Goal: Task Accomplishment & Management: Manage account settings

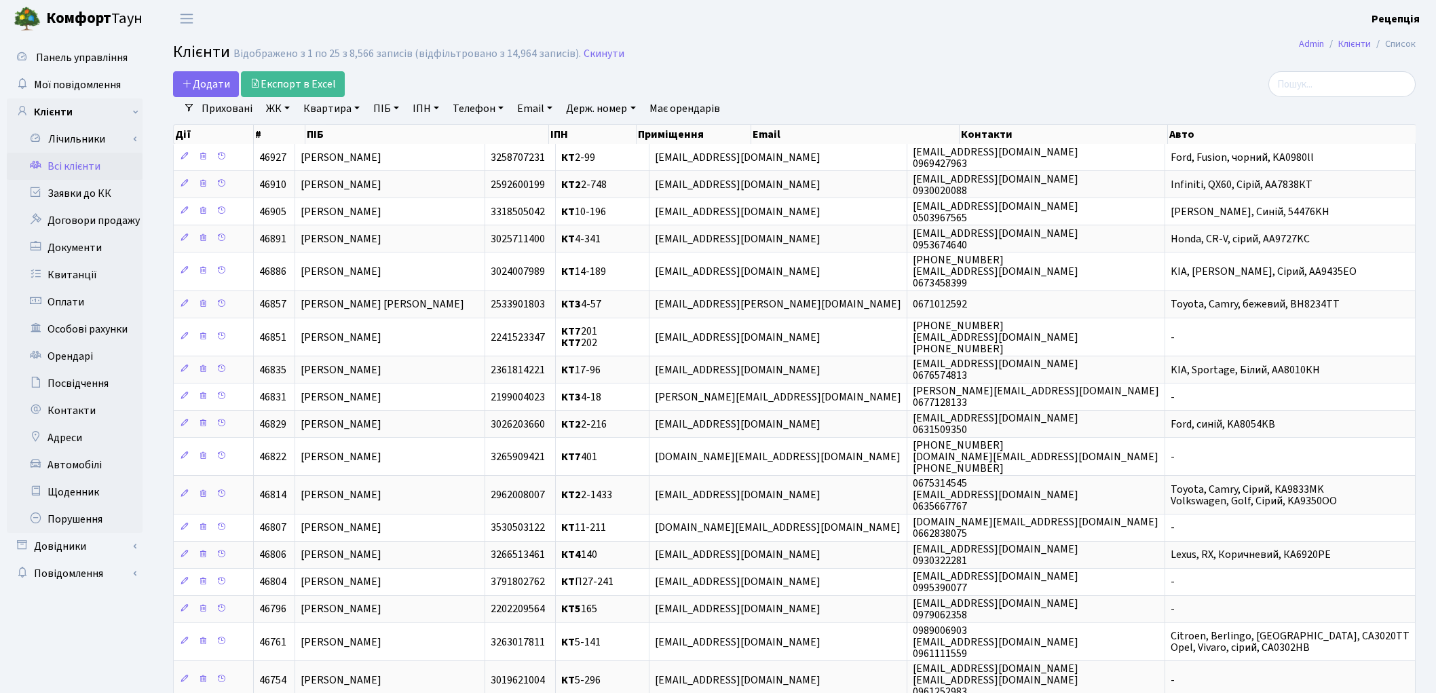
select select "25"
click at [75, 462] on link "Автомобілі" at bounding box center [75, 464] width 136 height 27
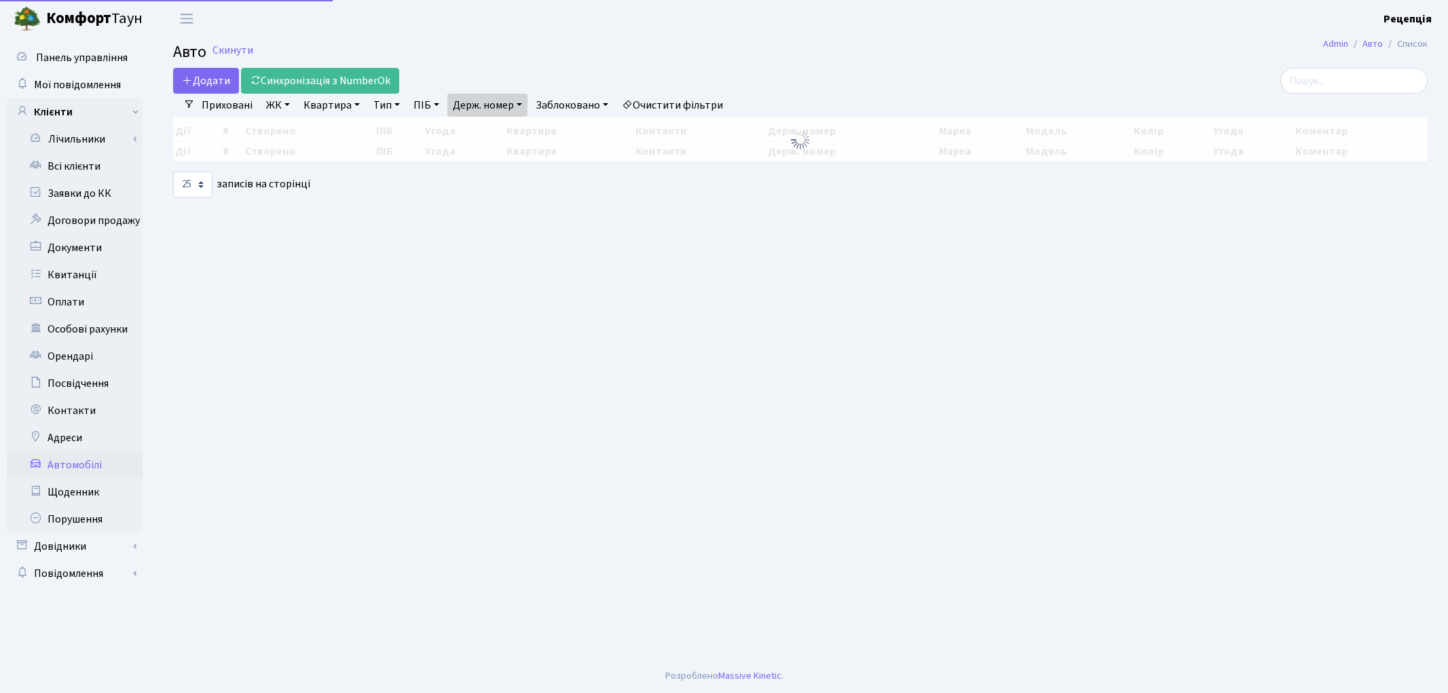
select select "25"
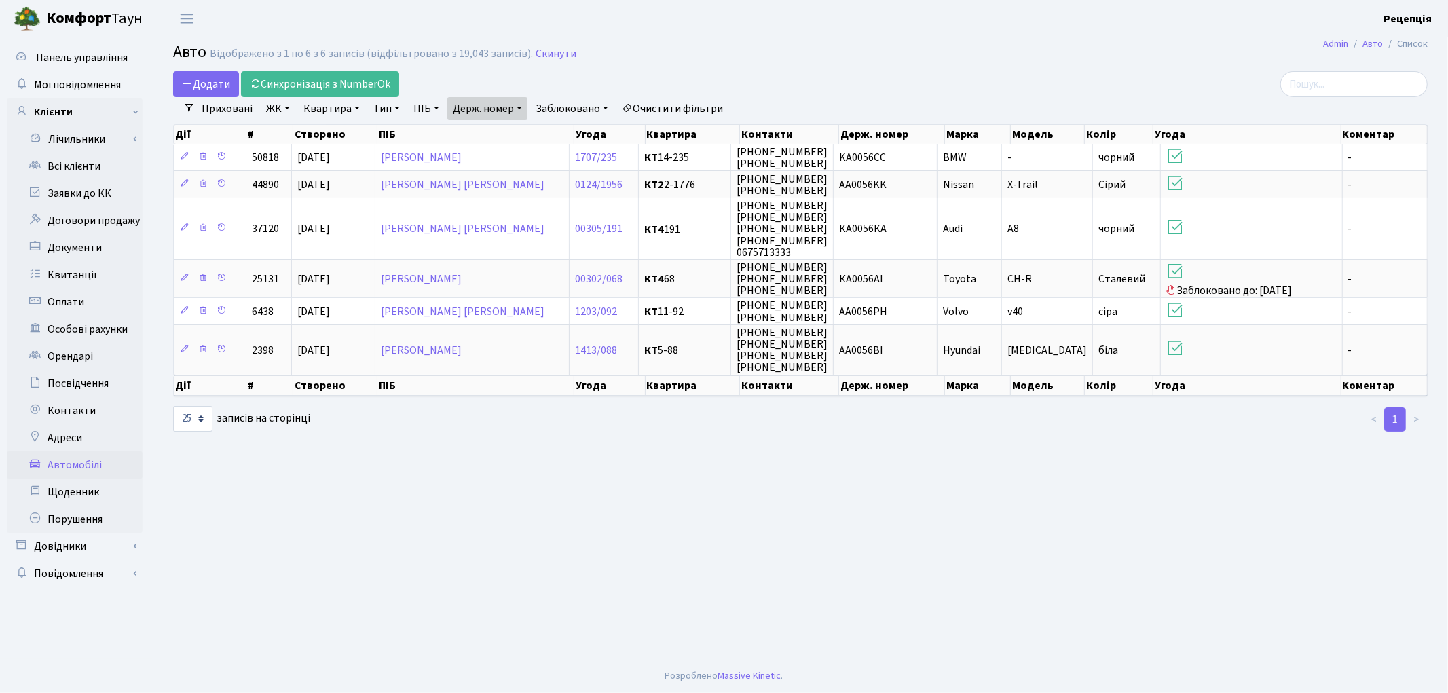
click at [513, 107] on link "Держ. номер" at bounding box center [487, 108] width 80 height 23
click at [664, 103] on link "Очистити фільтри" at bounding box center [672, 108] width 112 height 23
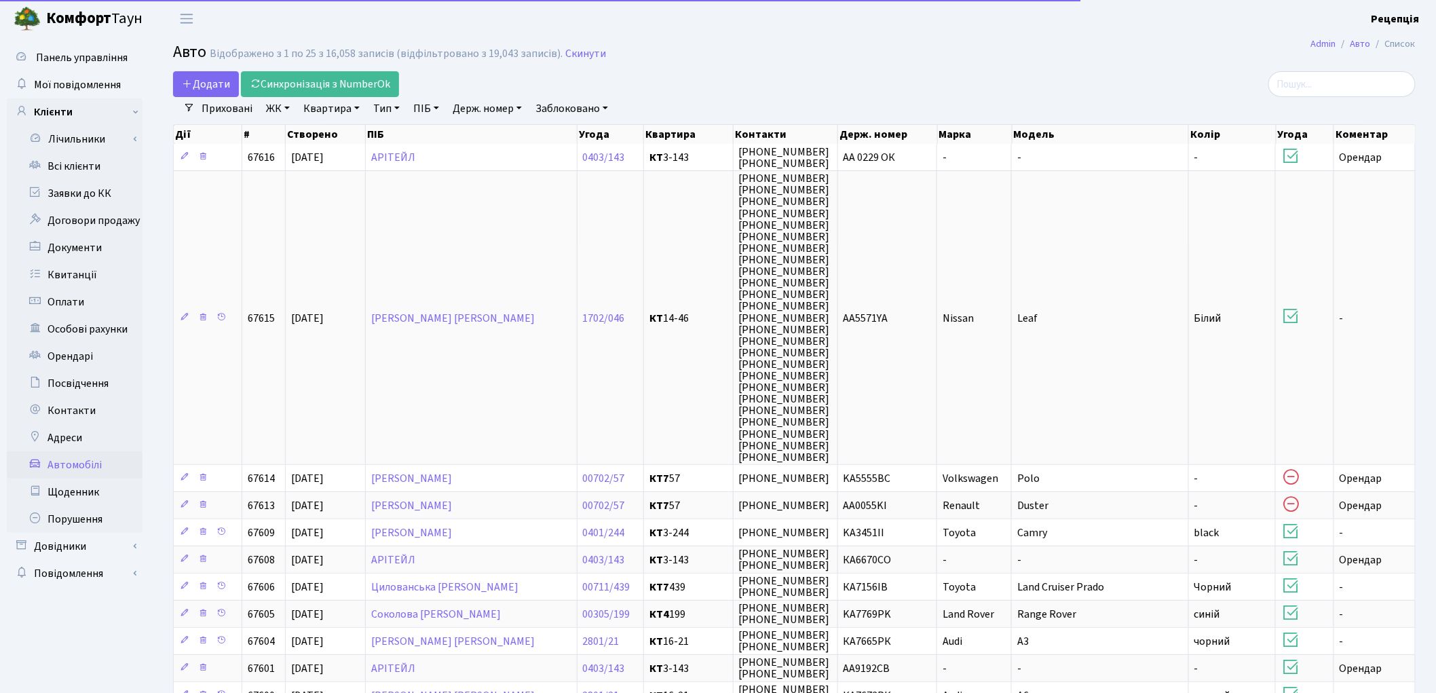
click at [513, 105] on link "Держ. номер" at bounding box center [487, 108] width 80 height 23
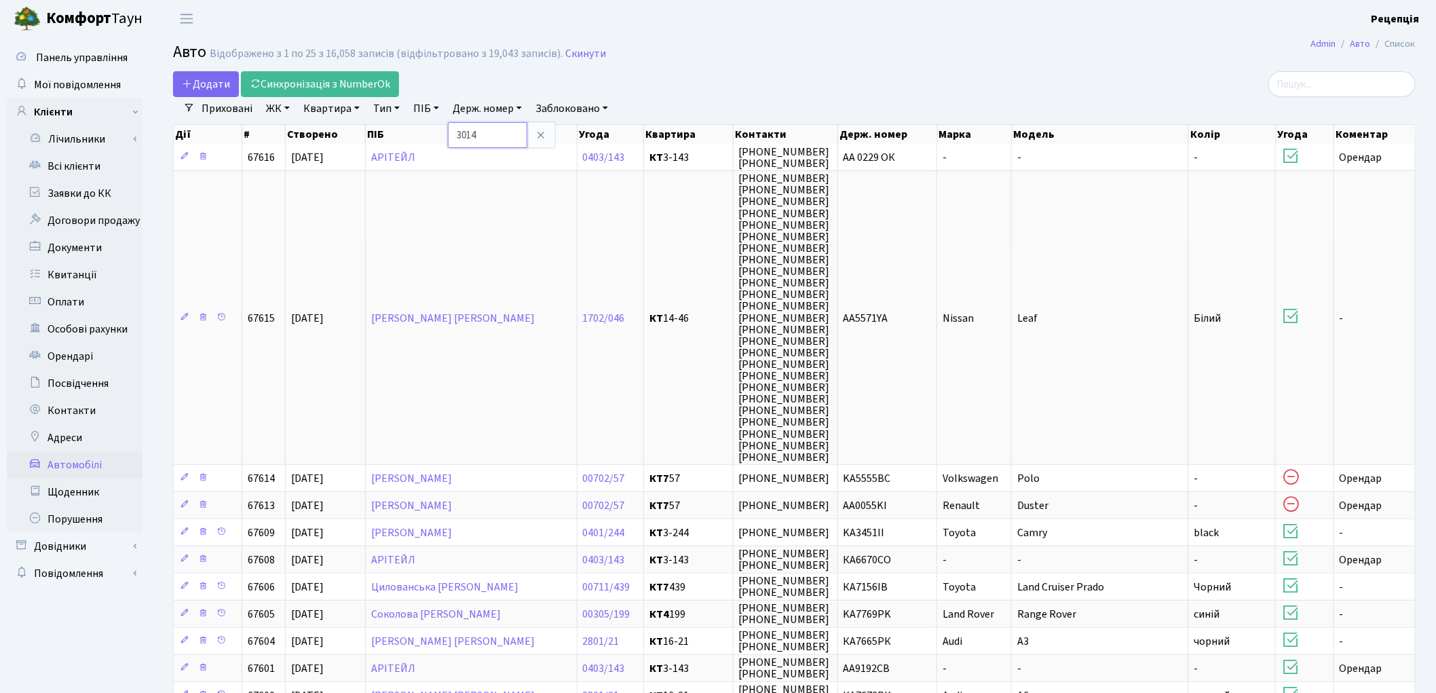
type input "3014"
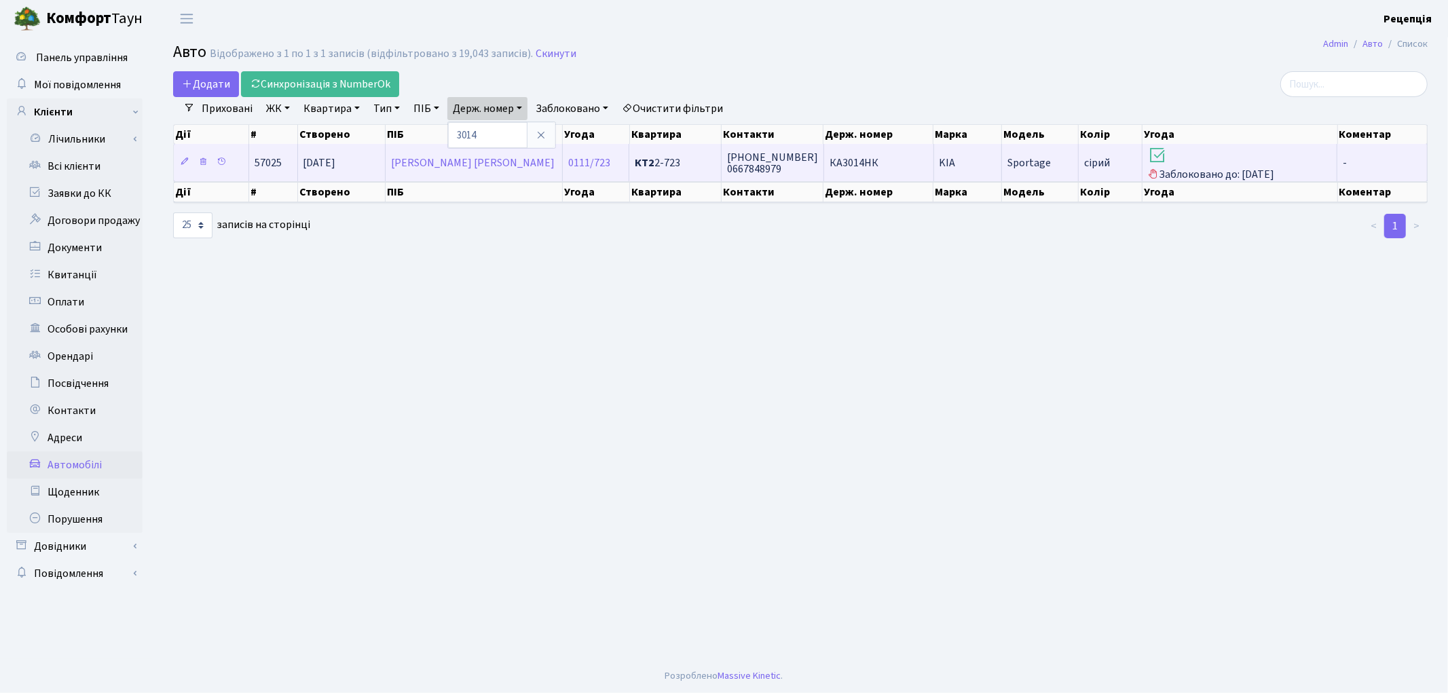
click at [1284, 161] on h3 at bounding box center [1239, 156] width 183 height 23
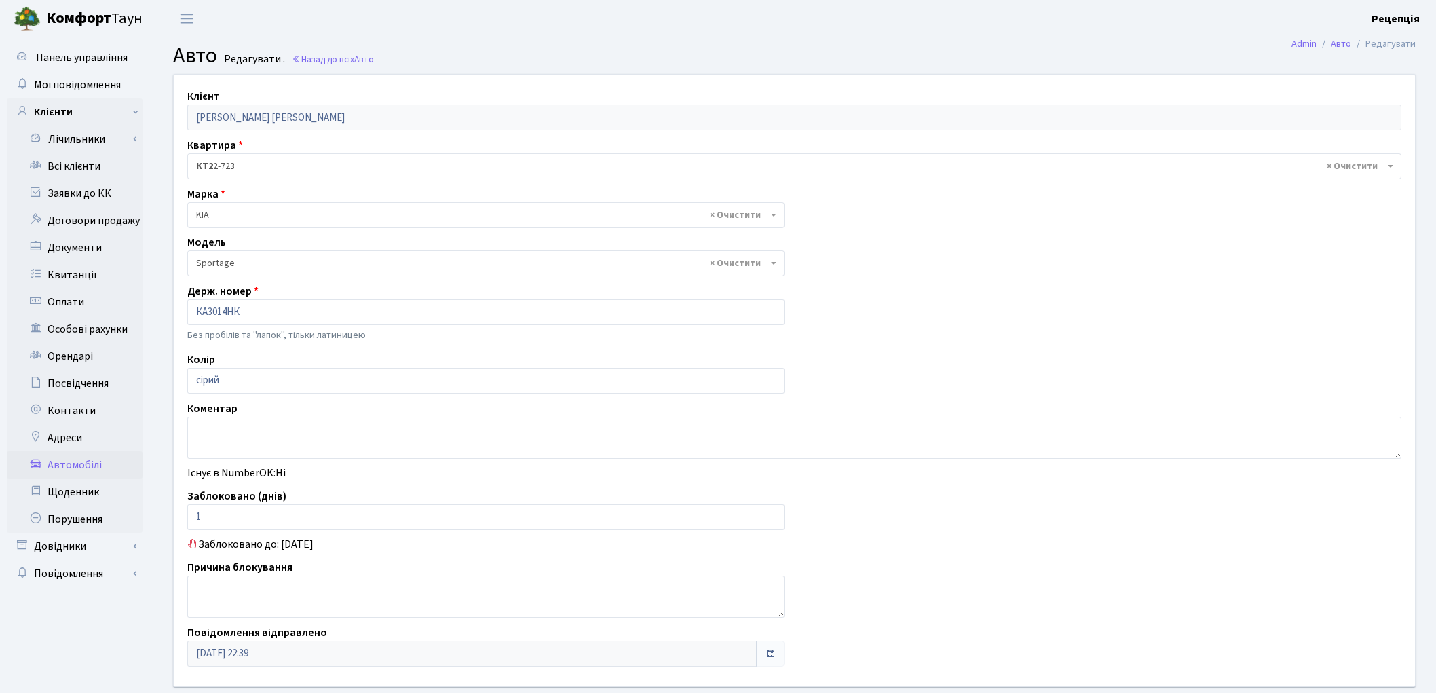
select select "1184"
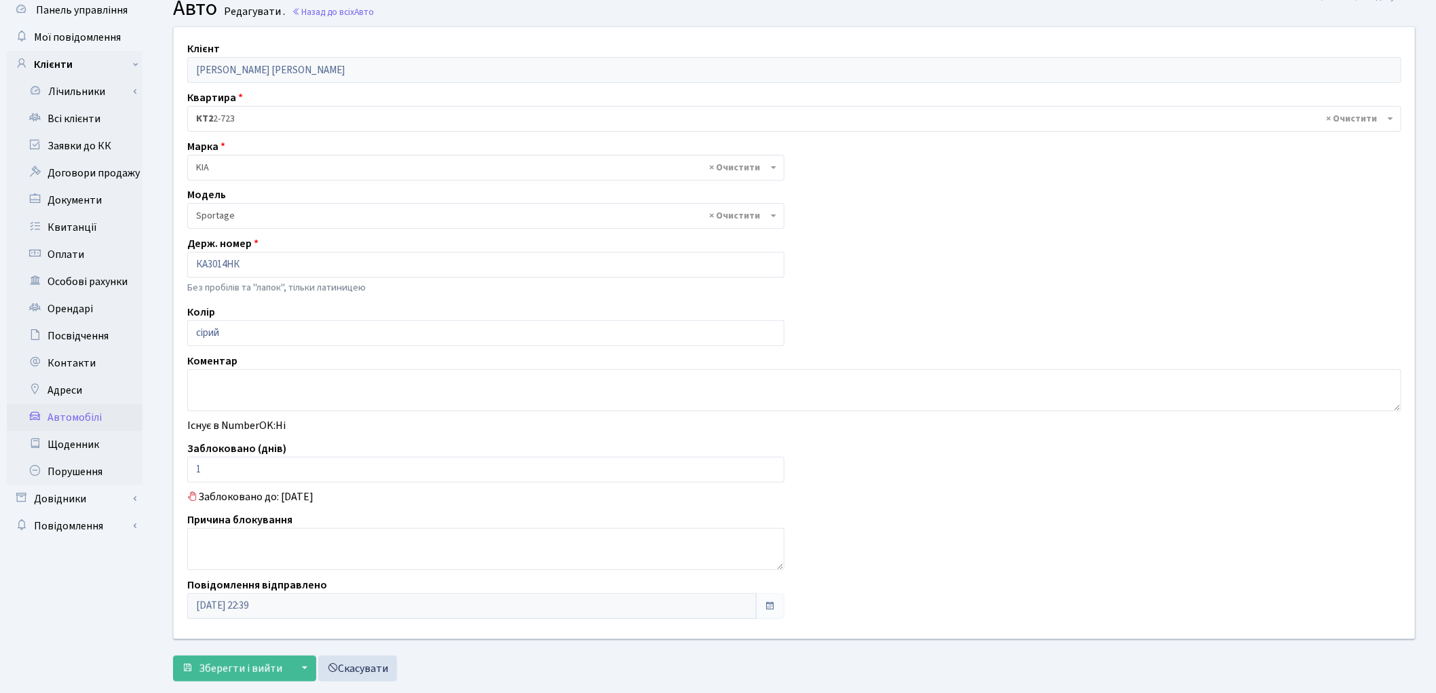
scroll to position [77, 0]
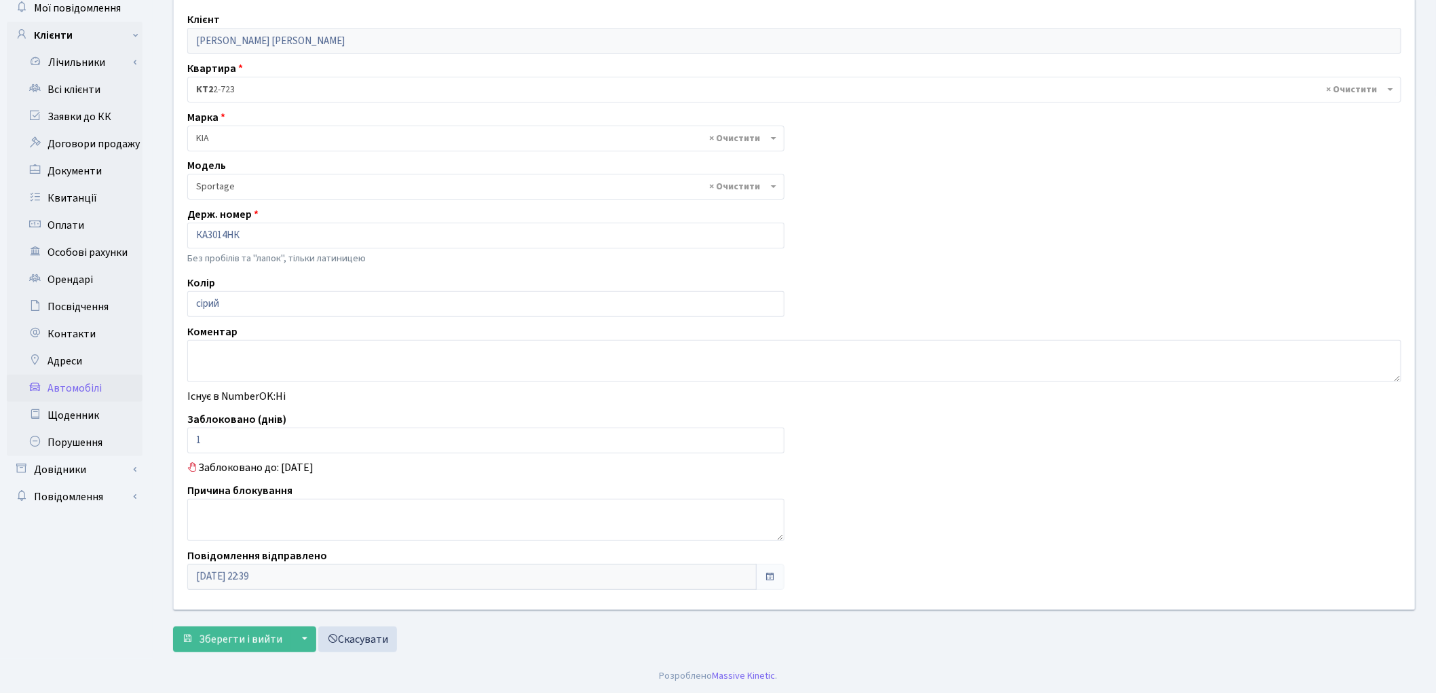
click at [55, 392] on link "Автомобілі" at bounding box center [75, 388] width 136 height 27
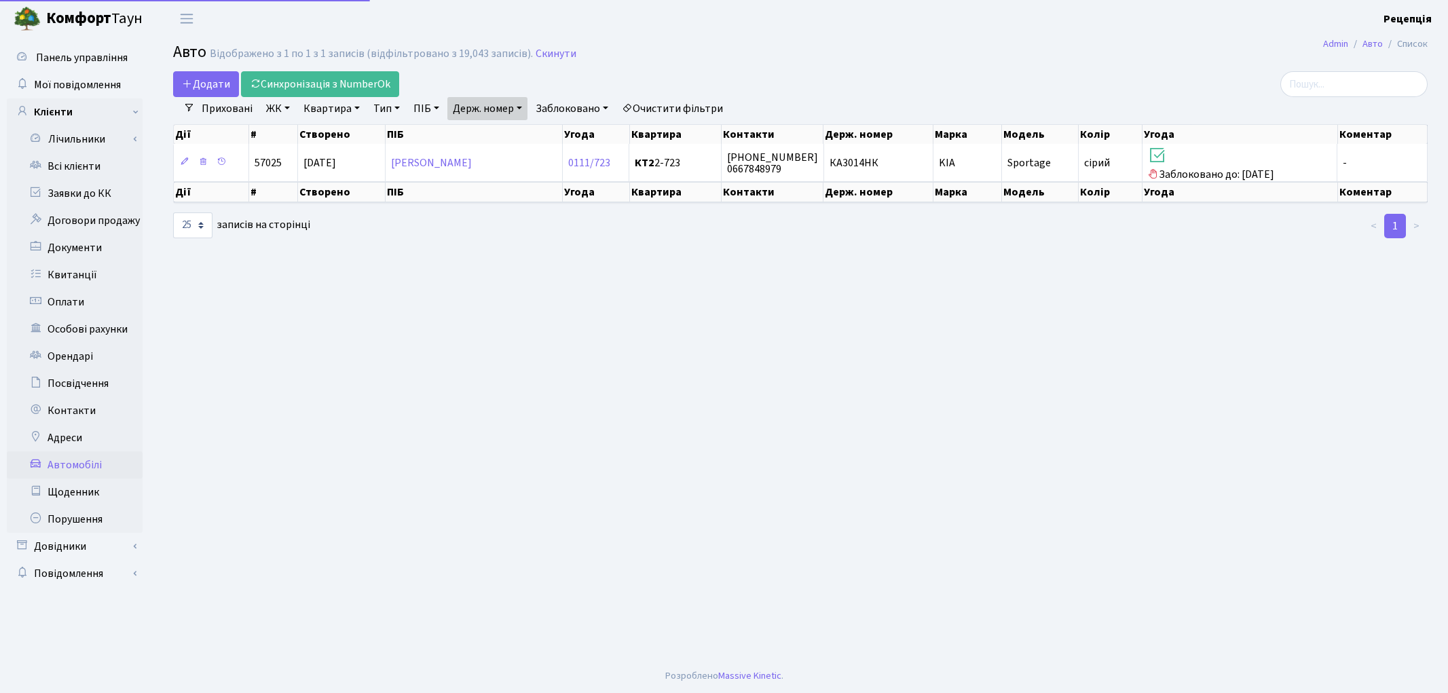
select select "25"
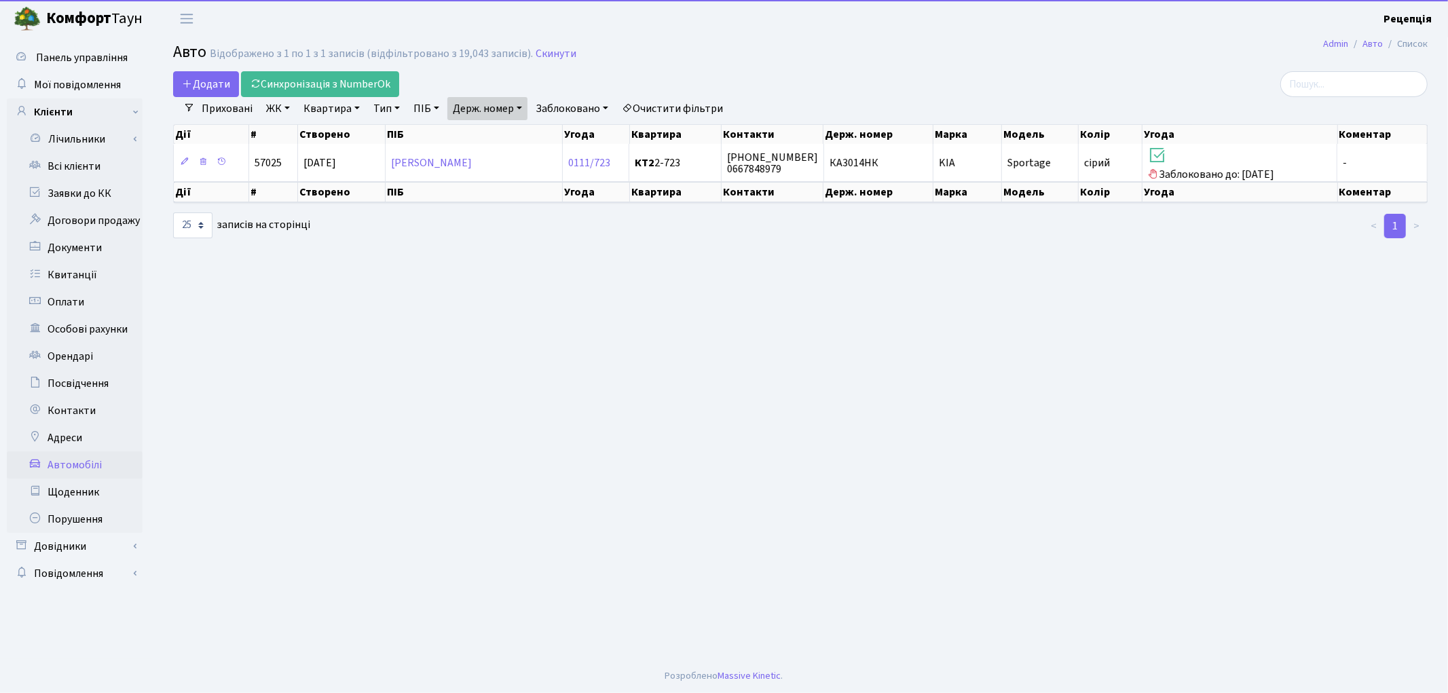
click at [519, 98] on link "Держ. номер" at bounding box center [487, 108] width 80 height 23
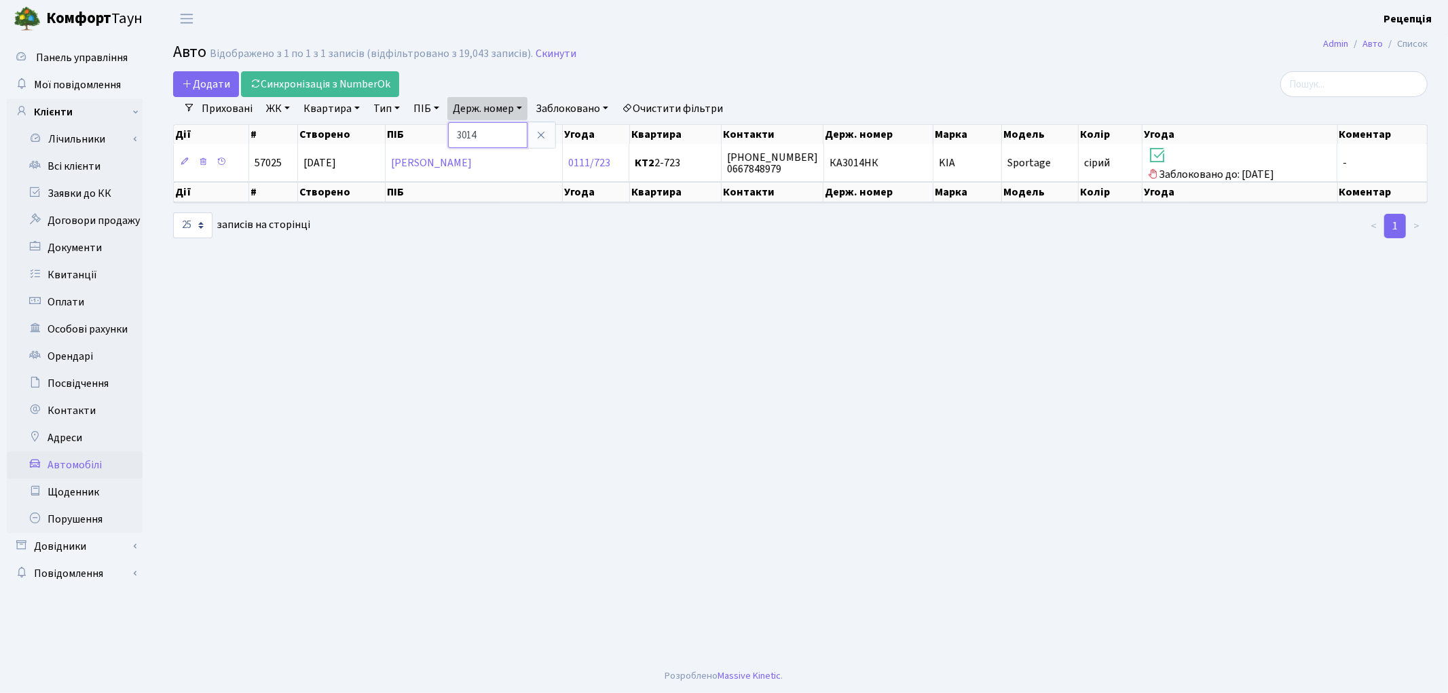
click at [510, 134] on input "3014" at bounding box center [487, 135] width 79 height 26
type input "3"
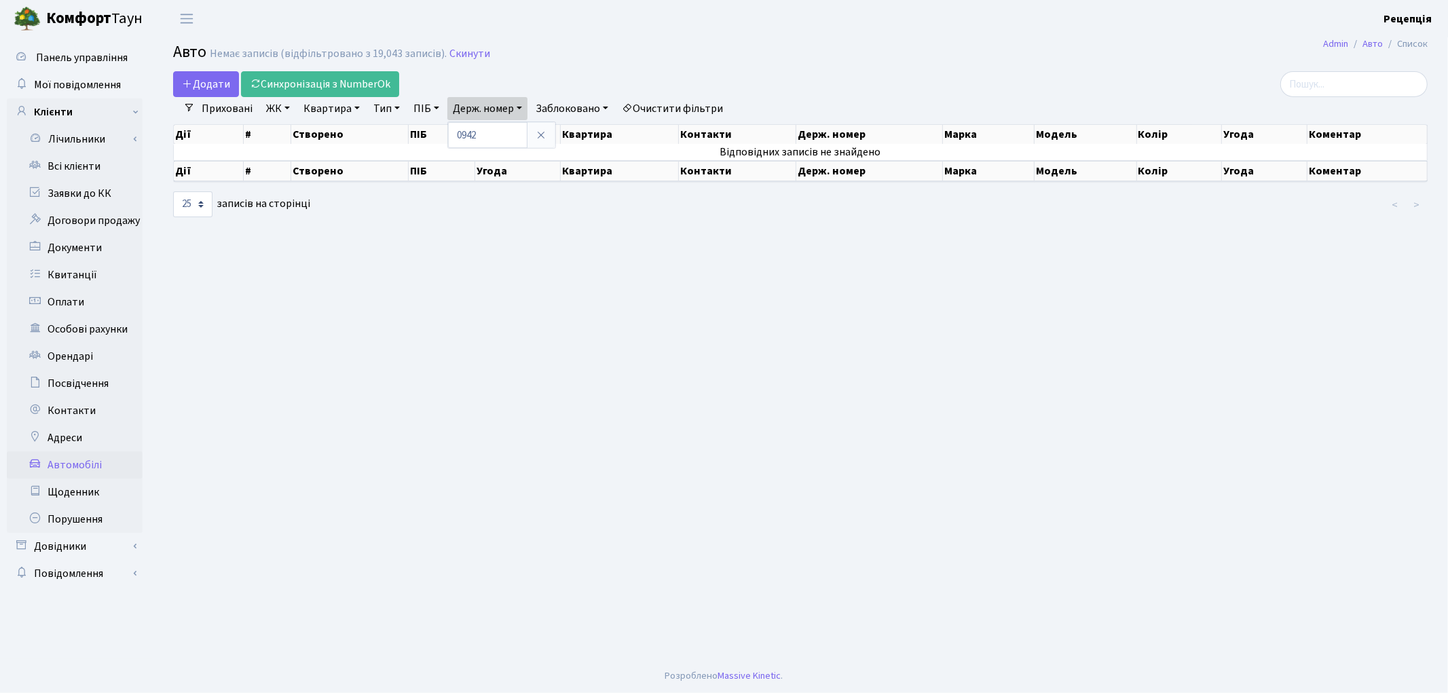
click at [684, 111] on link "Очистити фільтри" at bounding box center [672, 108] width 112 height 23
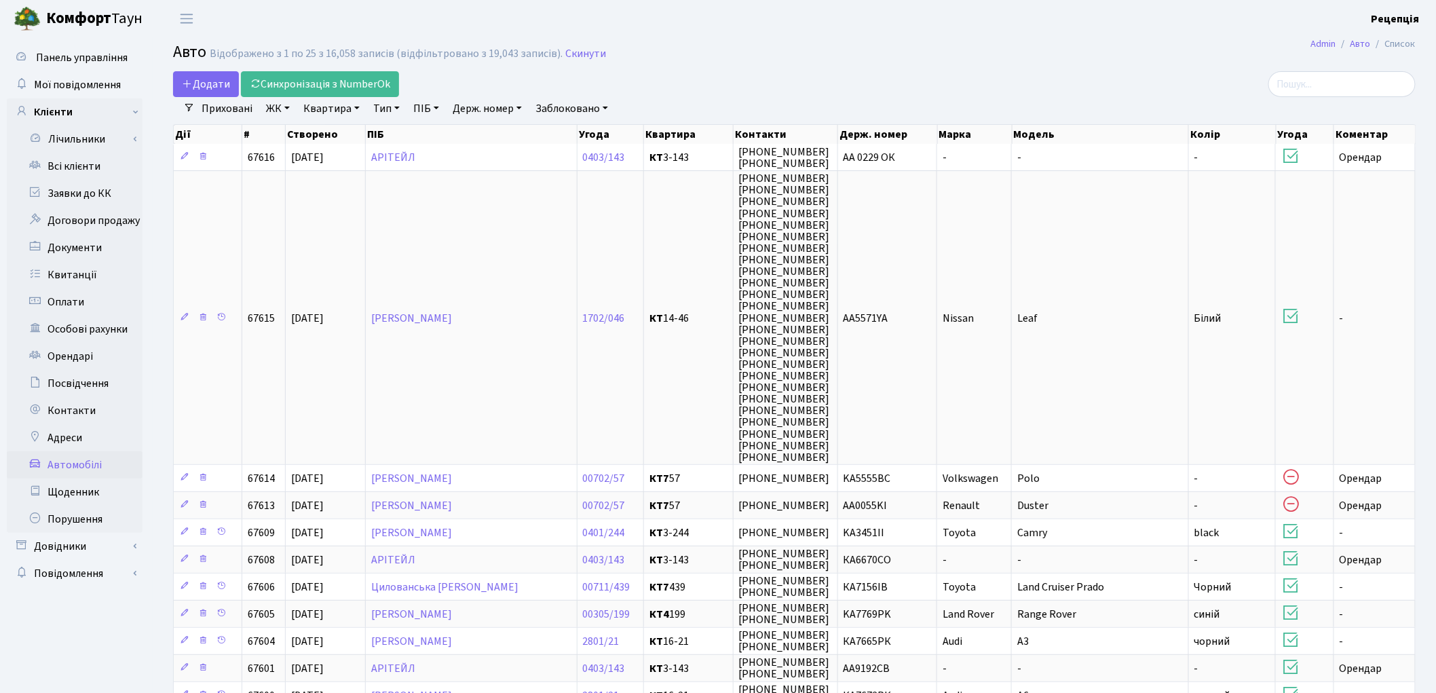
click at [487, 113] on link "Держ. номер" at bounding box center [487, 108] width 80 height 23
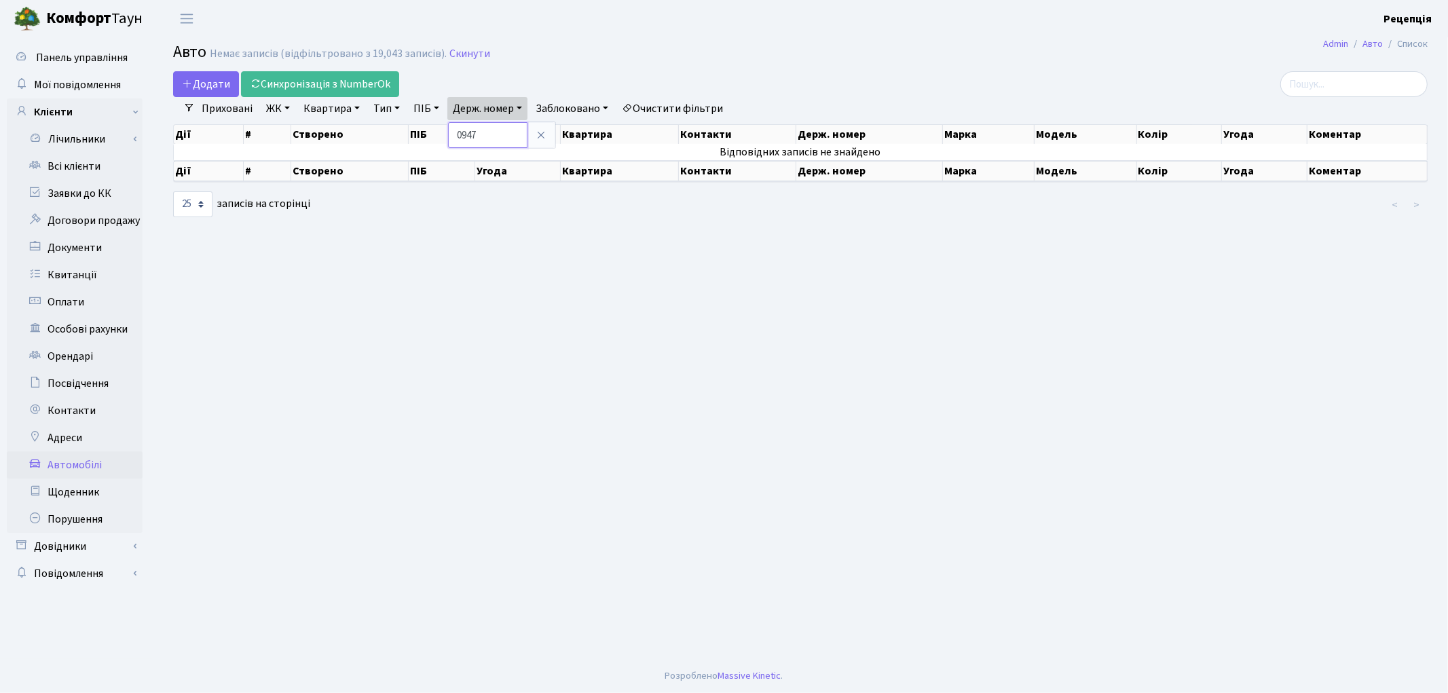
type input "0947"
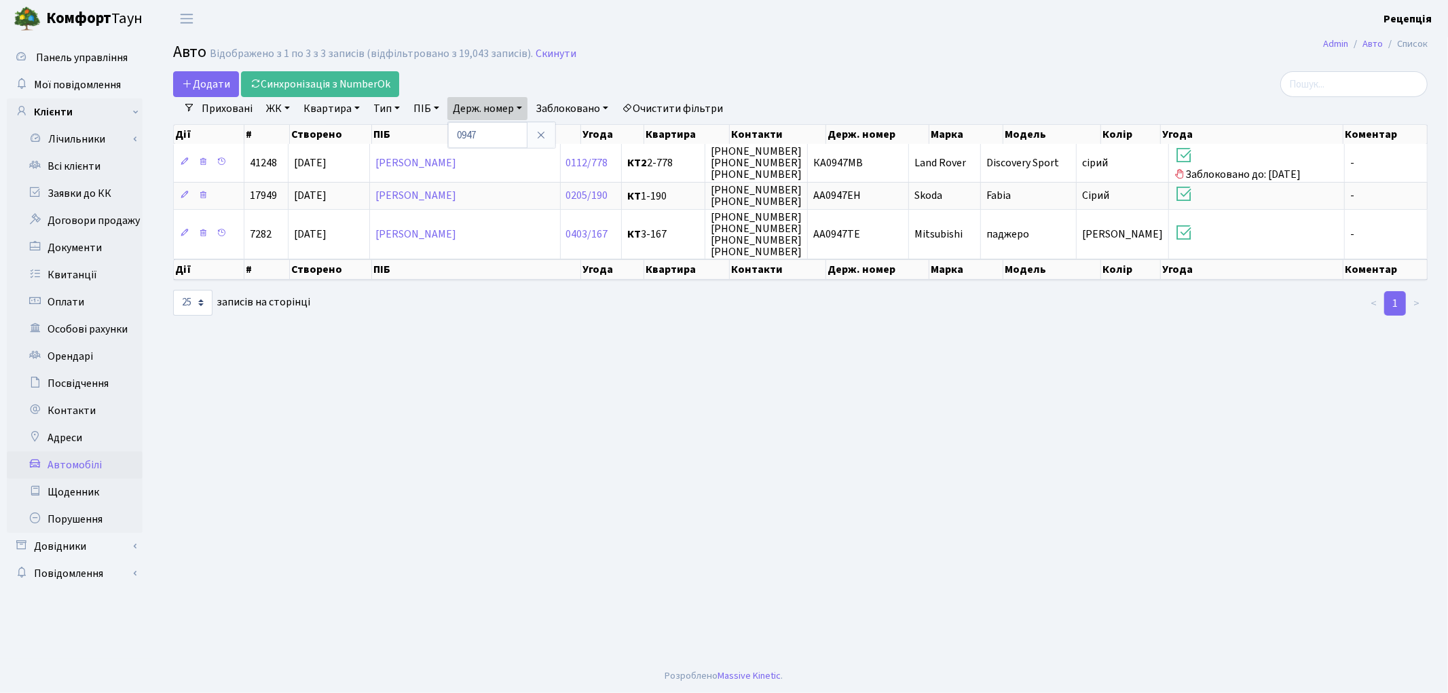
click at [707, 102] on link "Очистити фільтри" at bounding box center [672, 108] width 112 height 23
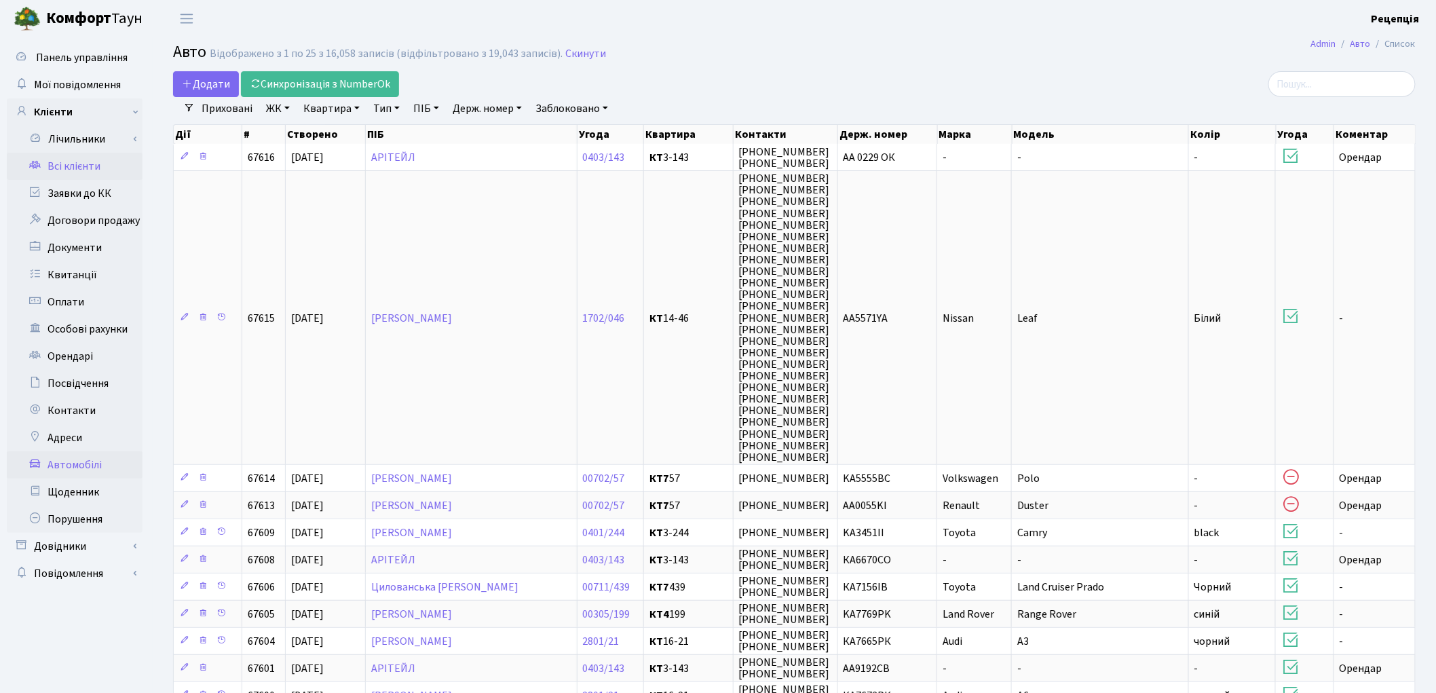
click at [91, 170] on link "Всі клієнти" at bounding box center [75, 166] width 136 height 27
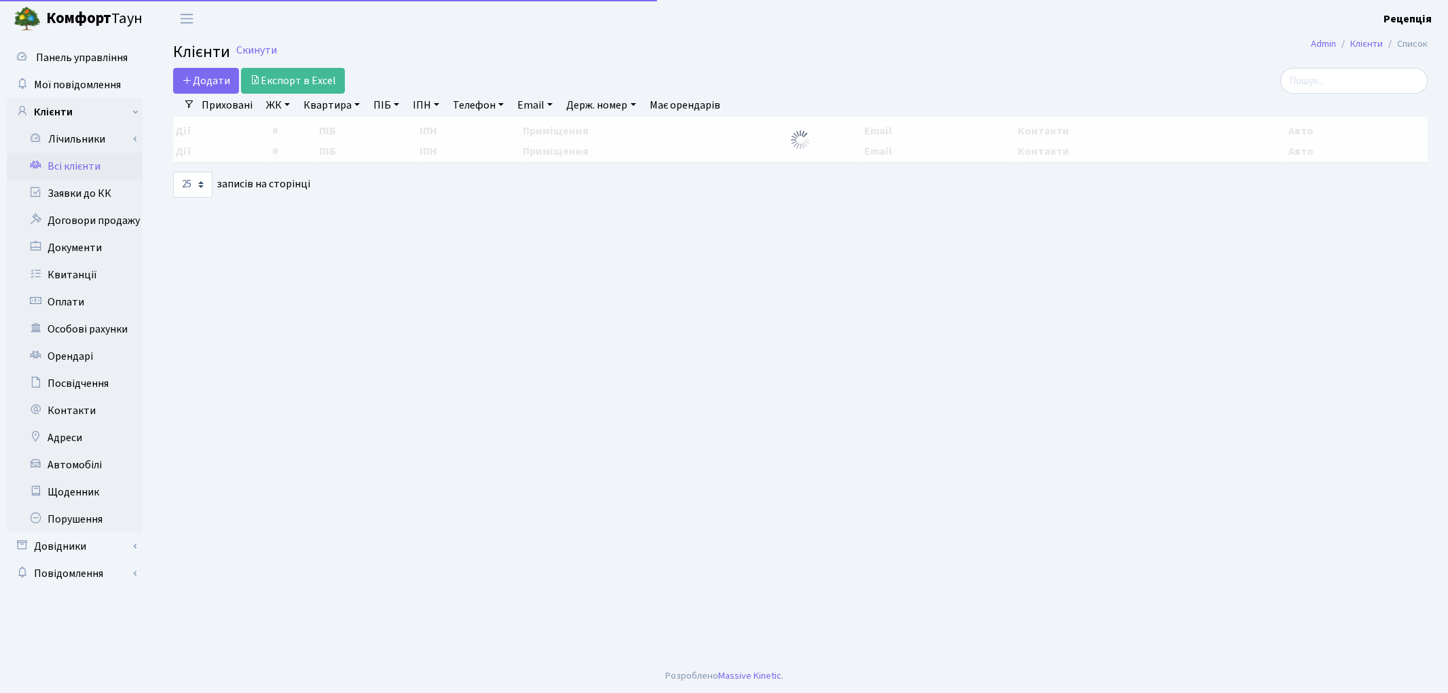
select select "25"
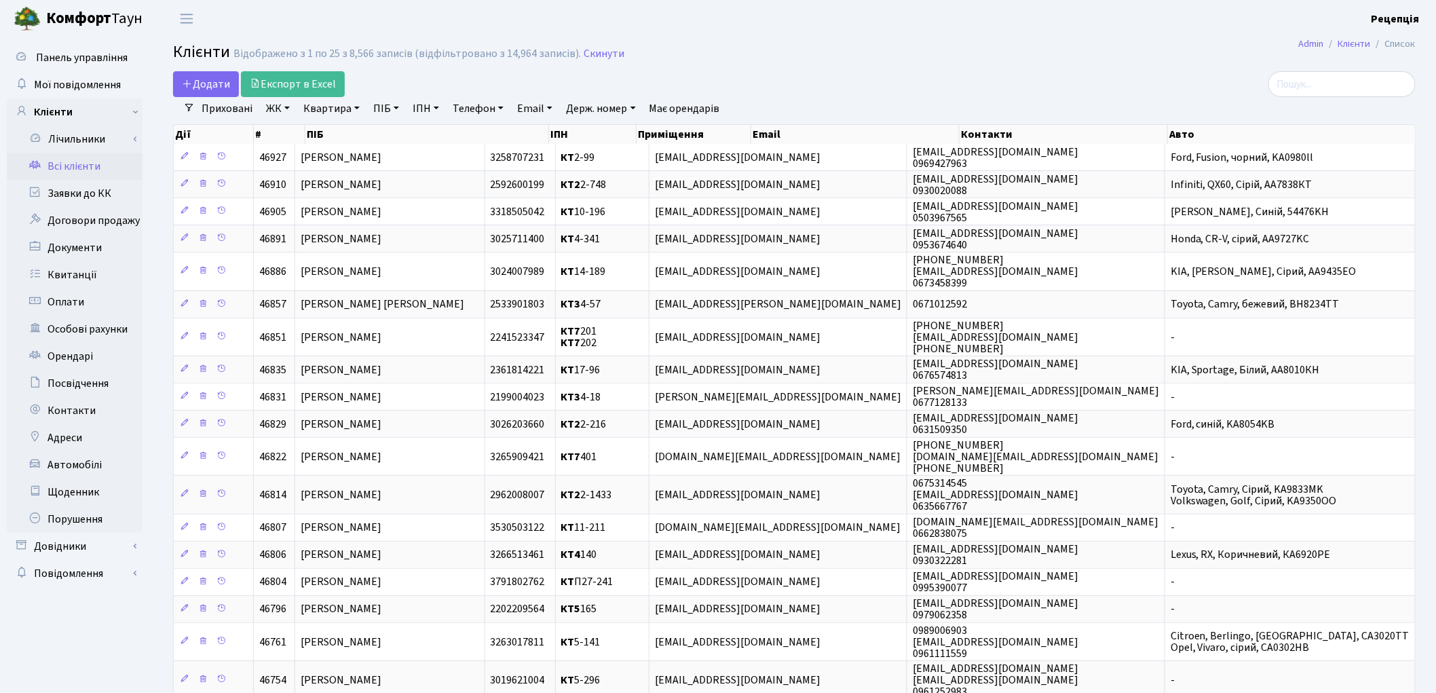
click at [287, 110] on link "ЖК" at bounding box center [278, 108] width 35 height 23
click at [362, 287] on li "КТ7, вул. Березнева, 12" at bounding box center [345, 306] width 164 height 39
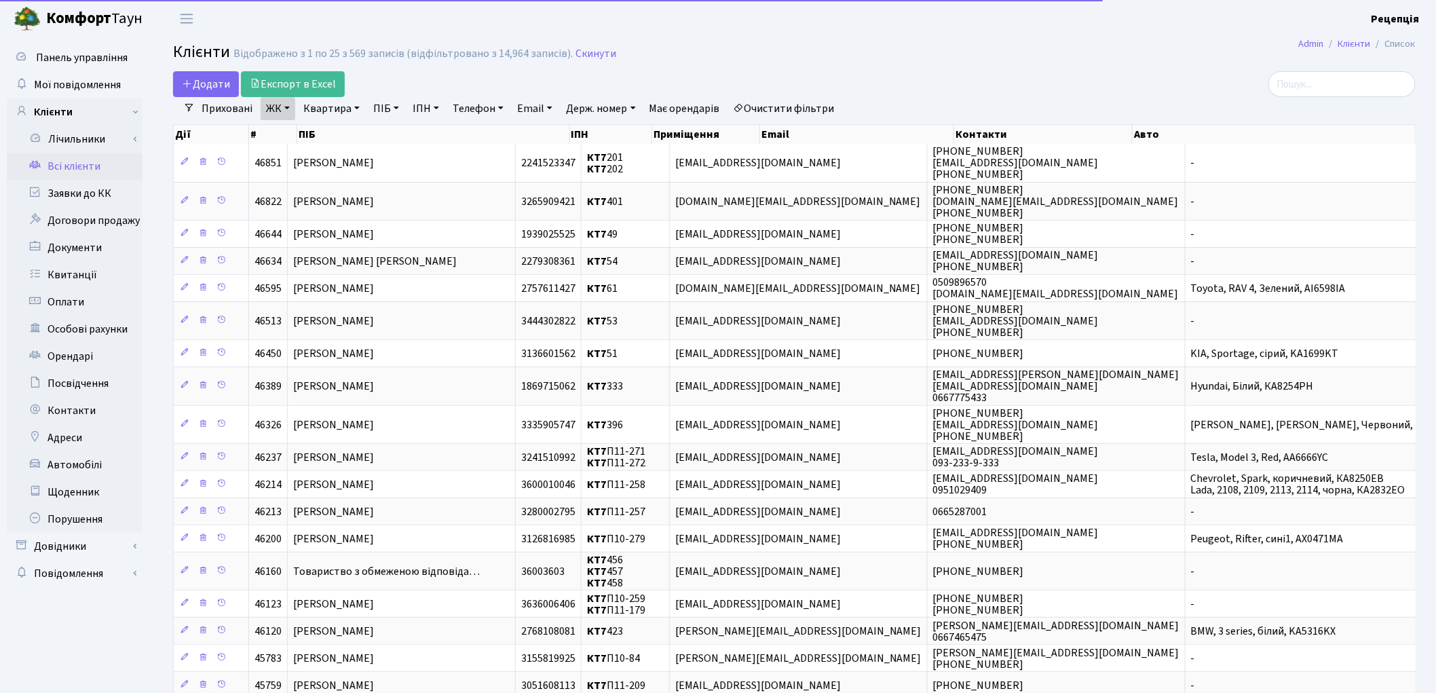
click at [330, 113] on link "Квартира" at bounding box center [331, 108] width 67 height 23
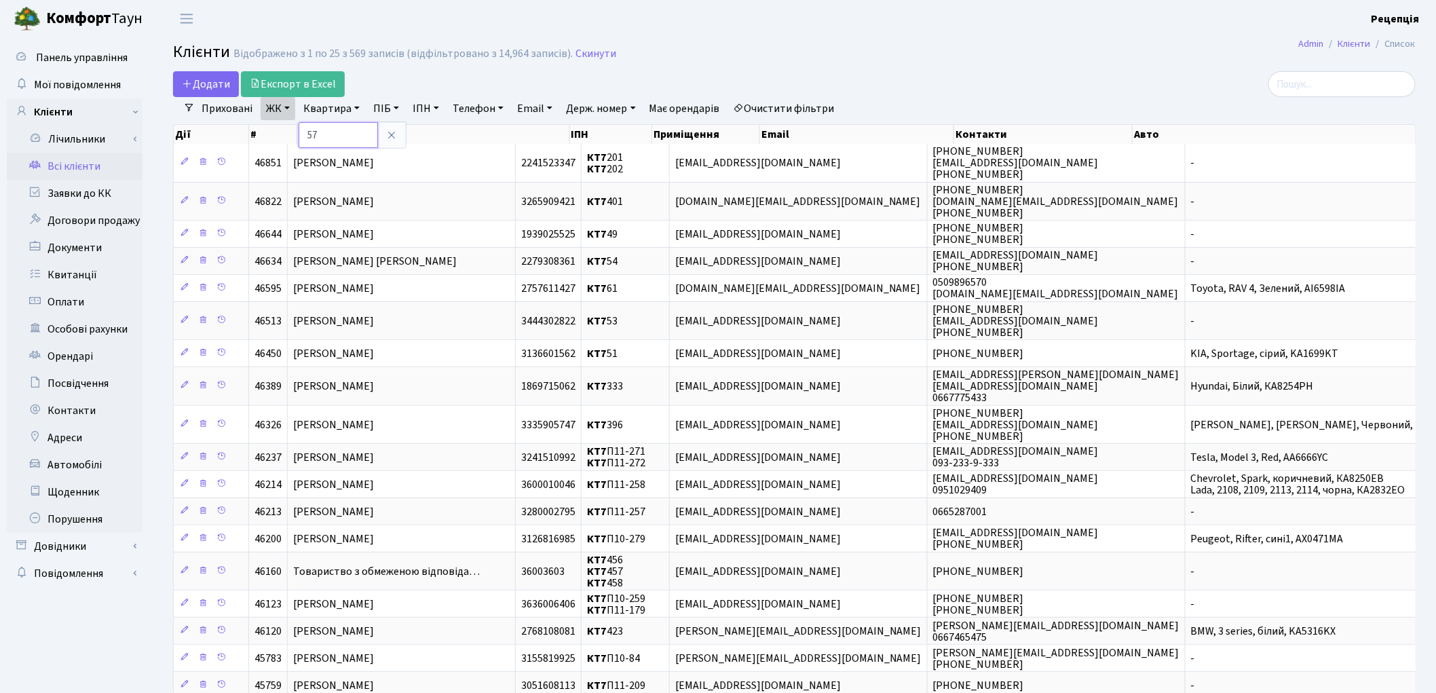
type input "57"
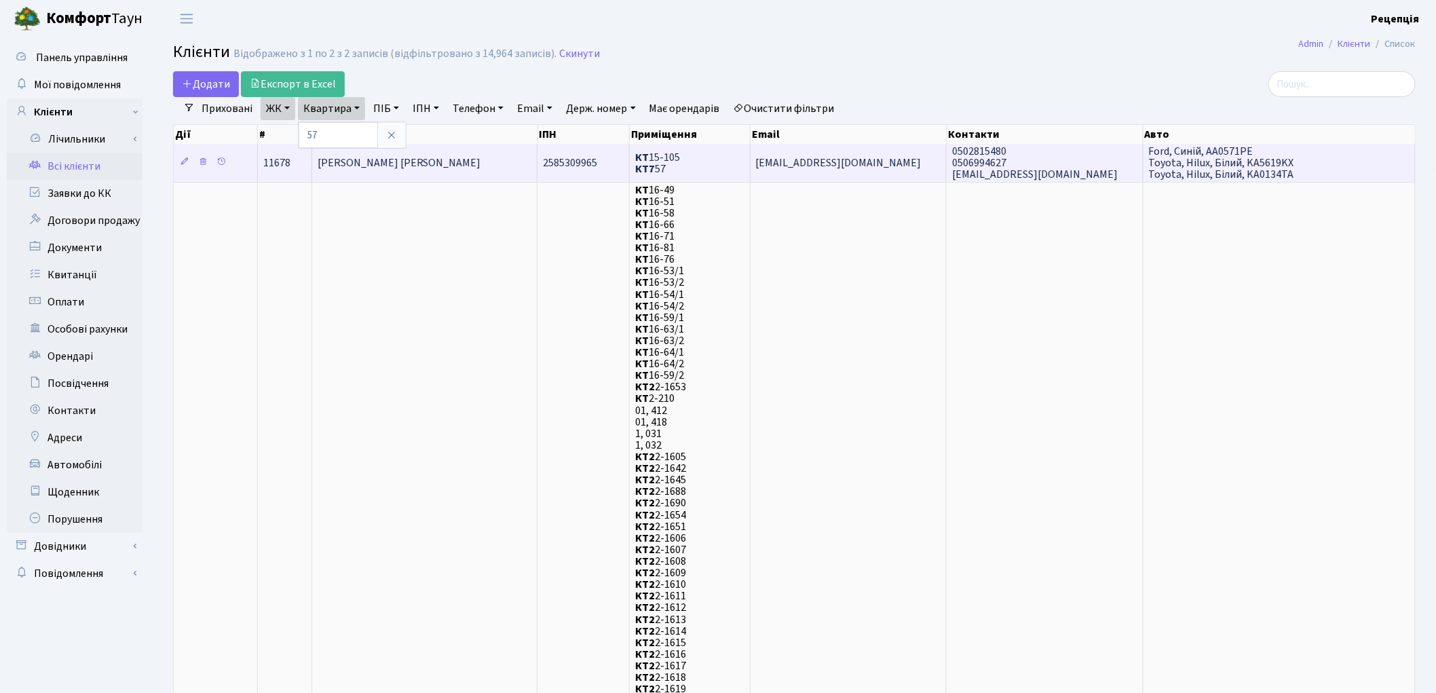
click at [450, 158] on span "[PERSON_NAME] [PERSON_NAME]" at bounding box center [400, 162] width 164 height 15
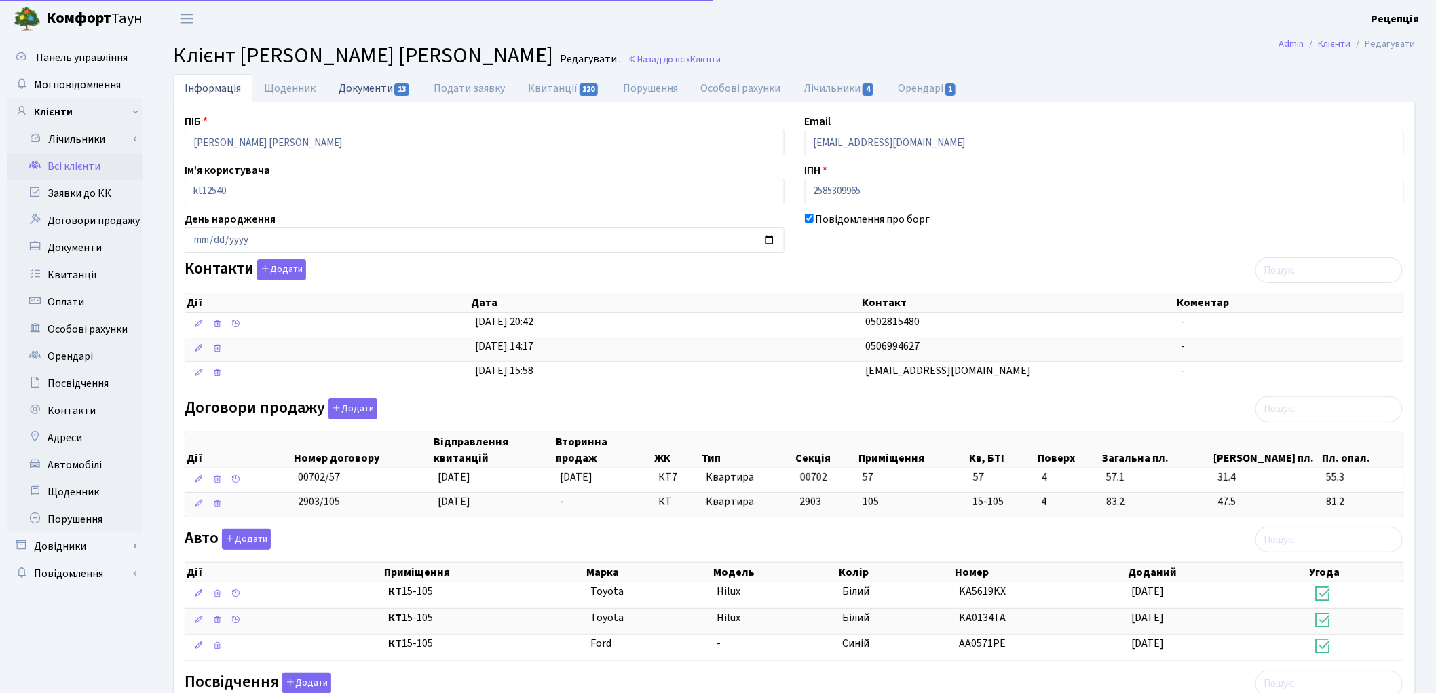
click at [362, 87] on link "Документи 13" at bounding box center [374, 88] width 95 height 28
select select "25"
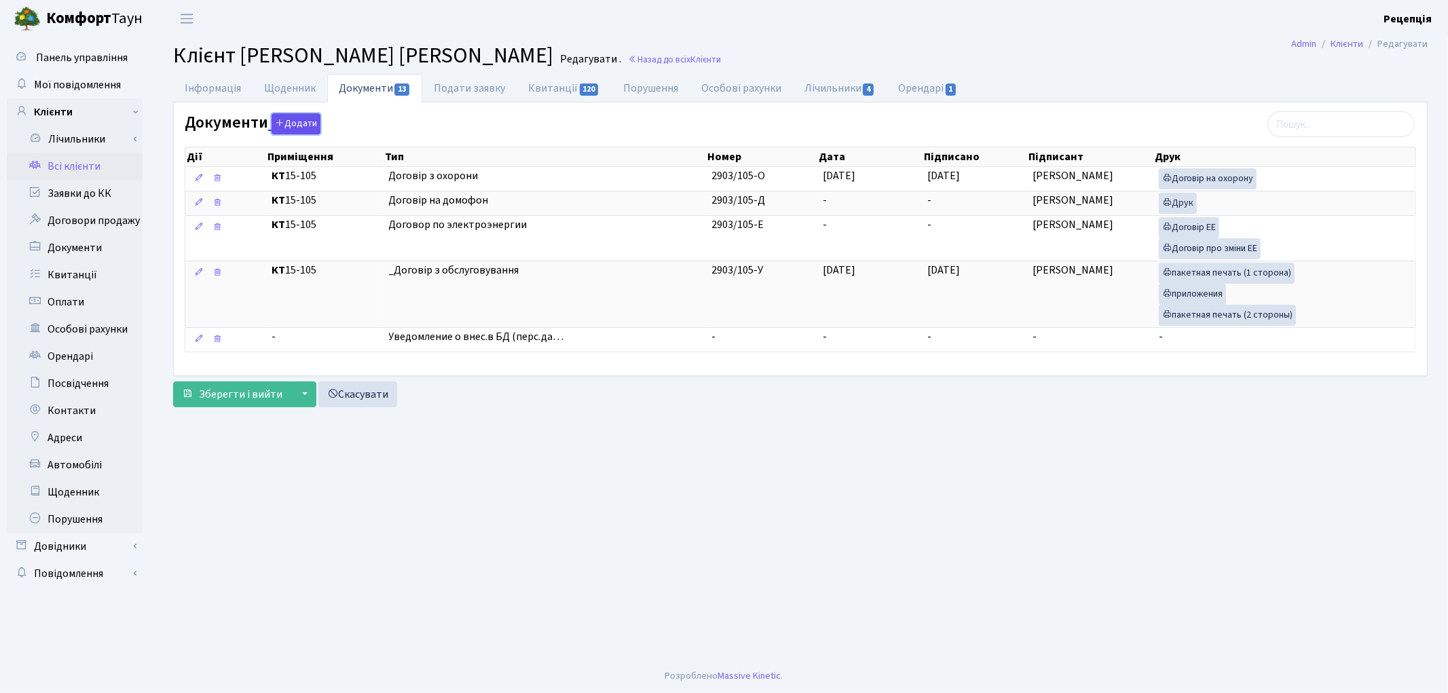
click at [294, 130] on button "Додати" at bounding box center [295, 123] width 49 height 21
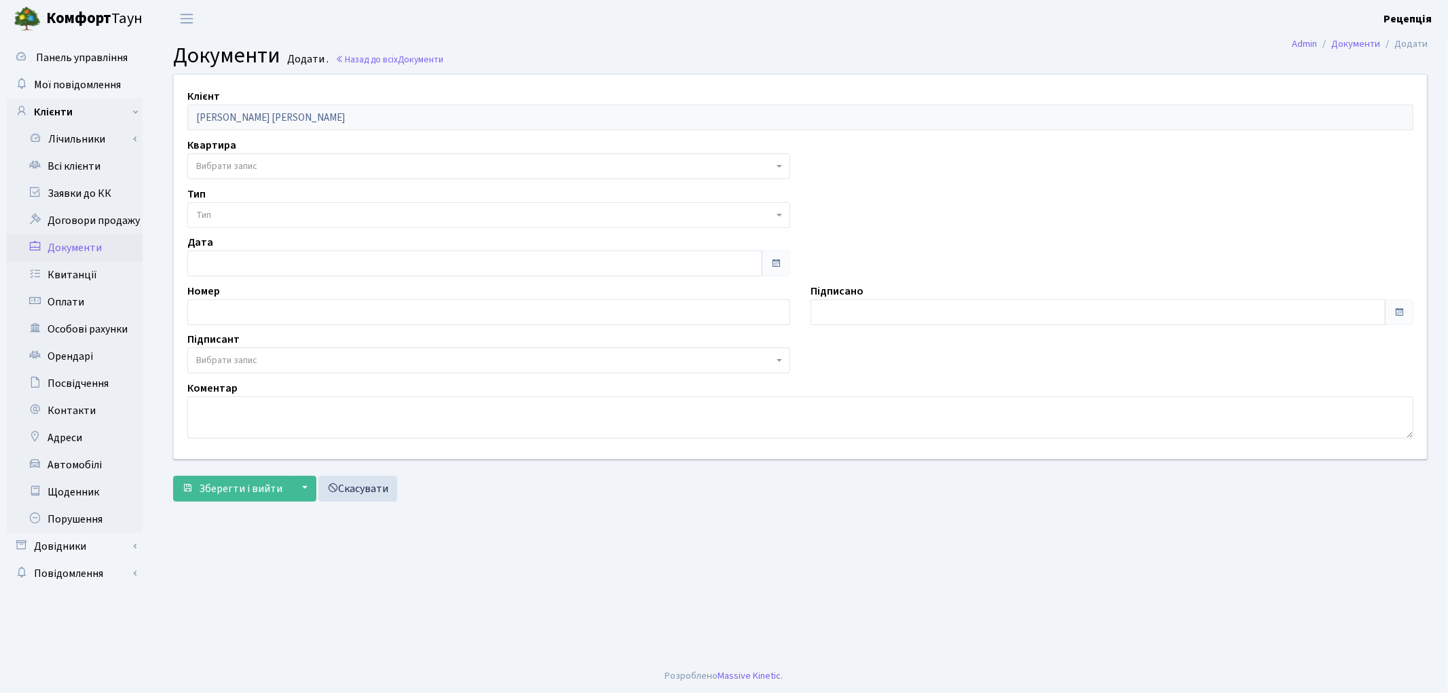
click at [231, 162] on span "Вибрати запис" at bounding box center [226, 166] width 61 height 14
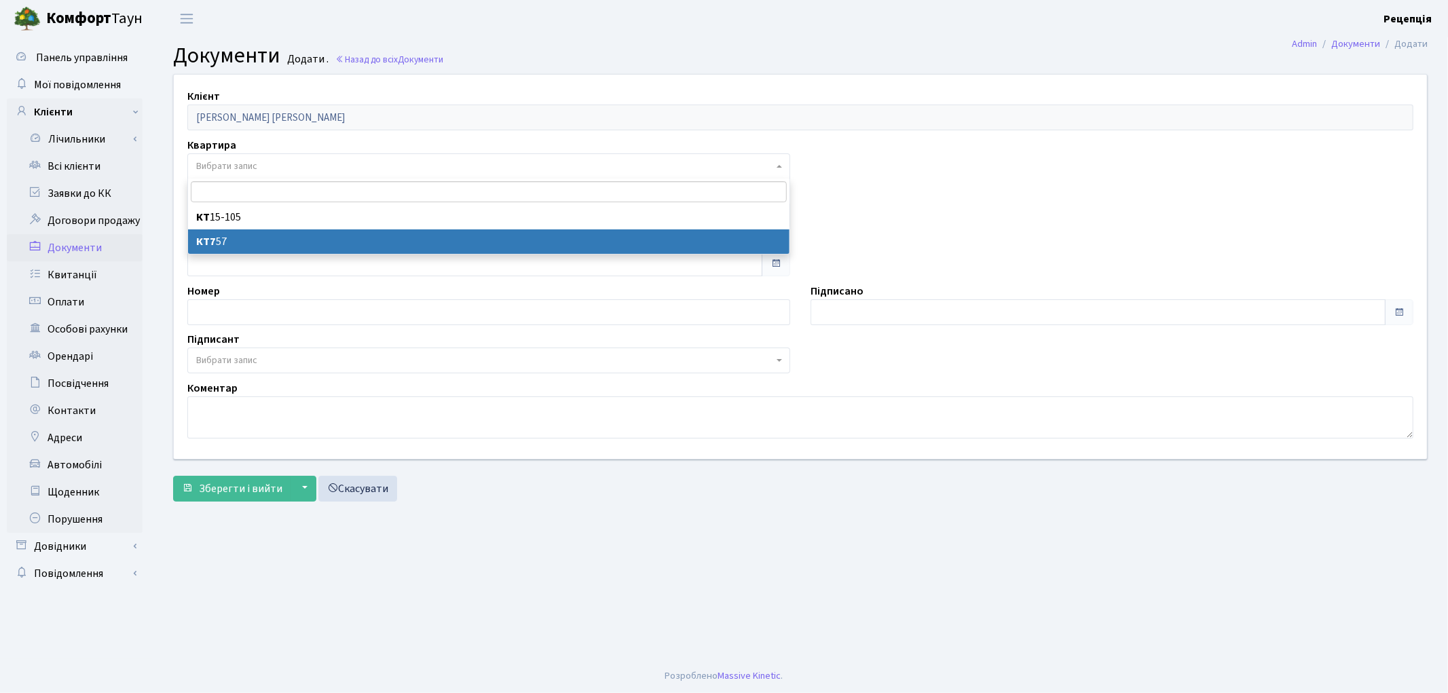
select select "178613"
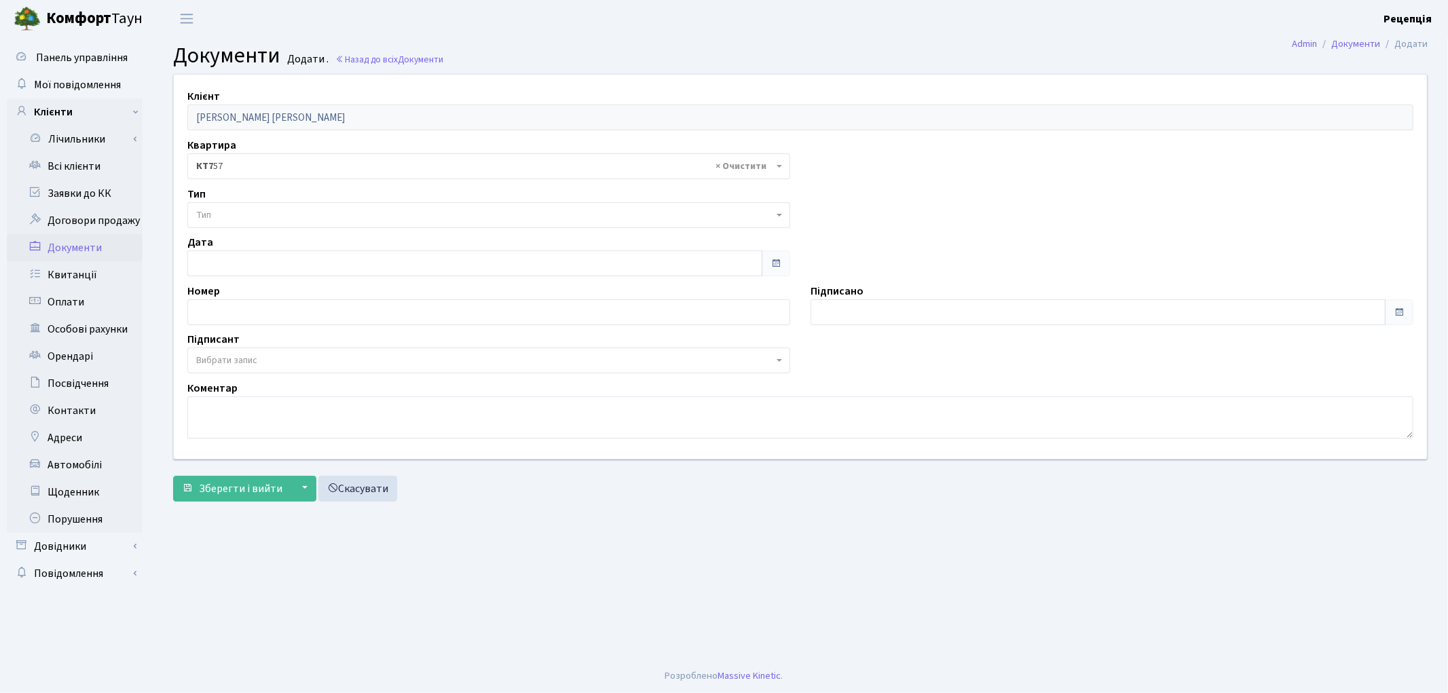
click at [227, 212] on span "Тип" at bounding box center [484, 215] width 577 height 14
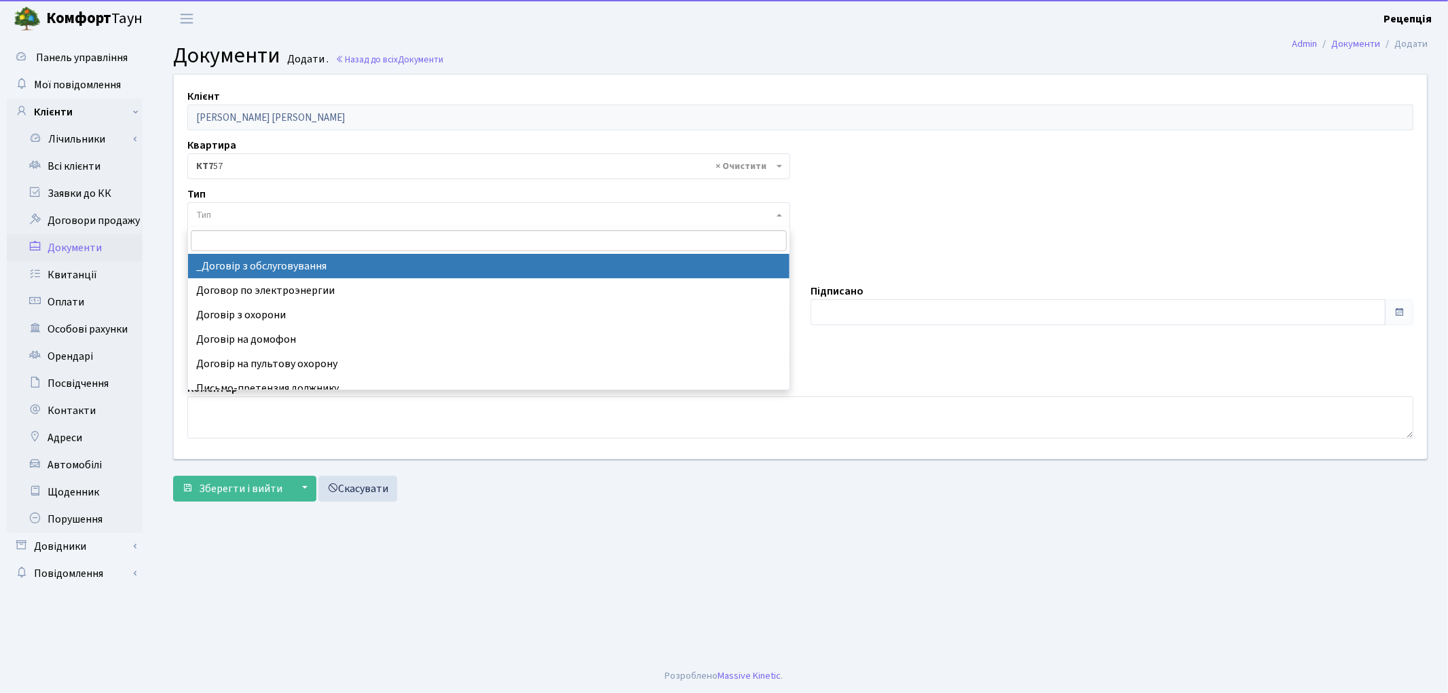
select select "289"
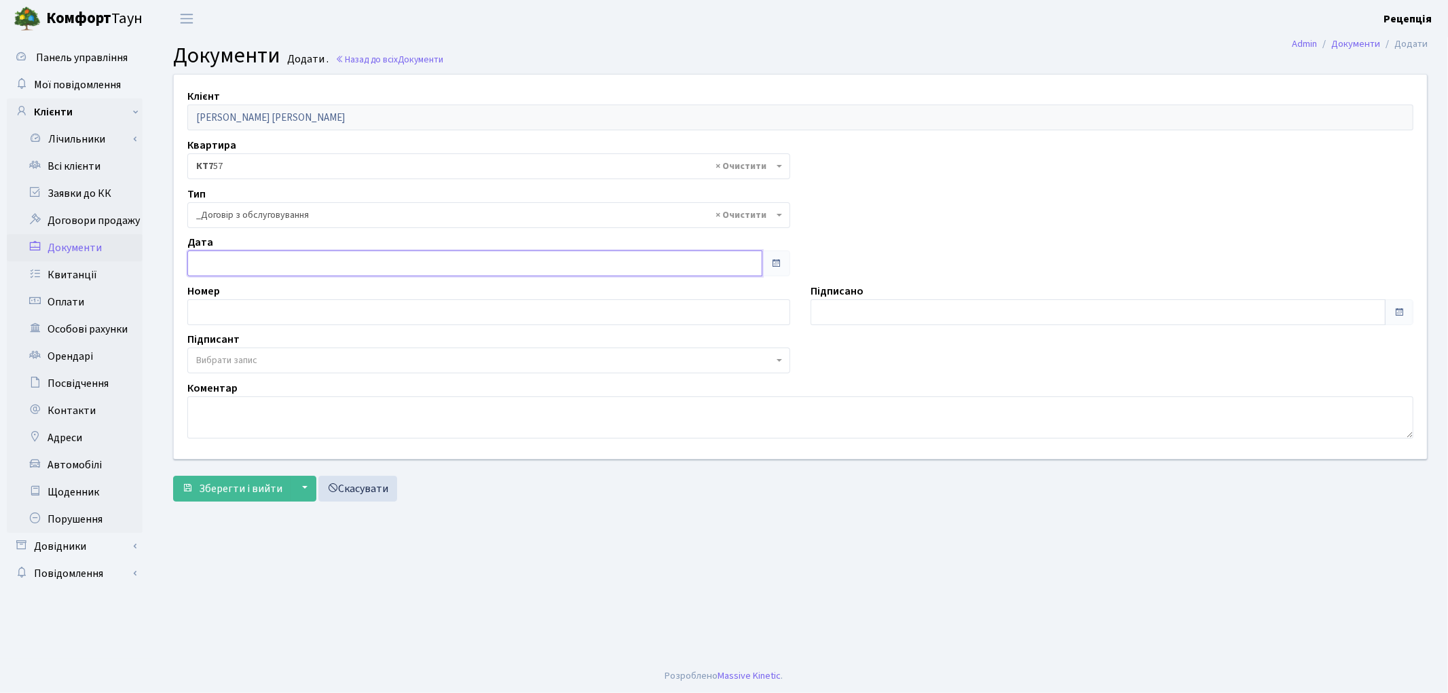
click at [252, 267] on input "text" at bounding box center [474, 263] width 575 height 26
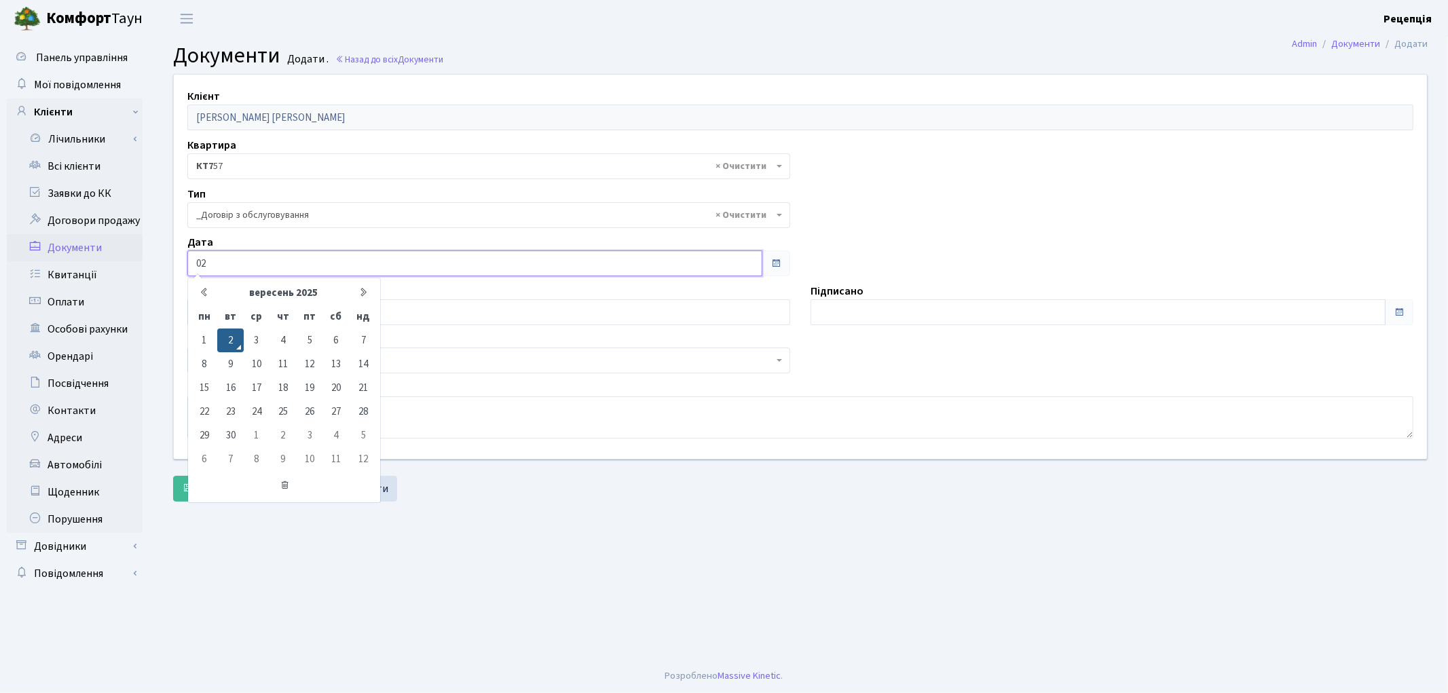
type input "0"
click at [240, 262] on input "[DATE]" at bounding box center [474, 263] width 575 height 26
click at [210, 339] on td "1" at bounding box center [204, 340] width 26 height 24
type input "[DATE]"
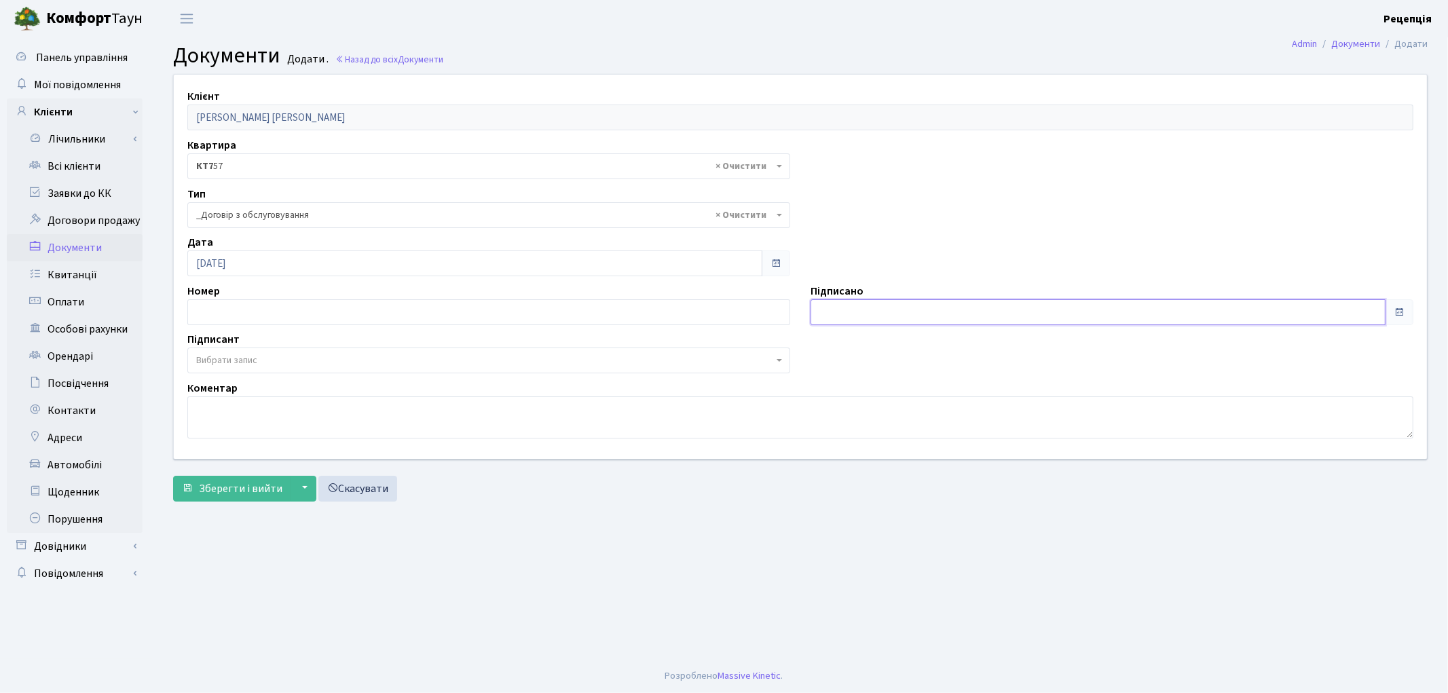
type input "[DATE]"
click at [914, 305] on input "[DATE]" at bounding box center [1097, 312] width 575 height 26
click at [236, 314] on input "text" at bounding box center [488, 312] width 603 height 26
click at [173, 476] on button "Зберегти і вийти" at bounding box center [232, 489] width 118 height 26
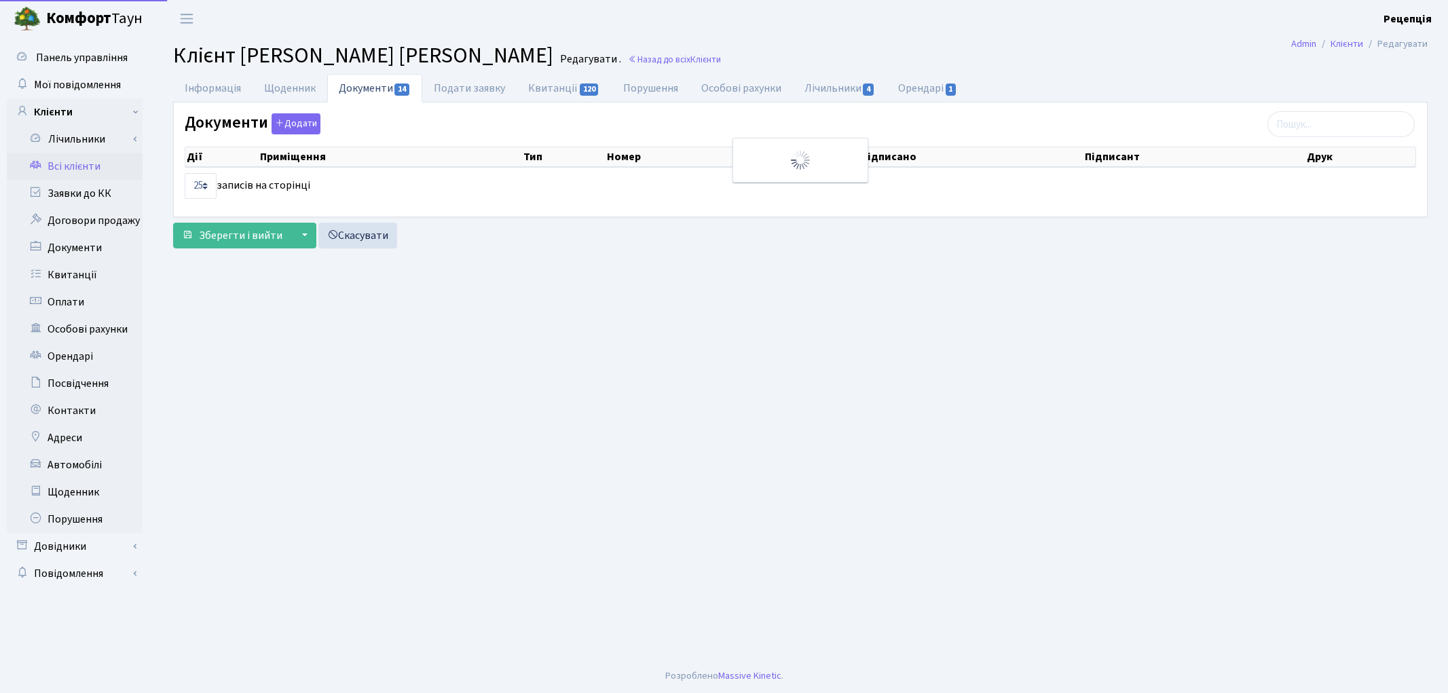
select select "25"
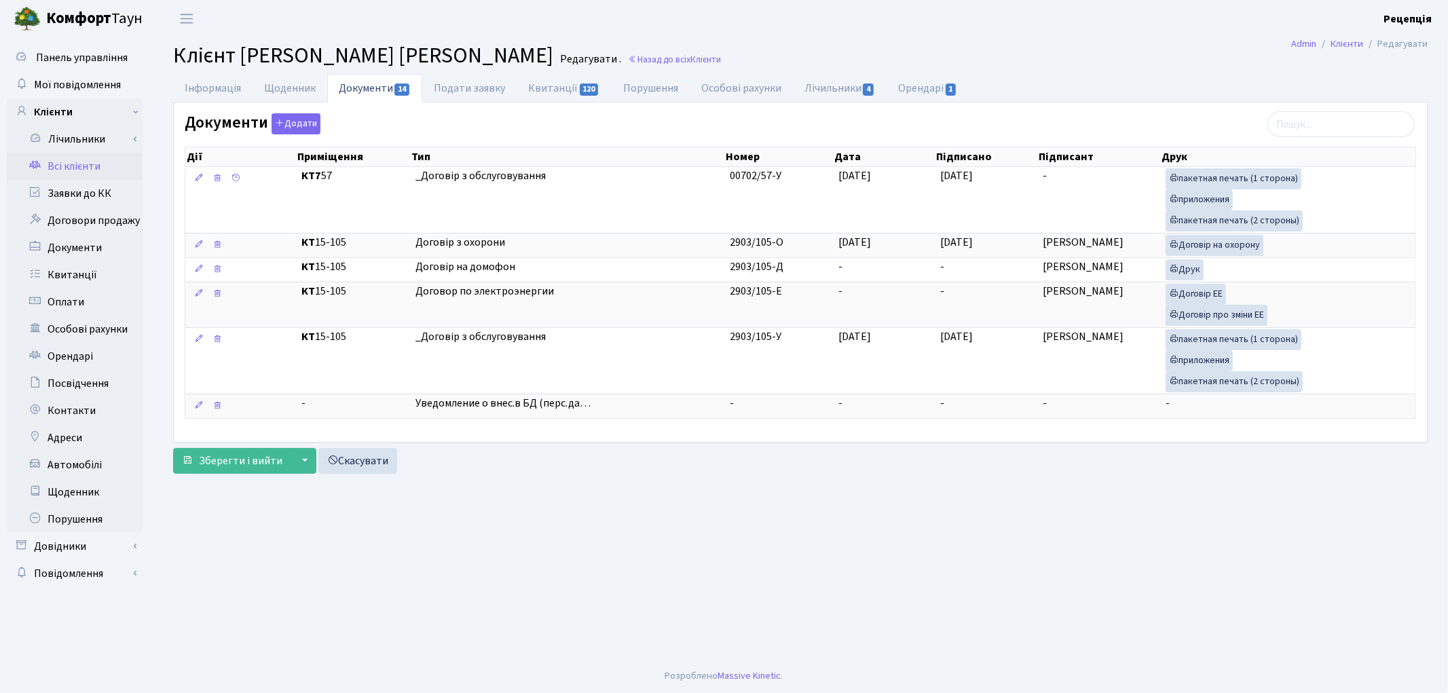
click at [75, 170] on link "Всі клієнти" at bounding box center [75, 166] width 136 height 27
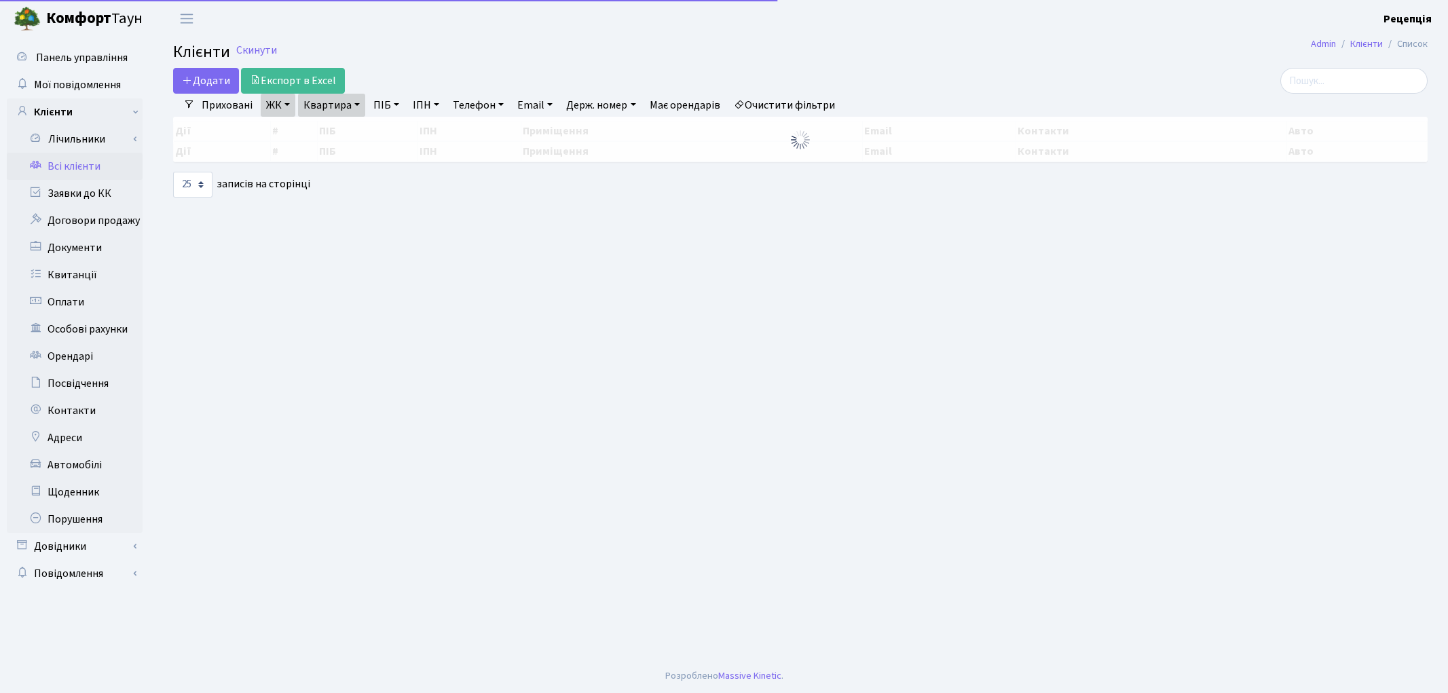
select select "25"
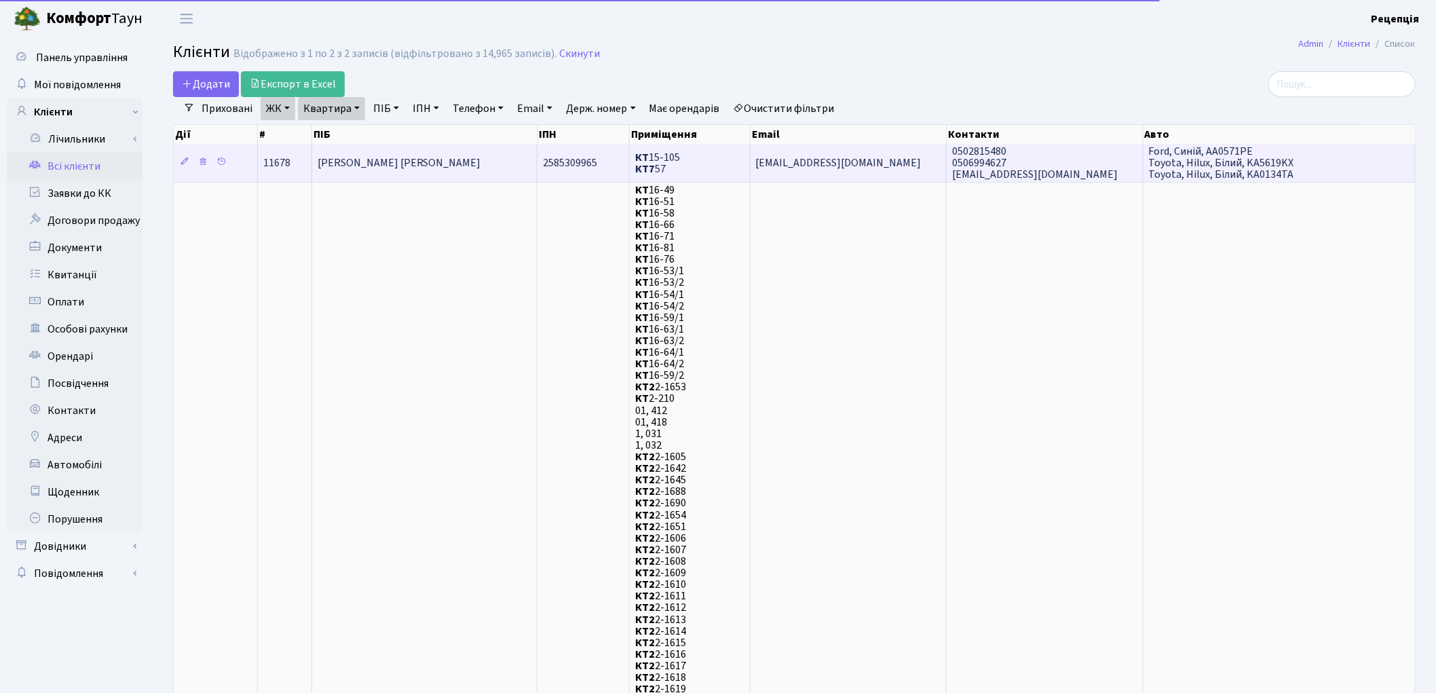
click at [480, 156] on td "[PERSON_NAME] [PERSON_NAME]" at bounding box center [425, 162] width 226 height 37
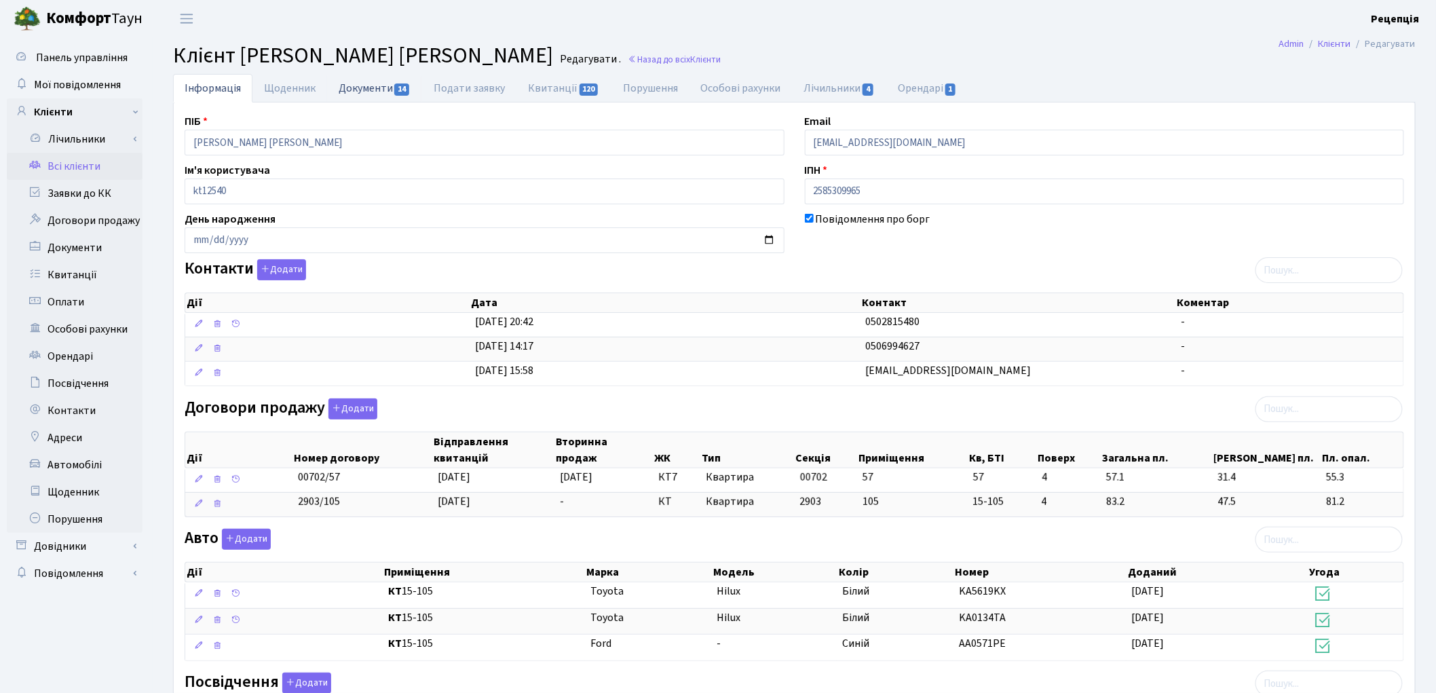
click at [390, 92] on link "Документи 14" at bounding box center [374, 88] width 95 height 28
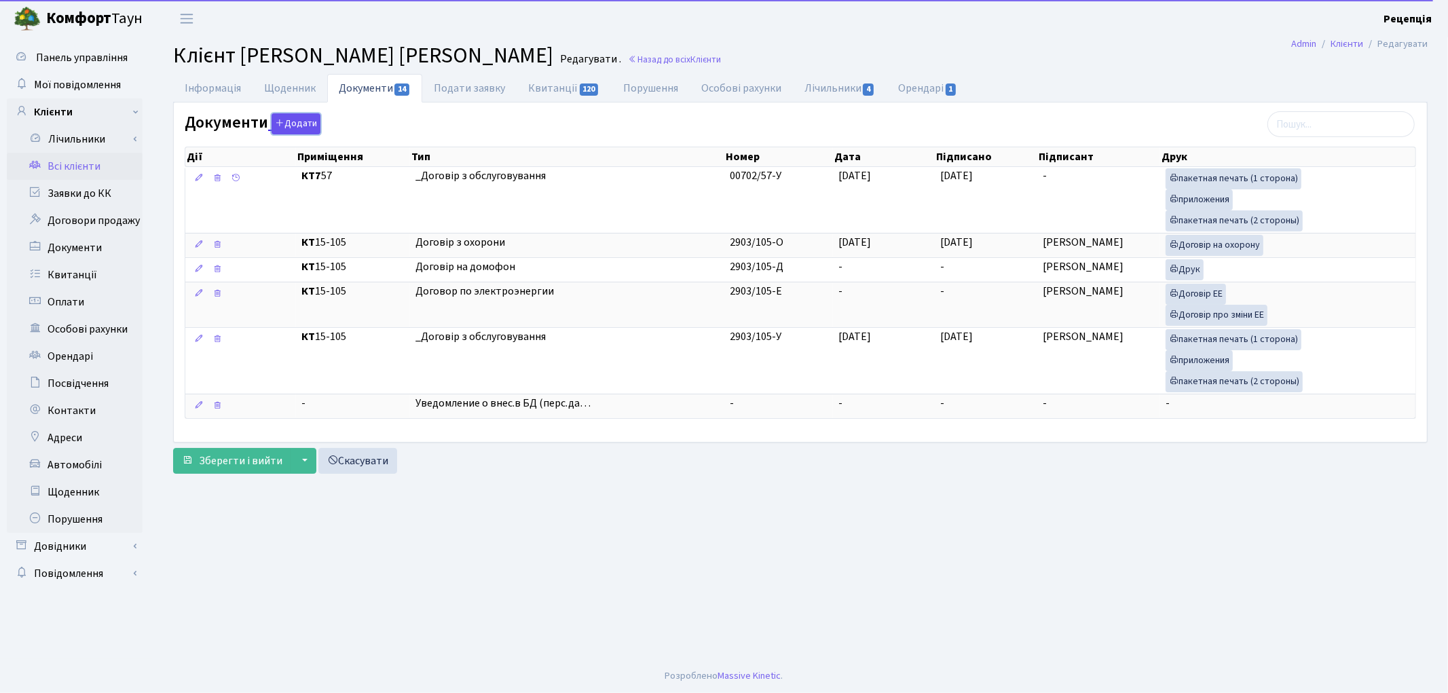
click at [288, 126] on button "Додати" at bounding box center [295, 123] width 49 height 21
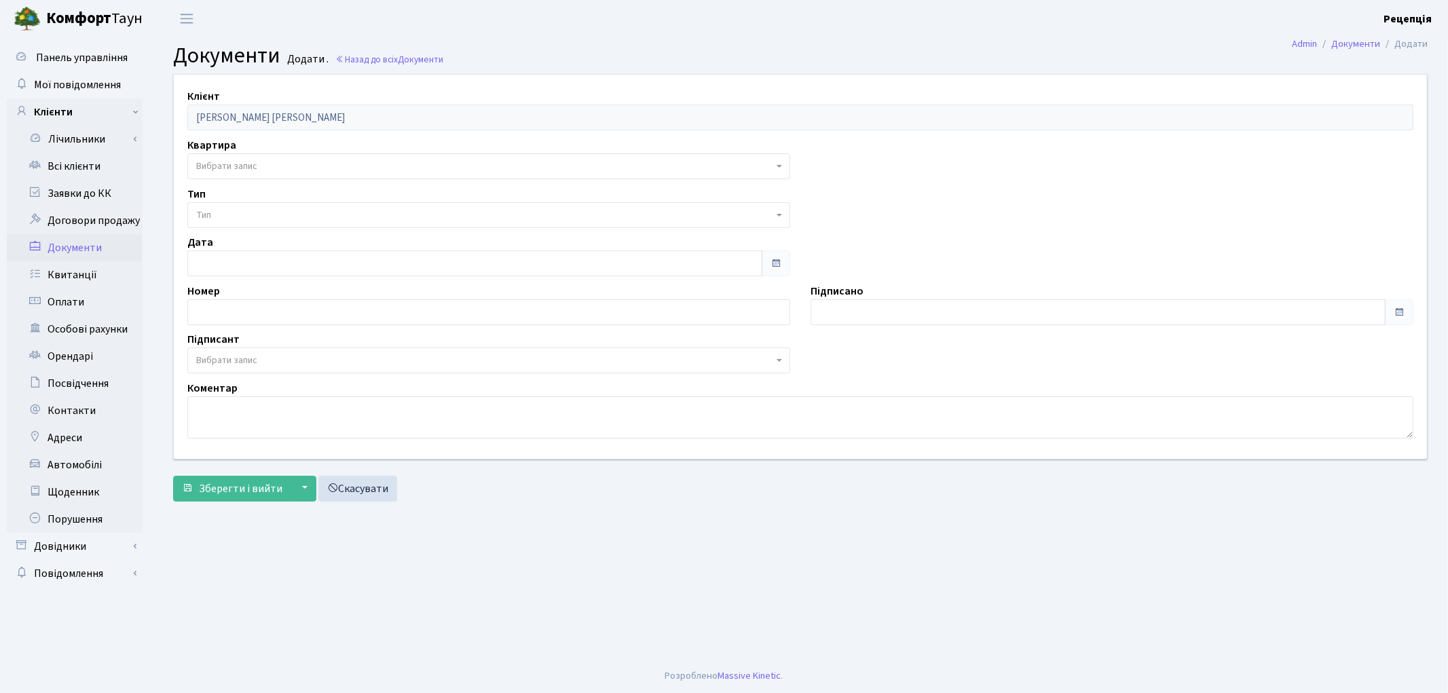
click at [228, 166] on span "Вибрати запис" at bounding box center [226, 166] width 61 height 14
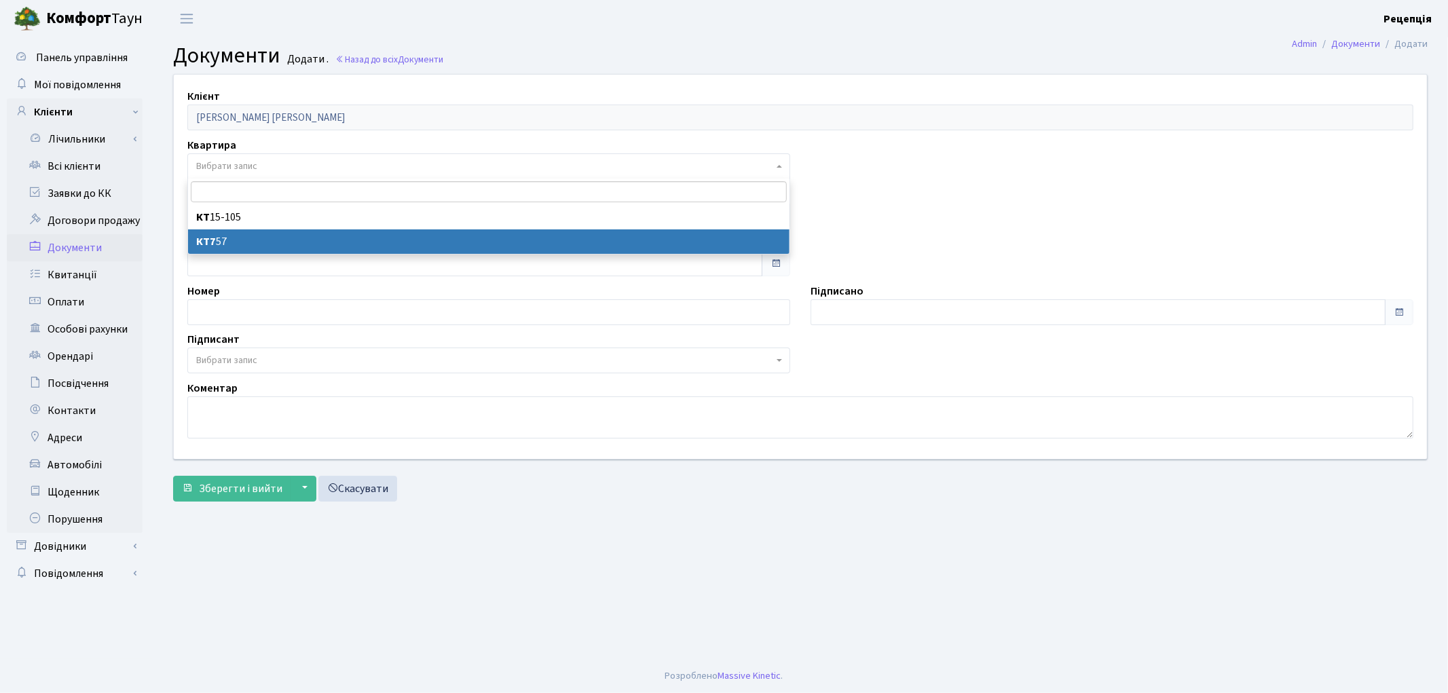
select select "178613"
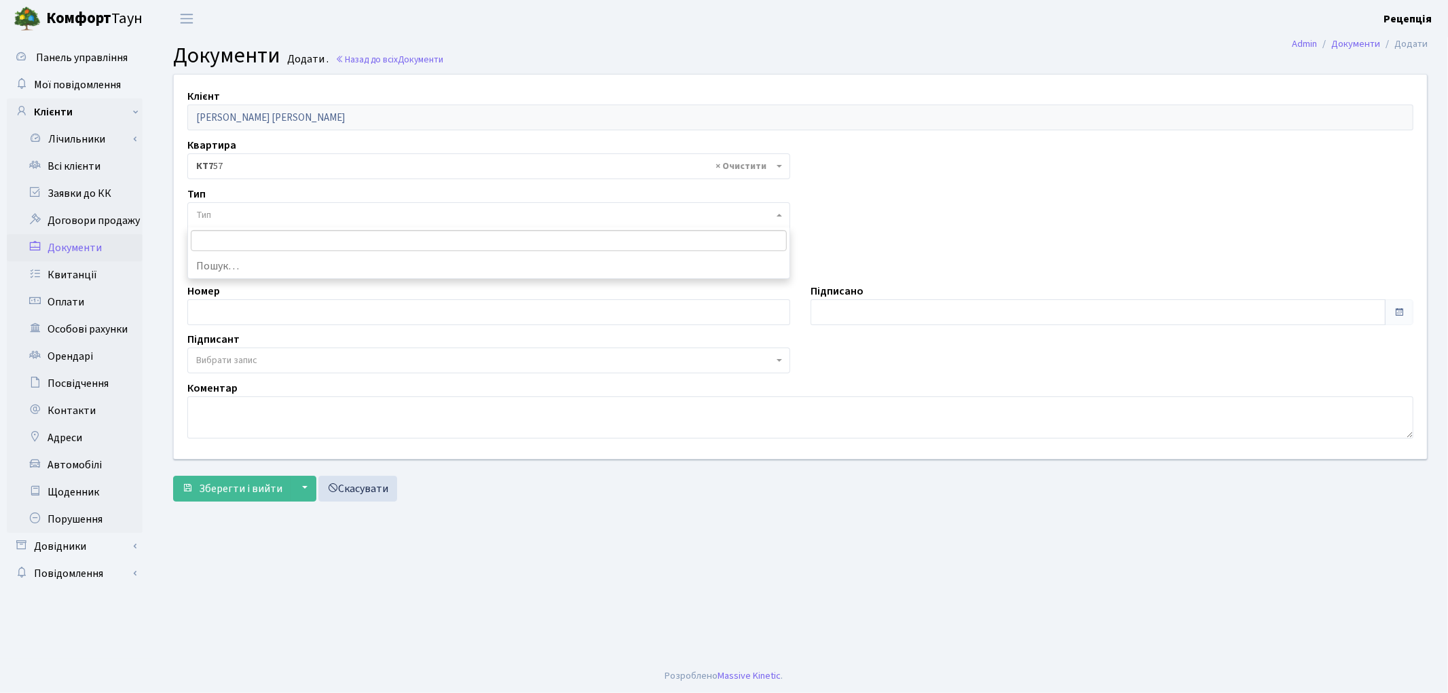
click at [223, 211] on span "Тип" at bounding box center [484, 215] width 577 height 14
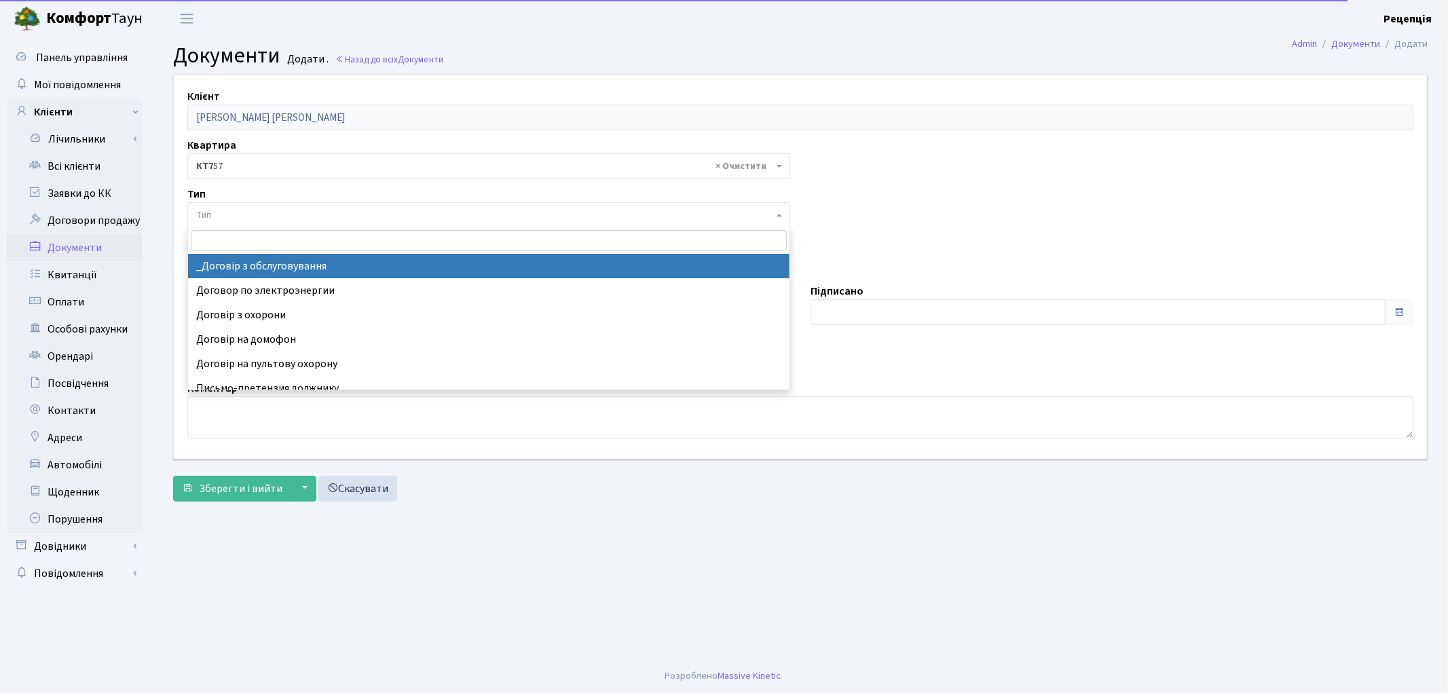
select select "289"
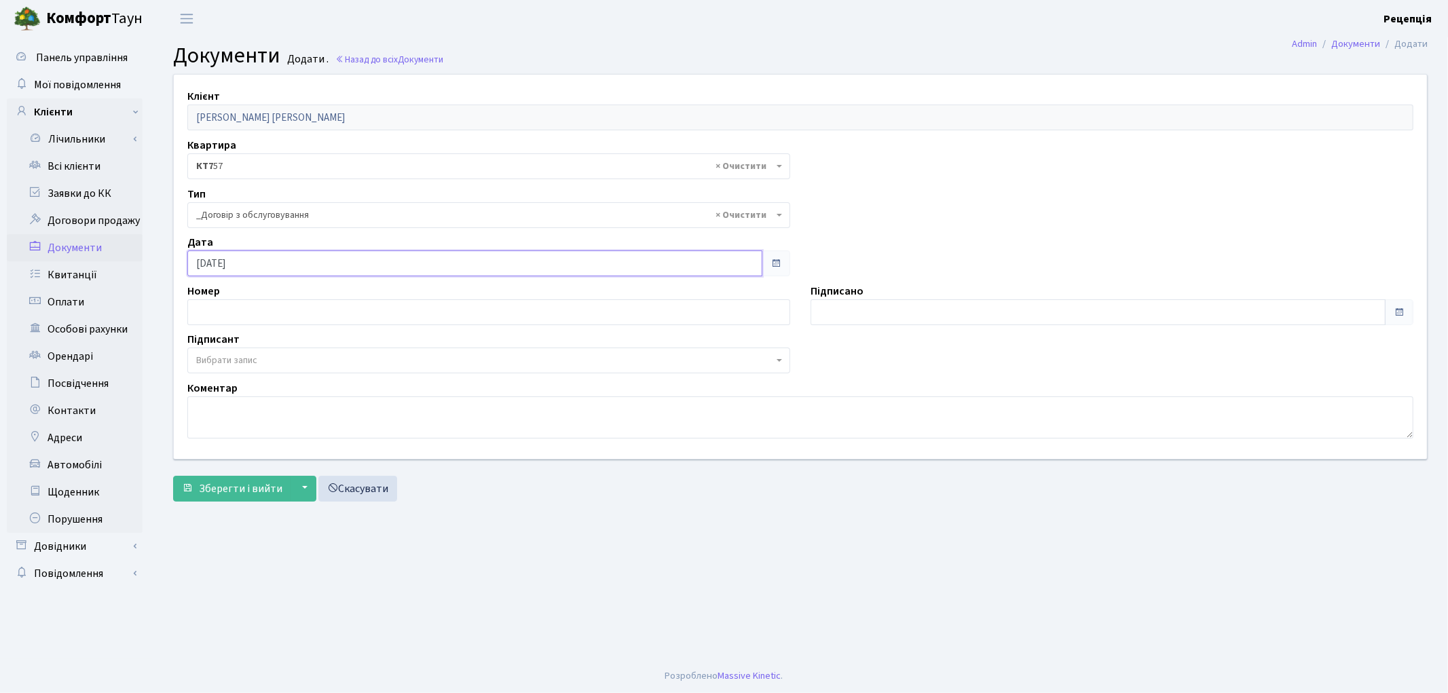
click at [221, 269] on input "[DATE]" at bounding box center [474, 263] width 575 height 26
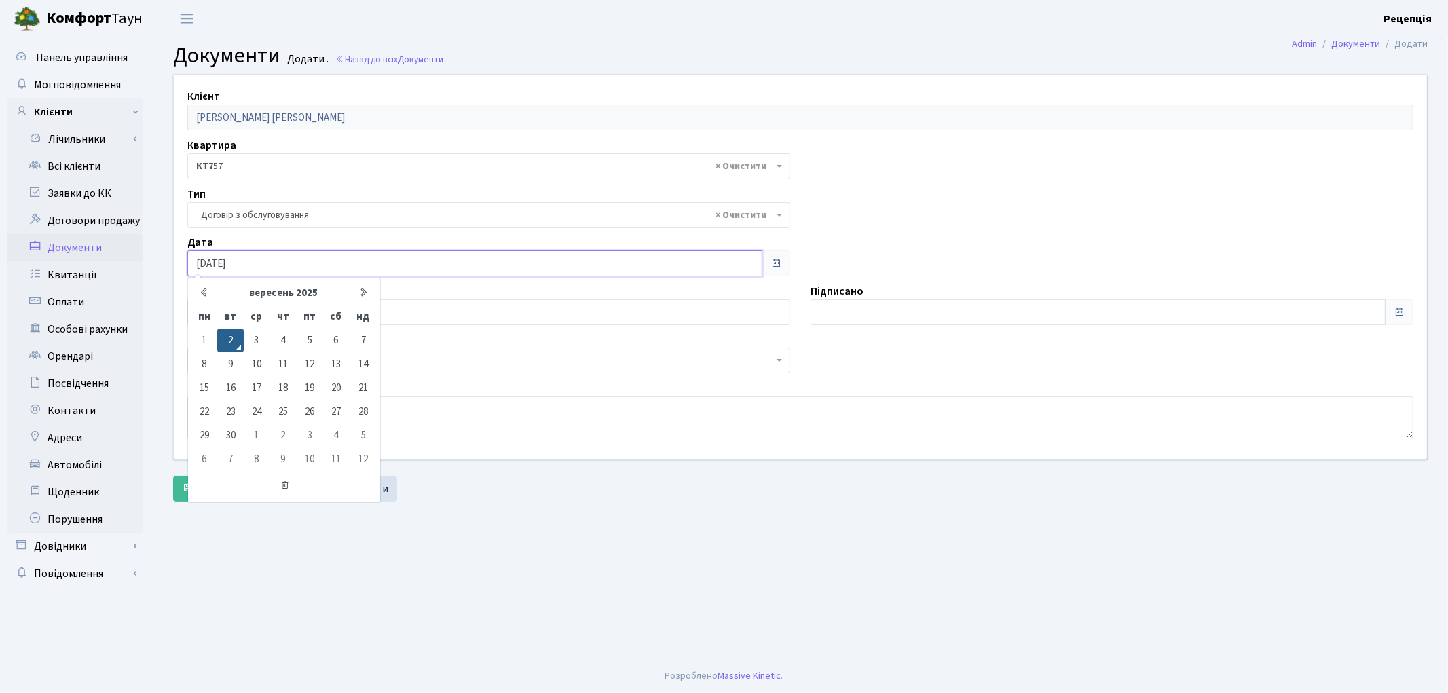
click at [207, 336] on td "1" at bounding box center [204, 340] width 26 height 24
type input "[DATE]"
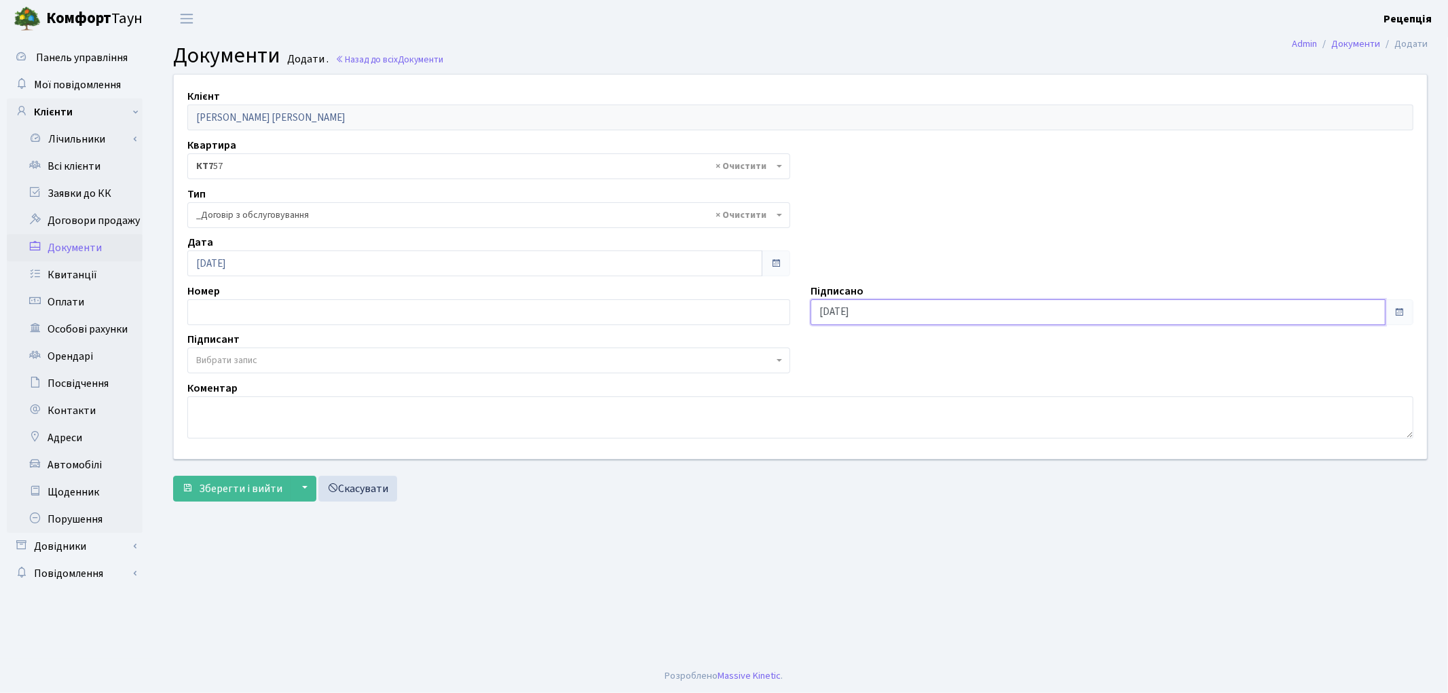
click at [848, 306] on input "[DATE]" at bounding box center [1097, 312] width 575 height 26
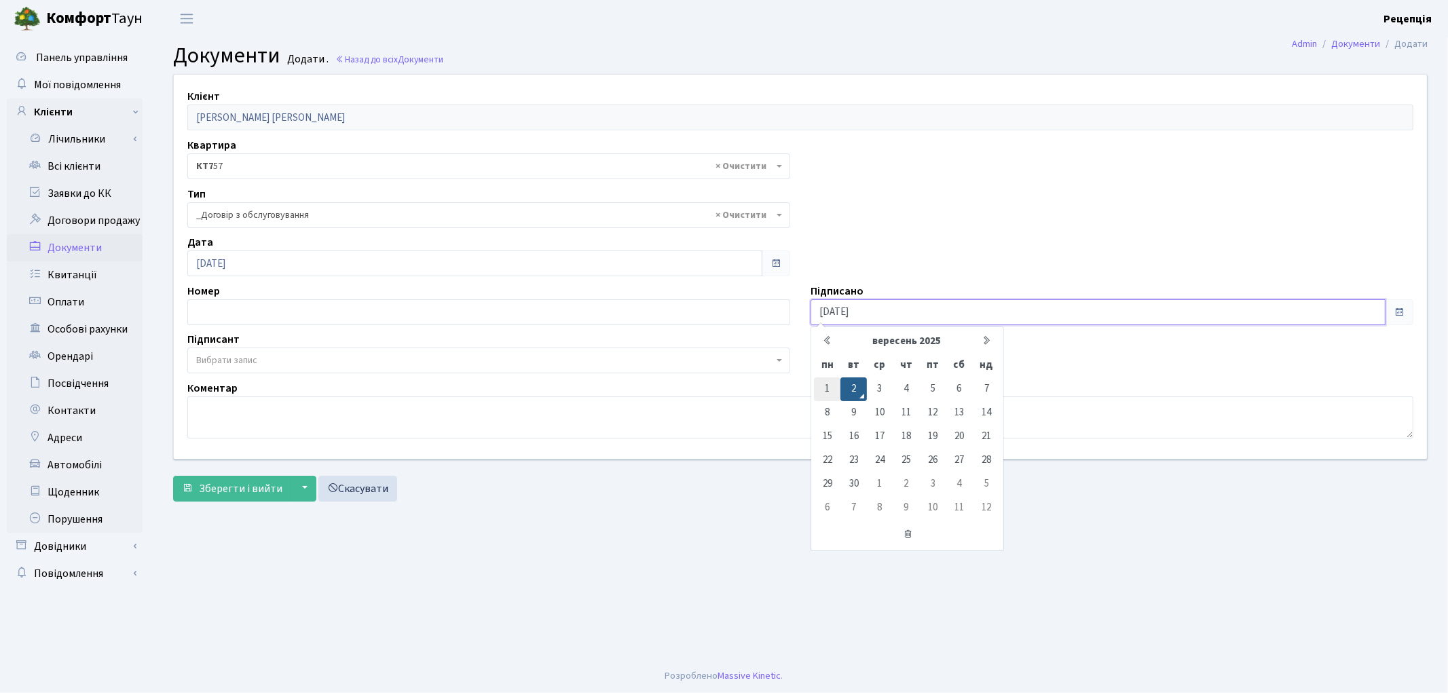
click at [822, 383] on td "1" at bounding box center [827, 389] width 26 height 24
type input "01.09.2025"
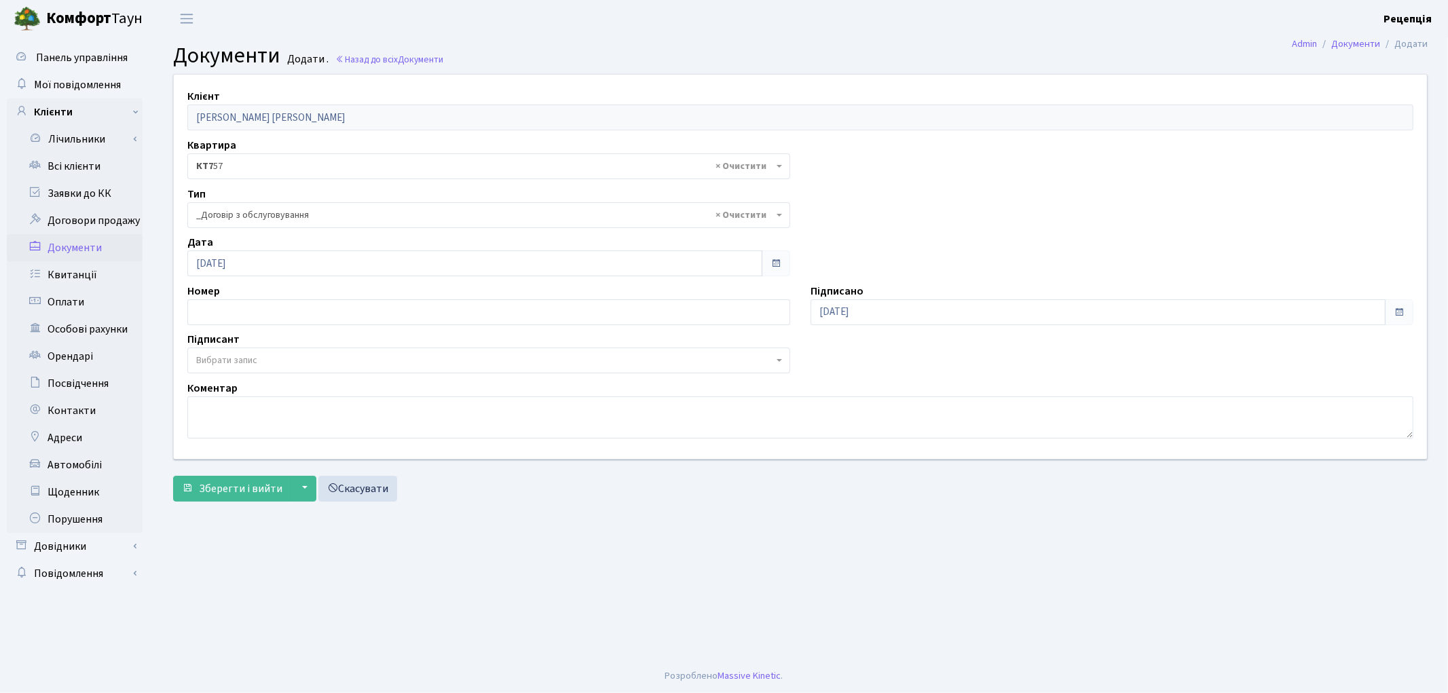
click at [242, 368] on span "Вибрати запис" at bounding box center [488, 360] width 603 height 26
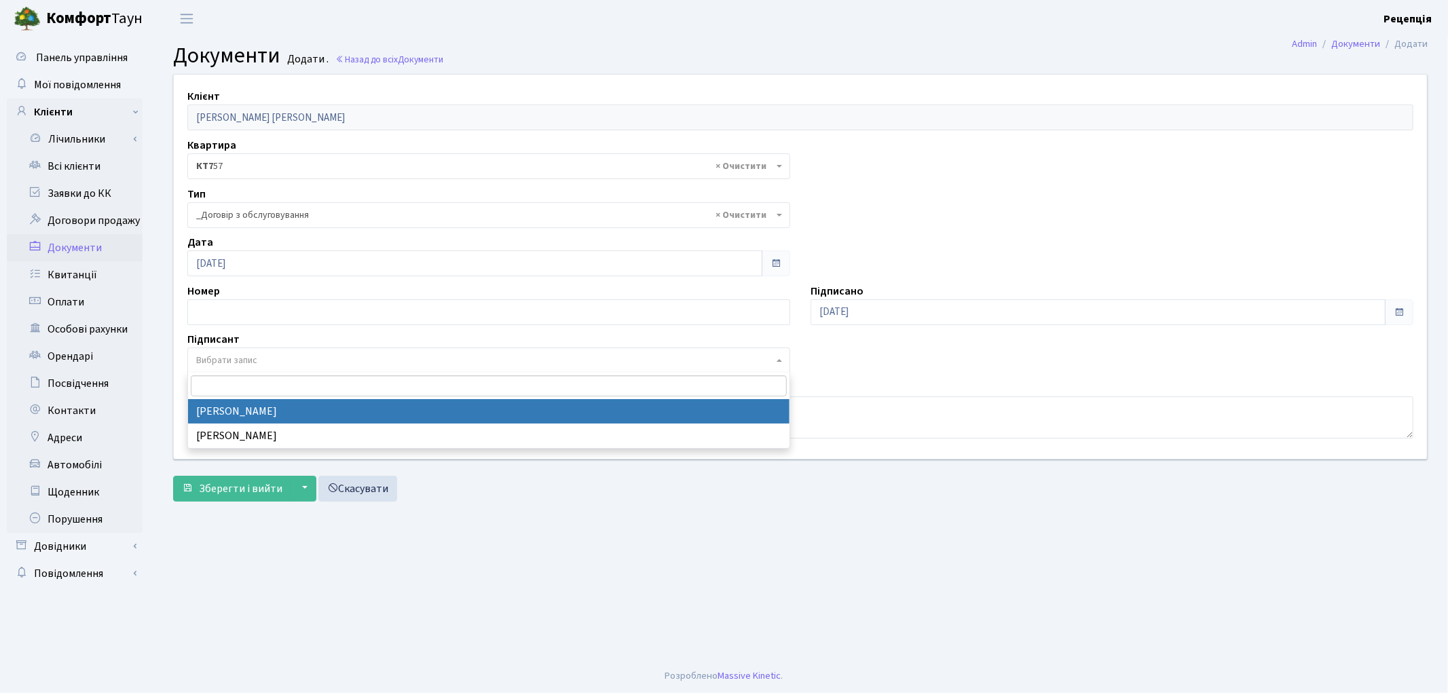
select select "74"
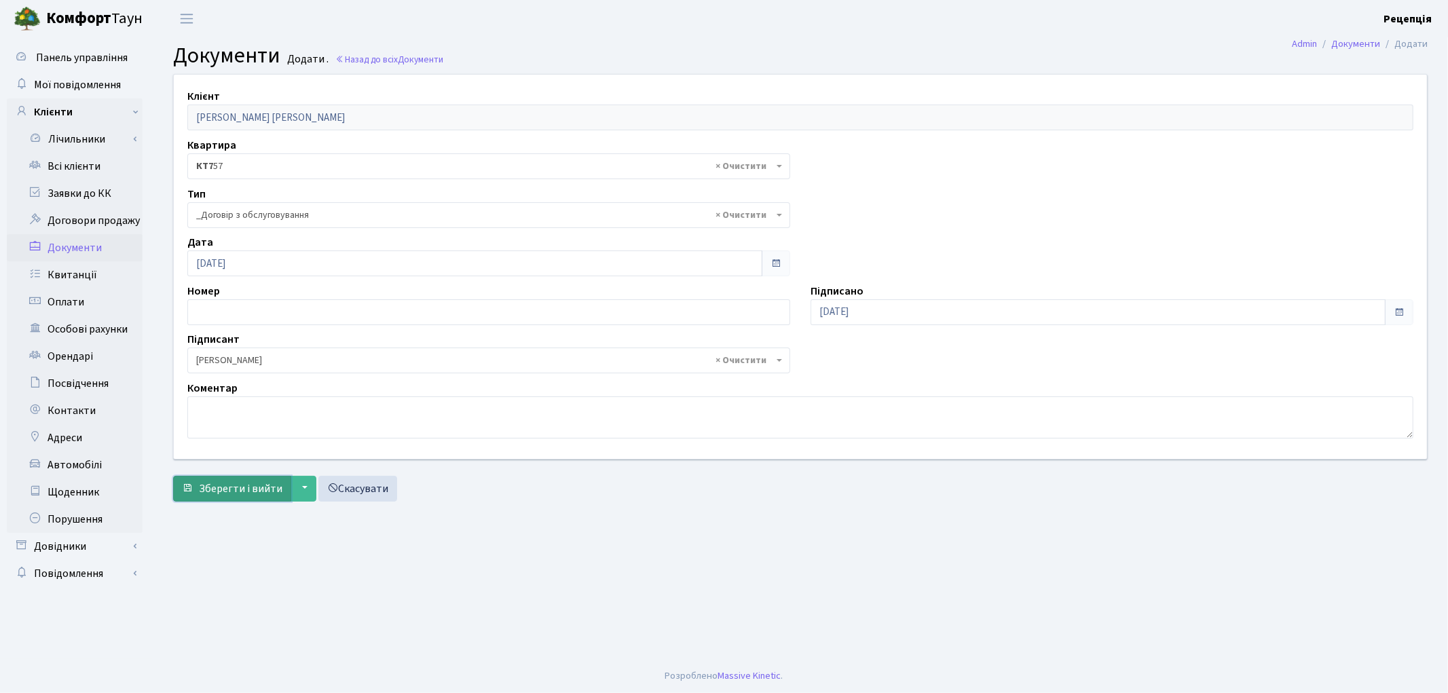
click at [234, 481] on span "Зберегти і вийти" at bounding box center [240, 488] width 83 height 15
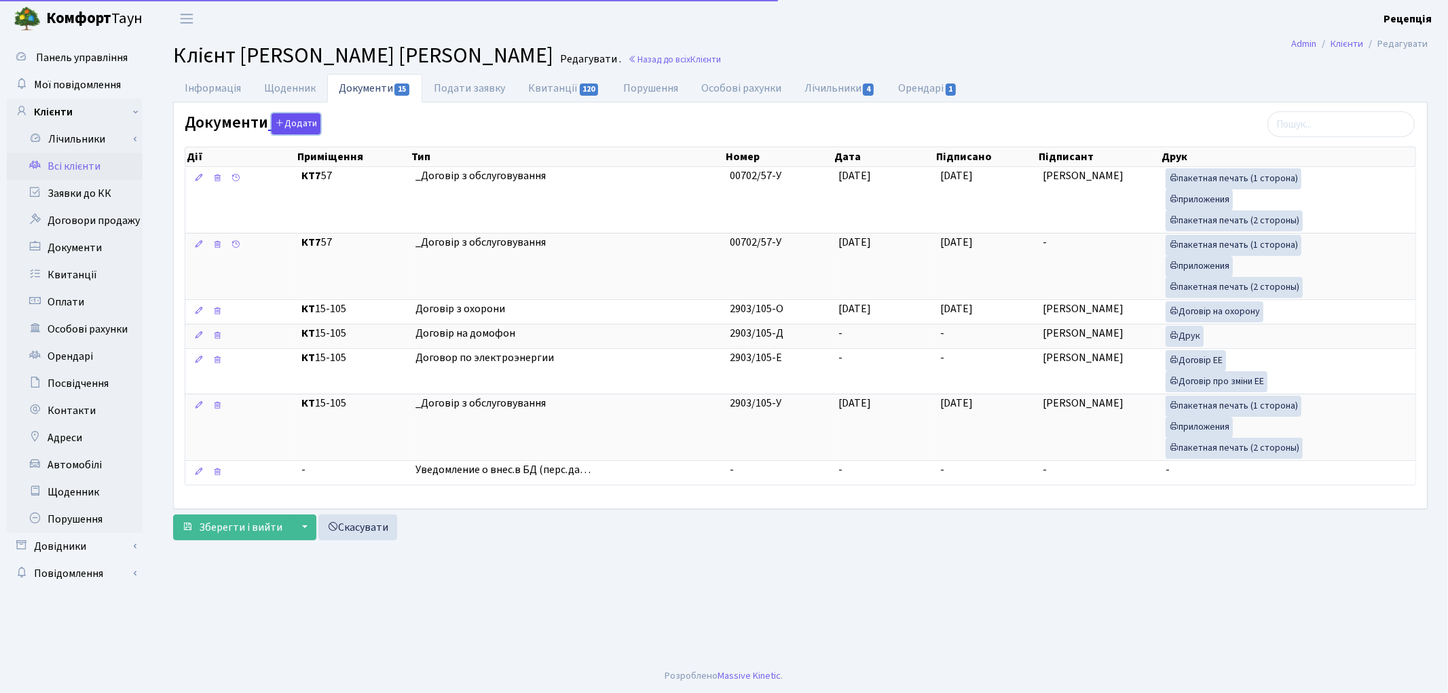
click at [290, 119] on button "Додати" at bounding box center [295, 123] width 49 height 21
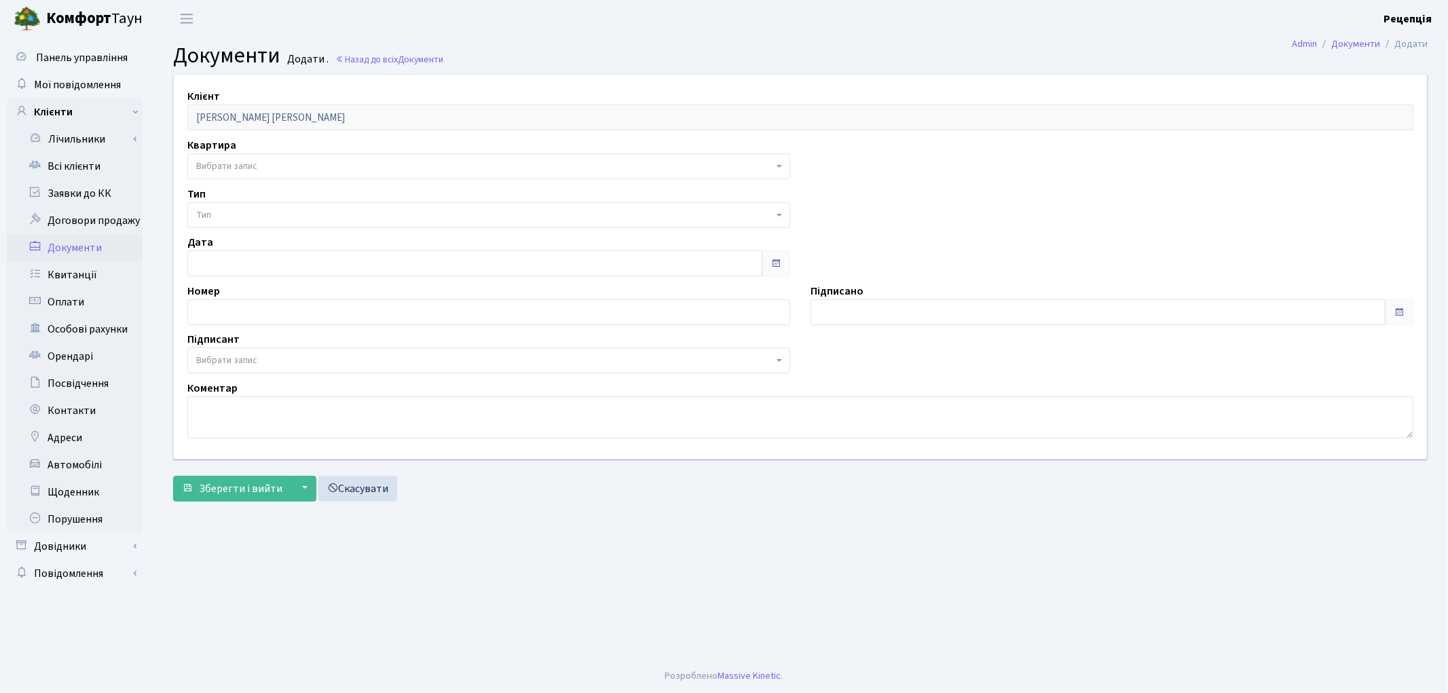
click at [227, 159] on span "Вибрати запис" at bounding box center [226, 166] width 61 height 14
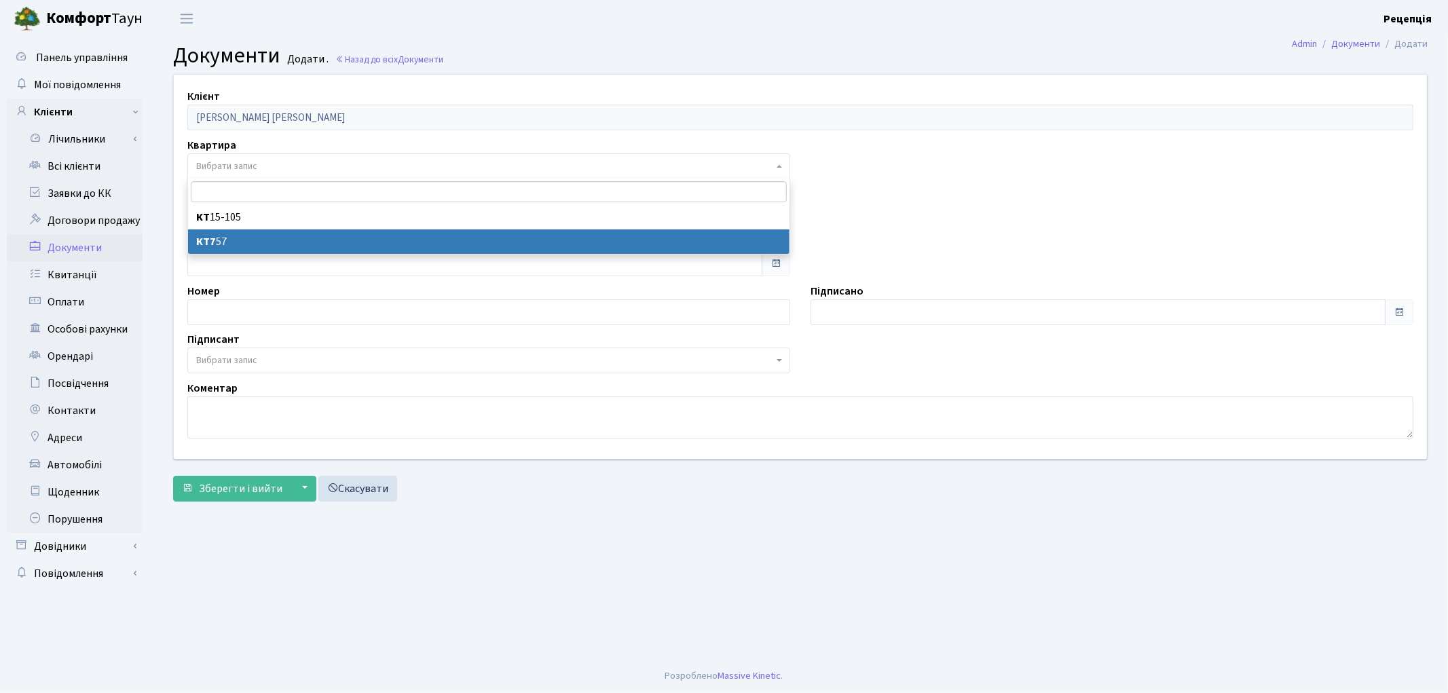
select select "178613"
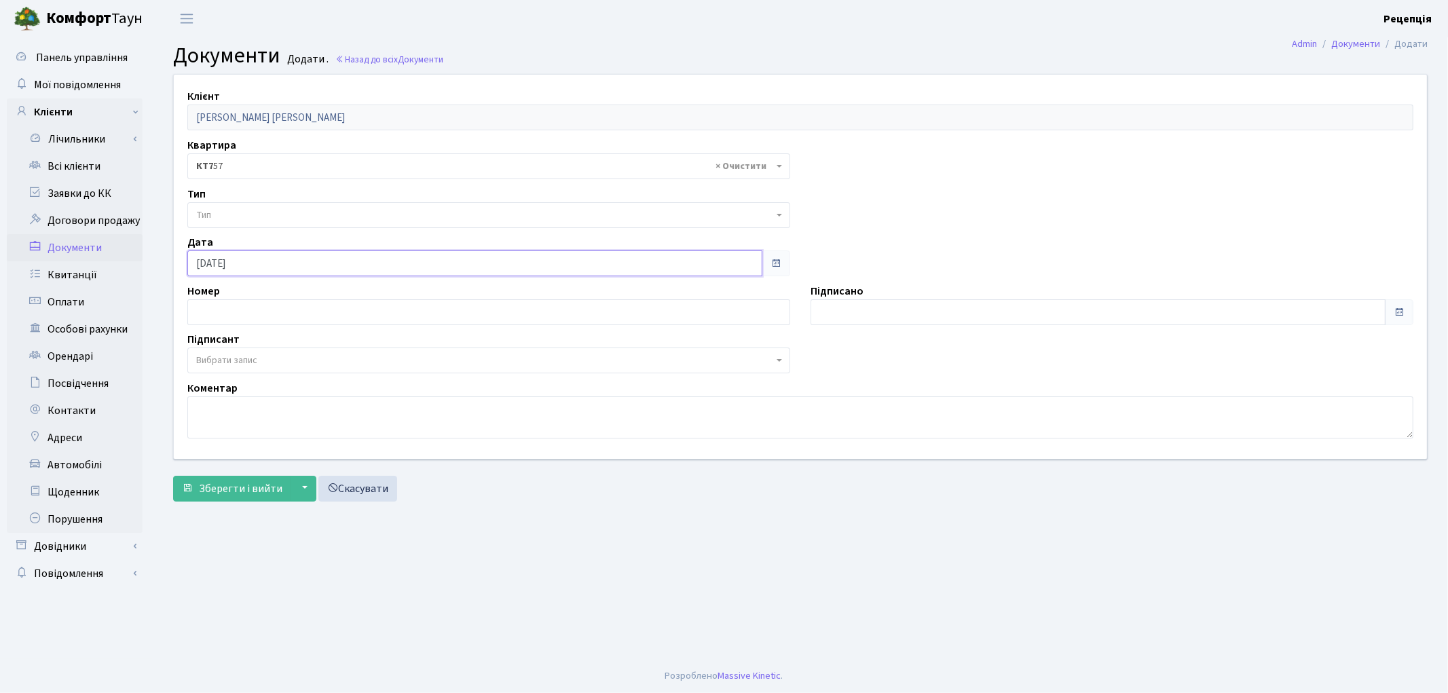
click at [219, 263] on input "02.09.2025" at bounding box center [474, 263] width 575 height 26
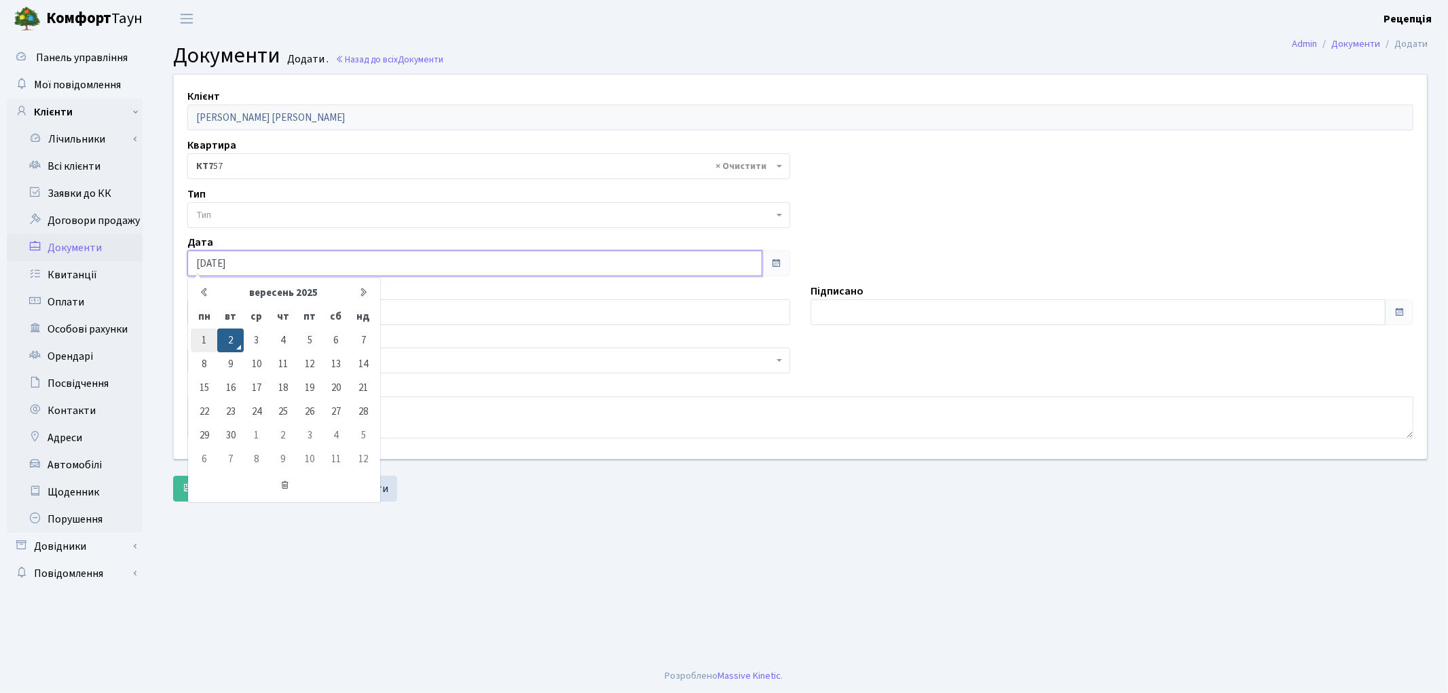
click at [204, 336] on td "1" at bounding box center [204, 340] width 26 height 24
type input "[DATE]"
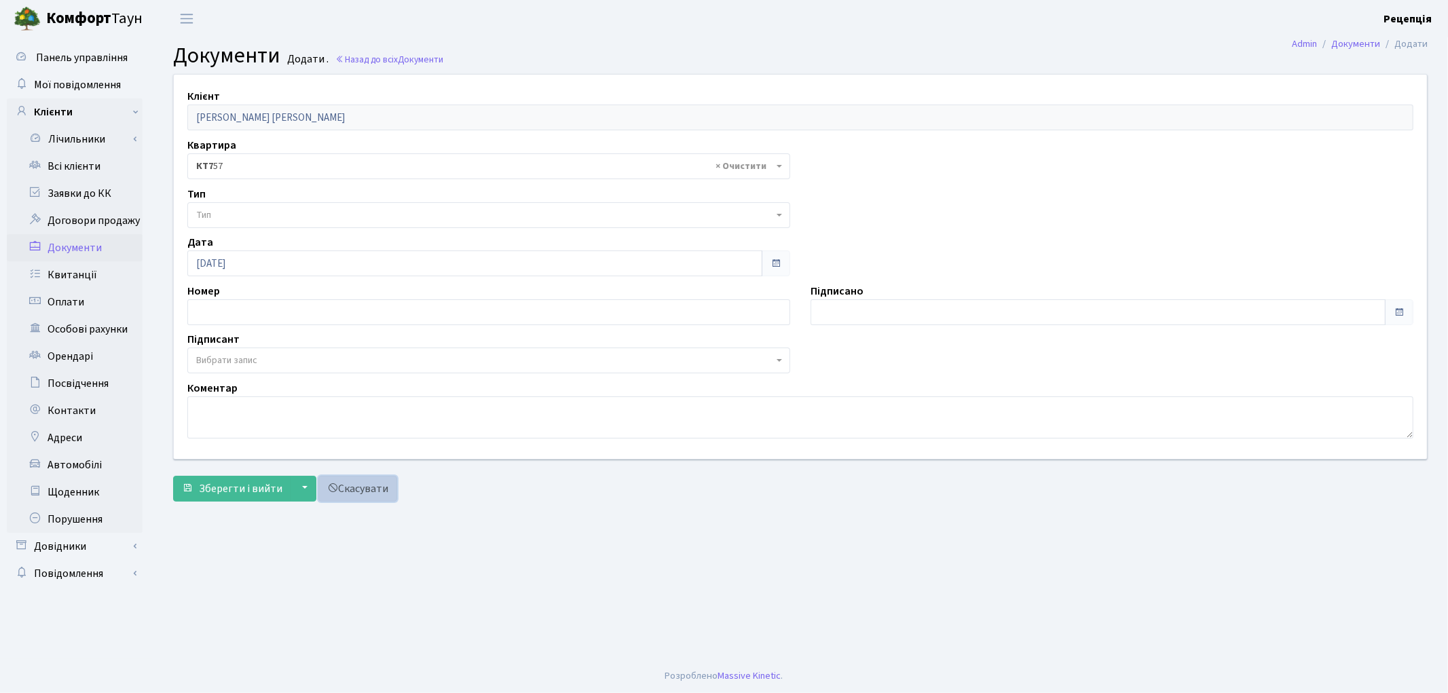
click at [364, 487] on link "Скасувати" at bounding box center [357, 489] width 79 height 26
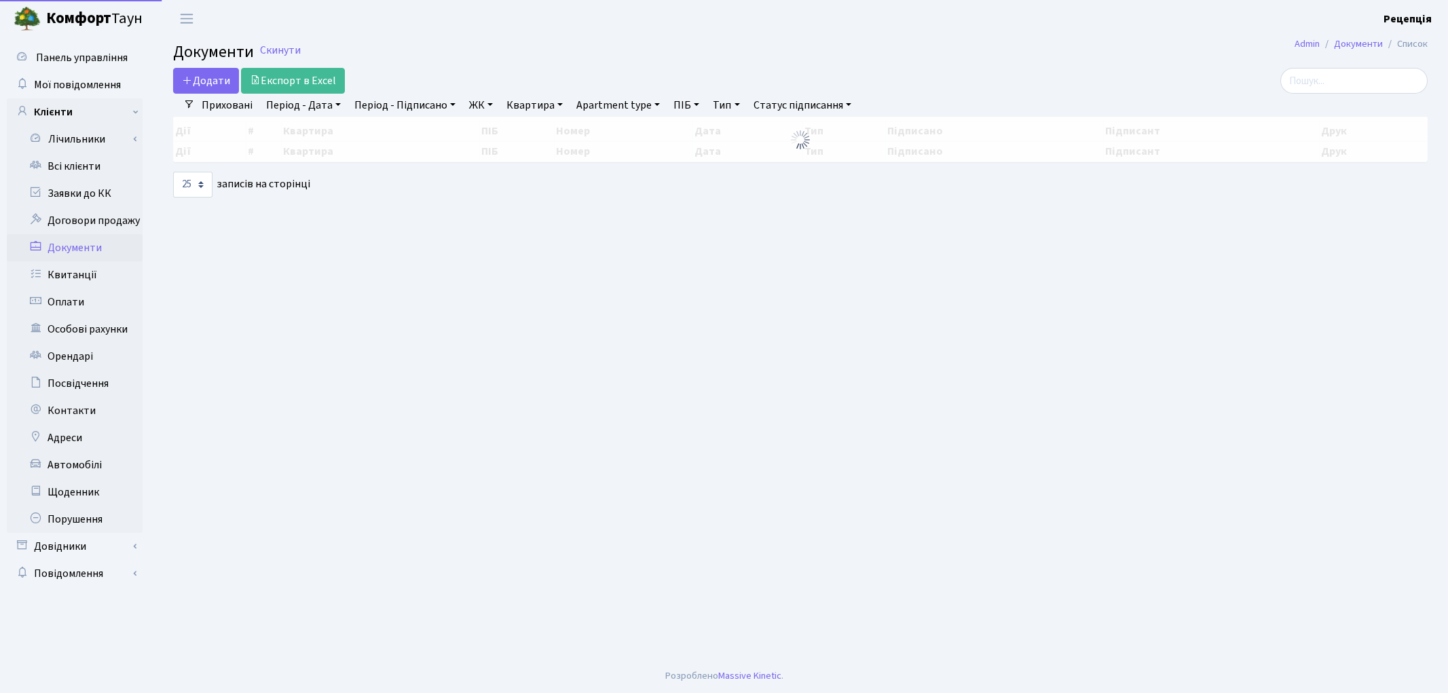
select select "25"
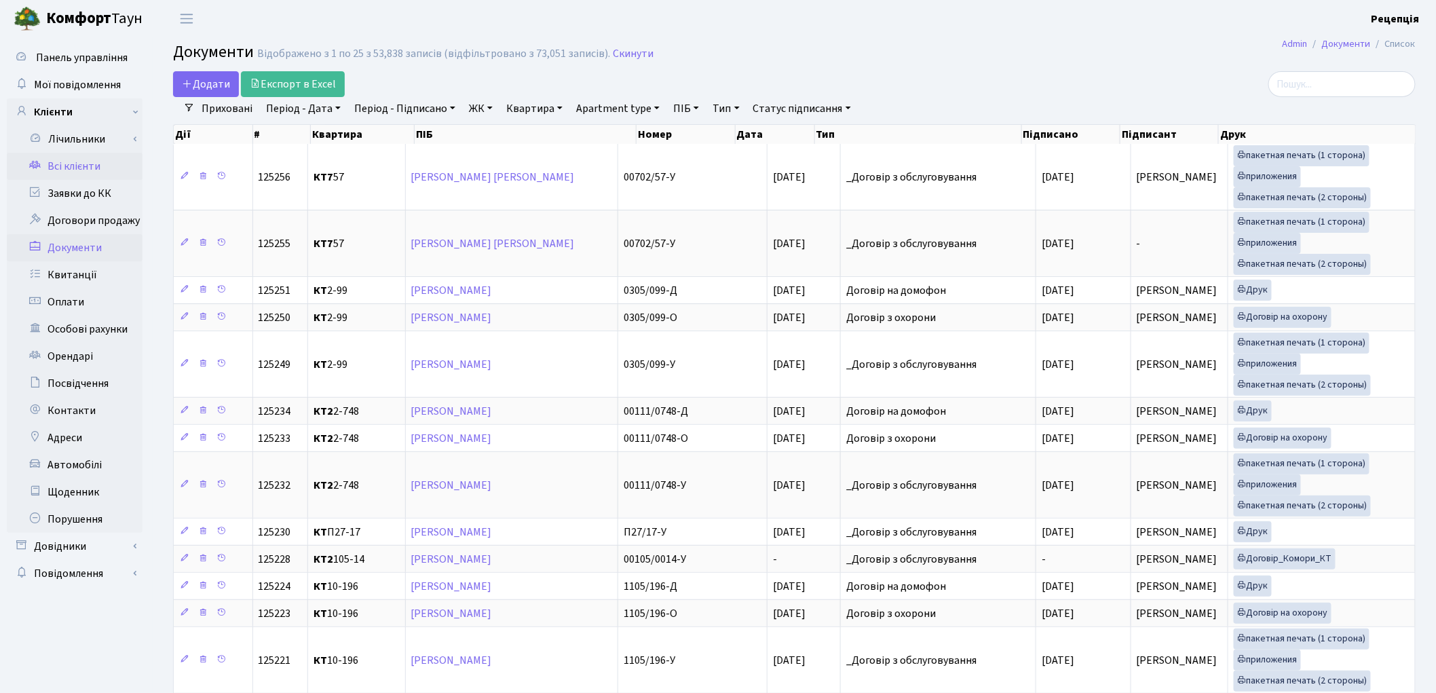
click at [75, 164] on link "Всі клієнти" at bounding box center [75, 166] width 136 height 27
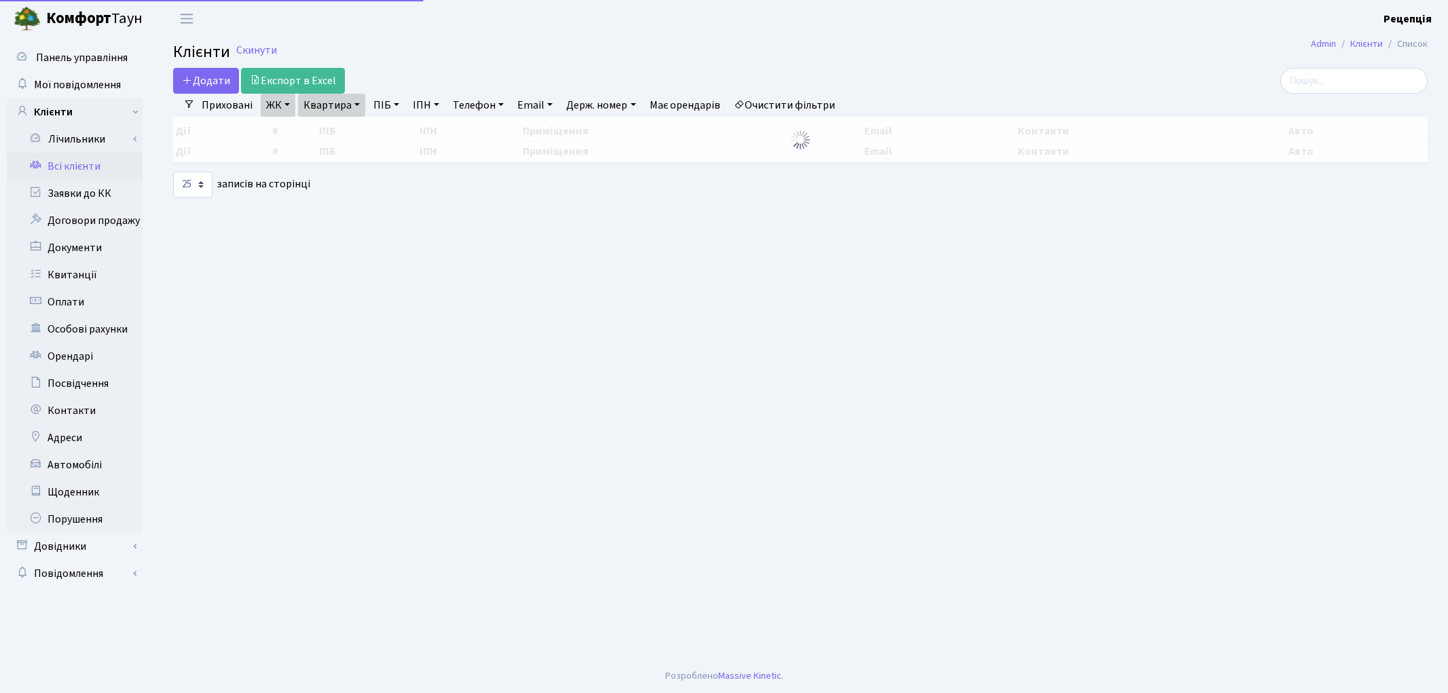
select select "25"
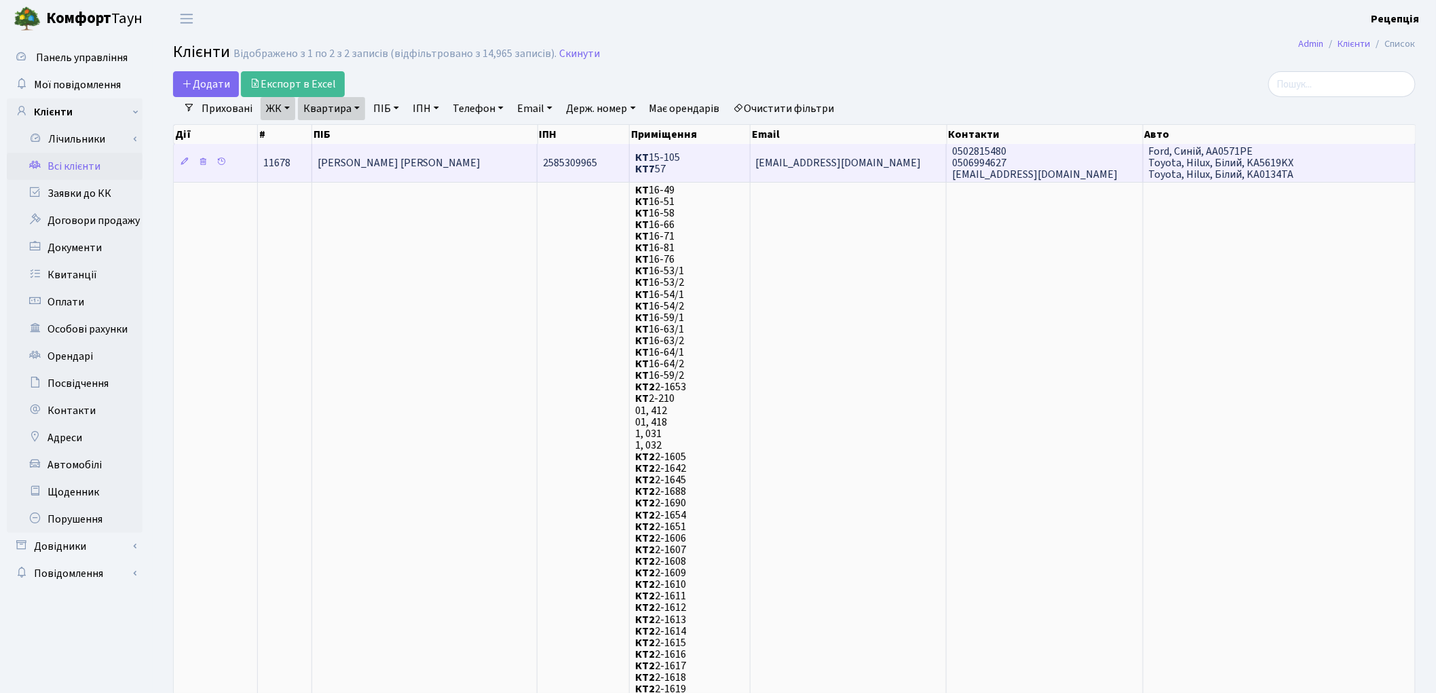
click at [469, 157] on td "[PERSON_NAME] [PERSON_NAME]" at bounding box center [425, 162] width 226 height 37
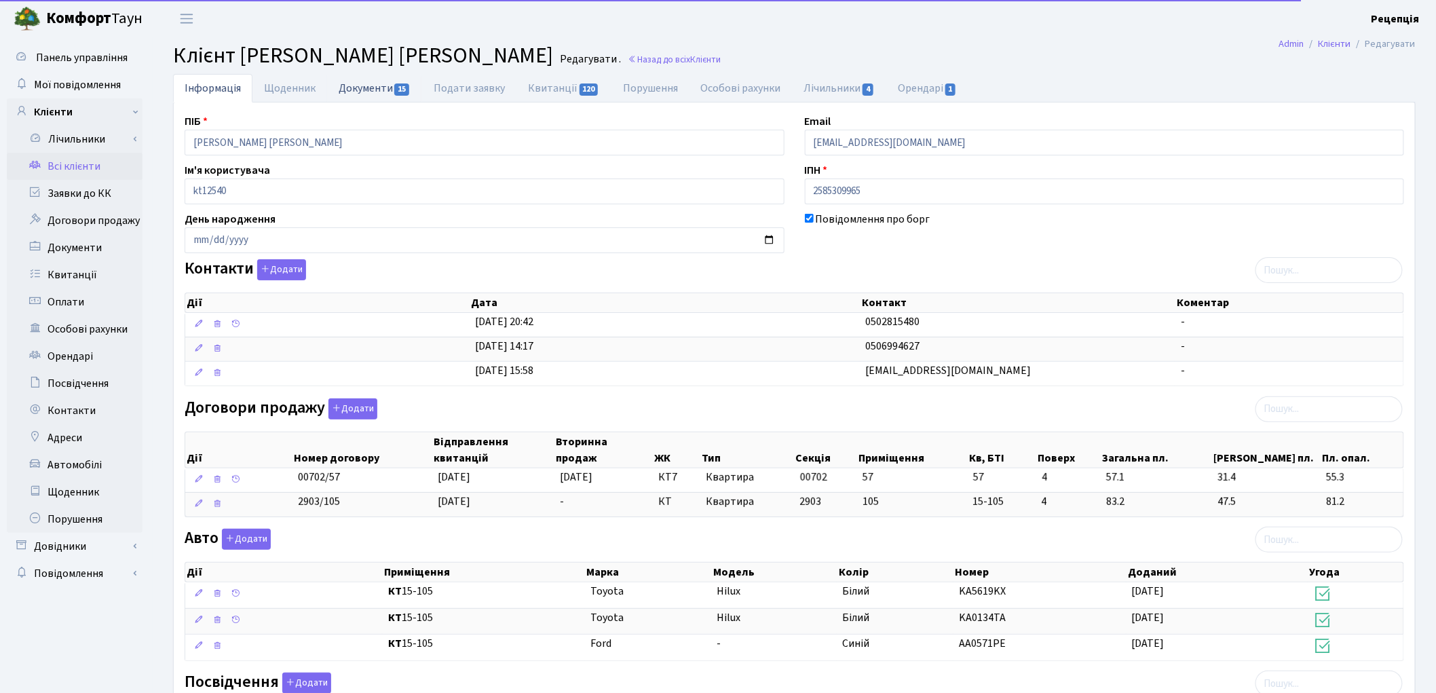
click at [371, 90] on link "Документи 15" at bounding box center [374, 88] width 95 height 28
select select "25"
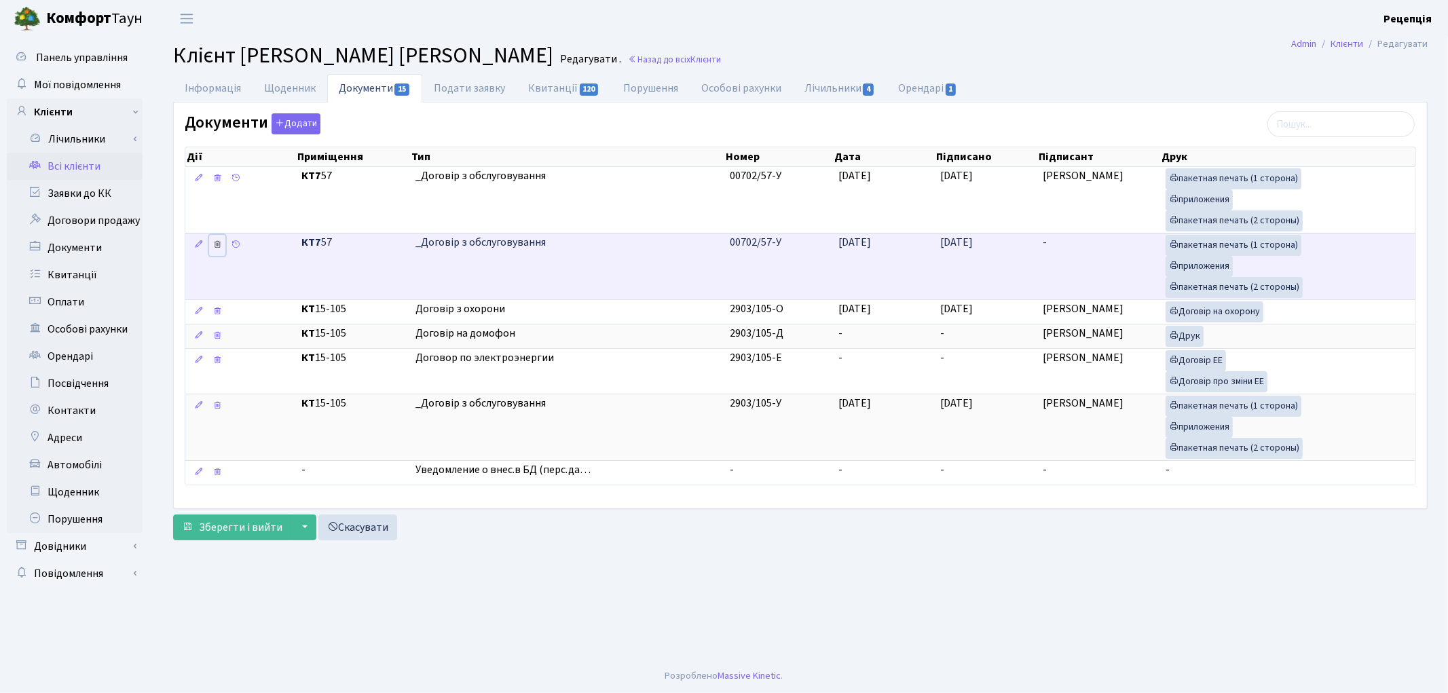
click at [214, 243] on icon at bounding box center [217, 245] width 10 height 10
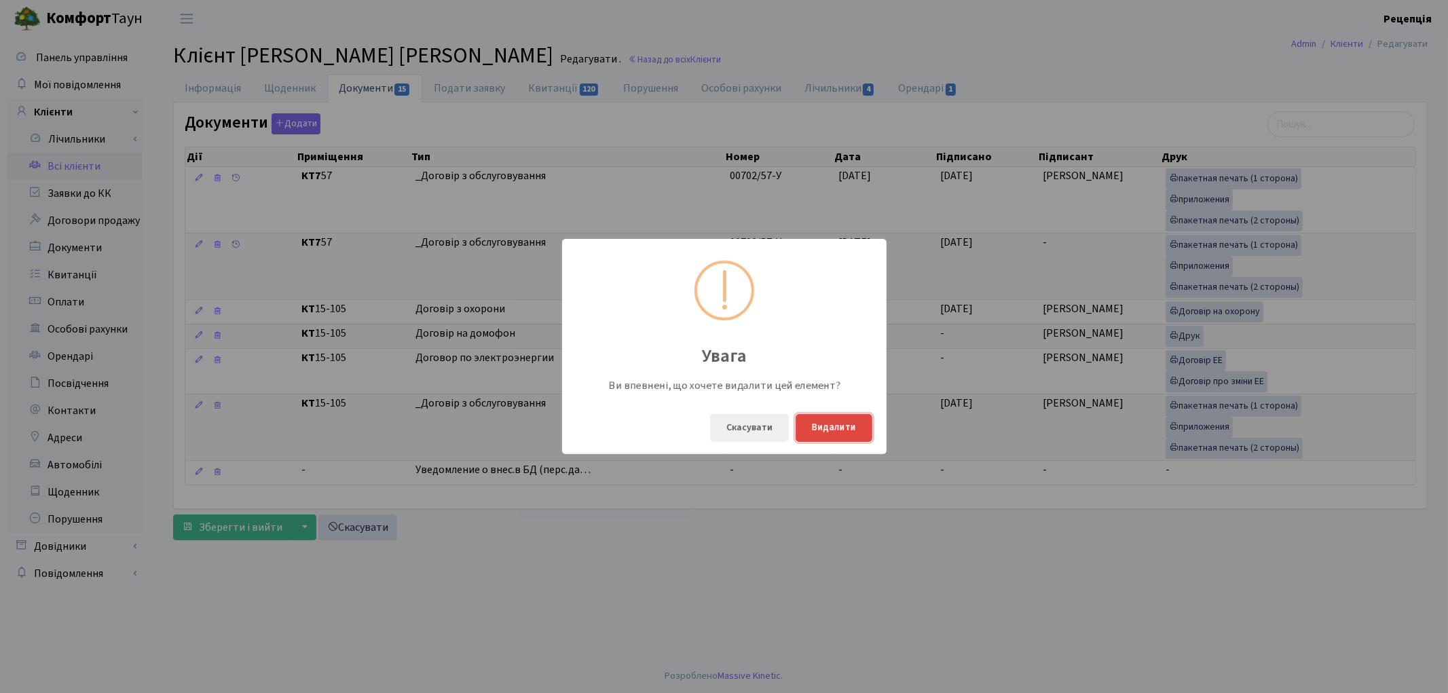
click at [830, 432] on button "Видалити" at bounding box center [833, 428] width 77 height 28
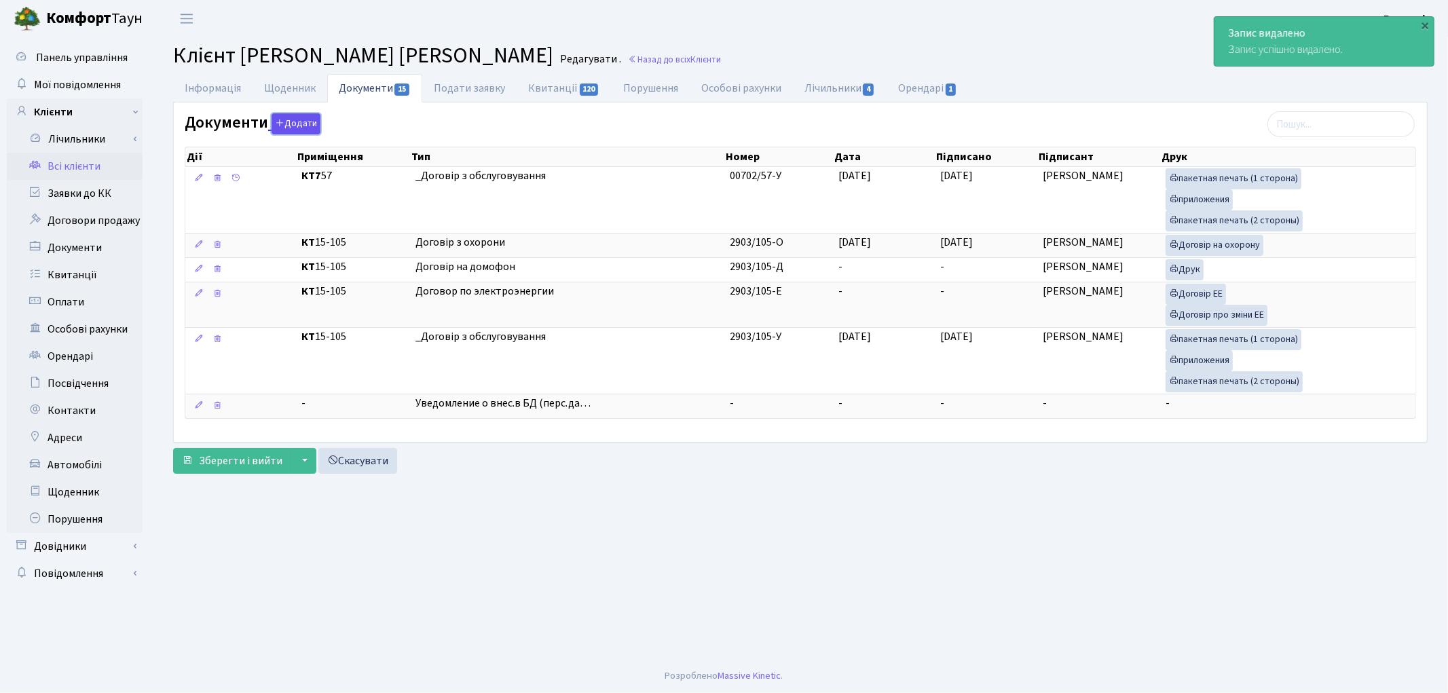
click at [313, 129] on button "Додати" at bounding box center [295, 123] width 49 height 21
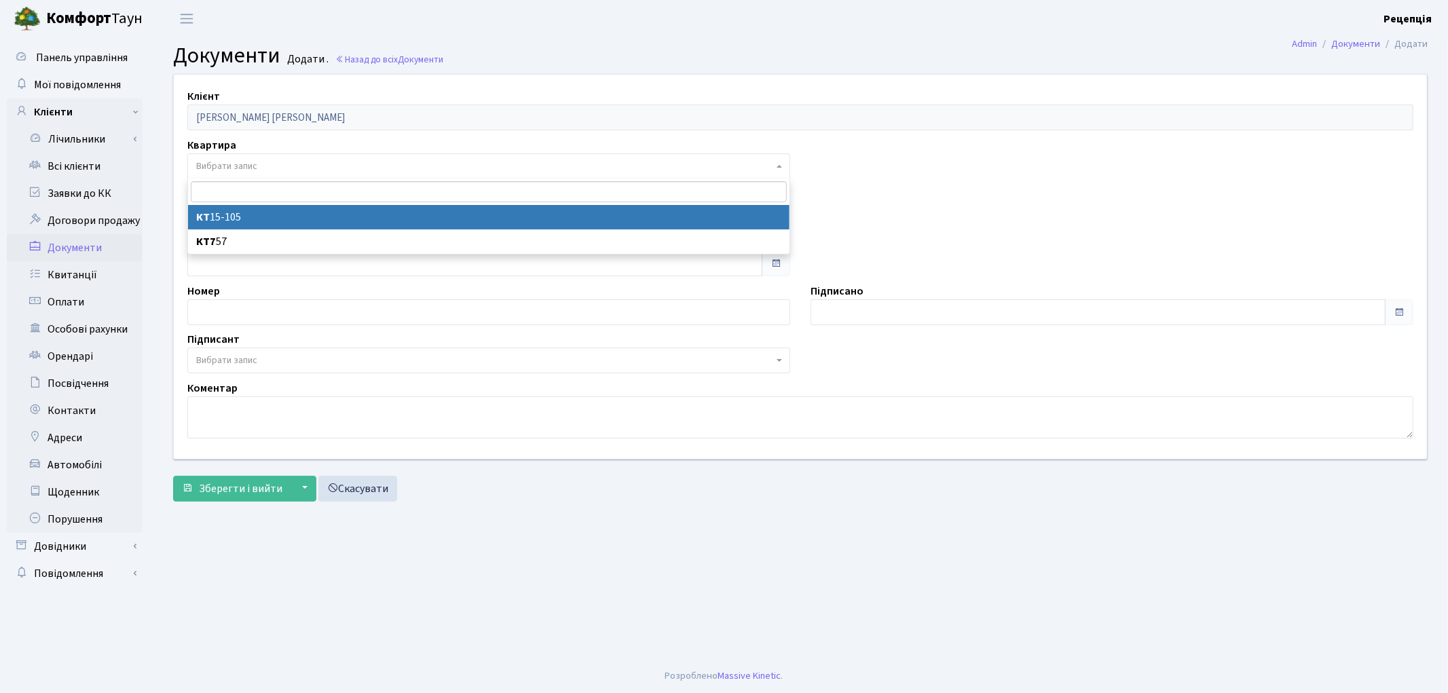
click at [242, 158] on span "Вибрати запис" at bounding box center [488, 166] width 603 height 26
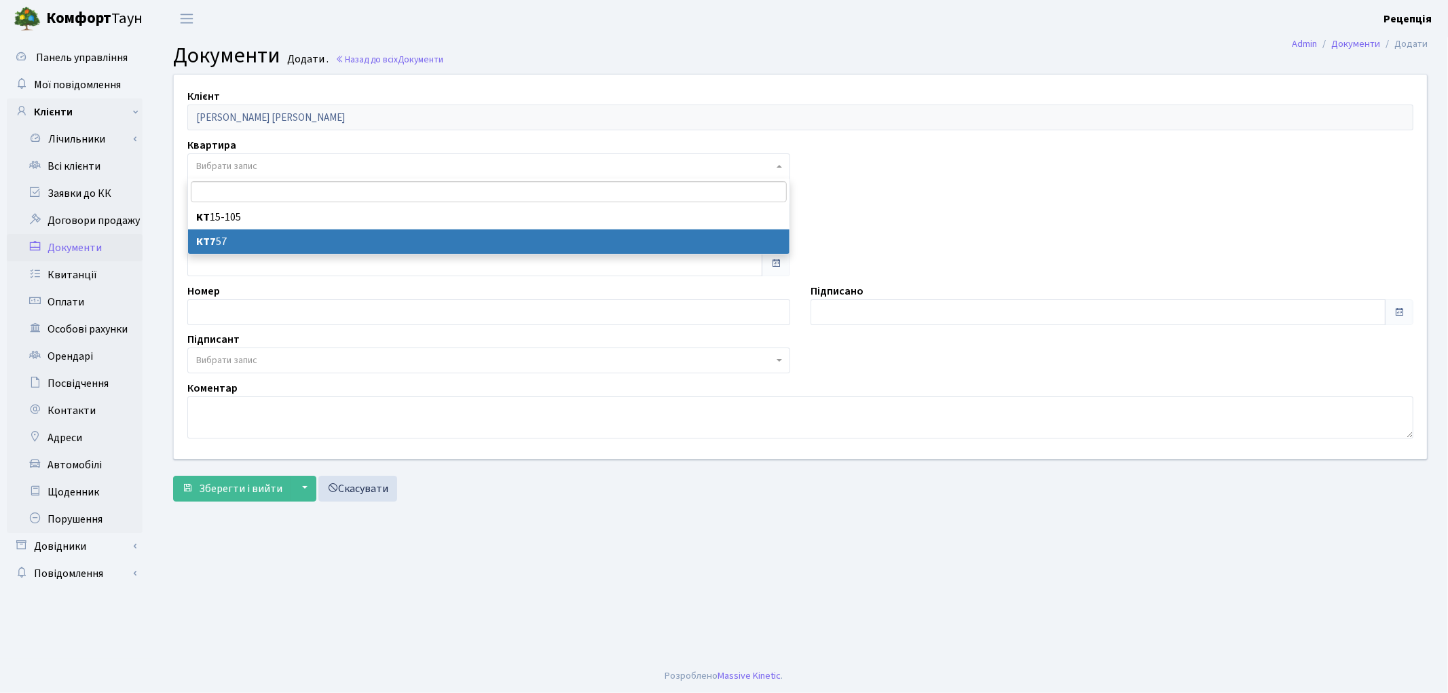
select select "178613"
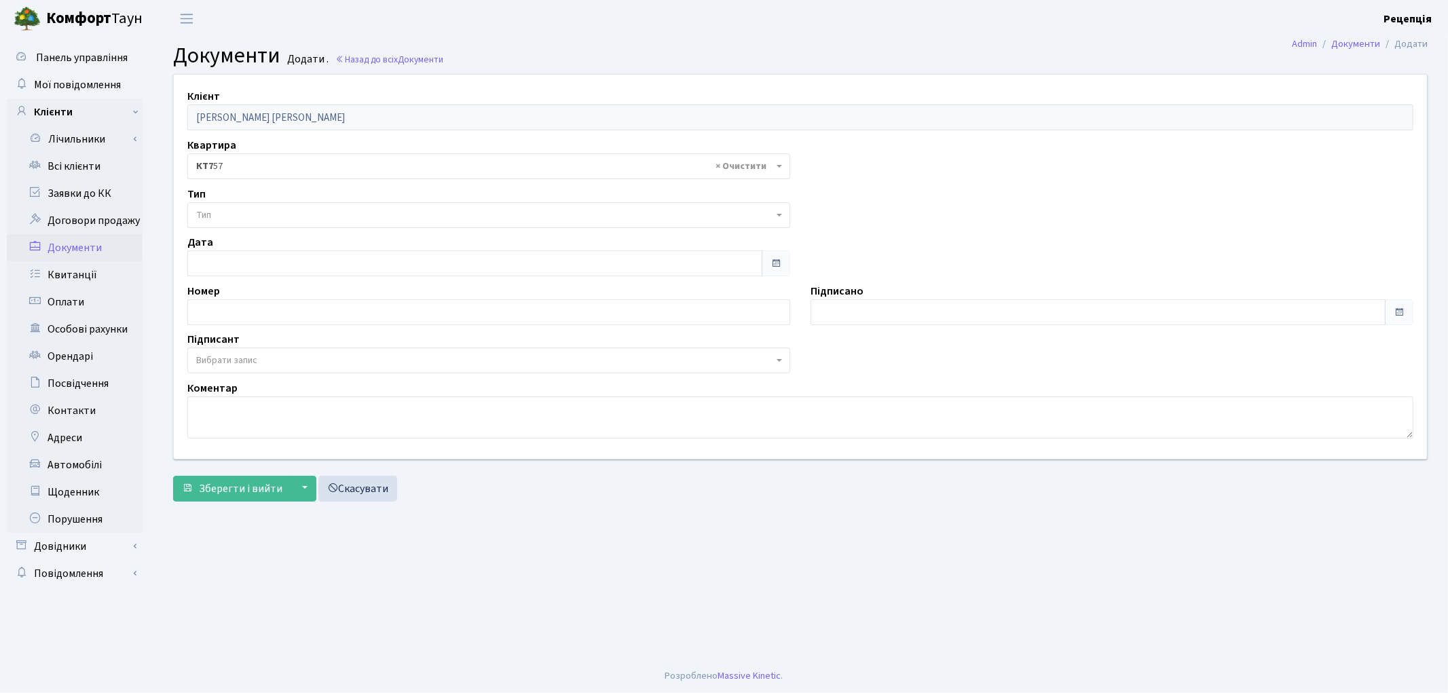
click at [229, 214] on span "Тип" at bounding box center [484, 215] width 577 height 14
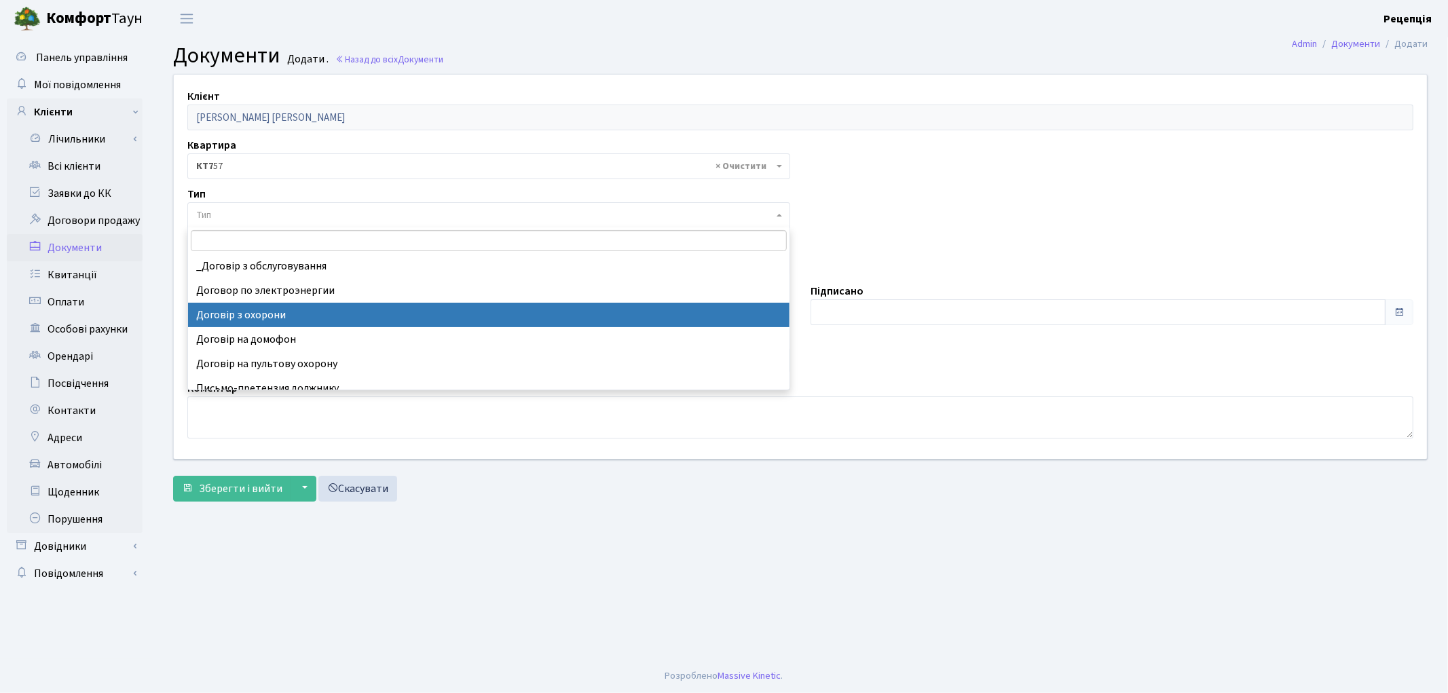
select select "290"
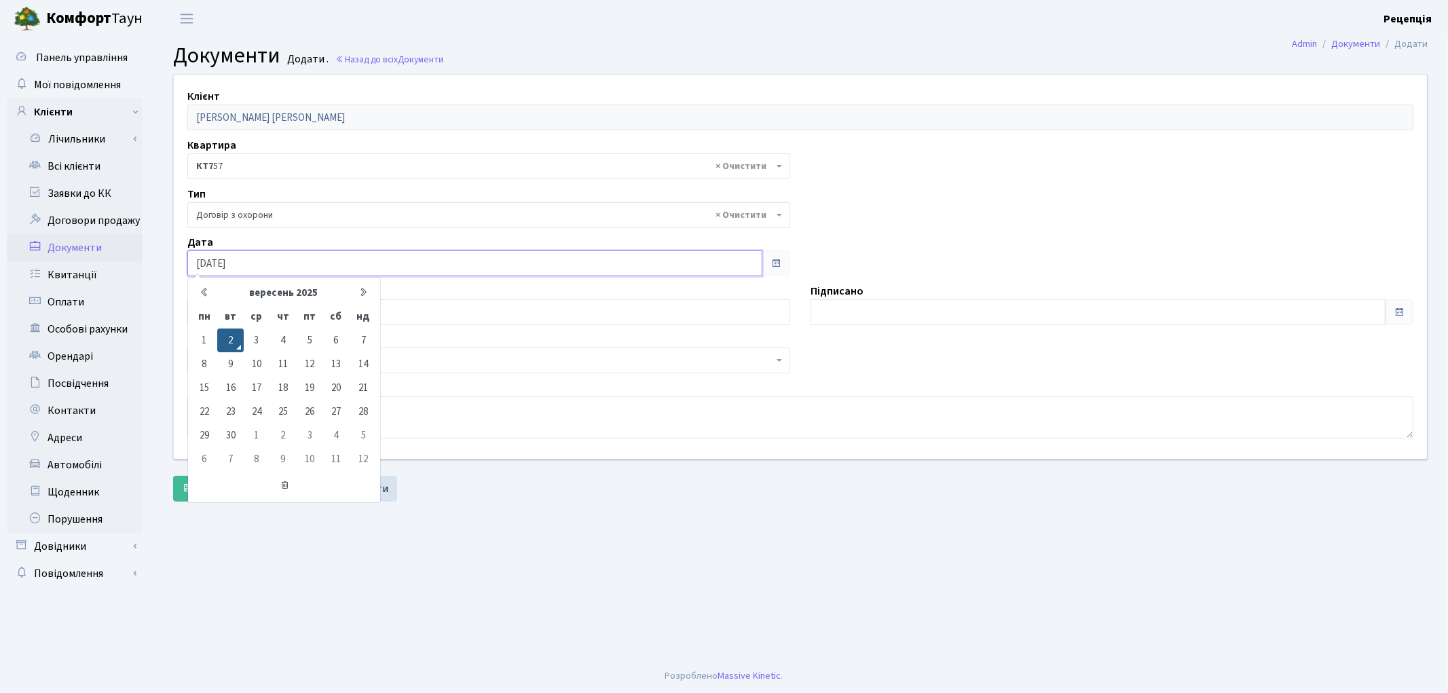
click at [227, 259] on input "02.09.2025" at bounding box center [474, 263] width 575 height 26
click at [199, 343] on td "1" at bounding box center [204, 340] width 26 height 24
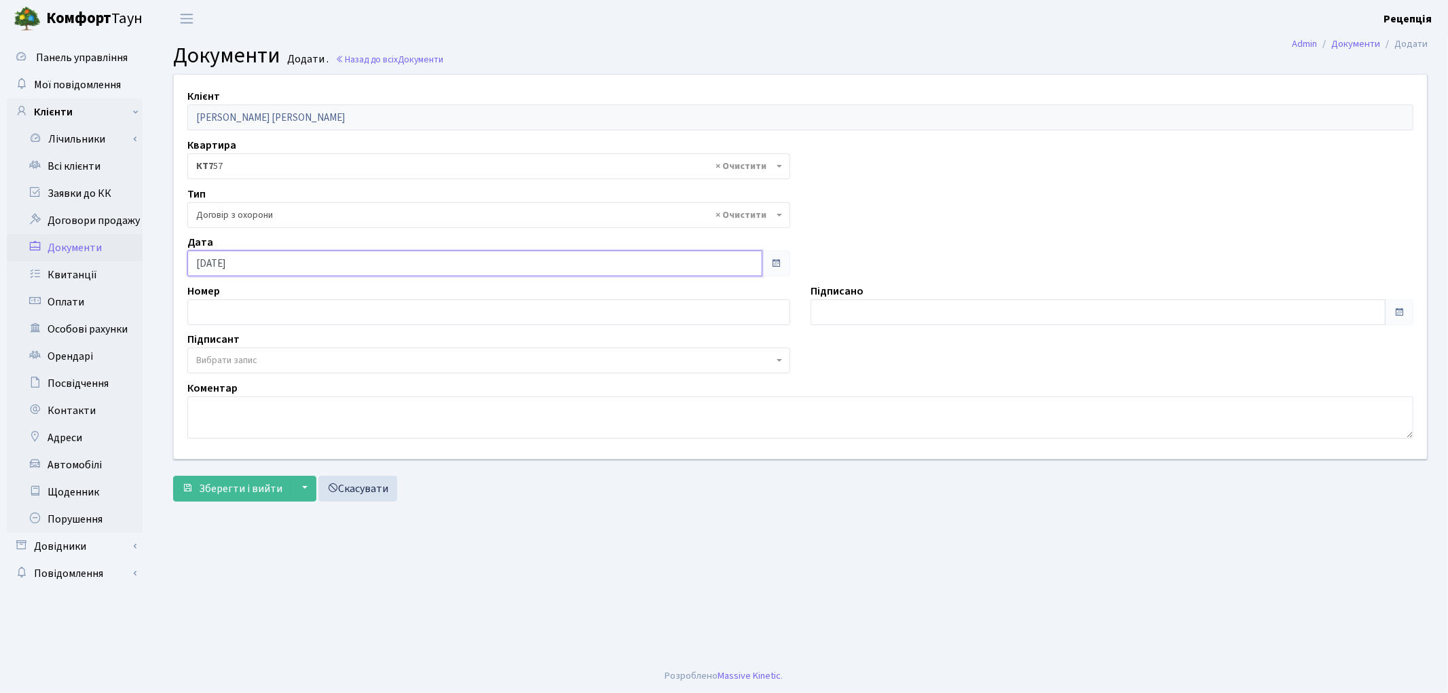
click at [255, 255] on input "[DATE]" at bounding box center [474, 263] width 575 height 26
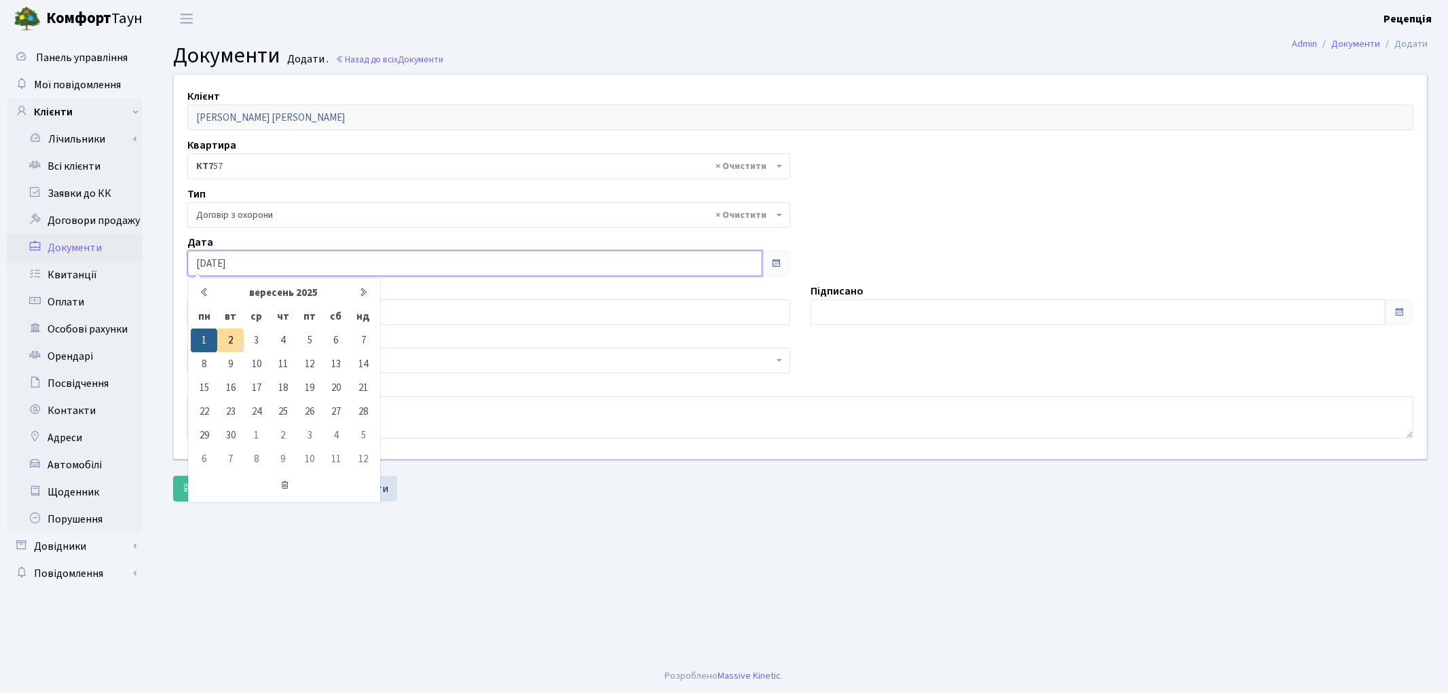
type input "[DATE]"
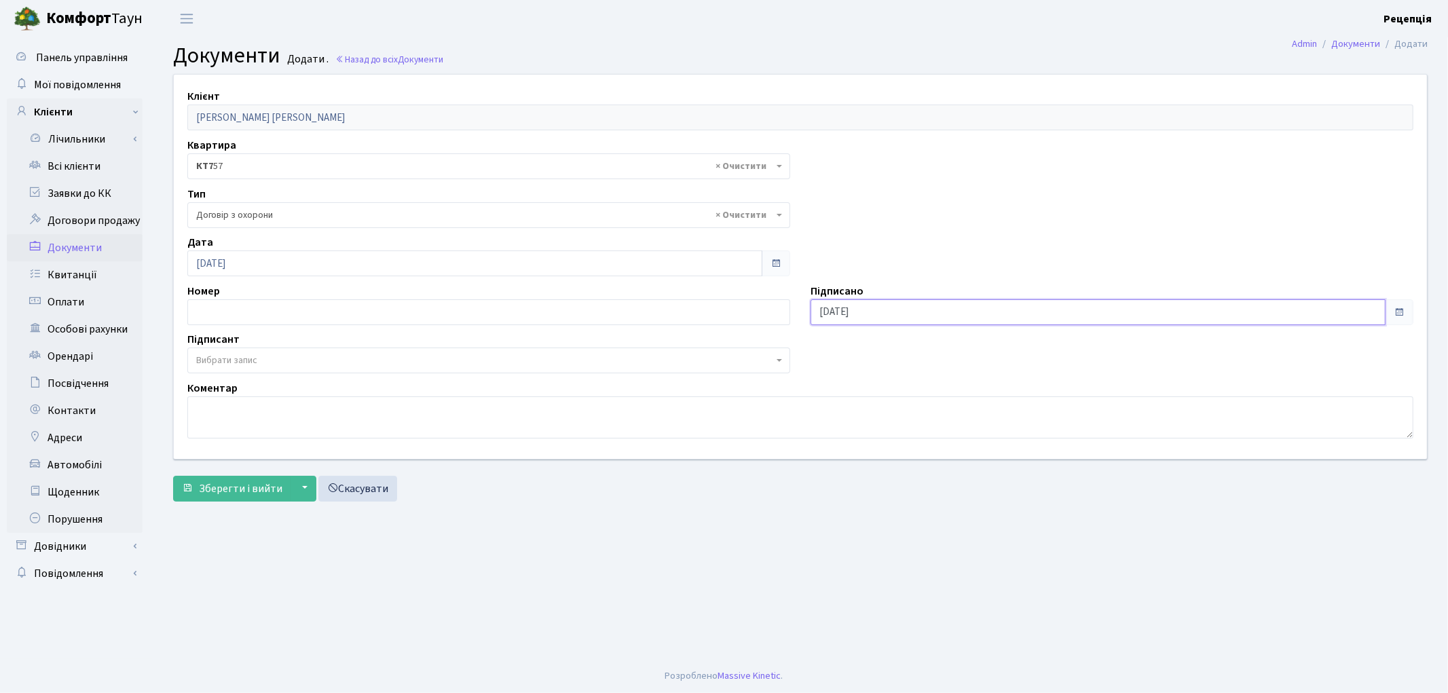
click at [899, 309] on input "02.09.2025" at bounding box center [1097, 312] width 575 height 26
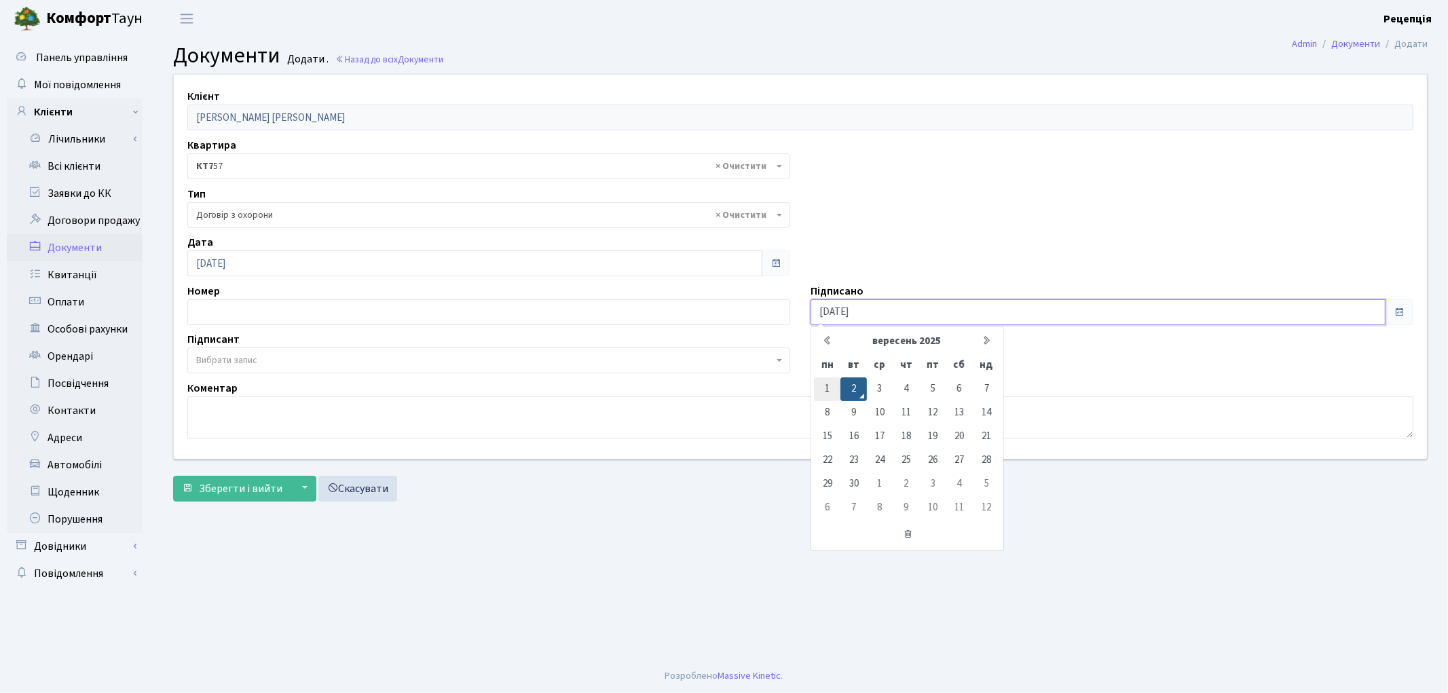
click at [838, 390] on td "1" at bounding box center [827, 389] width 26 height 24
click at [879, 315] on input "[DATE]" at bounding box center [1097, 312] width 575 height 26
type input "[DATE]"
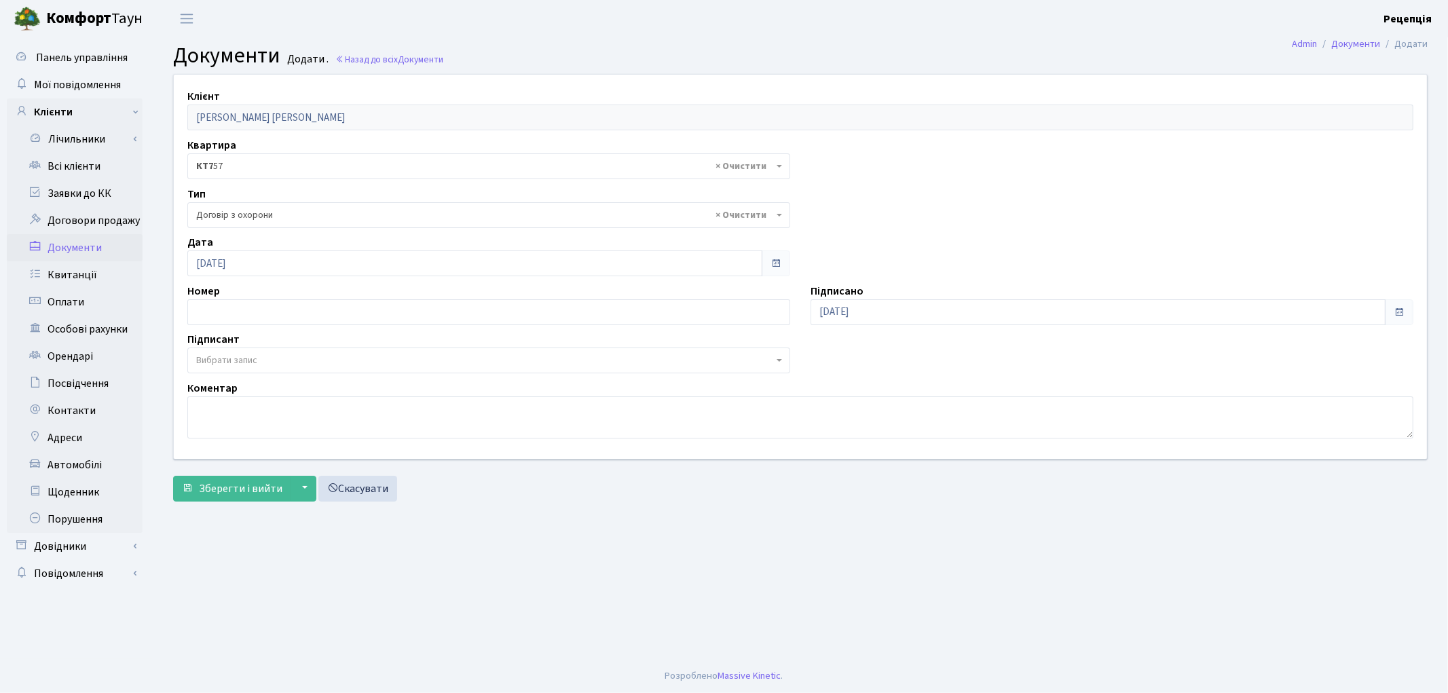
click at [249, 356] on span "Вибрати запис" at bounding box center [226, 361] width 61 height 14
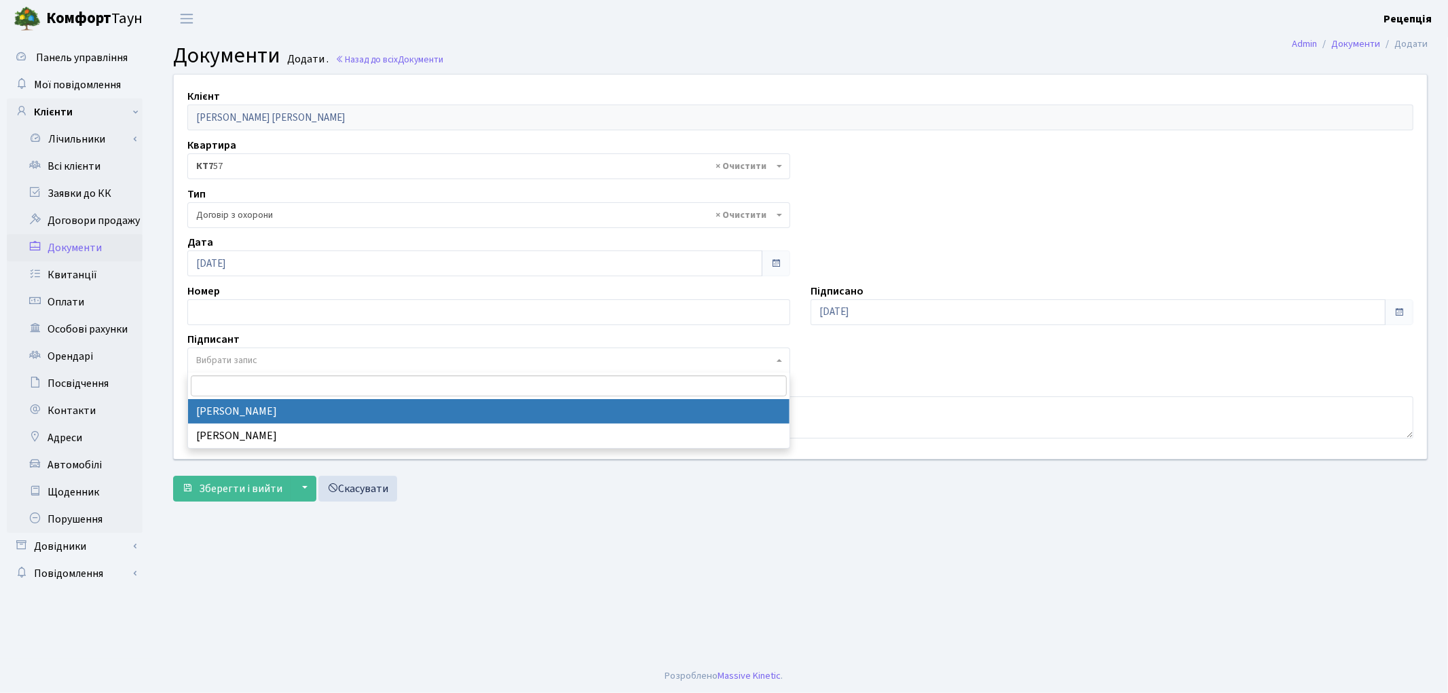
select select "74"
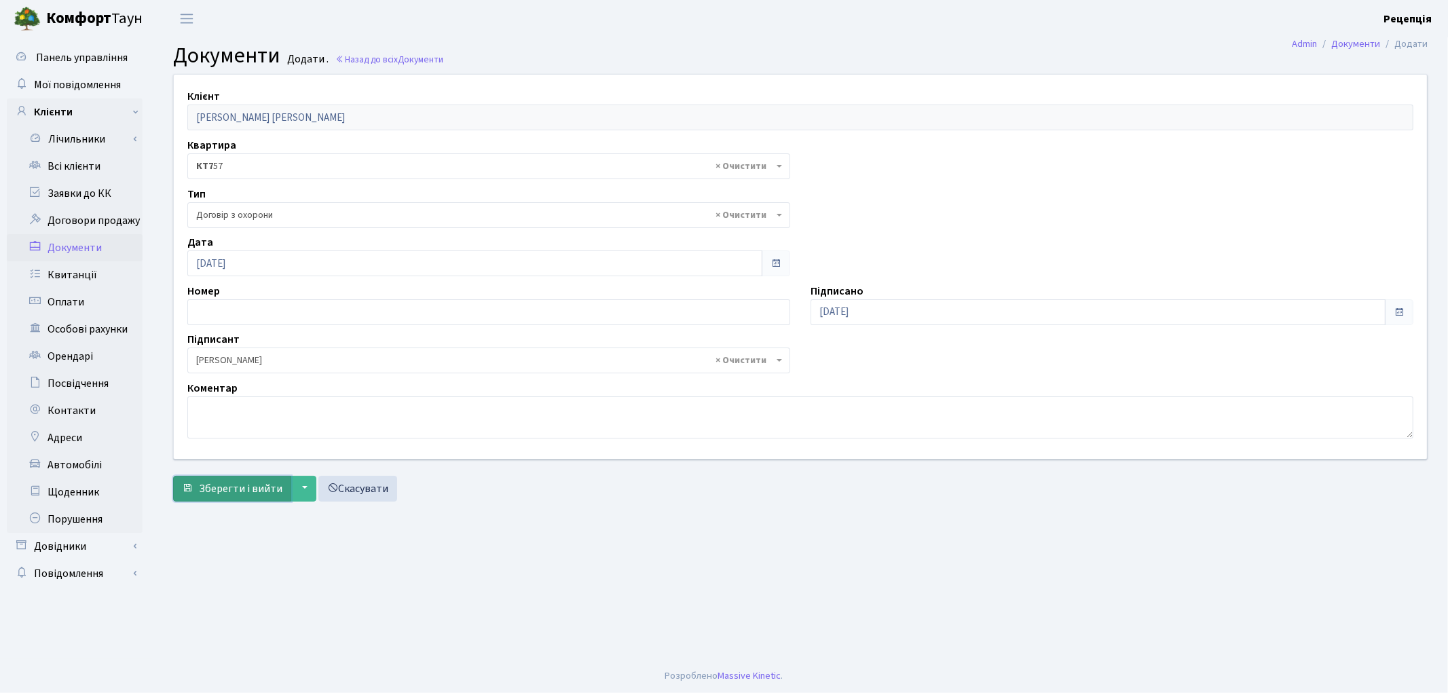
click at [221, 482] on span "Зберегти і вийти" at bounding box center [240, 488] width 83 height 15
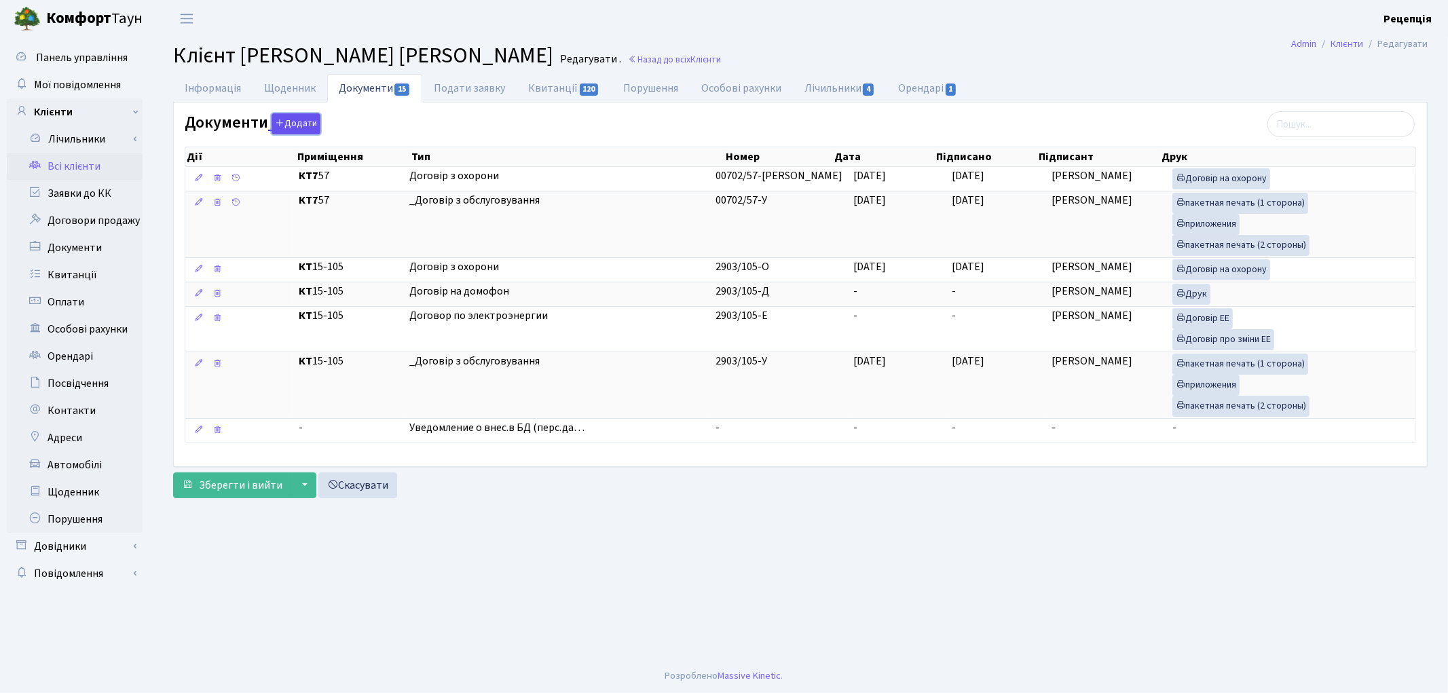
click at [301, 121] on button "Додати" at bounding box center [295, 123] width 49 height 21
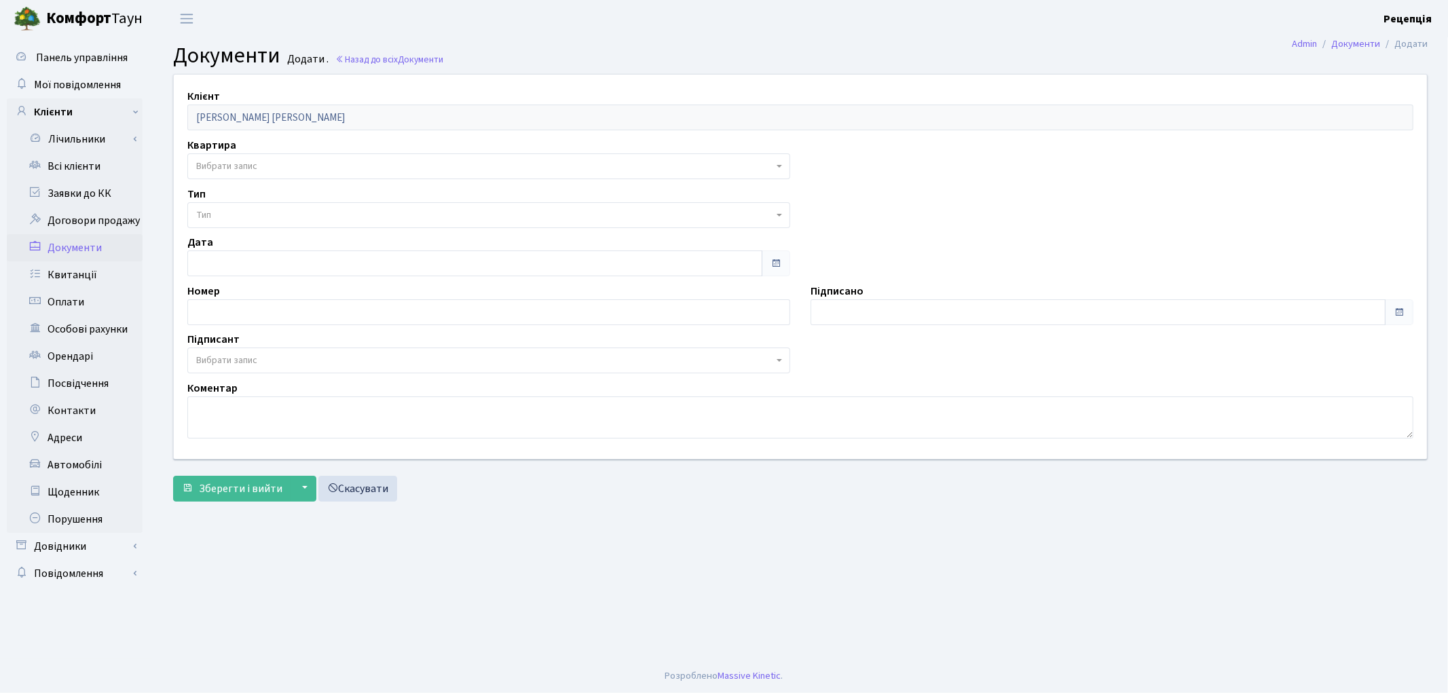
click at [229, 166] on span "Вибрати запис" at bounding box center [226, 166] width 61 height 14
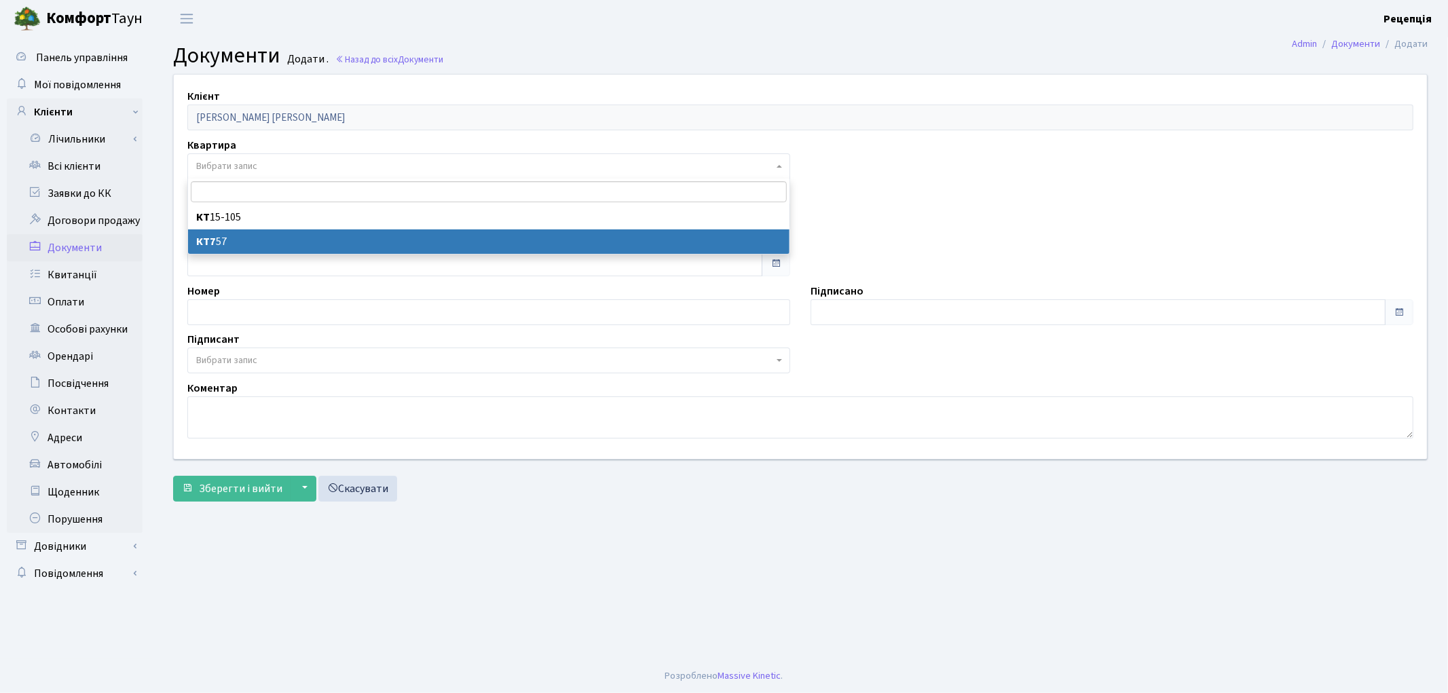
select select "178613"
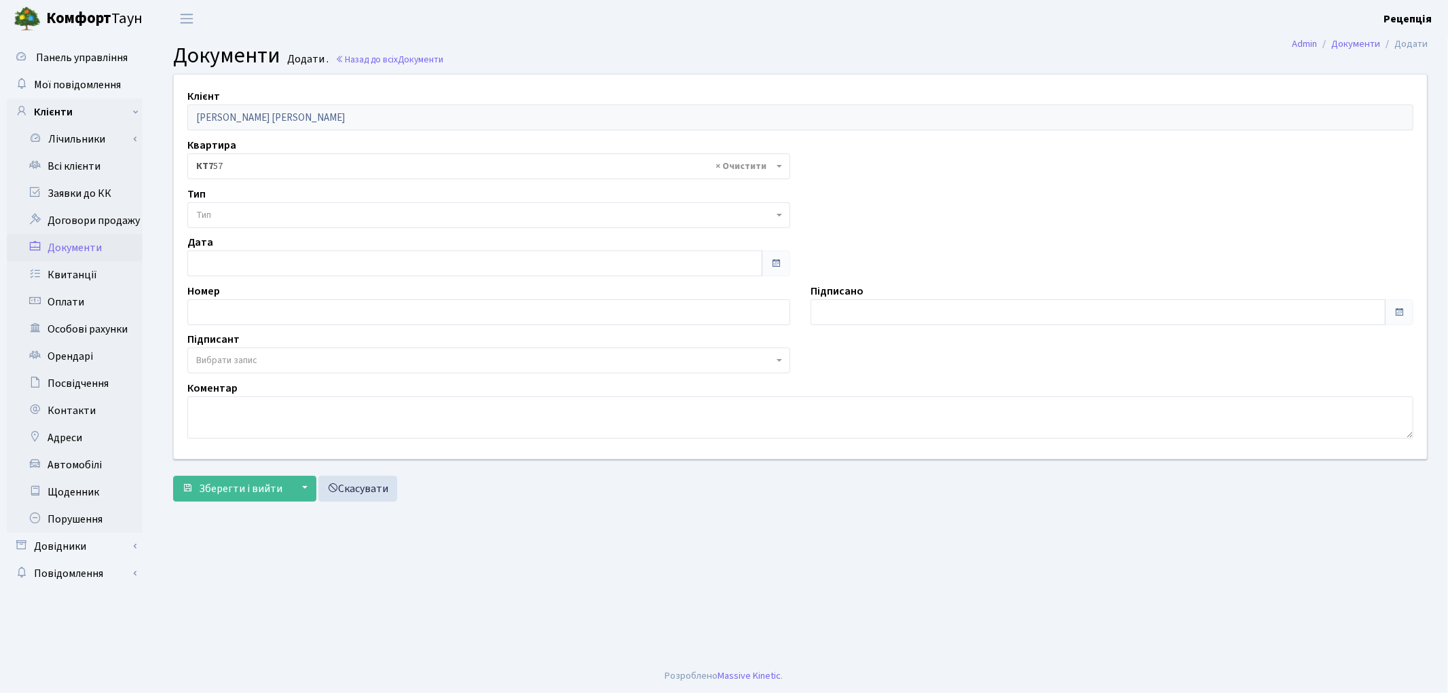
click at [222, 215] on span "Тип" at bounding box center [484, 215] width 577 height 14
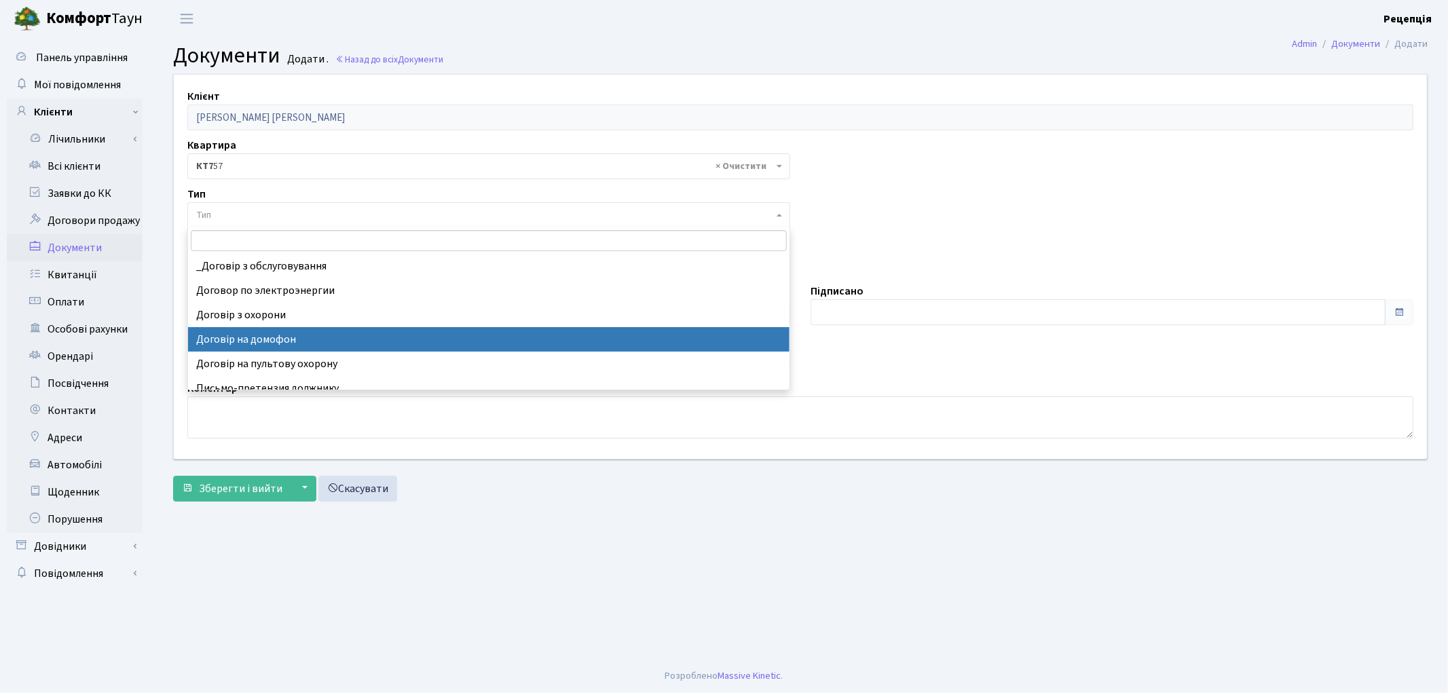
select select "292"
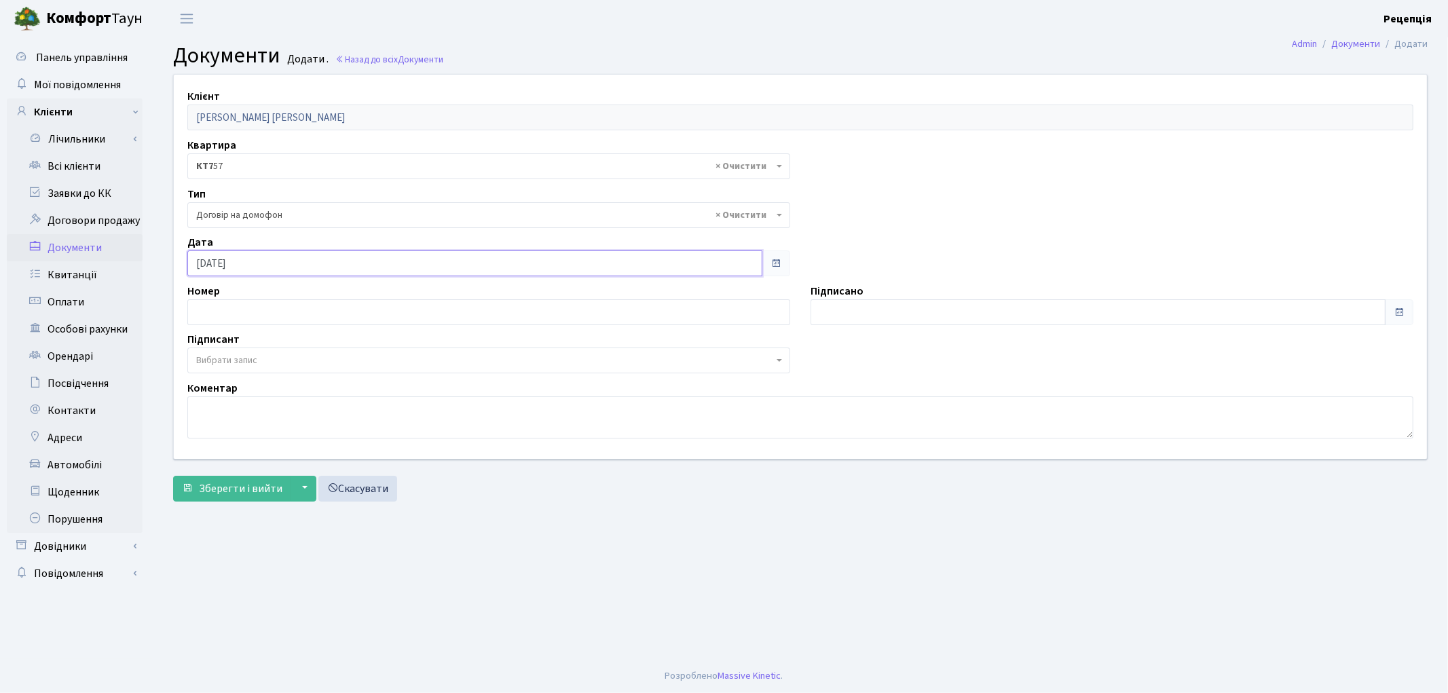
click at [229, 261] on input "02.09.2025" at bounding box center [474, 263] width 575 height 26
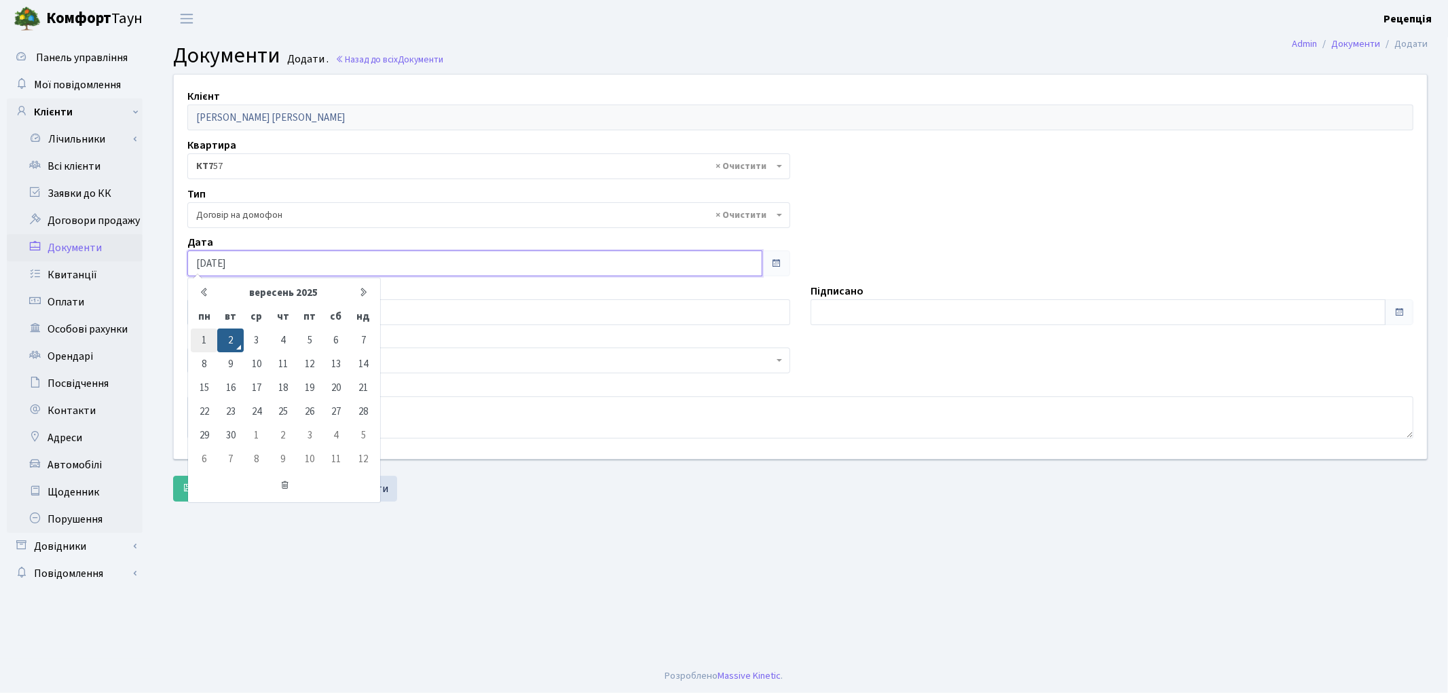
click at [207, 337] on td "1" at bounding box center [204, 340] width 26 height 24
type input "01.09.2025"
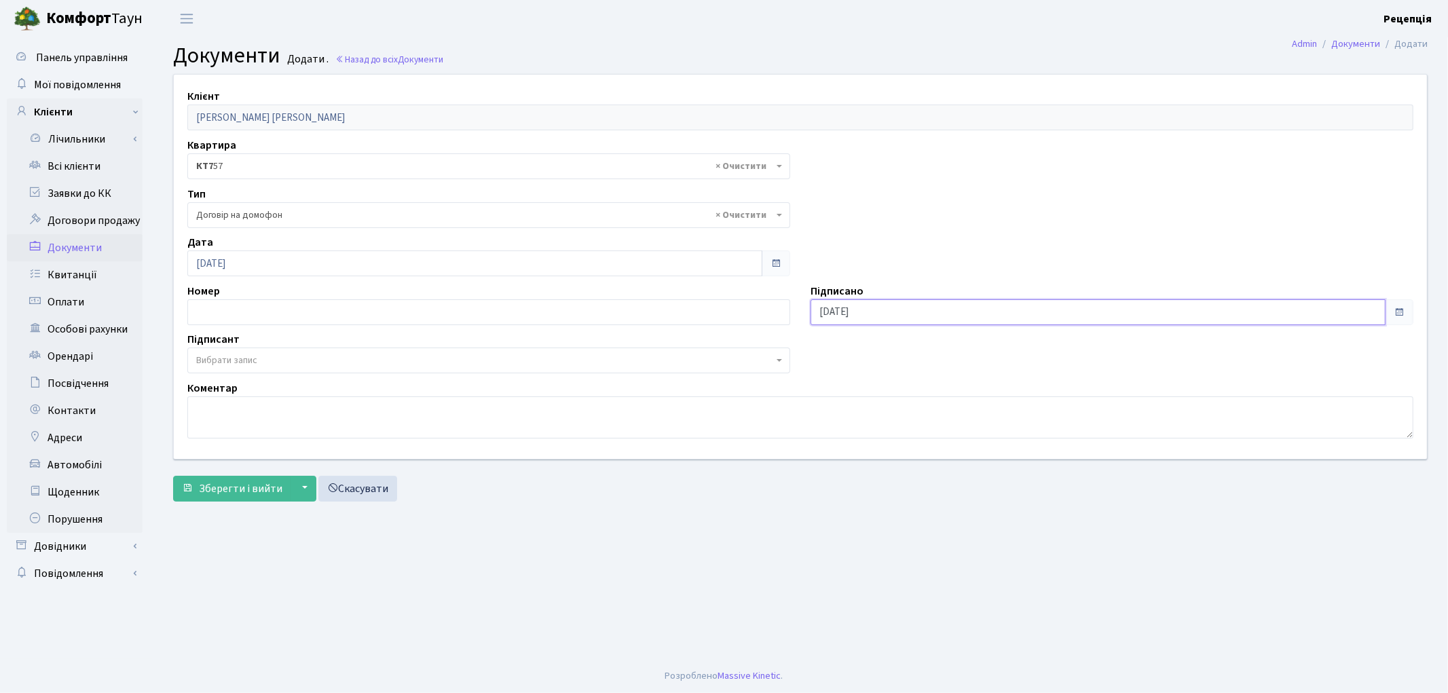
click at [833, 315] on input "02.09.2025" at bounding box center [1097, 312] width 575 height 26
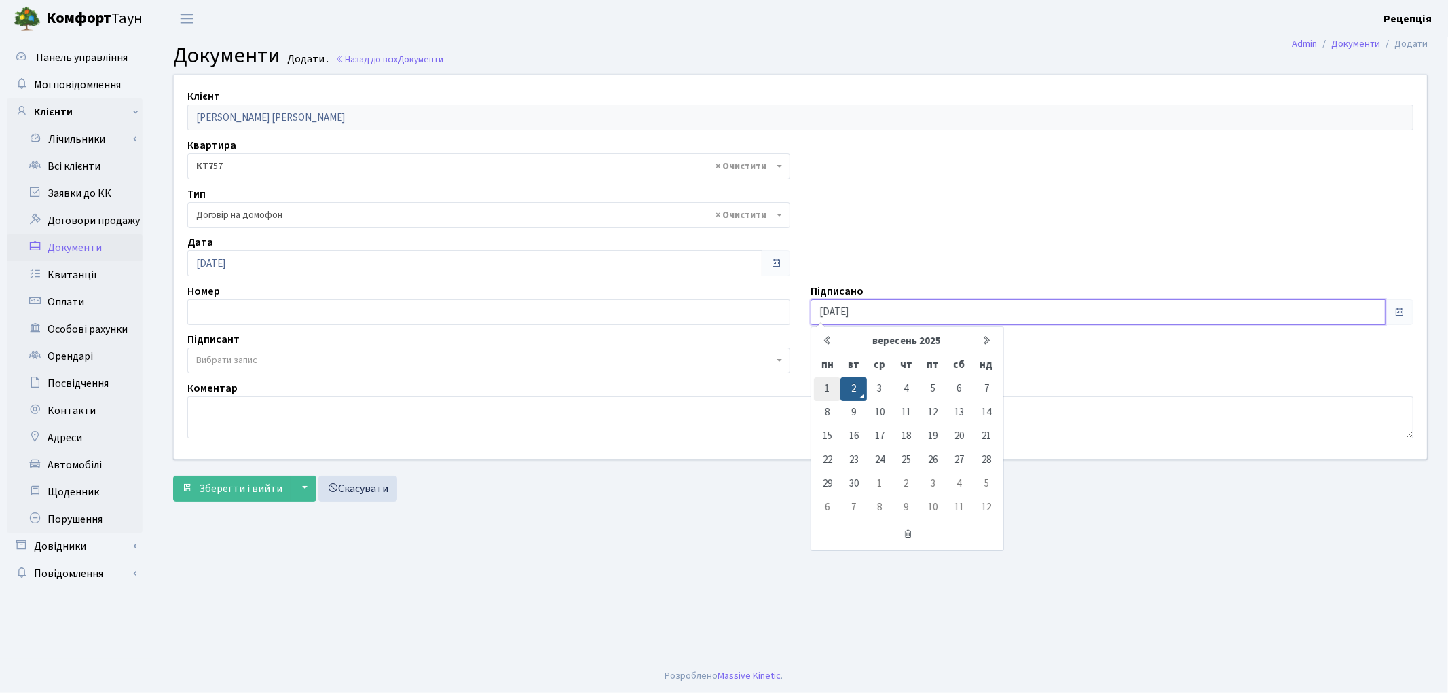
click at [829, 381] on td "1" at bounding box center [827, 389] width 26 height 24
type input "01.09.2025"
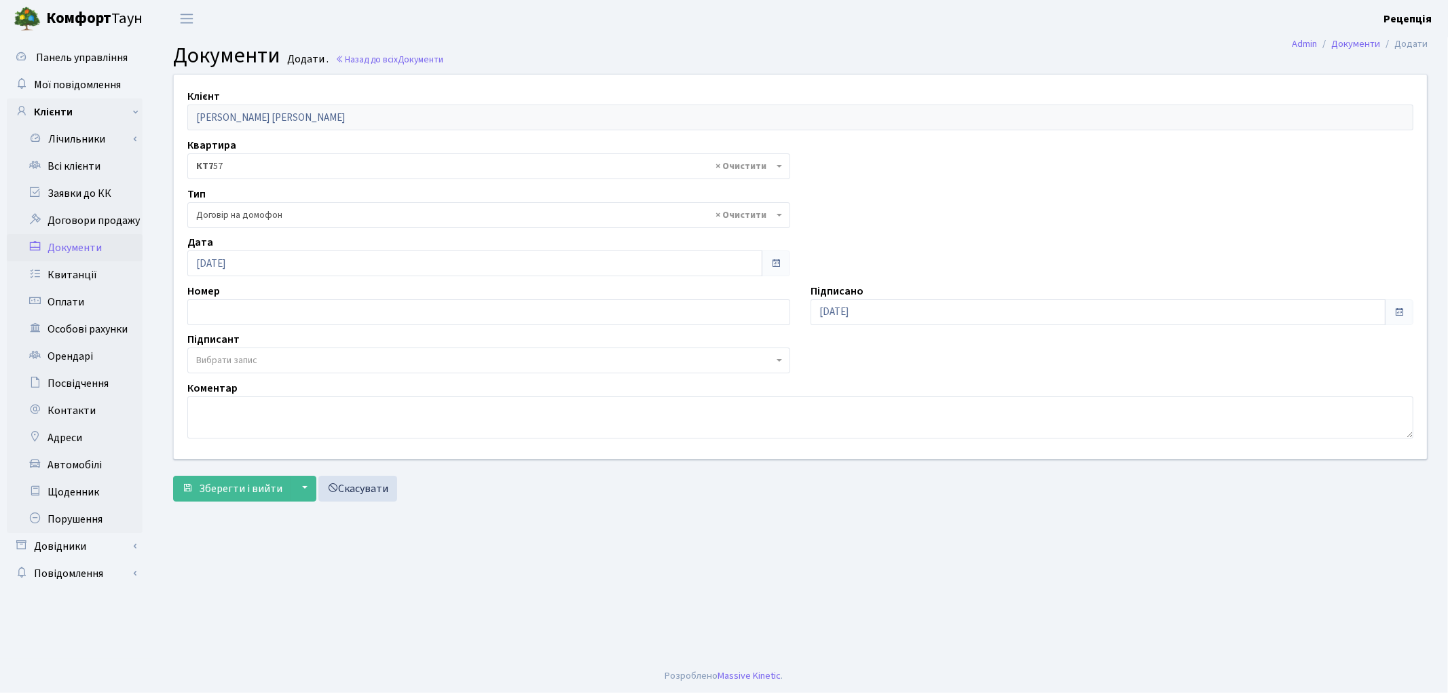
click at [241, 357] on span "Вибрати запис" at bounding box center [226, 361] width 61 height 14
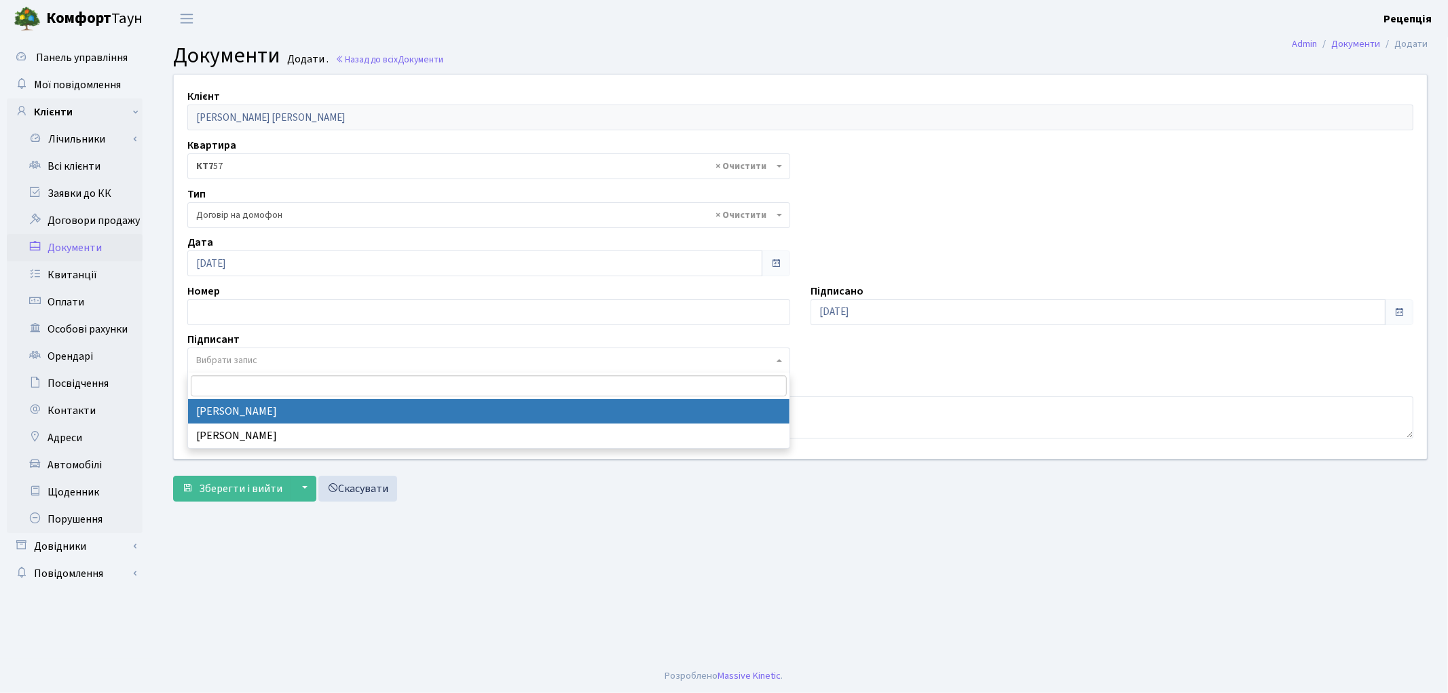
select select "74"
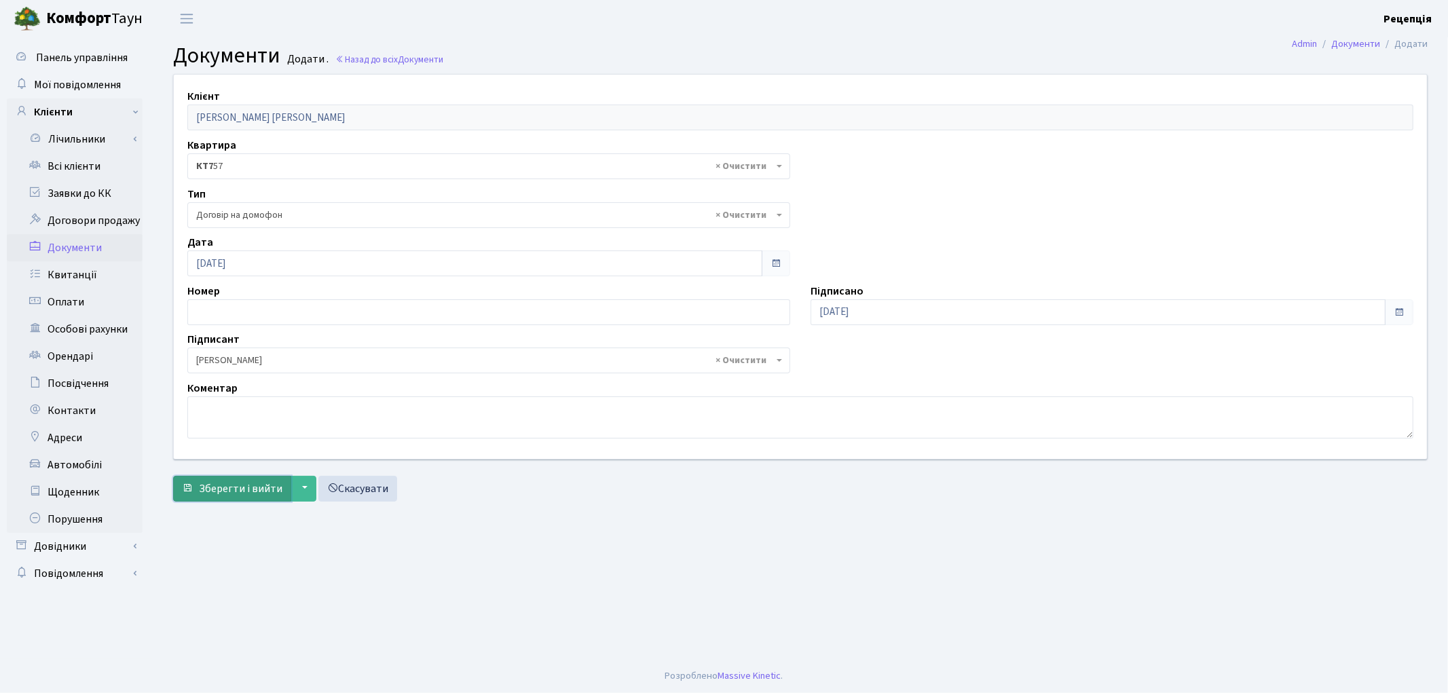
click at [233, 490] on span "Зберегти і вийти" at bounding box center [240, 488] width 83 height 15
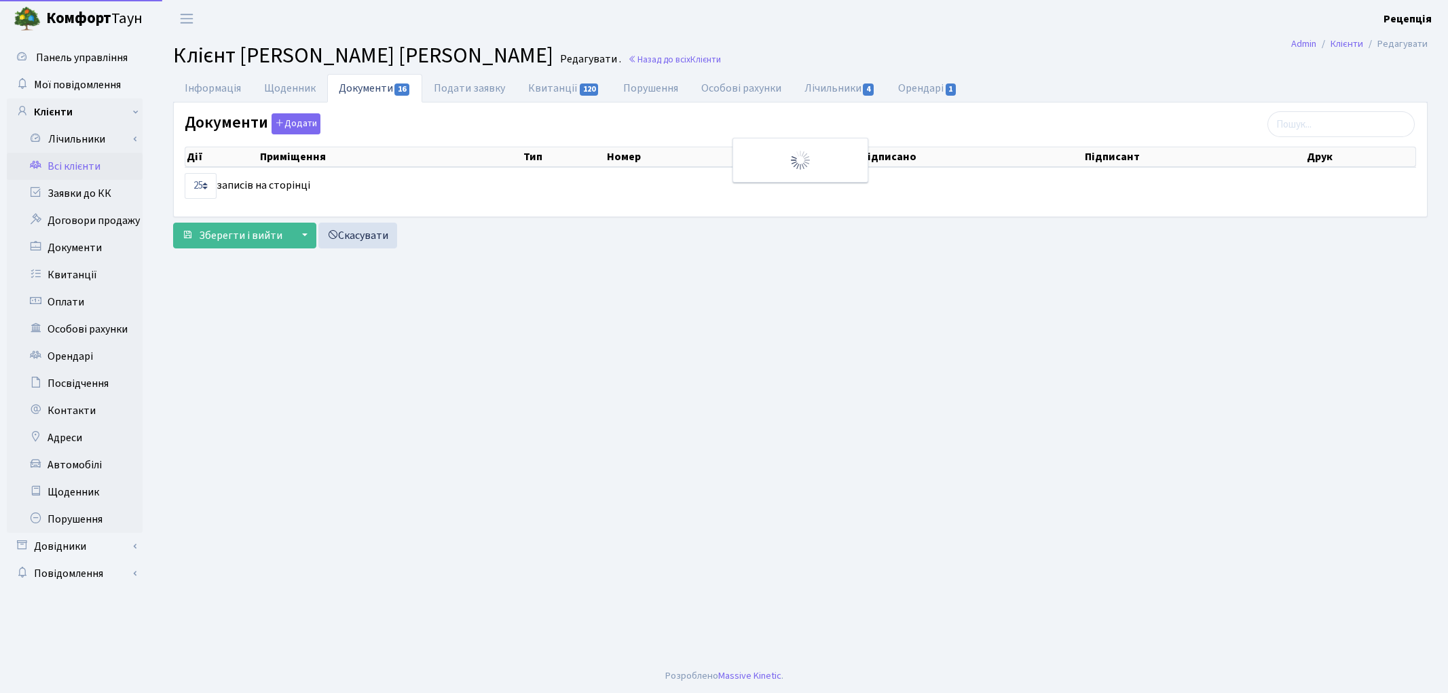
select select "25"
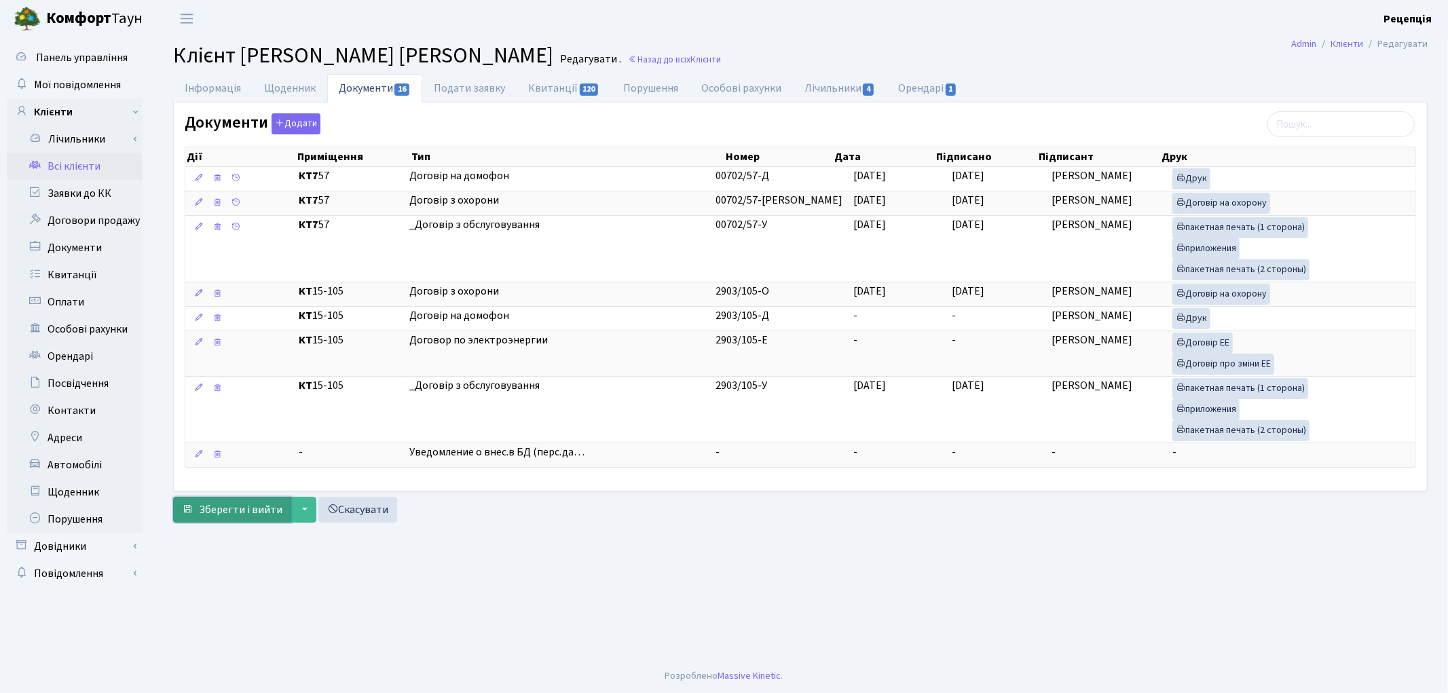
click at [265, 510] on span "Зберегти і вийти" at bounding box center [240, 509] width 83 height 15
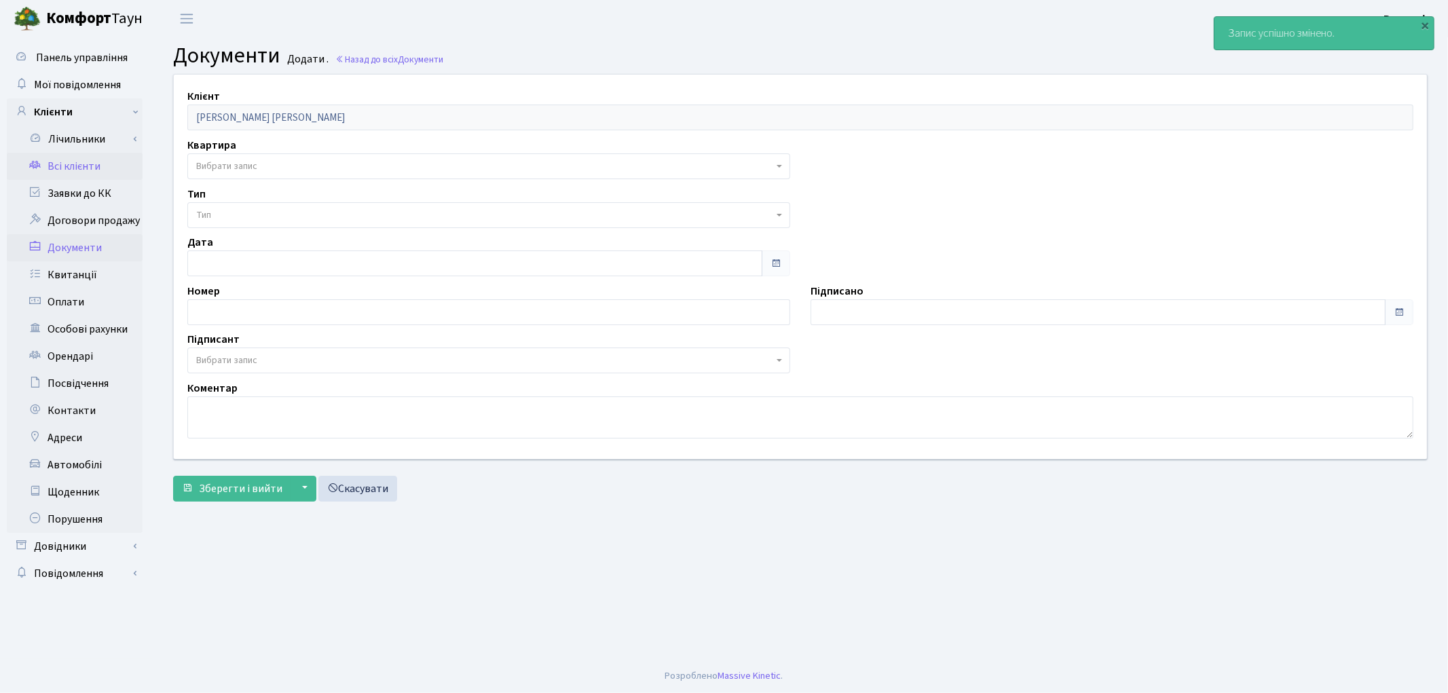
click at [60, 174] on link "Всі клієнти" at bounding box center [75, 166] width 136 height 27
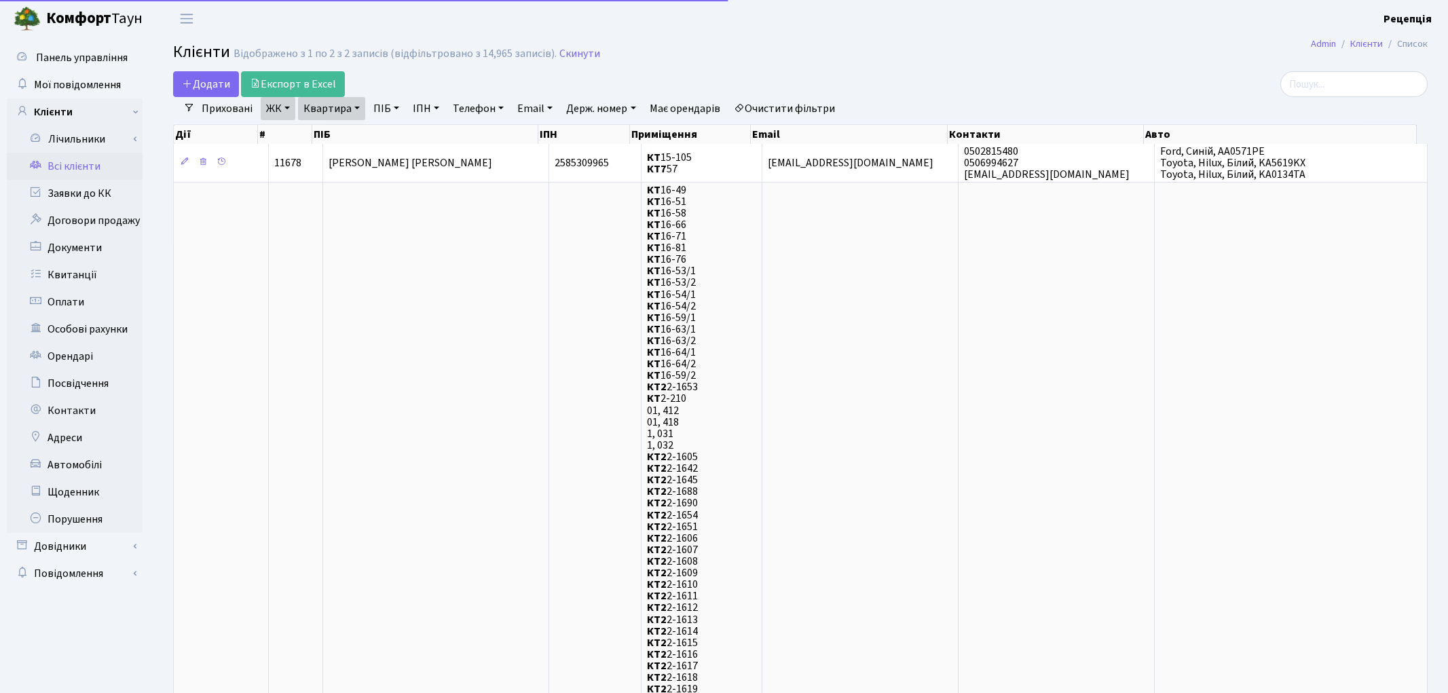
select select "25"
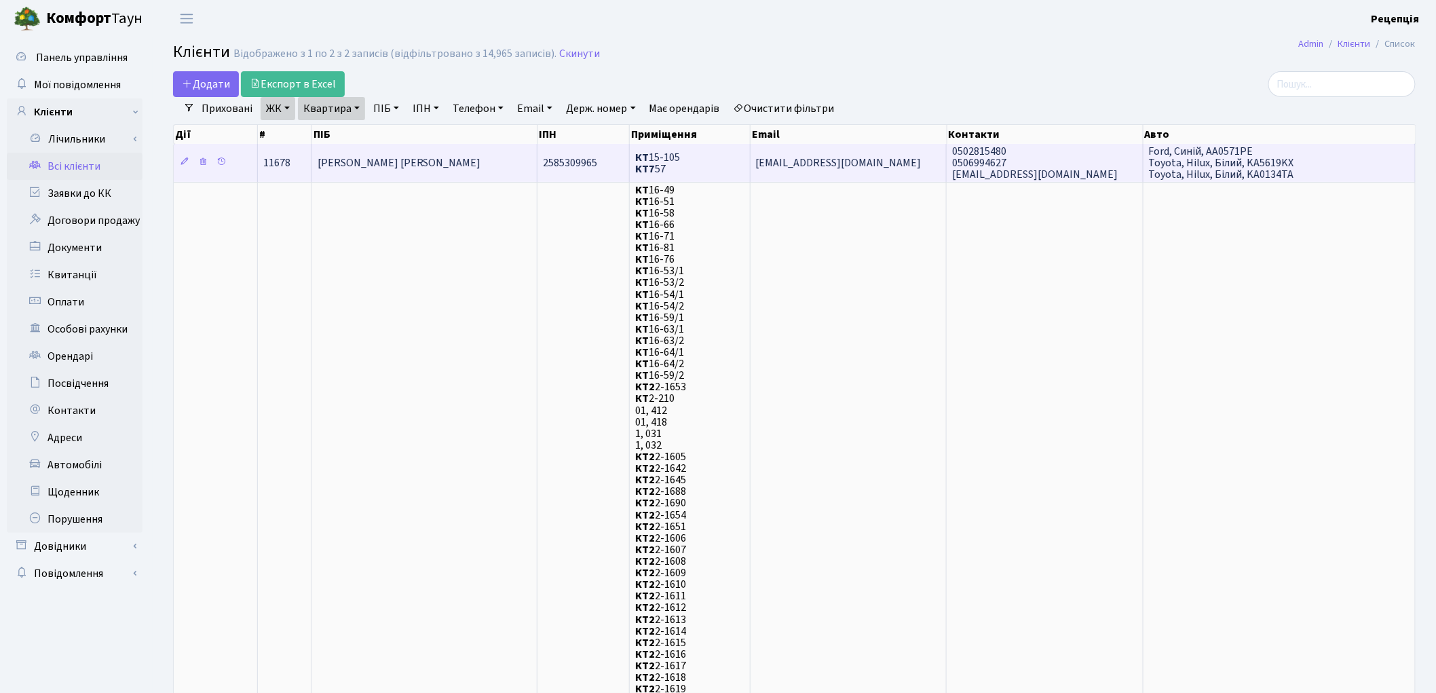
click at [462, 161] on span "[PERSON_NAME] [PERSON_NAME]" at bounding box center [400, 162] width 164 height 15
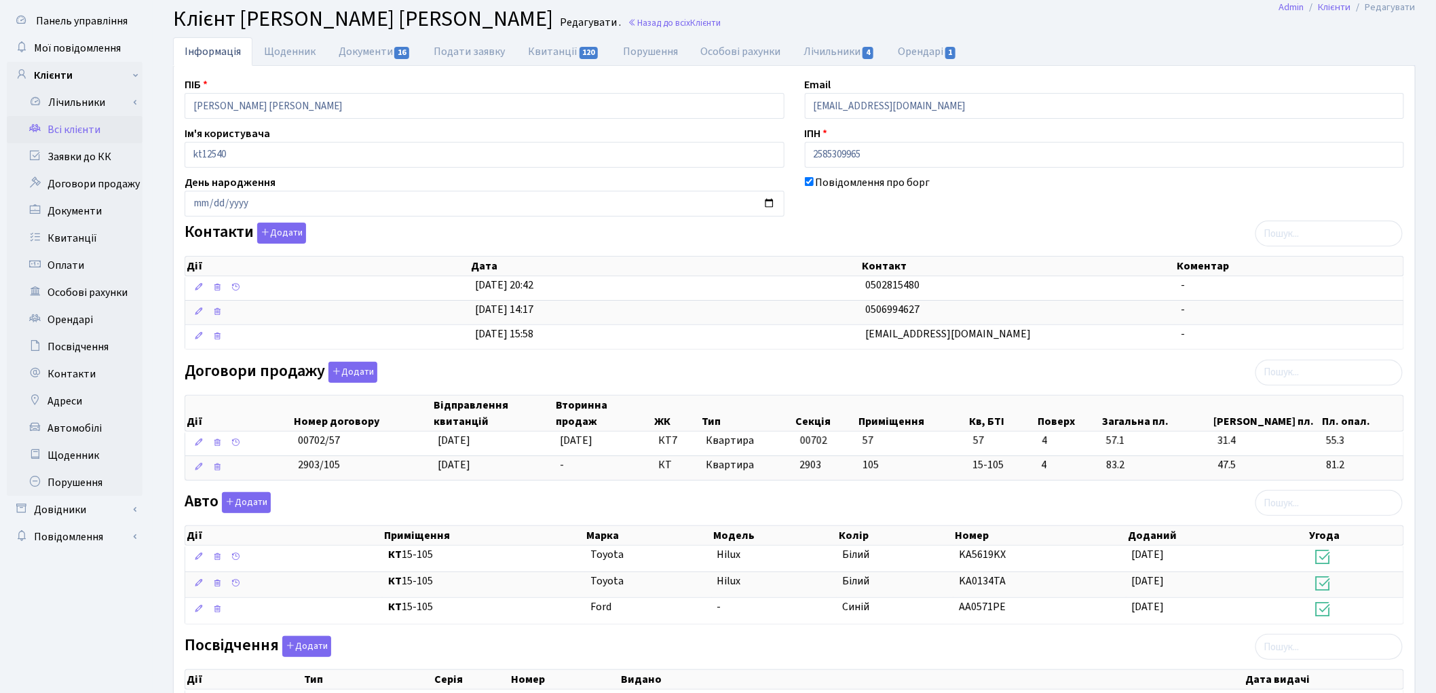
scroll to position [33, 0]
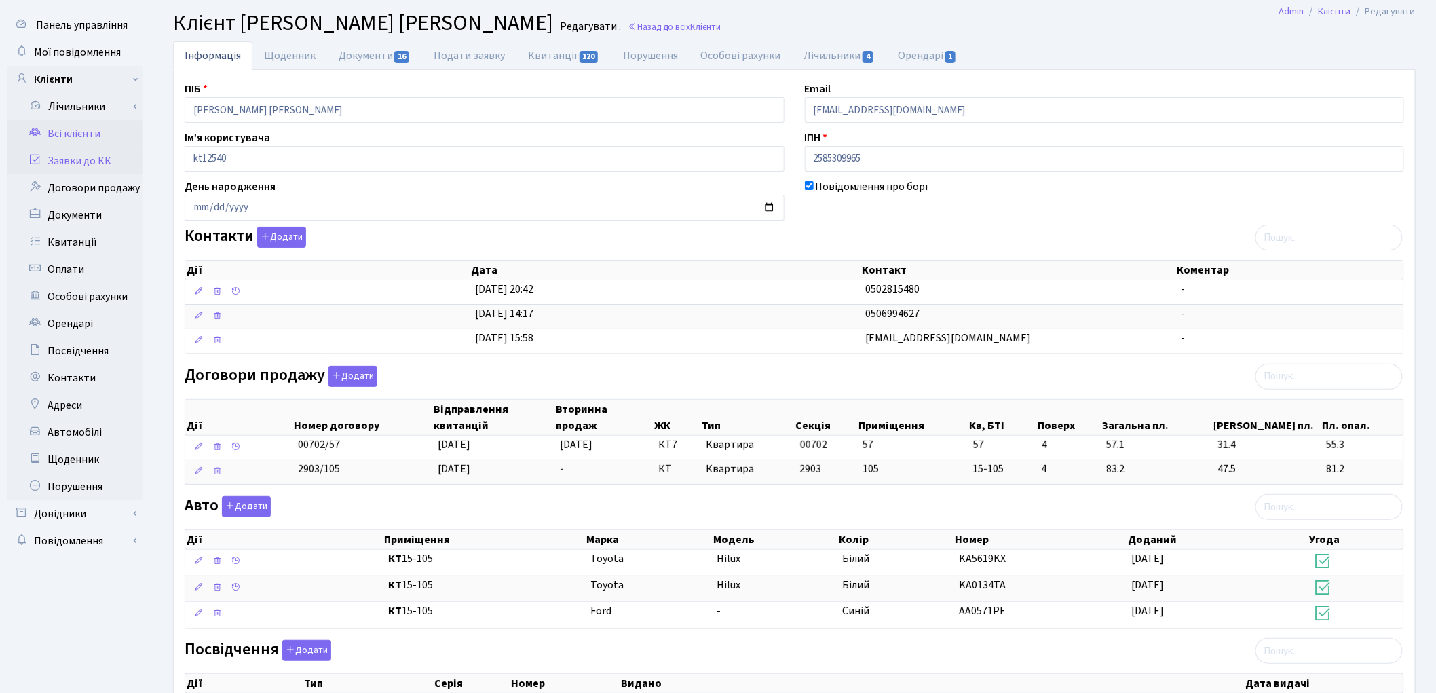
click at [102, 166] on link "Заявки до КК" at bounding box center [75, 160] width 136 height 27
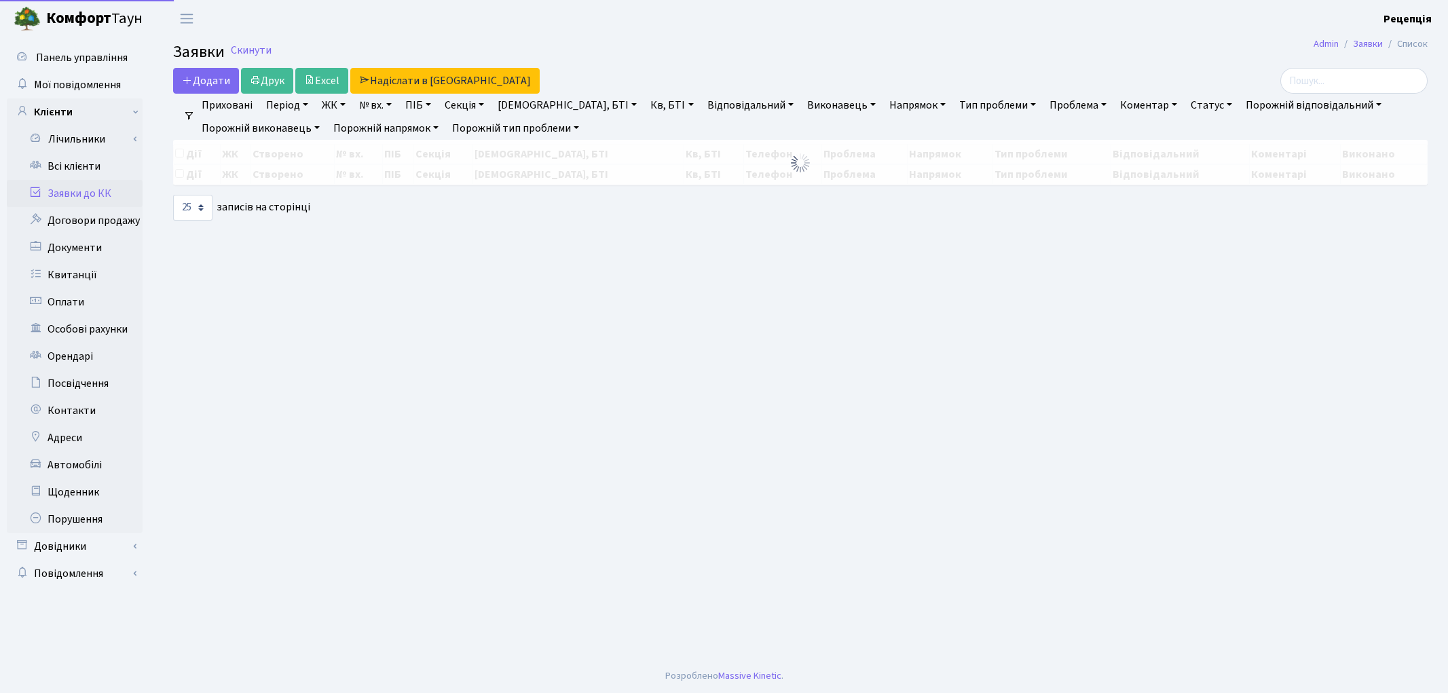
select select "25"
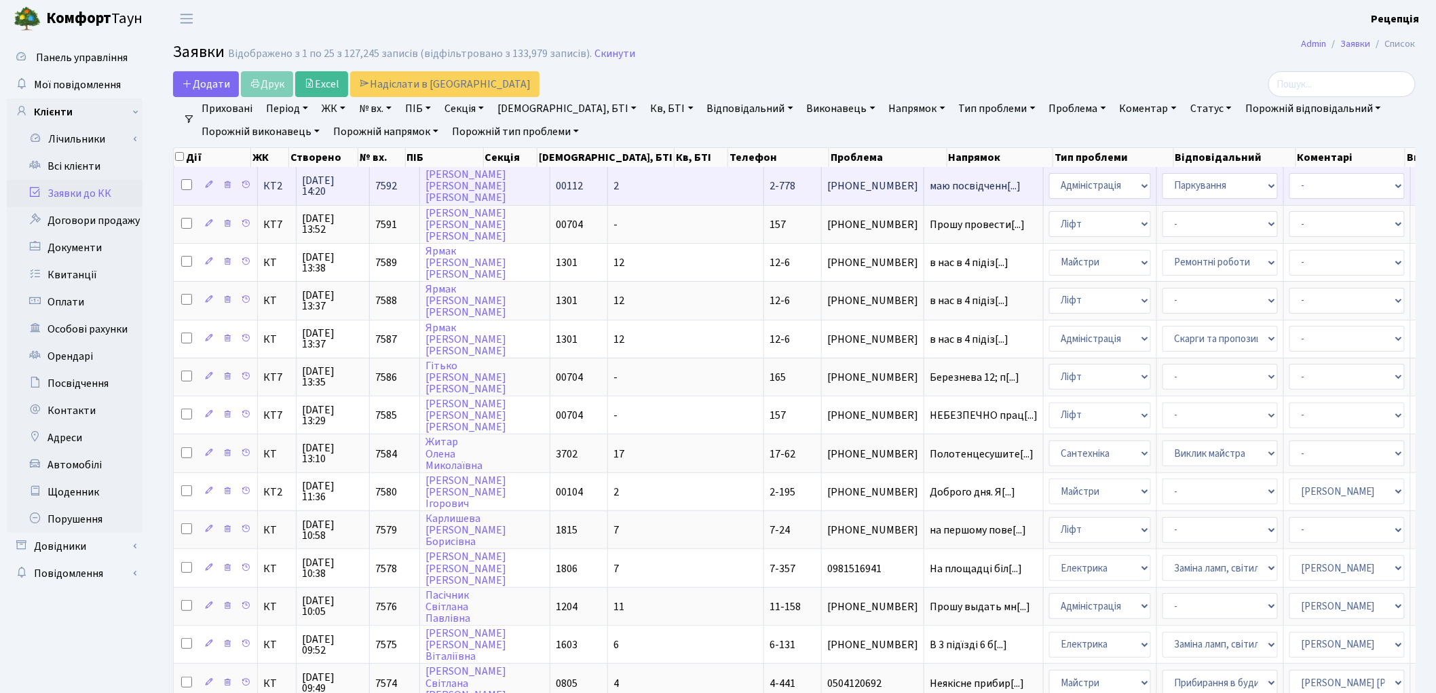
click at [764, 176] on td "2-778" at bounding box center [793, 185] width 58 height 37
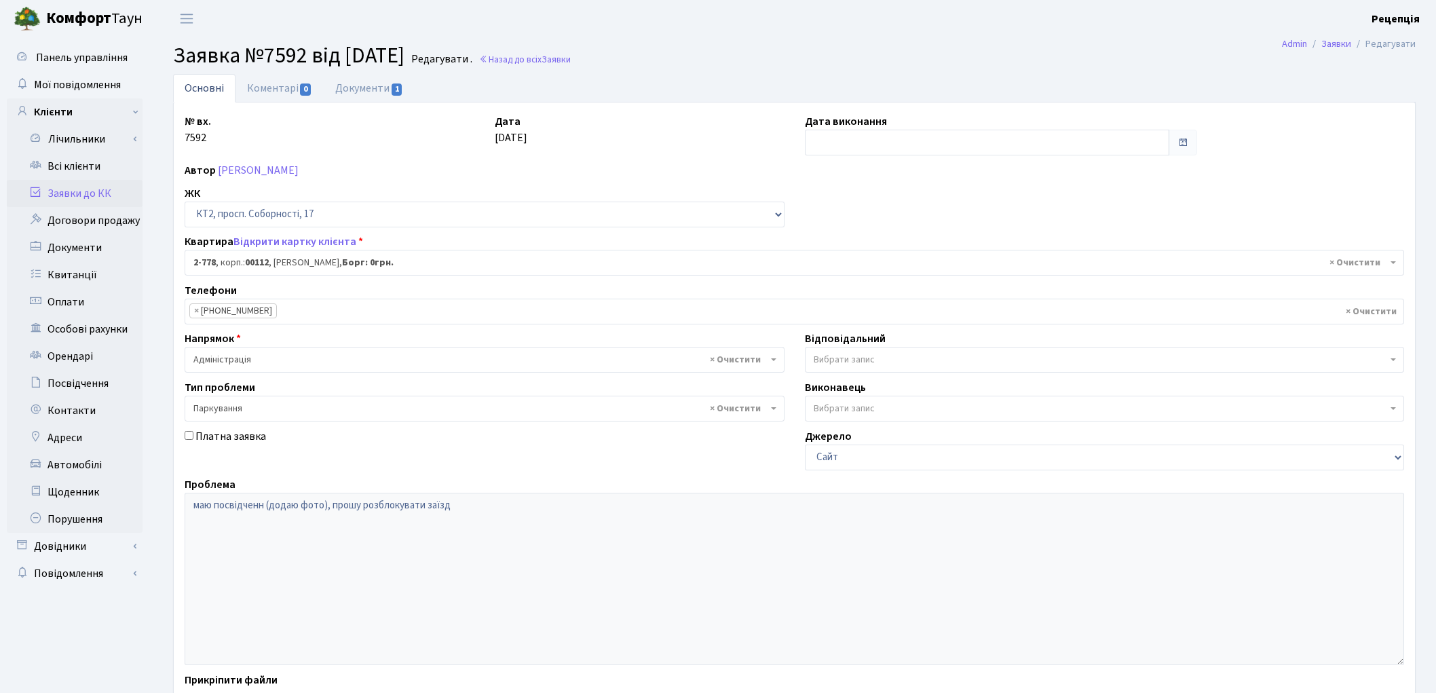
select select "15833"
select select "66"
click at [364, 90] on link "Документи 1" at bounding box center [369, 88] width 91 height 28
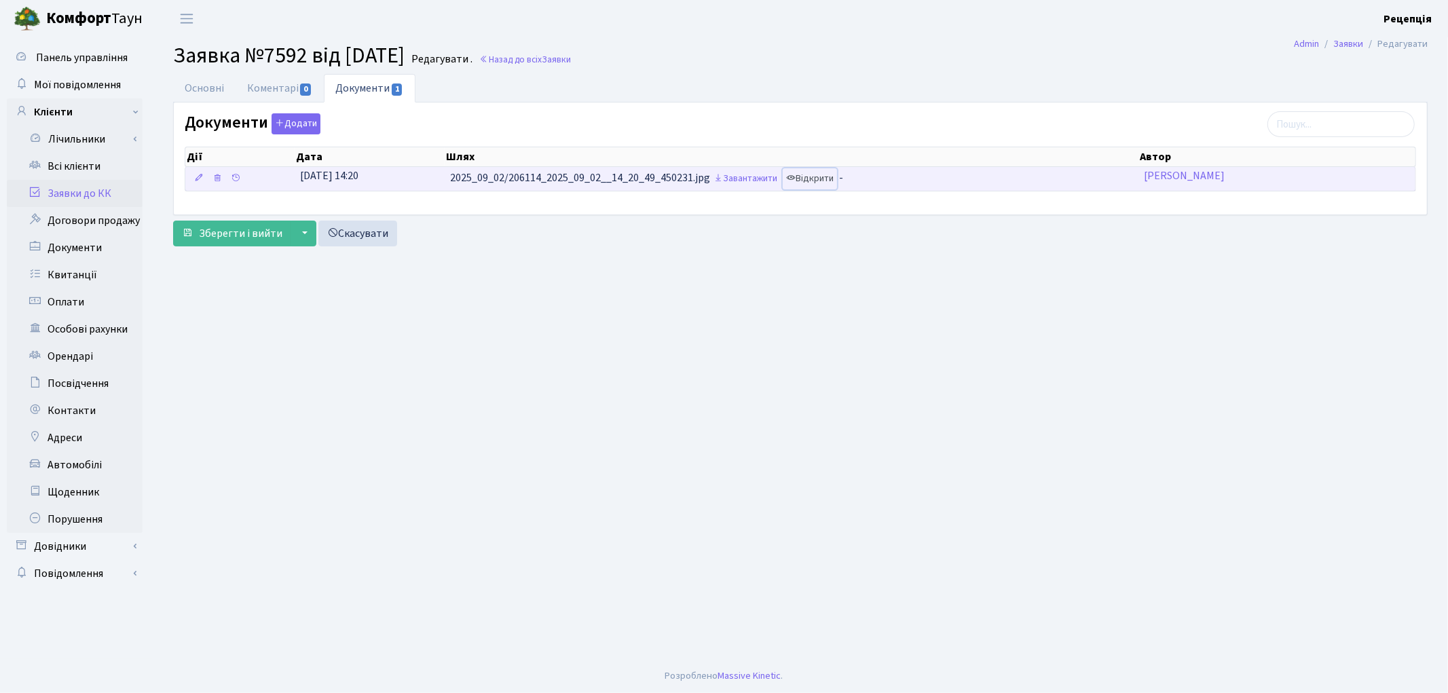
click at [825, 173] on link "Відкрити" at bounding box center [810, 178] width 54 height 21
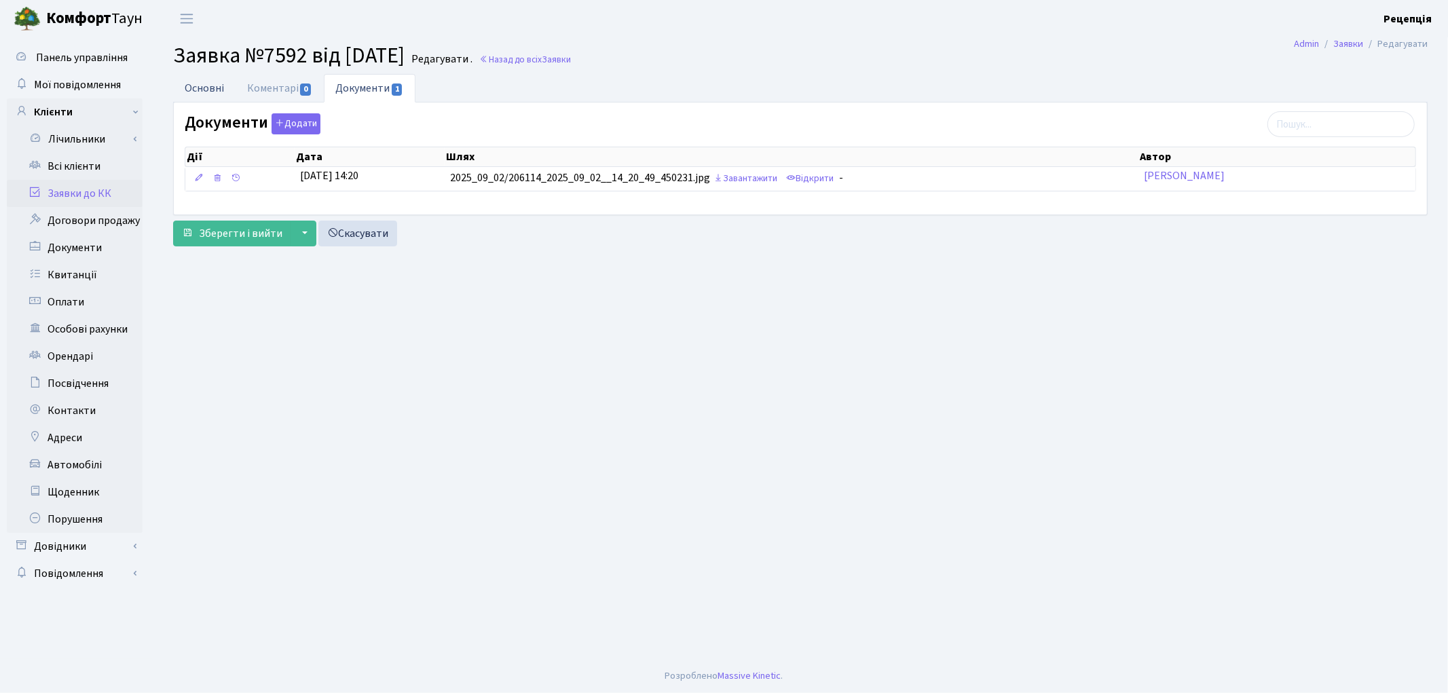
click at [212, 90] on link "Основні" at bounding box center [204, 88] width 62 height 28
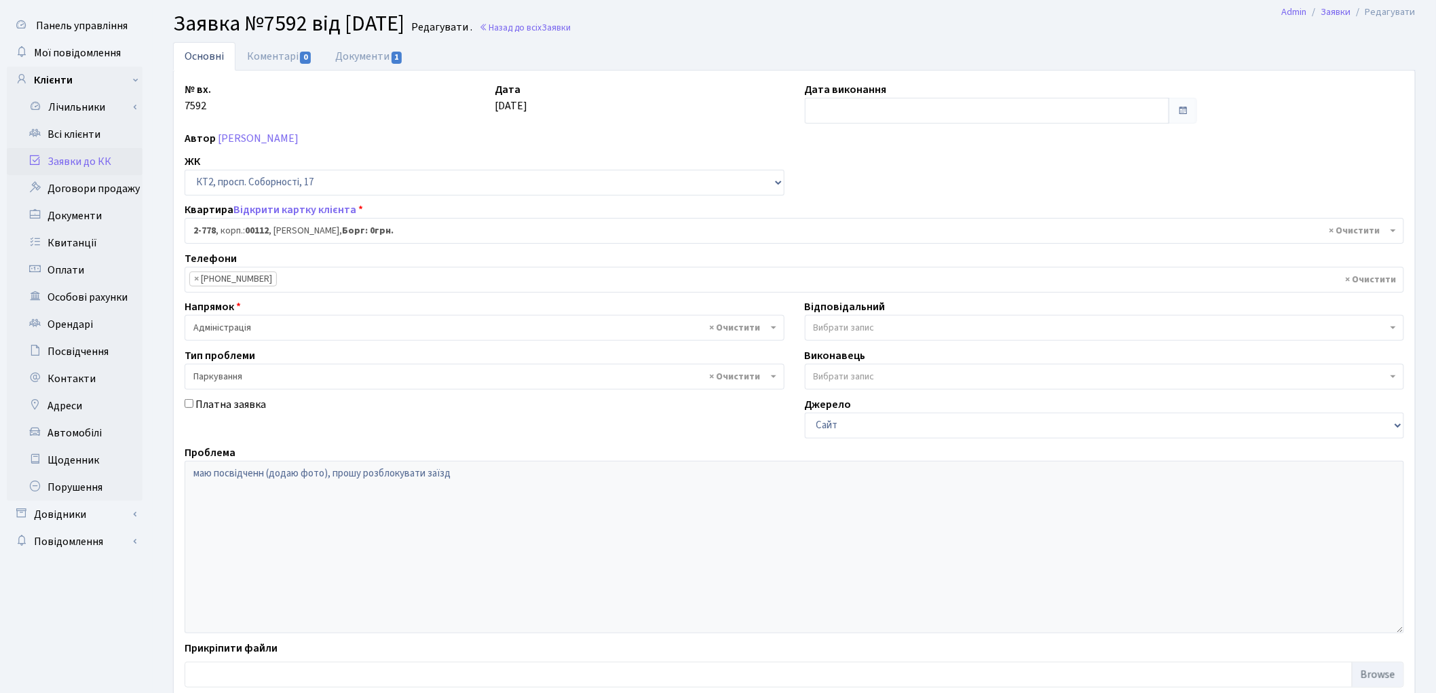
scroll to position [29, 0]
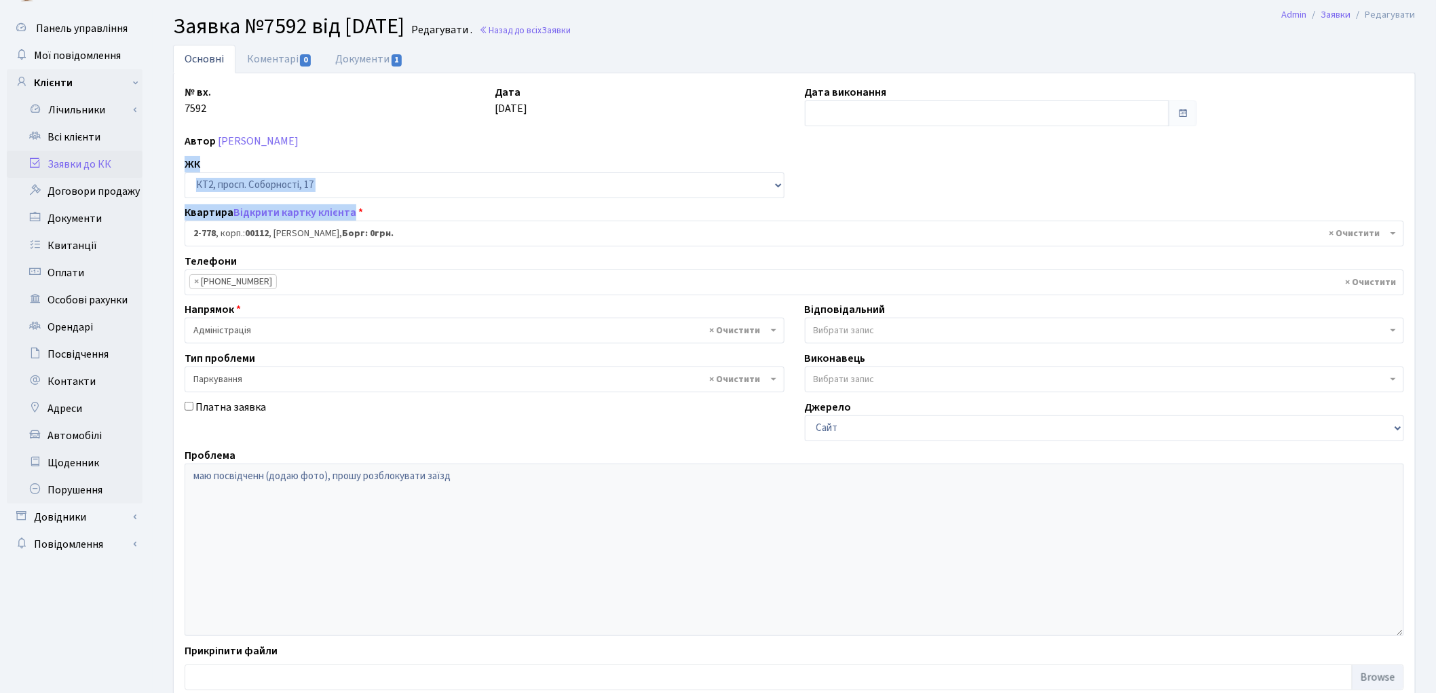
drag, startPoint x: 1435, startPoint y: 175, endPoint x: 1440, endPoint y: 236, distance: 61.2
click at [1435, 236] on html "Комфорт Таун Рецепція Мій обліковий запис Вийти Панель управління Мої повідомле…" at bounding box center [718, 375] width 1436 height 809
click at [1404, 194] on div "№ вх. 7592 Дата 02.09.2025 Дата виконання Автор Бойченко Вячеслав Васильович ЖК…" at bounding box center [794, 390] width 1240 height 612
click at [1432, 187] on div "Основні Коментарі 0 Документи 1 № вх. 7592 Дата 02.09.2025 Дата виконання Автор…" at bounding box center [794, 395] width 1283 height 701
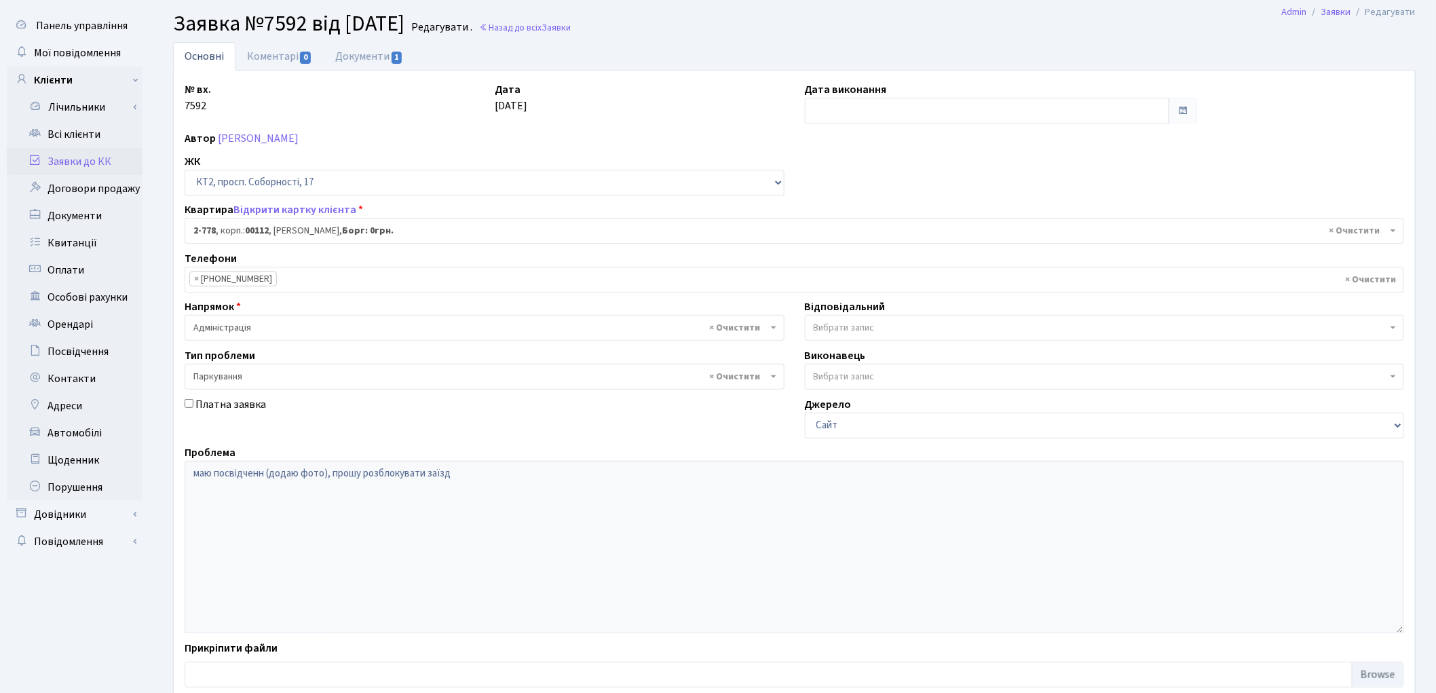
scroll to position [117, 0]
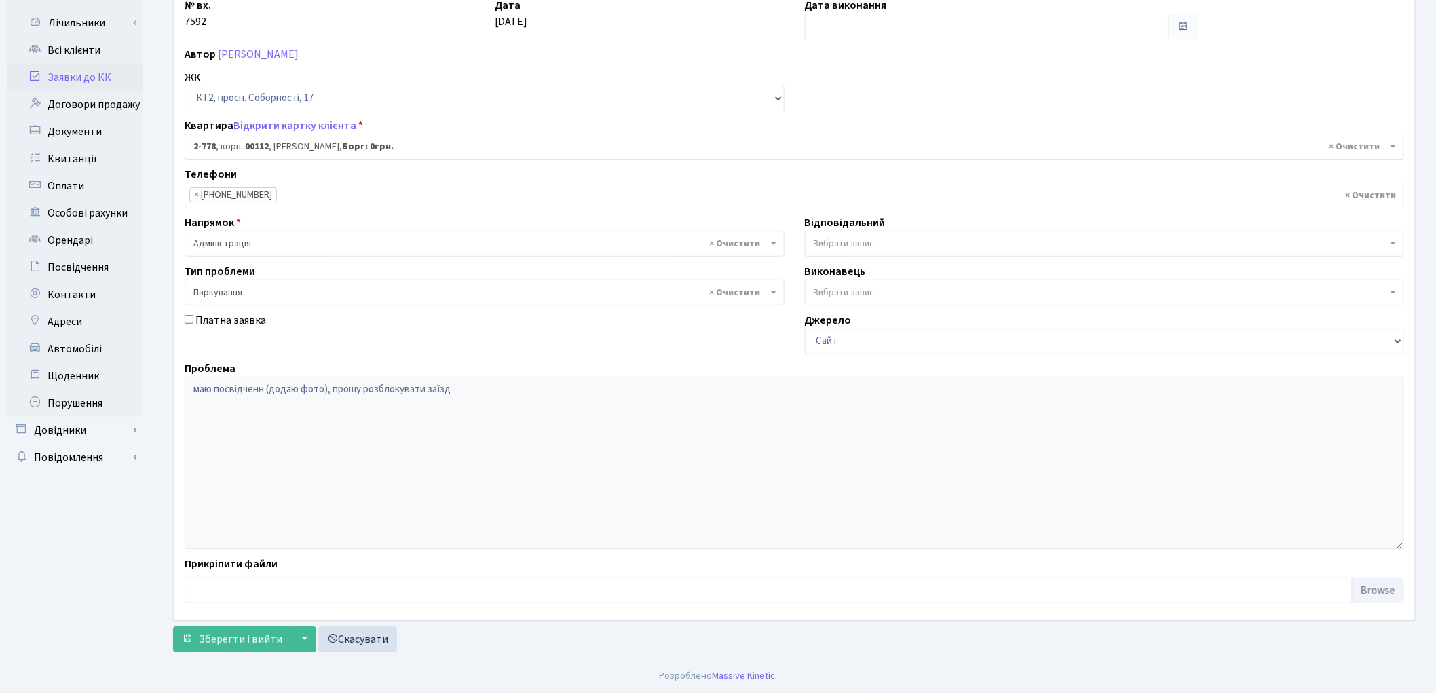
click at [91, 71] on link "Заявки до КК" at bounding box center [75, 77] width 136 height 27
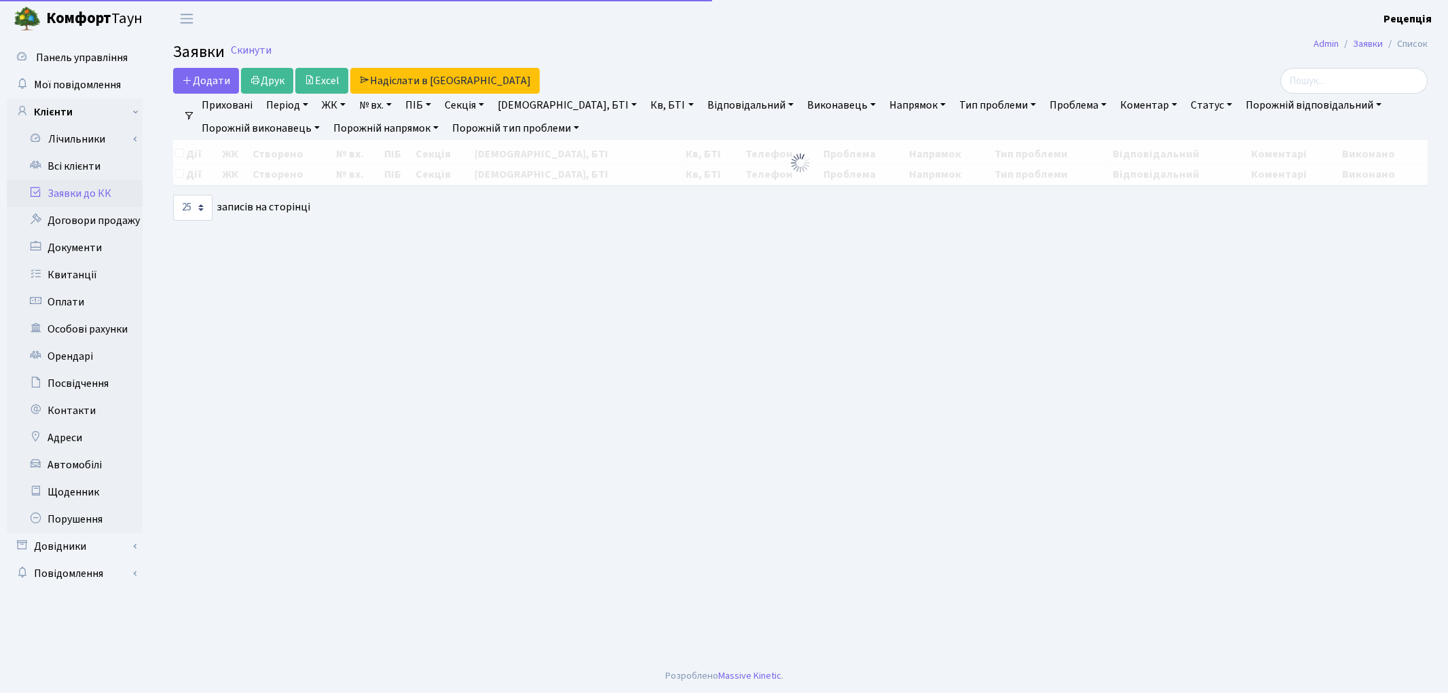
select select "25"
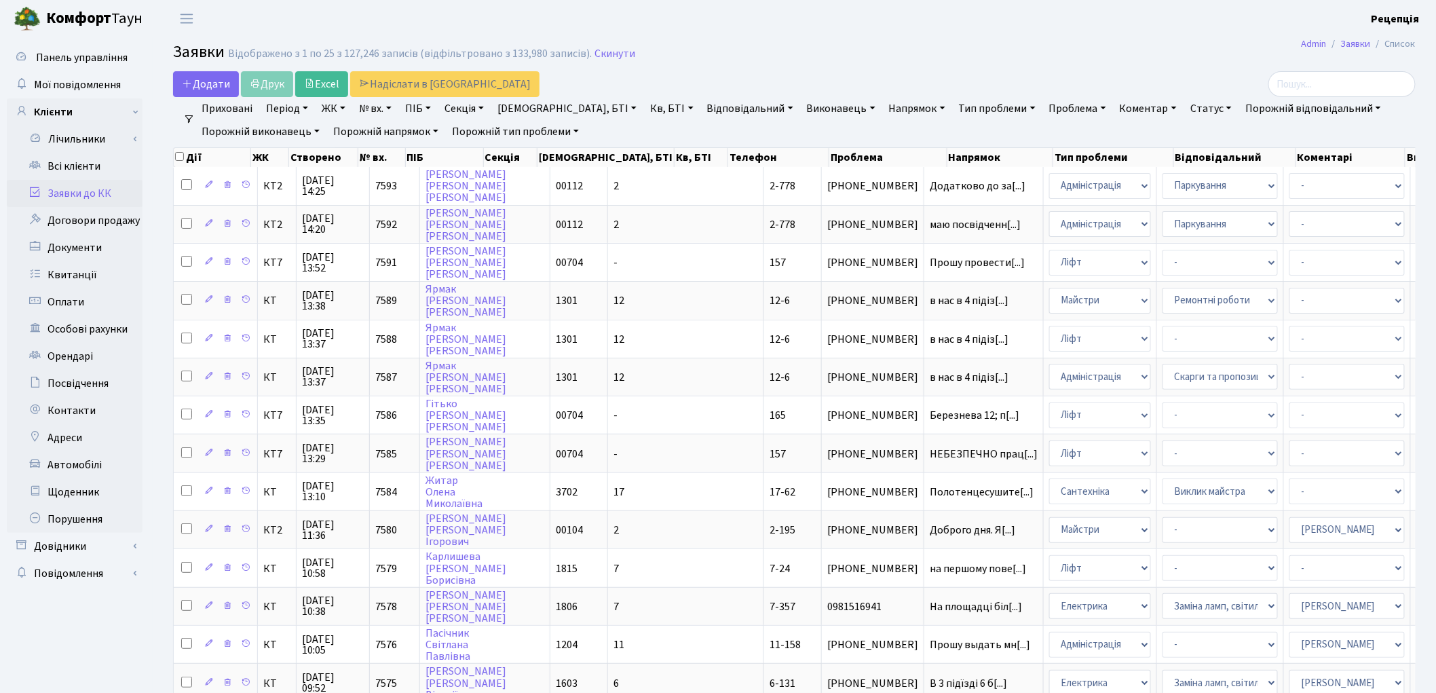
click at [113, 189] on link "Заявки до КК" at bounding box center [75, 193] width 136 height 27
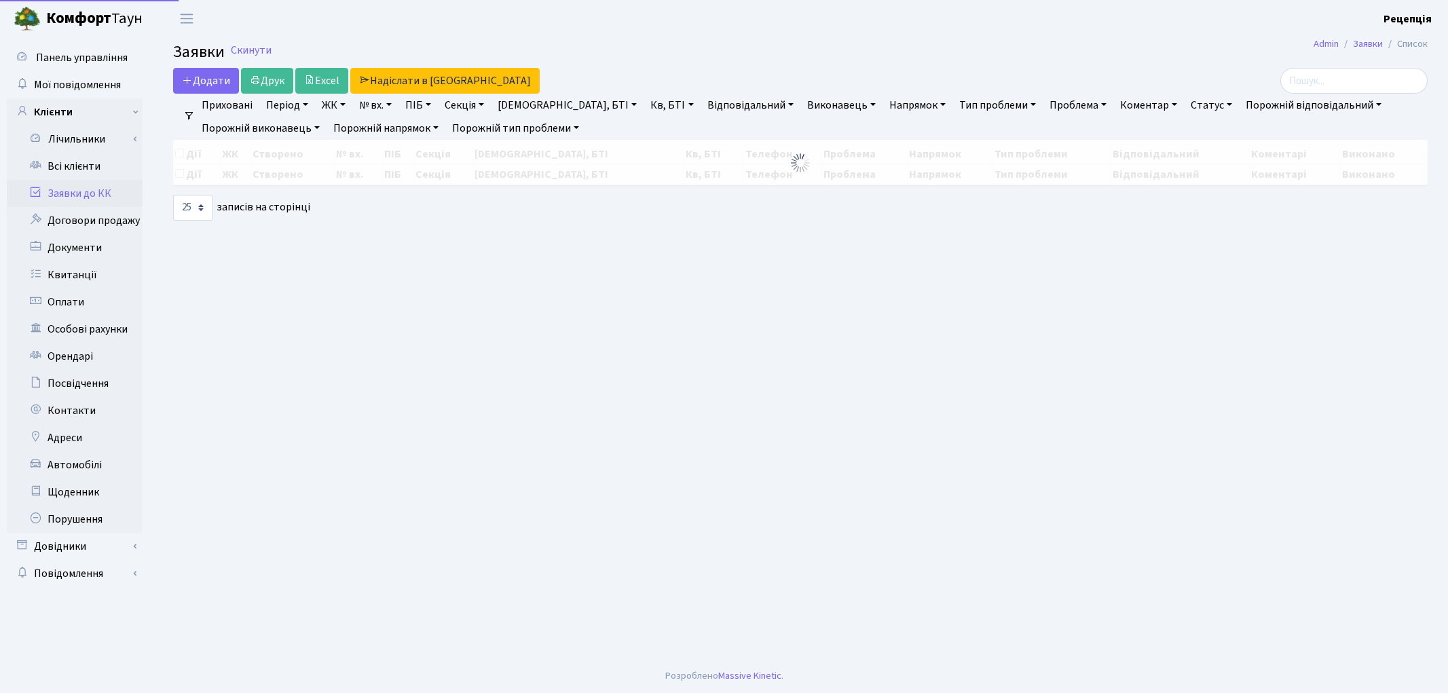
select select "25"
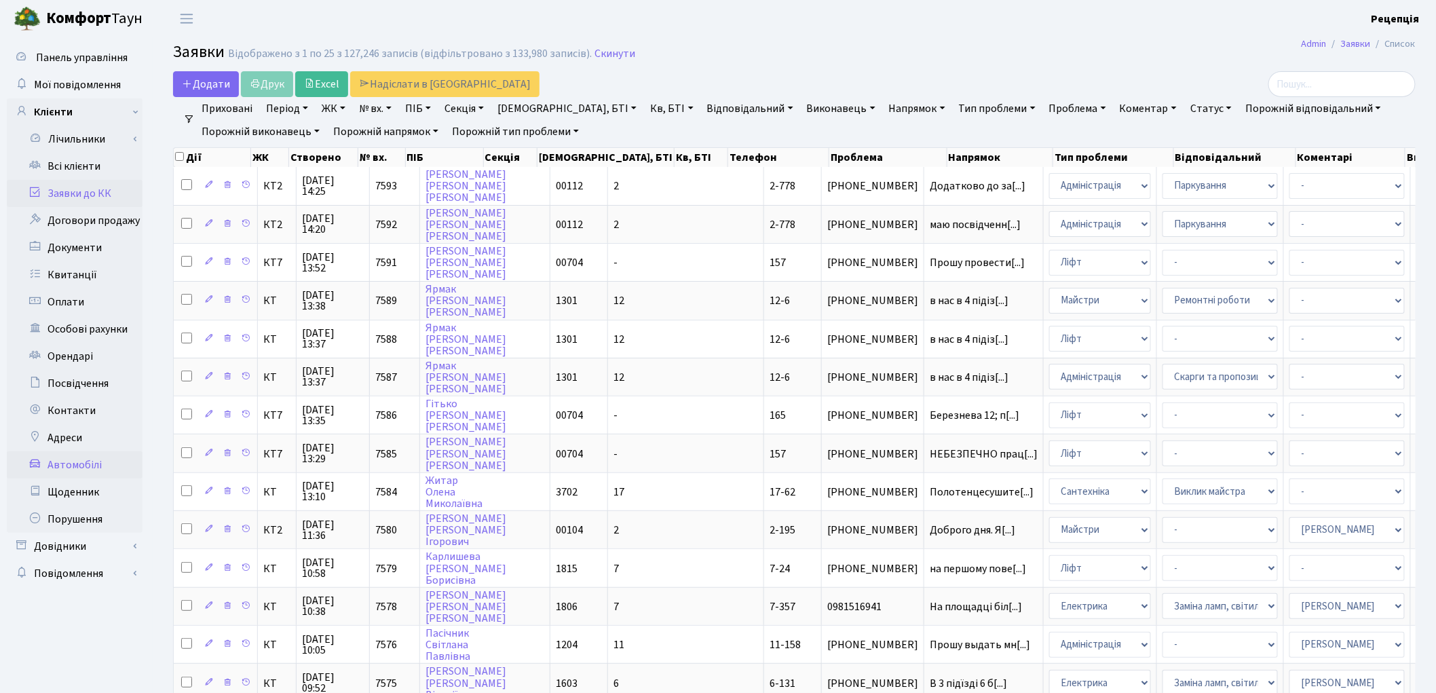
click at [69, 470] on link "Автомобілі" at bounding box center [75, 464] width 136 height 27
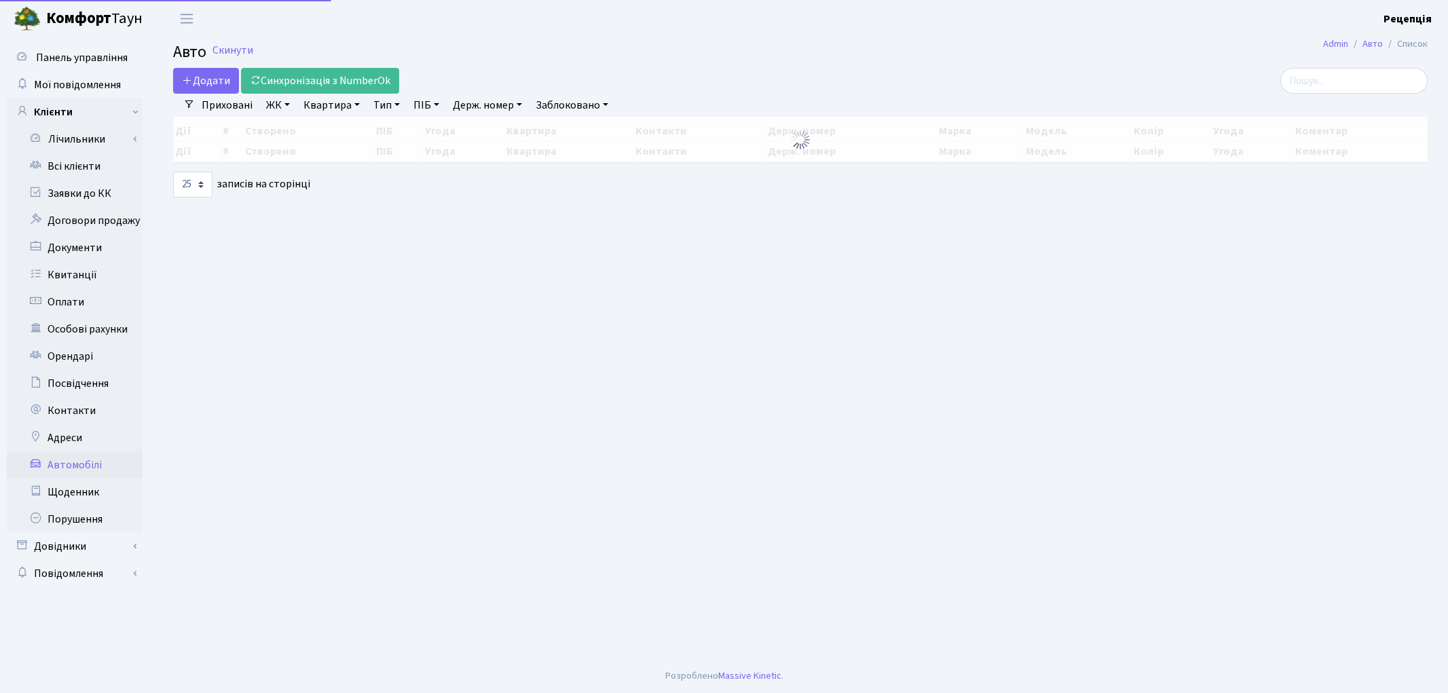
select select "25"
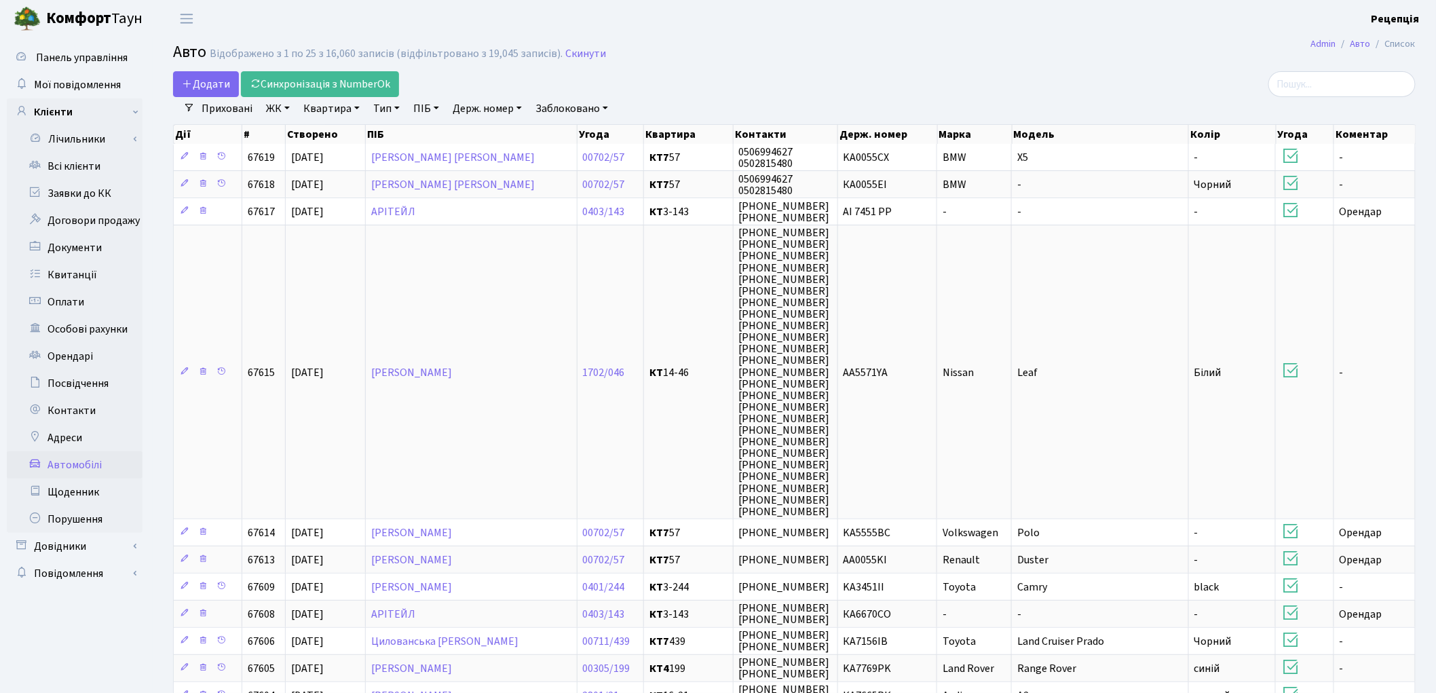
click at [478, 116] on link "Держ. номер" at bounding box center [487, 108] width 80 height 23
type input "7592"
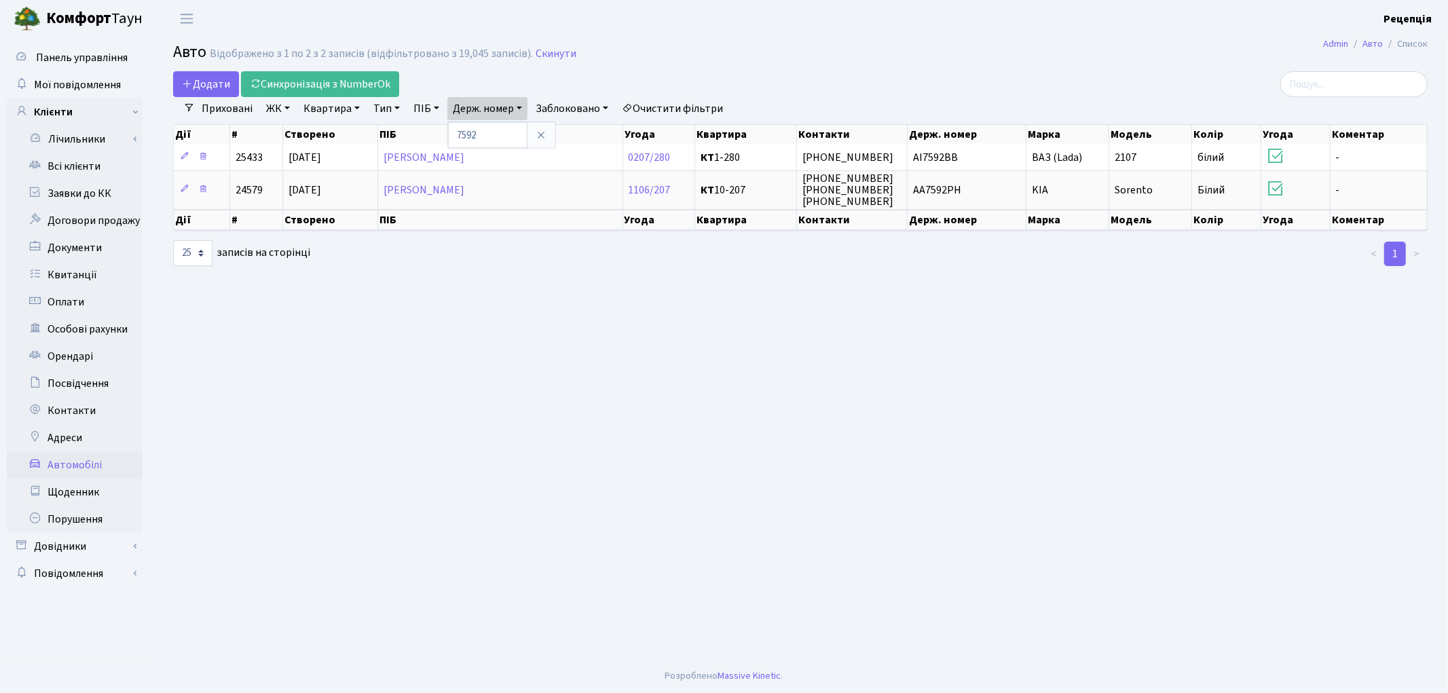
click at [672, 109] on link "Очистити фільтри" at bounding box center [672, 108] width 112 height 23
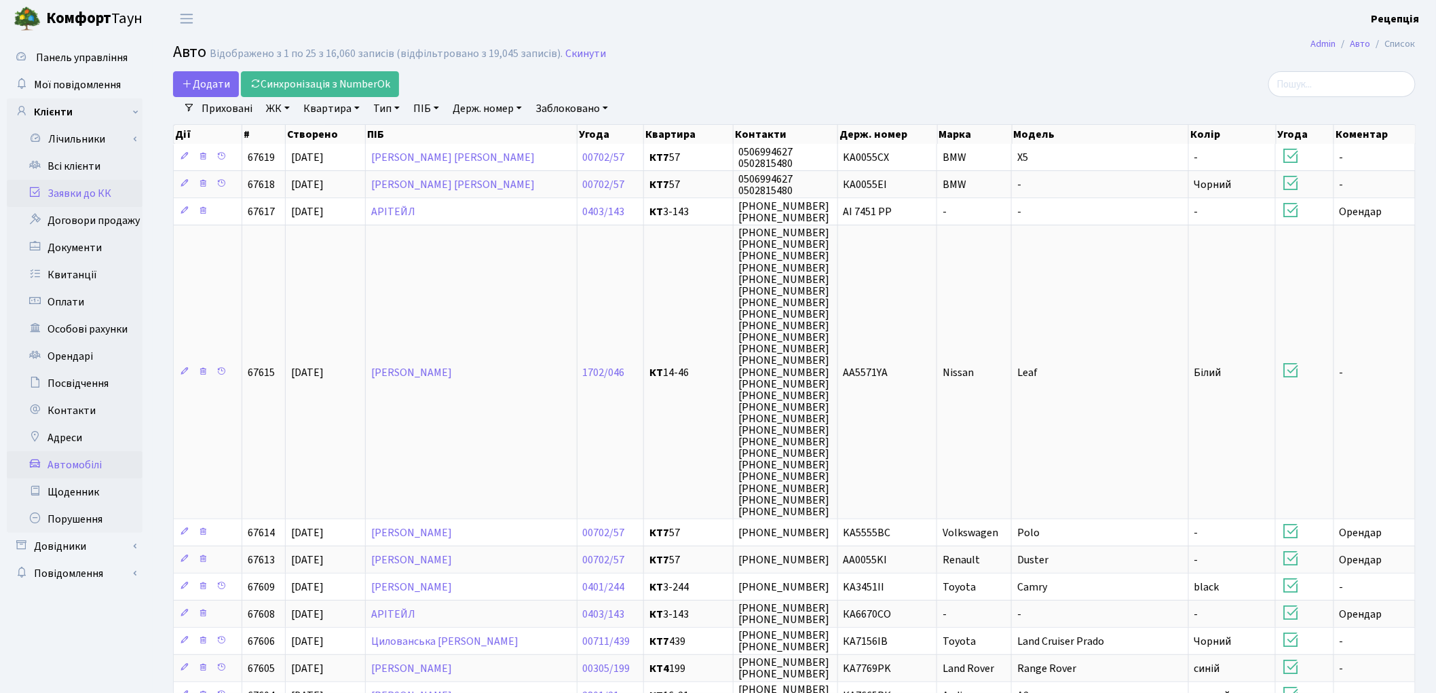
click at [77, 191] on link "Заявки до КК" at bounding box center [75, 193] width 136 height 27
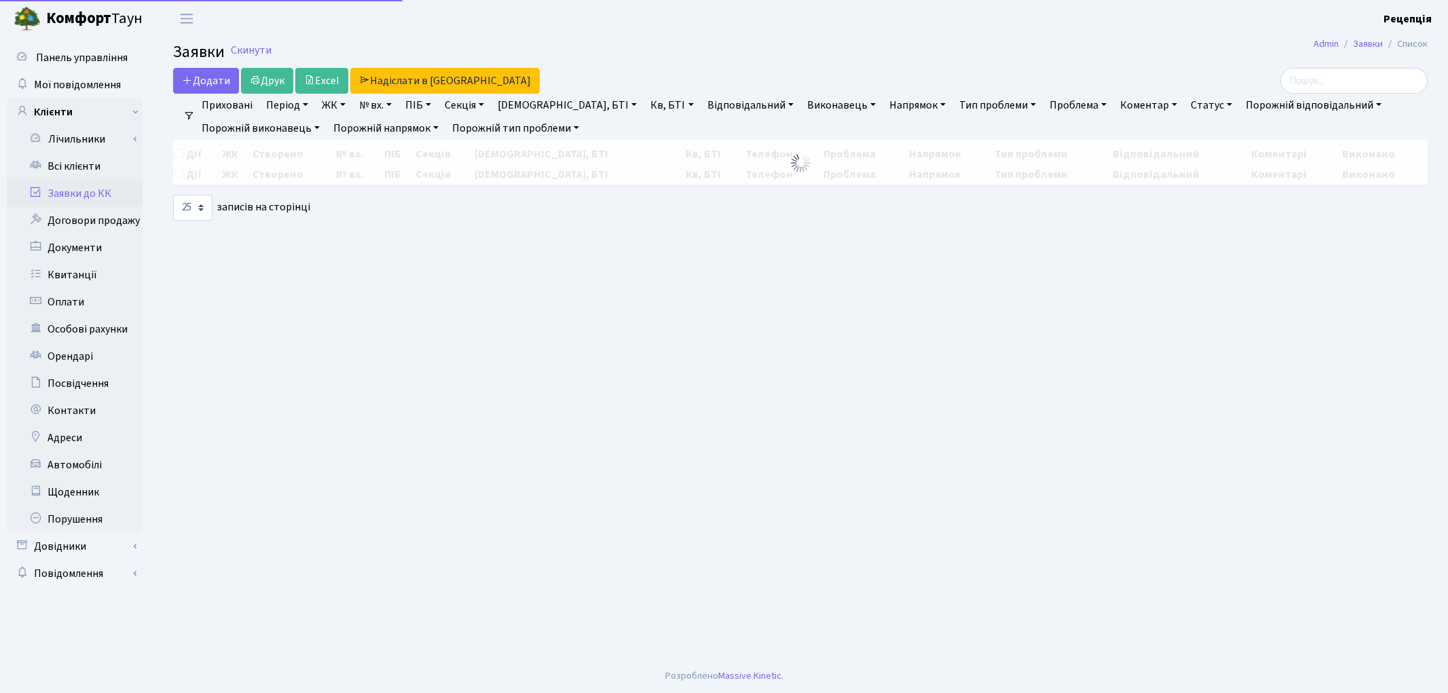
select select "25"
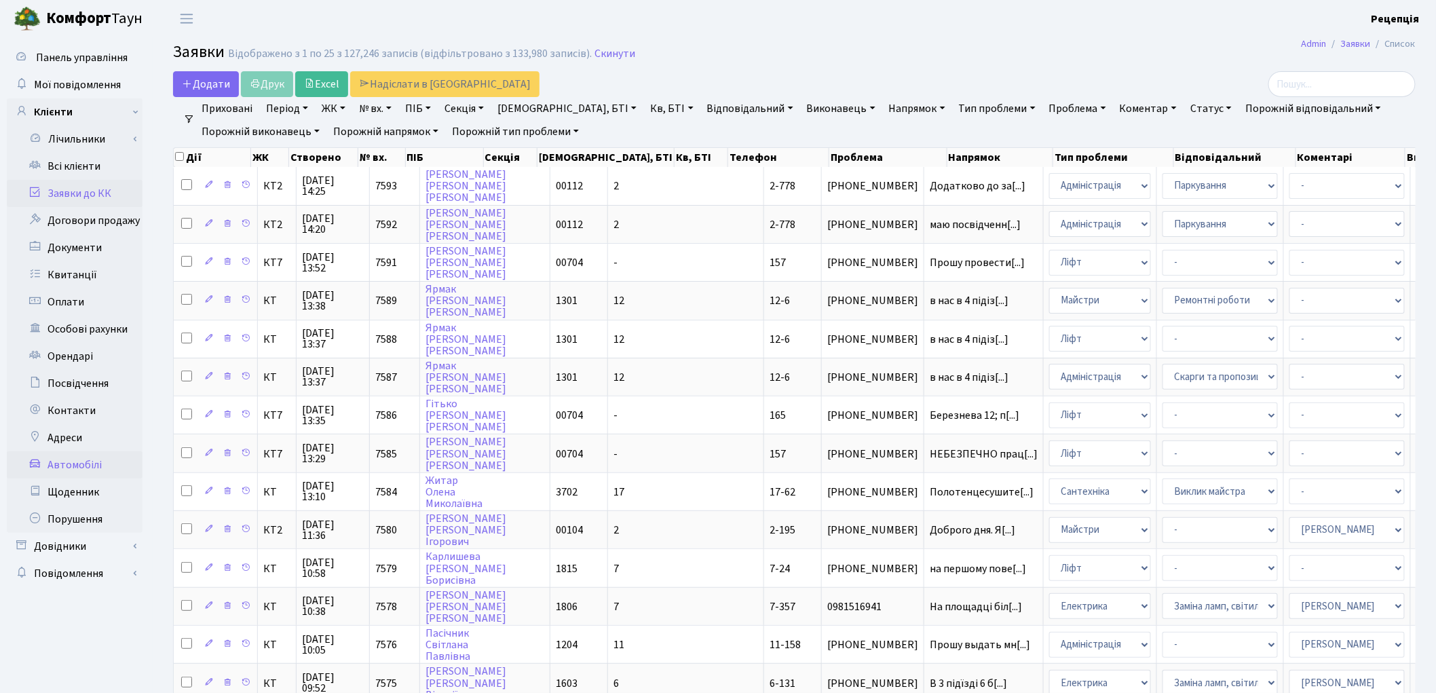
click at [73, 459] on link "Автомобілі" at bounding box center [75, 464] width 136 height 27
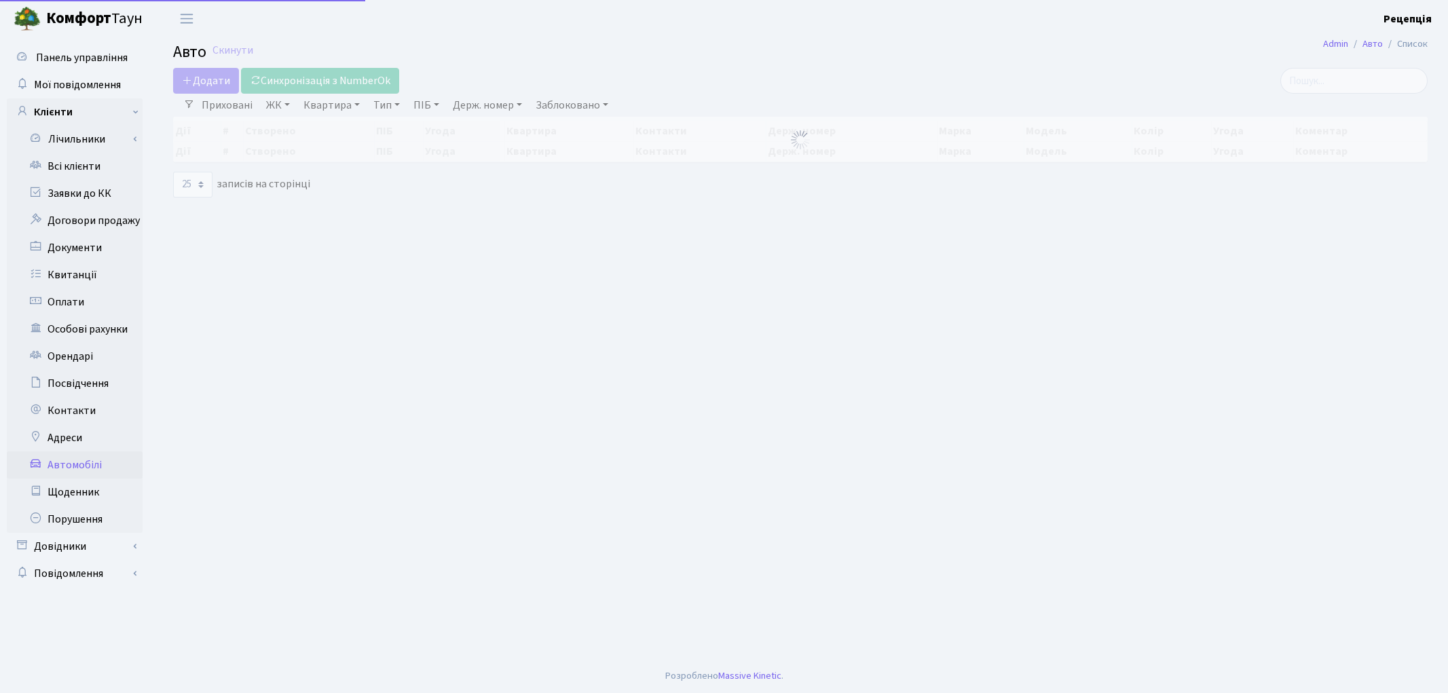
select select "25"
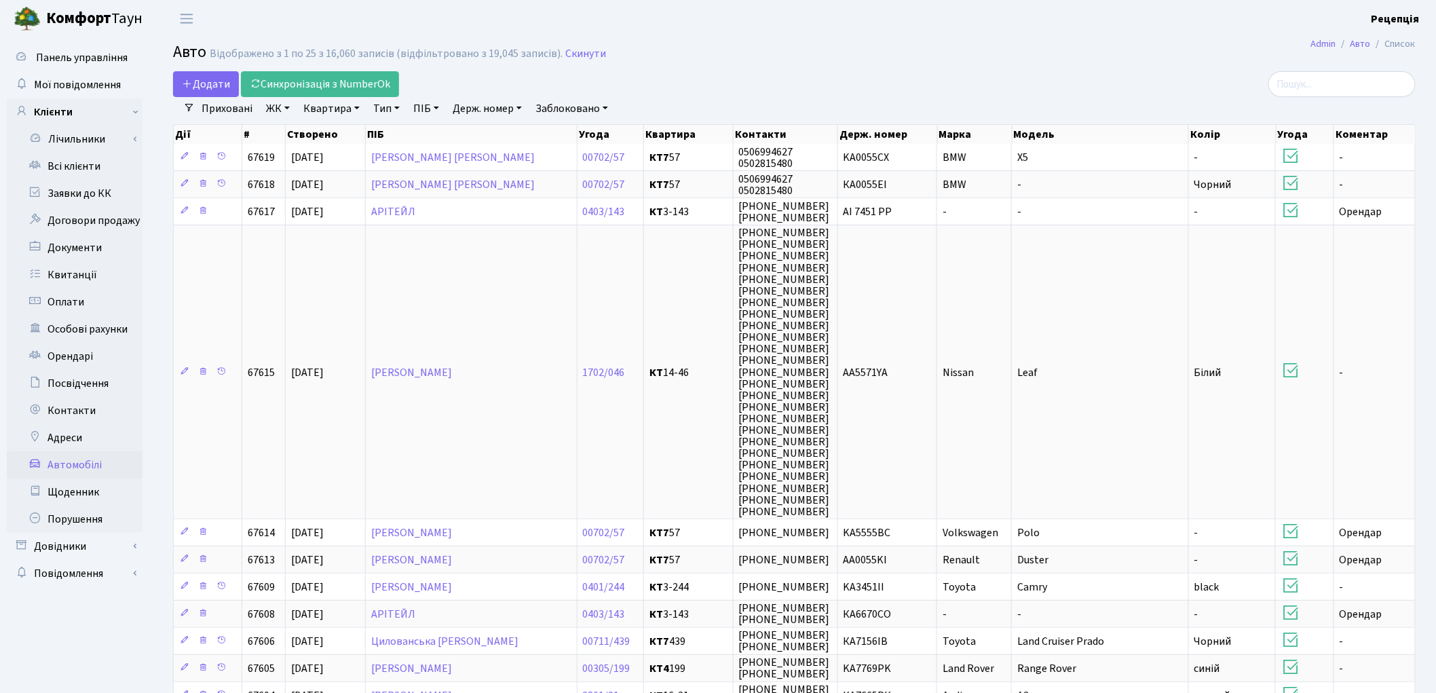
click at [487, 107] on link "Держ. номер" at bounding box center [487, 108] width 80 height 23
type input "0947"
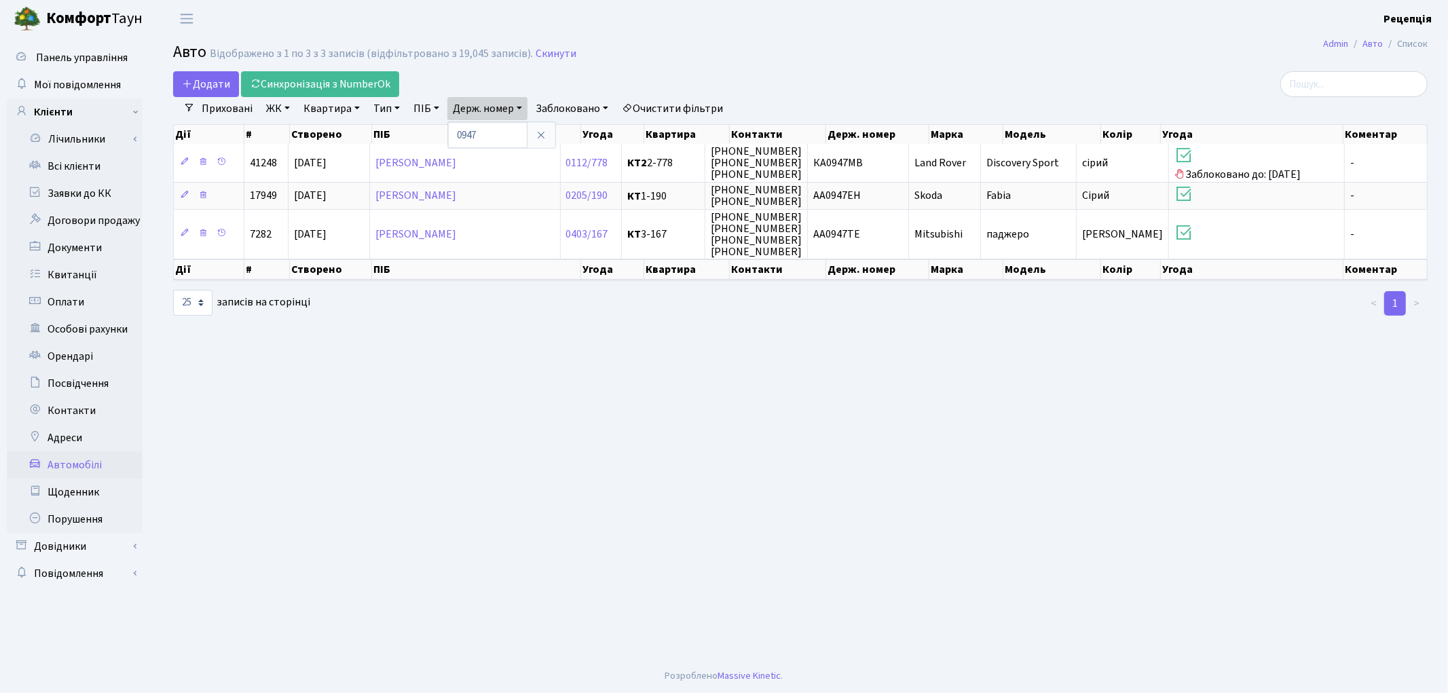
click at [695, 105] on link "Очистити фільтри" at bounding box center [672, 108] width 112 height 23
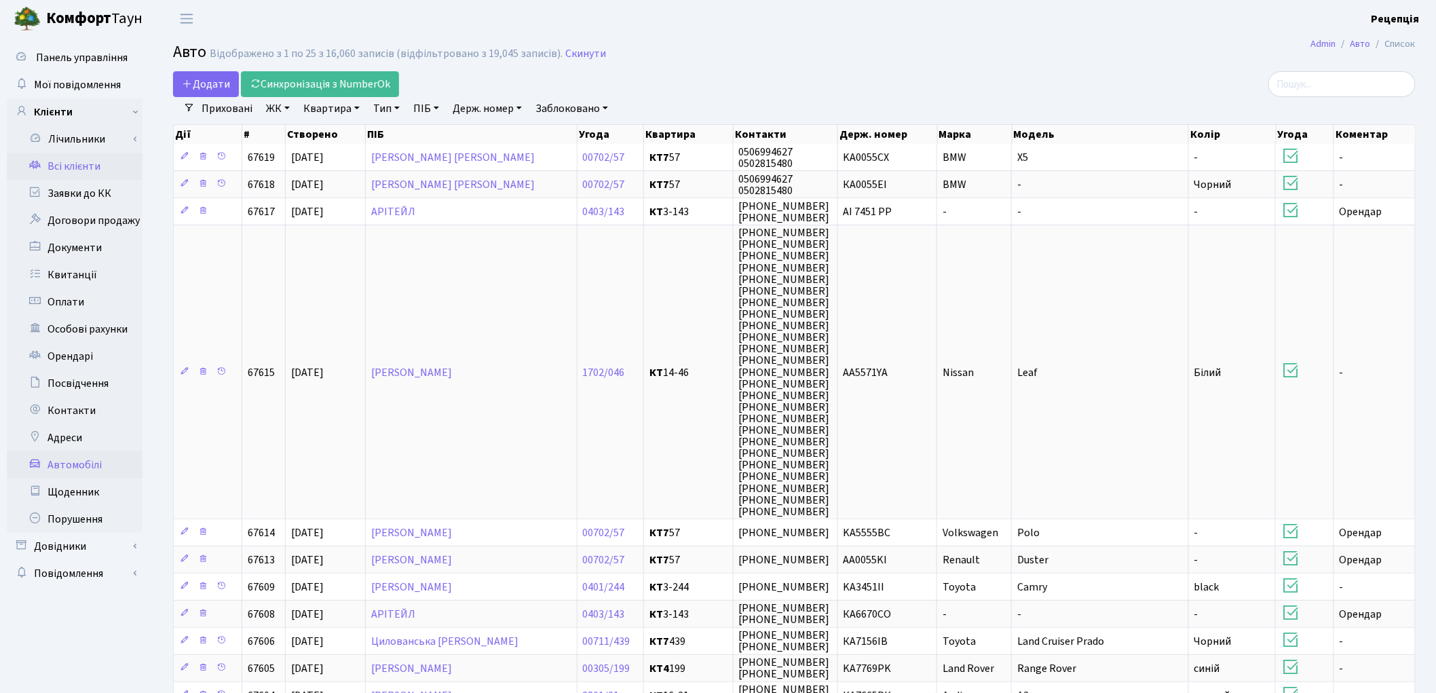
click at [55, 158] on link "Всі клієнти" at bounding box center [75, 166] width 136 height 27
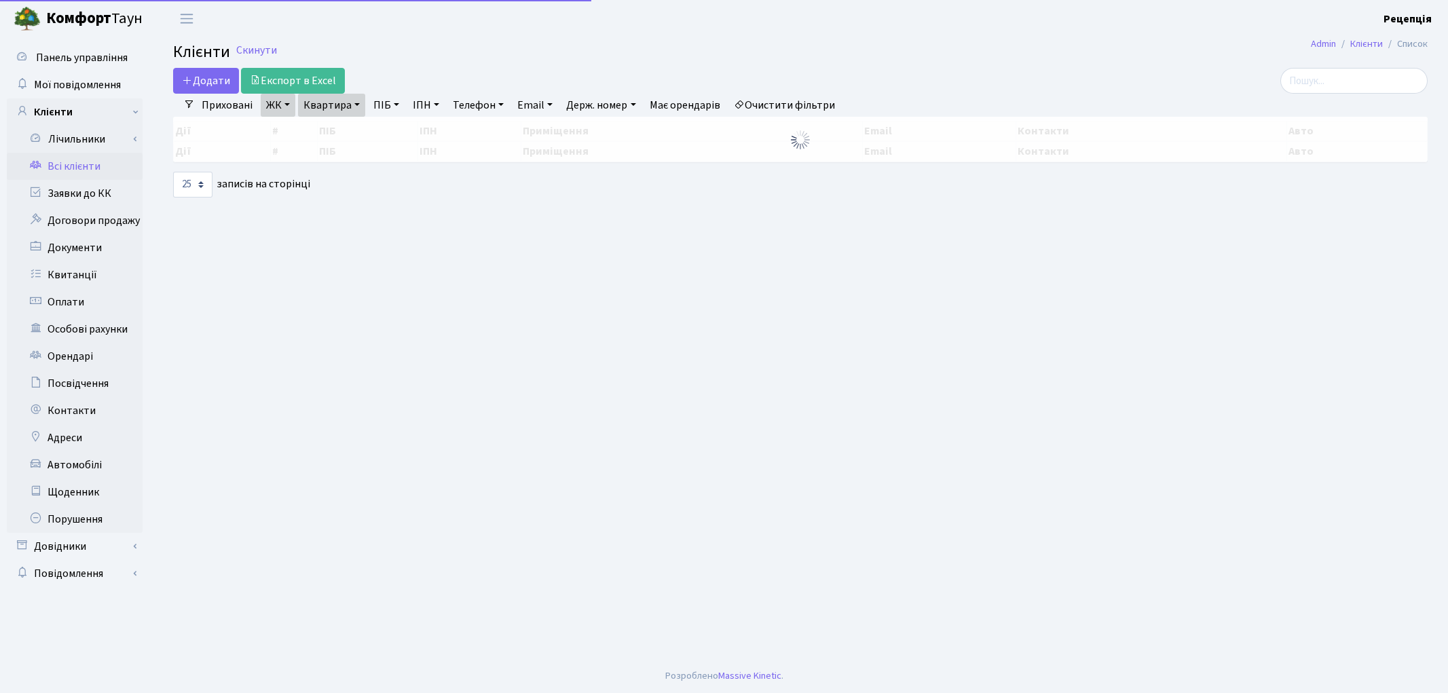
select select "25"
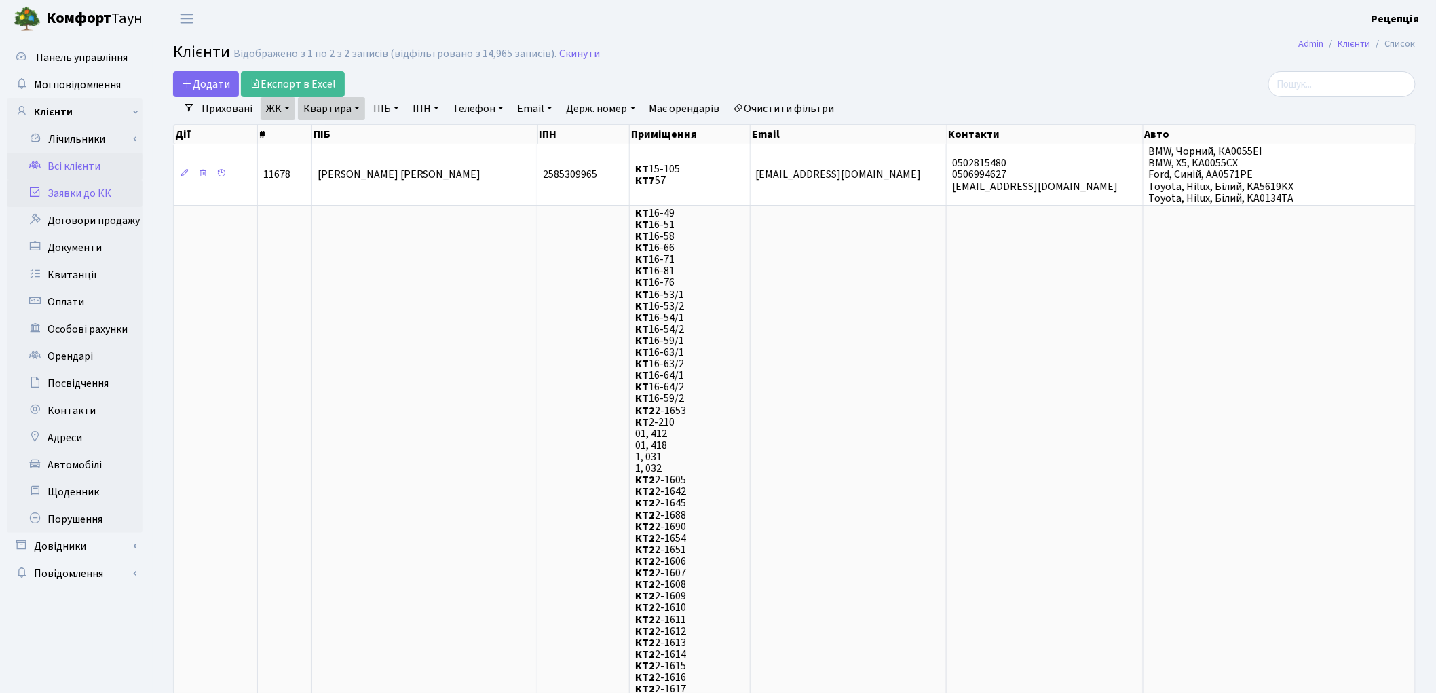
click at [80, 191] on link "Заявки до КК" at bounding box center [75, 193] width 136 height 27
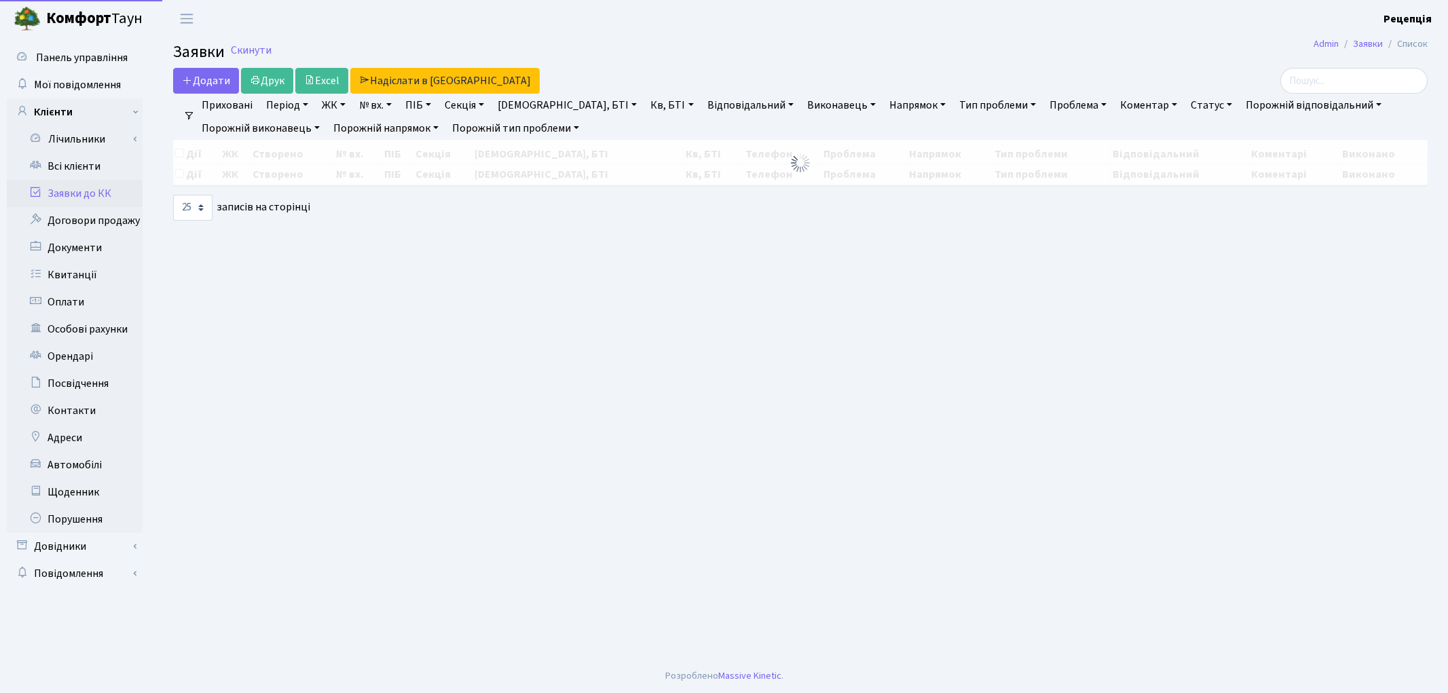
select select "25"
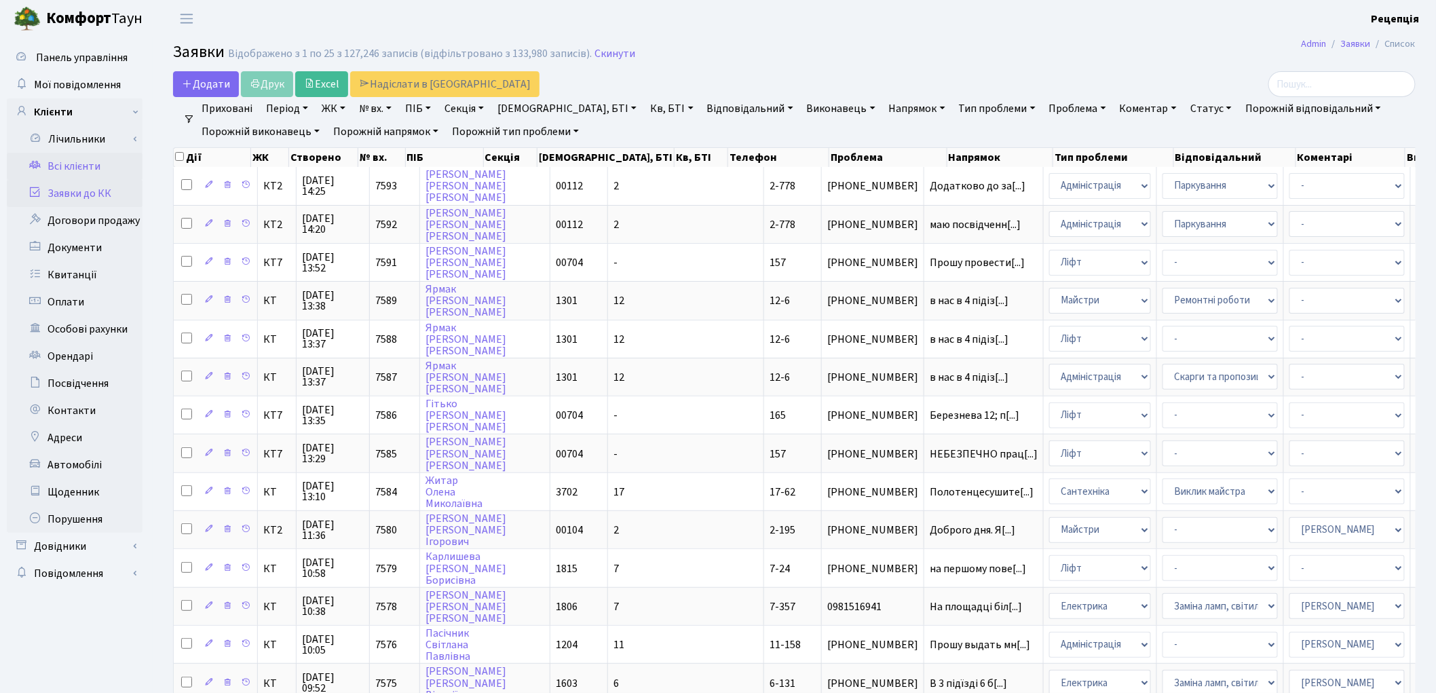
click at [71, 156] on link "Всі клієнти" at bounding box center [75, 166] width 136 height 27
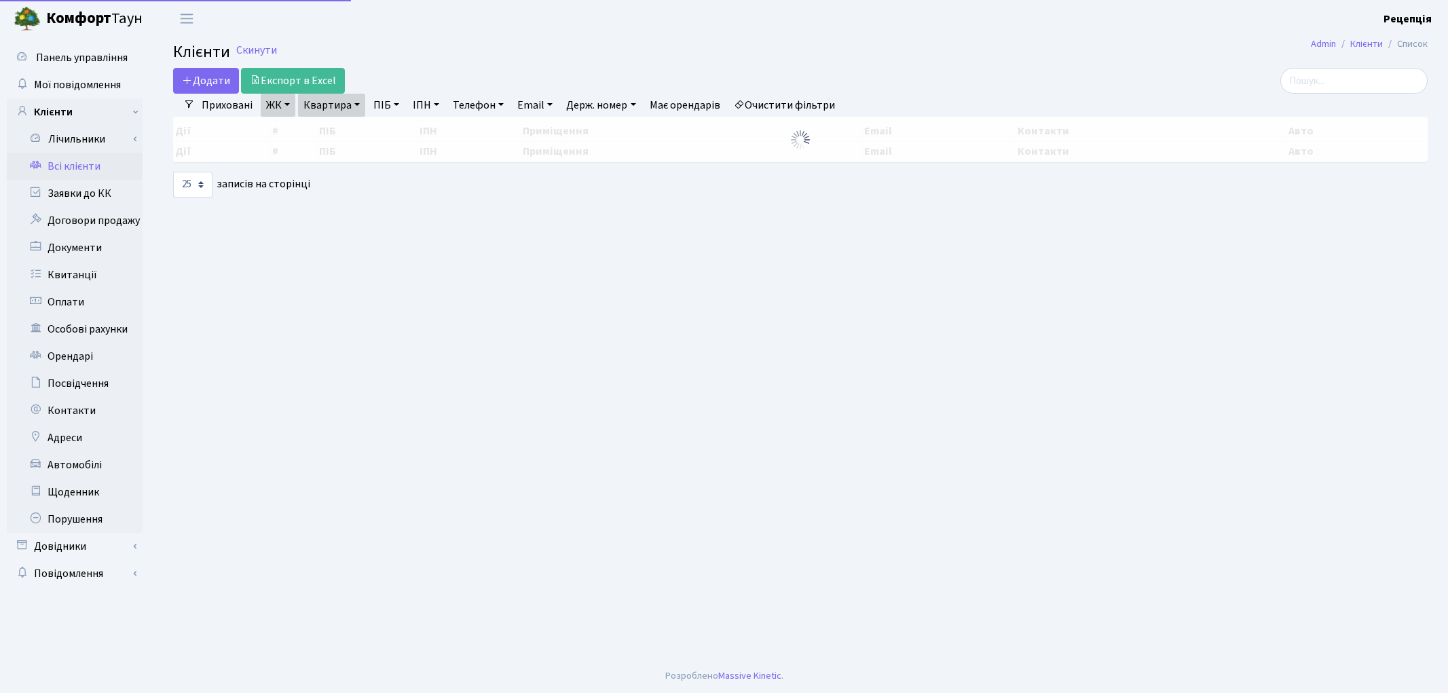
select select "25"
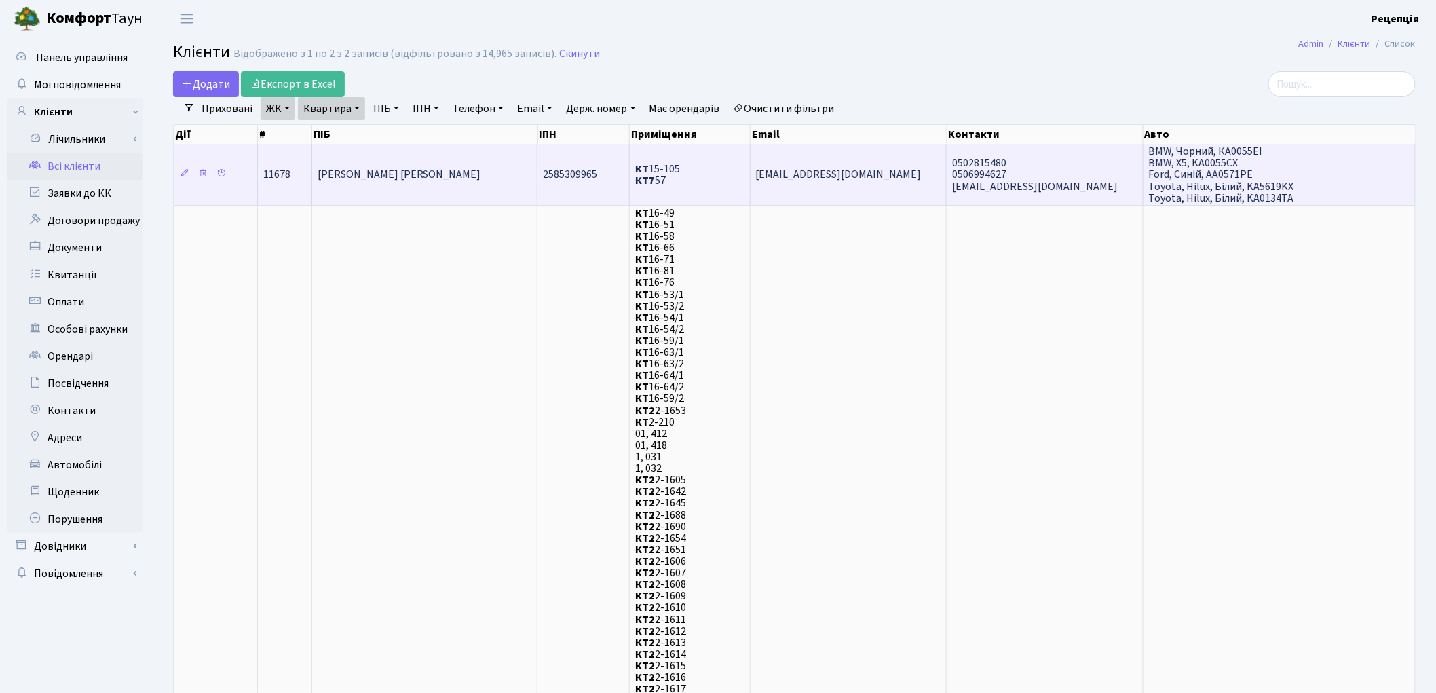
click at [512, 164] on td "[PERSON_NAME] [PERSON_NAME]" at bounding box center [425, 174] width 226 height 61
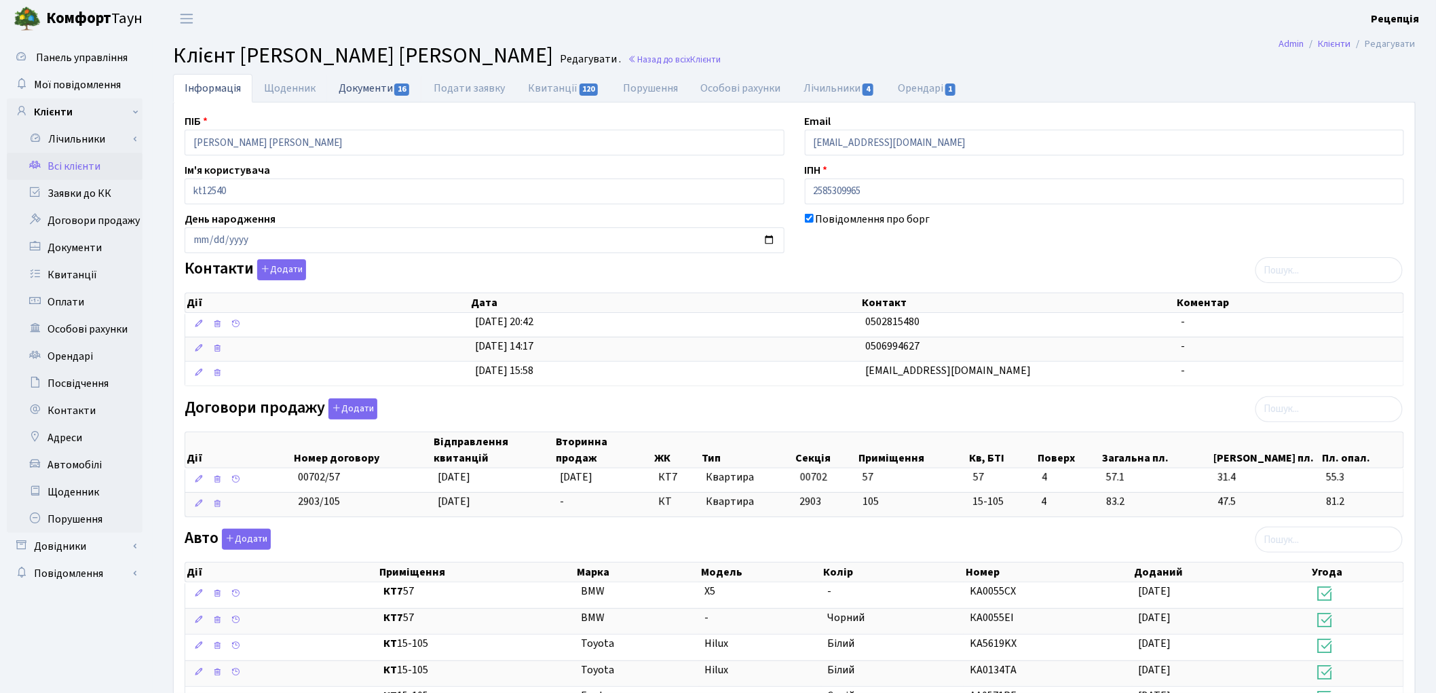
click at [358, 95] on link "Документи 16" at bounding box center [374, 88] width 95 height 28
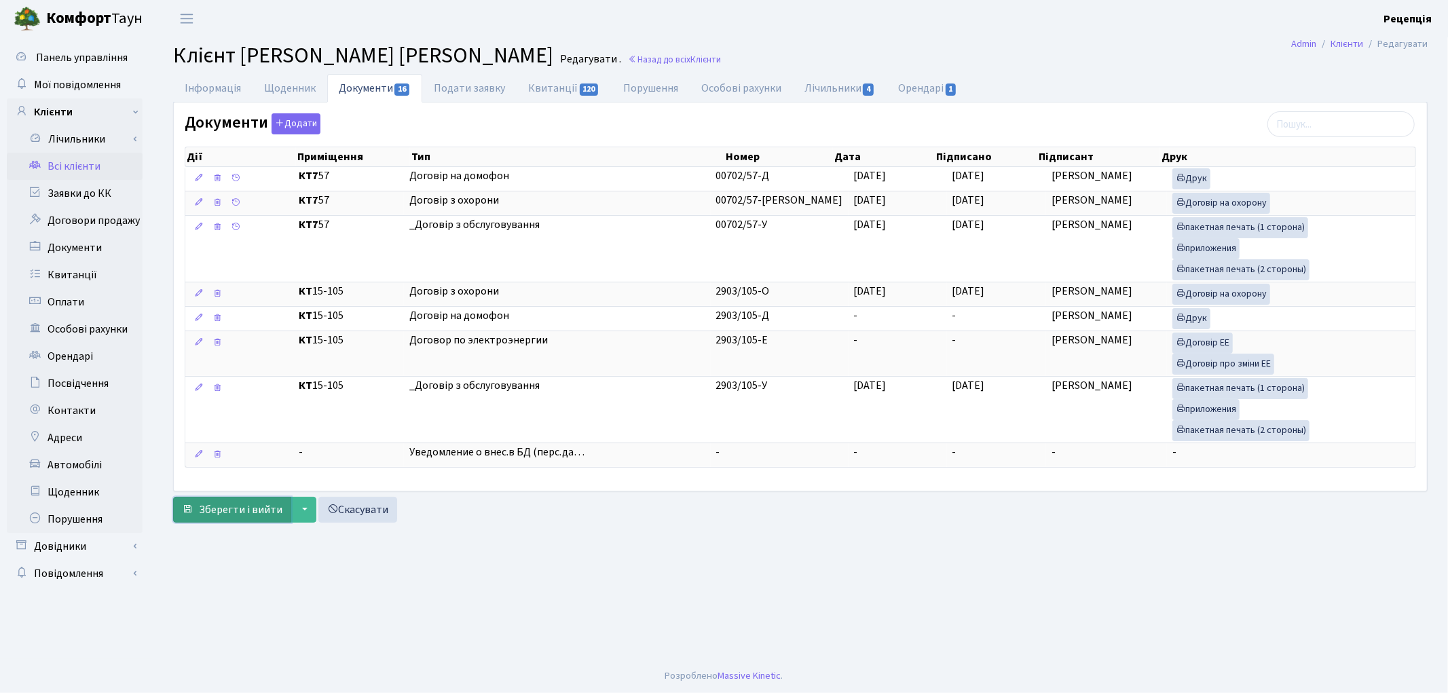
click at [238, 521] on button "Зберегти і вийти" at bounding box center [232, 510] width 118 height 26
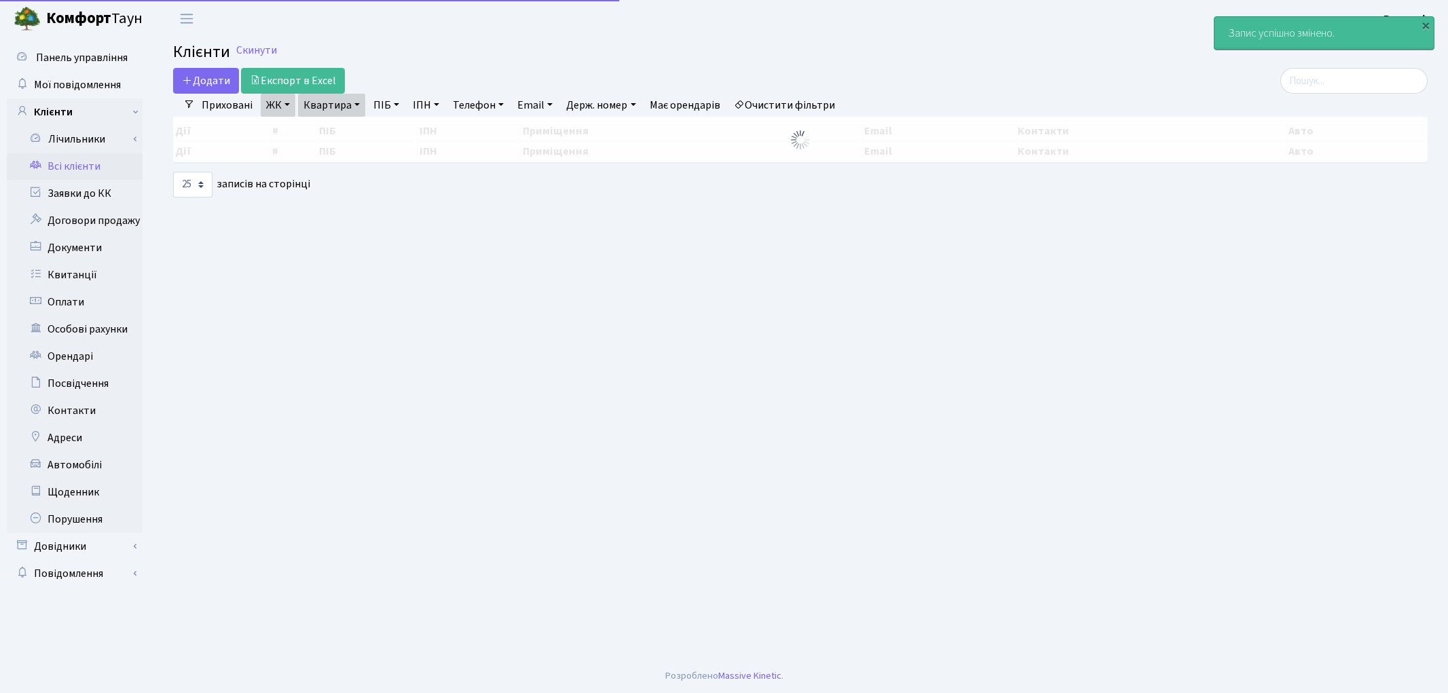
select select "25"
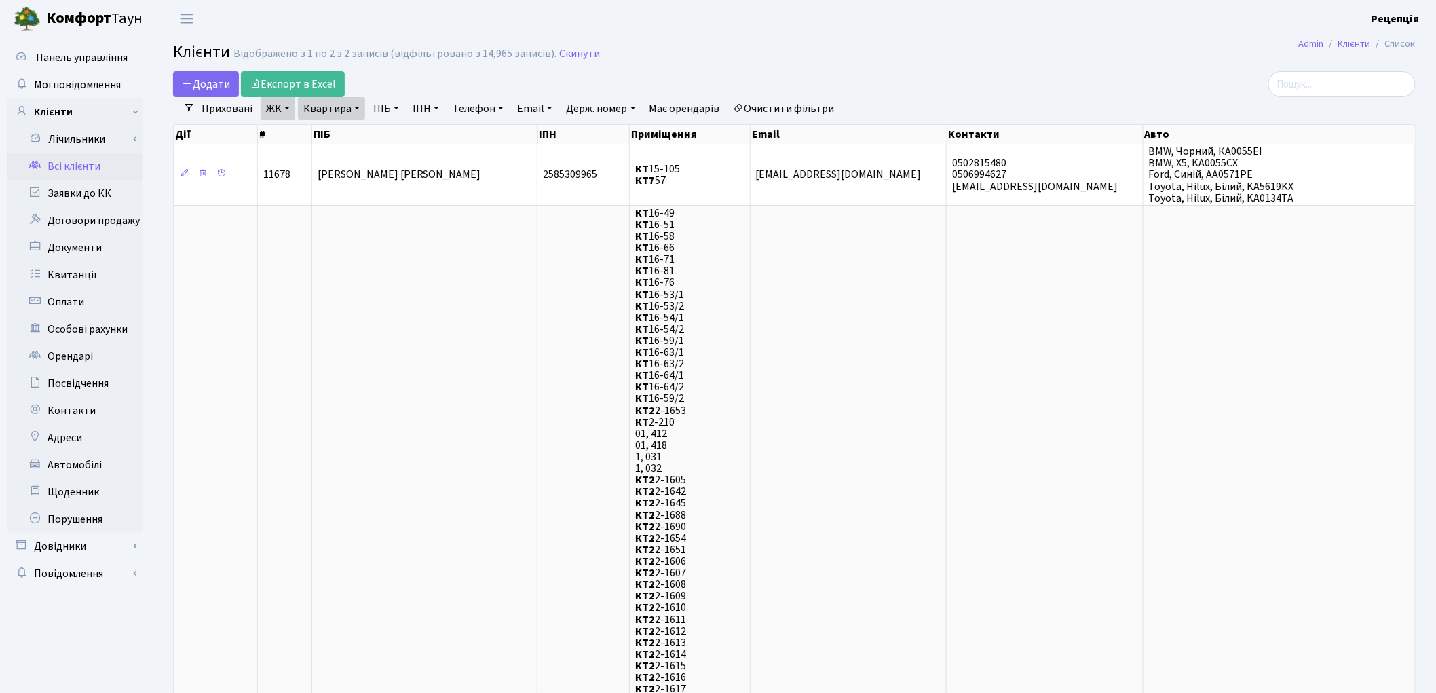
click at [52, 166] on link "Всі клієнти" at bounding box center [75, 166] width 136 height 27
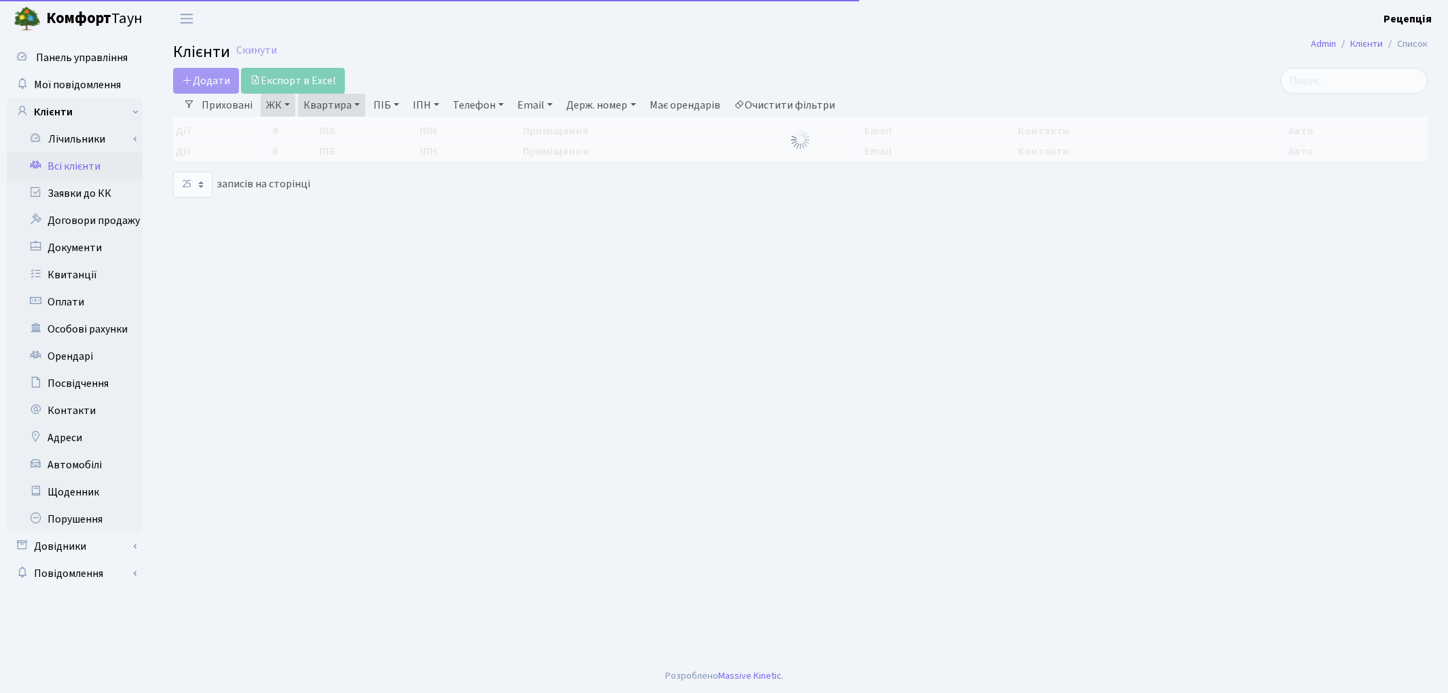
select select "25"
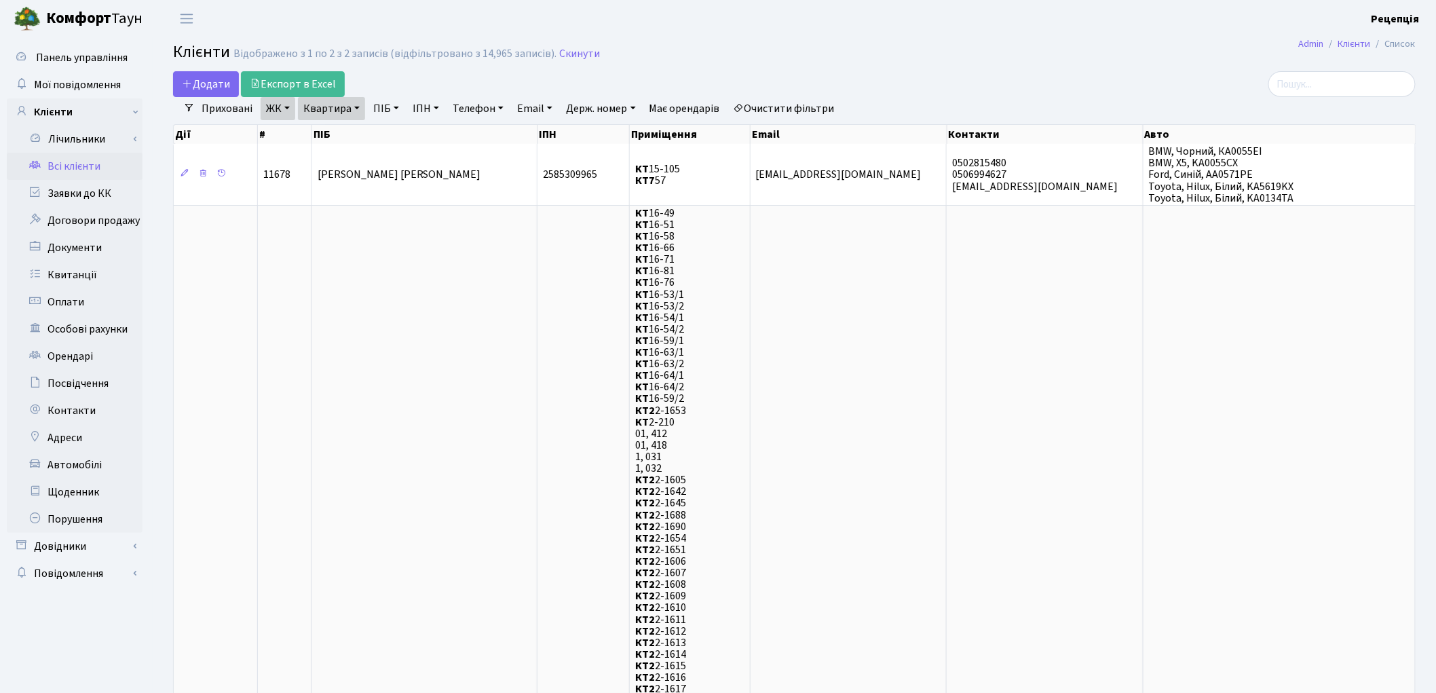
click at [785, 106] on link "Очистити фільтри" at bounding box center [784, 108] width 112 height 23
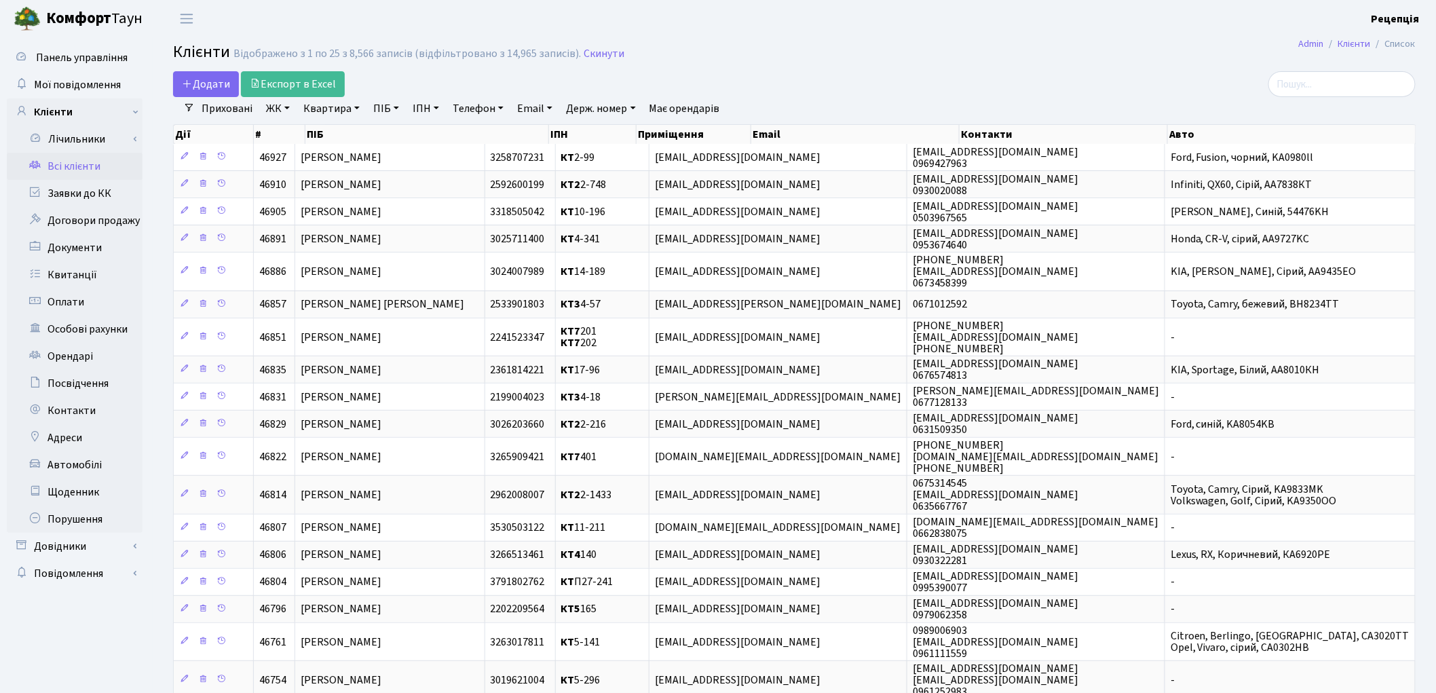
click at [79, 162] on link "Всі клієнти" at bounding box center [75, 166] width 136 height 27
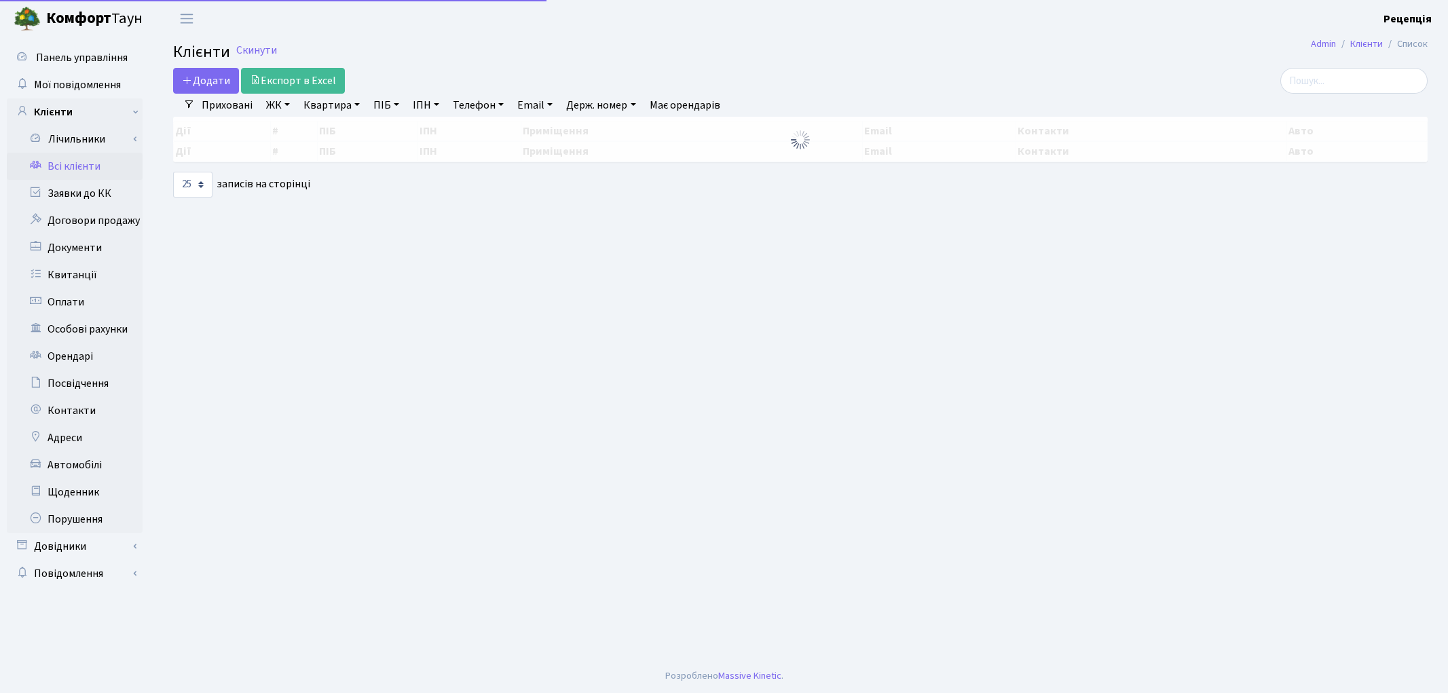
select select "25"
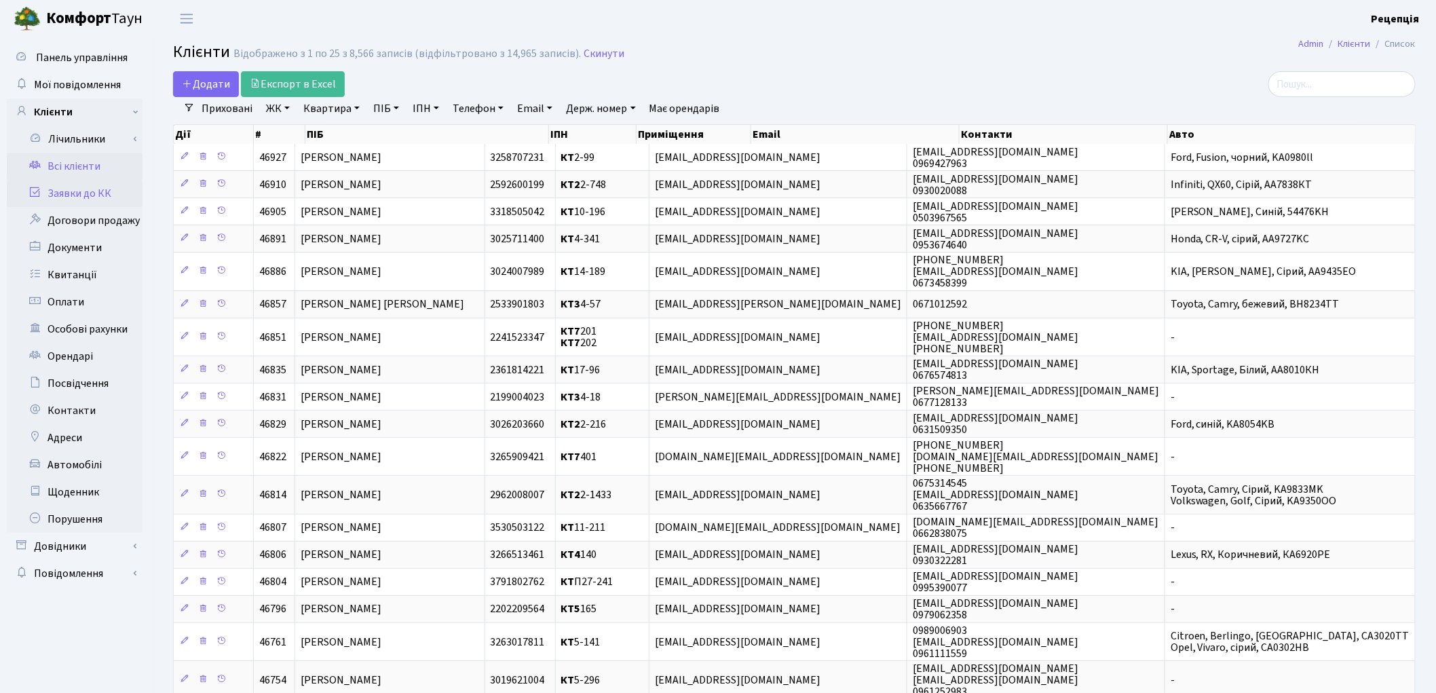
click at [75, 193] on link "Заявки до КК" at bounding box center [75, 193] width 136 height 27
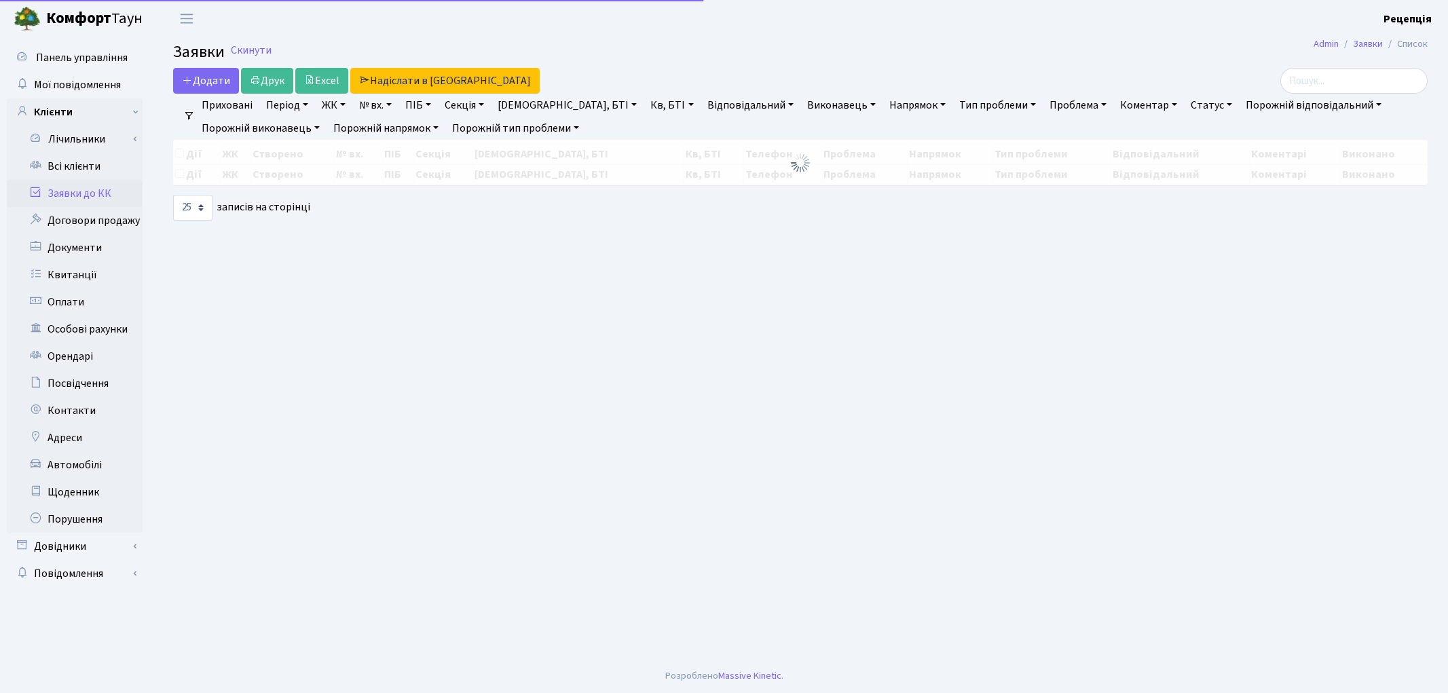
select select "25"
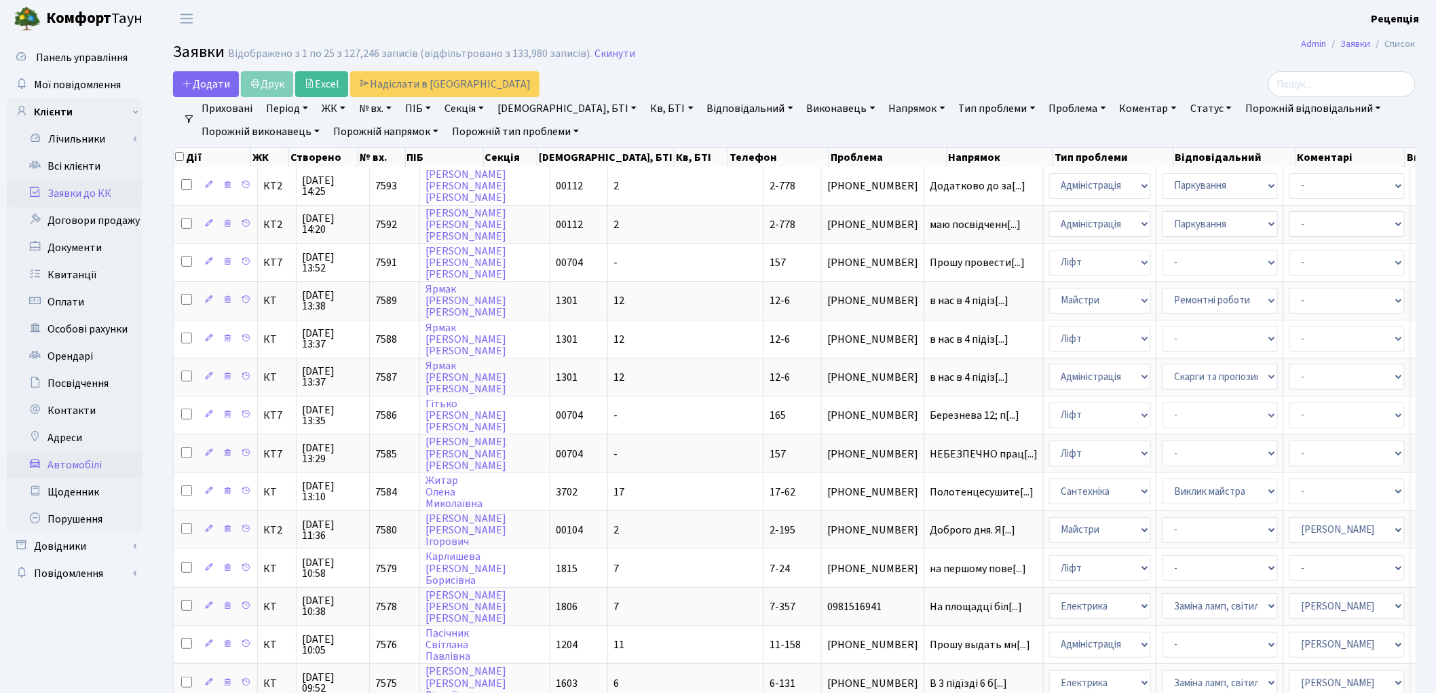
click at [73, 466] on link "Автомобілі" at bounding box center [75, 464] width 136 height 27
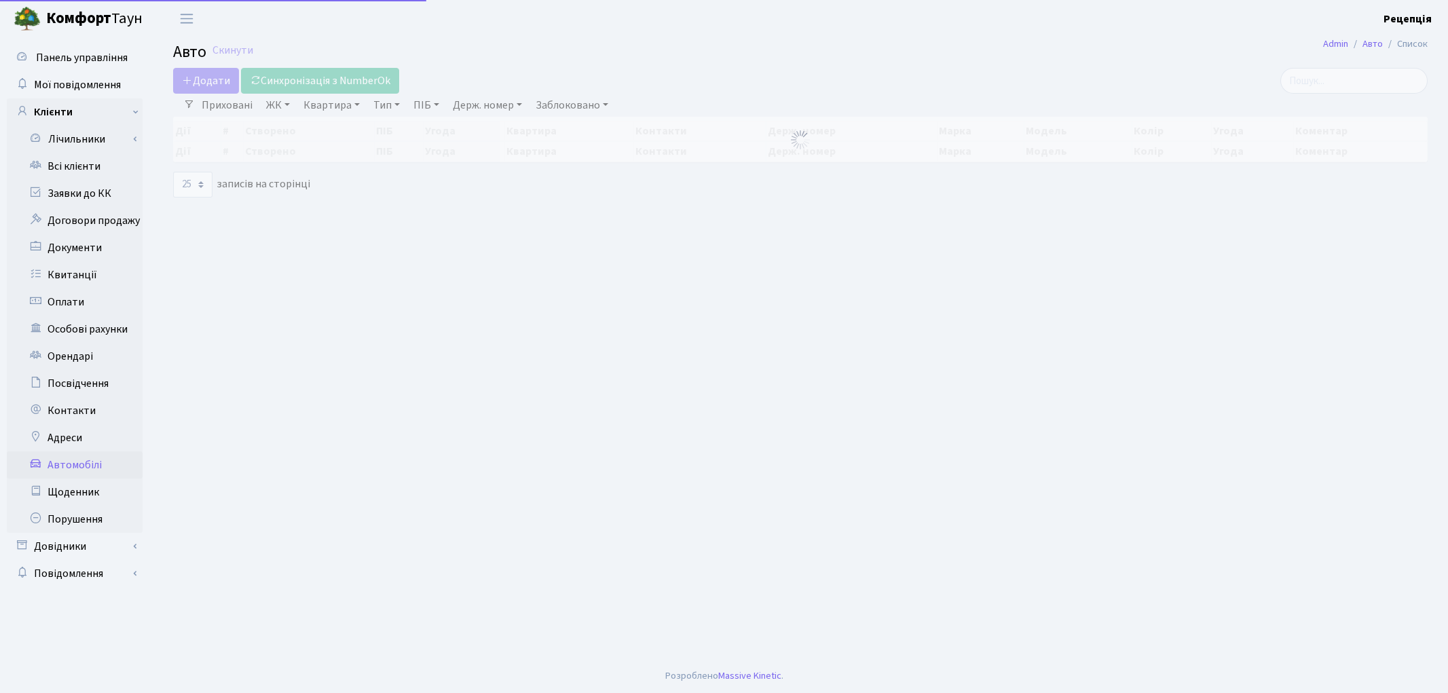
select select "25"
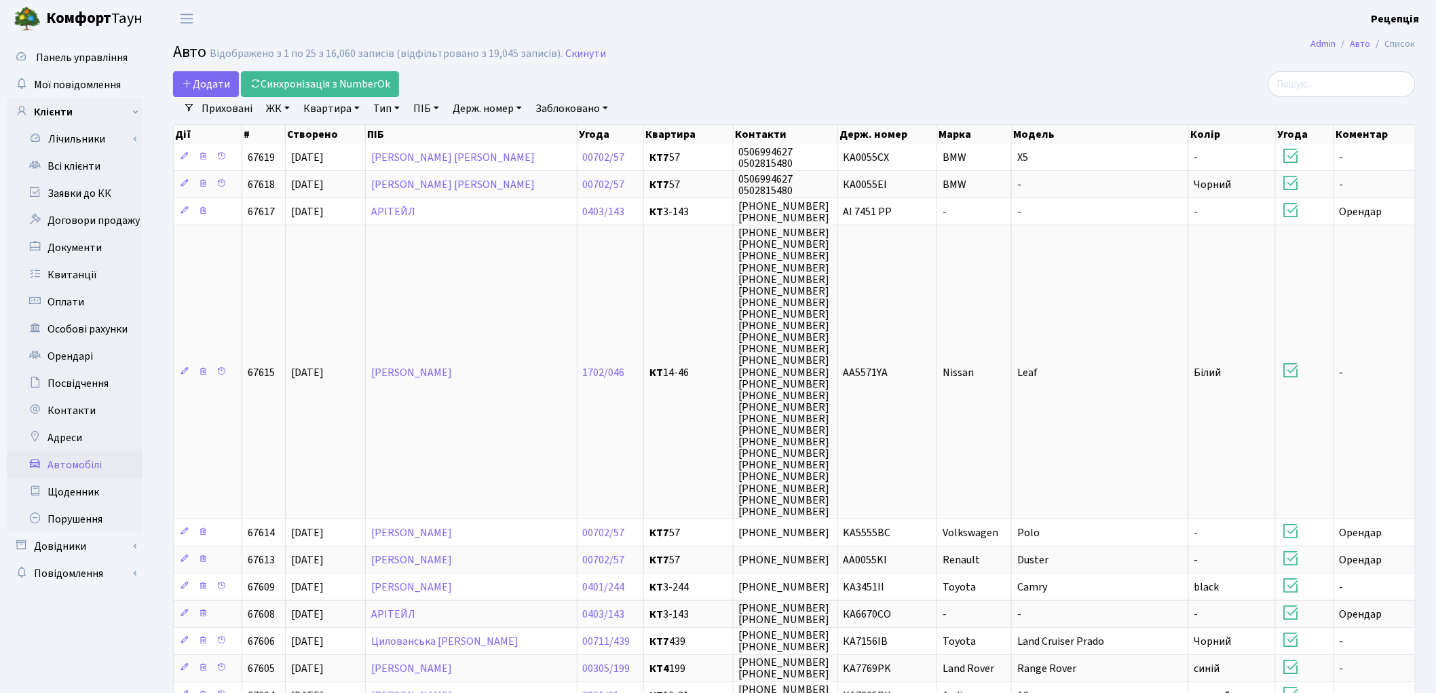
click at [553, 109] on link "Заблоковано" at bounding box center [571, 108] width 83 height 23
click at [574, 107] on link "Заблоковано" at bounding box center [571, 108] width 83 height 23
click at [494, 93] on div "Додати Синхронізація з NumberOk" at bounding box center [584, 84] width 822 height 26
drag, startPoint x: 496, startPoint y: 102, endPoint x: 496, endPoint y: 124, distance: 21.7
click at [496, 105] on link "Держ. номер" at bounding box center [487, 108] width 80 height 23
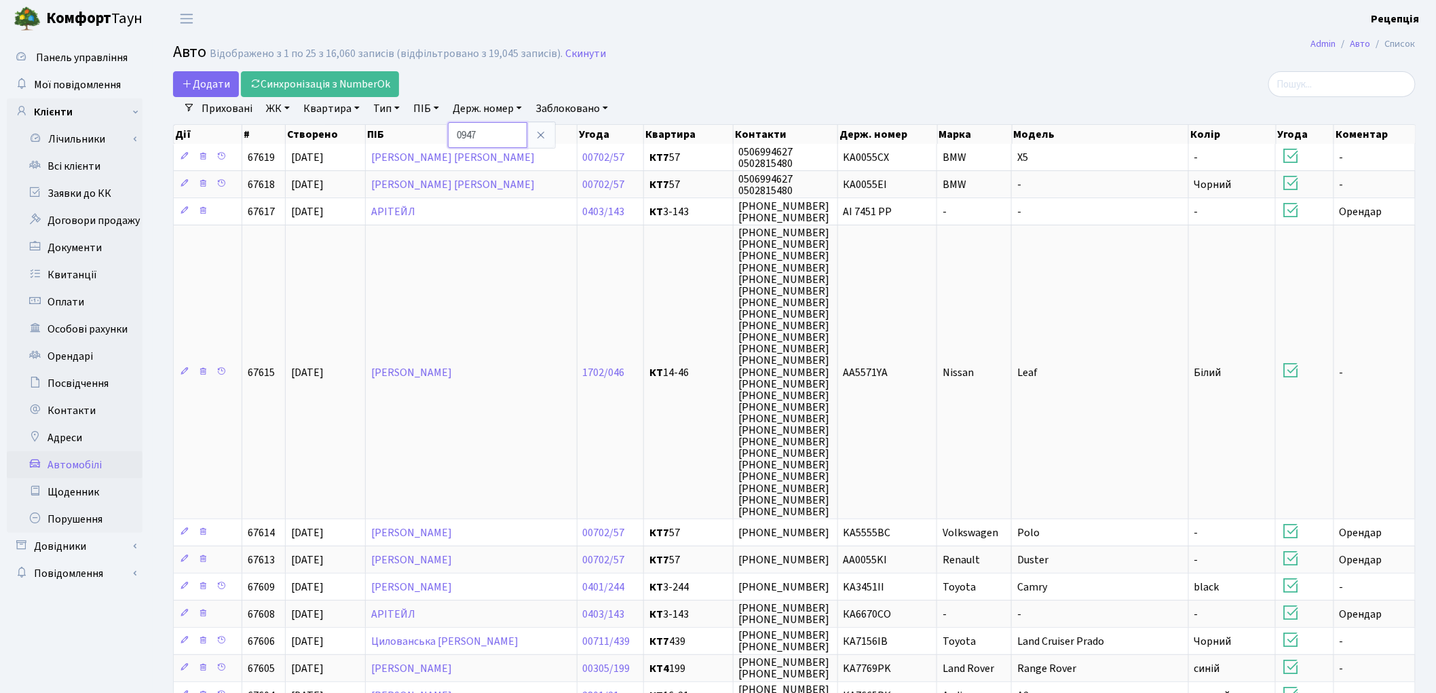
type input "0947"
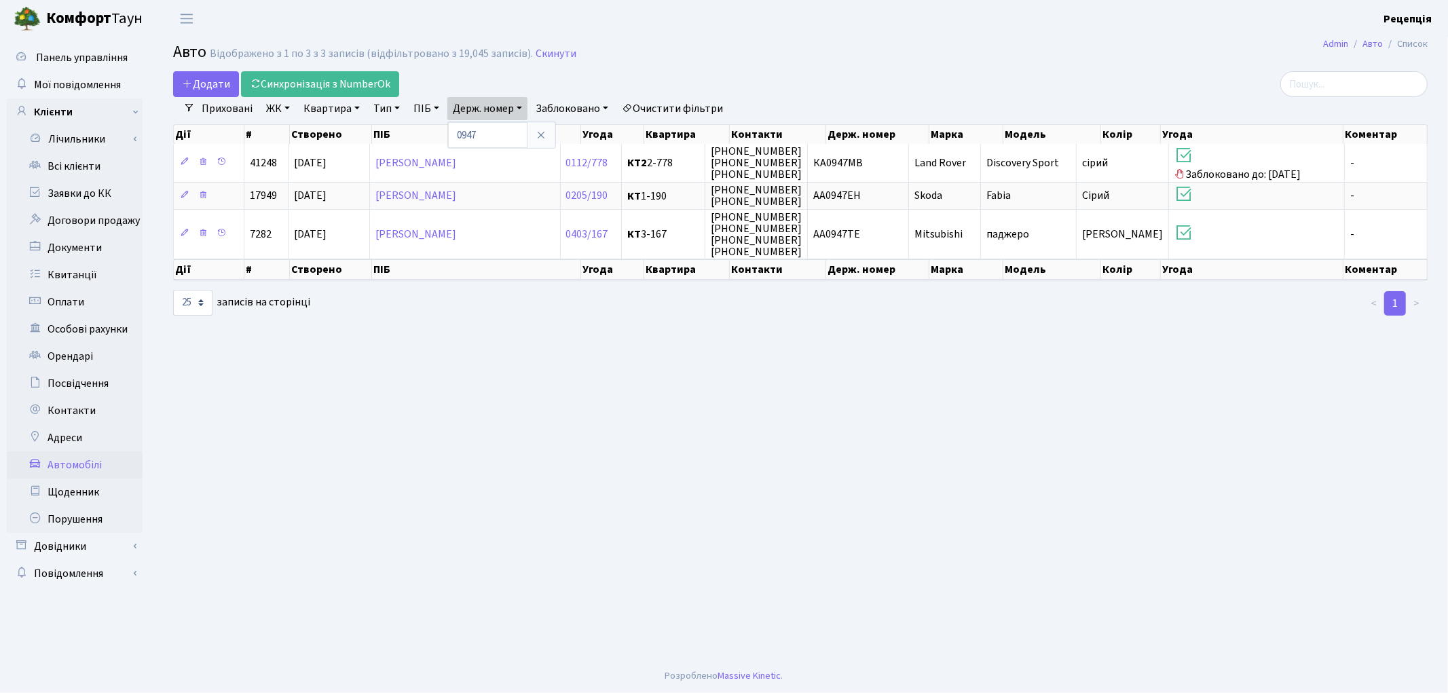
click at [677, 107] on link "Очистити фільтри" at bounding box center [672, 108] width 112 height 23
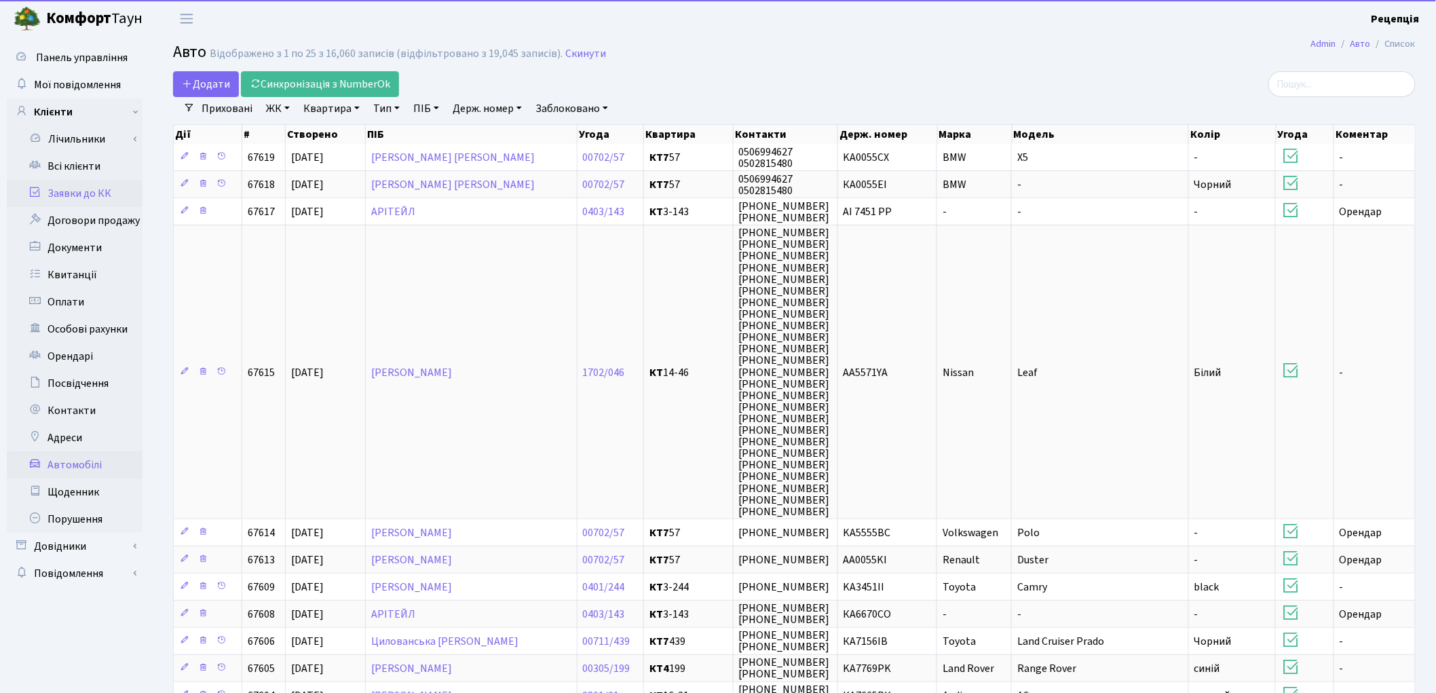
click at [83, 190] on link "Заявки до КК" at bounding box center [75, 193] width 136 height 27
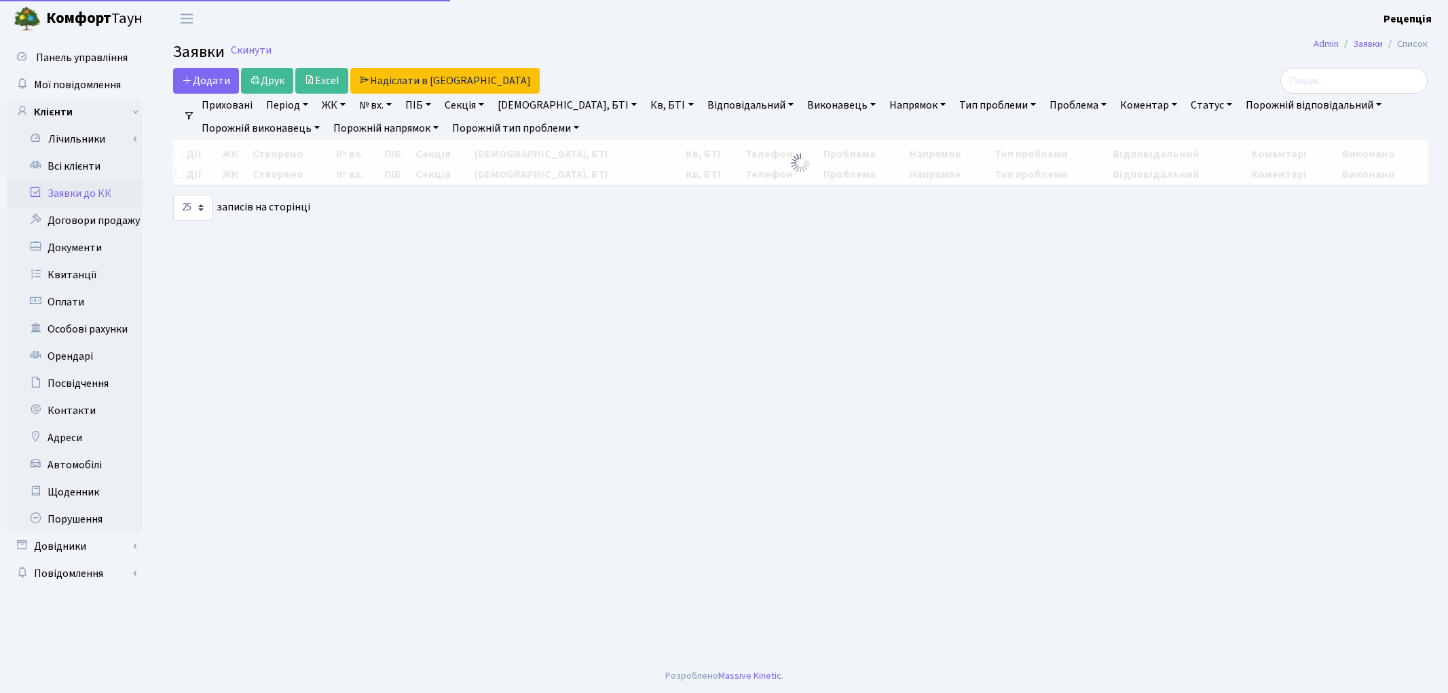
select select "25"
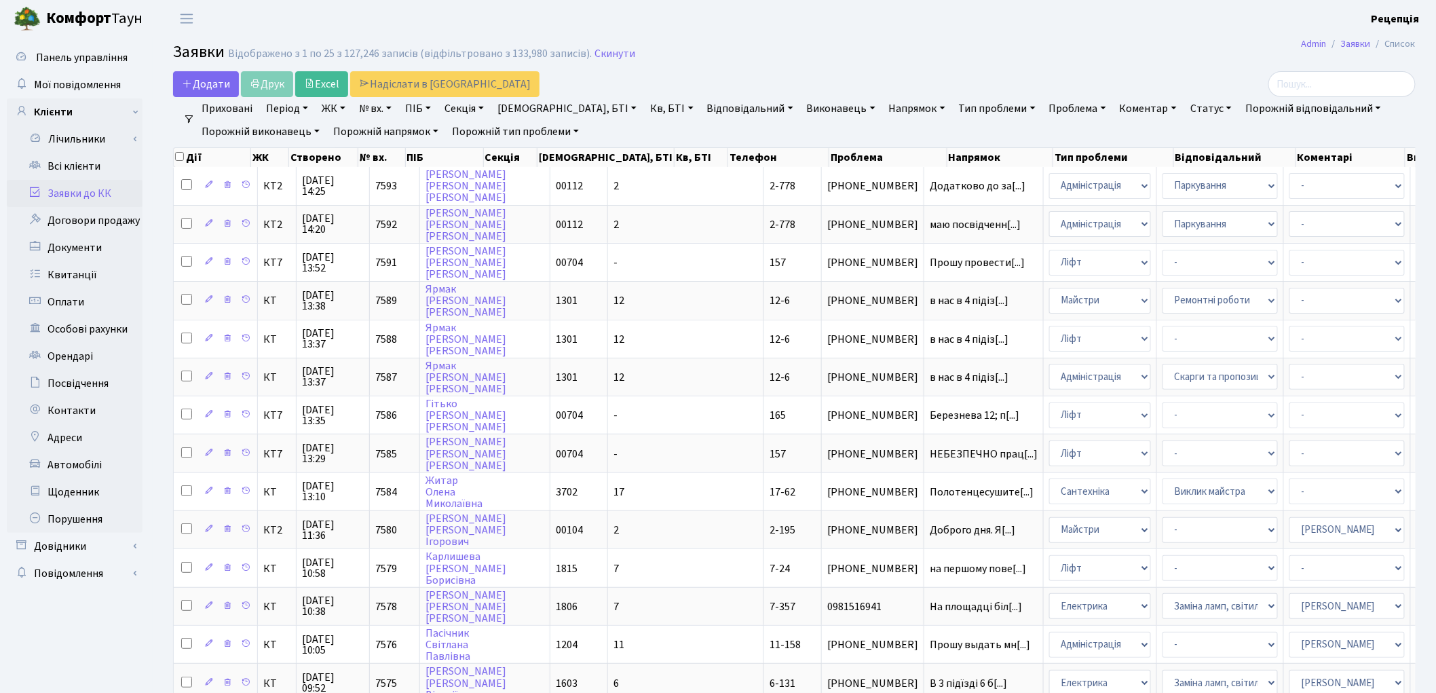
click at [677, 71] on div "Додати Друк Excel Надіслати в КАН" at bounding box center [584, 84] width 822 height 26
click at [88, 174] on link "Всі клієнти" at bounding box center [75, 166] width 136 height 27
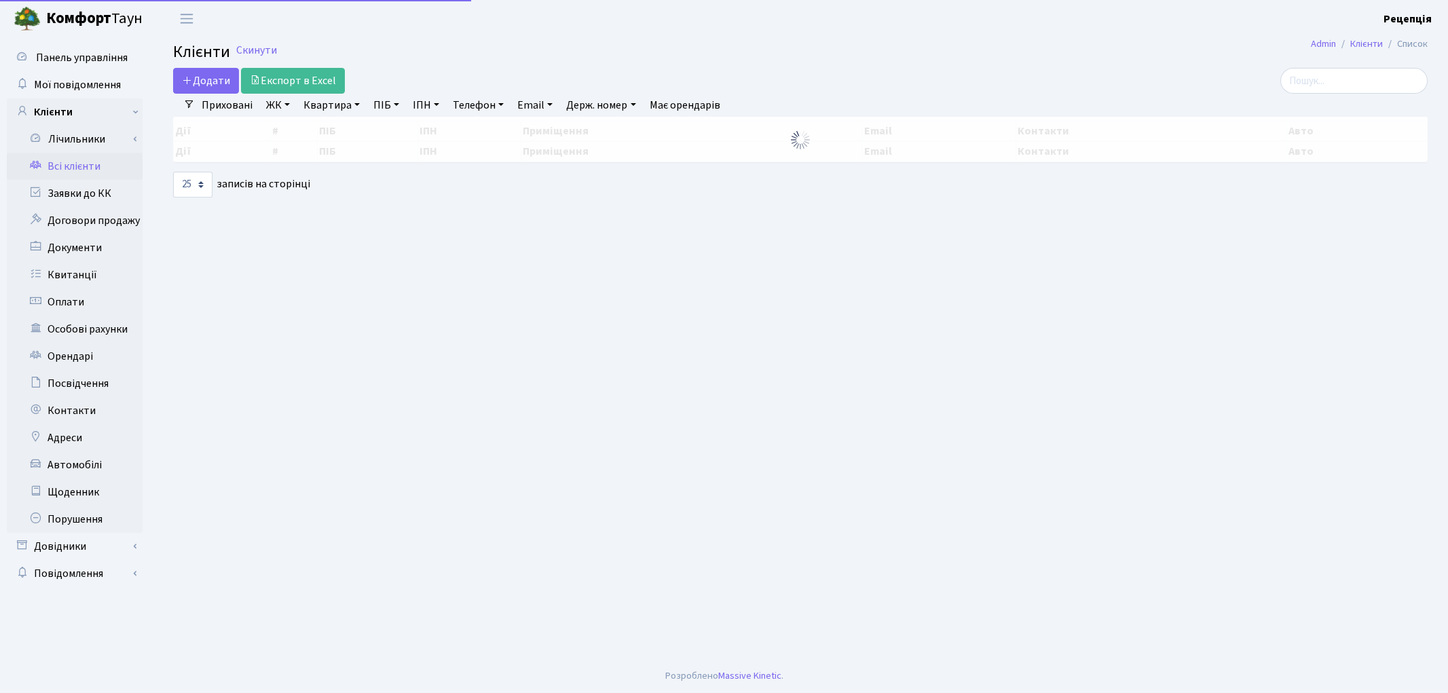
select select "25"
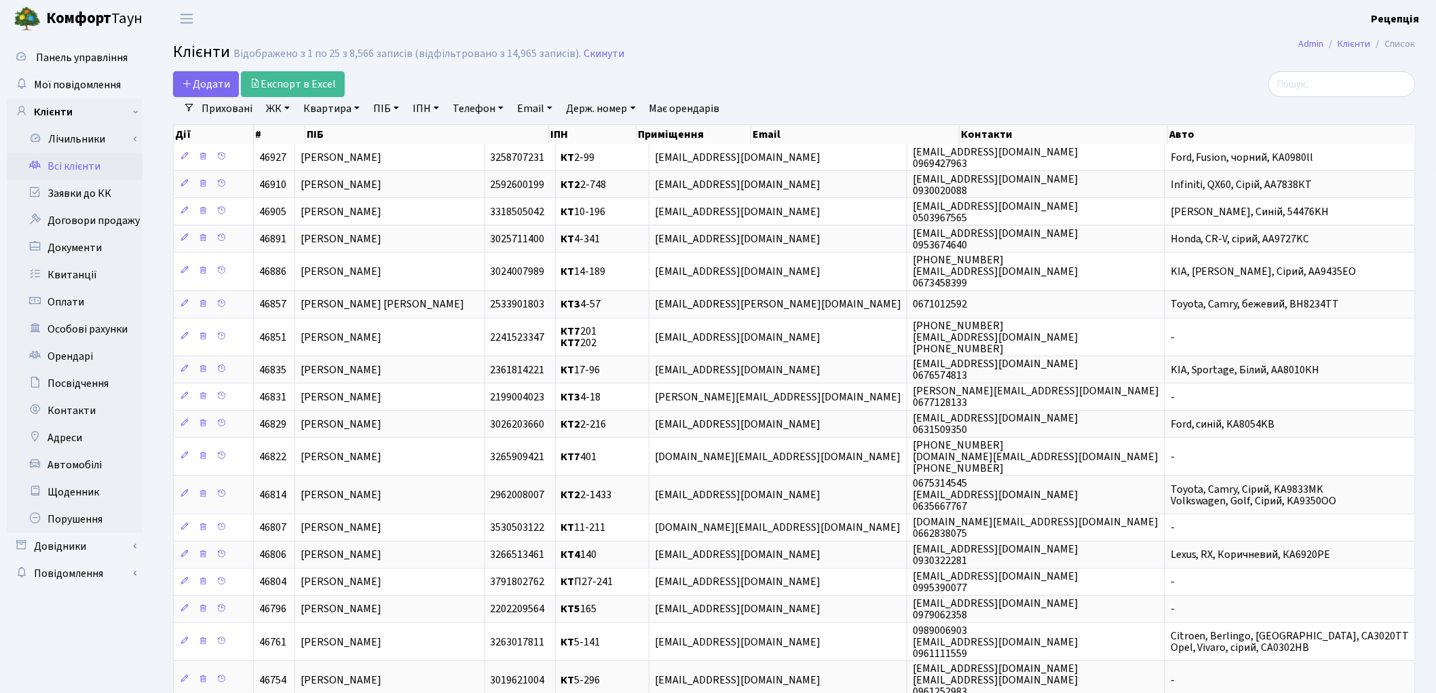
click at [283, 109] on link "ЖК" at bounding box center [278, 108] width 35 height 23
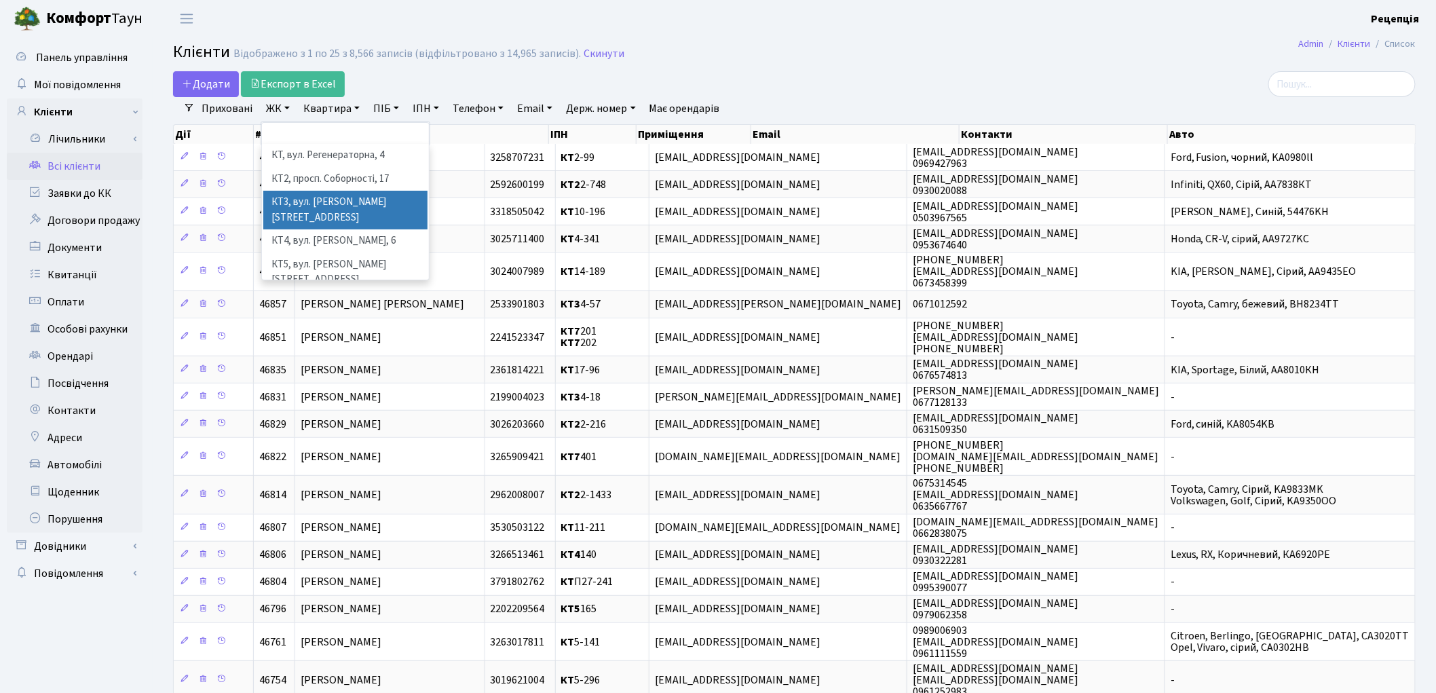
scroll to position [28, 0]
click at [362, 287] on li "КТ7, вул. Березнева, 12" at bounding box center [345, 306] width 164 height 39
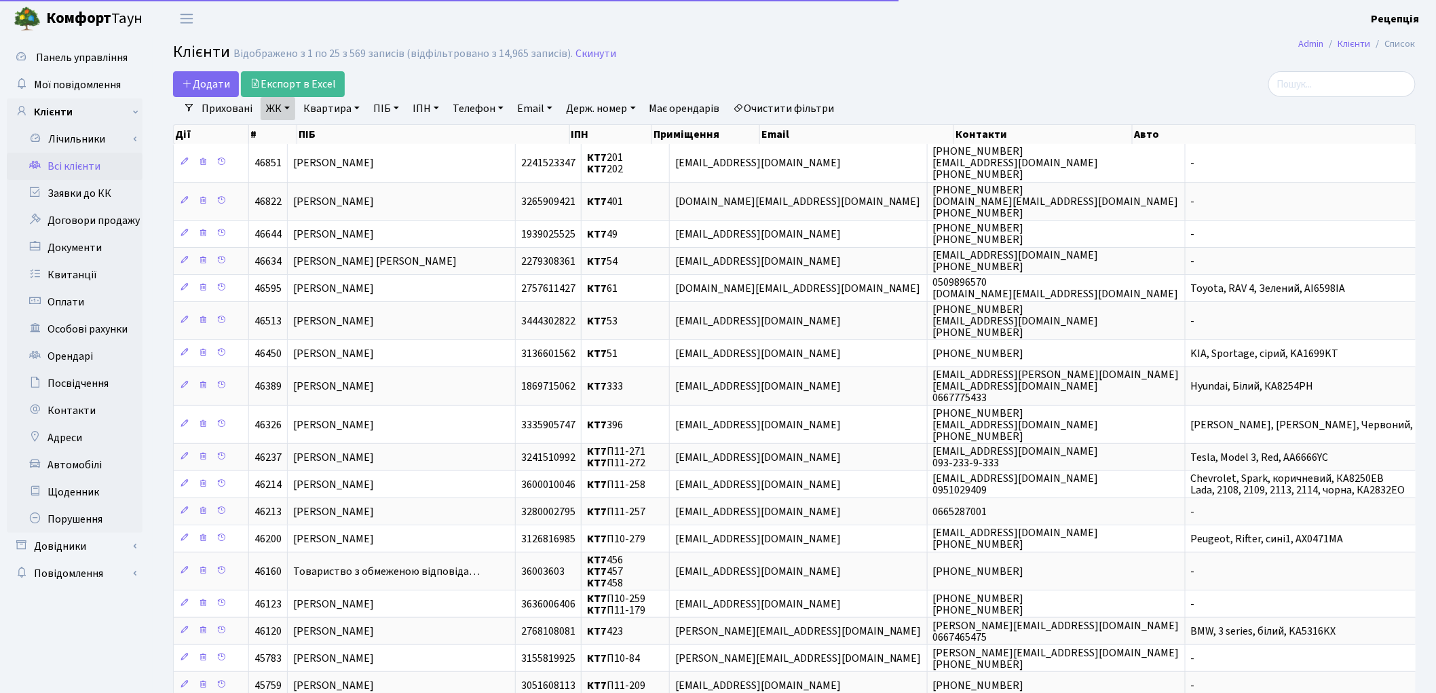
click at [347, 111] on link "Квартира" at bounding box center [331, 108] width 67 height 23
type input "57"
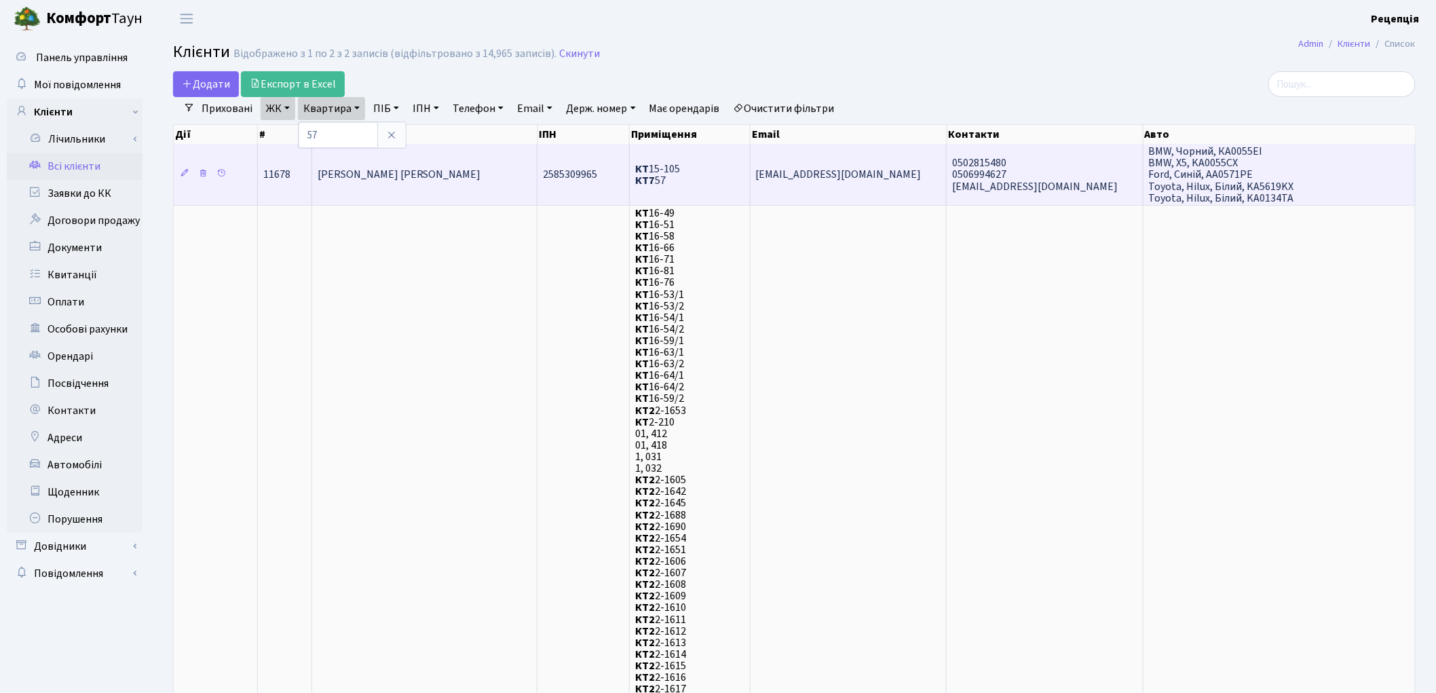
click at [524, 178] on td "[PERSON_NAME] [PERSON_NAME]" at bounding box center [425, 174] width 226 height 61
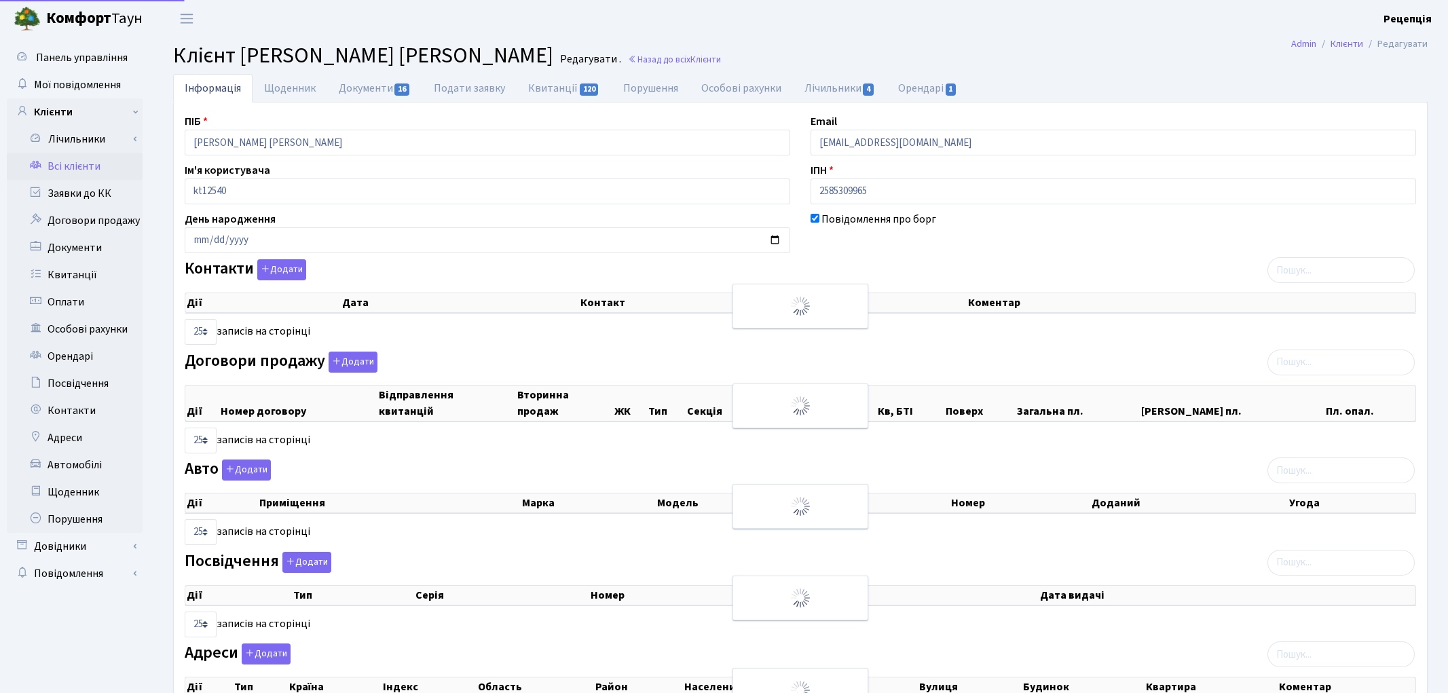
select select "25"
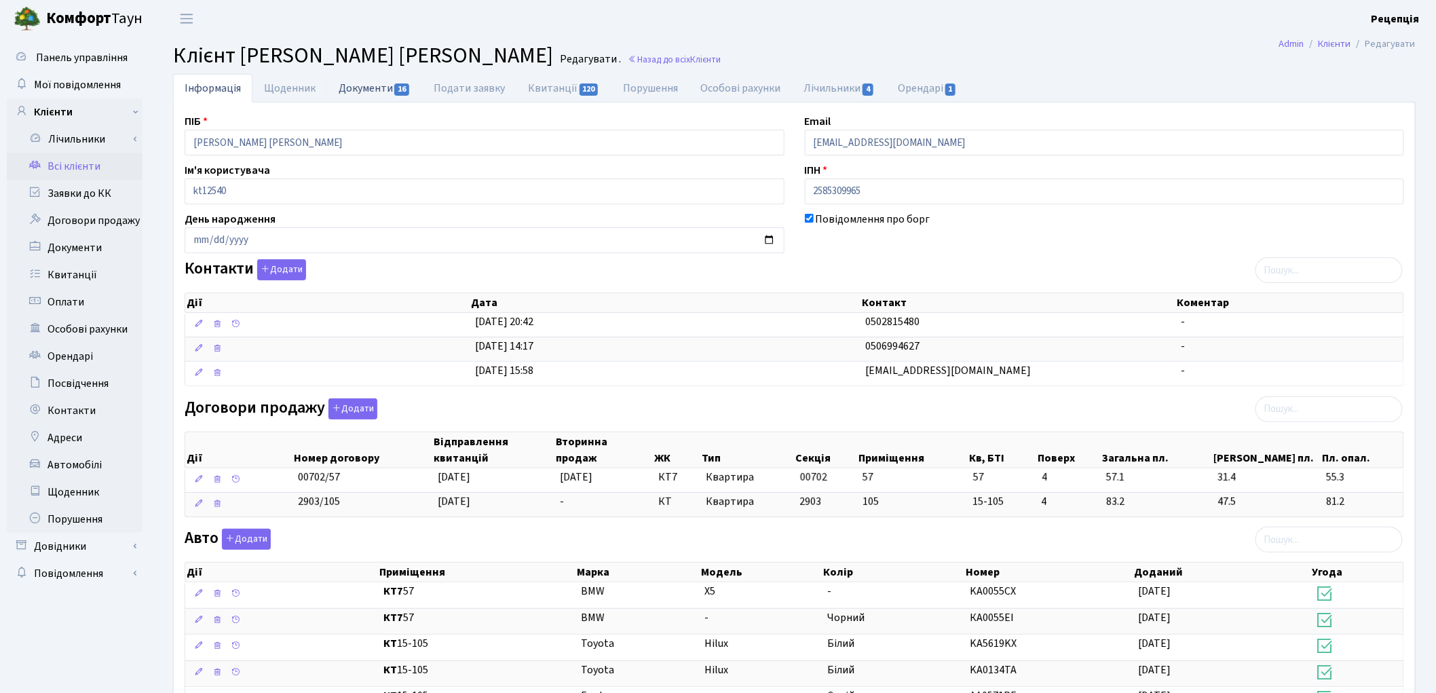
click at [365, 97] on link "Документи 16" at bounding box center [374, 88] width 95 height 28
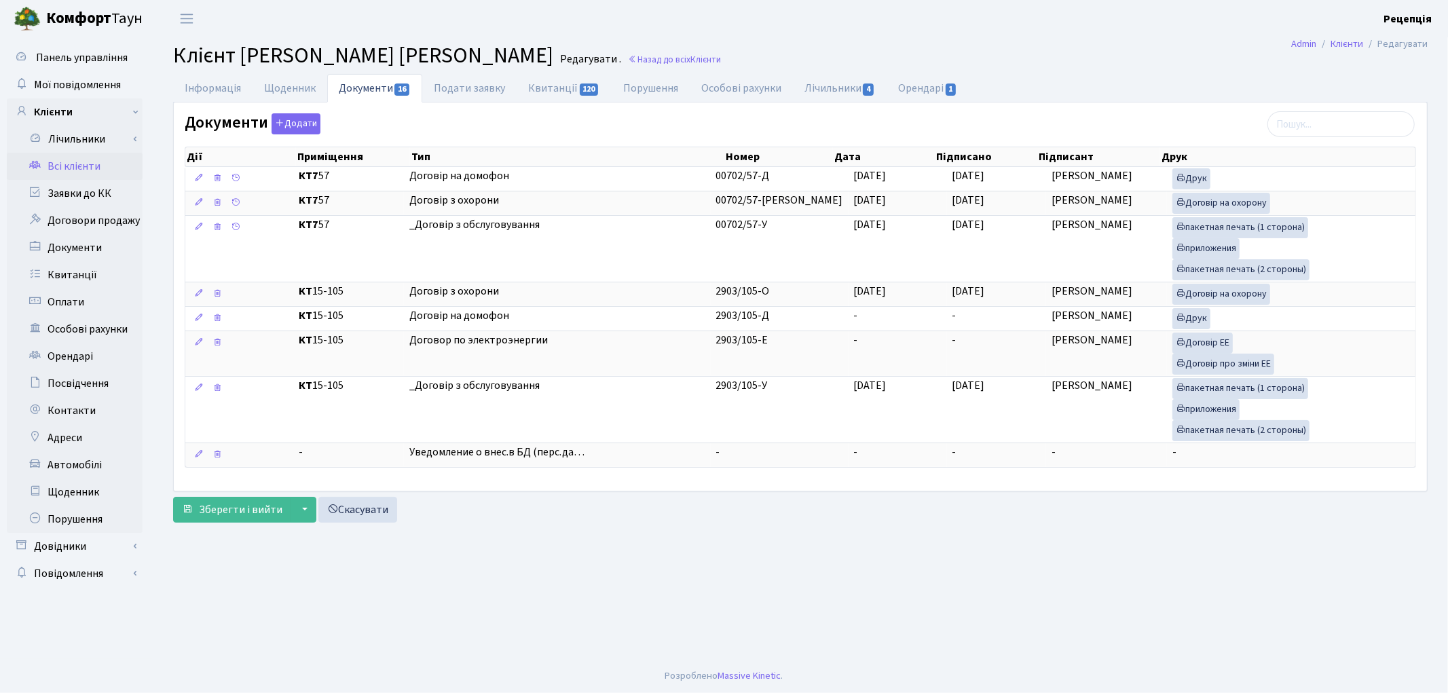
drag, startPoint x: 365, startPoint y: 97, endPoint x: 351, endPoint y: 124, distance: 30.1
click at [351, 124] on div "Документи Додати Дії Приміщення Тип Номер Дата Підписано Підписант Друк Дії" at bounding box center [800, 293] width 1252 height 360
click at [1385, 45] on li "Редагувати" at bounding box center [1395, 44] width 64 height 15
click at [214, 90] on link "Інформація" at bounding box center [212, 88] width 79 height 28
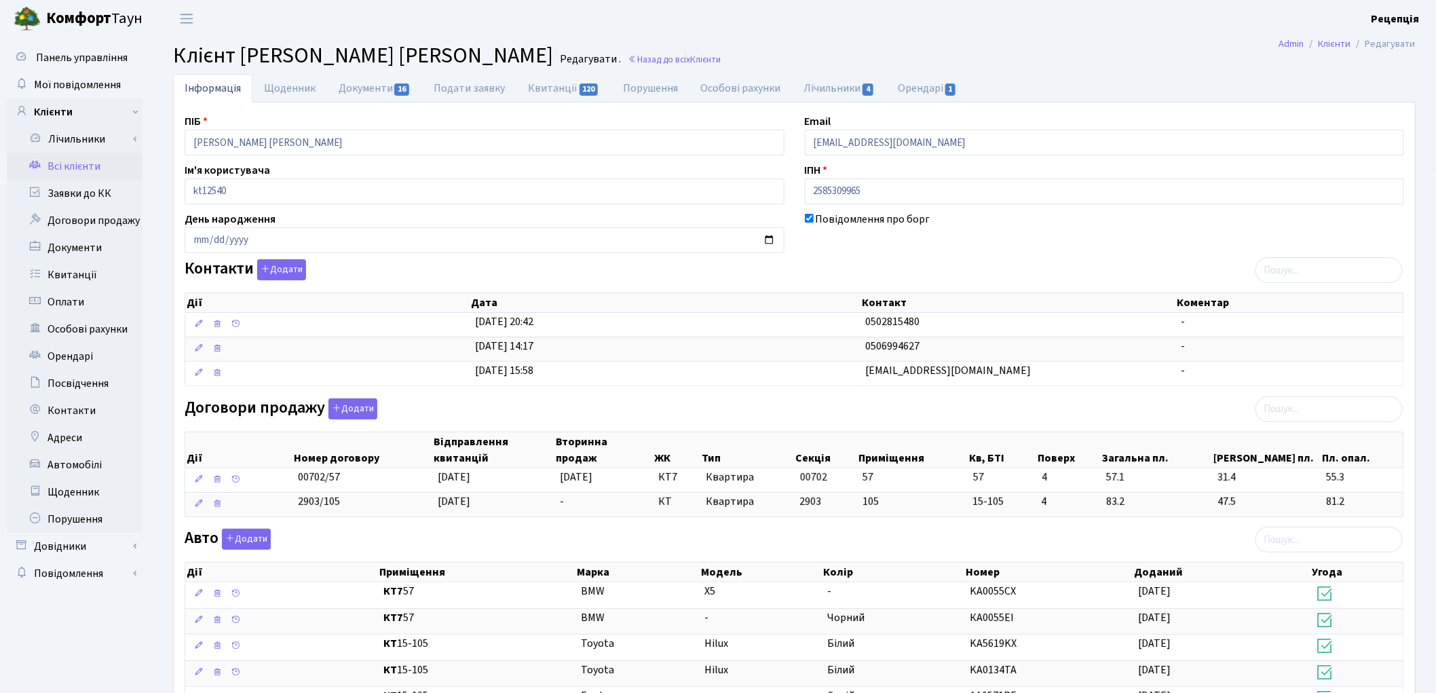
click at [96, 162] on link "Всі клієнти" at bounding box center [75, 166] width 136 height 27
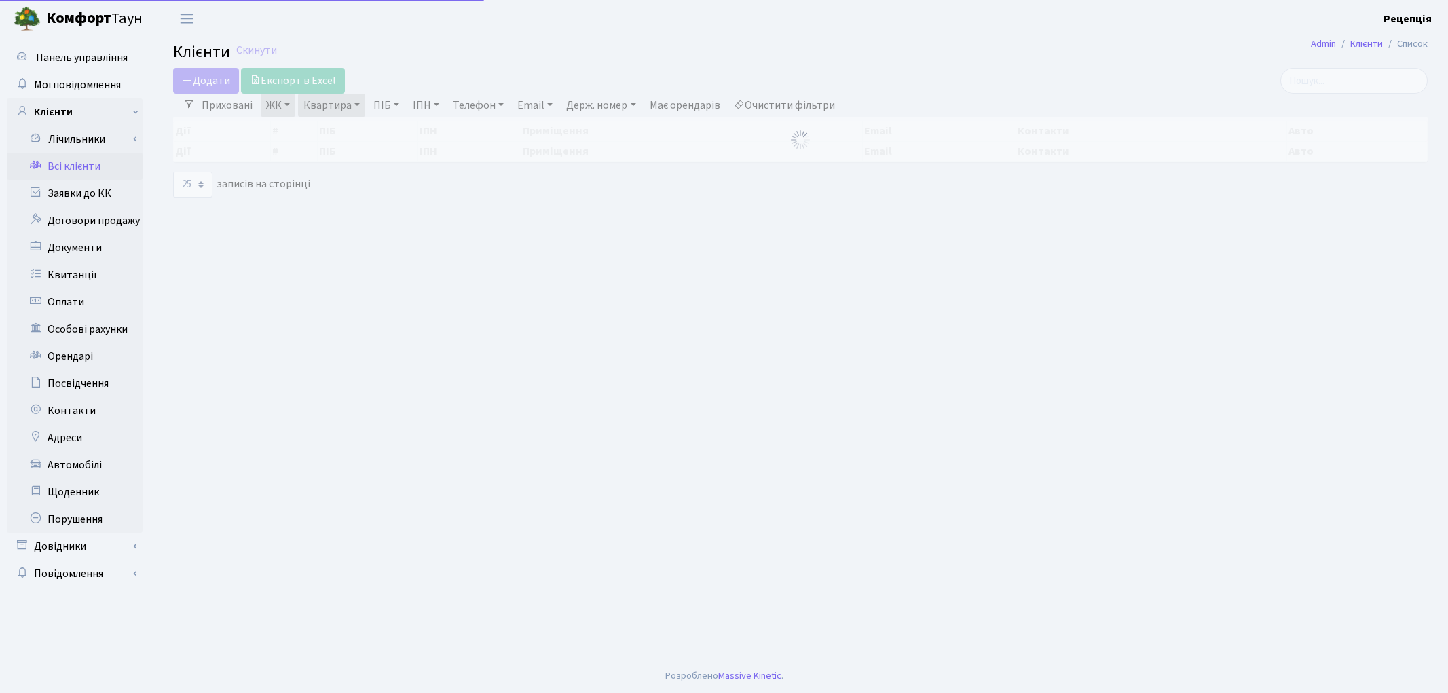
select select "25"
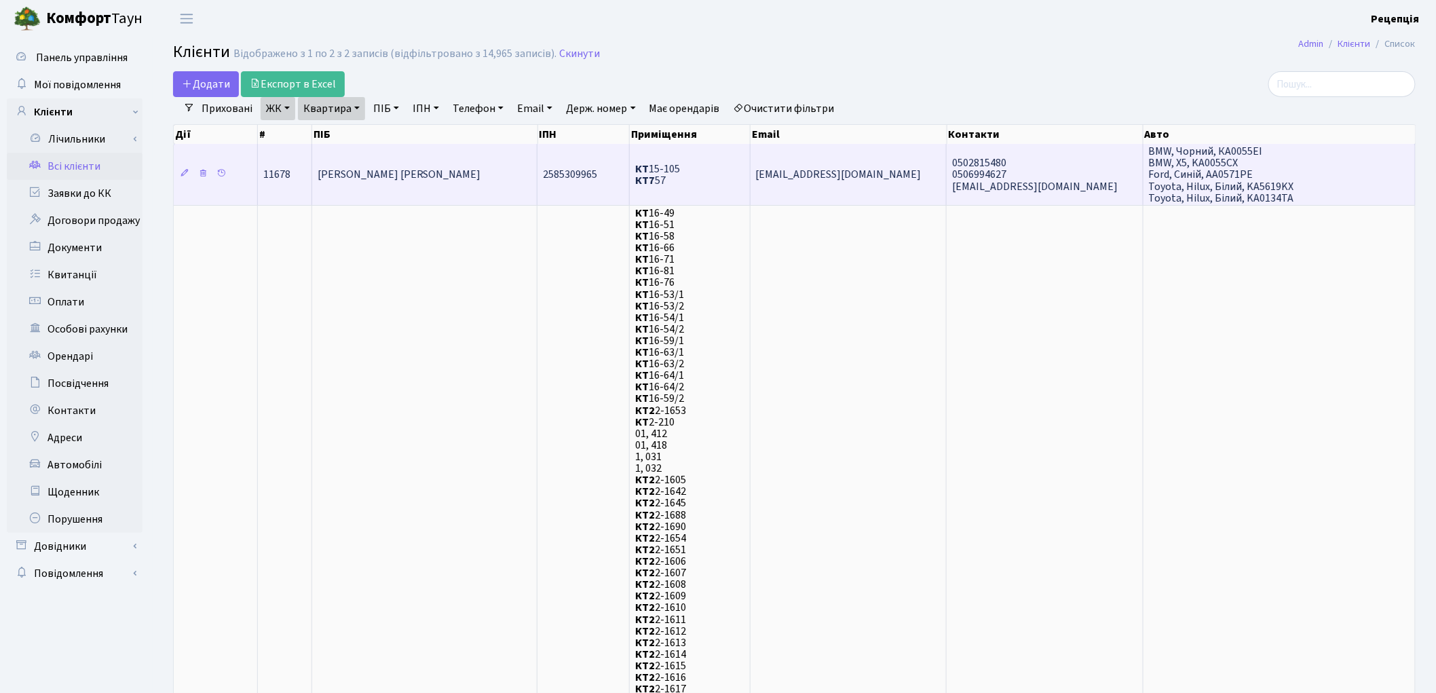
click at [353, 168] on span "[PERSON_NAME] [PERSON_NAME]" at bounding box center [400, 175] width 164 height 15
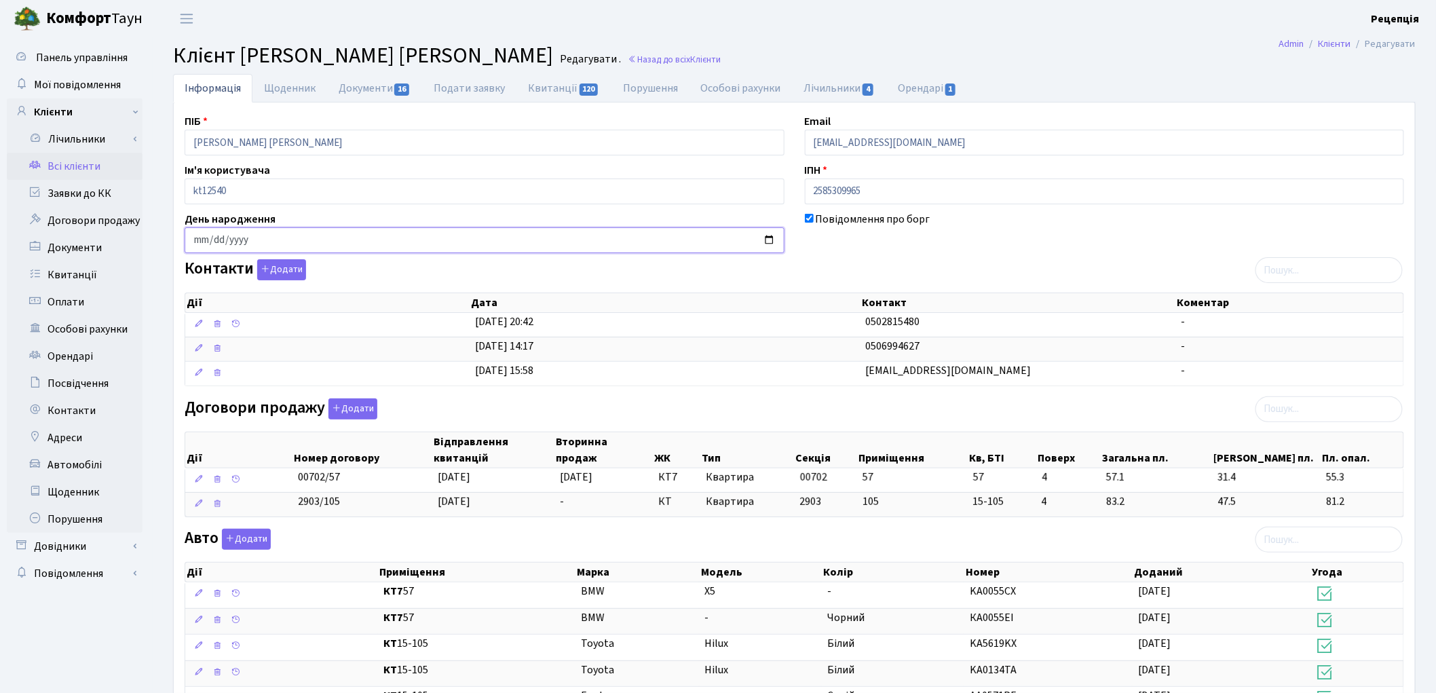
click at [199, 243] on input "date" at bounding box center [485, 240] width 600 height 26
type input "1970-10-13"
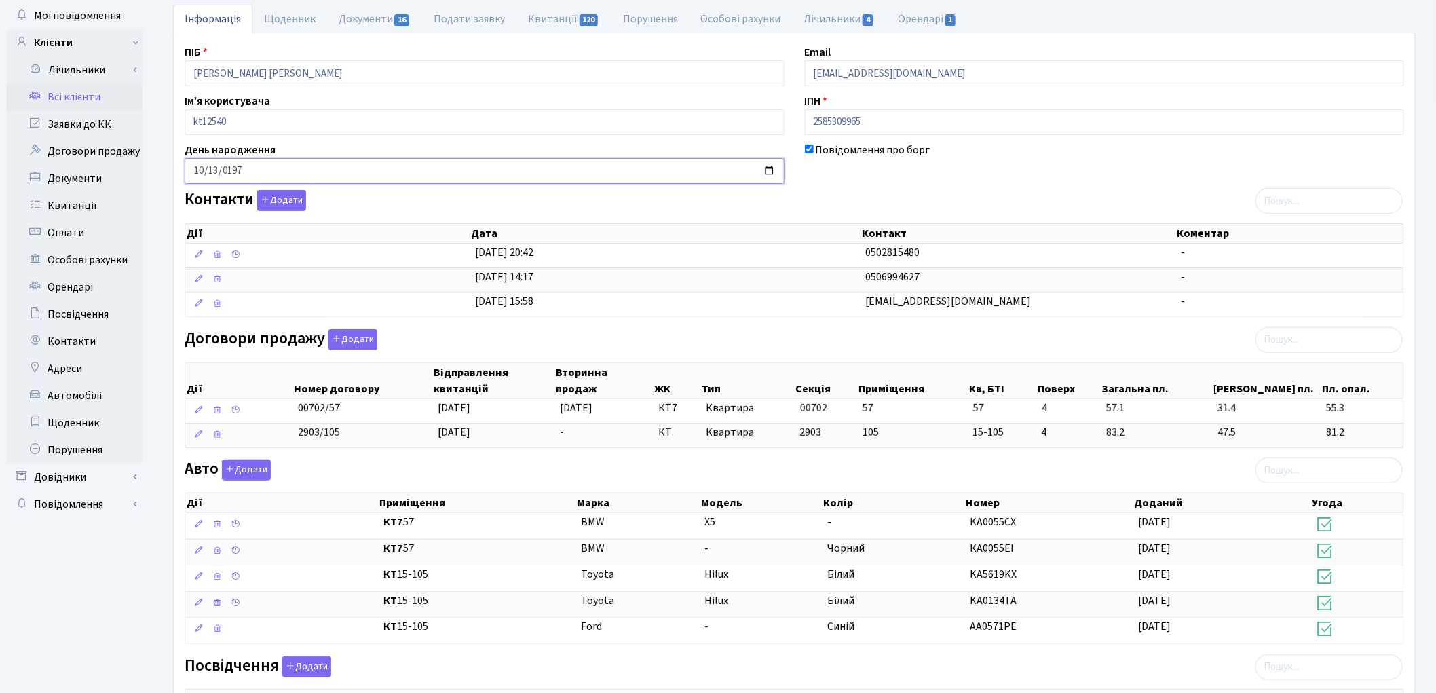
scroll to position [299, 0]
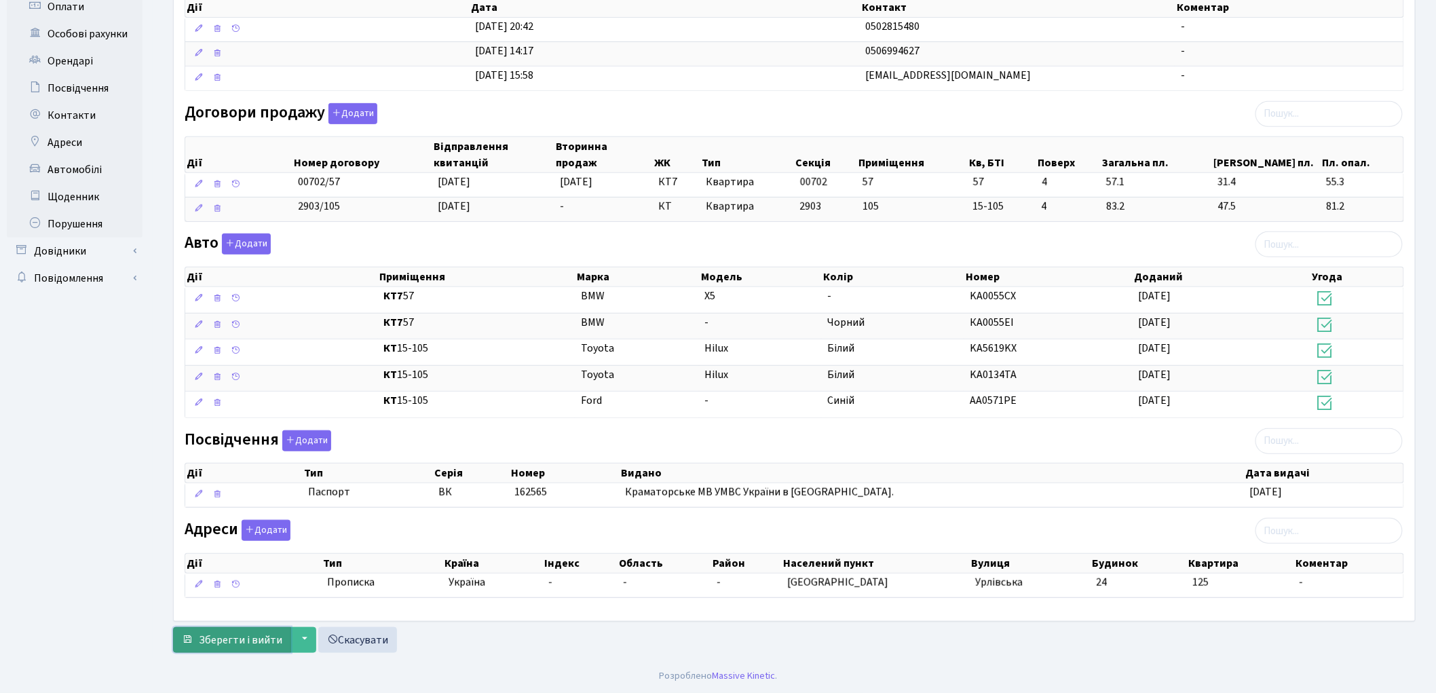
click at [238, 640] on span "Зберегти і вийти" at bounding box center [240, 640] width 83 height 15
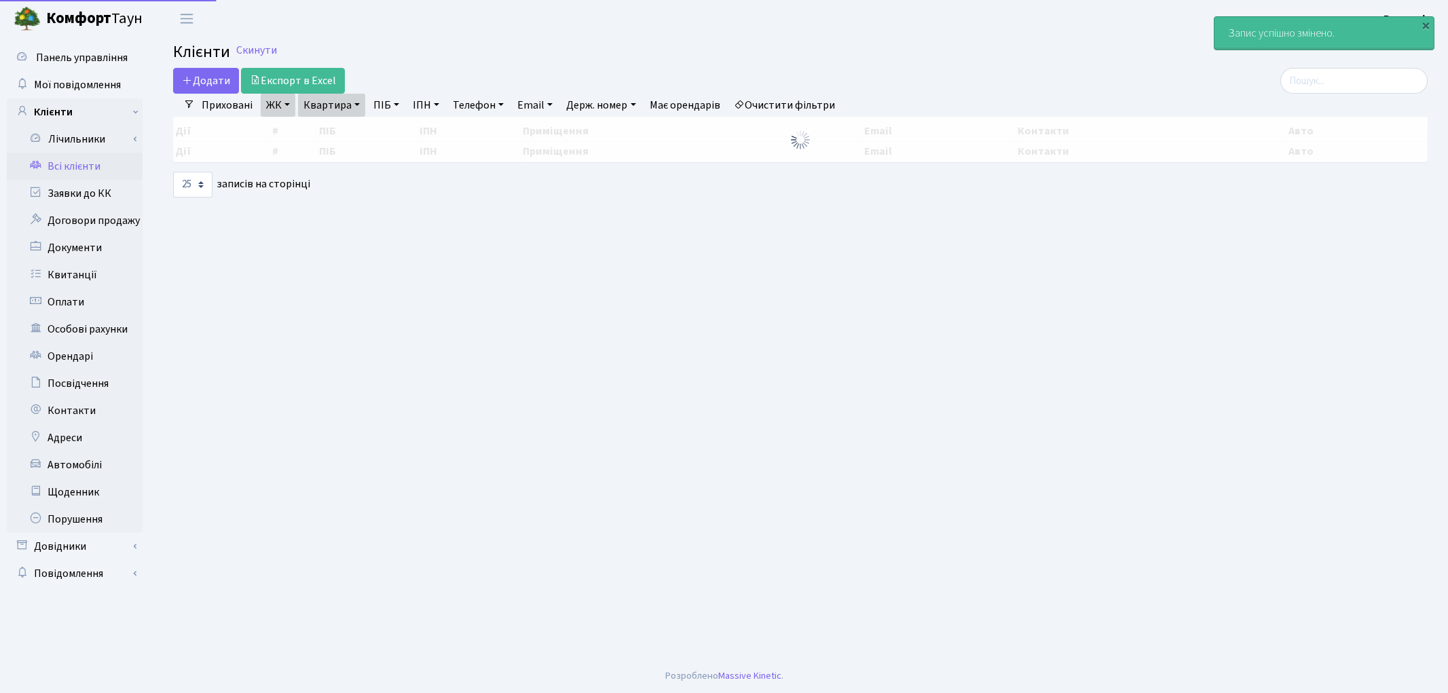
select select "25"
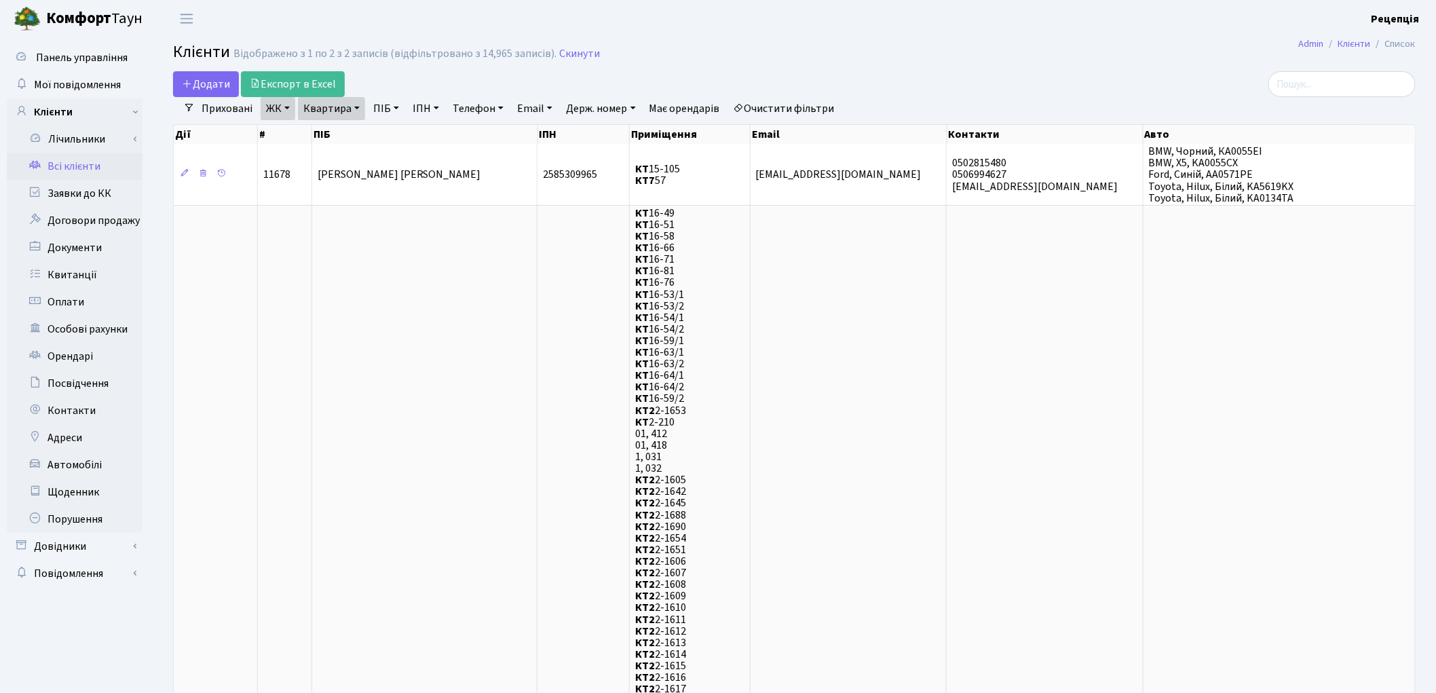
click at [791, 100] on link "Очистити фільтри" at bounding box center [784, 108] width 112 height 23
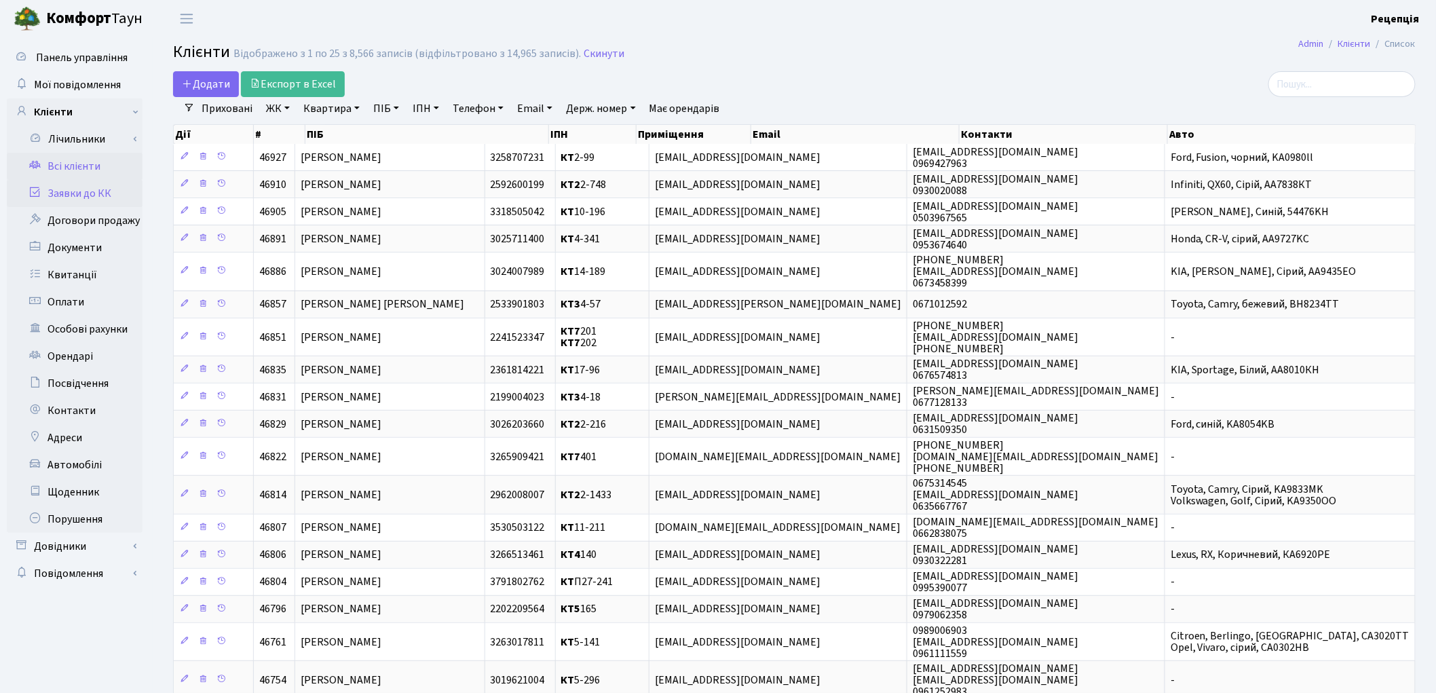
click at [107, 185] on link "Заявки до КК" at bounding box center [75, 193] width 136 height 27
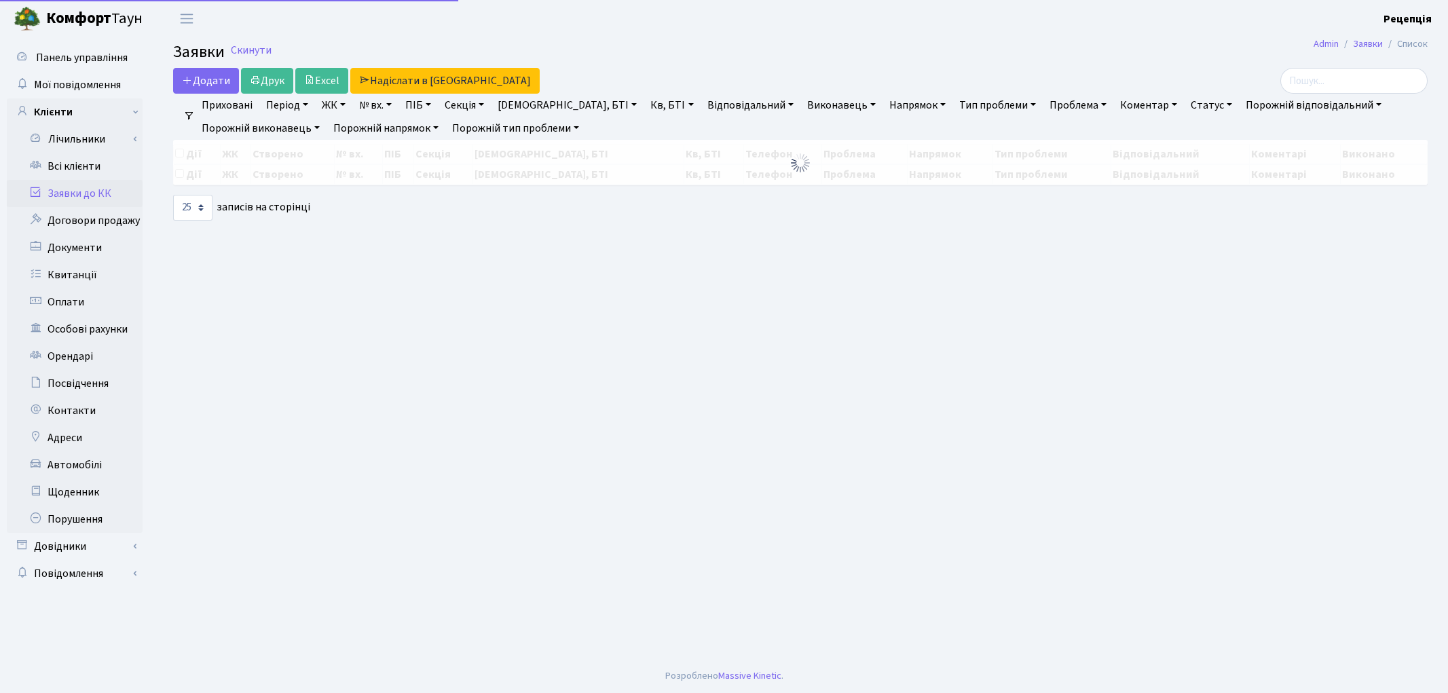
select select "25"
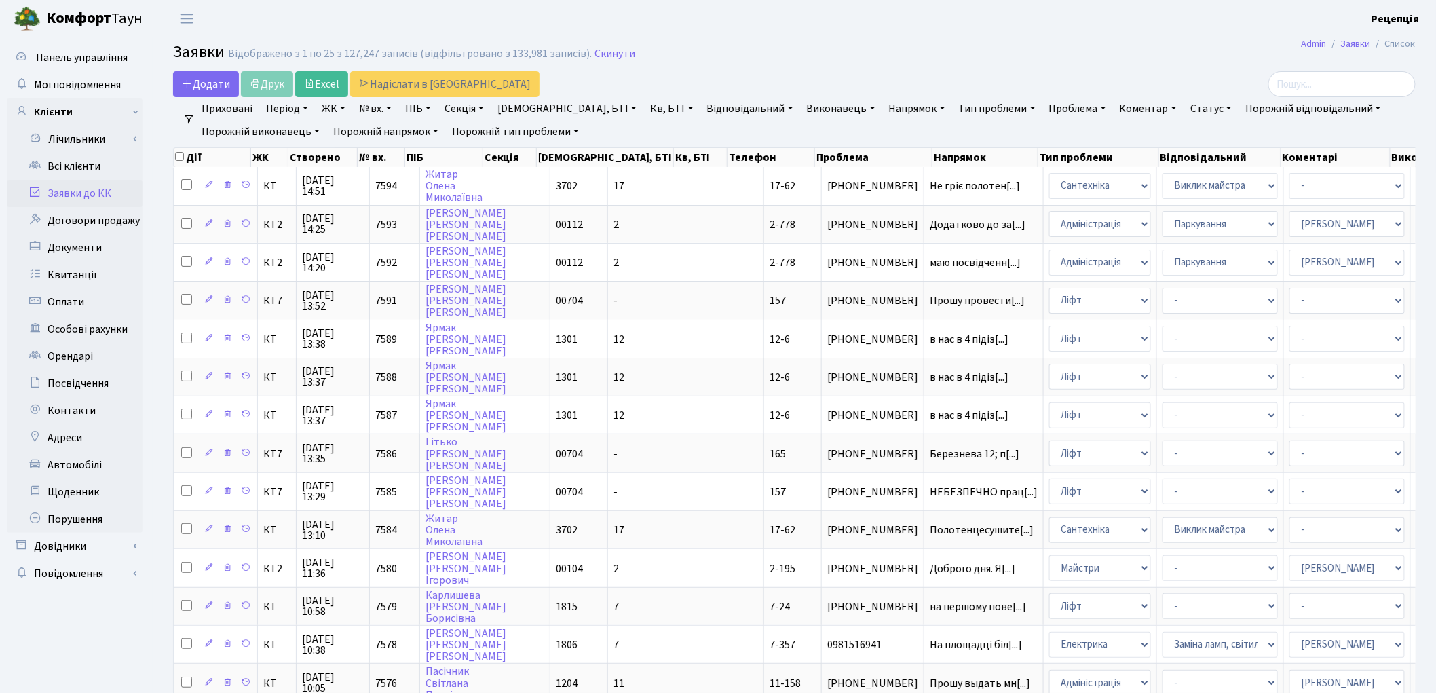
click at [339, 109] on link "ЖК" at bounding box center [333, 108] width 35 height 23
click at [372, 112] on link "№ вх." at bounding box center [375, 108] width 43 height 23
type input "7209"
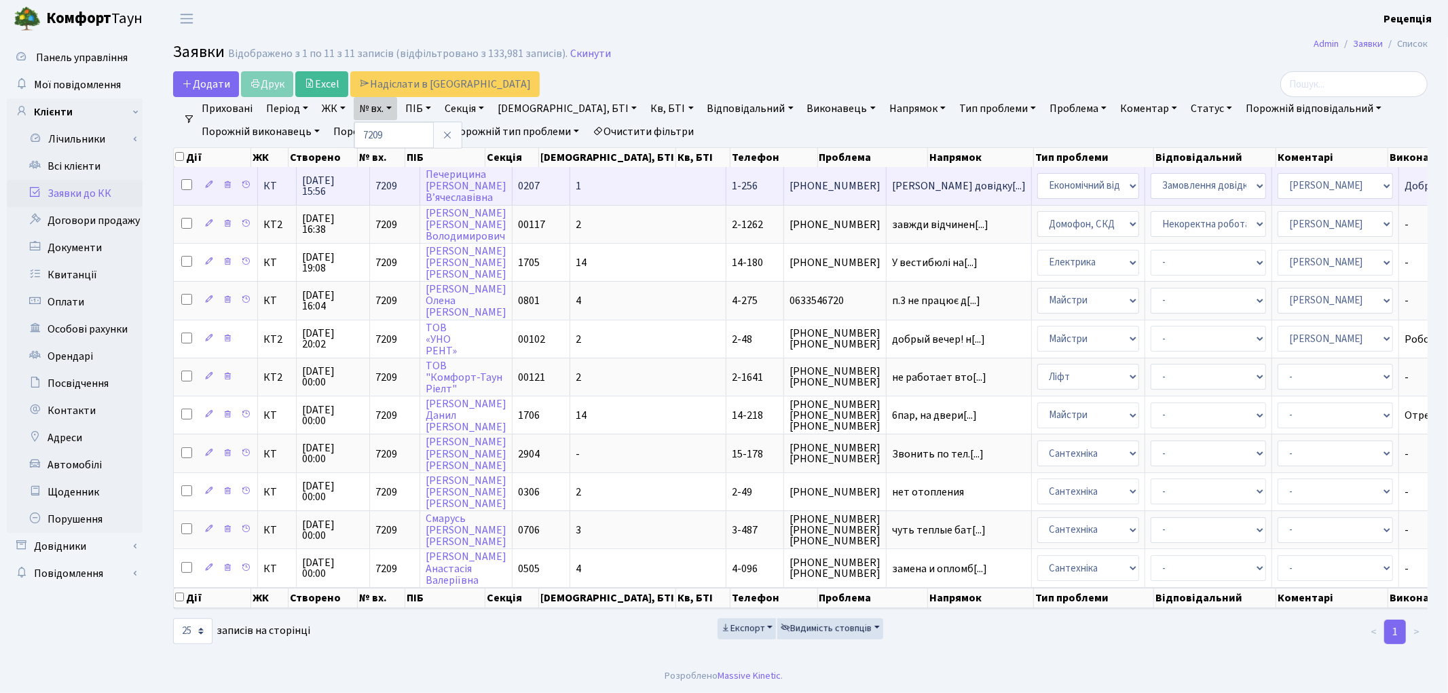
click at [612, 172] on td "1" at bounding box center [648, 185] width 156 height 37
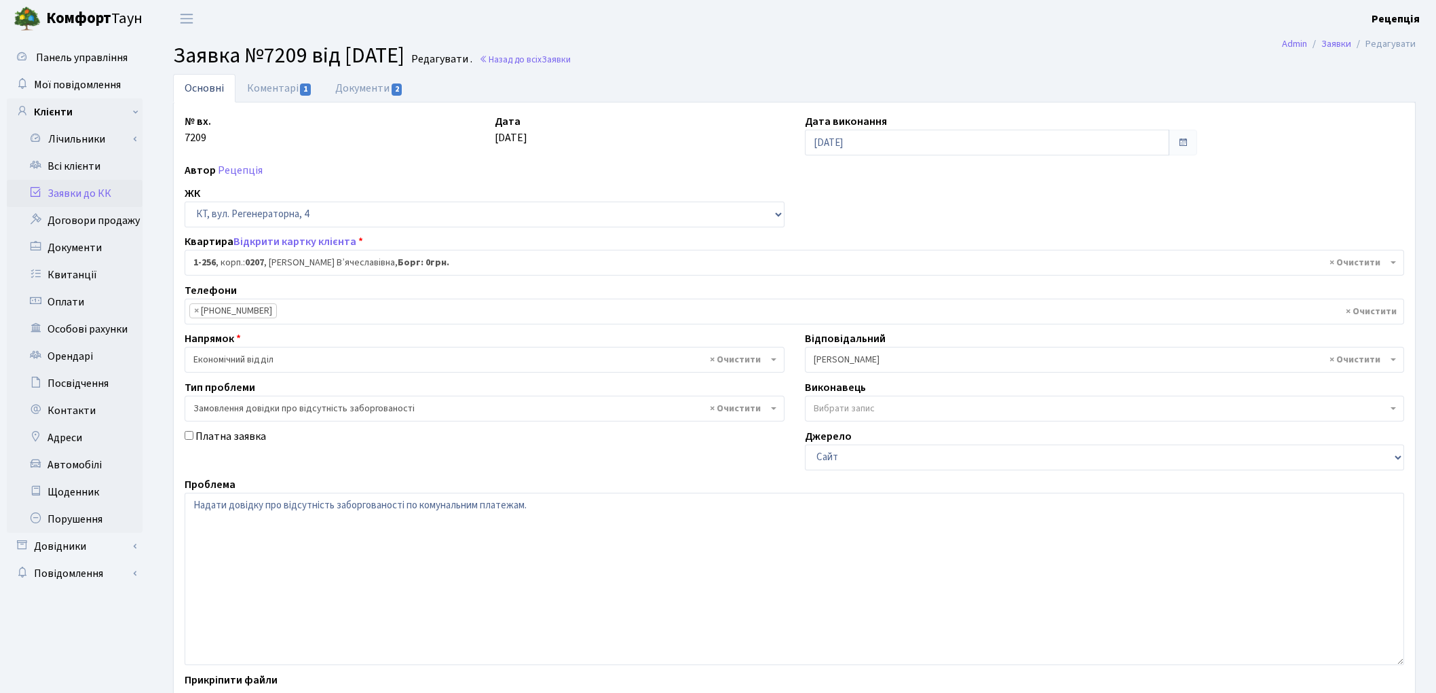
select select "256"
select select "35"
click at [370, 94] on link "Документи 2" at bounding box center [369, 88] width 91 height 28
select select "25"
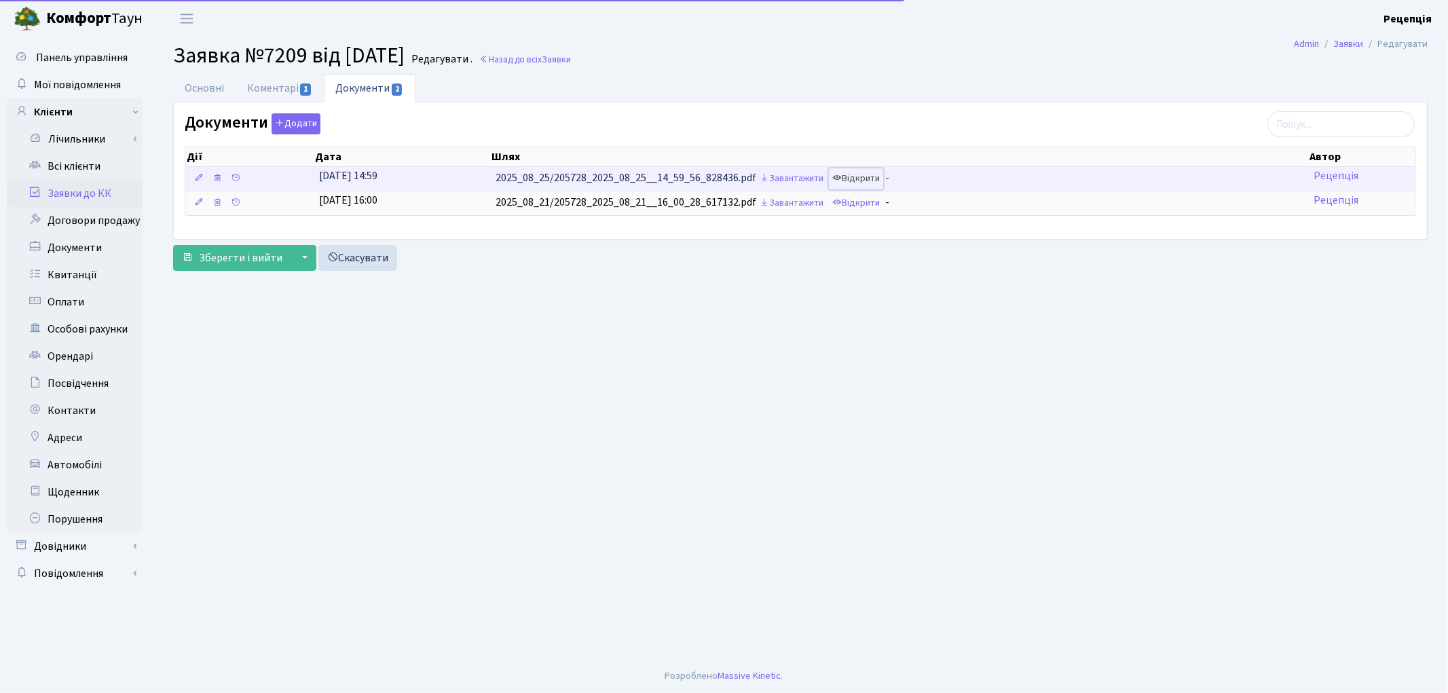
click at [860, 183] on link "Відкрити" at bounding box center [856, 178] width 54 height 21
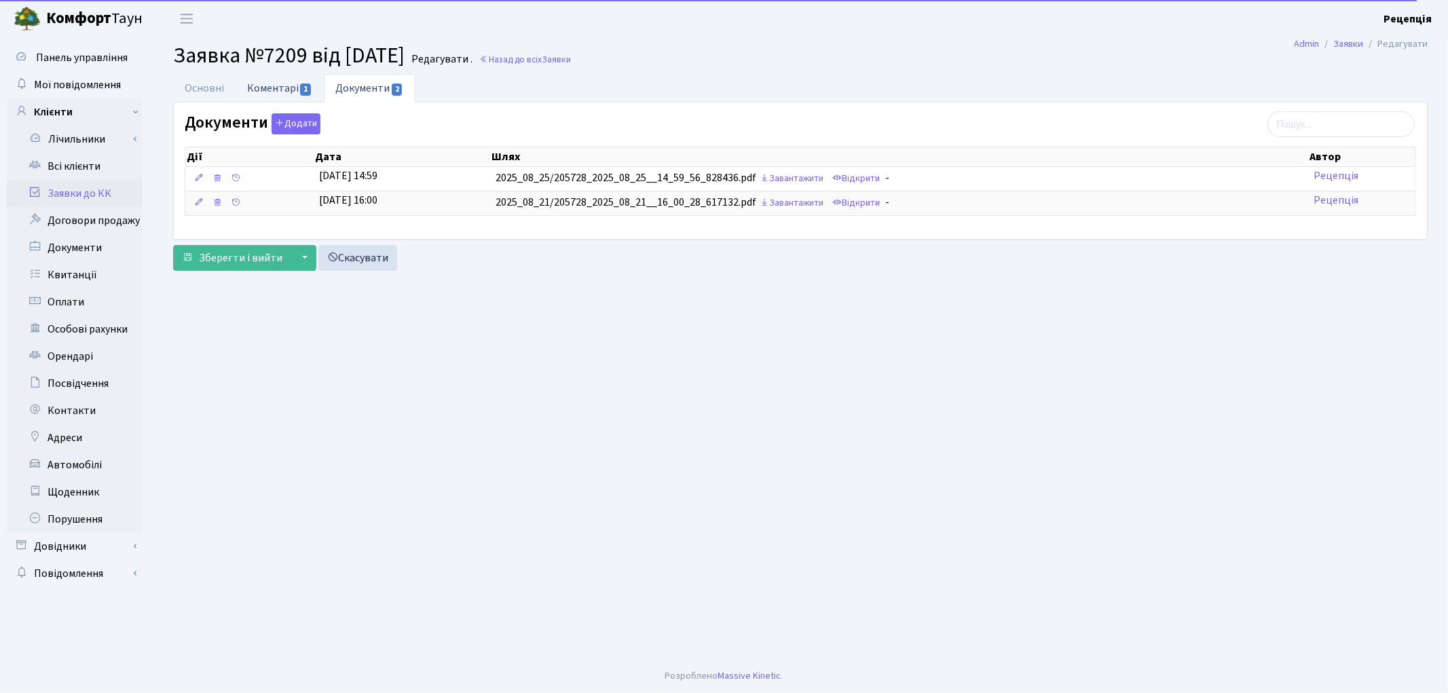
click at [255, 88] on link "Коментарі 1" at bounding box center [280, 88] width 88 height 28
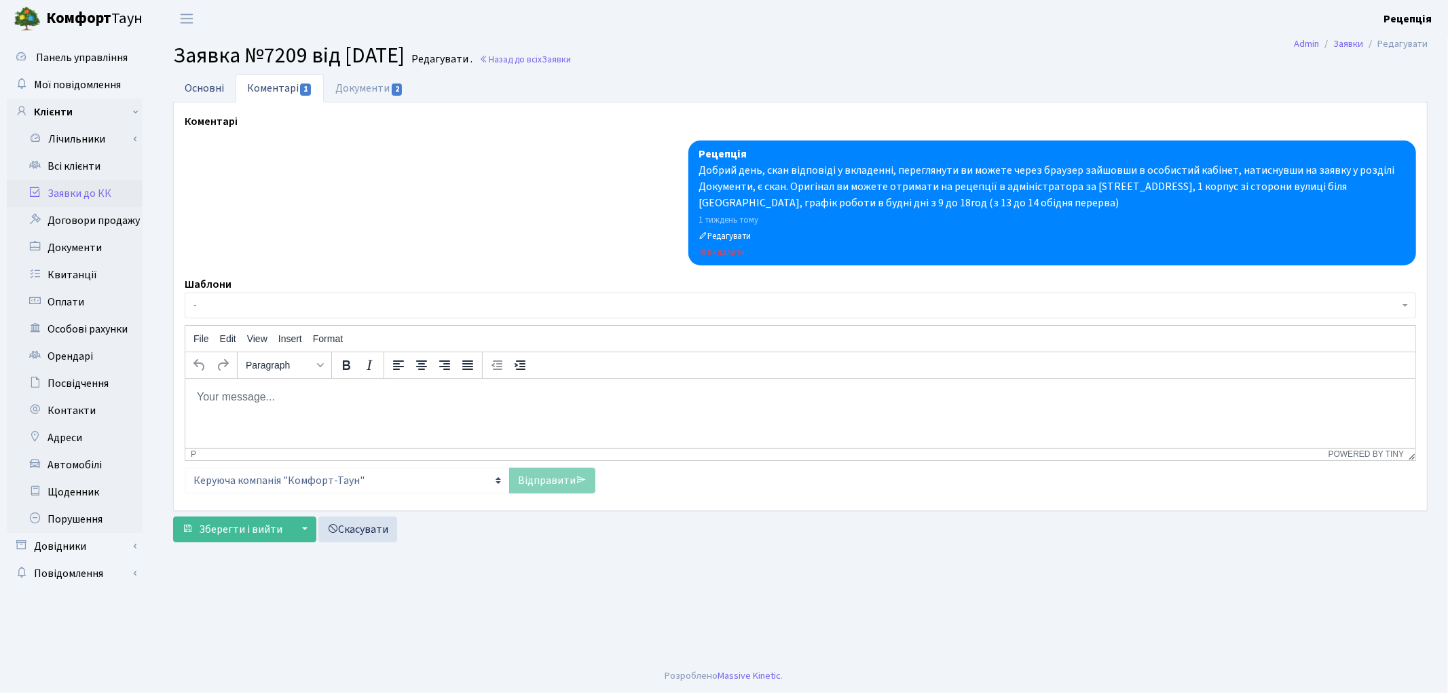
click at [208, 86] on link "Основні" at bounding box center [204, 88] width 62 height 28
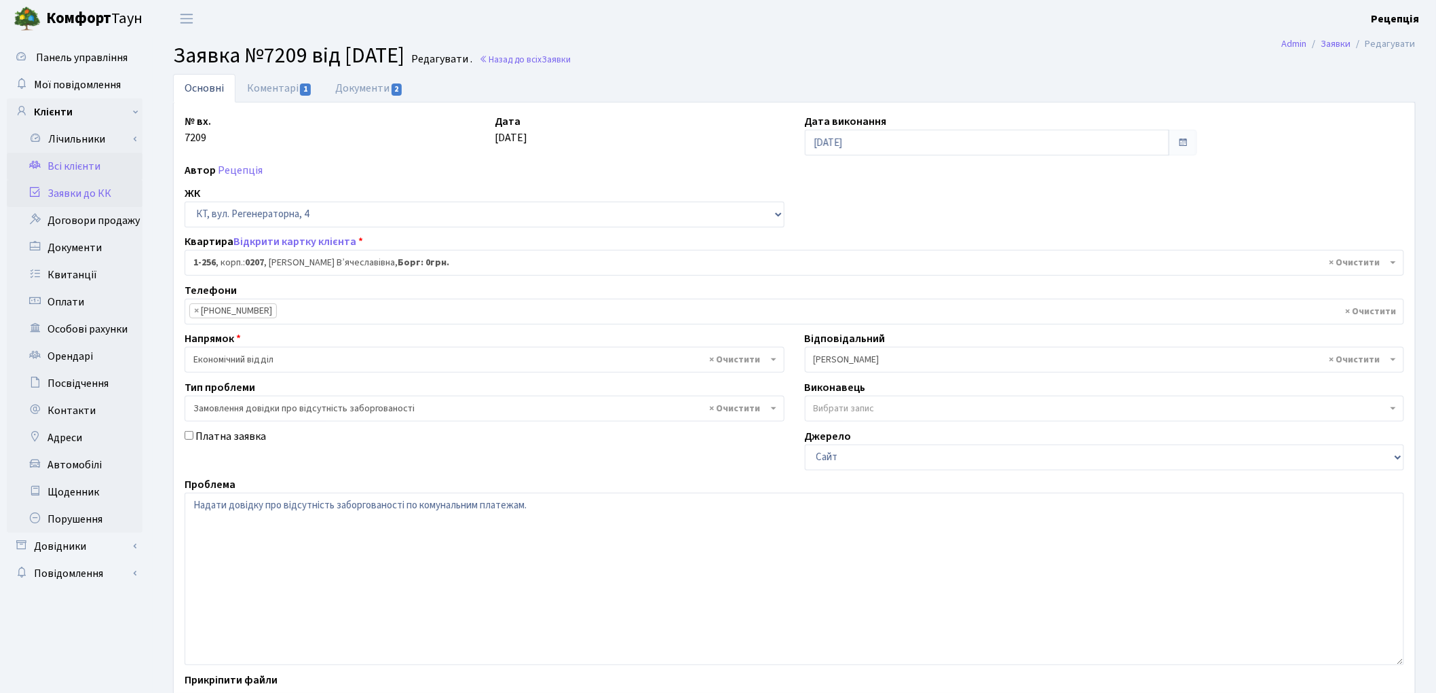
click at [75, 171] on link "Всі клієнти" at bounding box center [75, 166] width 136 height 27
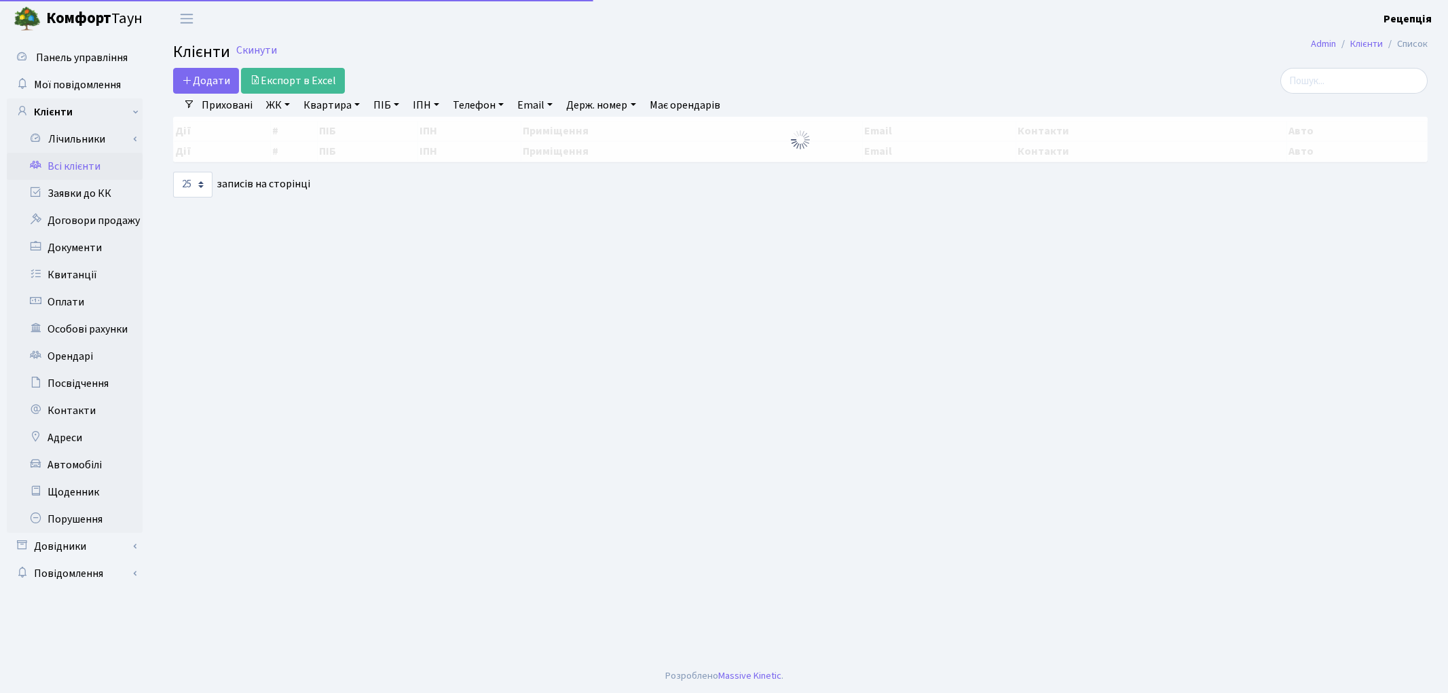
select select "25"
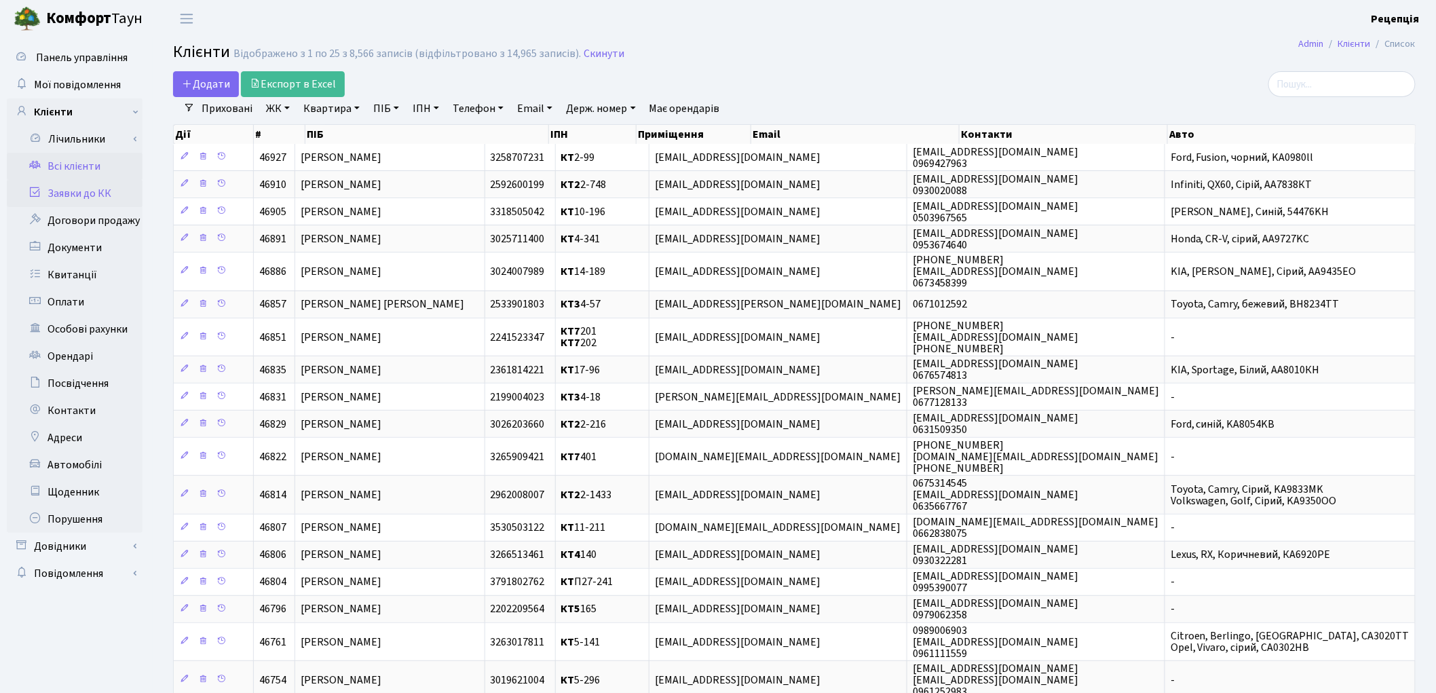
click at [66, 183] on link "Заявки до КК" at bounding box center [75, 193] width 136 height 27
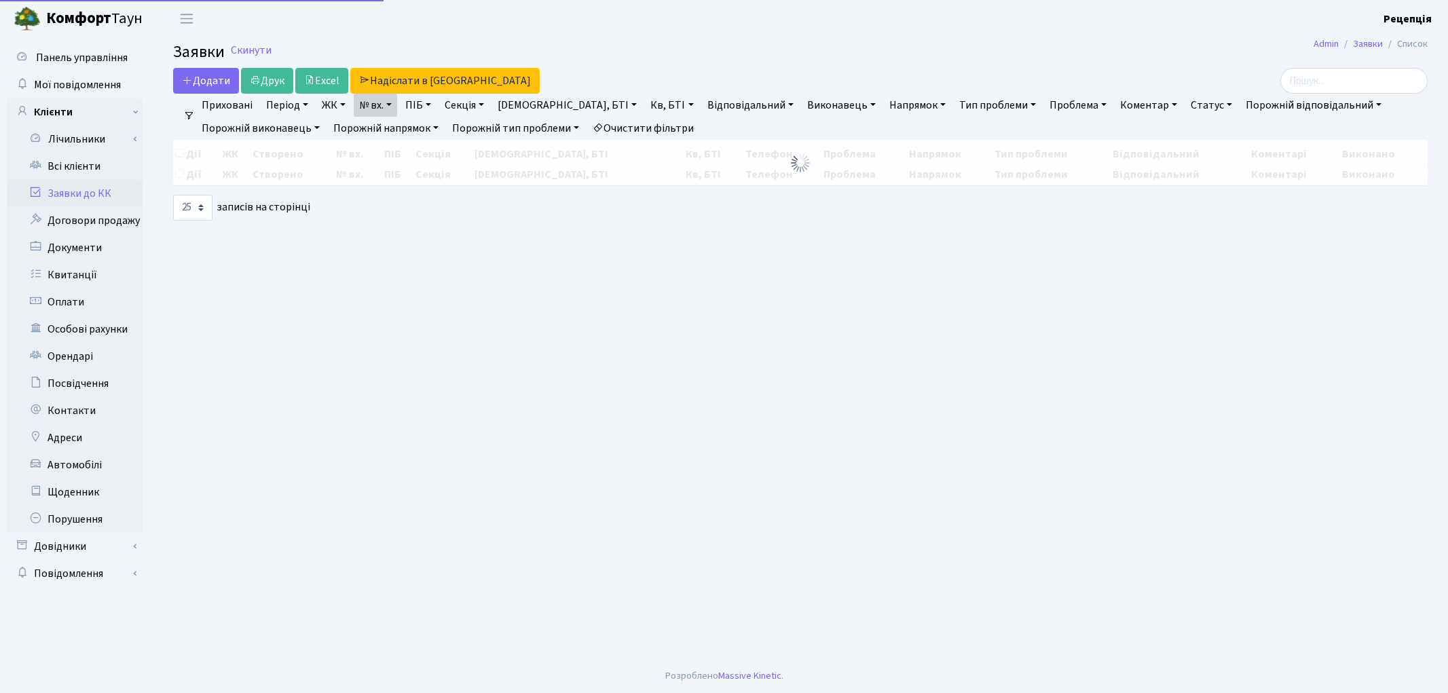
select select "25"
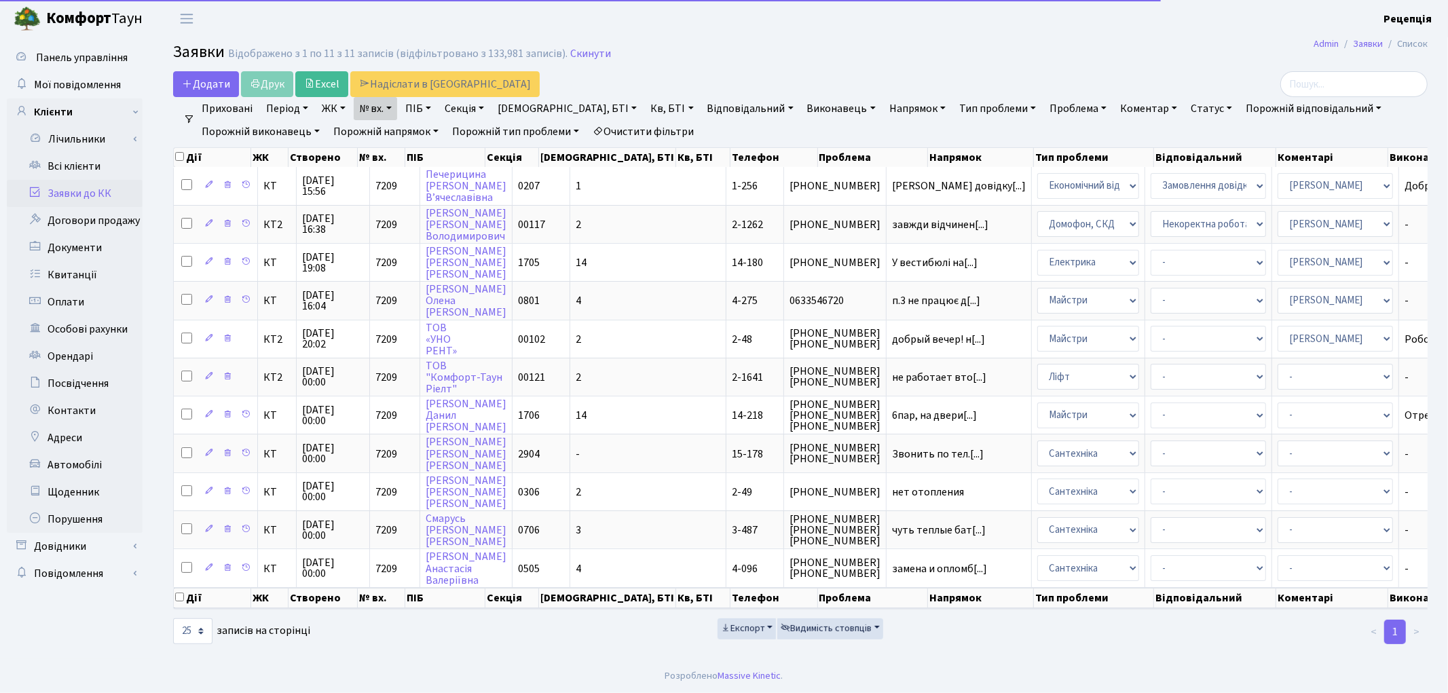
click at [630, 128] on link "Очистити фільтри" at bounding box center [643, 131] width 112 height 23
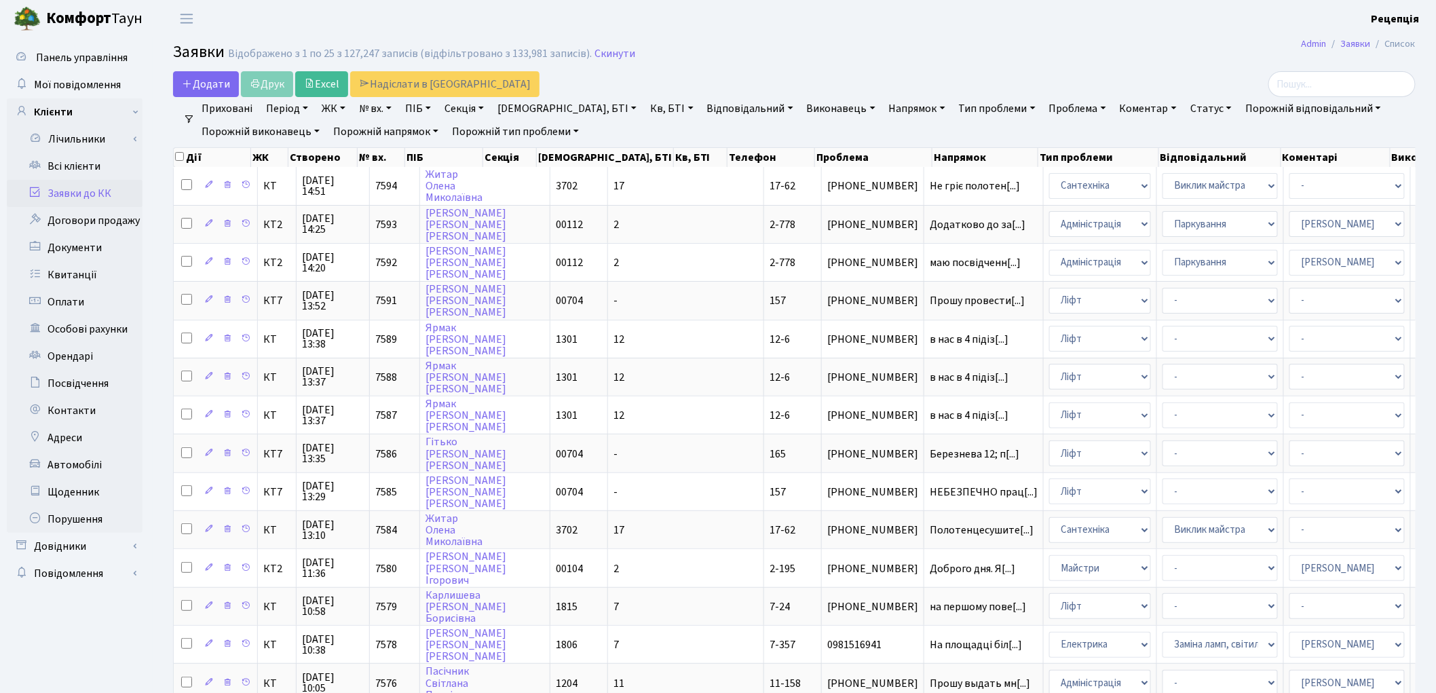
click at [365, 112] on link "№ вх." at bounding box center [375, 108] width 43 height 23
type input "6240"
click at [451, 137] on icon at bounding box center [447, 135] width 11 height 11
click at [71, 470] on link "Автомобілі" at bounding box center [75, 464] width 136 height 27
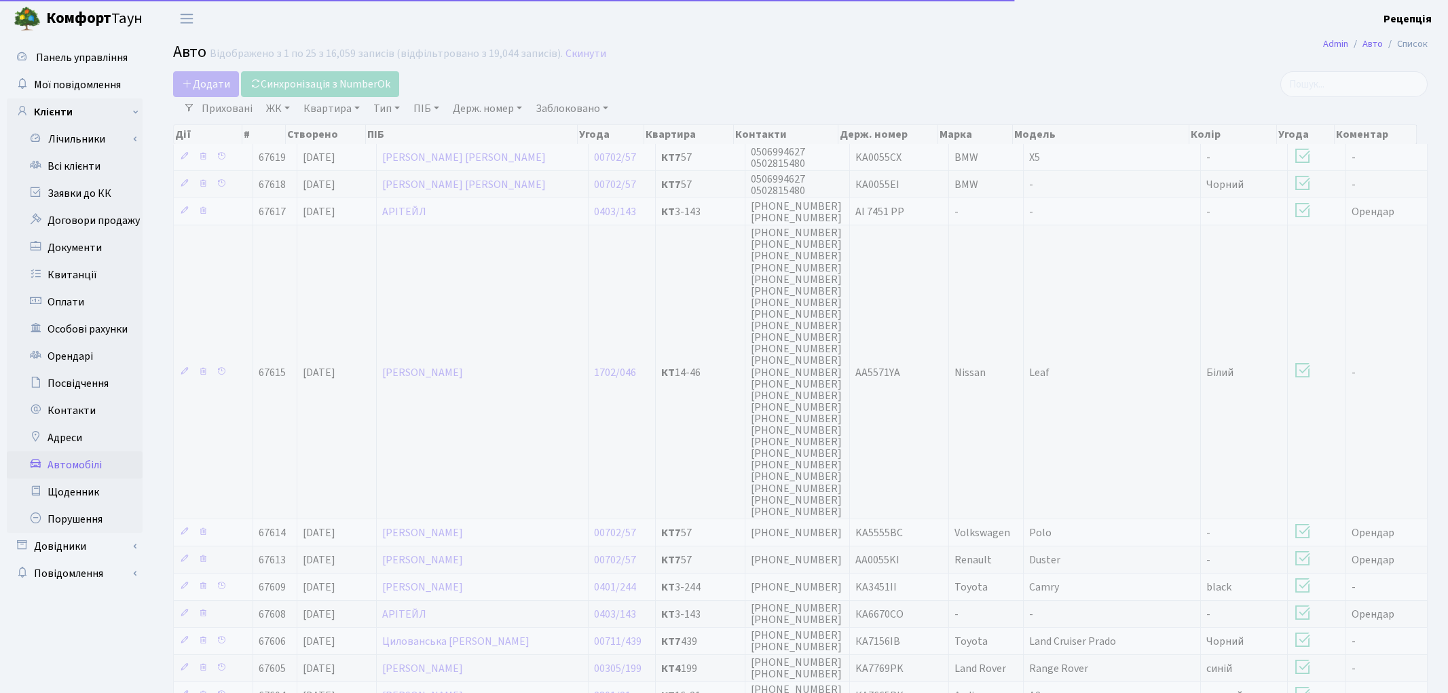
select select "25"
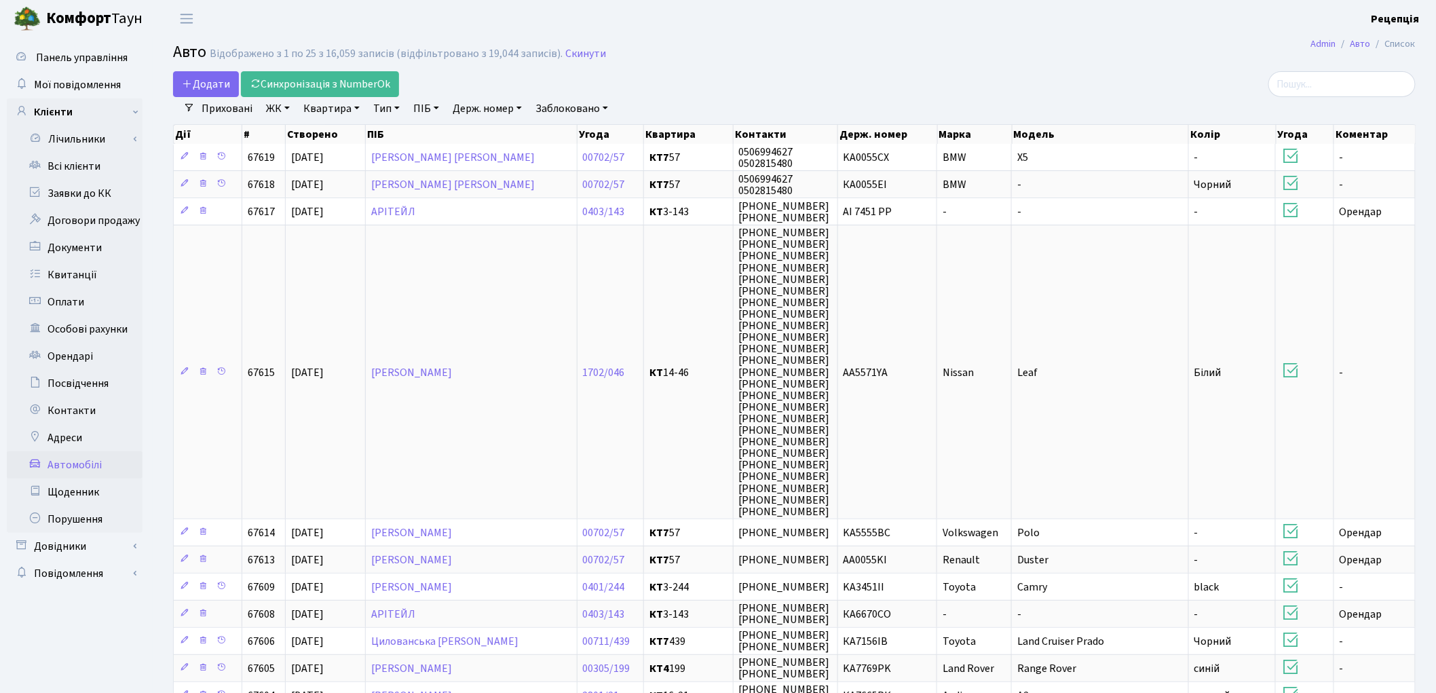
click at [478, 107] on link "Держ. номер" at bounding box center [487, 108] width 80 height 23
type input "3508"
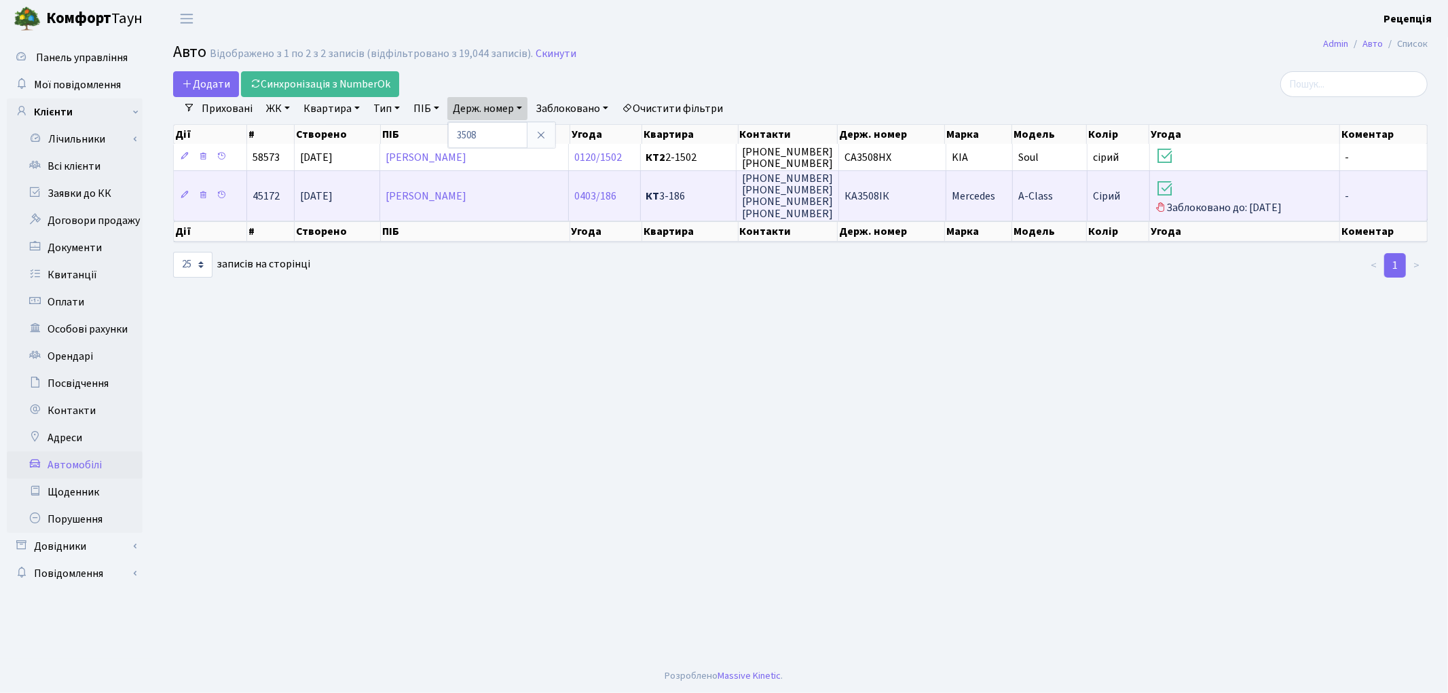
click at [890, 200] on td "КА3508ІК" at bounding box center [892, 195] width 107 height 50
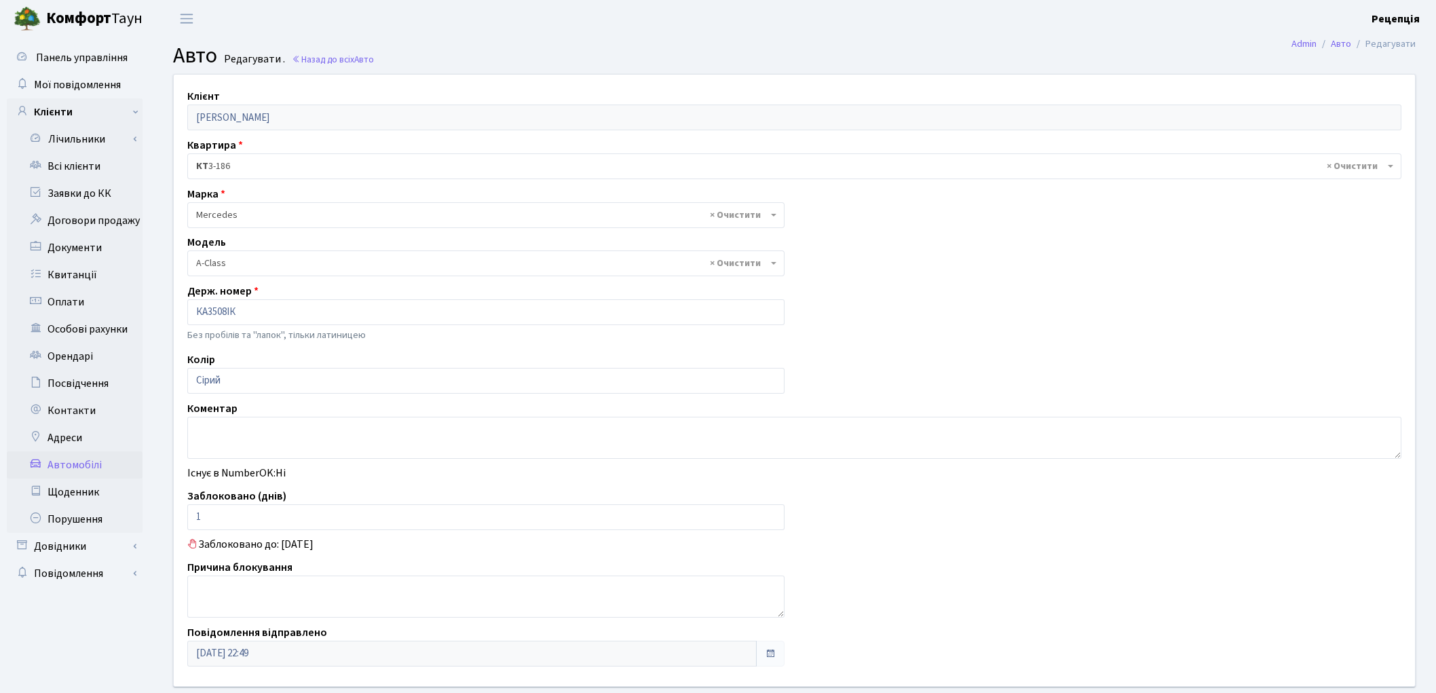
select select "1453"
click at [100, 158] on link "Всі клієнти" at bounding box center [75, 166] width 136 height 27
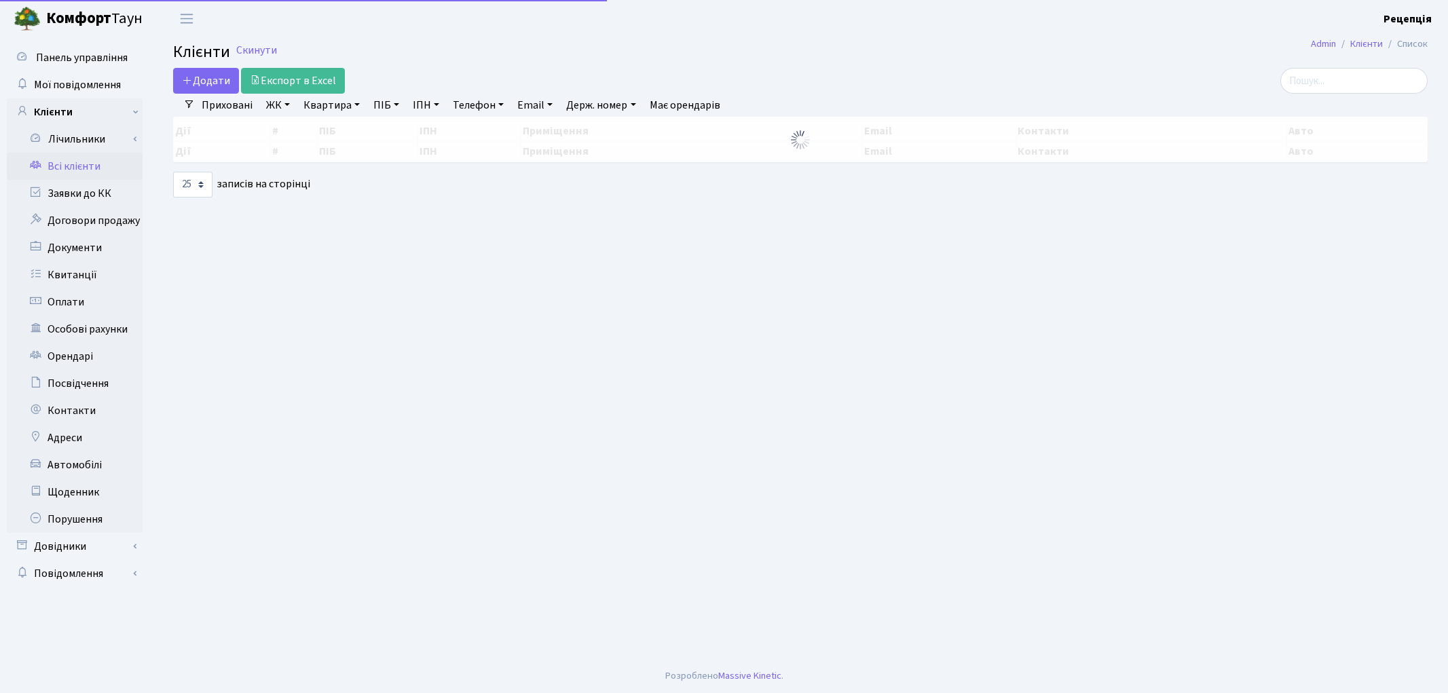
select select "25"
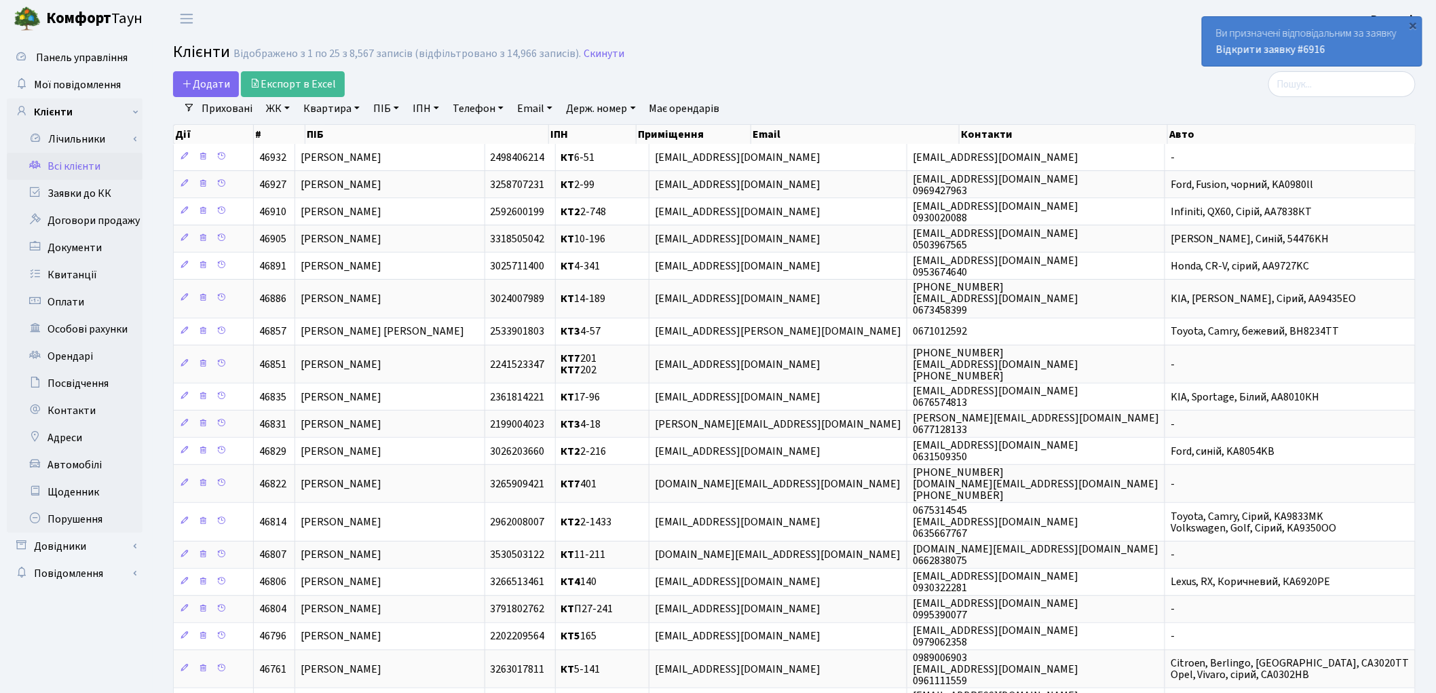
click at [878, 84] on div "Додати Експорт в Excel" at bounding box center [584, 84] width 822 height 26
click at [281, 105] on link "ЖК" at bounding box center [278, 108] width 35 height 23
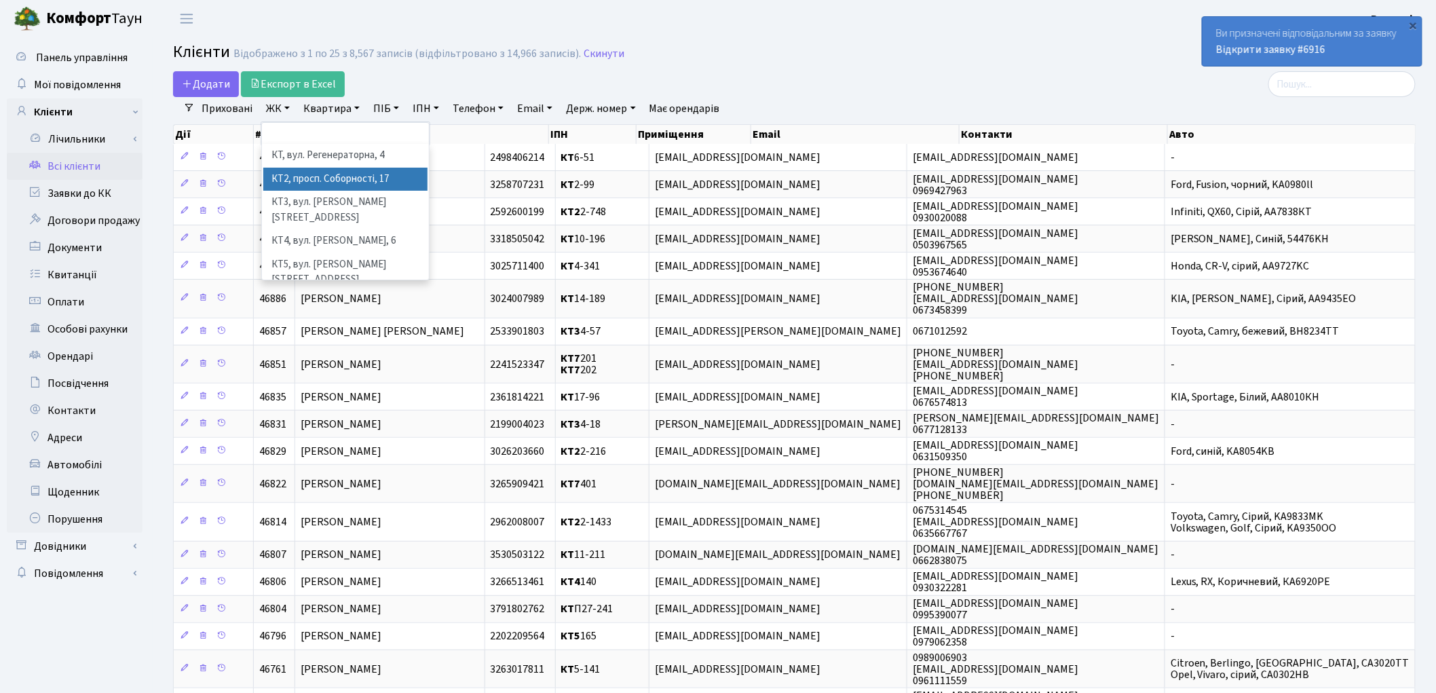
click at [333, 185] on li "КТ2, просп. Соборності, 17" at bounding box center [345, 180] width 164 height 24
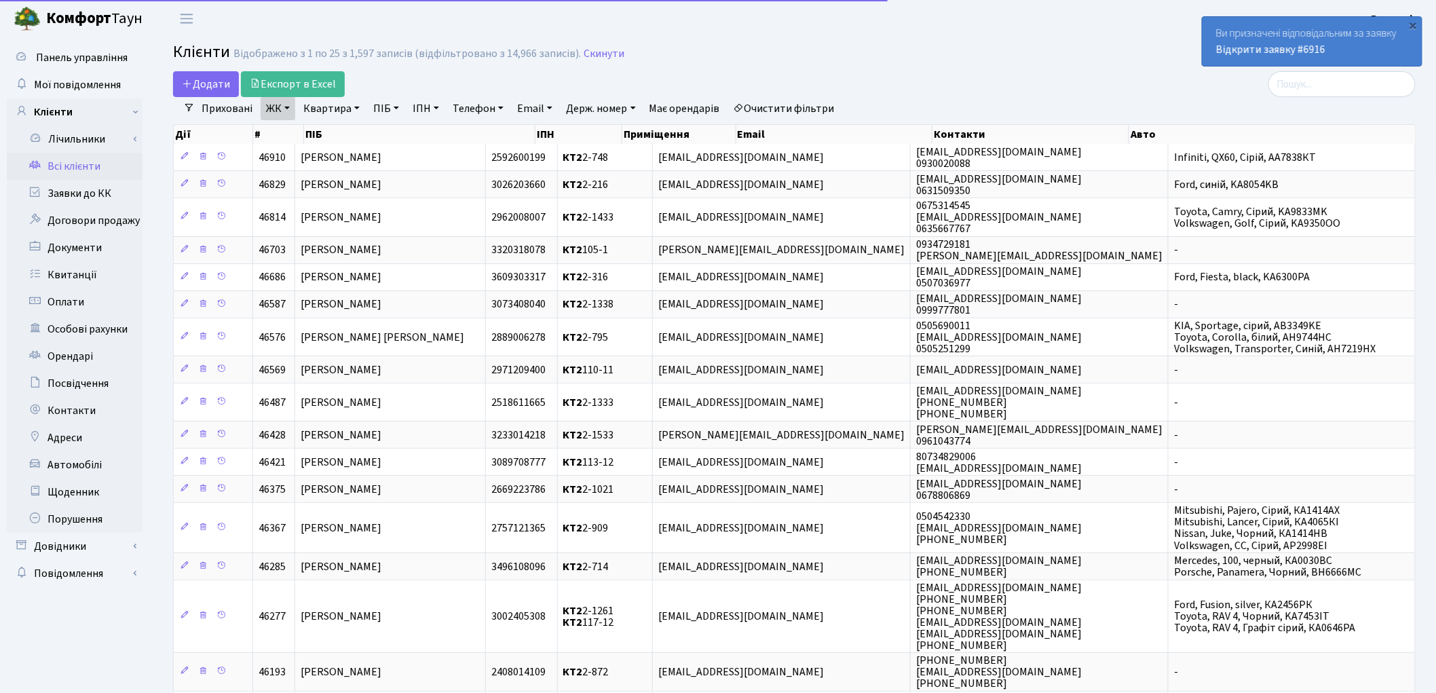
click at [326, 112] on link "Квартира" at bounding box center [331, 108] width 67 height 23
type input "2-1392"
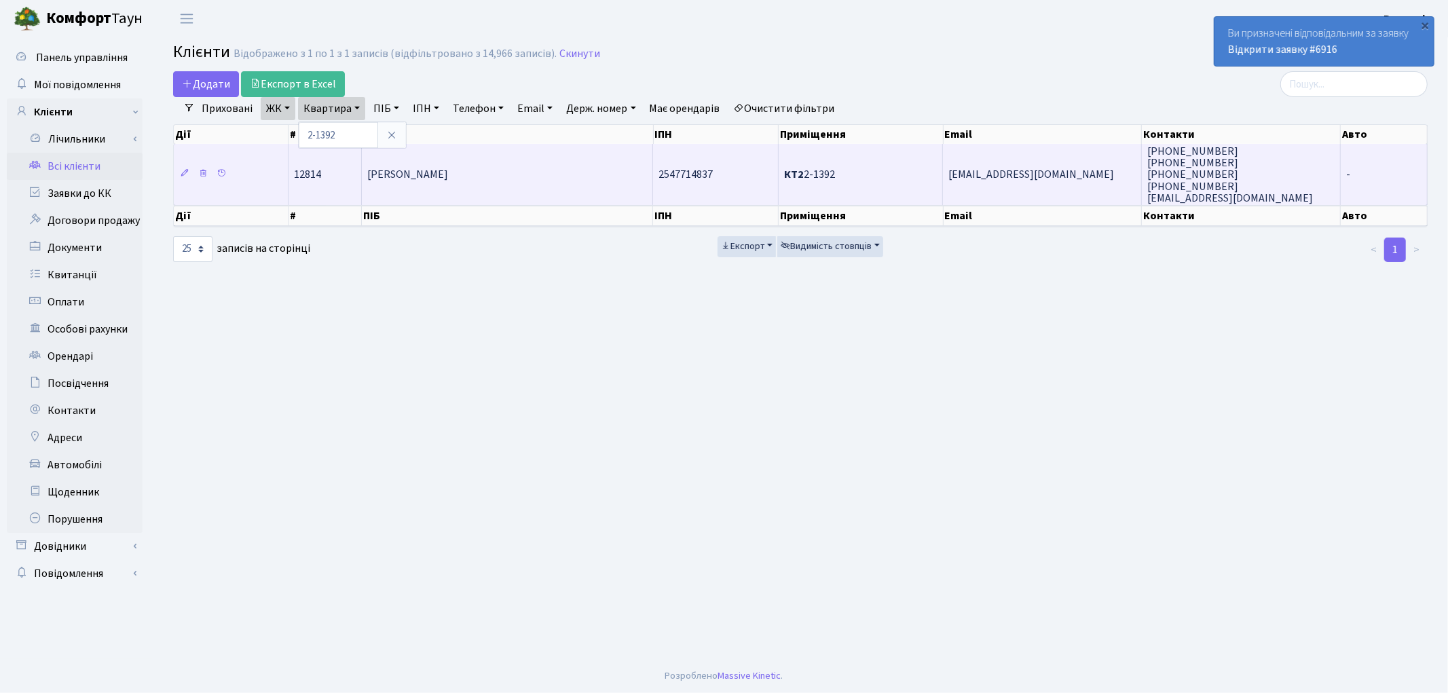
click at [448, 180] on span "Андрієчко Василь Дмитрович" at bounding box center [407, 175] width 81 height 15
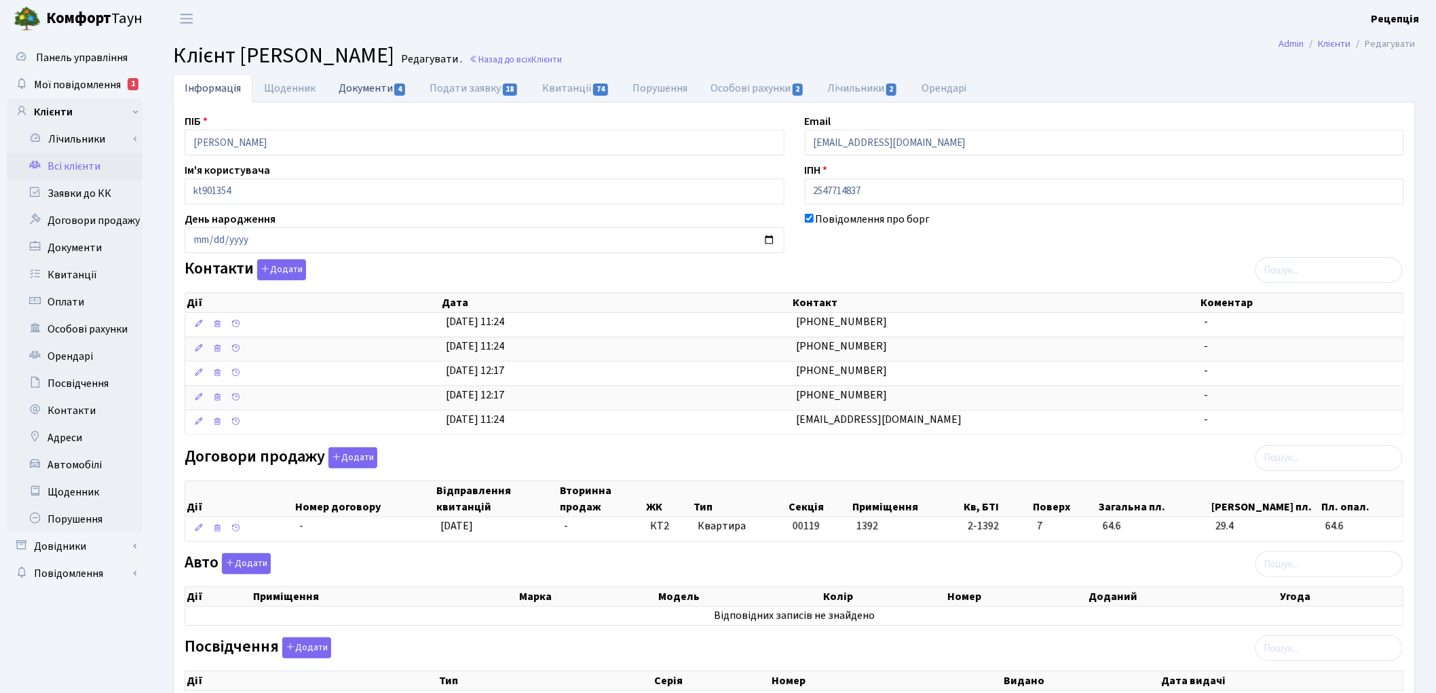
click at [370, 92] on link "Документи 4" at bounding box center [372, 88] width 91 height 28
select select "25"
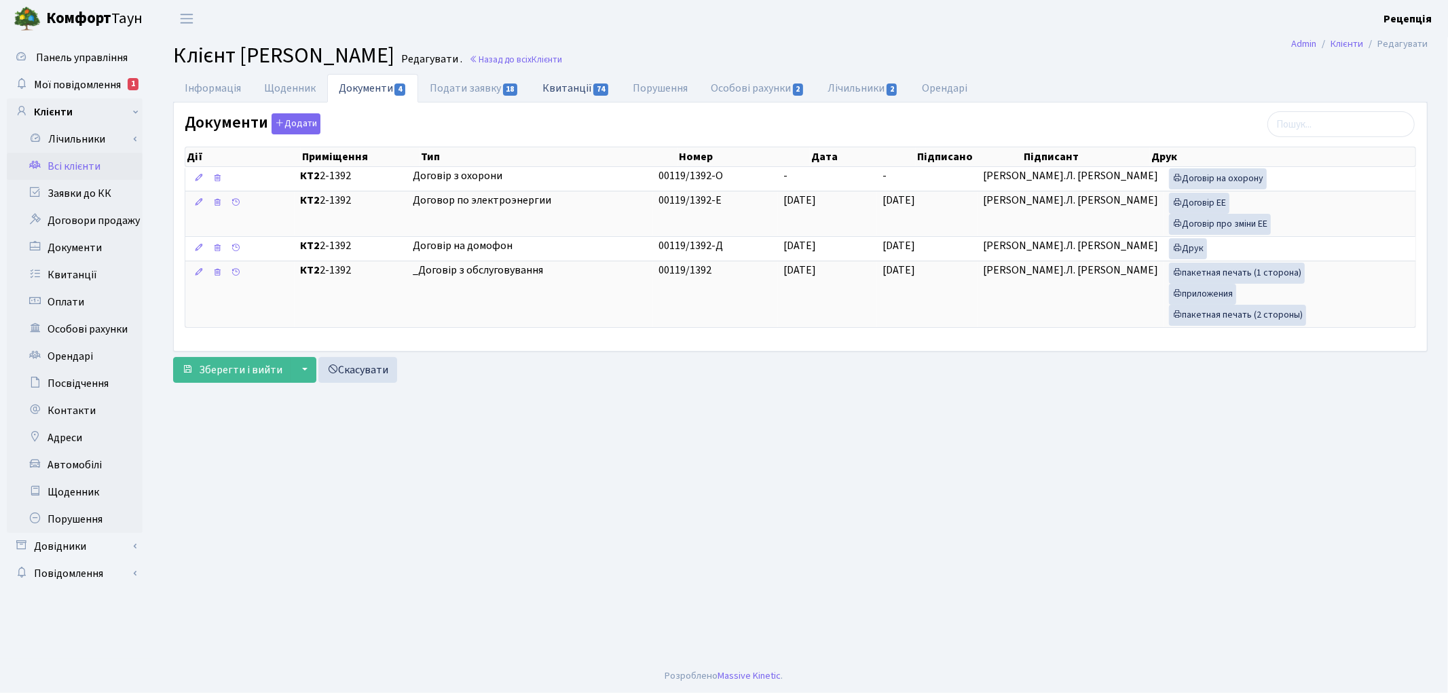
click at [551, 92] on link "Квитанції 74" at bounding box center [576, 88] width 90 height 28
select select "25"
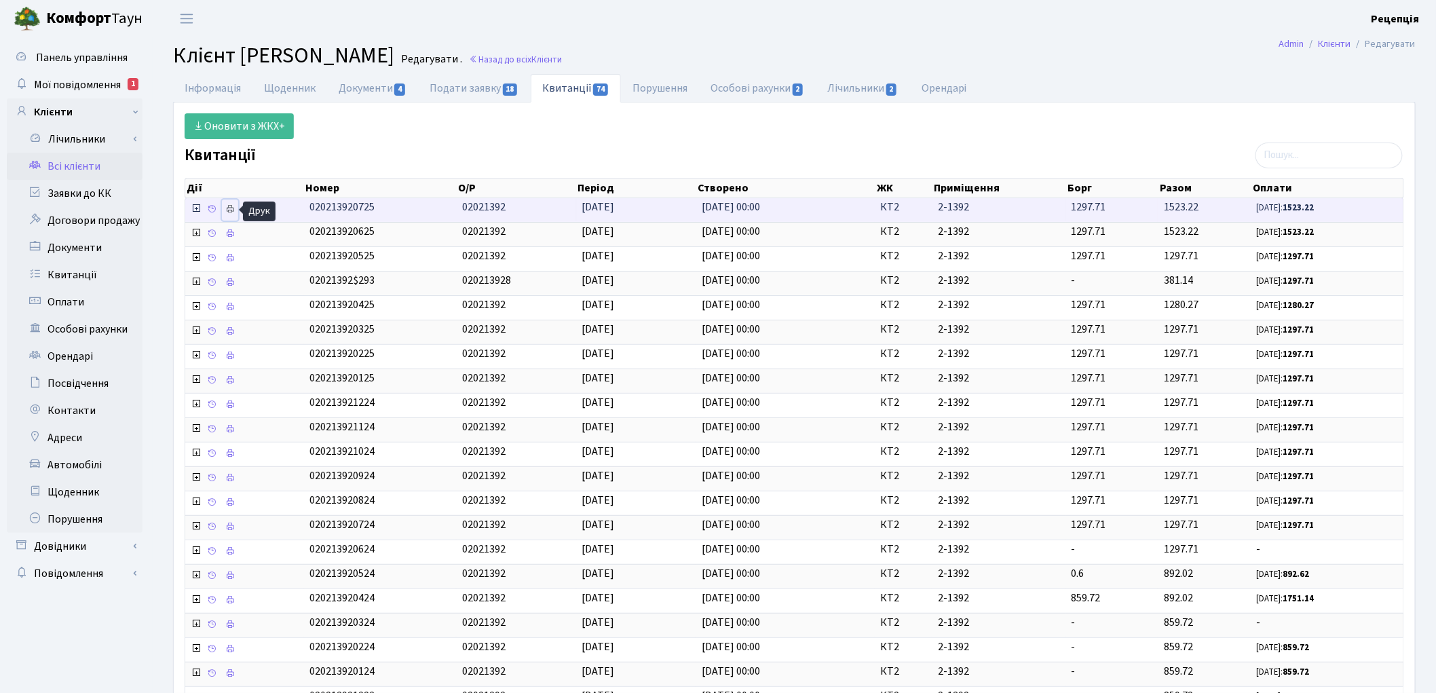
click at [236, 207] on link at bounding box center [230, 210] width 16 height 21
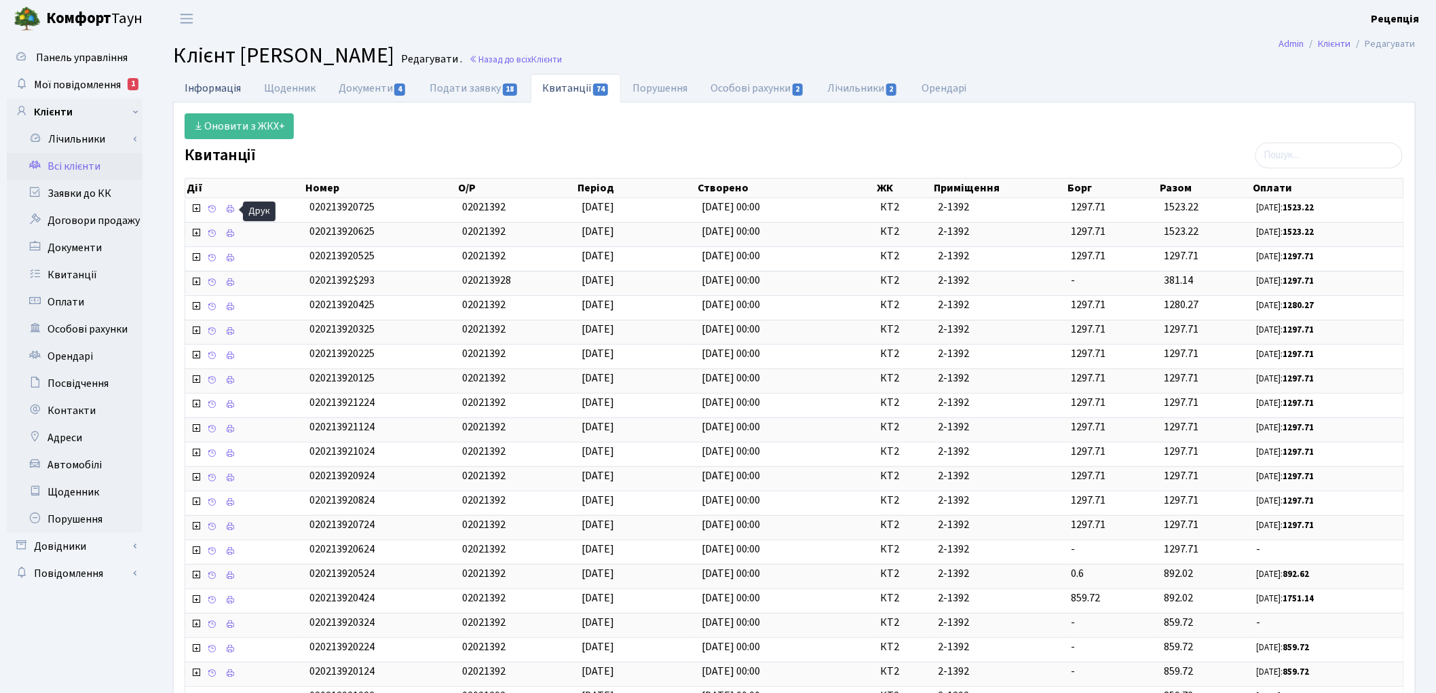
click at [219, 96] on link "Інформація" at bounding box center [212, 88] width 79 height 28
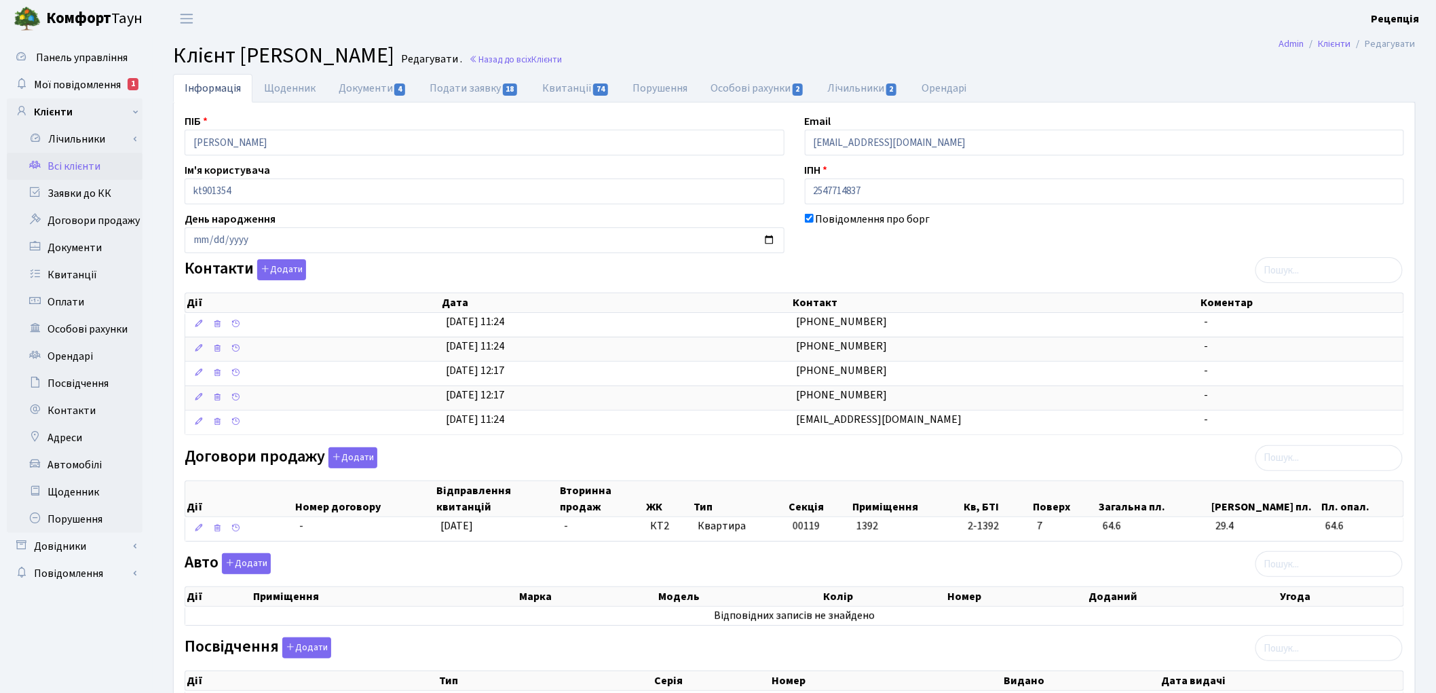
click at [90, 157] on link "Всі клієнти" at bounding box center [75, 166] width 136 height 27
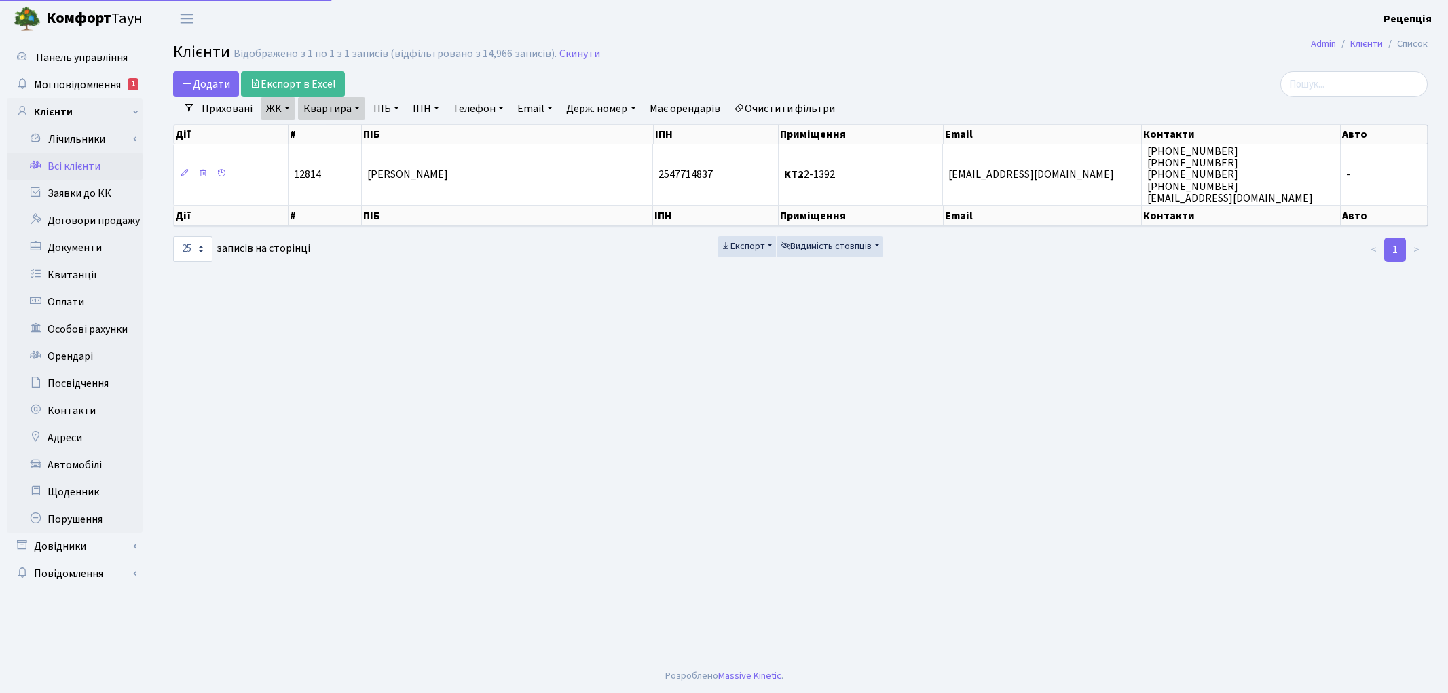
select select "25"
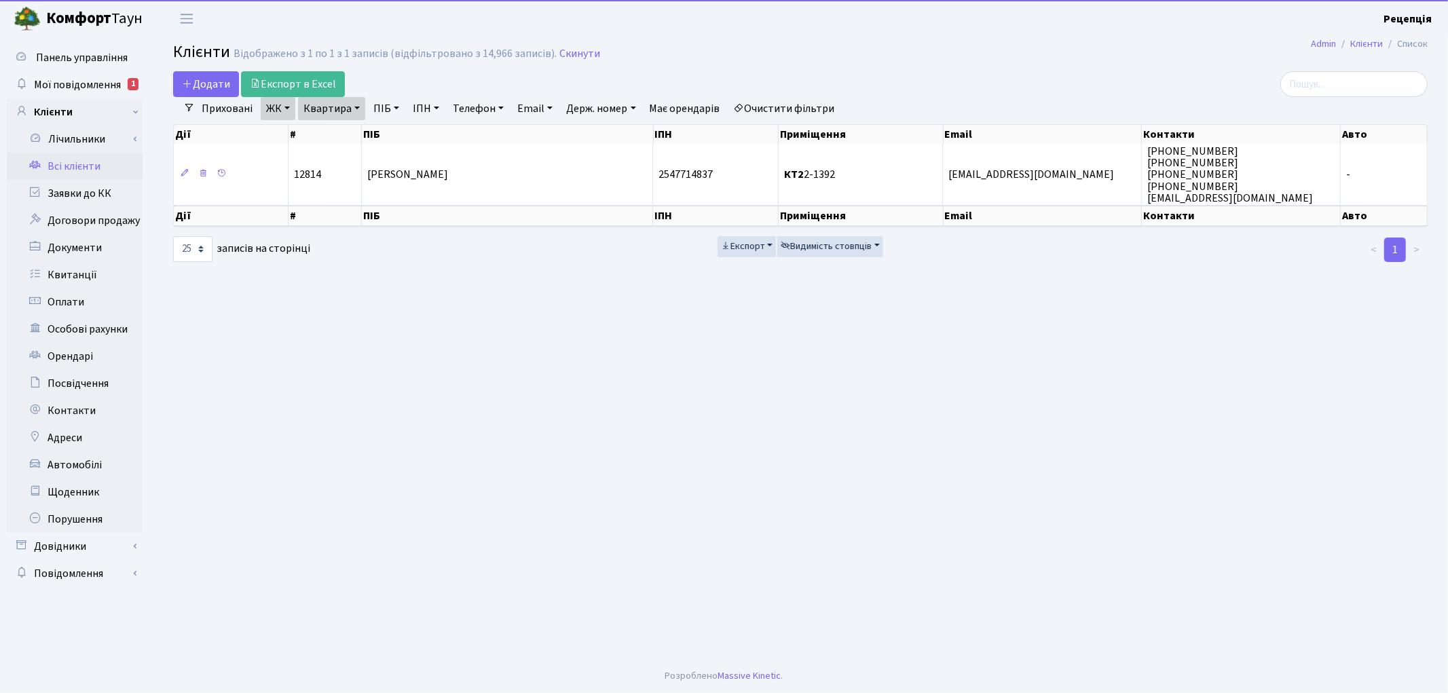
click at [775, 103] on link "Очистити фільтри" at bounding box center [784, 108] width 112 height 23
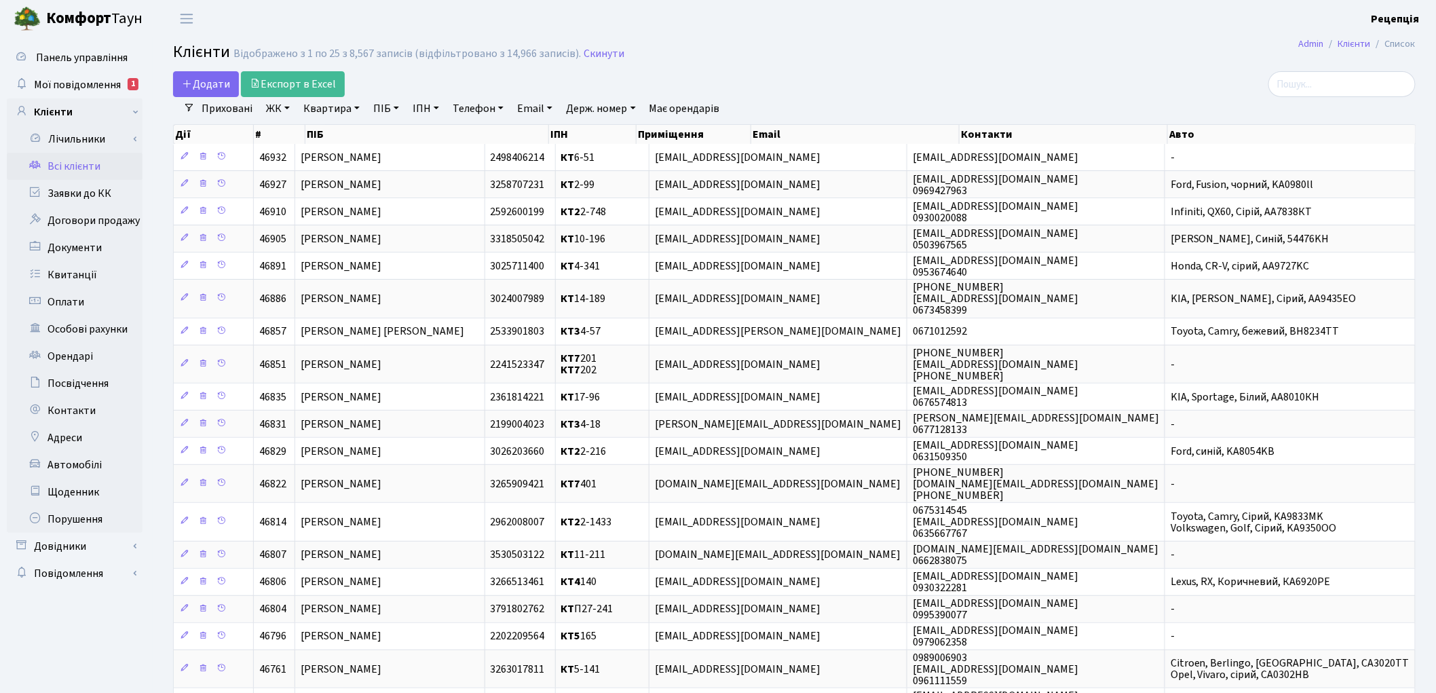
click at [276, 111] on link "ЖК" at bounding box center [278, 108] width 35 height 23
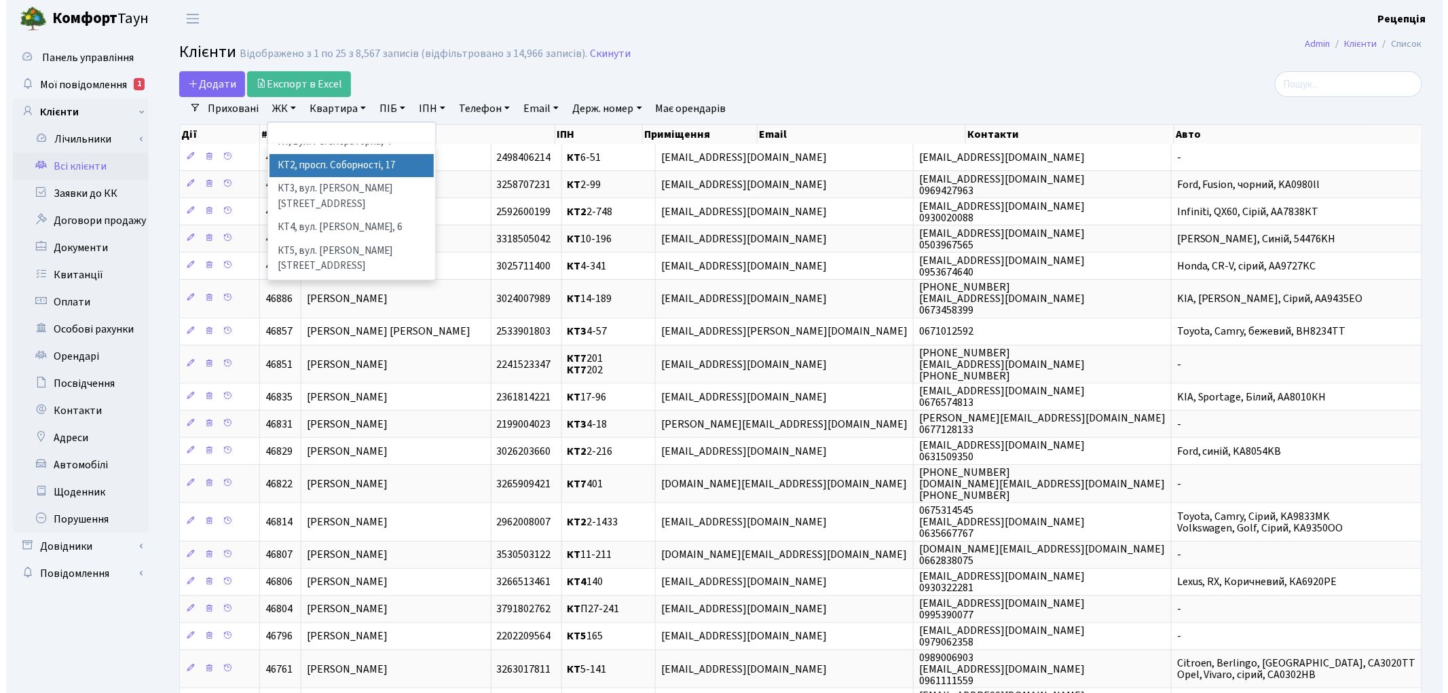
scroll to position [28, 0]
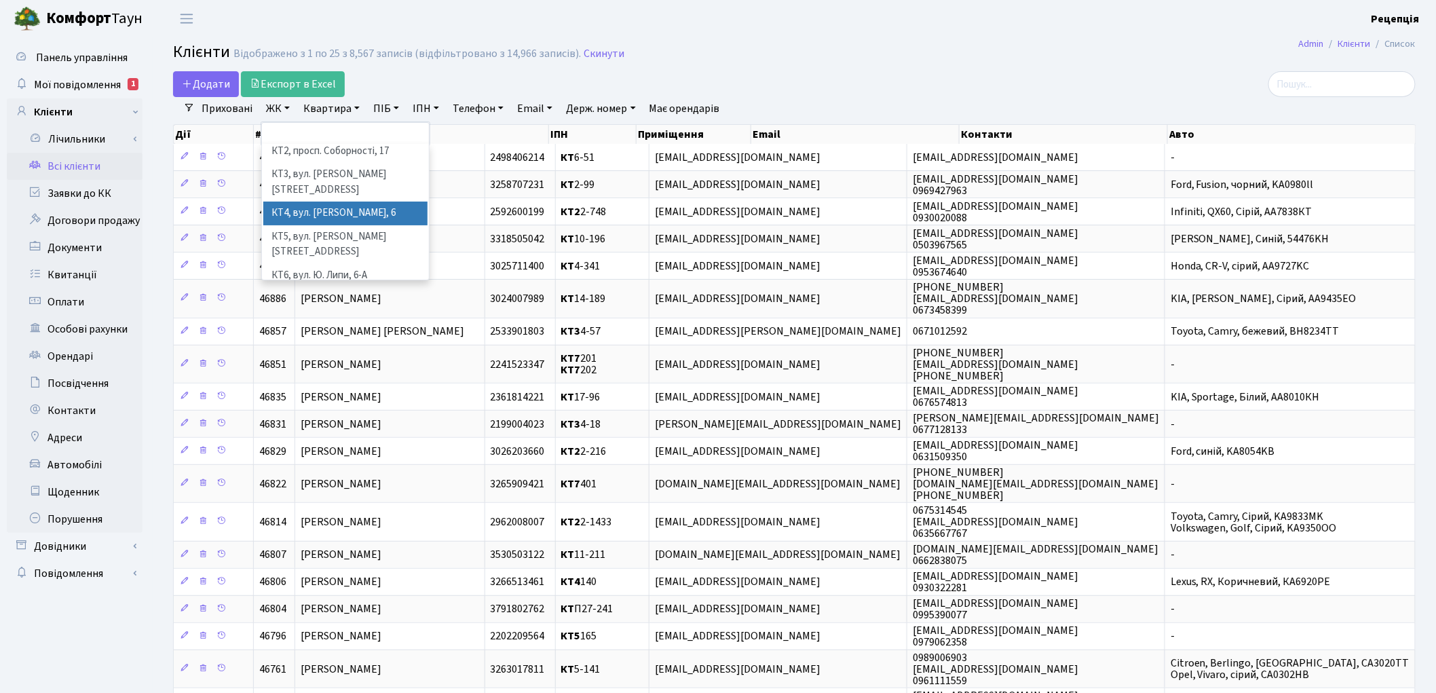
click at [360, 202] on li "КТ4, вул. [PERSON_NAME], 6" at bounding box center [345, 214] width 164 height 24
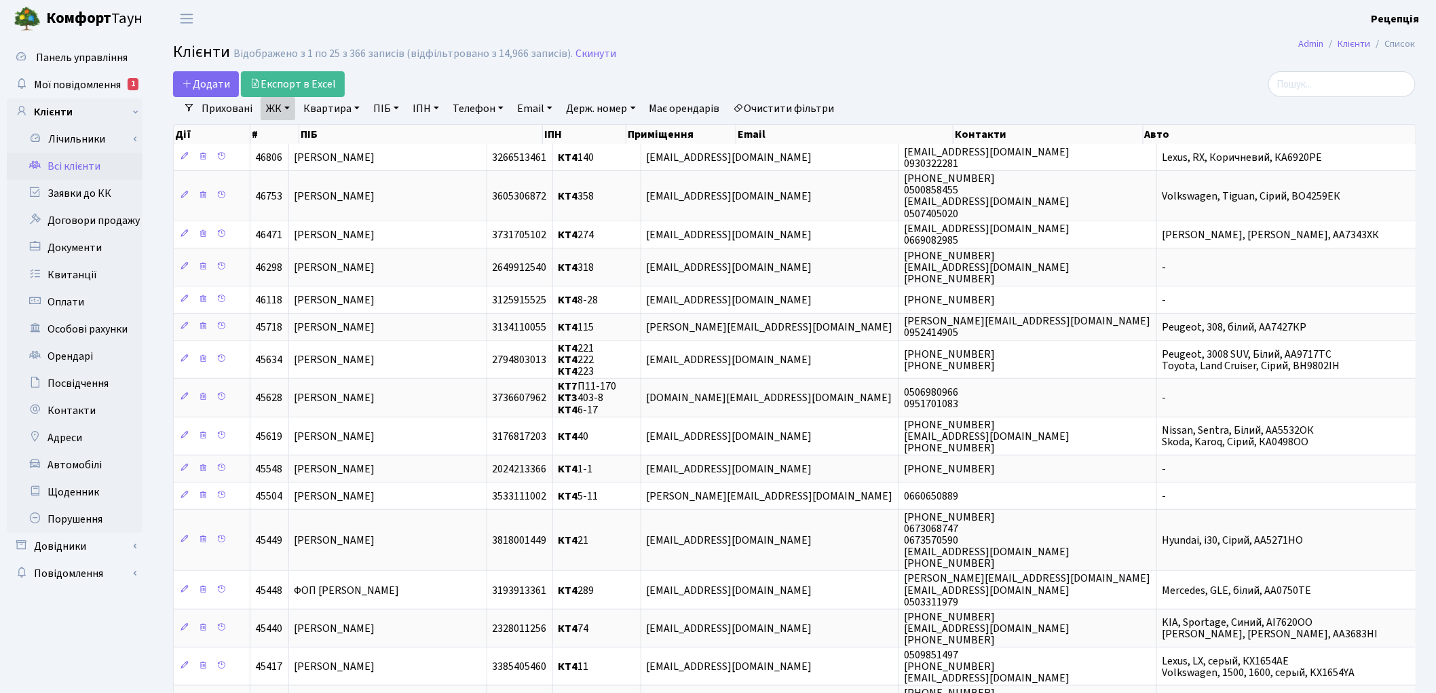
click at [343, 106] on link "Квартира" at bounding box center [331, 108] width 67 height 23
type input "329"
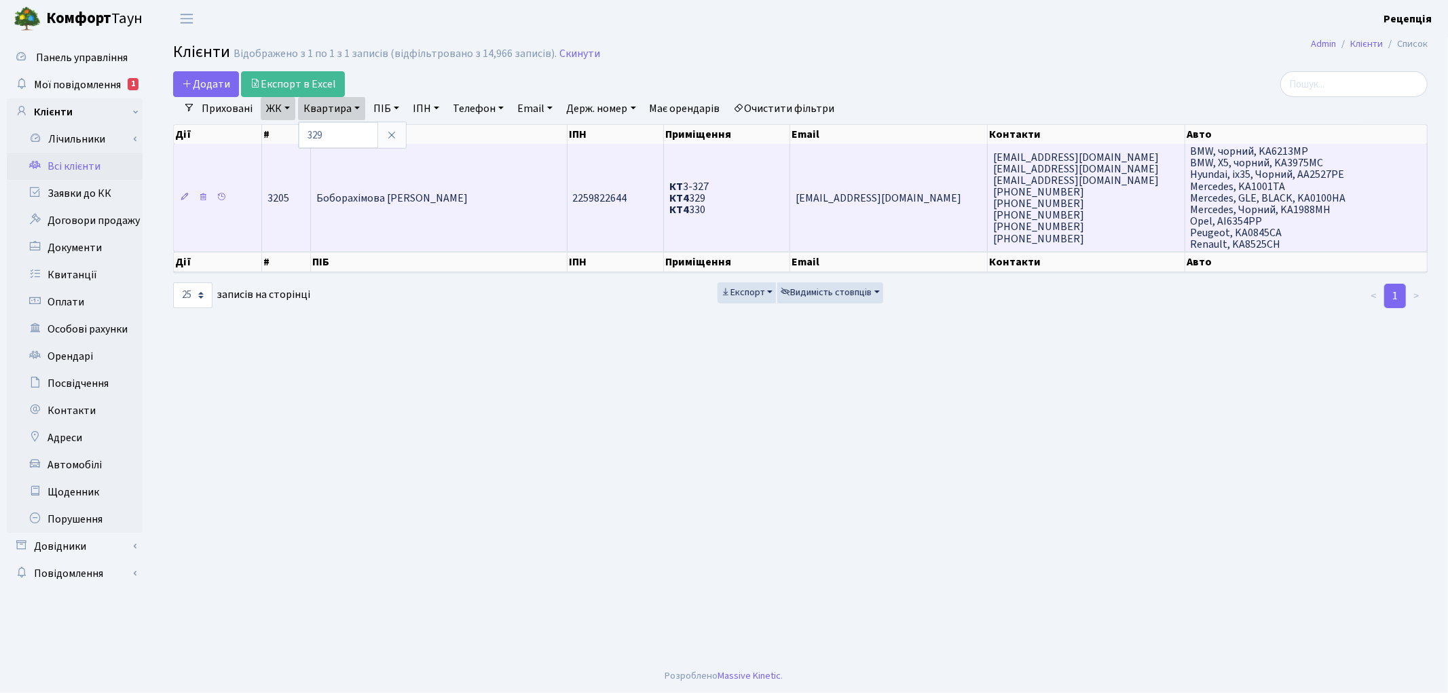
click at [466, 153] on td "Боборахімова [PERSON_NAME]" at bounding box center [439, 197] width 257 height 107
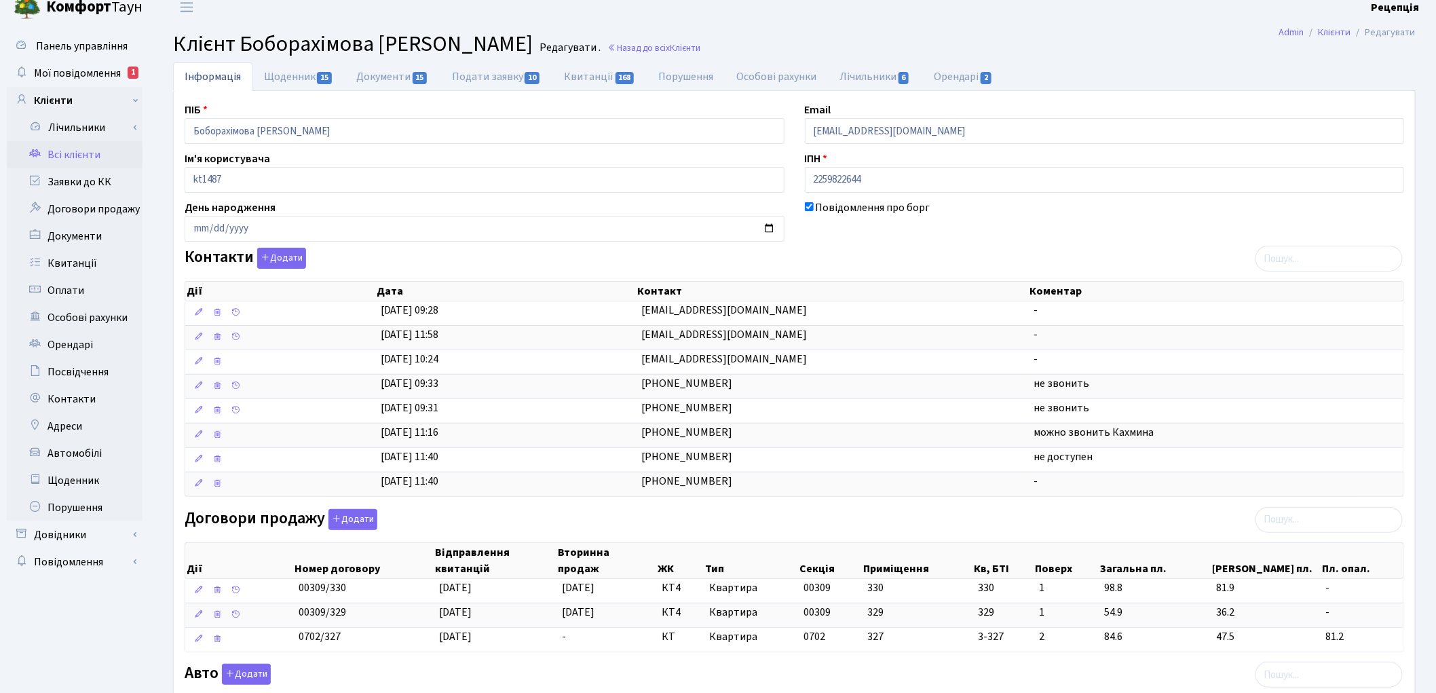
scroll to position [10, 0]
click at [975, 72] on link "Орендарі 2" at bounding box center [963, 78] width 82 height 28
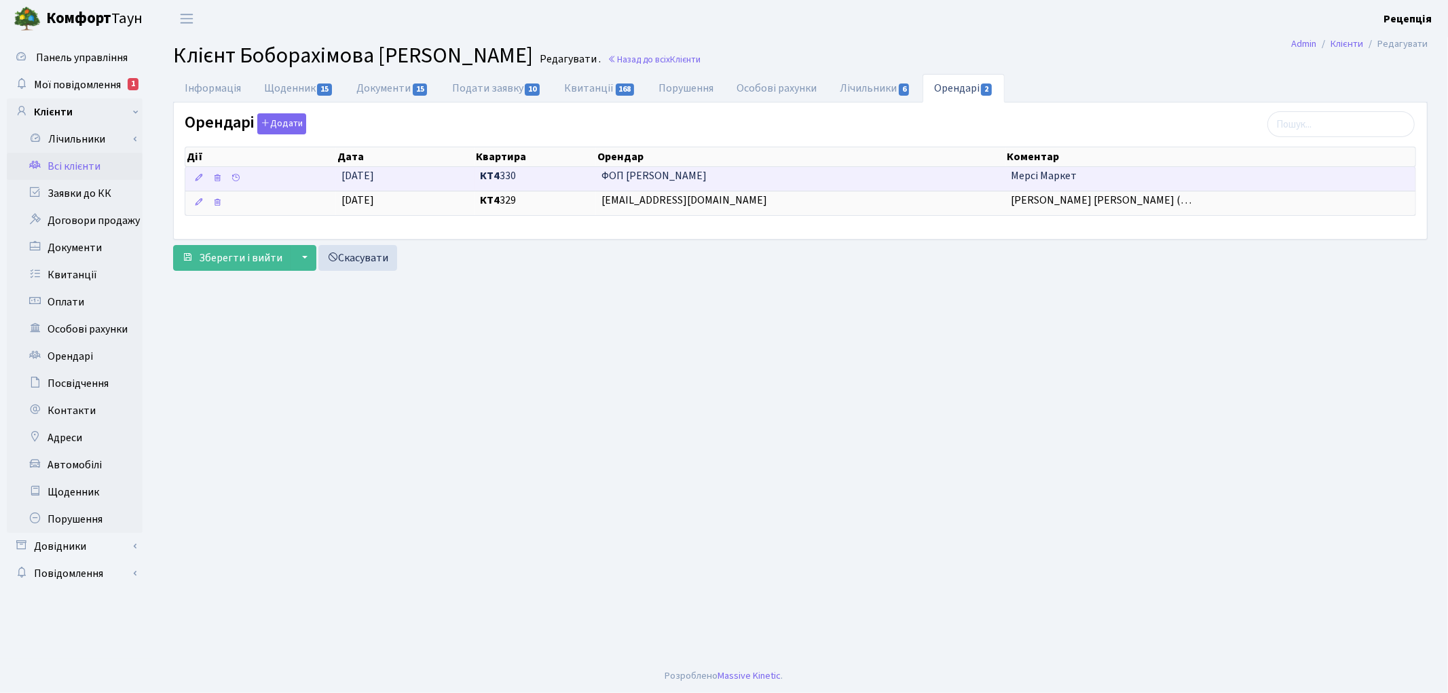
click at [1044, 175] on span "Мерсі Маркет" at bounding box center [1044, 175] width 66 height 15
click at [1023, 172] on span "Мерсі Маркет" at bounding box center [1044, 175] width 66 height 15
click at [1036, 174] on span "Мерсі Маркет" at bounding box center [1044, 175] width 66 height 15
click at [646, 174] on span "ФОП Єзгор Олександр Васильович" at bounding box center [800, 176] width 398 height 16
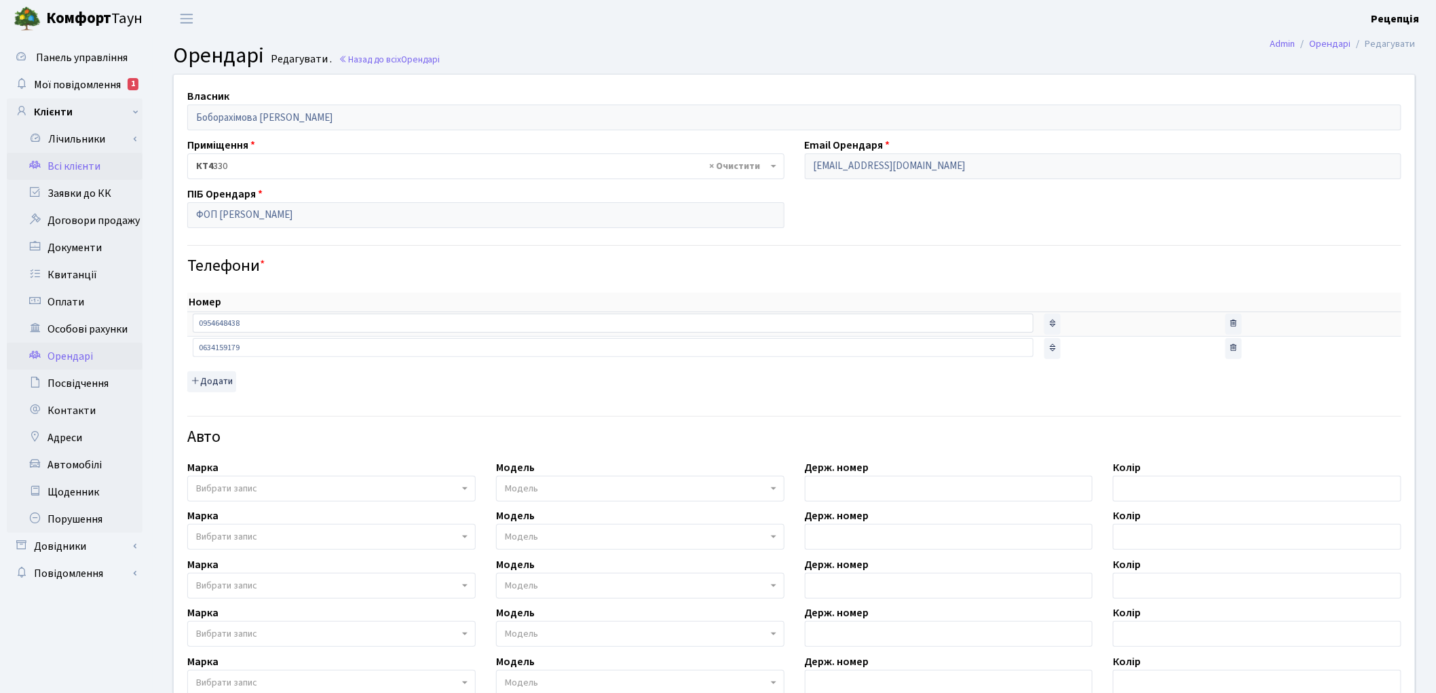
click at [105, 164] on link "Всі клієнти" at bounding box center [75, 166] width 136 height 27
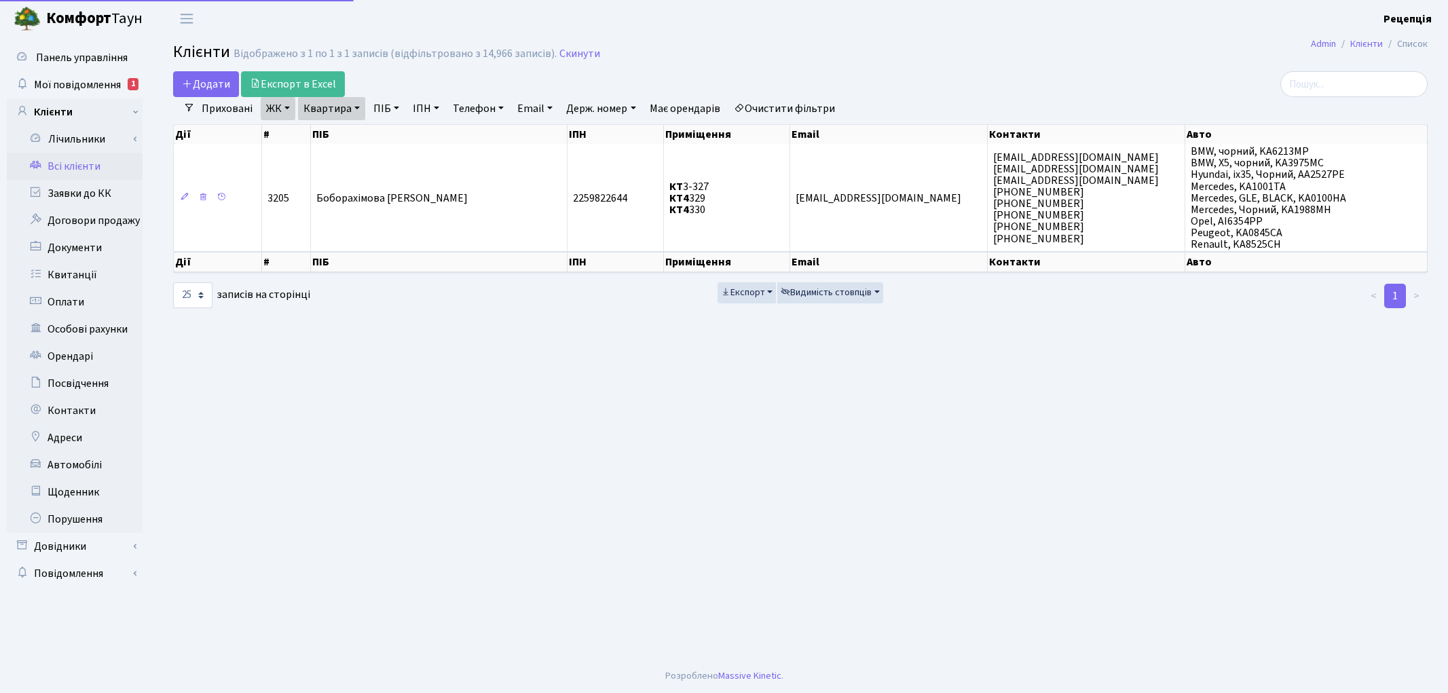
select select "25"
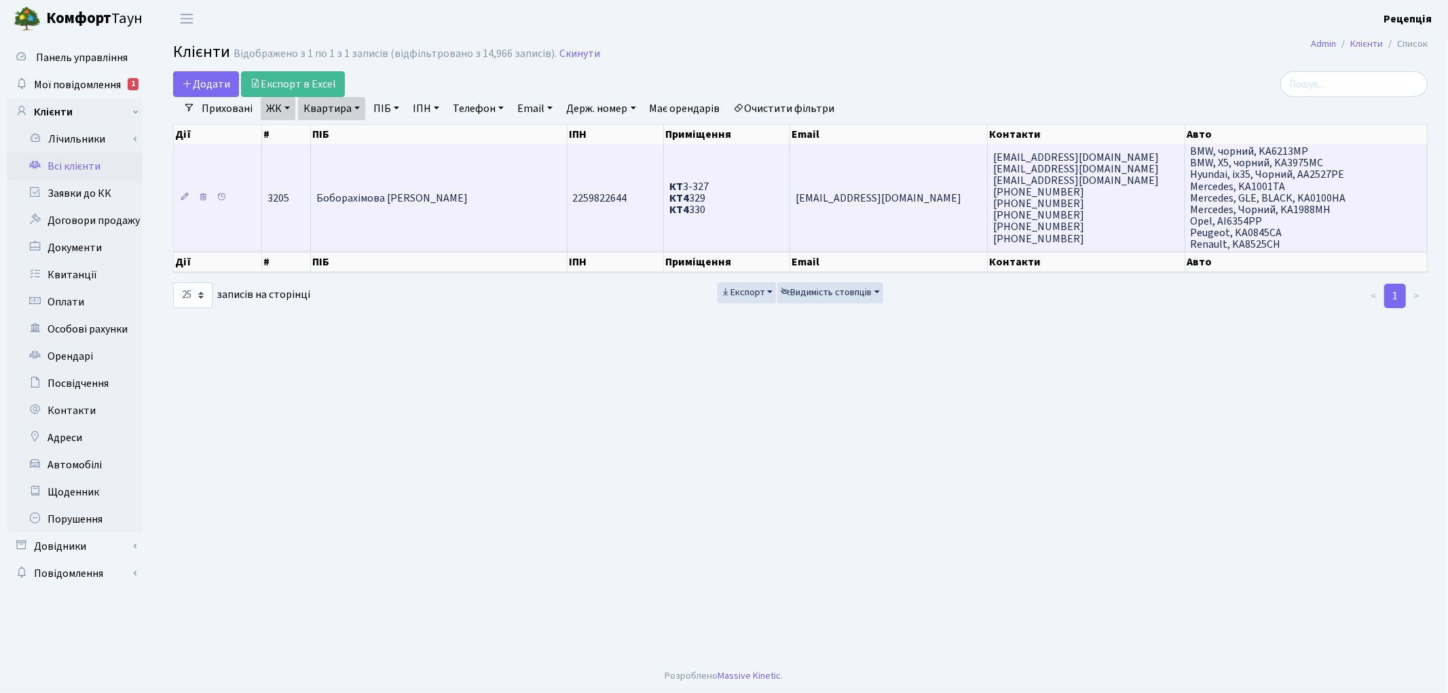
click at [485, 195] on td "Боборахімова [PERSON_NAME]" at bounding box center [439, 197] width 257 height 107
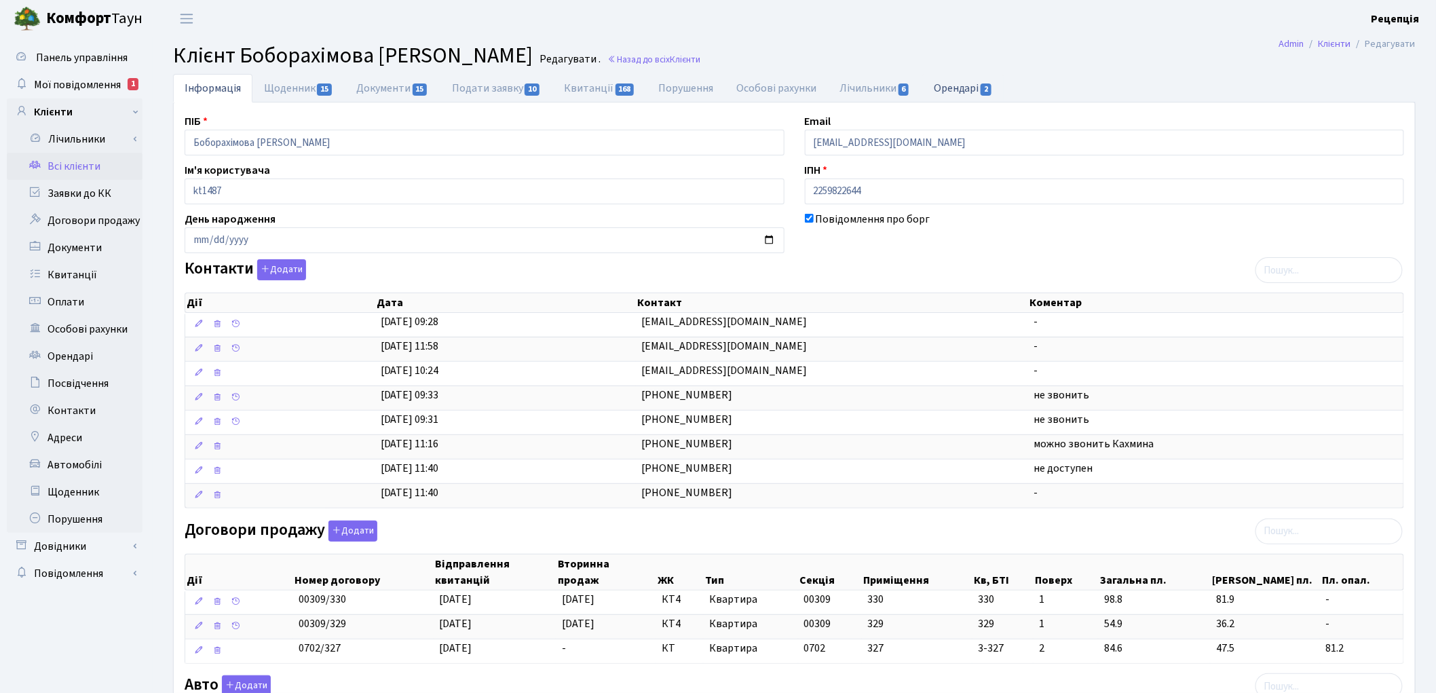
click at [961, 92] on link "Орендарі 2" at bounding box center [963, 88] width 82 height 28
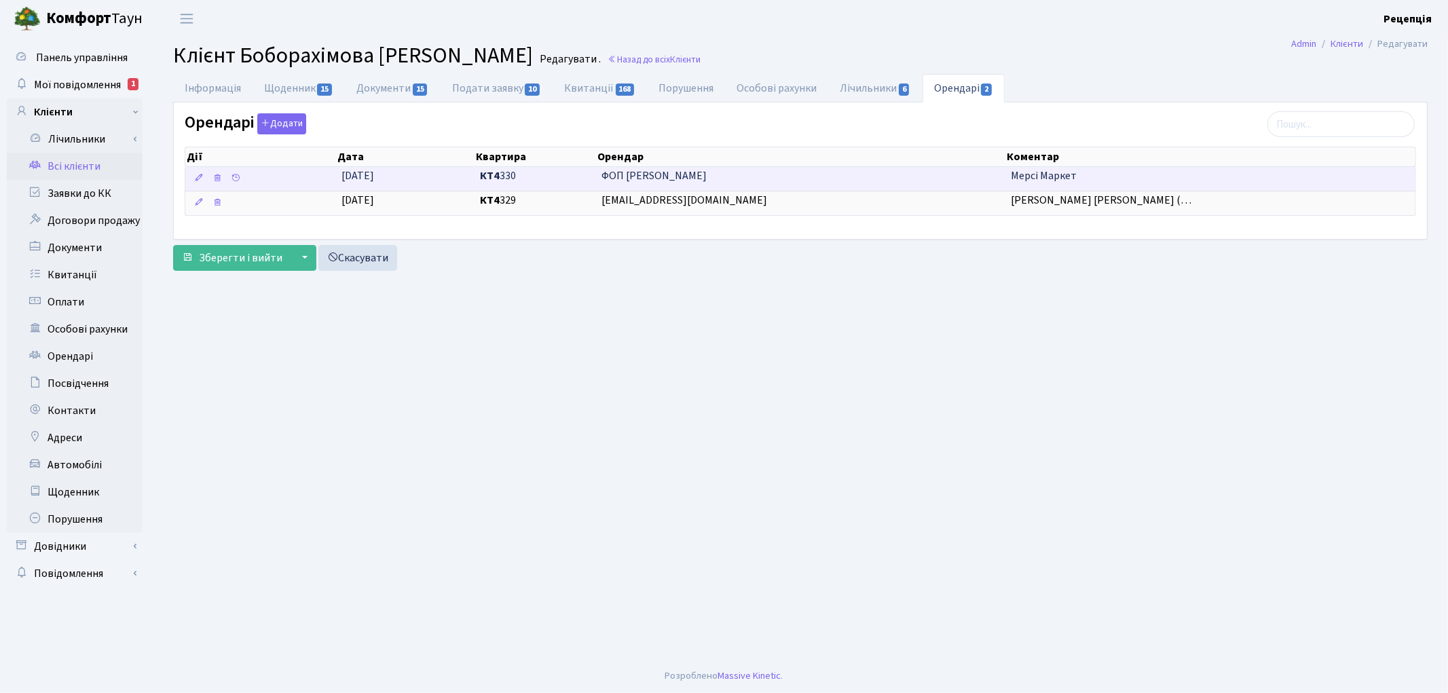
click at [1088, 175] on td "Мерсі Маркет" at bounding box center [1210, 179] width 410 height 24
click at [1040, 174] on span "Мерсі Маркет" at bounding box center [1044, 175] width 66 height 15
click at [1070, 178] on span "Мерсі Маркет" at bounding box center [1044, 175] width 66 height 15
click at [1069, 174] on span "Мерсі Маркет" at bounding box center [1044, 175] width 66 height 15
click at [1054, 172] on span "Мерсі Маркет" at bounding box center [1044, 175] width 66 height 15
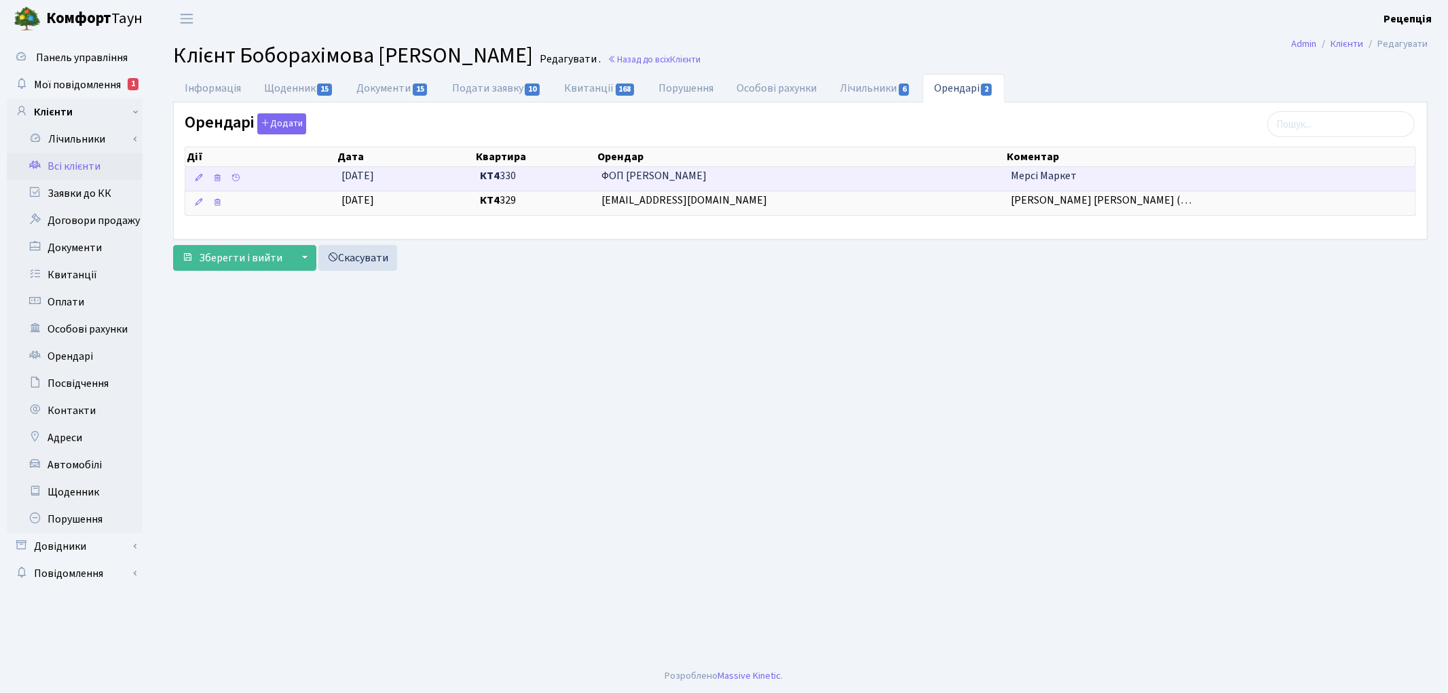
click at [1040, 175] on span "Мерсі Маркет" at bounding box center [1044, 175] width 66 height 15
click at [660, 177] on span "ФОП [PERSON_NAME]" at bounding box center [800, 176] width 398 height 16
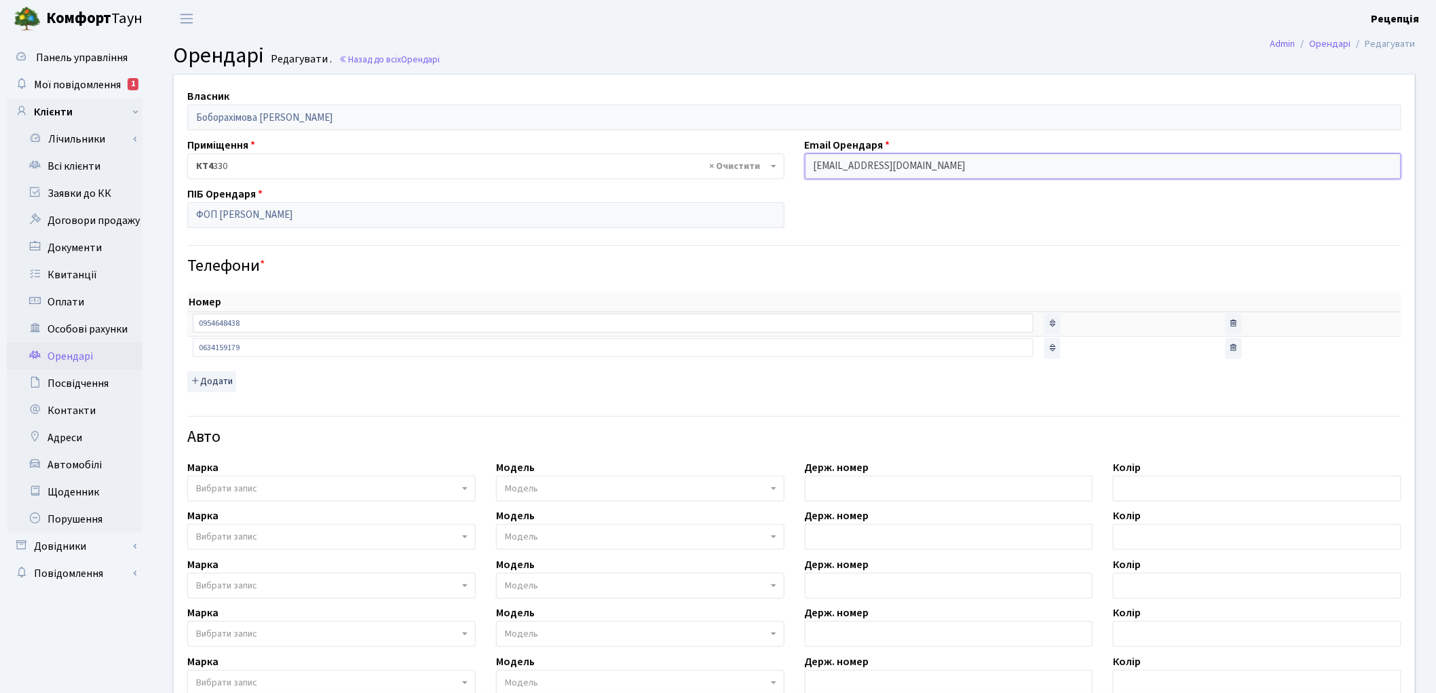
click at [851, 168] on input "eltur1976@gmail.com" at bounding box center [1103, 166] width 597 height 26
click at [856, 170] on input "eltur1976@gmail.com" at bounding box center [1103, 166] width 597 height 26
click at [854, 165] on input "[EMAIL_ADDRESS][DOMAIN_NAME]" at bounding box center [1103, 166] width 597 height 26
click at [852, 167] on input "[EMAIL_ADDRESS][DOMAIN_NAME]" at bounding box center [1103, 166] width 597 height 26
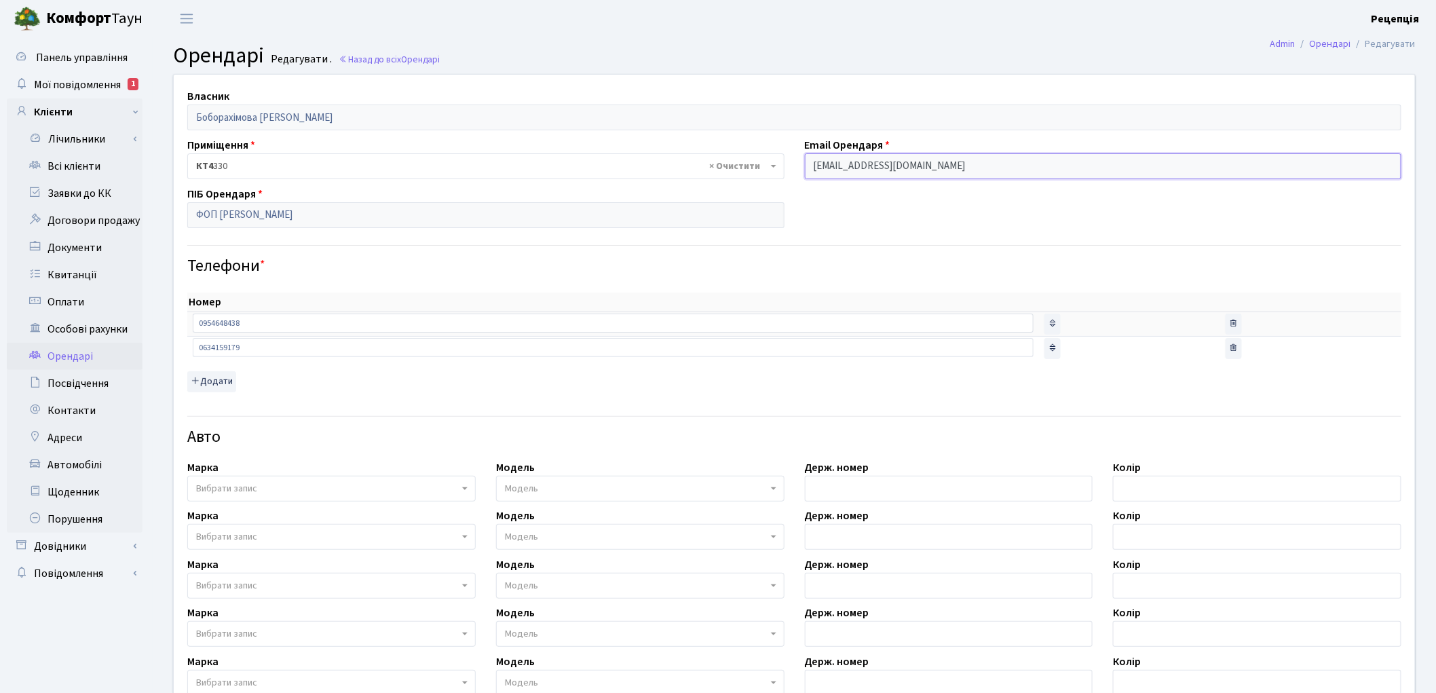
click at [847, 166] on input "eltur1976@gmail.com" at bounding box center [1103, 166] width 597 height 26
click at [850, 166] on input "eltur1976@gmail.com" at bounding box center [1103, 166] width 597 height 26
click at [848, 165] on input "eltur1976@gmail.com" at bounding box center [1103, 166] width 597 height 26
click at [849, 168] on input "eltur1976@gmail.com" at bounding box center [1103, 166] width 597 height 26
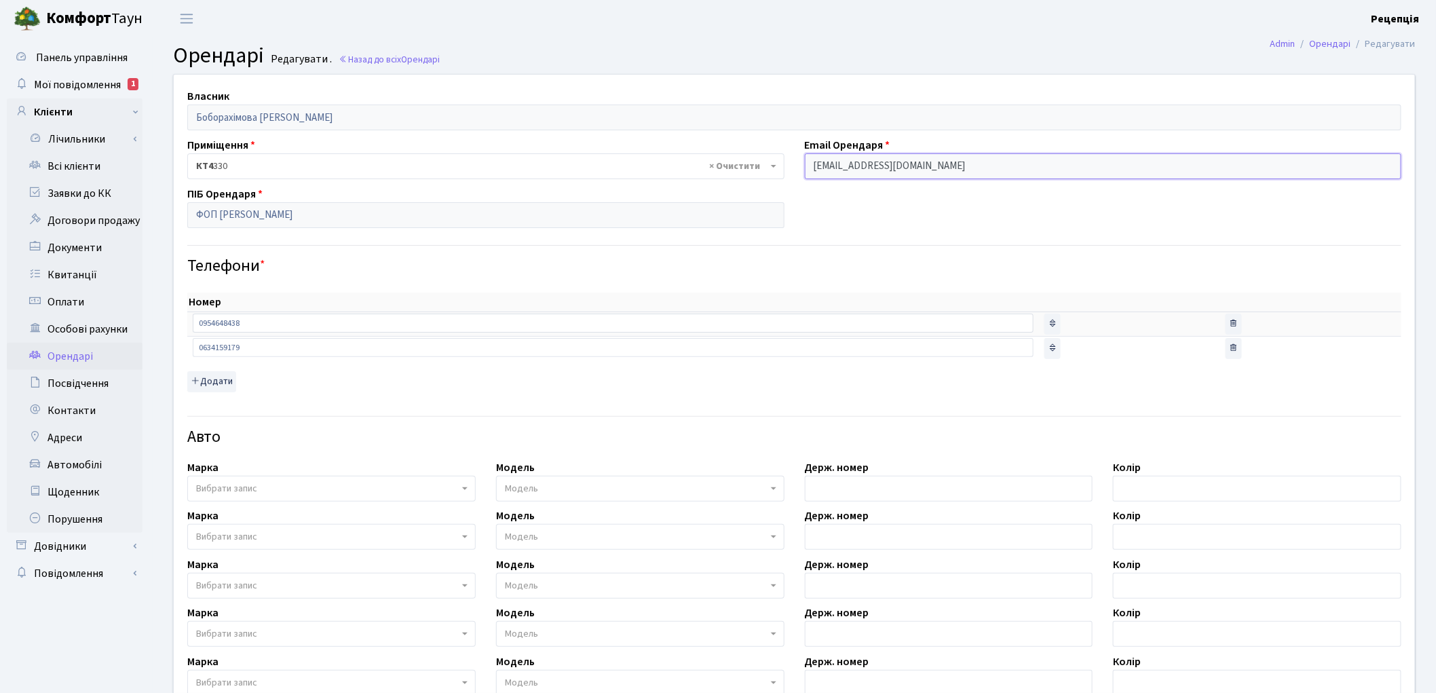
click at [849, 168] on input "eltur1976@gmail.com" at bounding box center [1103, 166] width 597 height 26
click at [930, 168] on input "eltur1976@gmail.com" at bounding box center [1103, 166] width 597 height 26
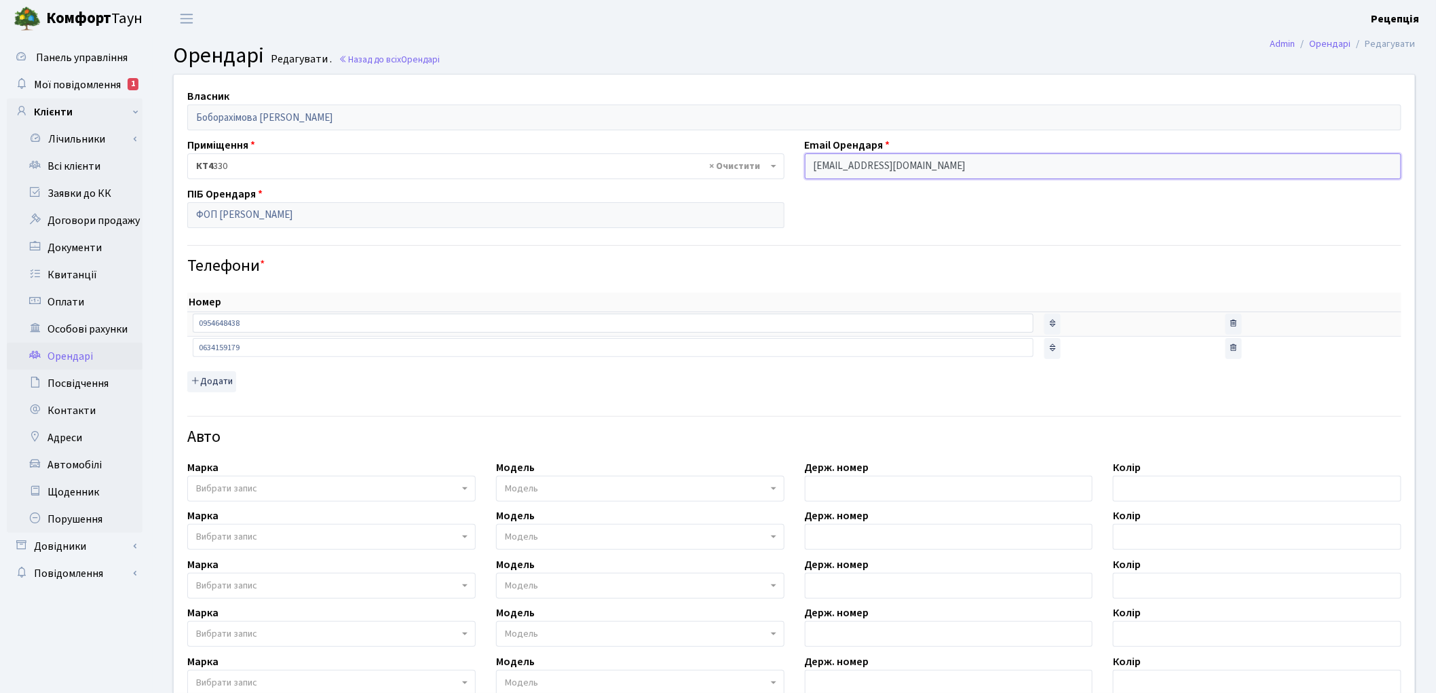
click at [930, 168] on input "eltur1976@gmail.com" at bounding box center [1103, 166] width 597 height 26
click at [930, 167] on input "eltur1976@gmail.com" at bounding box center [1103, 166] width 597 height 26
click at [838, 161] on input "eltur1976@gmail.com" at bounding box center [1103, 166] width 597 height 26
click at [837, 167] on input "eltur1976@gmail.com" at bounding box center [1103, 166] width 597 height 26
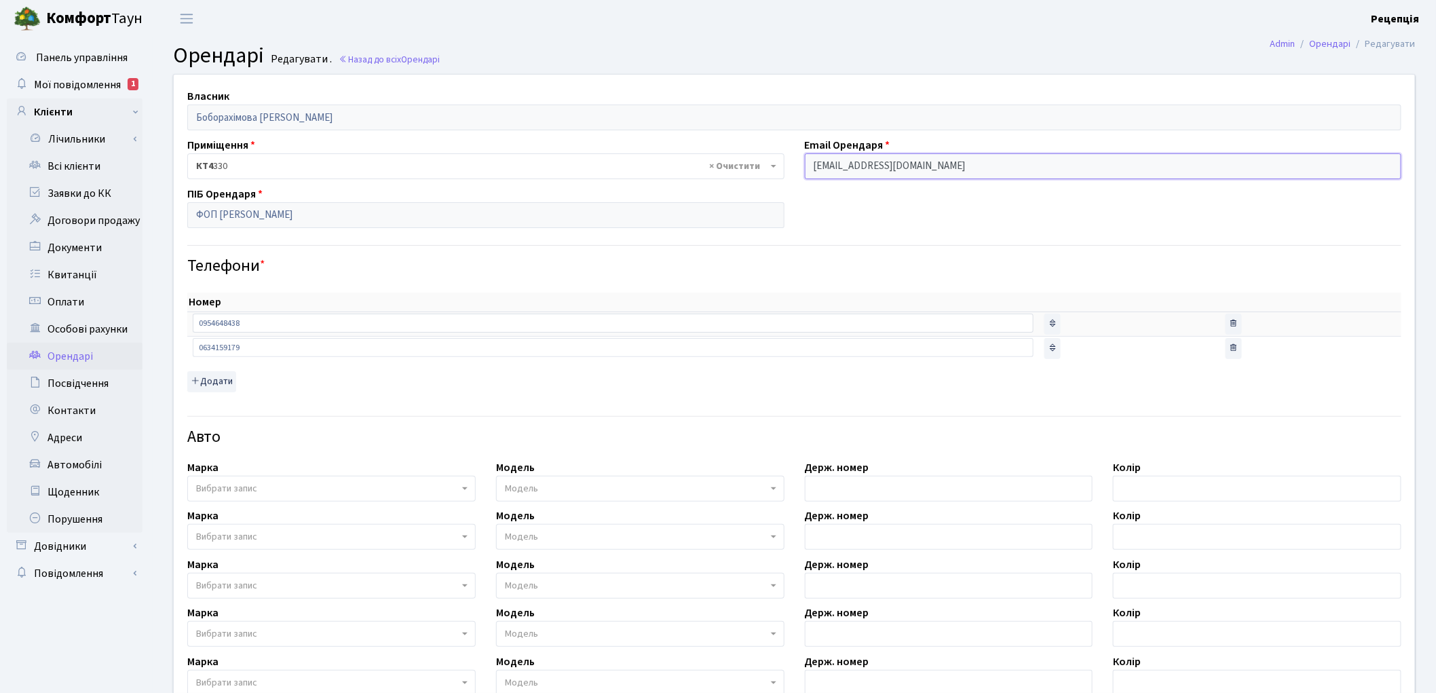
click at [838, 166] on input "eltur1976@gmail.com" at bounding box center [1103, 166] width 597 height 26
click at [909, 170] on input "eltur1976@gmail.com" at bounding box center [1103, 166] width 597 height 26
click at [917, 167] on input "eltur1976@gmail.com" at bounding box center [1103, 166] width 597 height 26
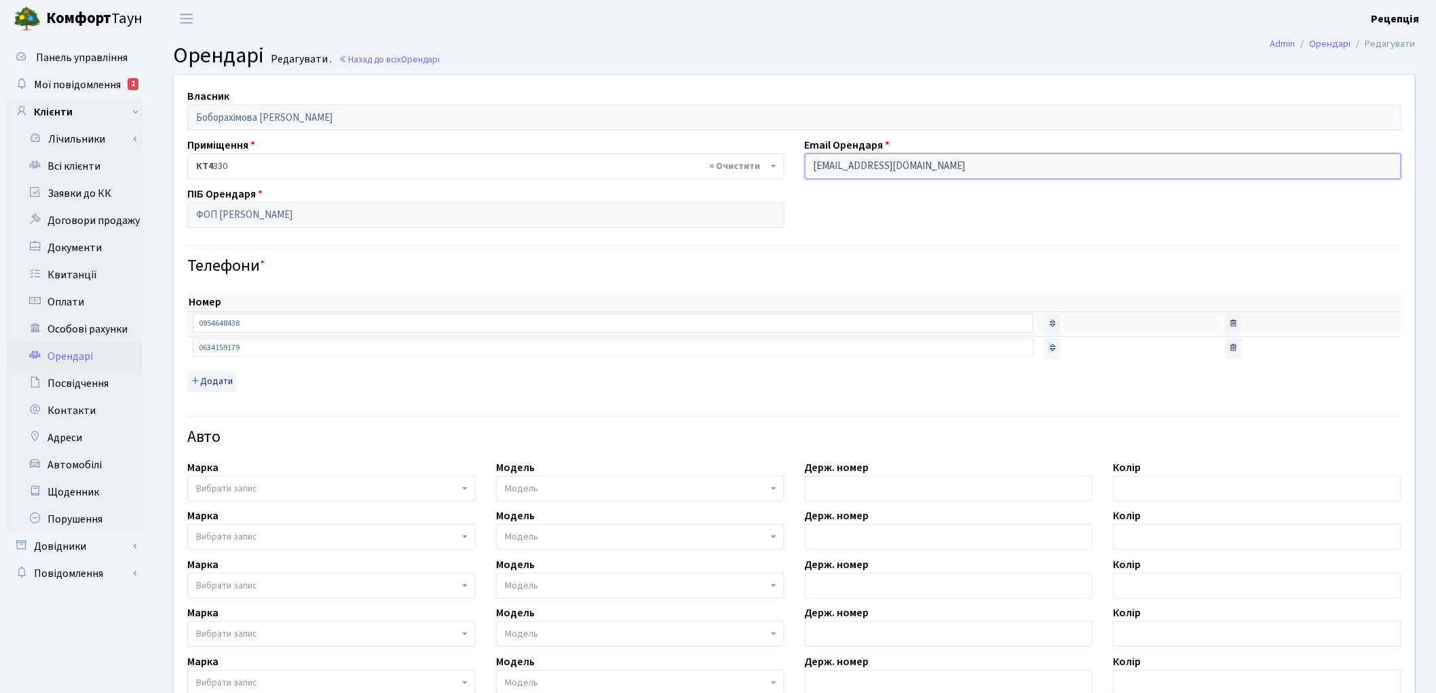
click at [914, 166] on input "eltur1976@gmail.com" at bounding box center [1103, 166] width 597 height 26
click at [838, 170] on input "eltur1976@gmail.com" at bounding box center [1103, 166] width 597 height 26
click at [838, 168] on input "eltur1976@gmail.com" at bounding box center [1103, 166] width 597 height 26
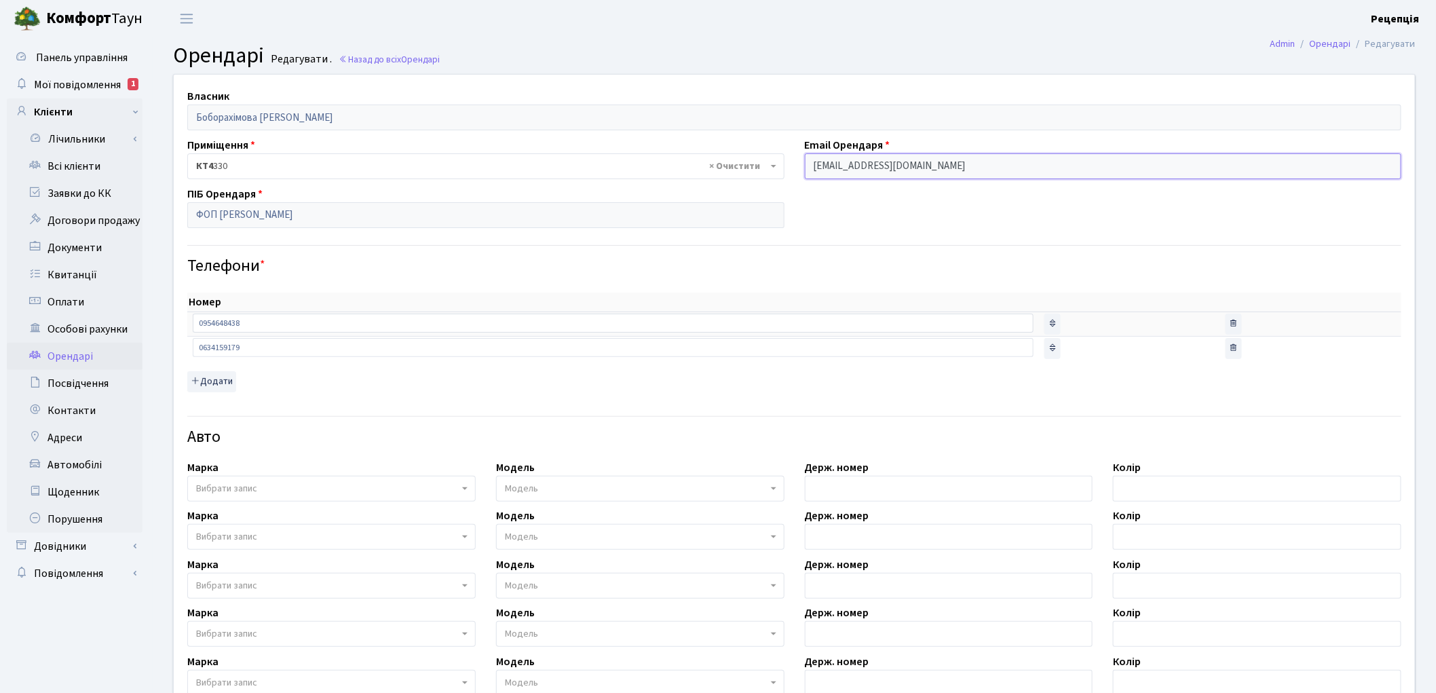
click at [838, 168] on input "eltur1976@gmail.com" at bounding box center [1103, 166] width 597 height 26
click at [879, 223] on div "Власник Боборахімова Каромат Нумонівна Приміщення - <b>КТ4</b>&nbsp;&nbsp;&nbsp…" at bounding box center [795, 490] width 1262 height 831
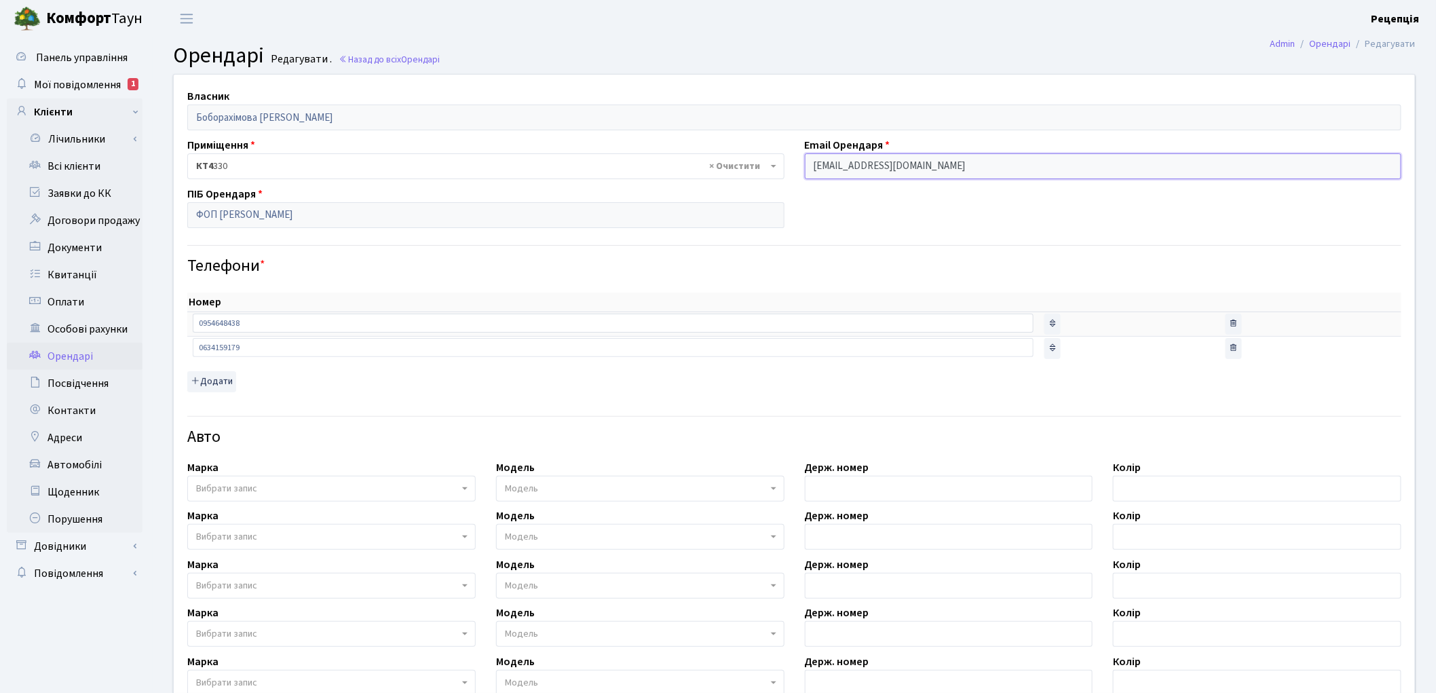
click at [977, 171] on input "eltur1976@gmail.com" at bounding box center [1103, 166] width 597 height 26
click at [959, 163] on input "eltur1976@gmail.com" at bounding box center [1103, 166] width 597 height 26
drag, startPoint x: 921, startPoint y: 170, endPoint x: 781, endPoint y: 162, distance: 140.0
click at [781, 162] on div "Власник Боборахімова Каромат Нумонівна Приміщення - <b>КТ4</b>&nbsp;&nbsp;&nbsp…" at bounding box center [795, 490] width 1262 height 831
click at [919, 206] on div "Власник Боборахімова Каромат Нумонівна Приміщення - <b>КТ4</b>&nbsp;&nbsp;&nbsp…" at bounding box center [795, 490] width 1262 height 831
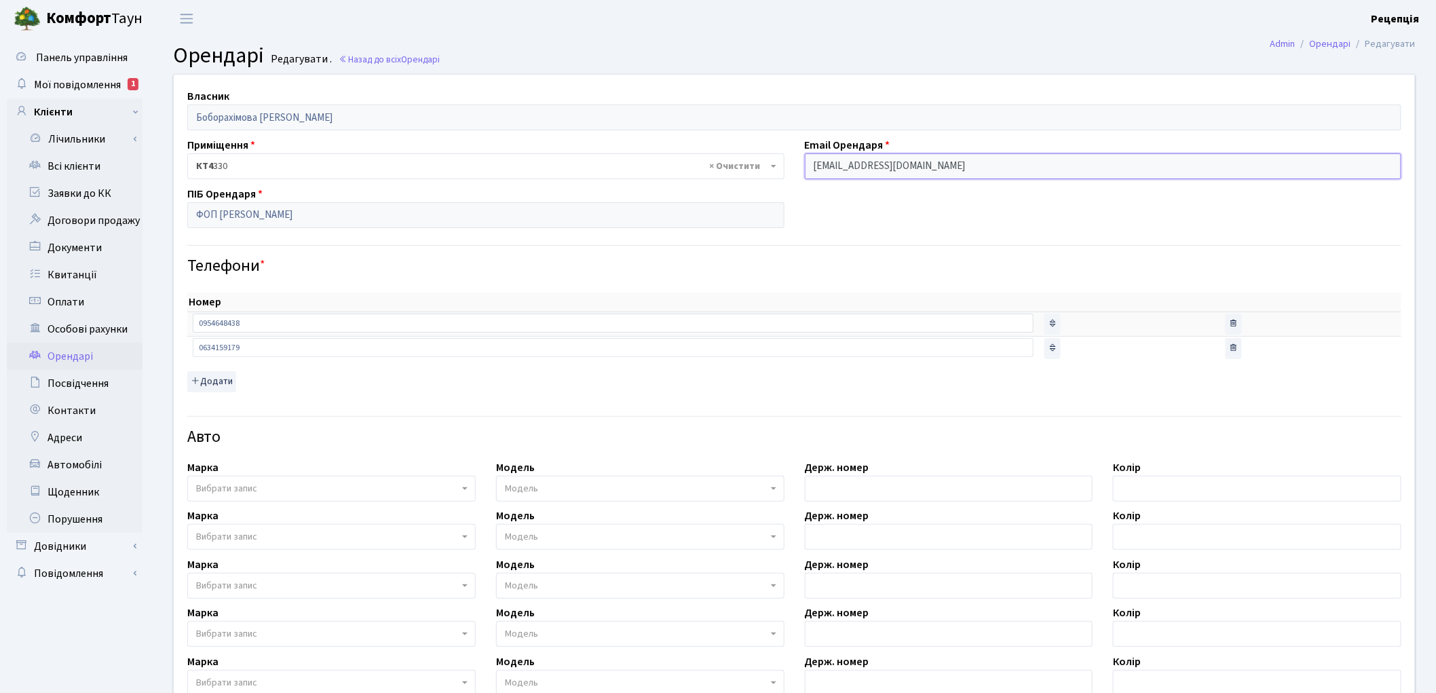
drag, startPoint x: 925, startPoint y: 166, endPoint x: 776, endPoint y: 170, distance: 149.4
click at [776, 170] on div "Власник Боборахімова Каромат Нумонівна Приміщення - <b>КТ4</b>&nbsp;&nbsp;&nbsp…" at bounding box center [795, 490] width 1262 height 831
drag, startPoint x: 901, startPoint y: 193, endPoint x: 904, endPoint y: 208, distance: 14.5
click at [900, 193] on div "Власник Боборахімова Каромат Нумонівна Приміщення - <b>КТ4</b>&nbsp;&nbsp;&nbsp…" at bounding box center [795, 490] width 1262 height 831
click at [917, 166] on input "eltur1976@gmail.com" at bounding box center [1103, 166] width 597 height 26
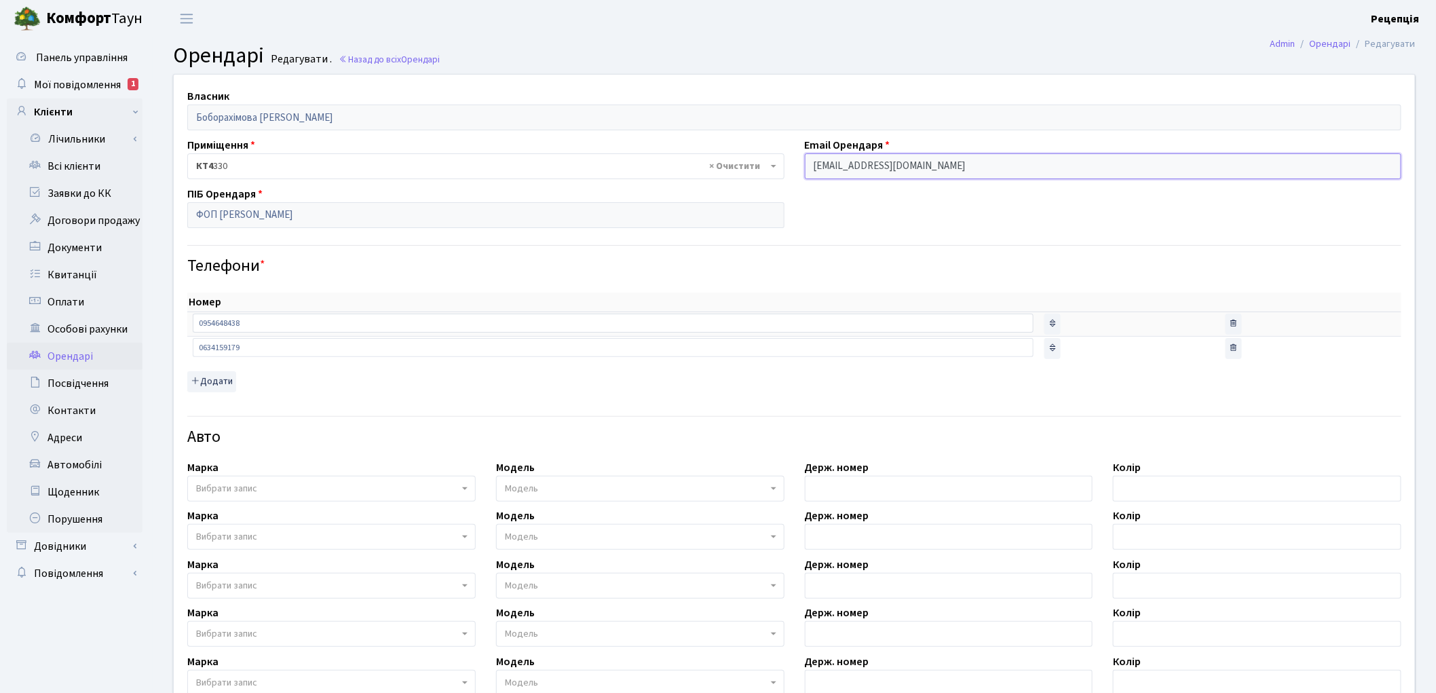
drag, startPoint x: 917, startPoint y: 166, endPoint x: 789, endPoint y: 168, distance: 127.6
click at [789, 168] on div "Власник Боборахімова Каромат Нумонівна Приміщення - <b>КТ4</b>&nbsp;&nbsp;&nbsp…" at bounding box center [795, 490] width 1262 height 831
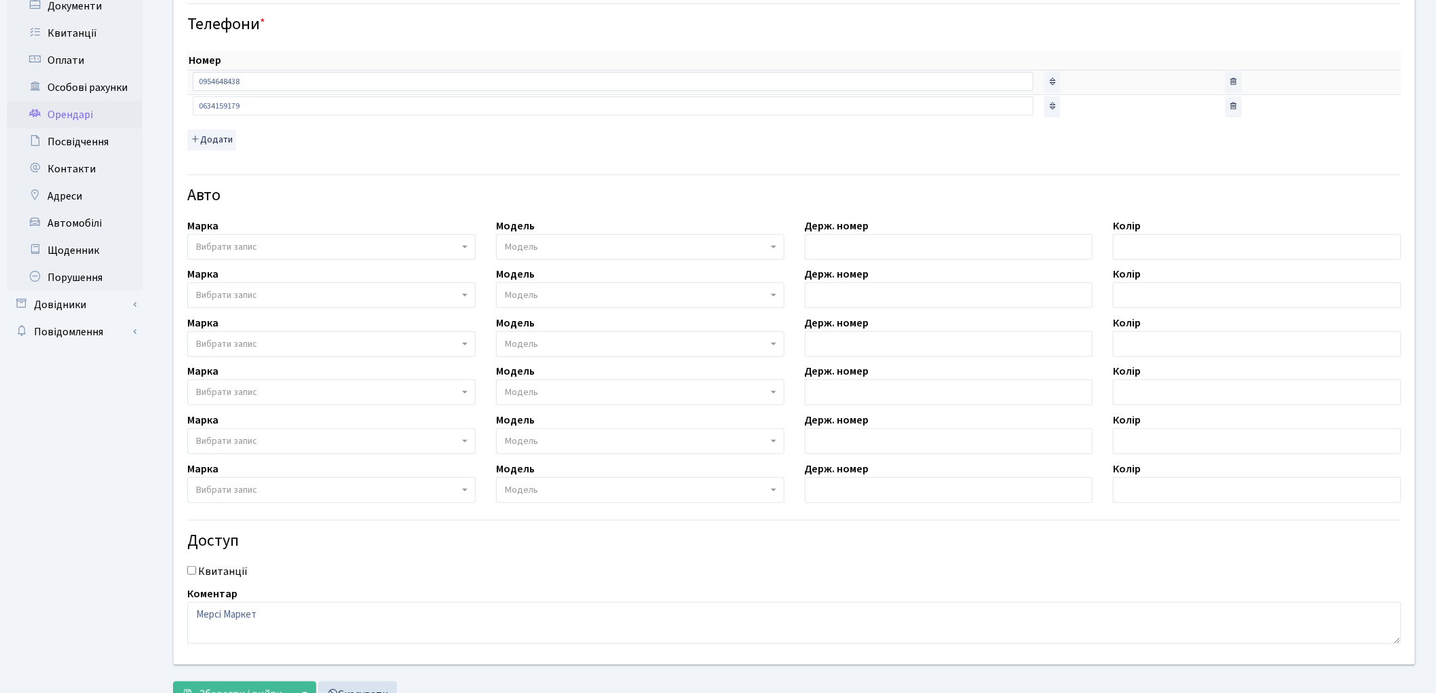
scroll to position [297, 0]
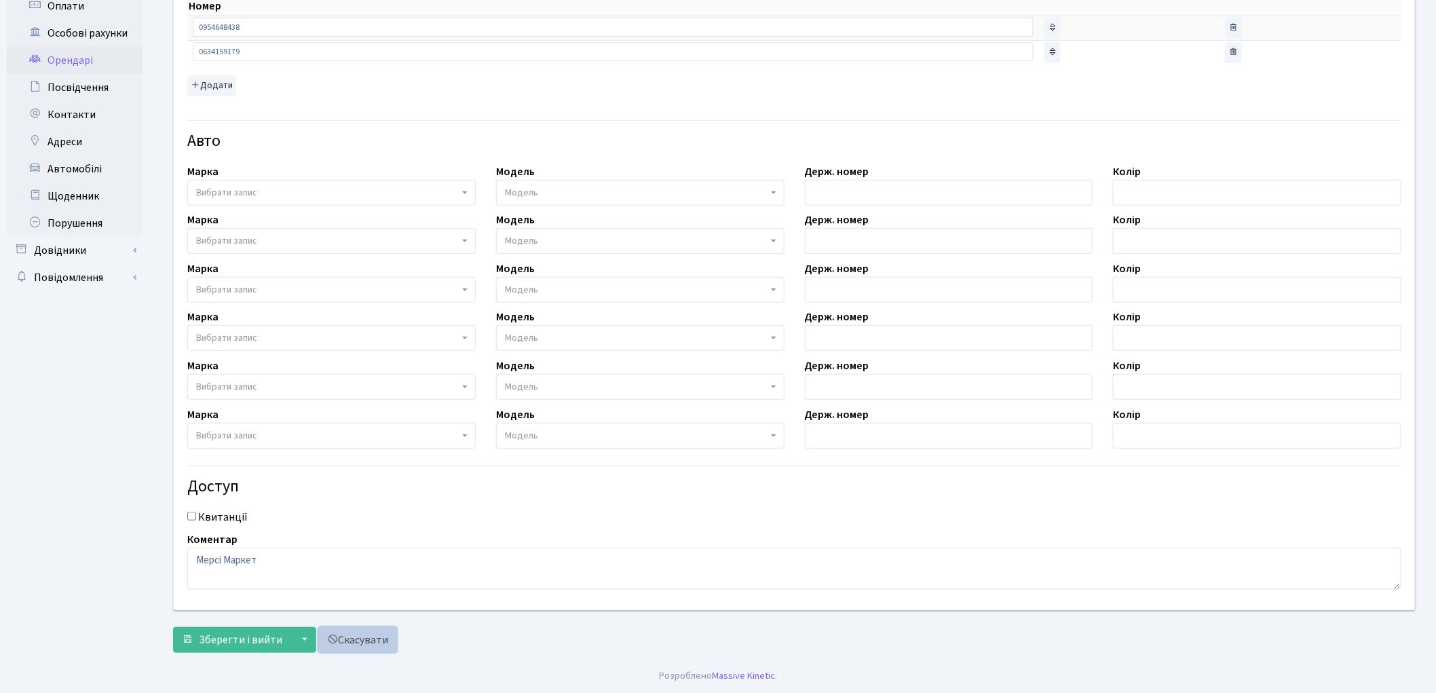
click at [355, 645] on link "Скасувати" at bounding box center [357, 640] width 79 height 26
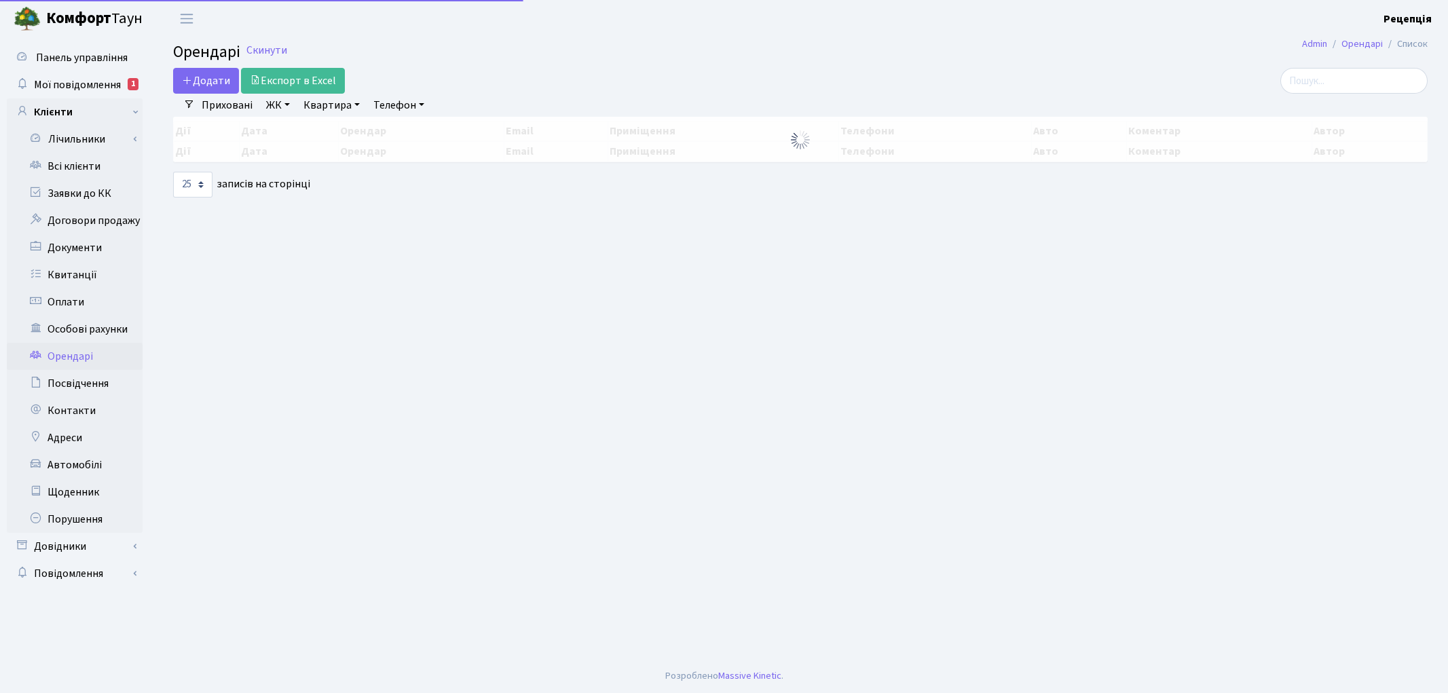
select select "25"
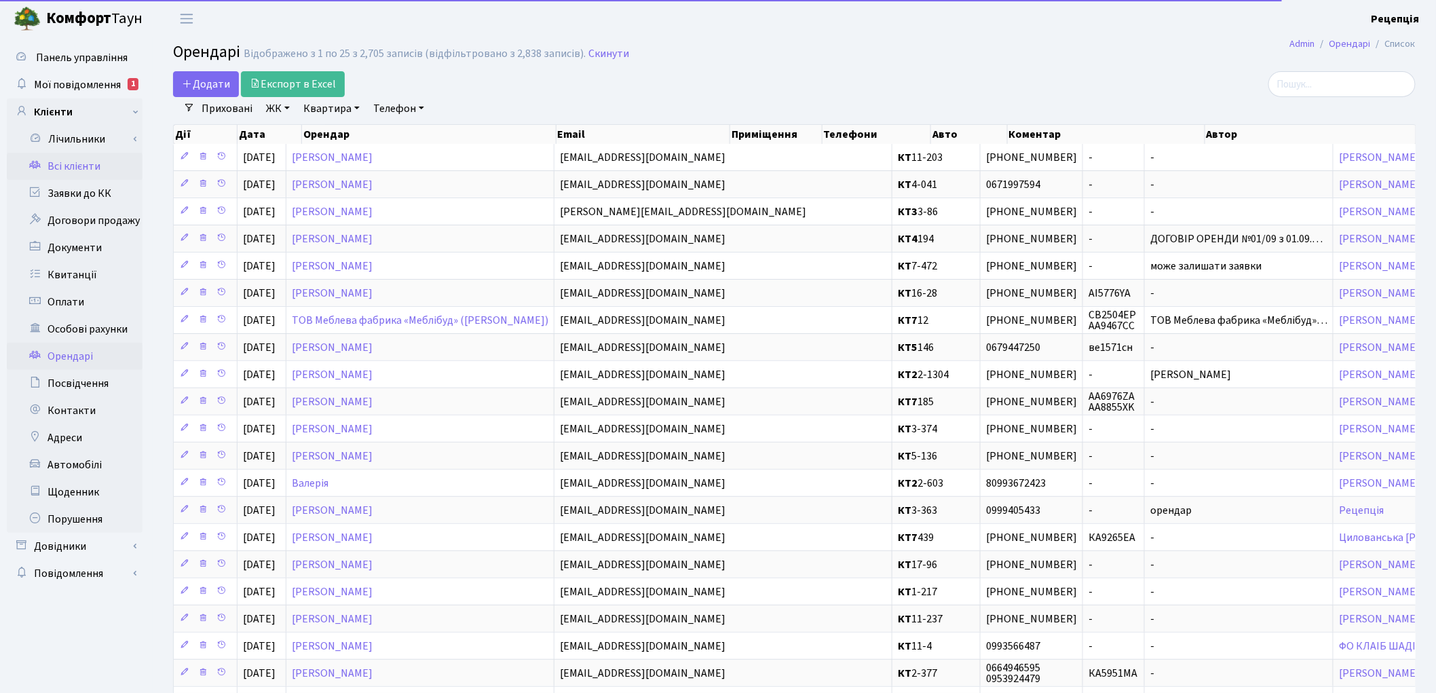
click at [69, 165] on link "Всі клієнти" at bounding box center [75, 166] width 136 height 27
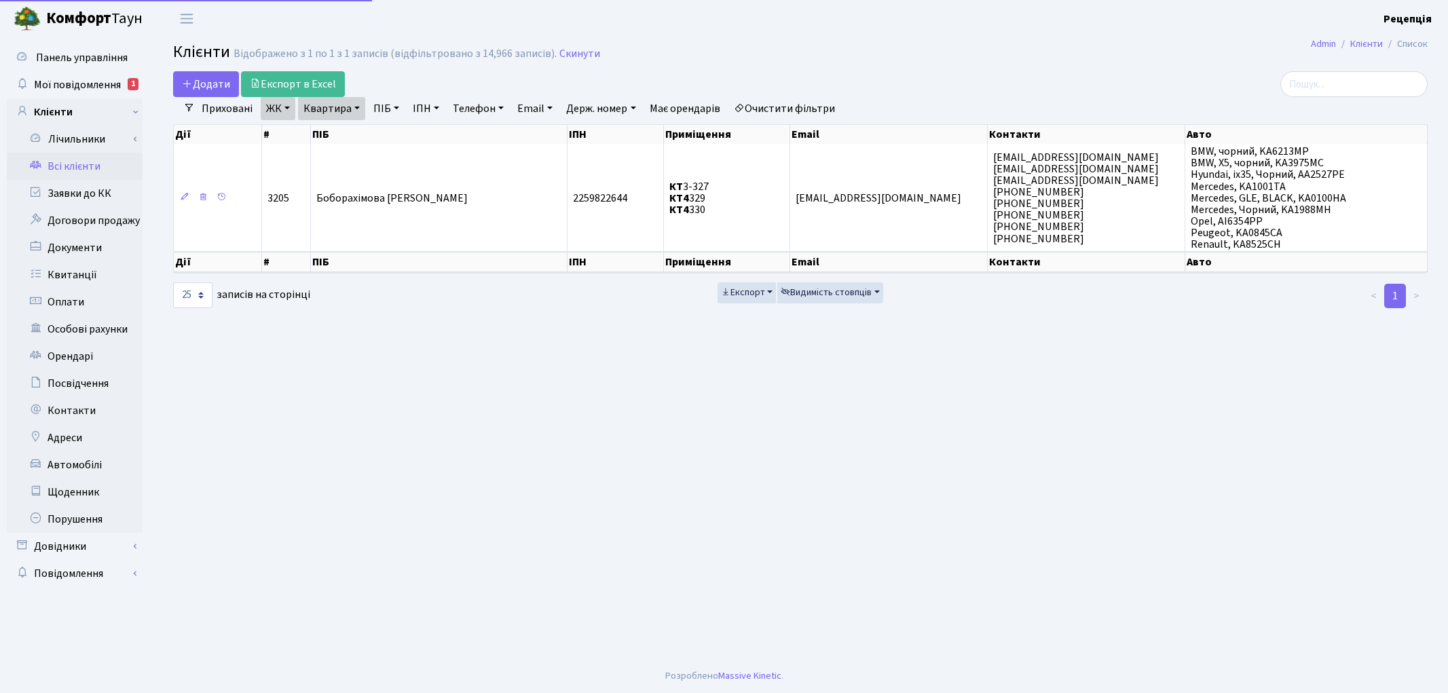
select select "25"
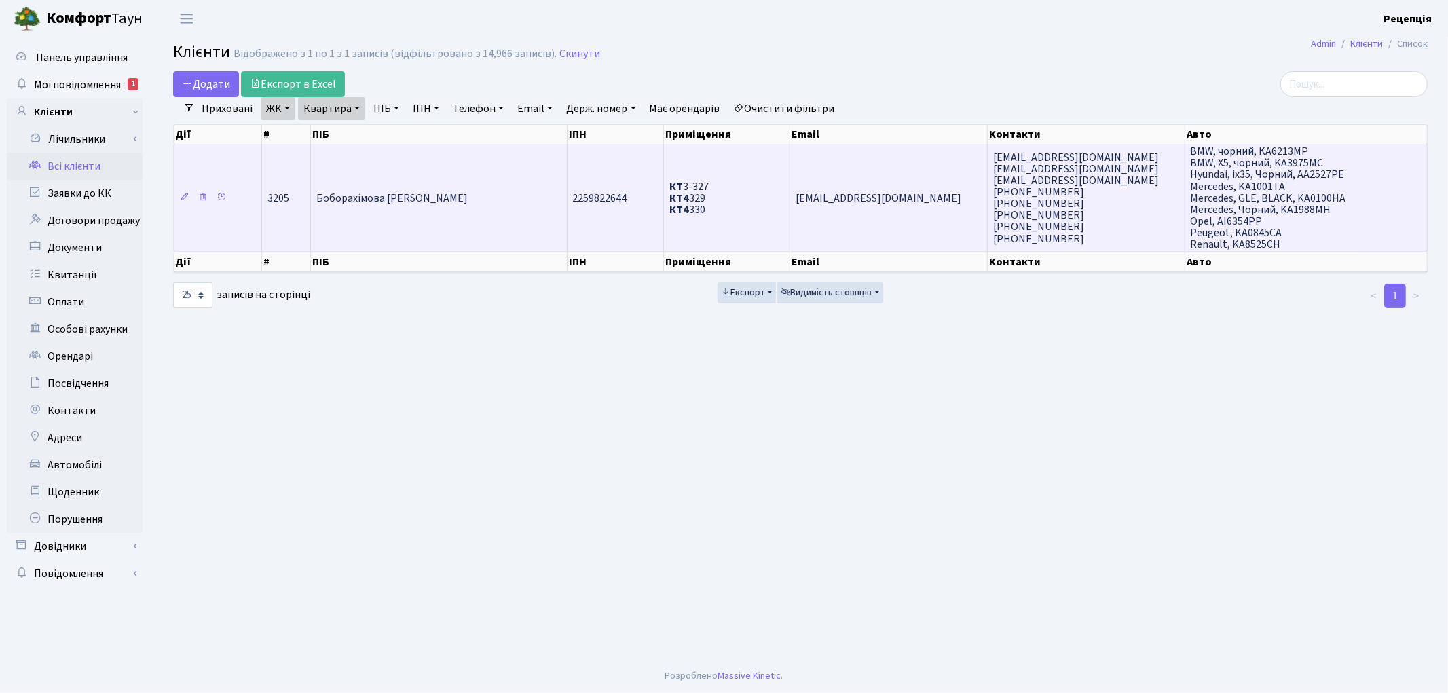
click at [505, 198] on td "Боборахімова [PERSON_NAME]" at bounding box center [439, 197] width 257 height 107
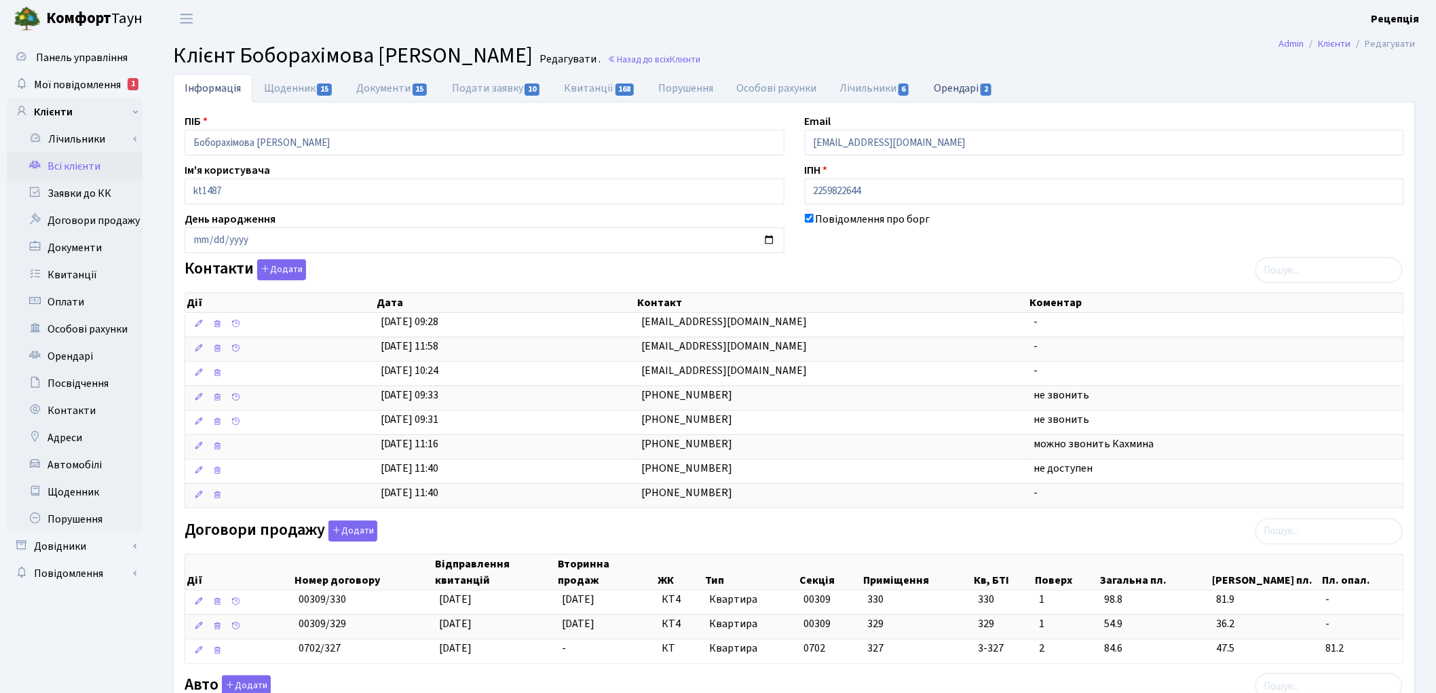
click at [952, 98] on link "Орендарі 2" at bounding box center [963, 88] width 82 height 28
select select "25"
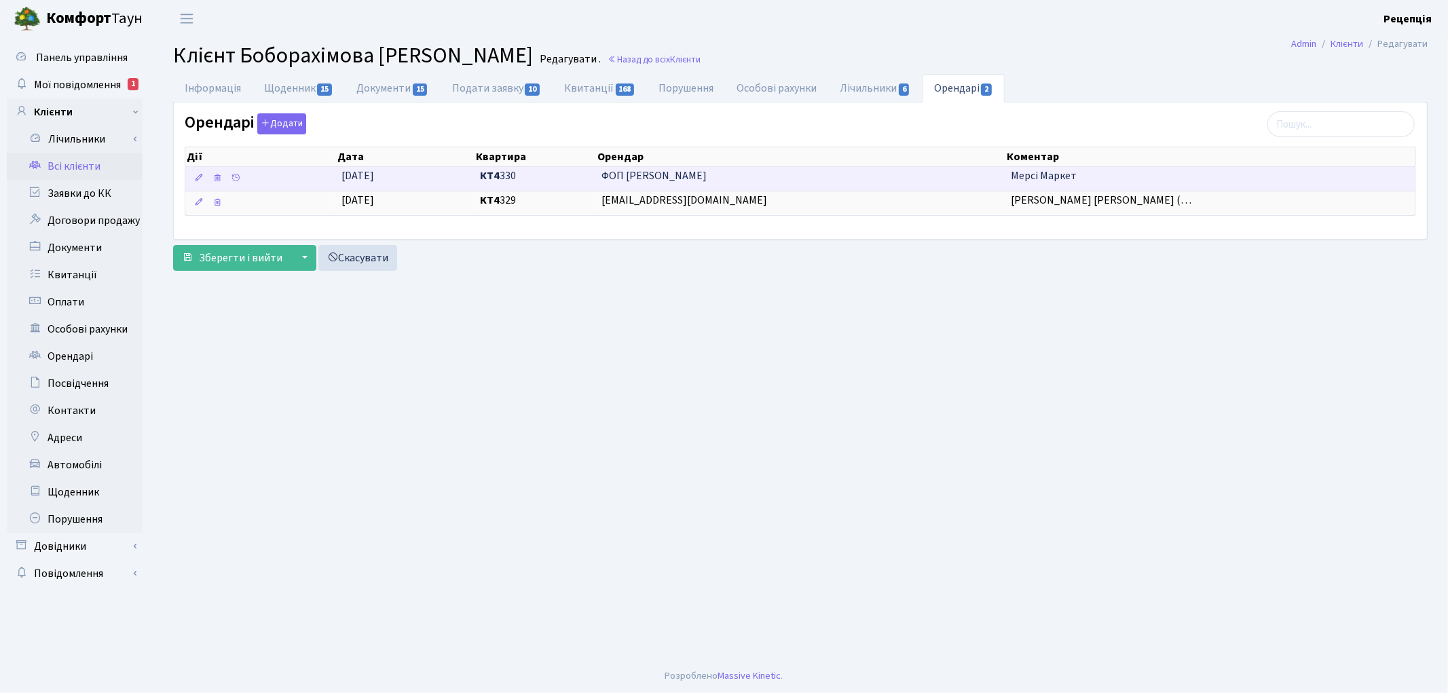
click at [945, 175] on span "ФОП Єзгор Олександр Васильович" at bounding box center [800, 176] width 398 height 16
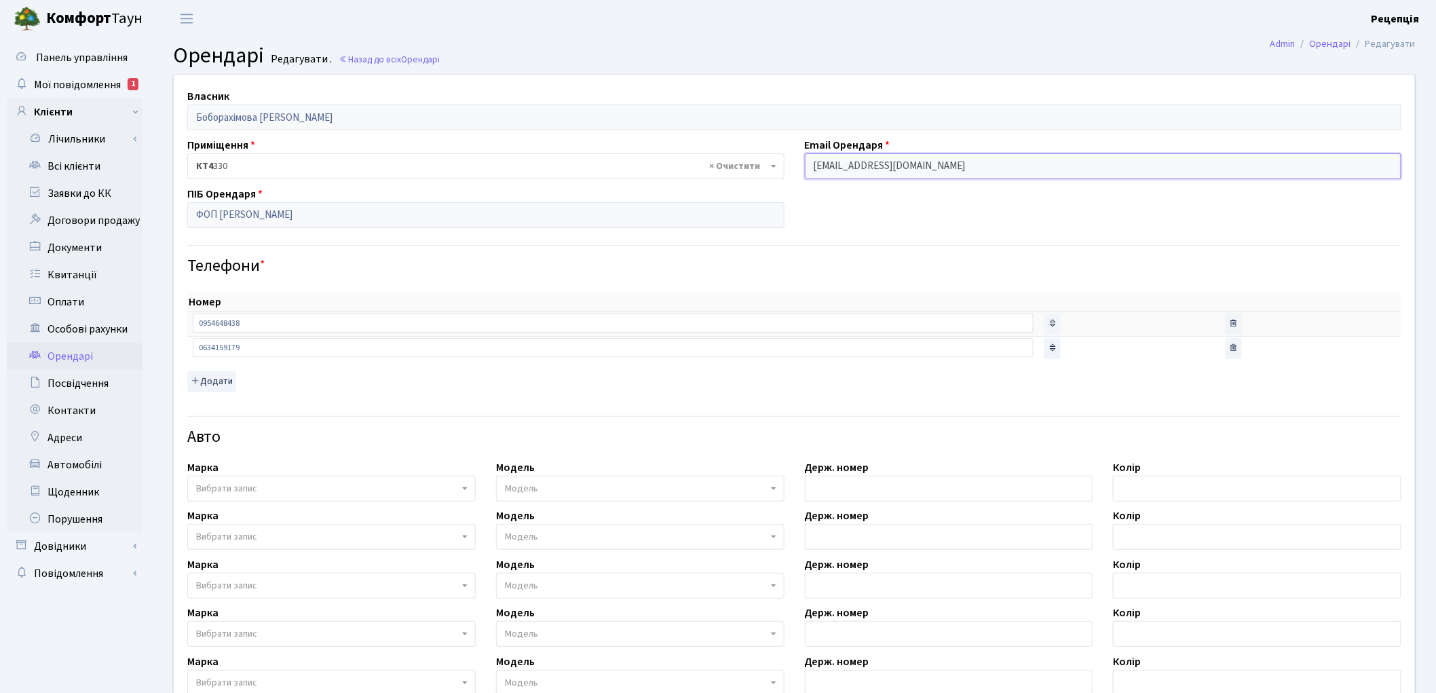
click at [913, 168] on input "eltur1976@gmail.com" at bounding box center [1103, 166] width 597 height 26
click at [917, 167] on input "eltur1976@gmail.com" at bounding box center [1103, 166] width 597 height 26
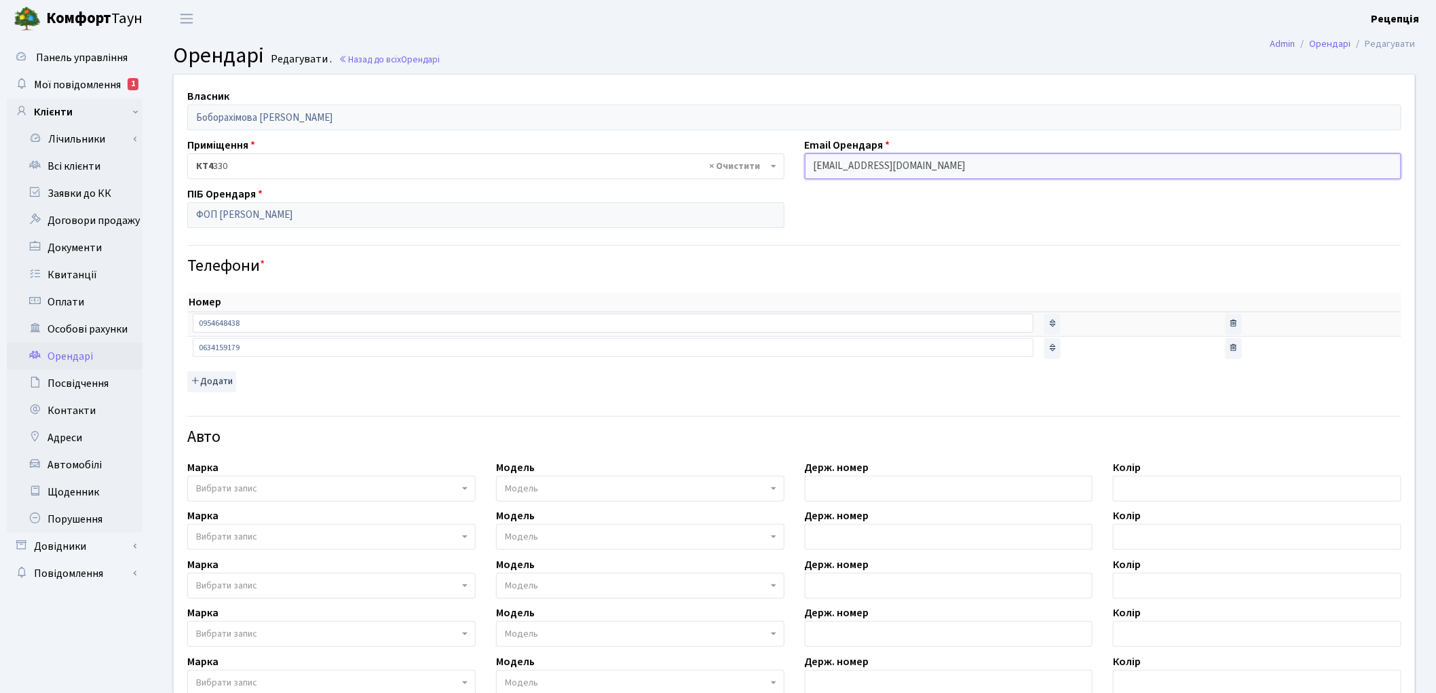
click at [917, 167] on input "eltur1976@gmail.com" at bounding box center [1103, 166] width 597 height 26
click at [384, 212] on input "ФОП Єзгор Олександр Васильович" at bounding box center [485, 215] width 597 height 26
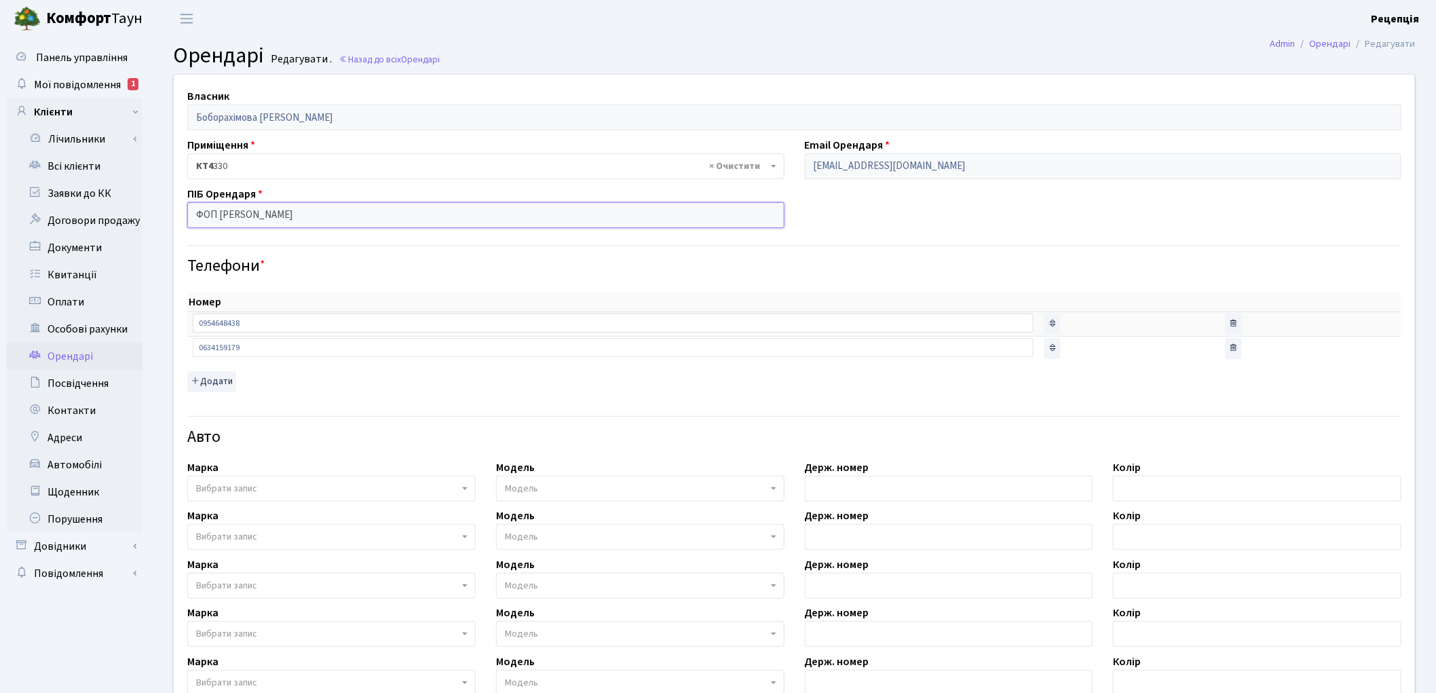
click at [384, 212] on input "ФОП Єзгор Олександр Васильович" at bounding box center [485, 215] width 597 height 26
click at [83, 166] on link "Всі клієнти" at bounding box center [75, 166] width 136 height 27
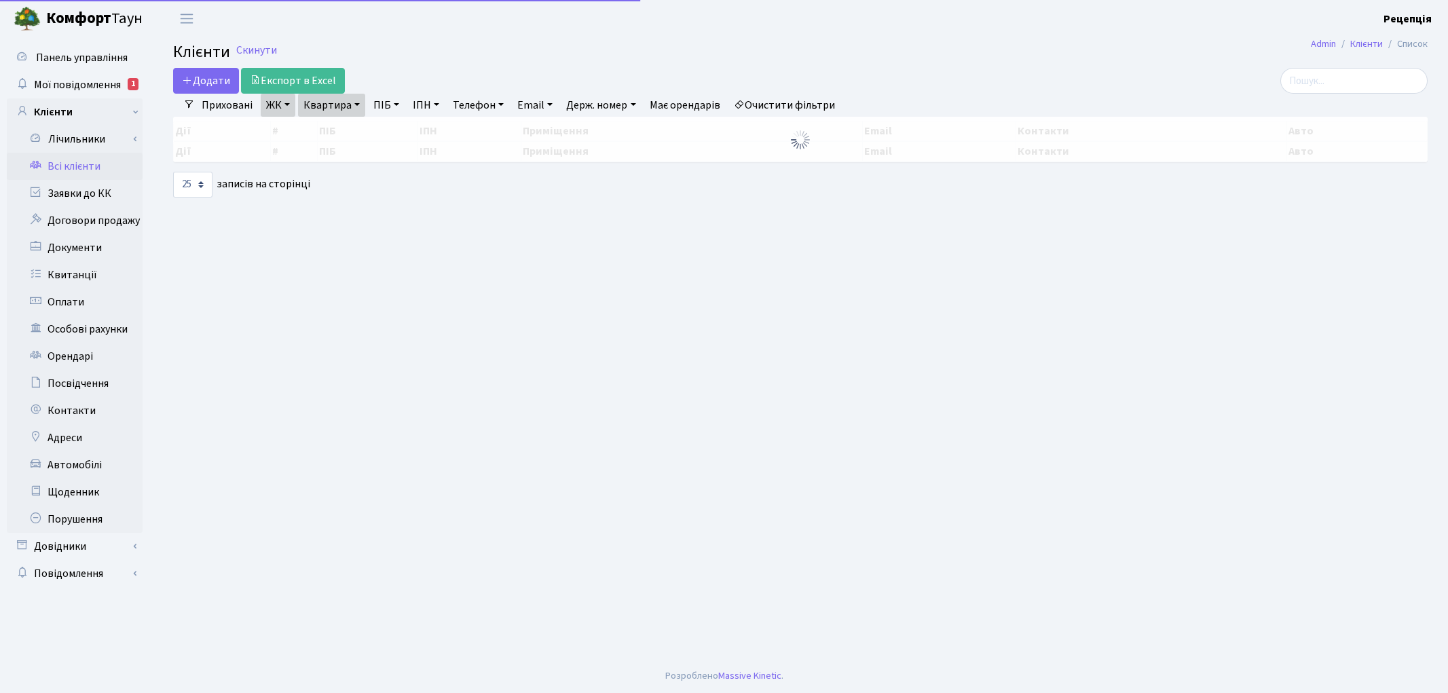
select select "25"
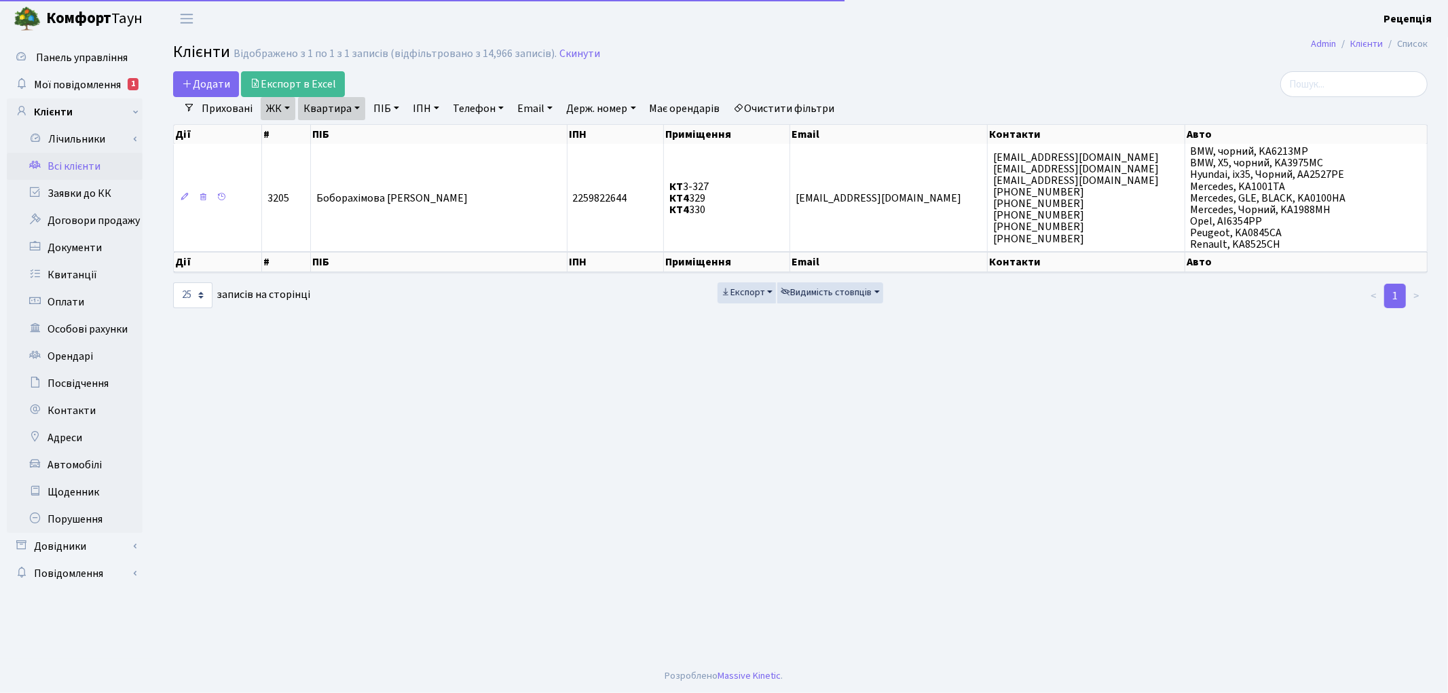
click at [711, 161] on td "КТ 3-327 КТ4 329 КТ4 330" at bounding box center [727, 197] width 126 height 107
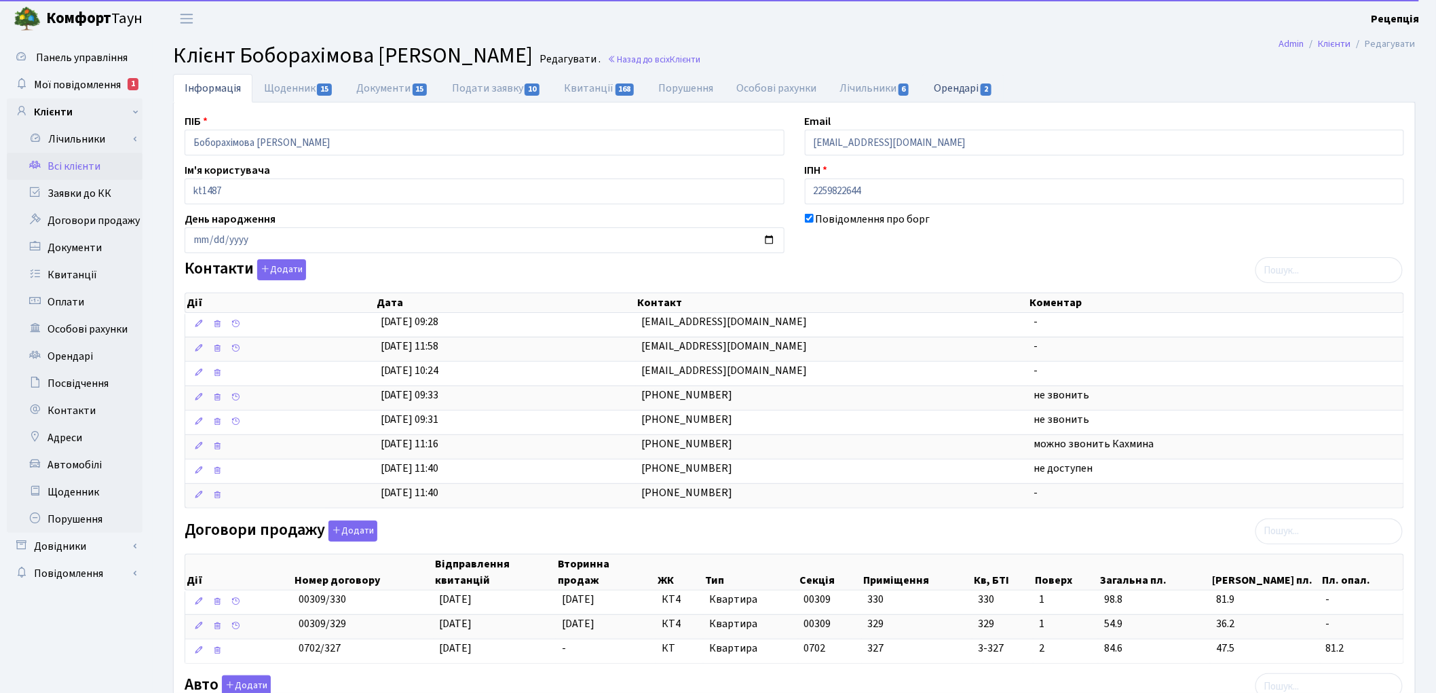
click at [989, 90] on span "2" at bounding box center [986, 89] width 11 height 12
select select "25"
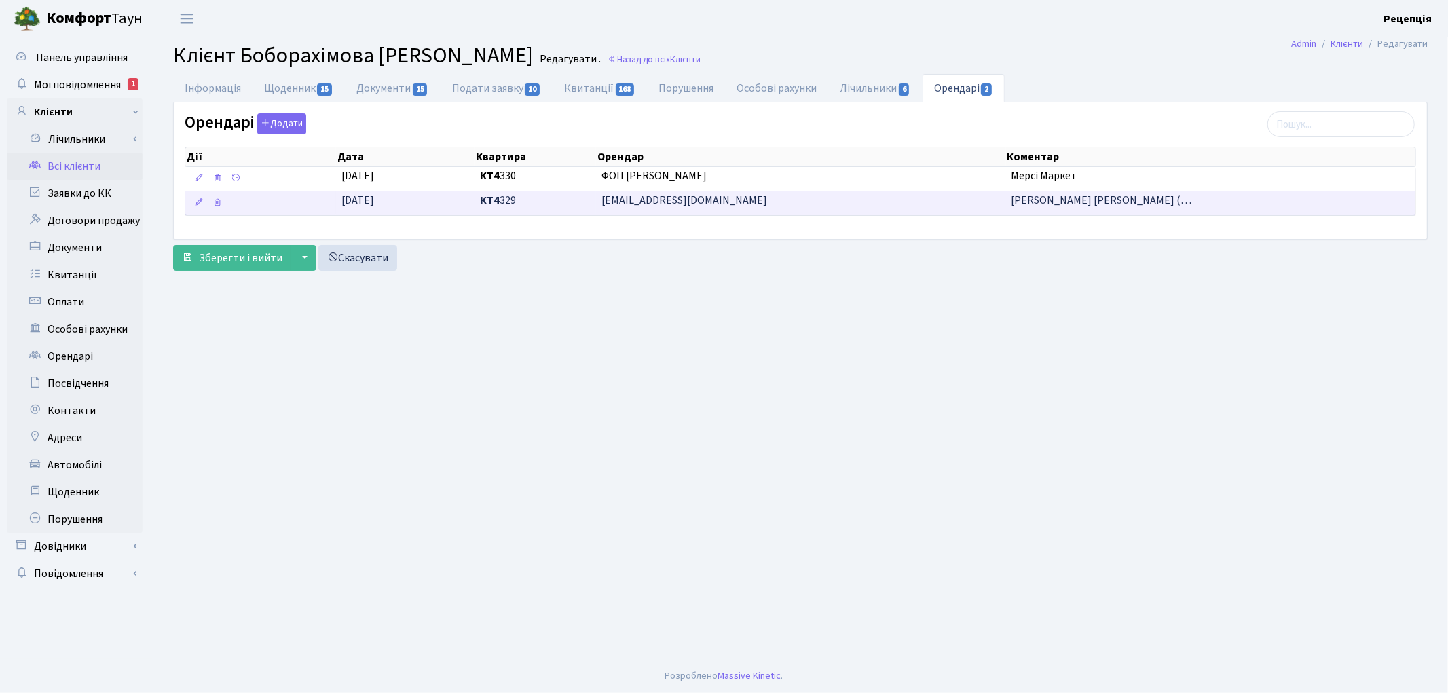
click at [1013, 197] on span "ФОП Азімова Махфуза Іномівна (…" at bounding box center [1101, 200] width 181 height 15
click at [986, 202] on span "[EMAIL_ADDRESS][DOMAIN_NAME]" at bounding box center [800, 201] width 398 height 16
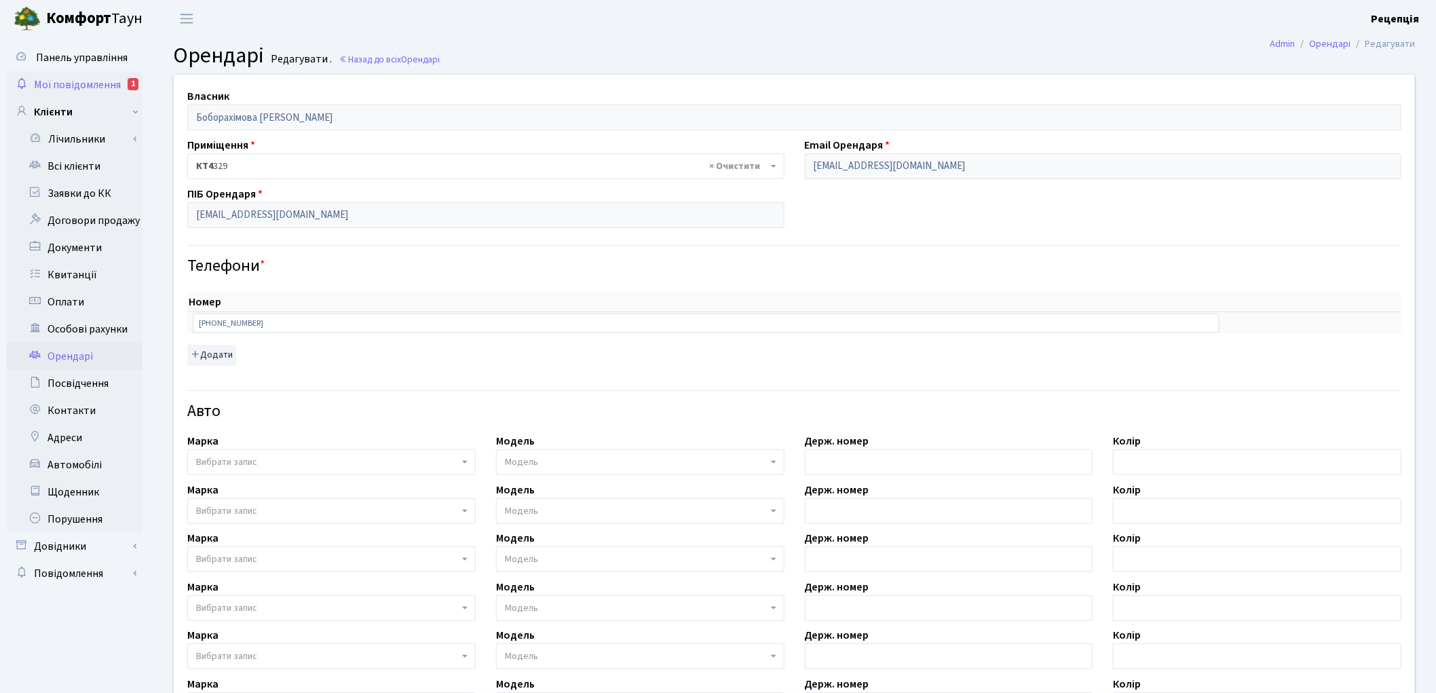
click at [79, 90] on span "Мої повідомлення" at bounding box center [77, 84] width 87 height 15
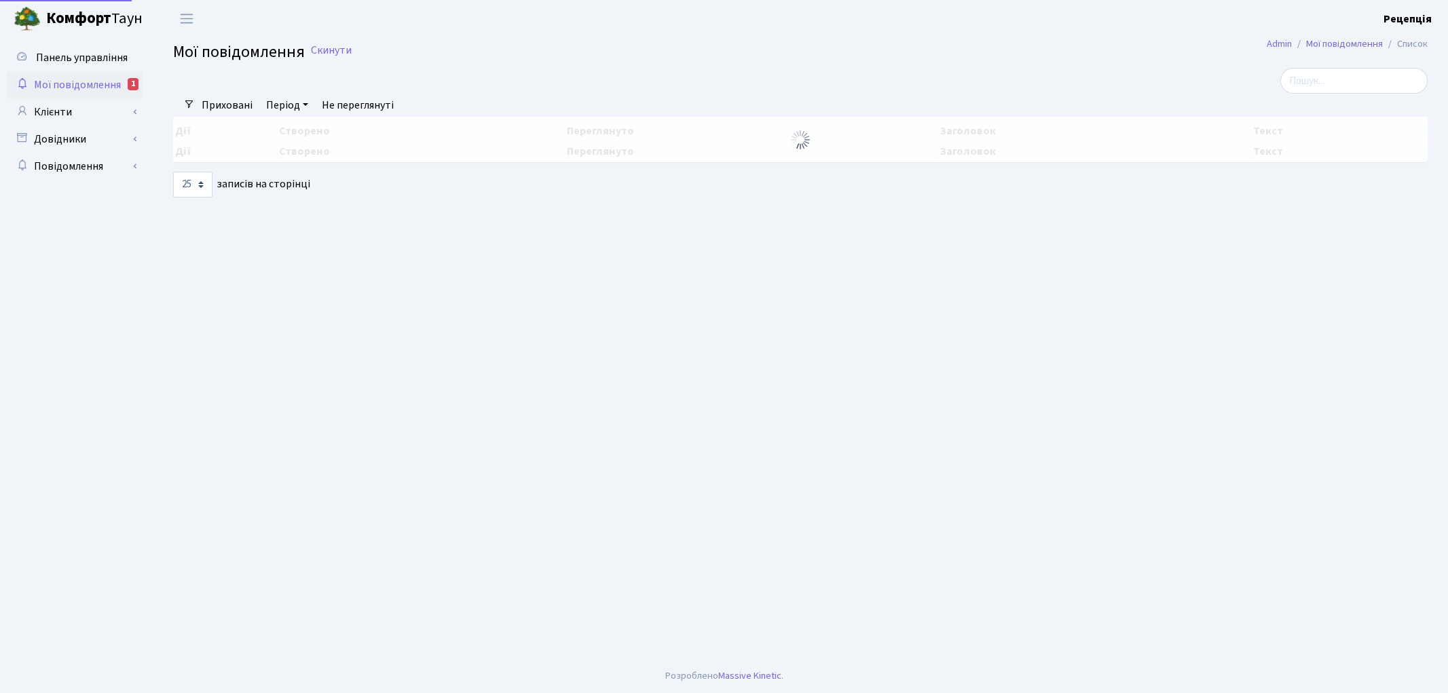
select select "25"
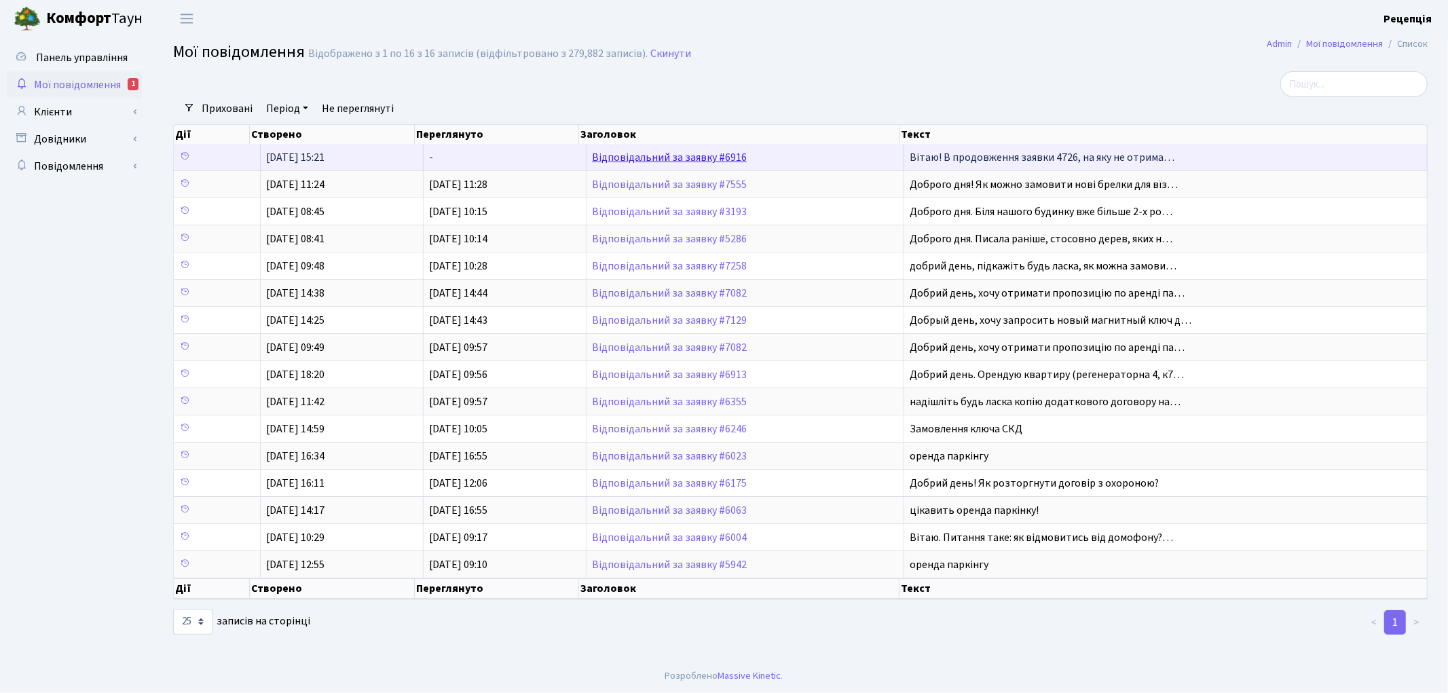
click at [702, 160] on link "Відповідальний за заявку #6916" at bounding box center [669, 157] width 155 height 15
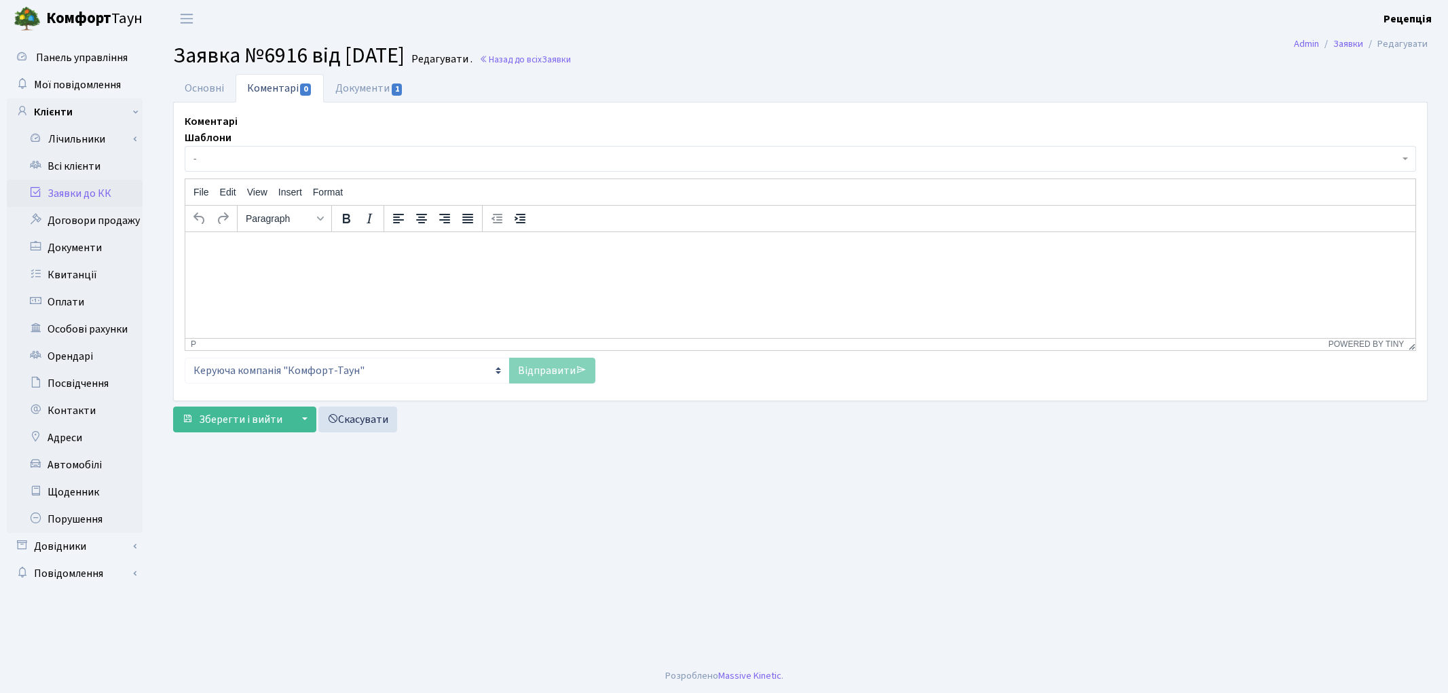
select select "7234"
click at [212, 88] on link "Основні" at bounding box center [204, 88] width 62 height 28
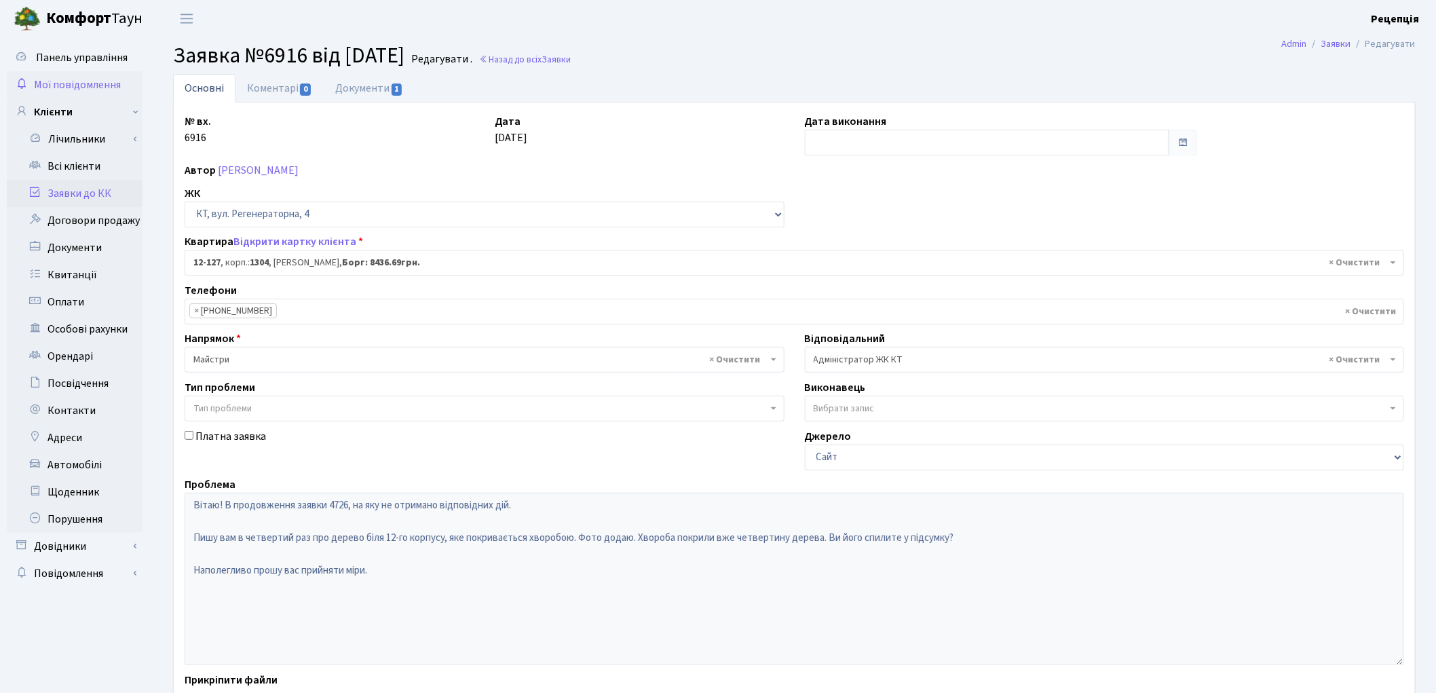
click at [62, 87] on span "Мої повідомлення" at bounding box center [77, 84] width 87 height 15
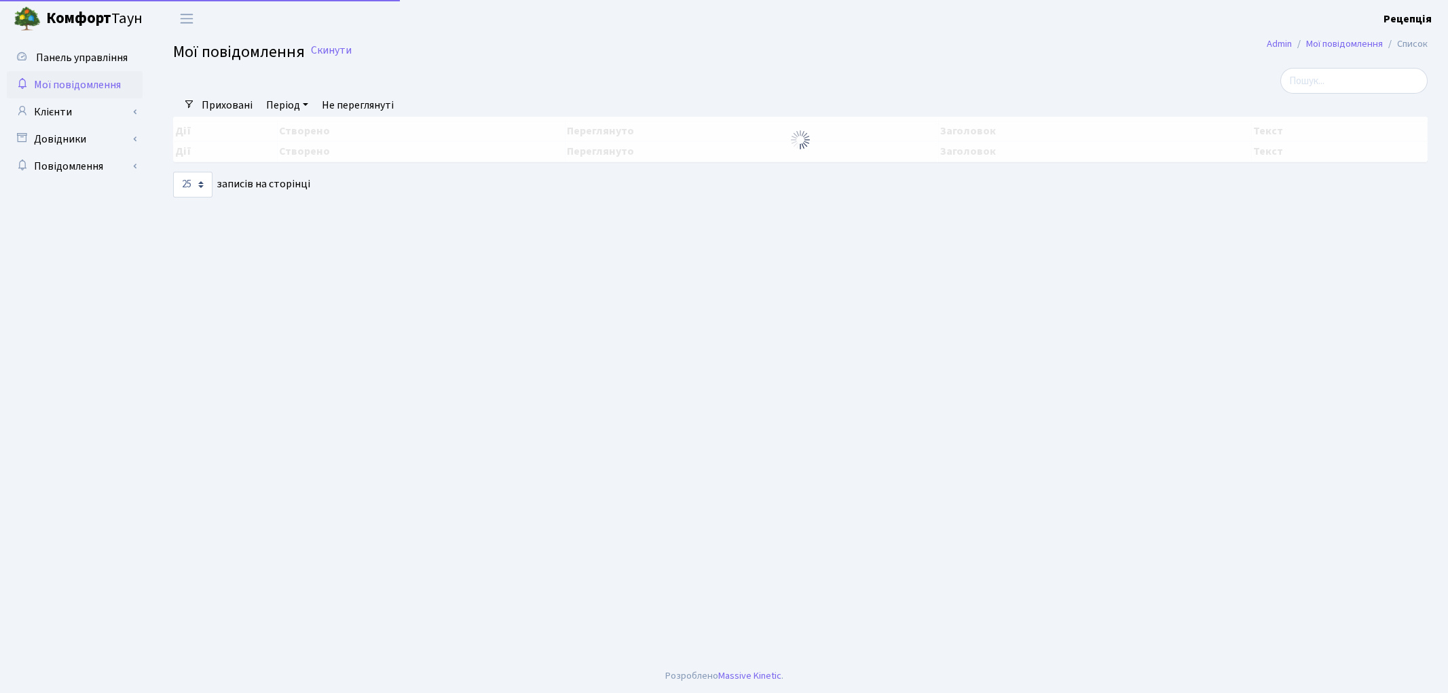
select select "25"
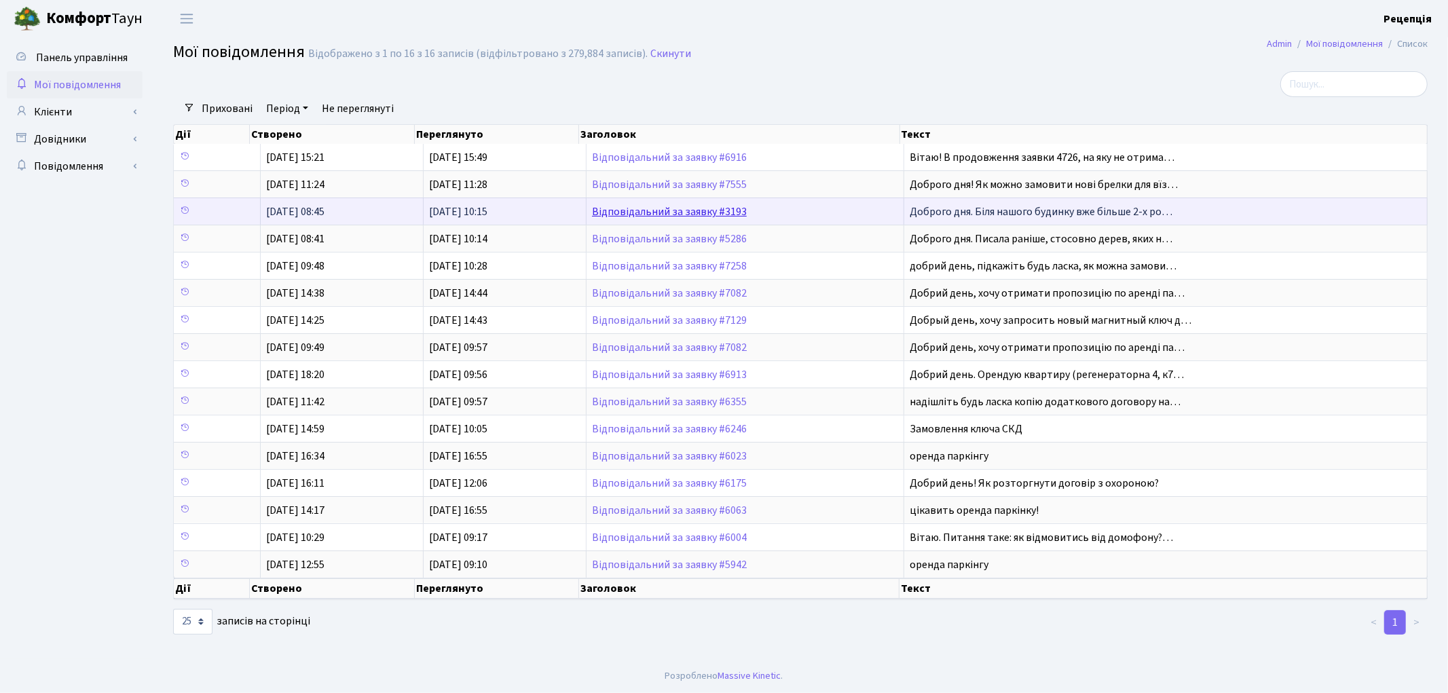
click at [713, 214] on link "Відповідальний за заявку #3193" at bounding box center [669, 211] width 155 height 15
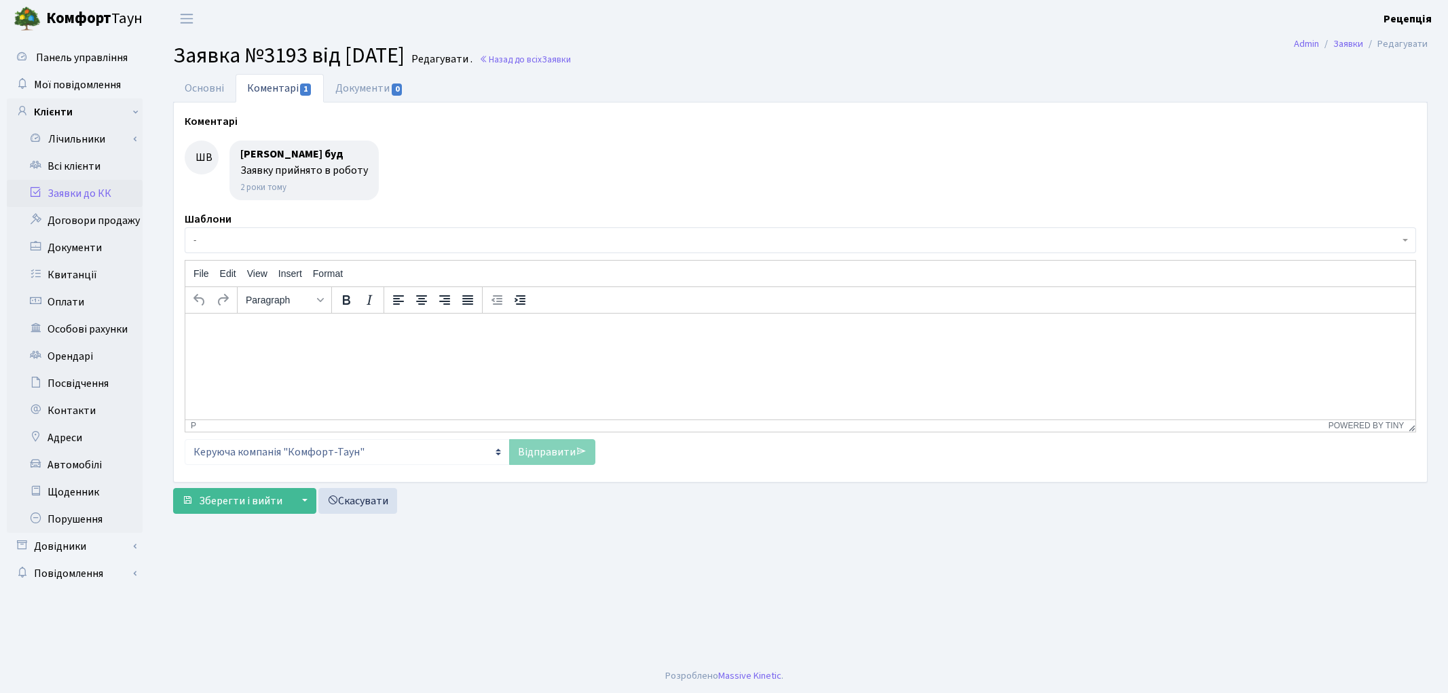
select select "16608"
click at [212, 87] on link "Основні" at bounding box center [204, 88] width 62 height 28
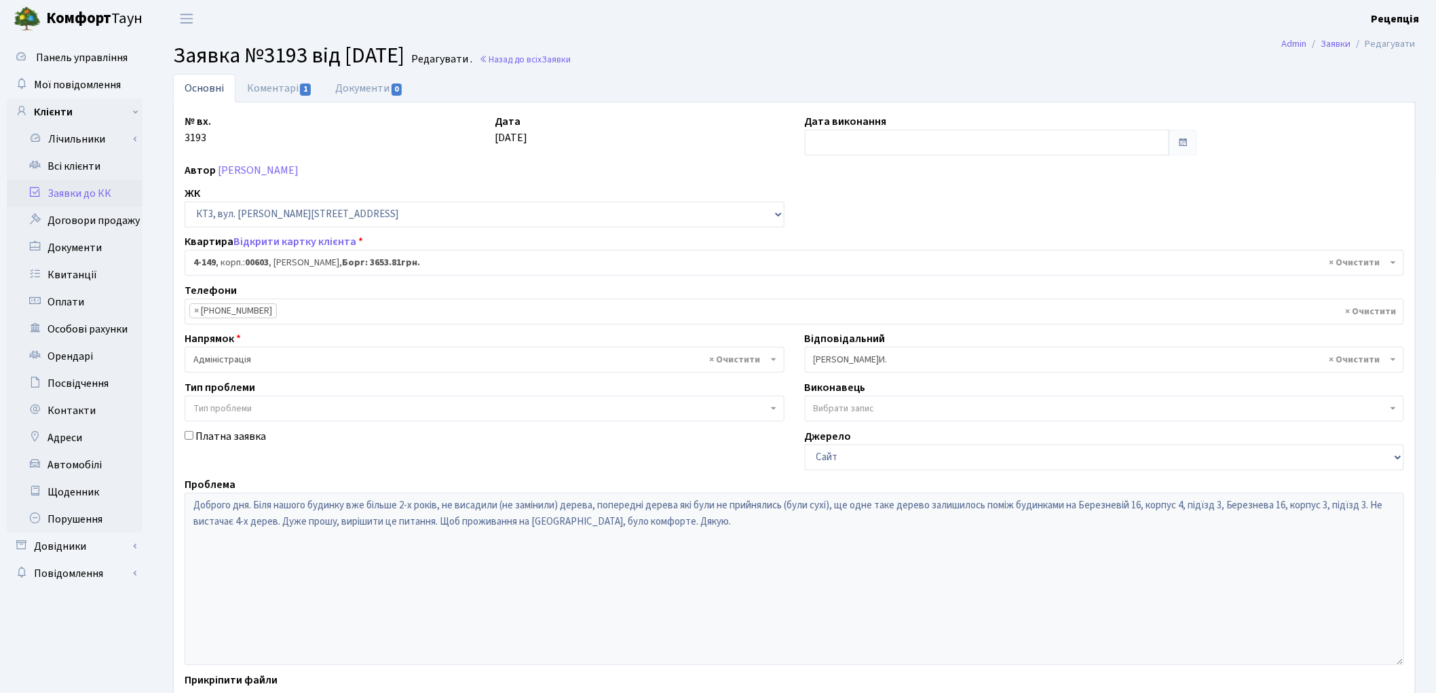
click at [94, 190] on link "Заявки до КК" at bounding box center [75, 193] width 136 height 27
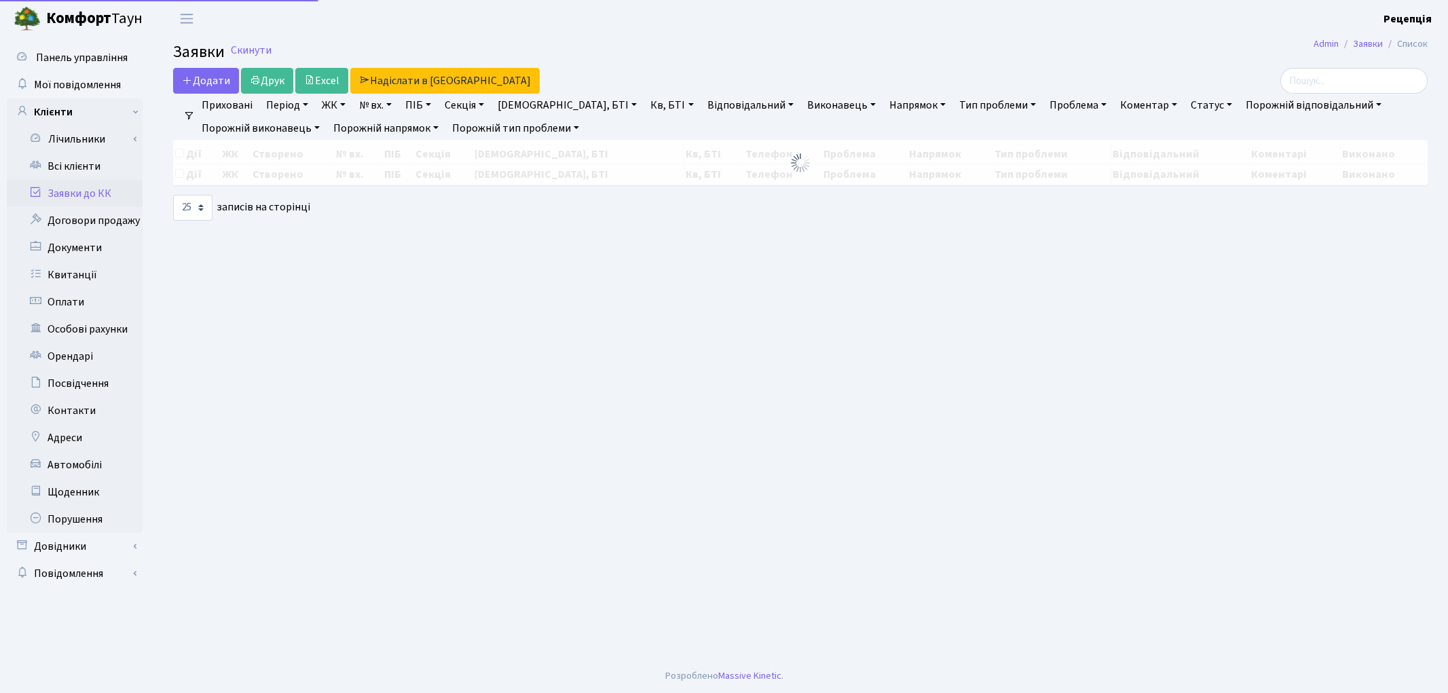
select select "25"
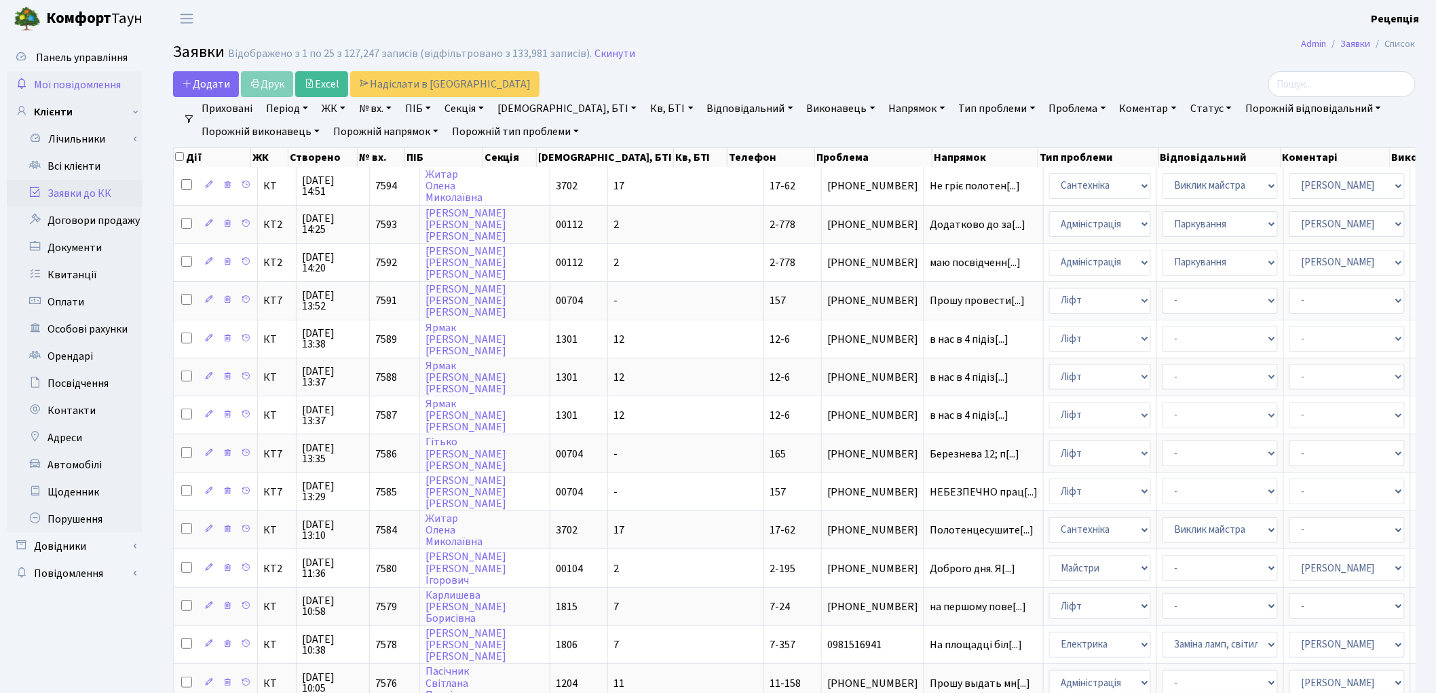
click at [80, 89] on span "Мої повідомлення" at bounding box center [77, 84] width 87 height 15
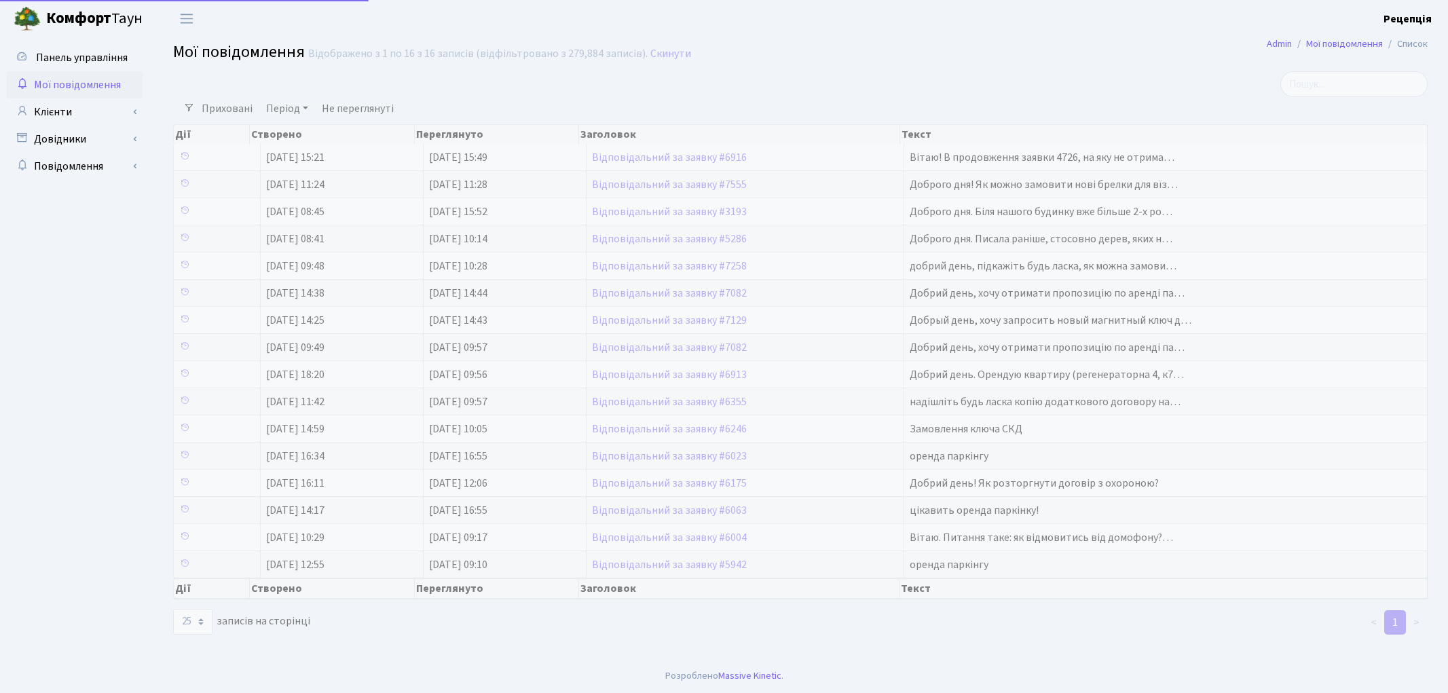
select select "25"
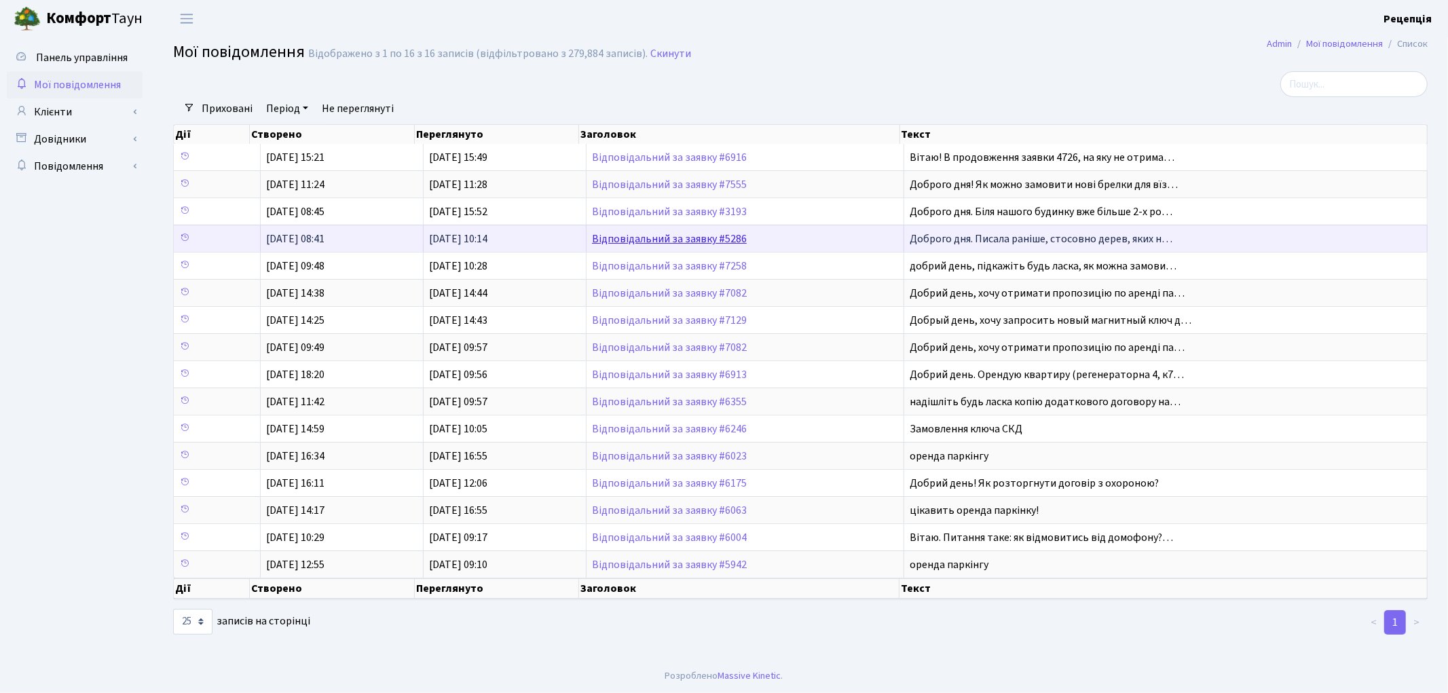
click at [716, 236] on link "Відповідальний за заявку #5286" at bounding box center [669, 238] width 155 height 15
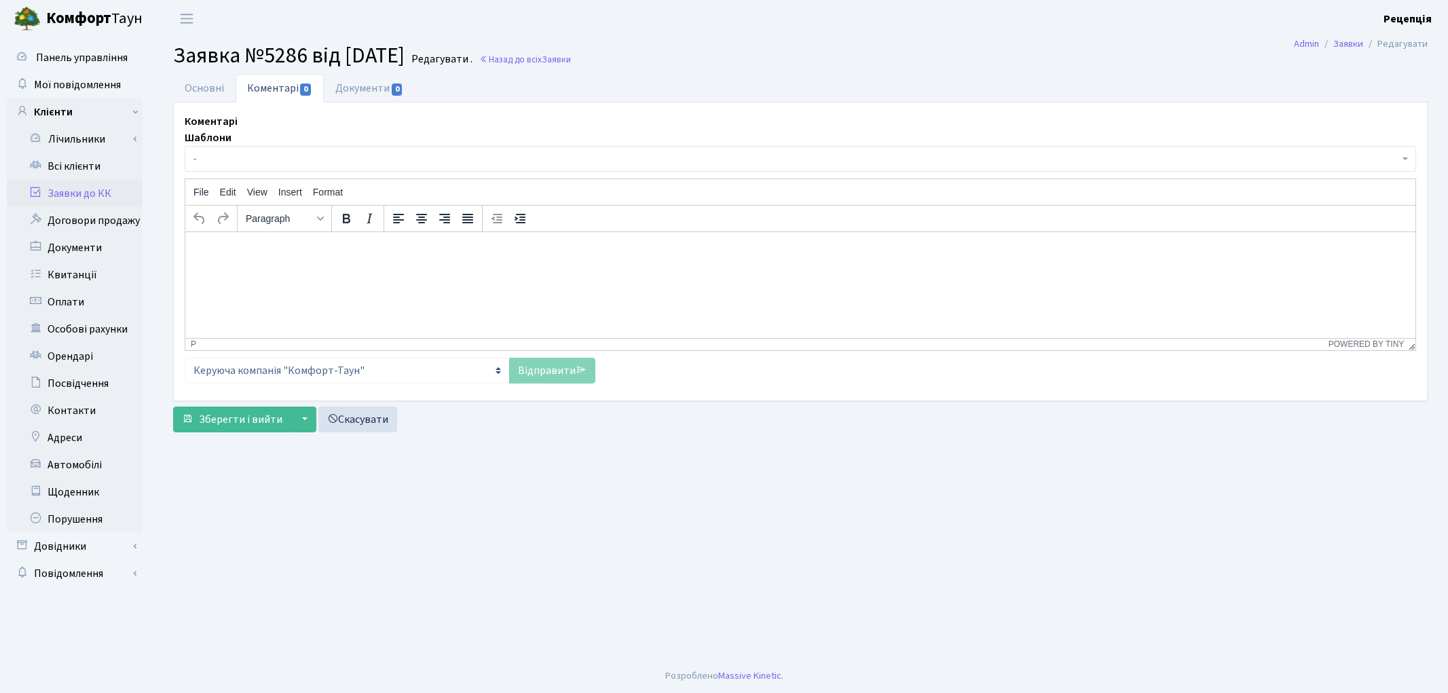
select select "16608"
click at [225, 96] on link "Основні" at bounding box center [204, 88] width 62 height 28
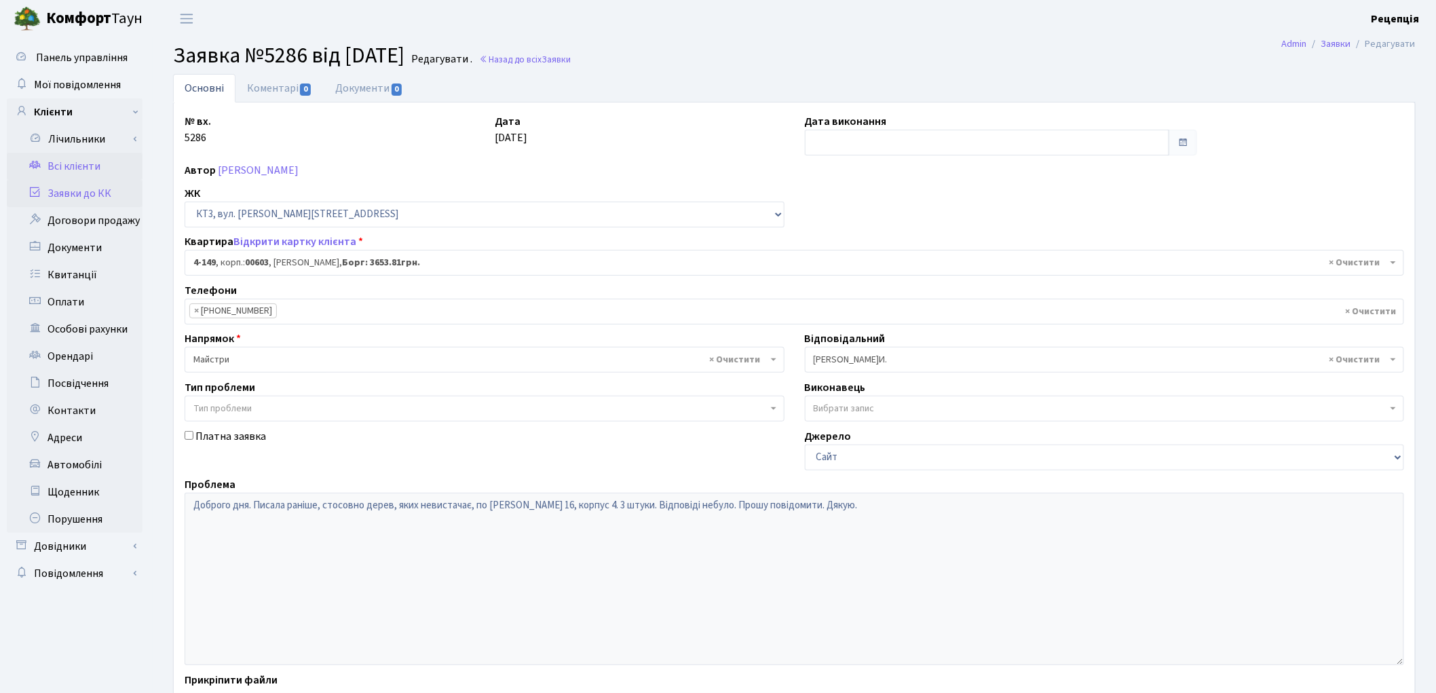
click at [93, 164] on link "Всі клієнти" at bounding box center [75, 166] width 136 height 27
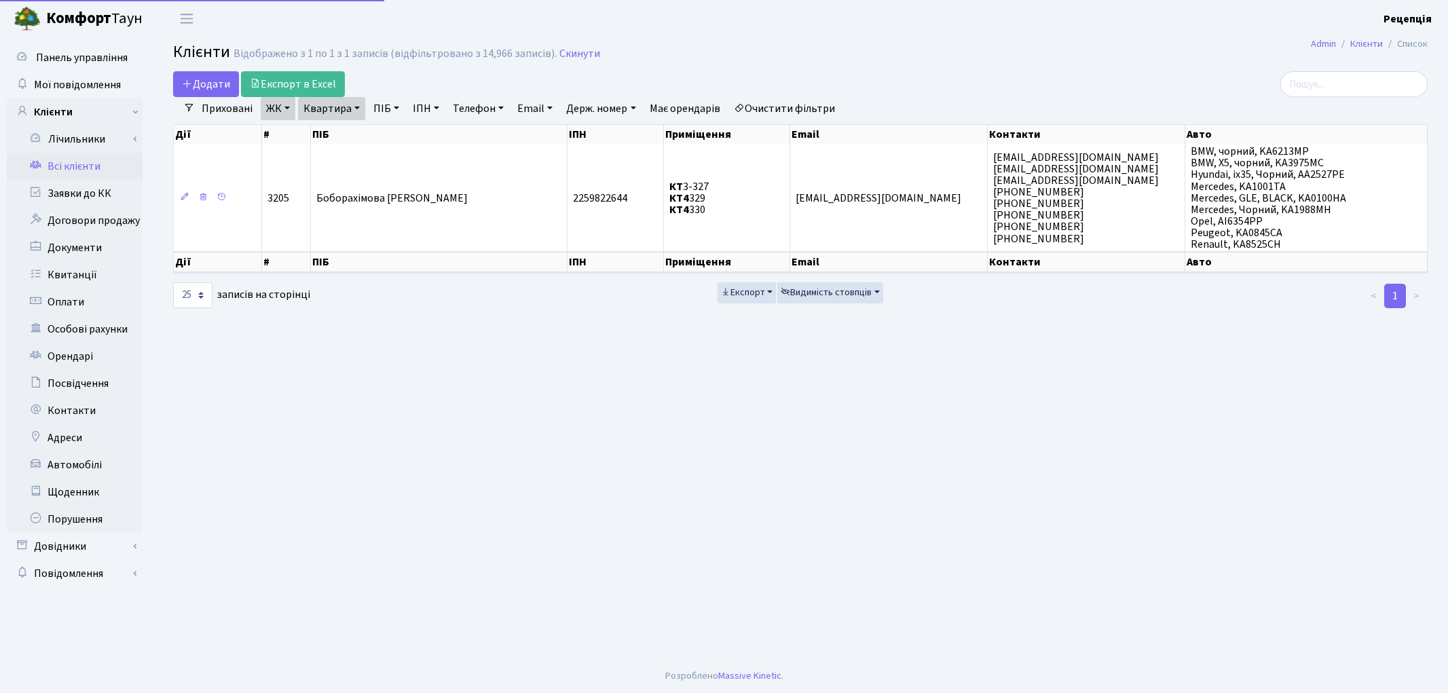
select select "25"
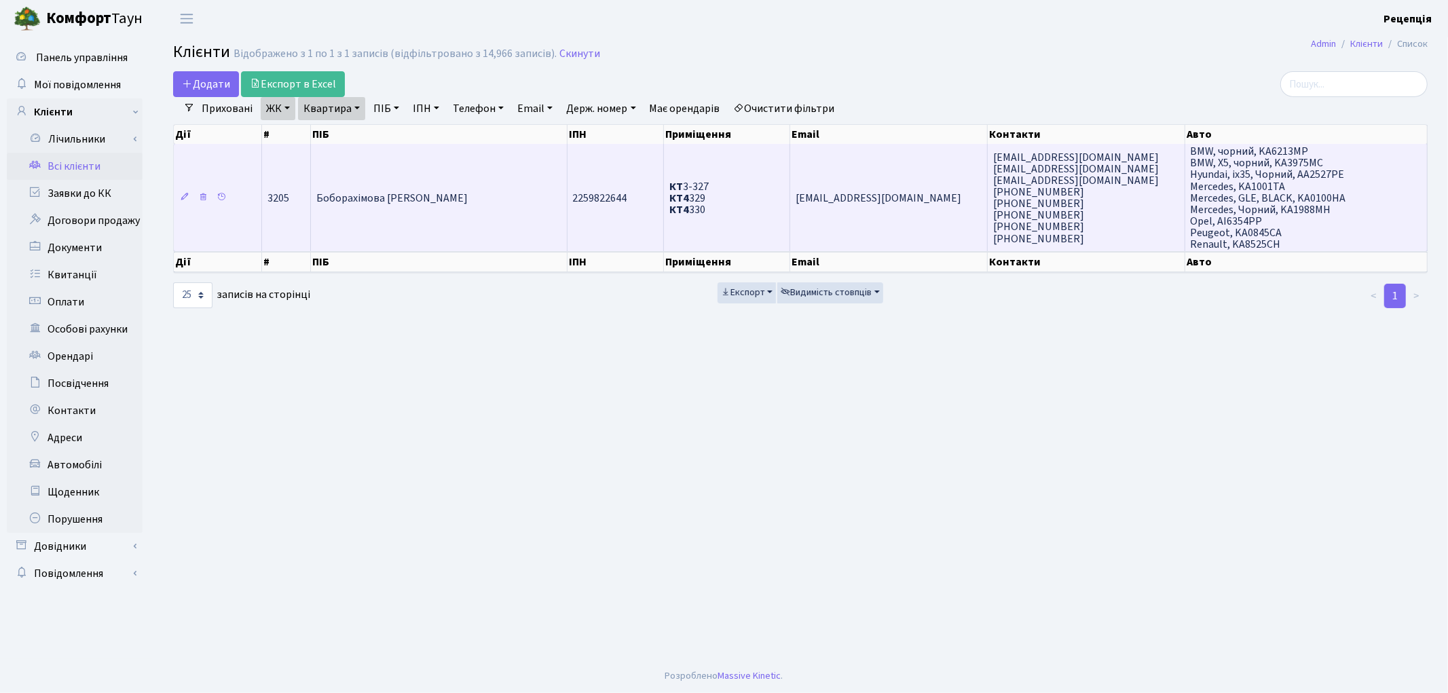
click at [362, 223] on td "Боборахімова [PERSON_NAME]" at bounding box center [439, 197] width 257 height 107
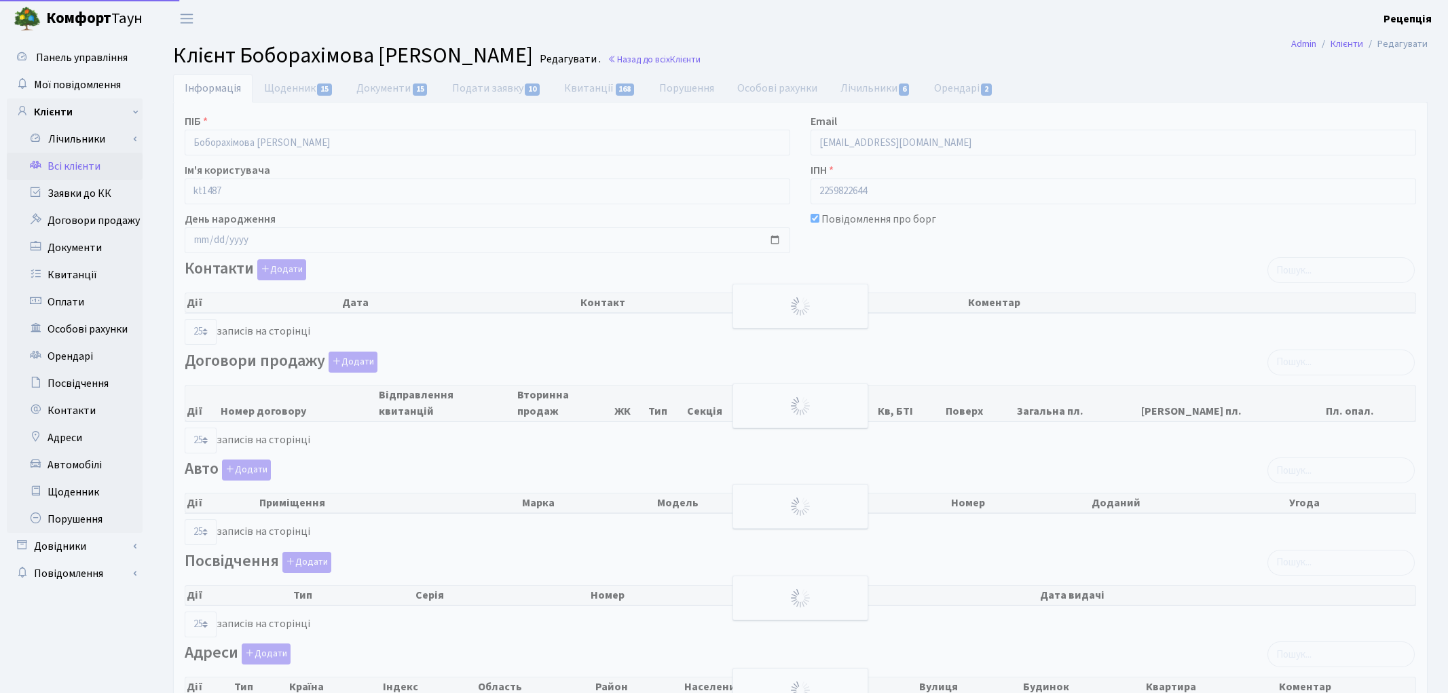
select select "25"
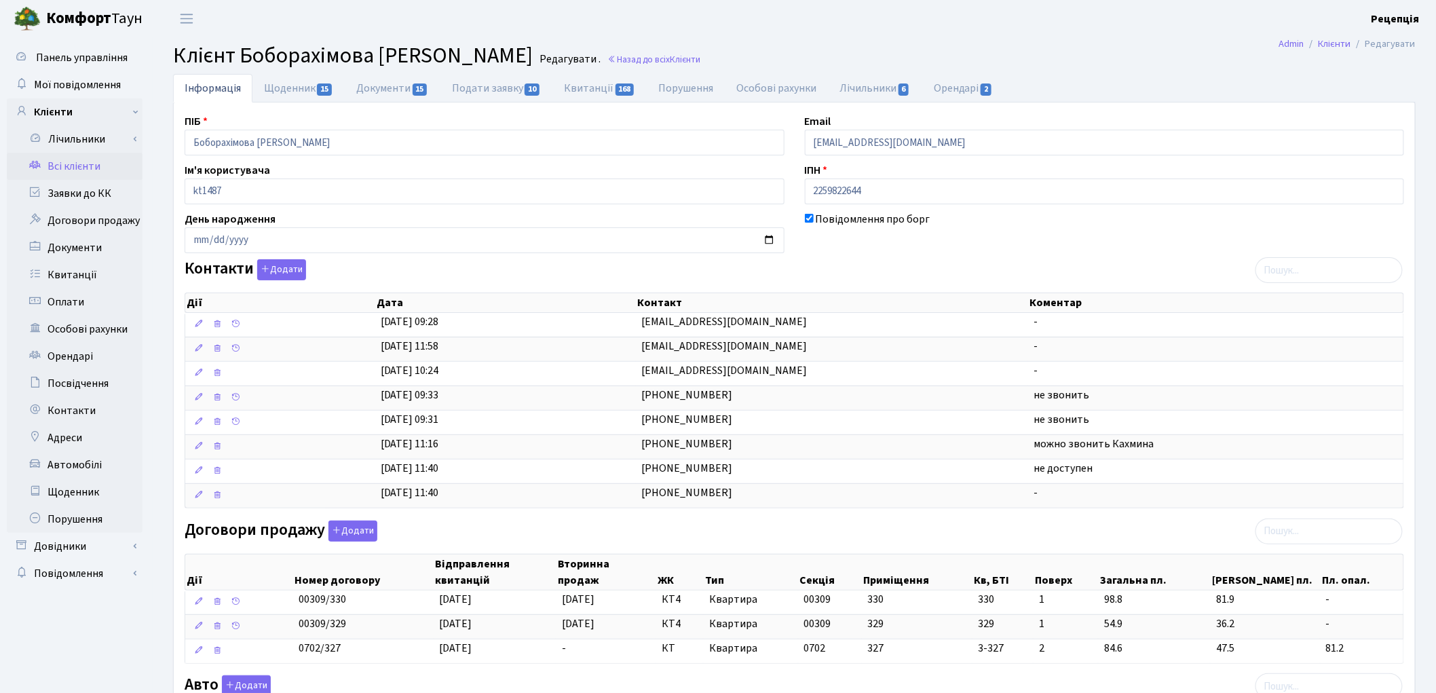
click at [57, 159] on link "Всі клієнти" at bounding box center [75, 166] width 136 height 27
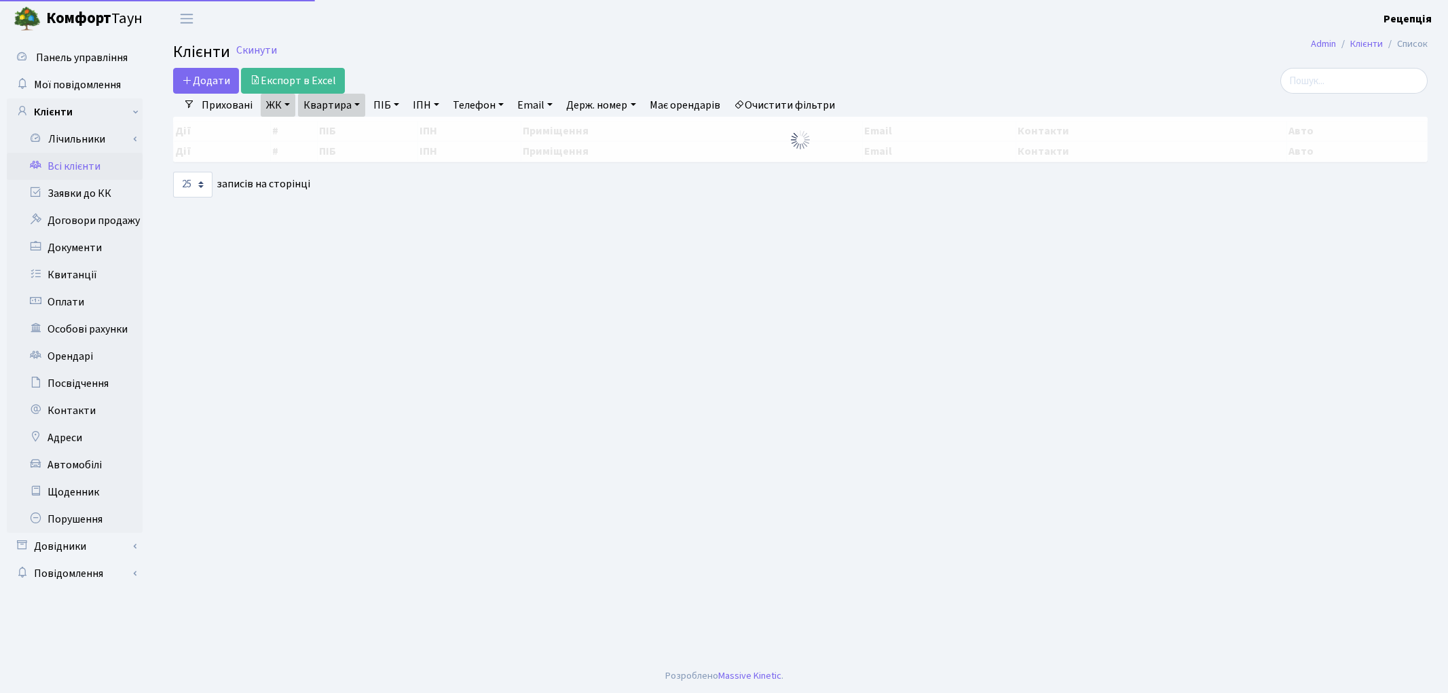
select select "25"
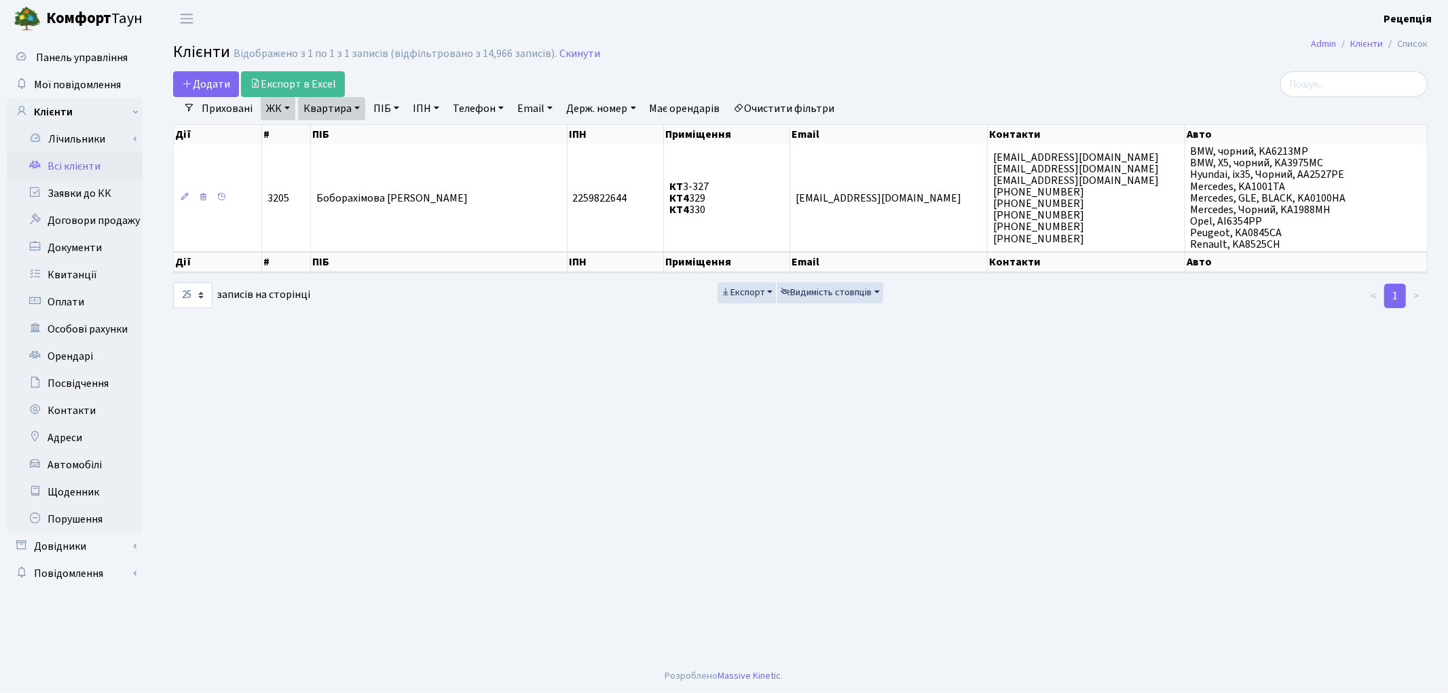
click at [778, 103] on link "Очистити фільтри" at bounding box center [784, 108] width 112 height 23
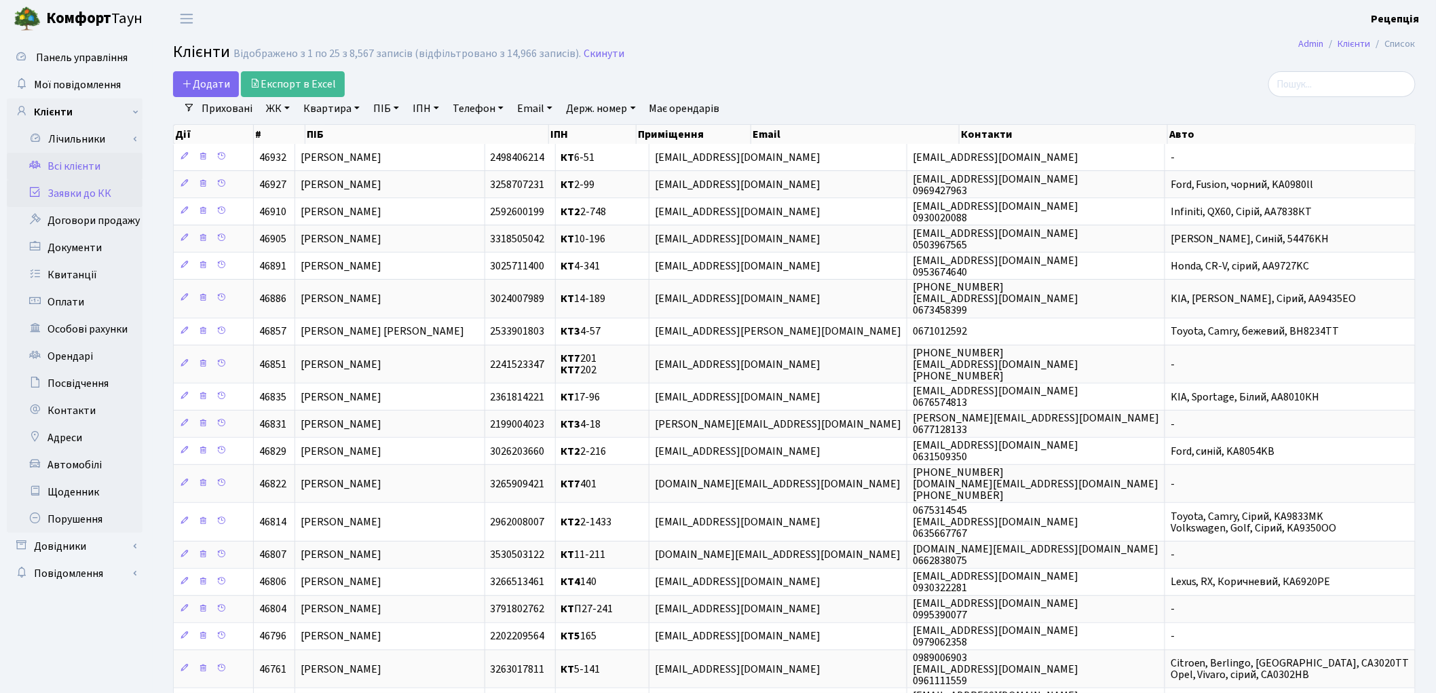
click at [94, 188] on link "Заявки до КК" at bounding box center [75, 193] width 136 height 27
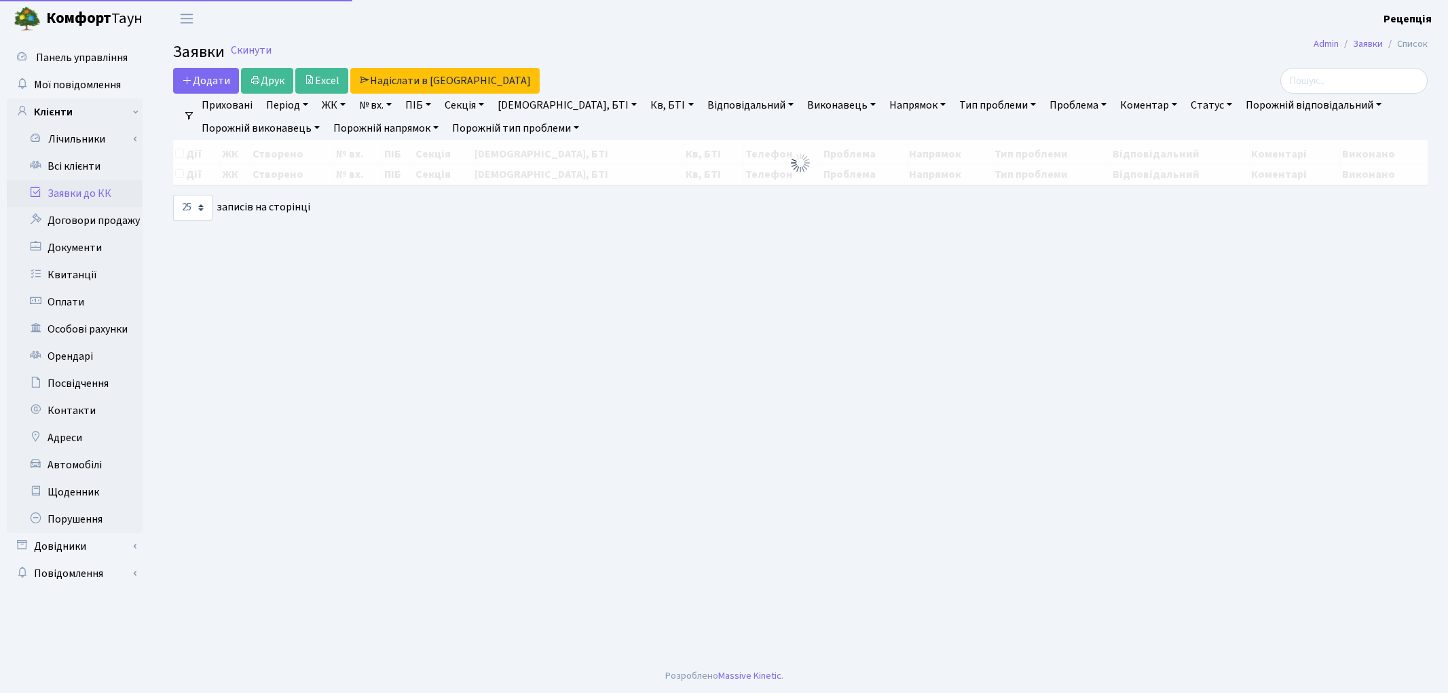
select select "25"
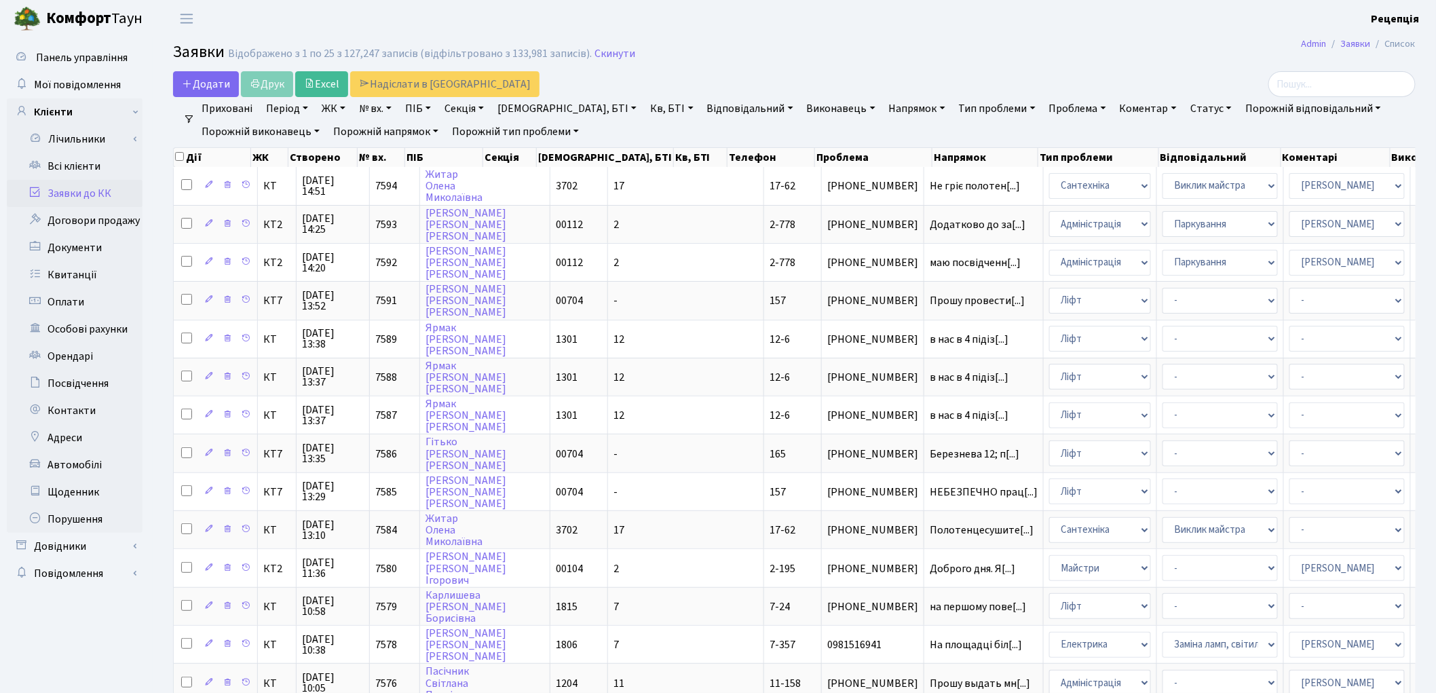
click at [382, 113] on link "№ вх." at bounding box center [375, 108] width 43 height 23
type input "6240"
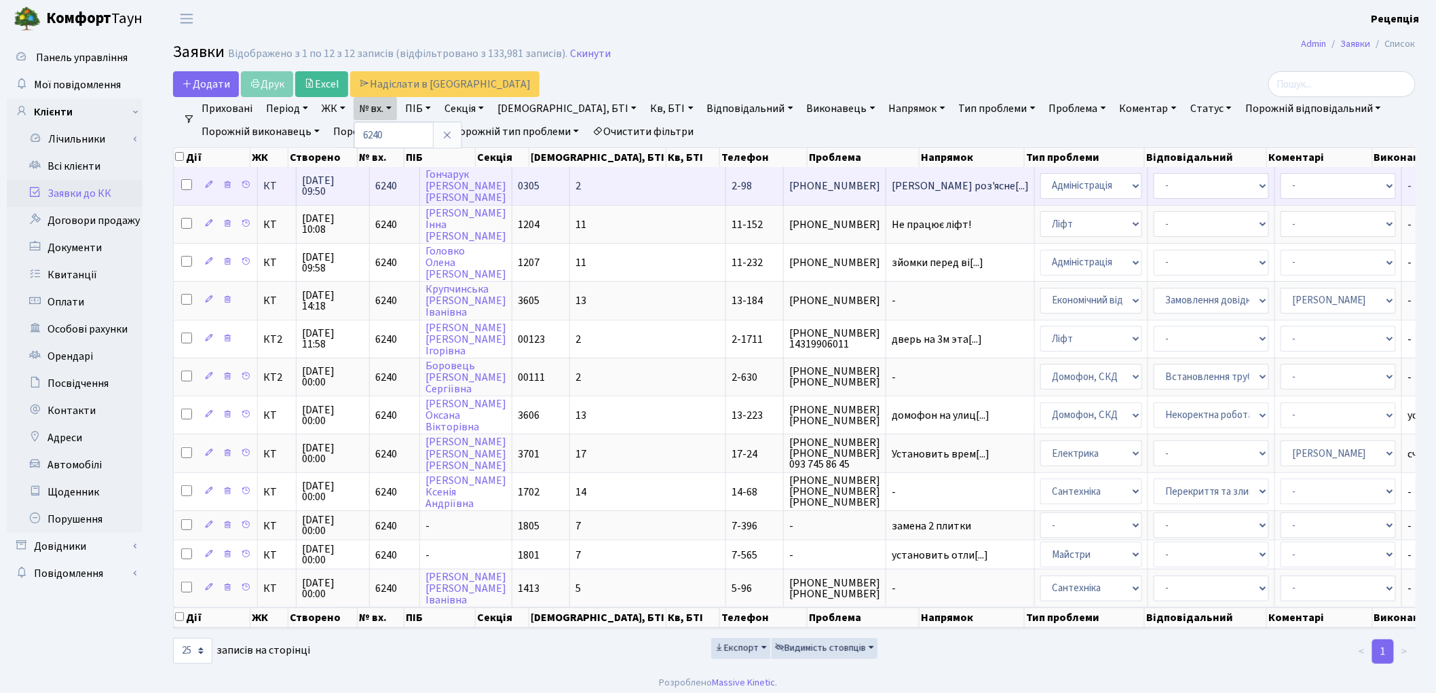
click at [726, 182] on td "2-98" at bounding box center [755, 185] width 58 height 37
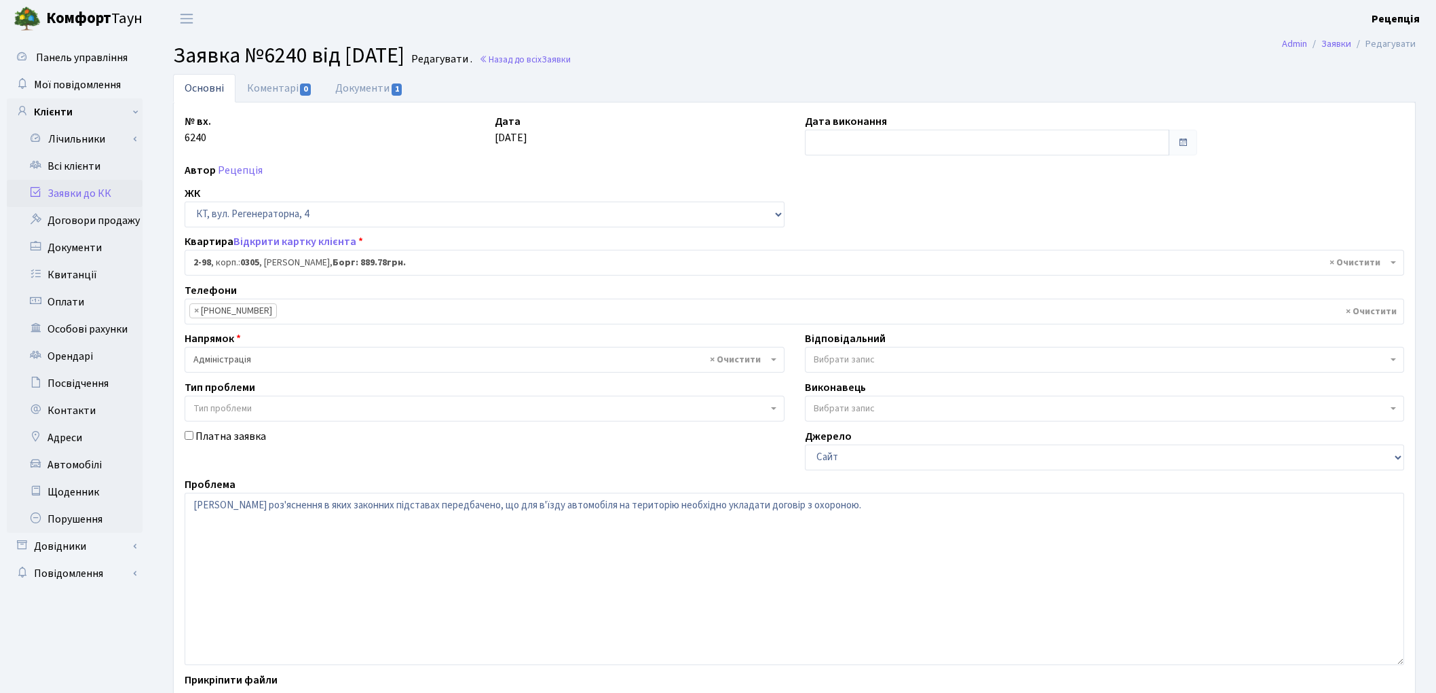
select select "667"
click at [365, 94] on link "Документи 1" at bounding box center [369, 88] width 91 height 28
select select "25"
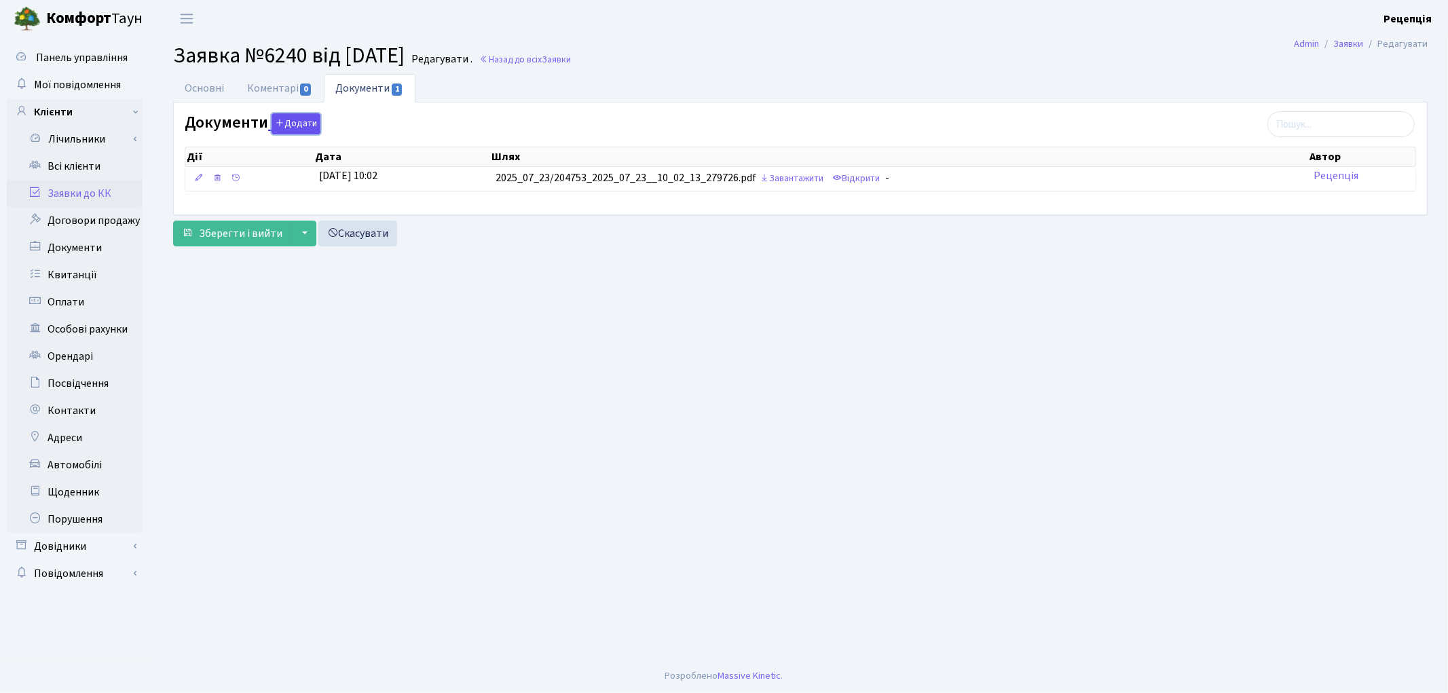
click at [292, 121] on button "Додати" at bounding box center [295, 123] width 49 height 21
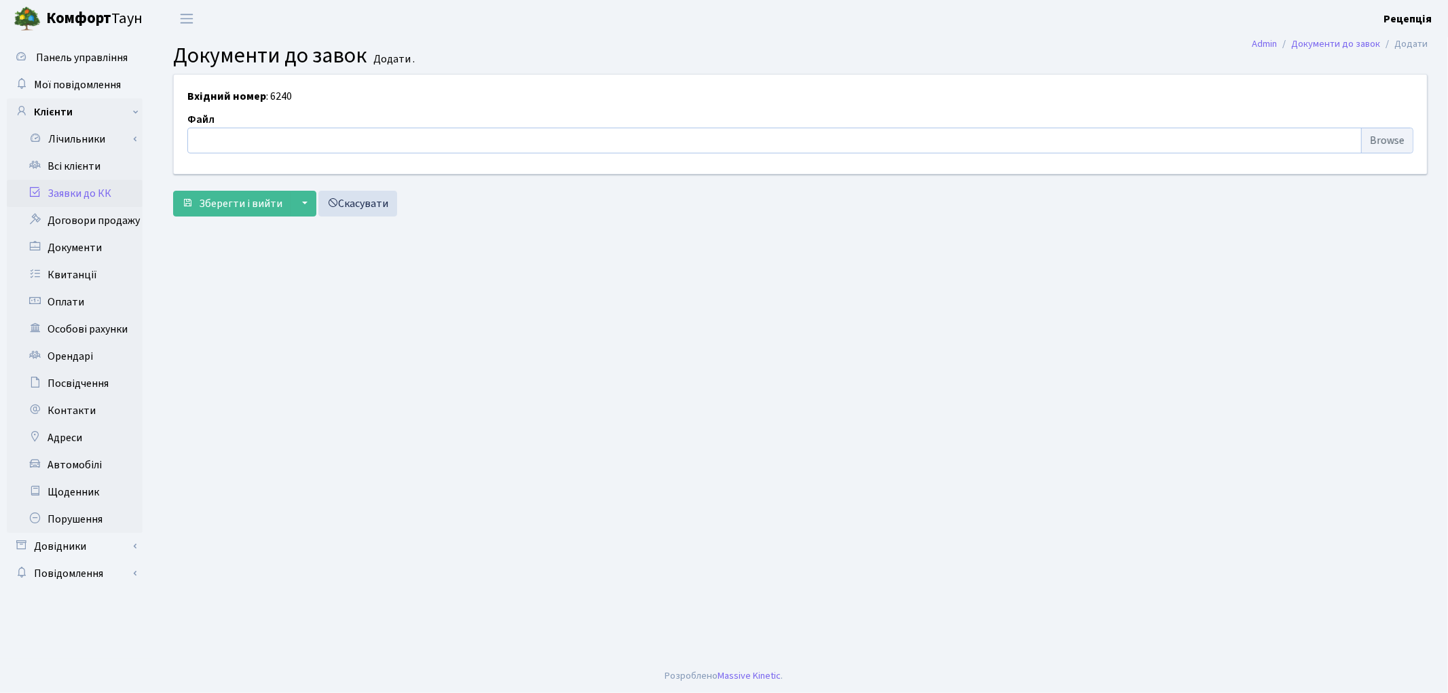
click at [1379, 143] on input "file" at bounding box center [800, 141] width 1226 height 26
type input "C:\fakepath\сканирование0612.pdf"
click at [240, 206] on span "Зберегти і вийти" at bounding box center [240, 203] width 83 height 15
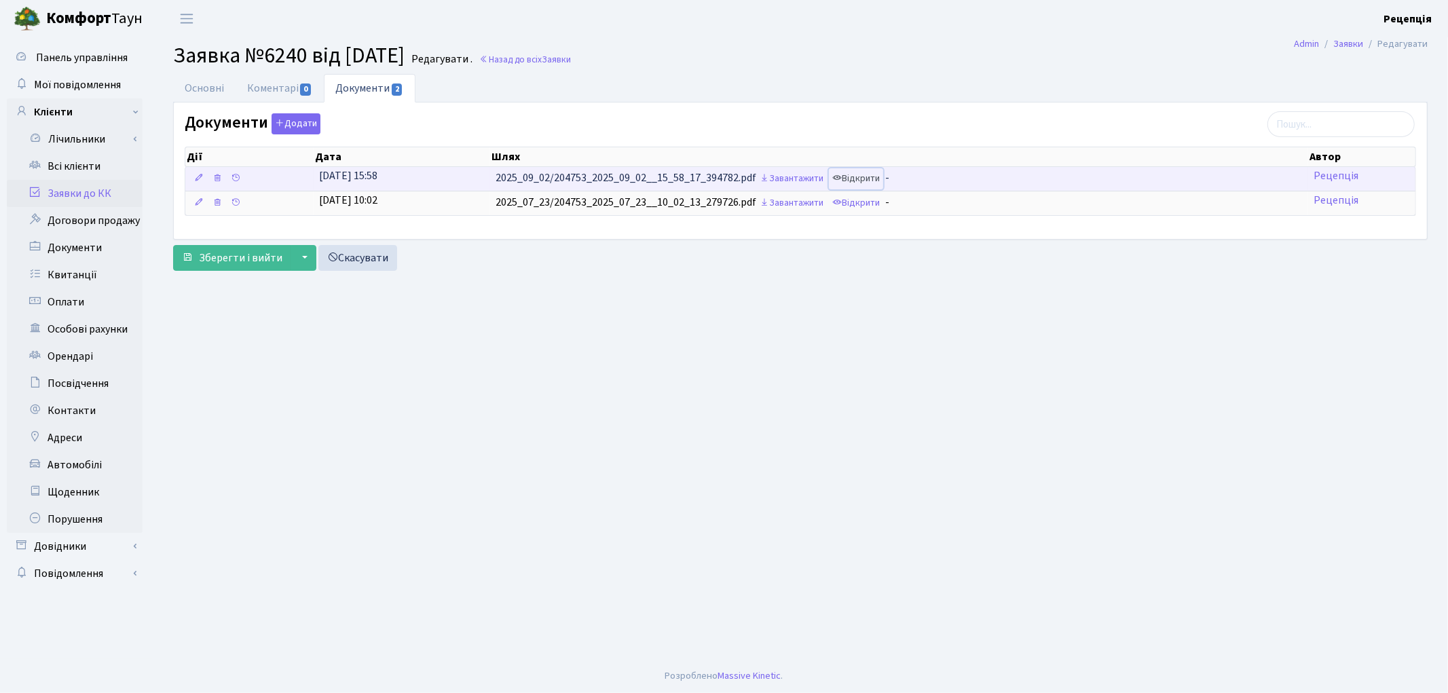
click at [862, 180] on link "Відкрити" at bounding box center [856, 178] width 54 height 21
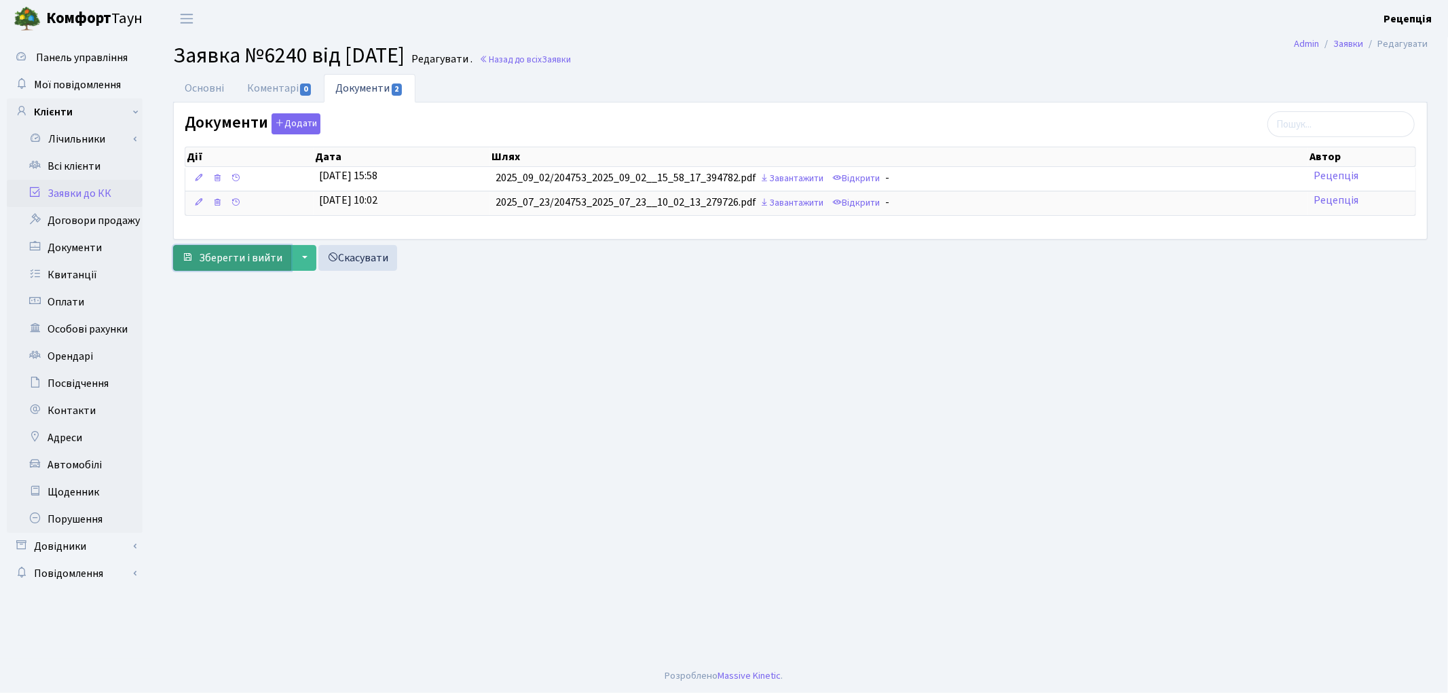
click at [248, 265] on span "Зберегти і вийти" at bounding box center [240, 257] width 83 height 15
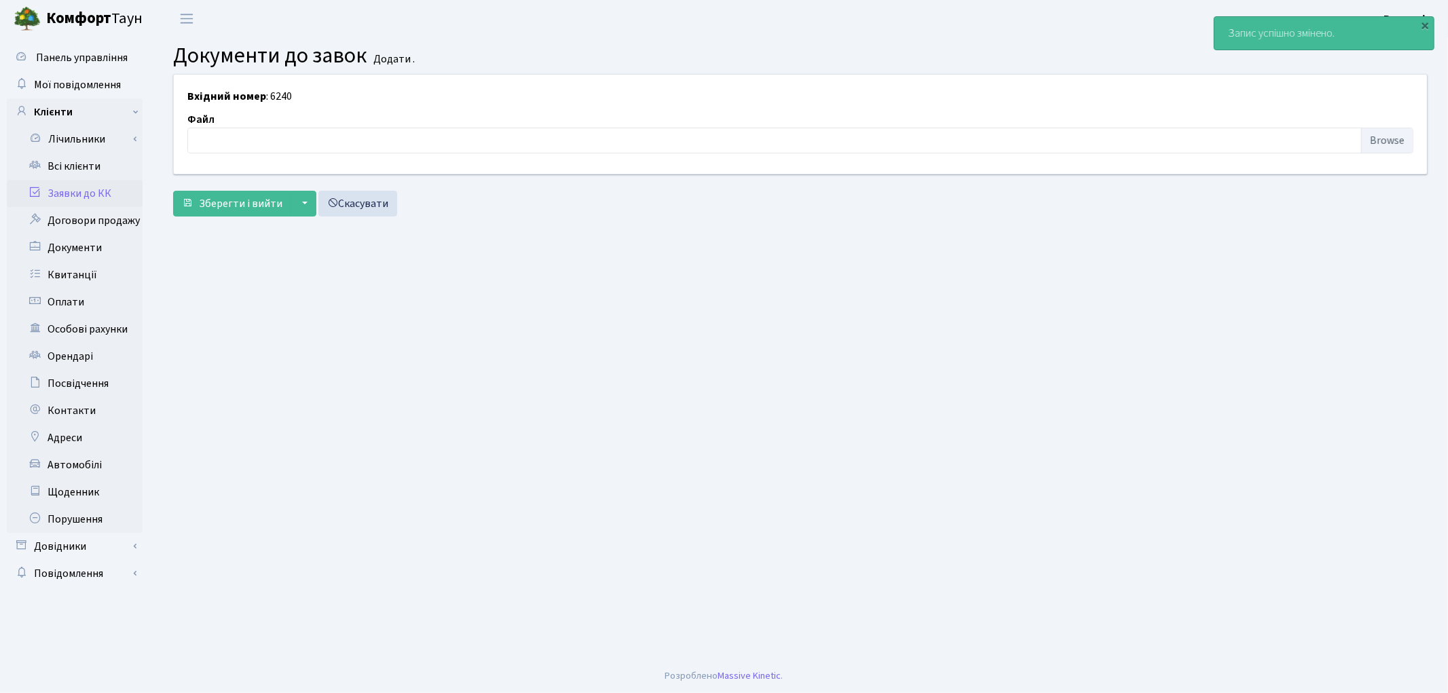
click at [123, 193] on link "Заявки до КК" at bounding box center [75, 193] width 136 height 27
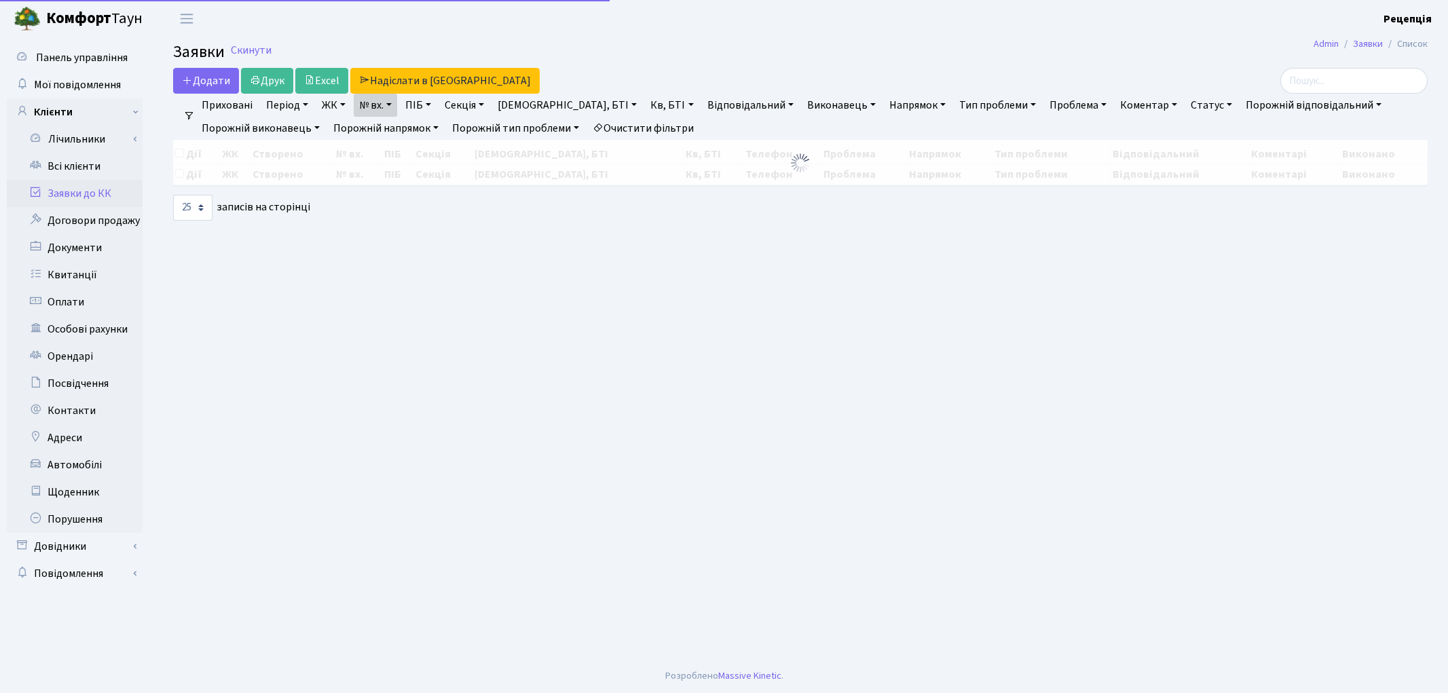
select select "25"
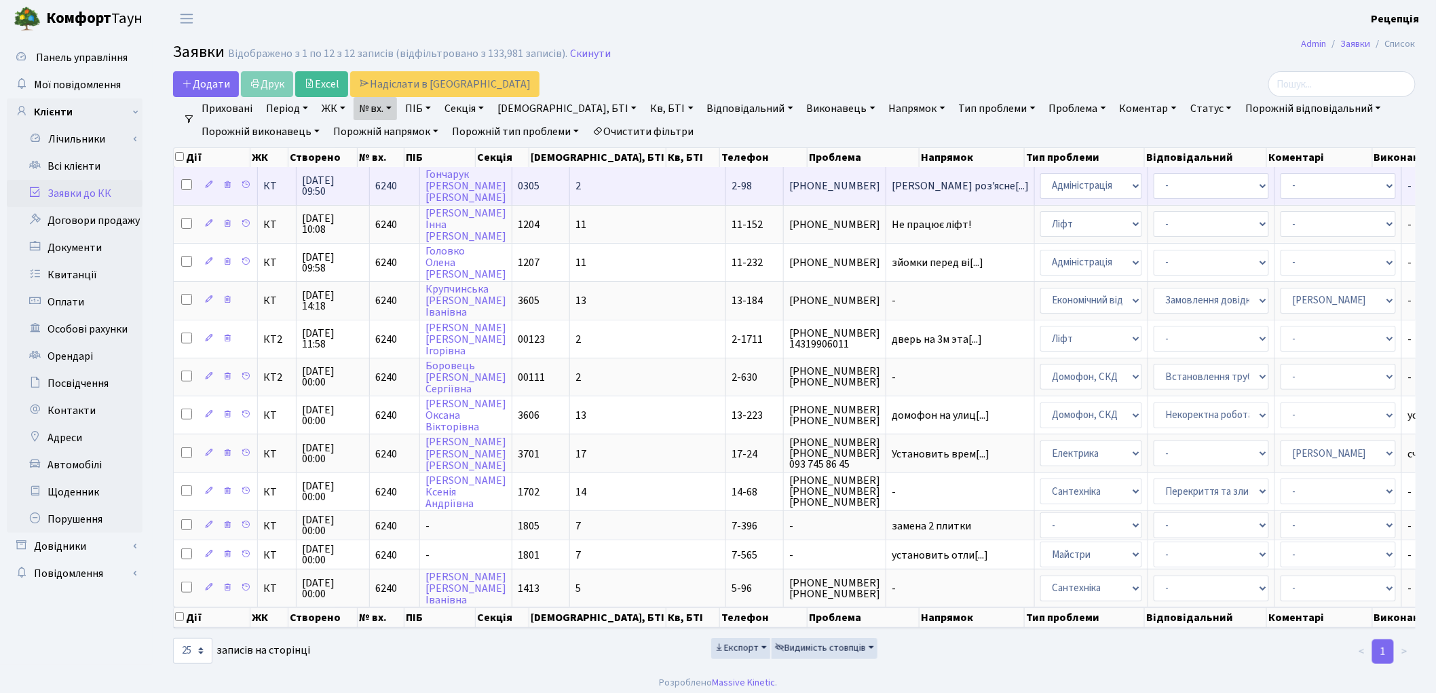
click at [602, 187] on td "2" at bounding box center [648, 185] width 156 height 37
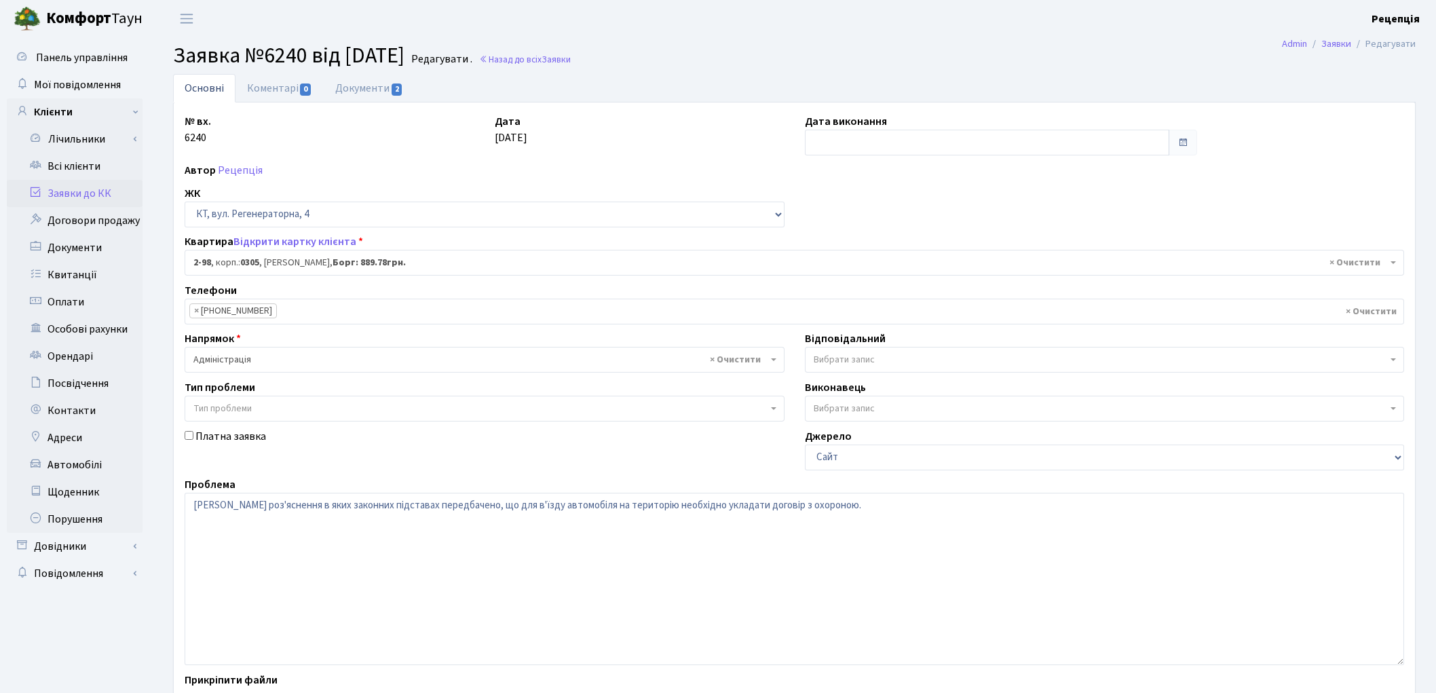
select select "667"
click at [295, 90] on link "Коментарі 0" at bounding box center [280, 88] width 88 height 28
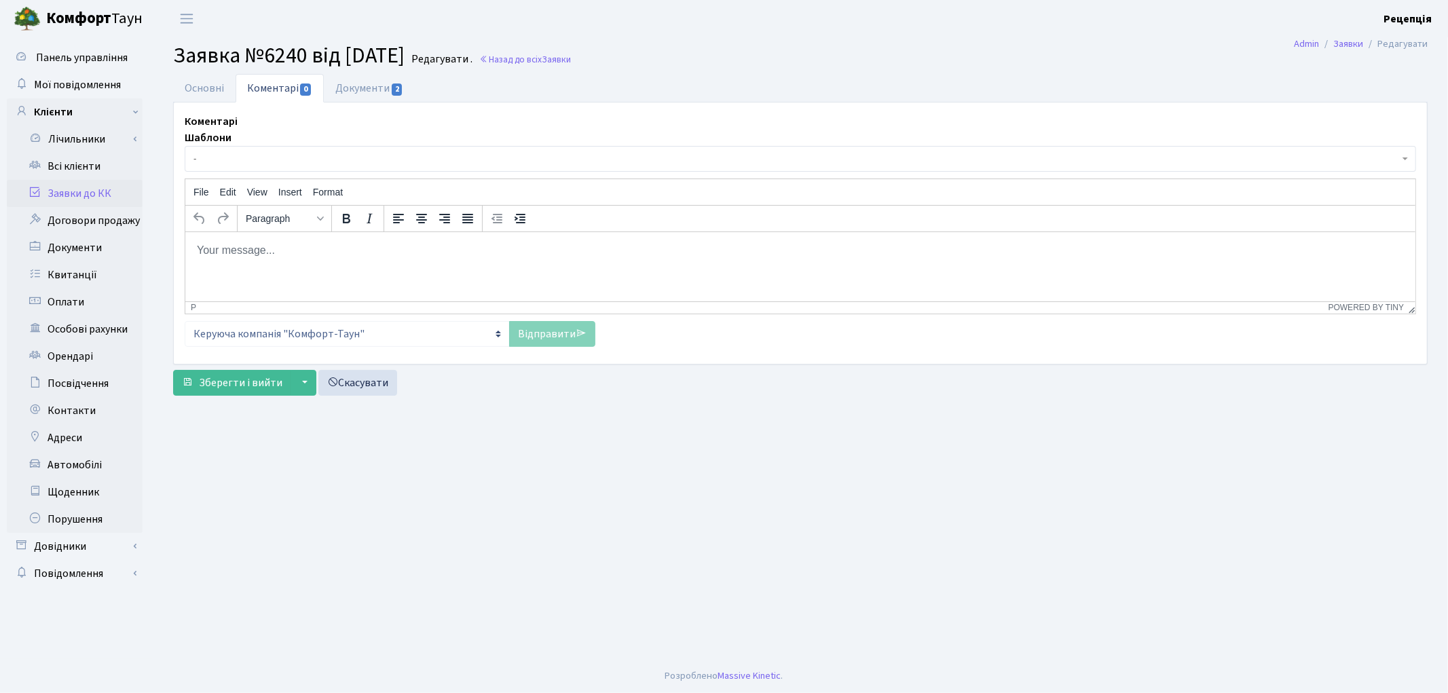
click at [267, 156] on span "-" at bounding box center [795, 159] width 1205 height 14
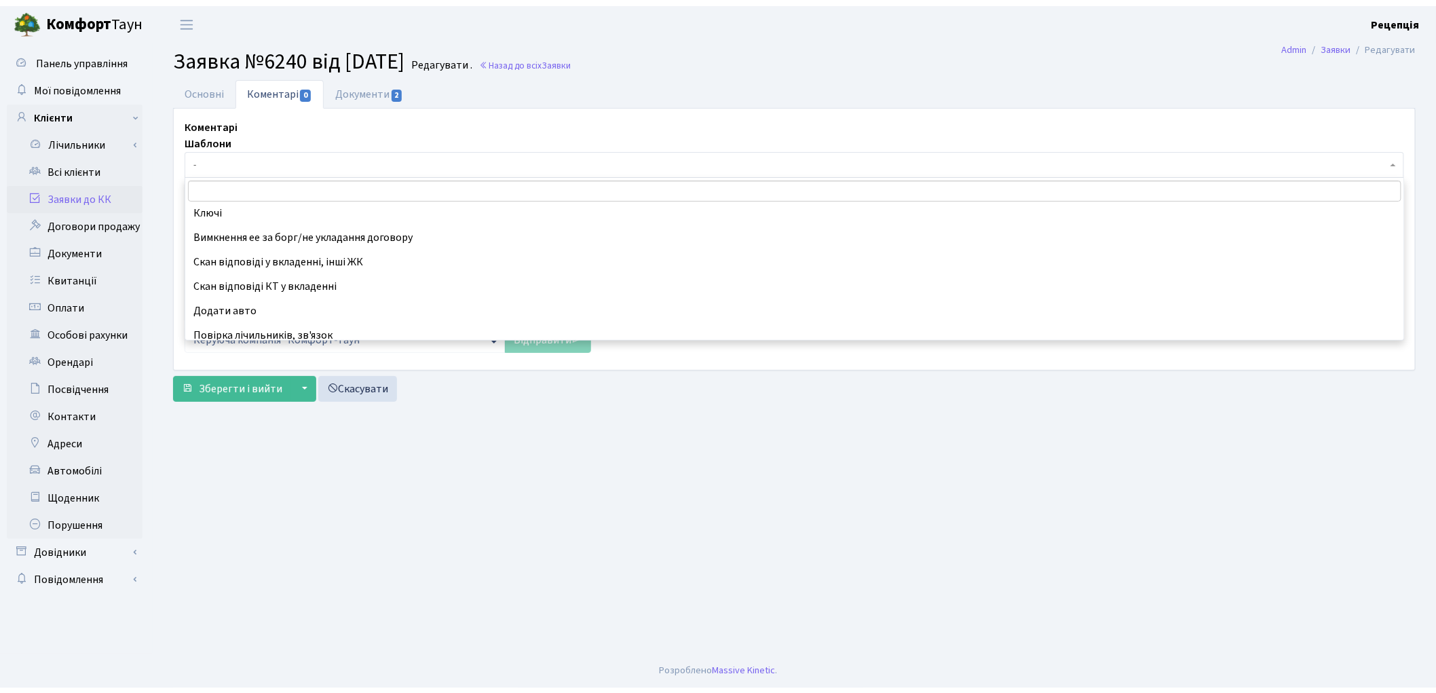
scroll to position [438, 0]
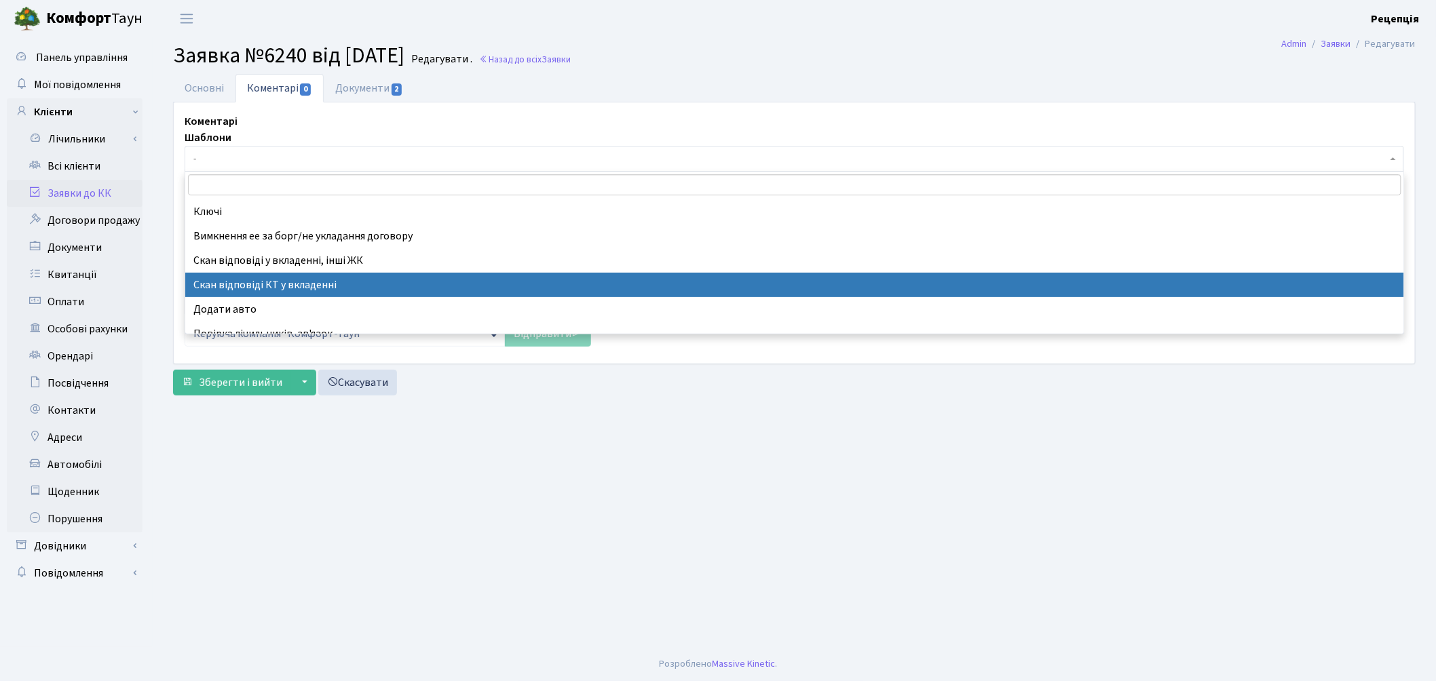
select select "55"
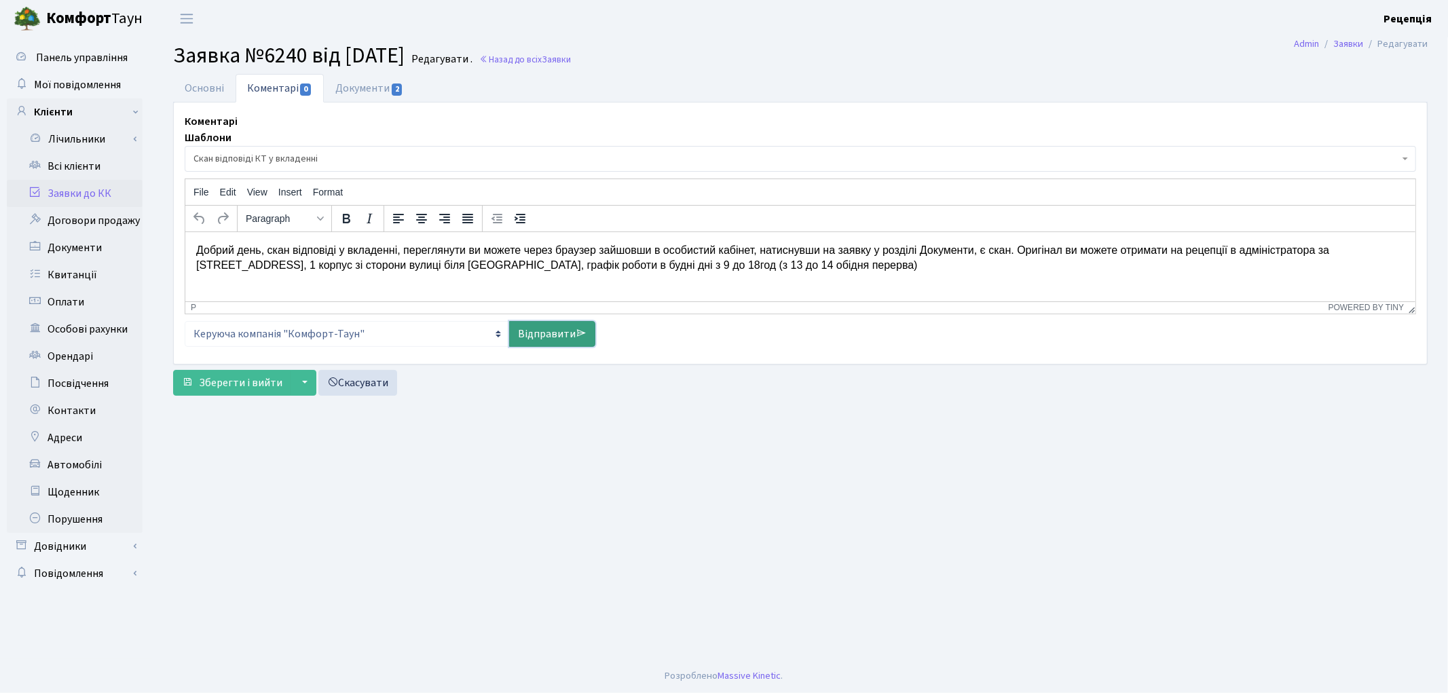
click at [559, 329] on link "Відправити" at bounding box center [552, 334] width 86 height 26
select select
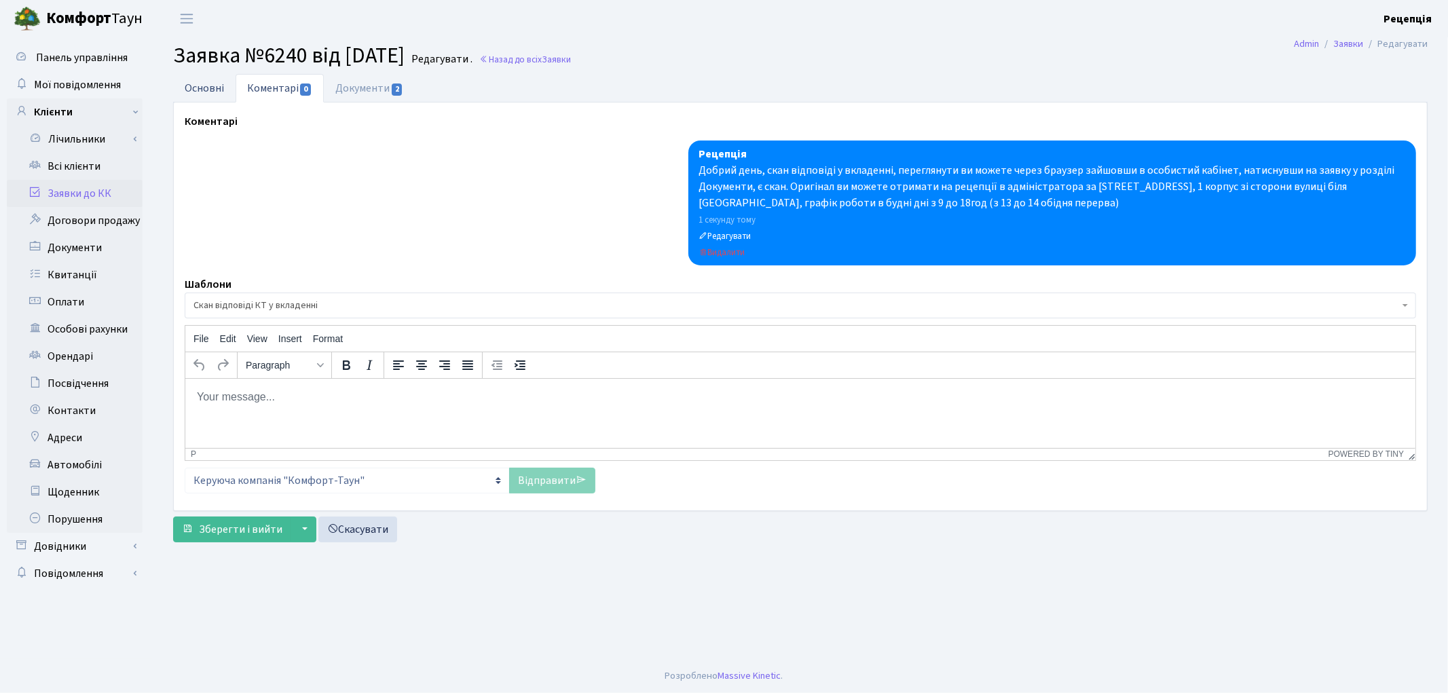
click at [214, 90] on link "Основні" at bounding box center [204, 88] width 62 height 28
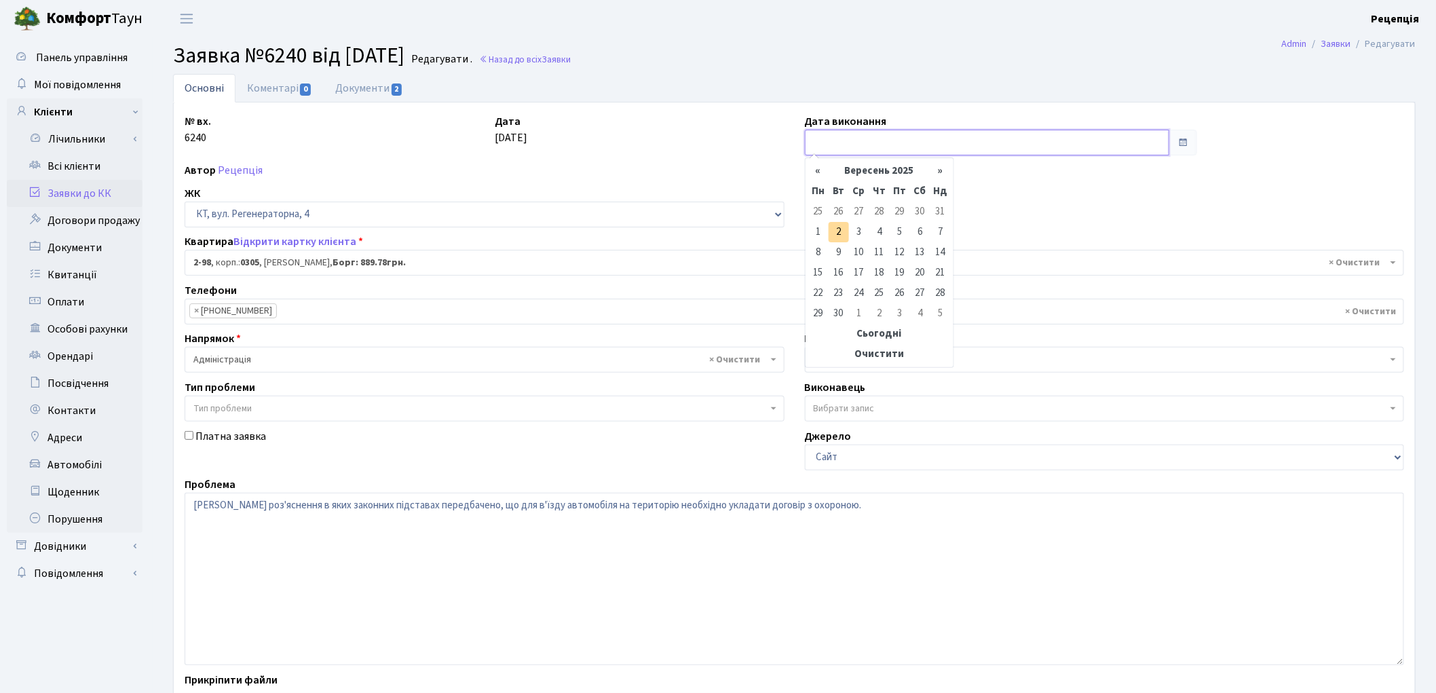
click at [864, 139] on input "text" at bounding box center [987, 143] width 365 height 26
click at [835, 228] on td "2" at bounding box center [839, 232] width 20 height 20
type input "[DATE]"
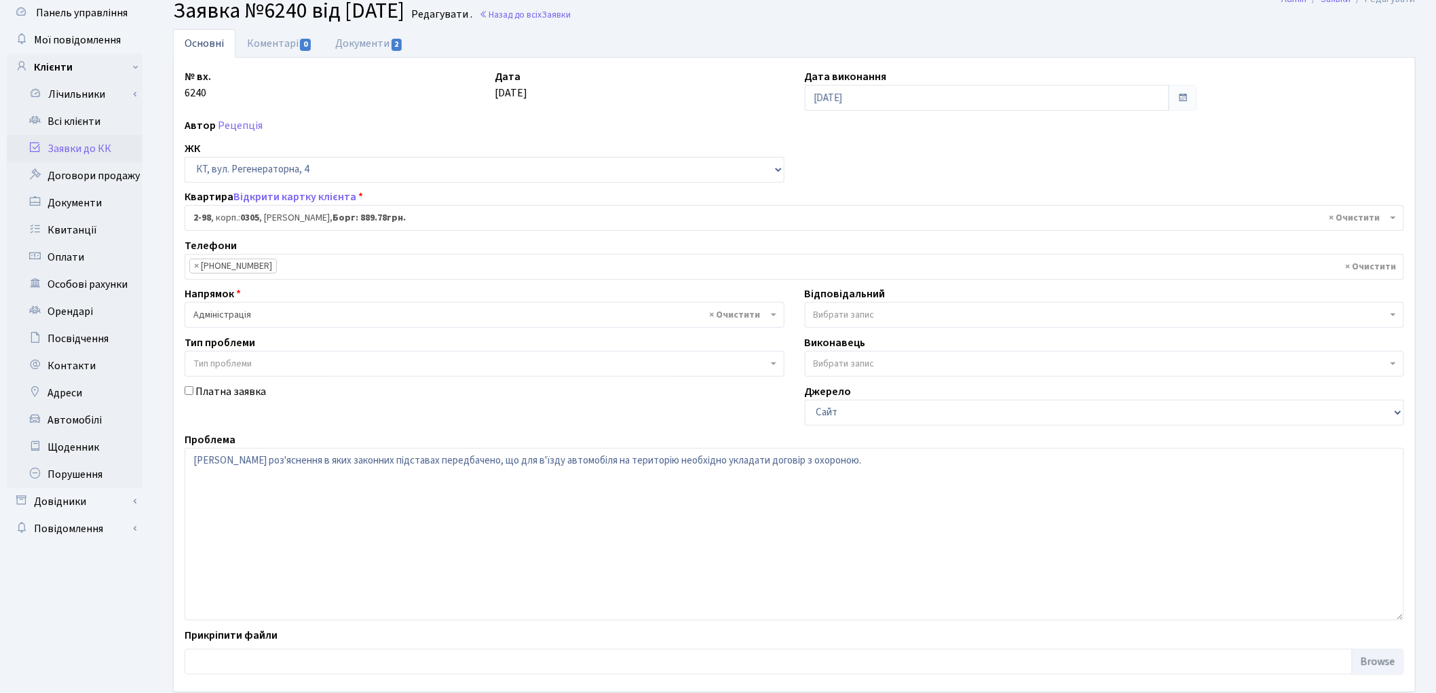
scroll to position [117, 0]
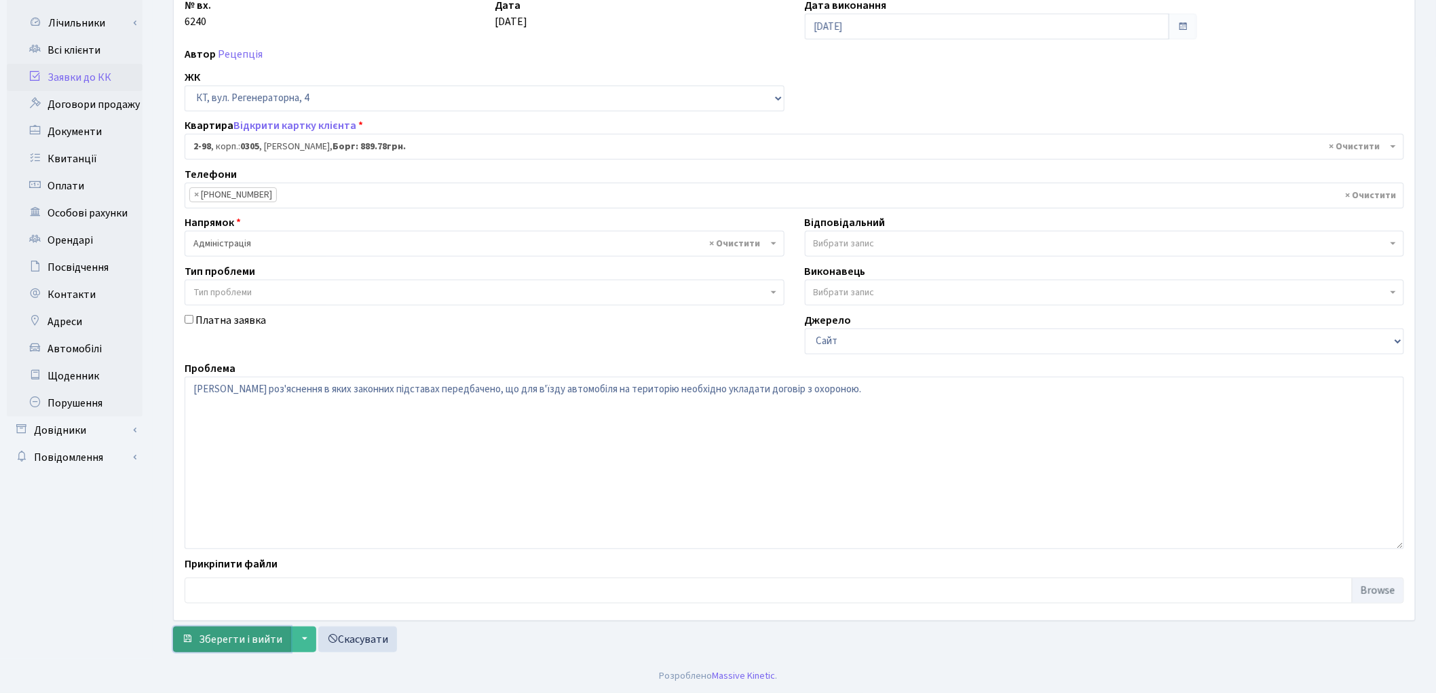
click at [233, 636] on span "Зберегти і вийти" at bounding box center [240, 639] width 83 height 15
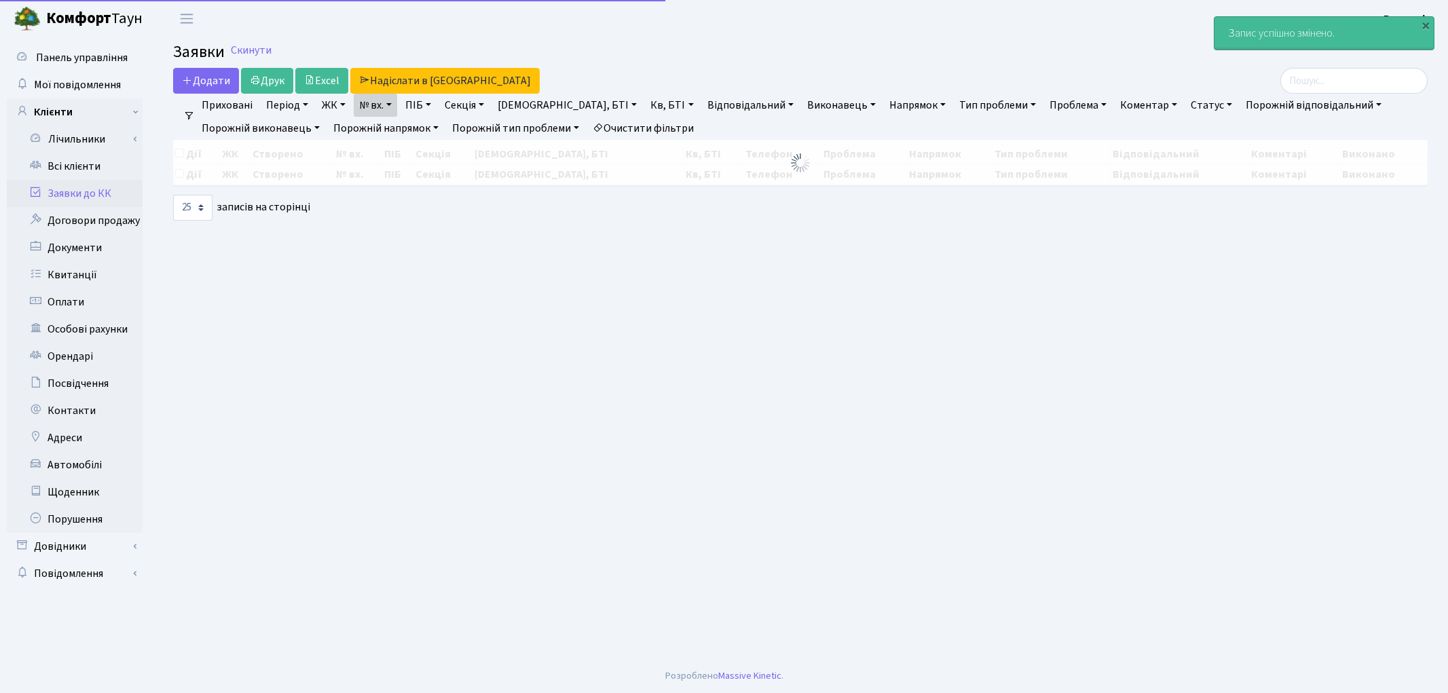
select select "25"
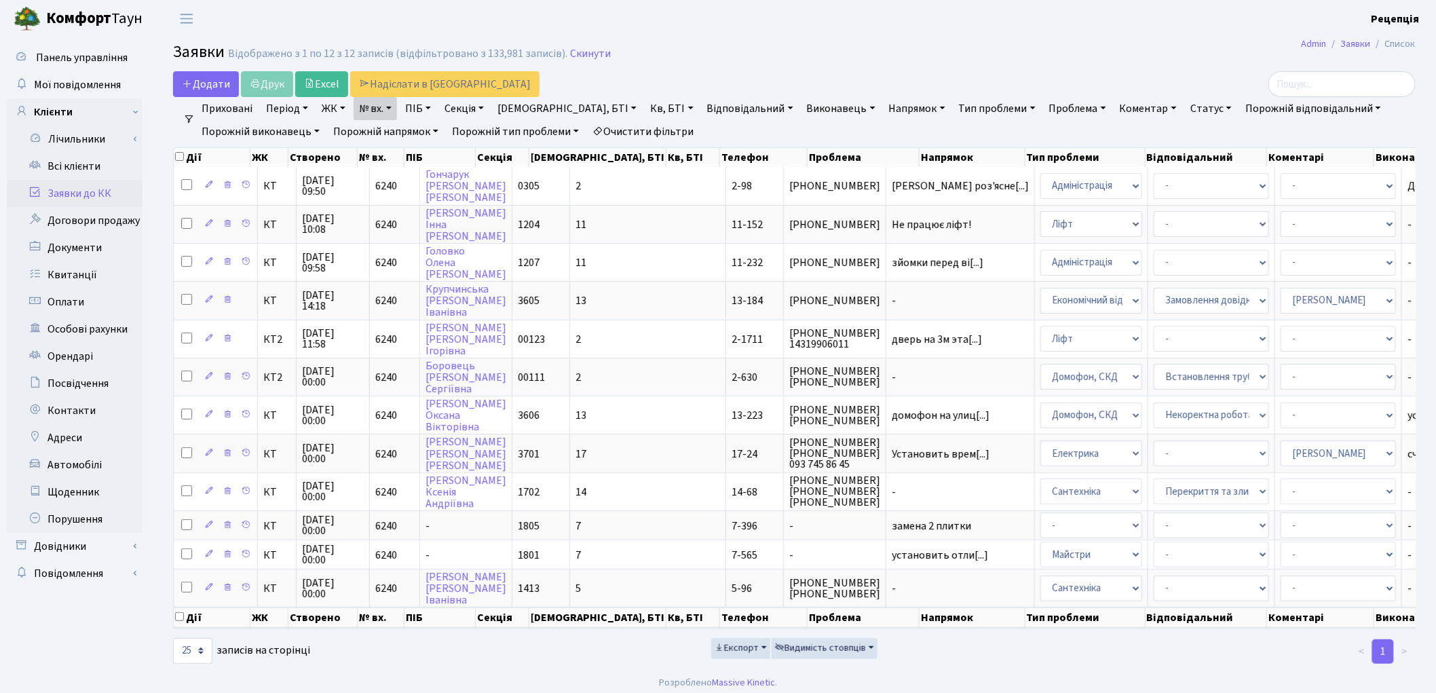
click at [64, 190] on link "Заявки до КК" at bounding box center [75, 193] width 136 height 27
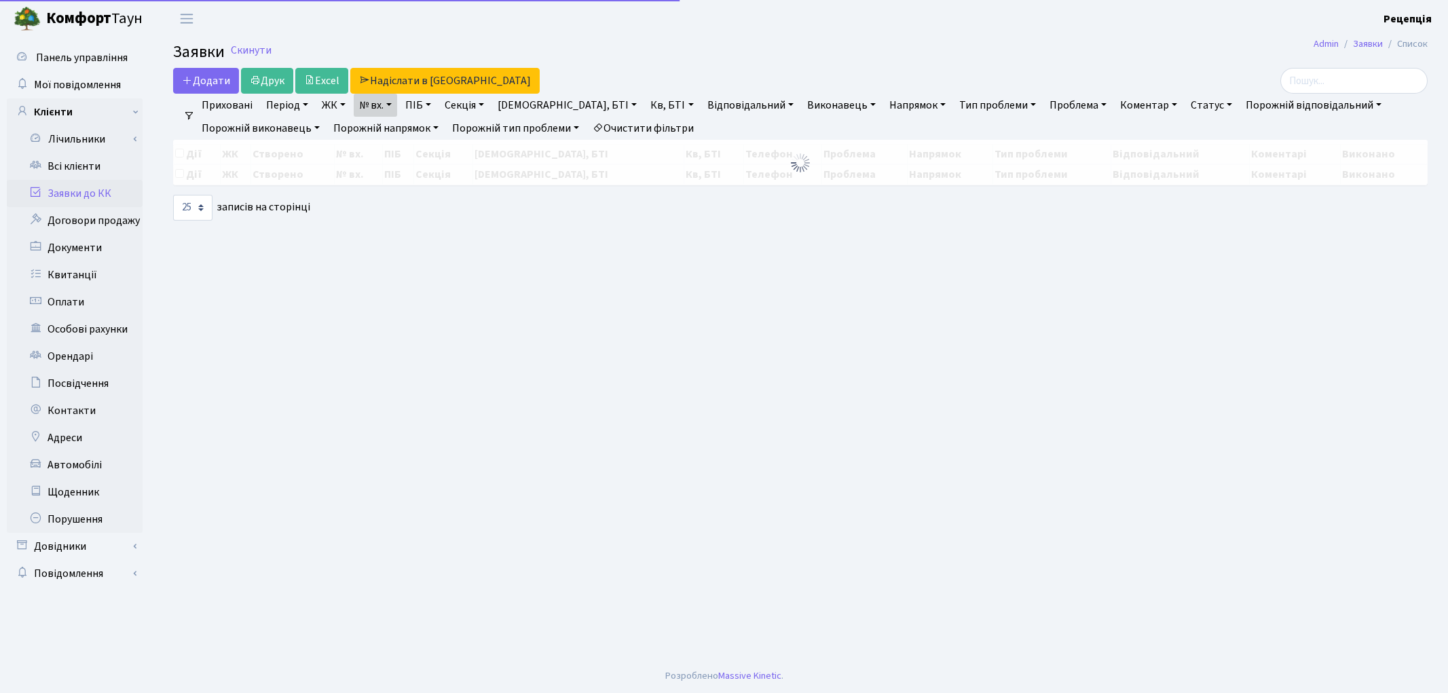
select select "25"
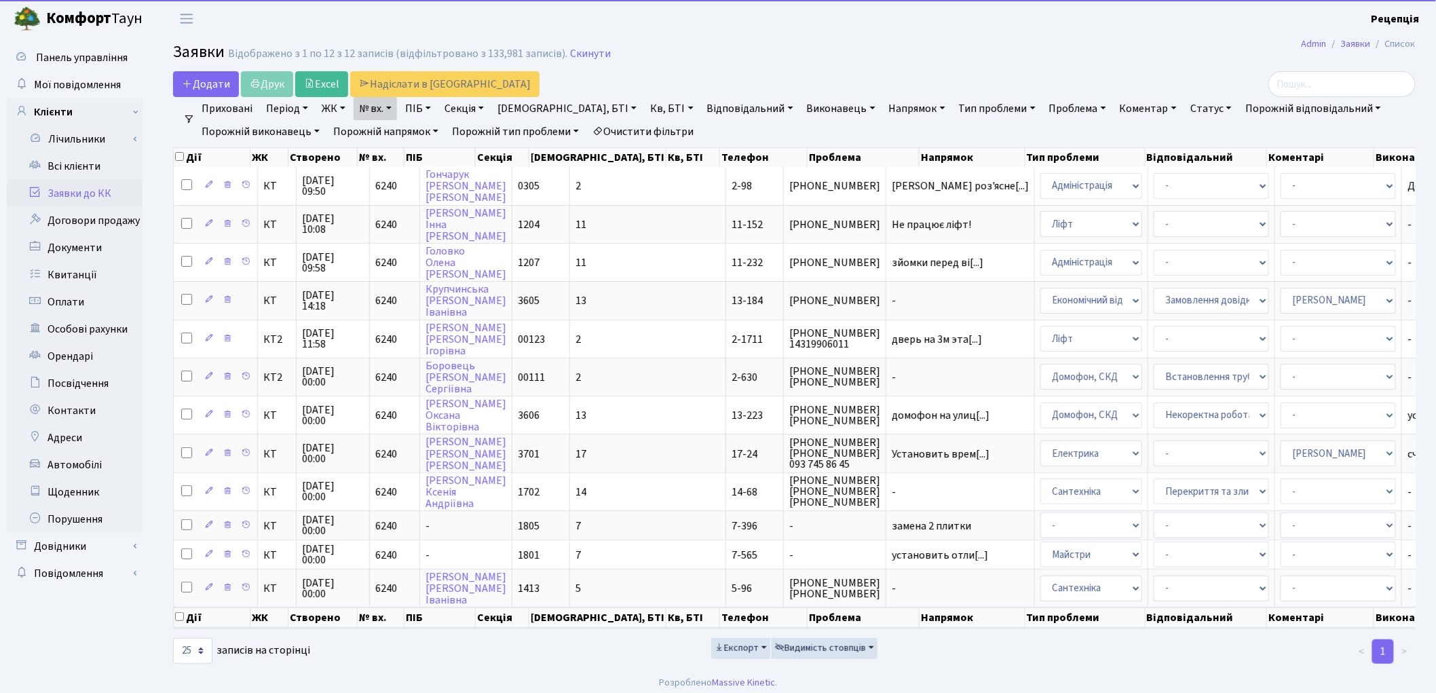
click at [642, 129] on link "Очистити фільтри" at bounding box center [643, 131] width 112 height 23
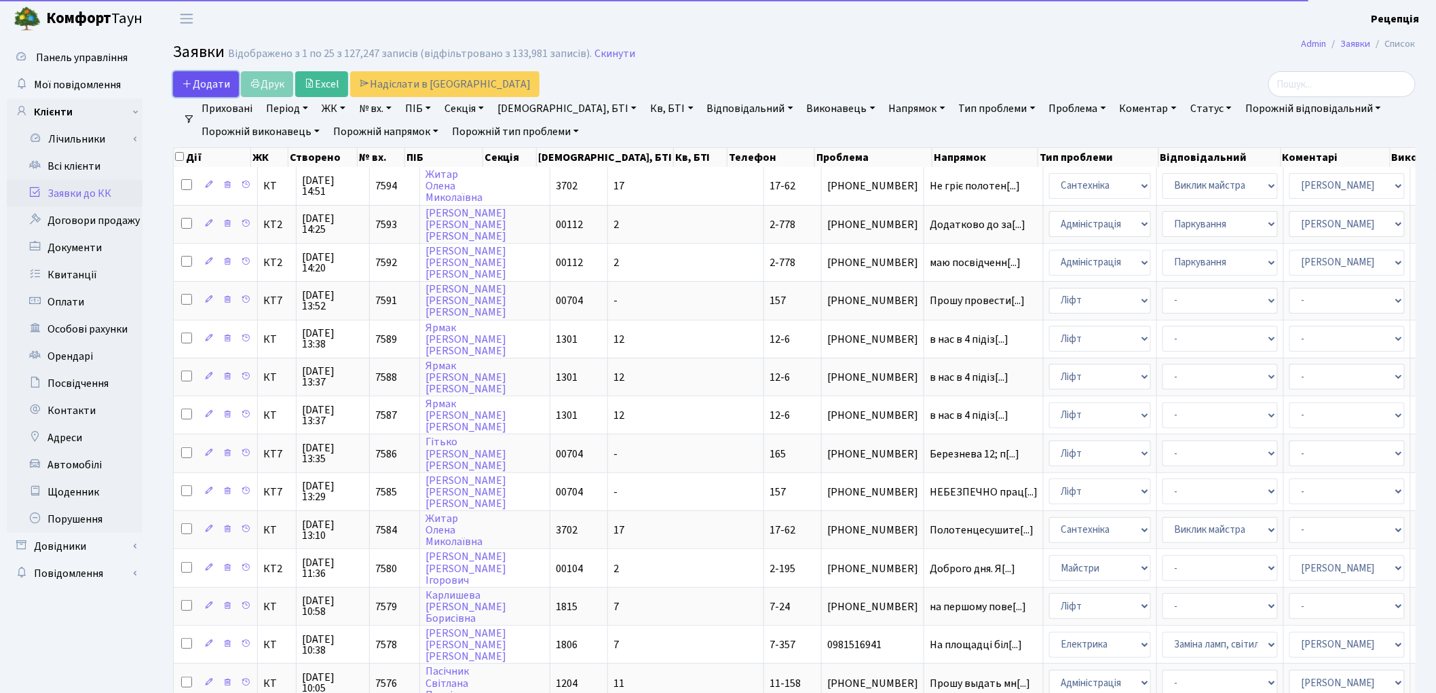
click at [200, 78] on span "Додати" at bounding box center [206, 84] width 48 height 15
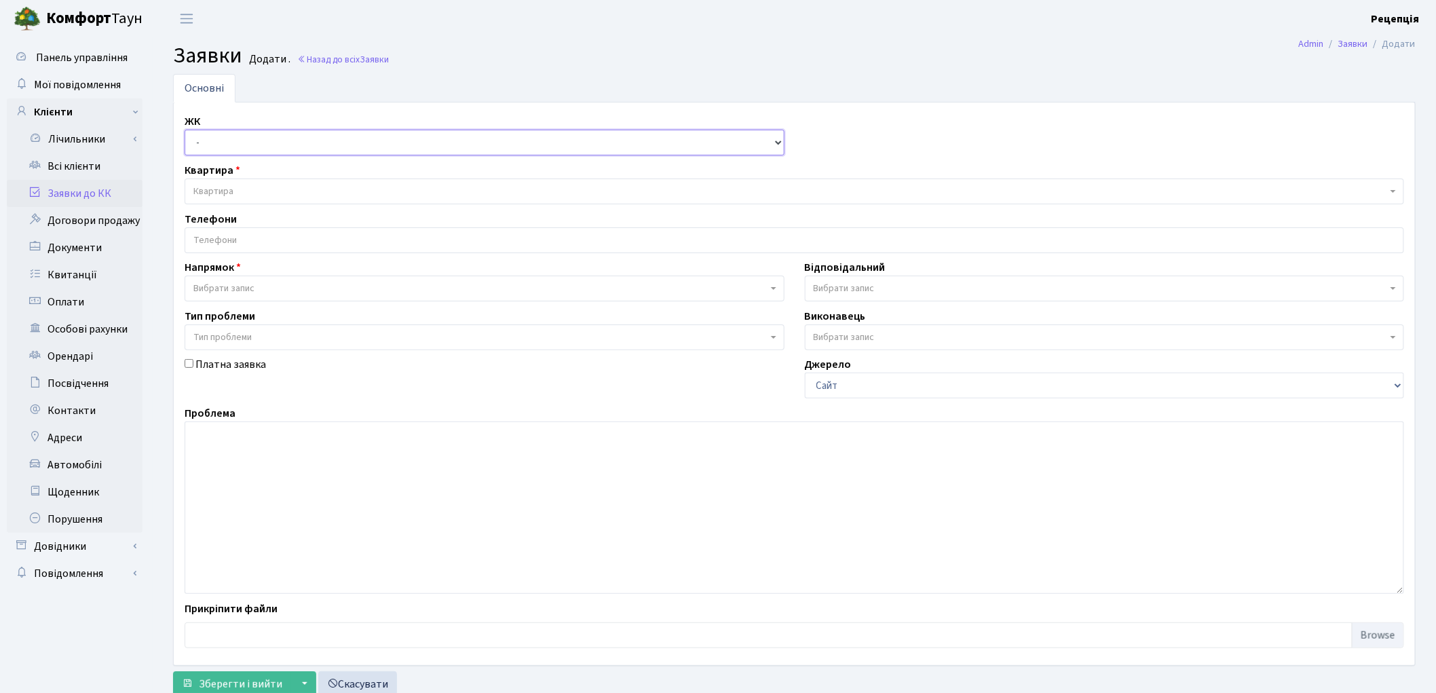
click at [224, 143] on select "- КТ, вул. Регенераторна, 4 КТ2, просп. [STREET_ADDRESS] [STREET_ADDRESS] [PERS…" at bounding box center [485, 143] width 600 height 26
select select "295"
click at [185, 130] on select "- КТ, вул. Регенераторна, 4 КТ2, просп. [STREET_ADDRESS] [STREET_ADDRESS] [PERS…" at bounding box center [485, 143] width 600 height 26
select select
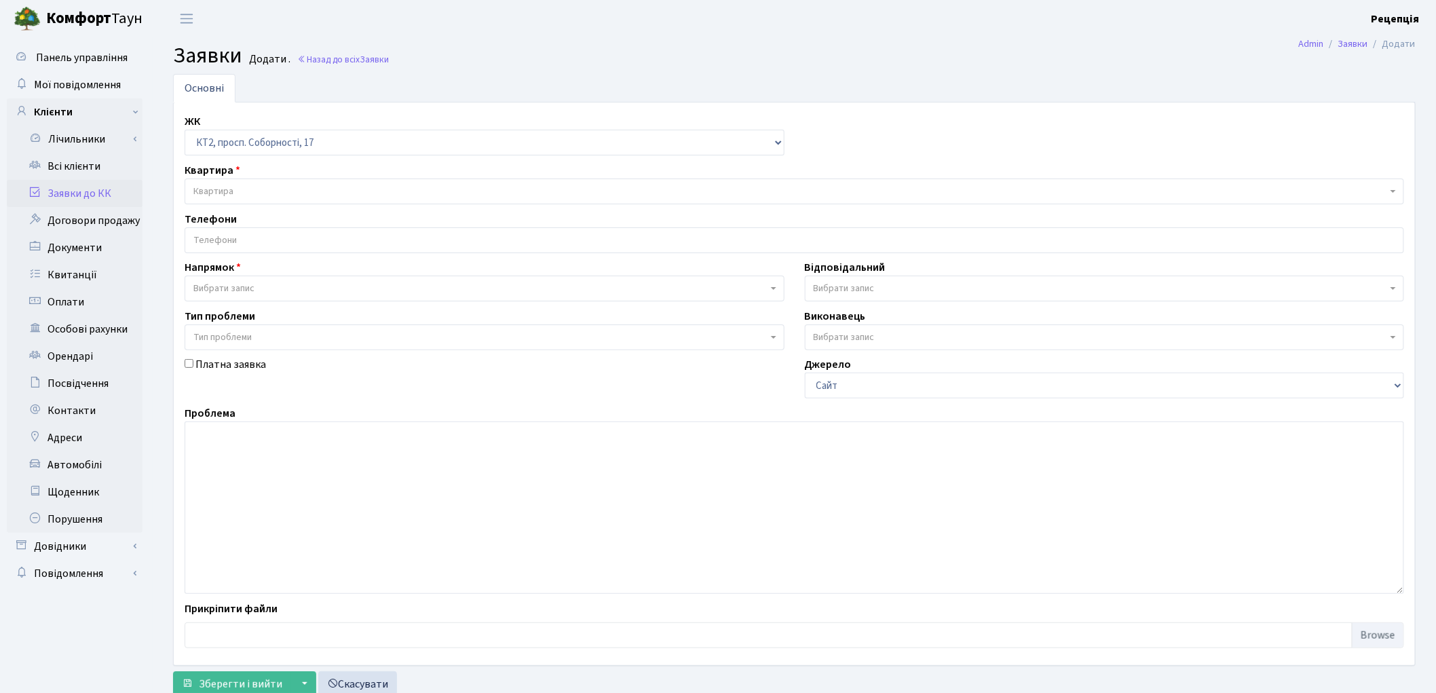
click at [245, 186] on span "Квартира" at bounding box center [790, 192] width 1194 height 14
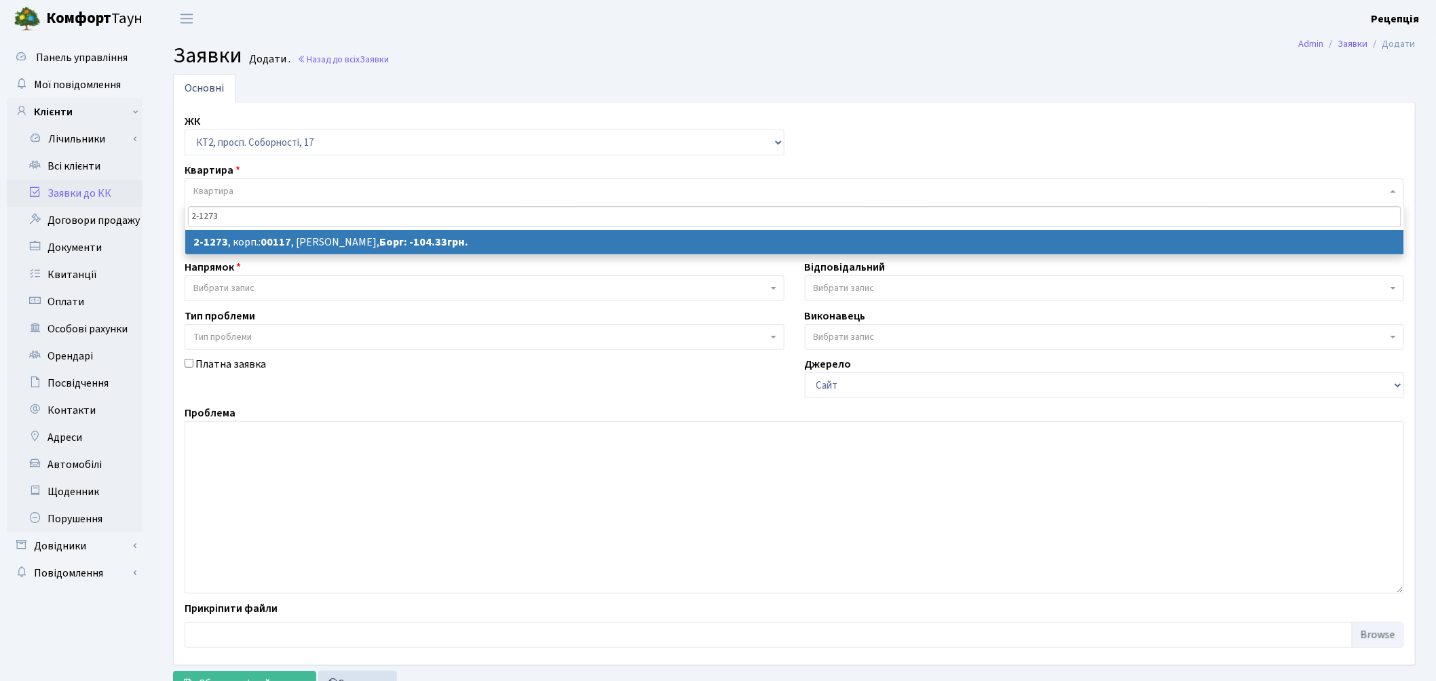
type input "2-1273"
select select
select select "12888"
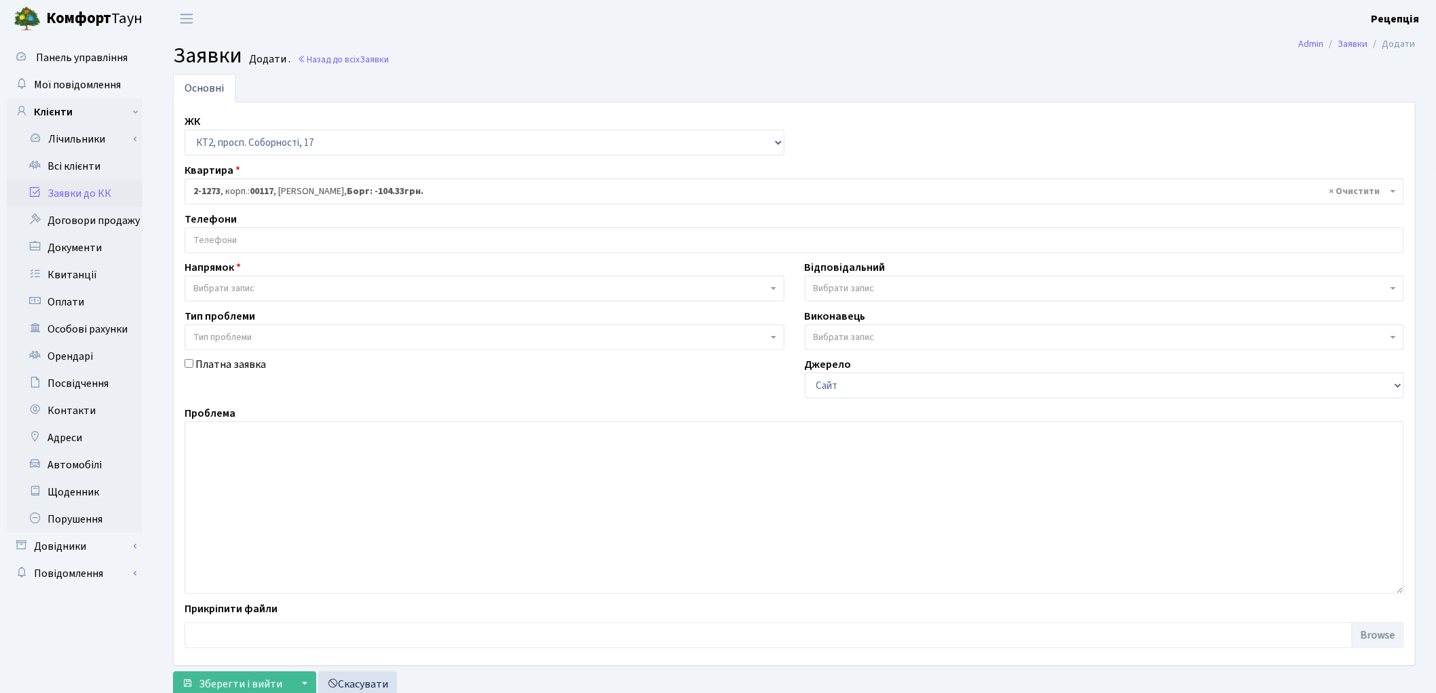
click at [267, 243] on input "search" at bounding box center [794, 240] width 1218 height 24
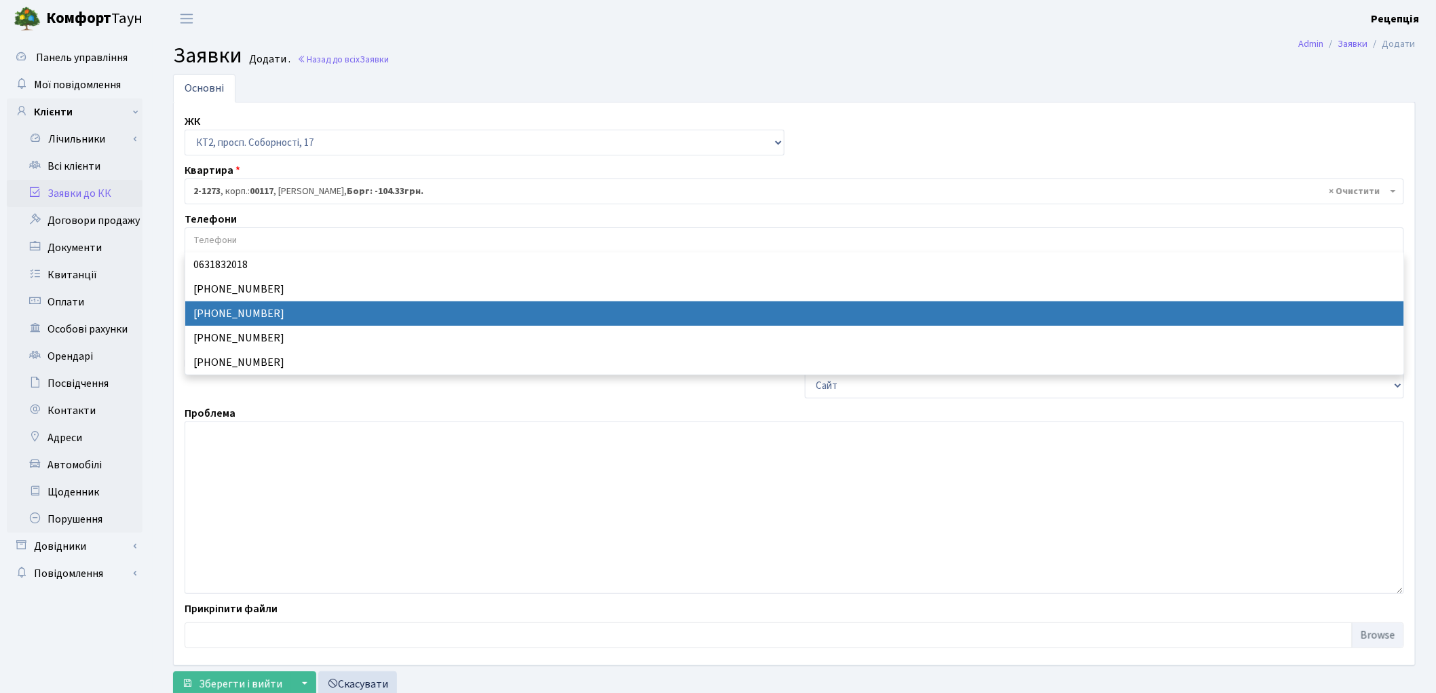
select select "29098"
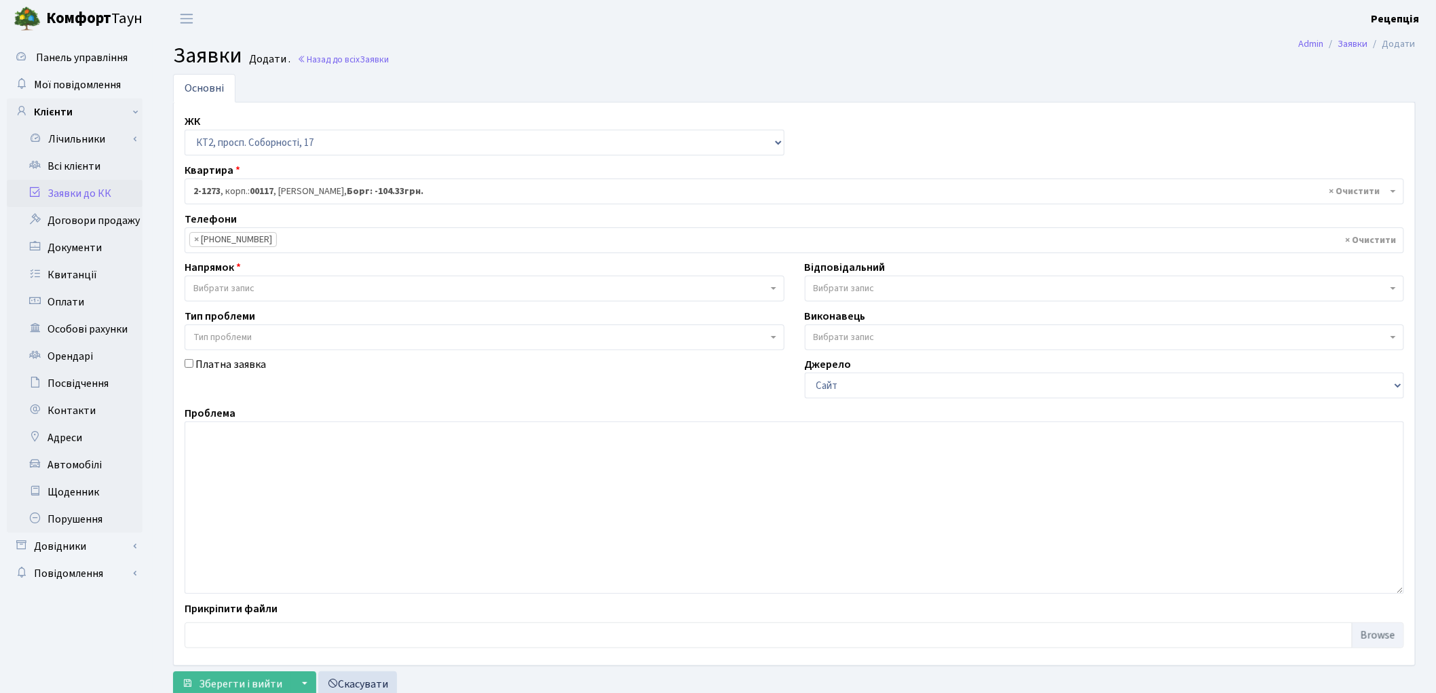
click at [206, 280] on span "Вибрати запис" at bounding box center [485, 289] width 600 height 26
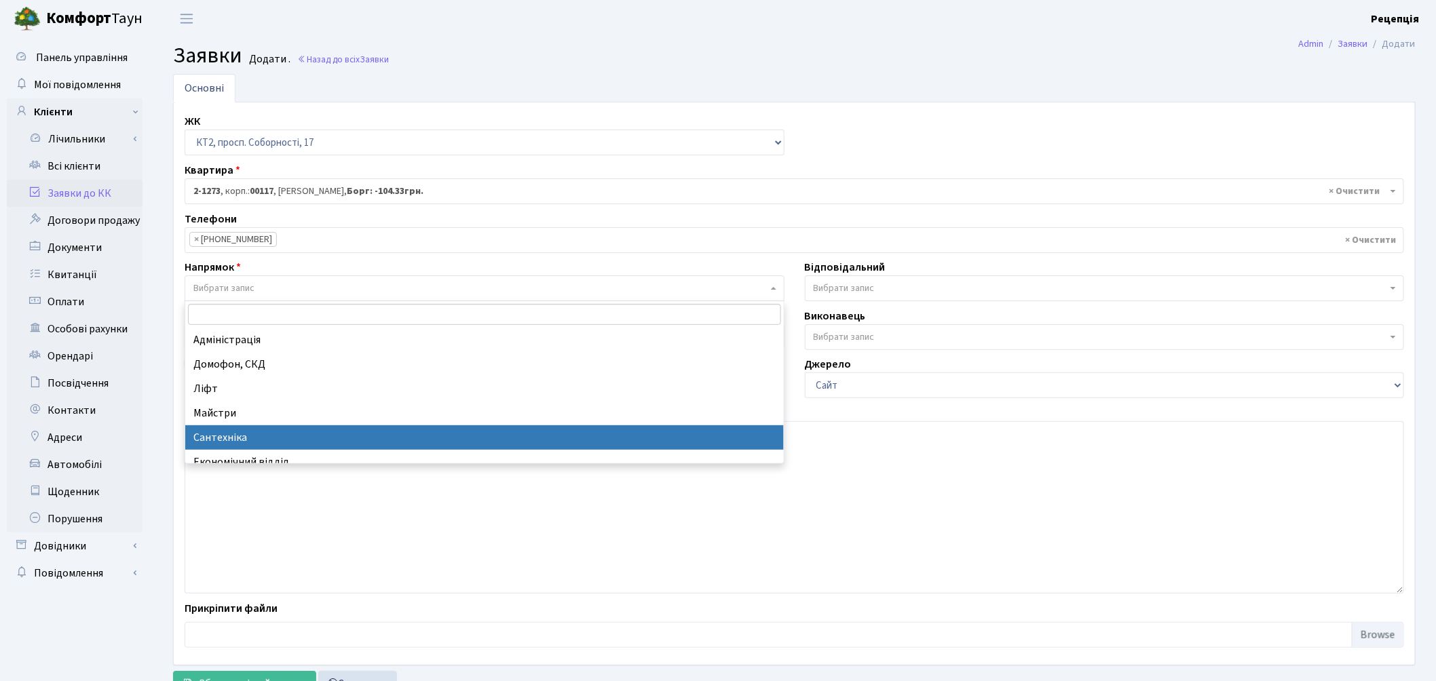
select select "1"
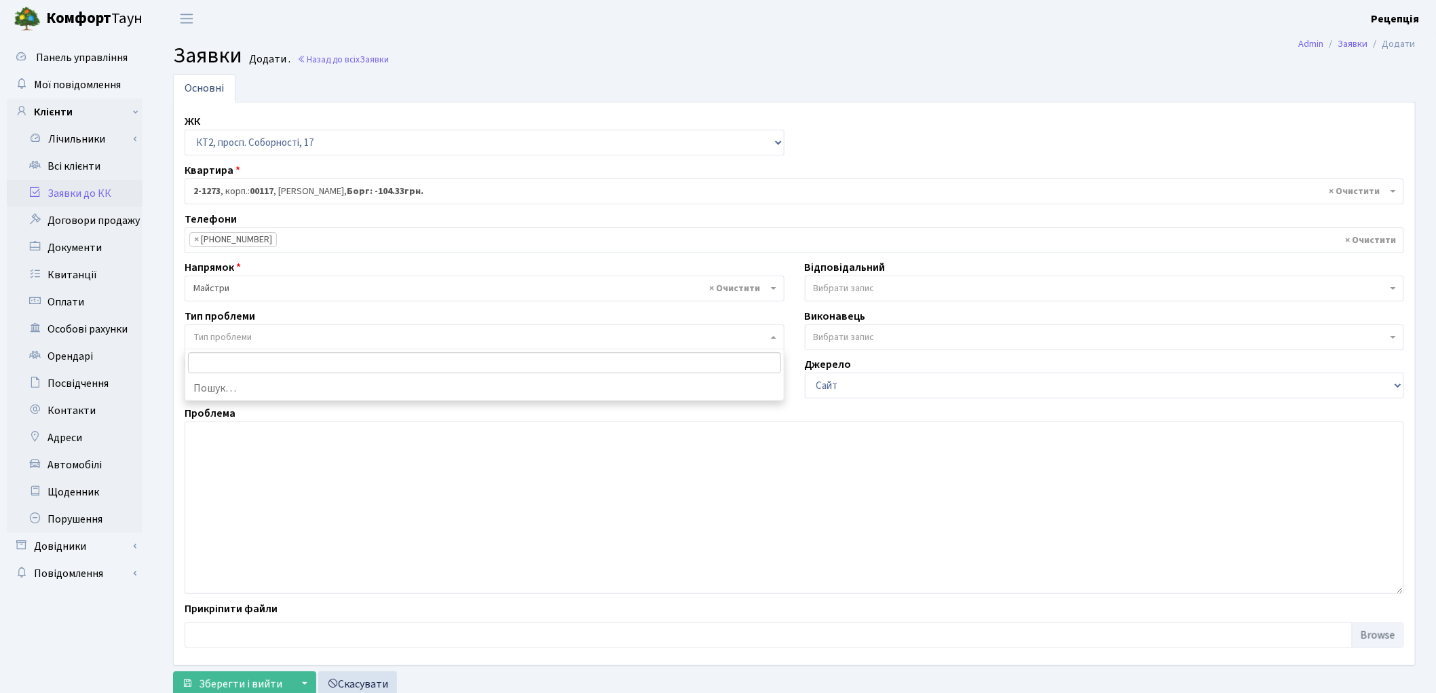
click at [215, 337] on span "Тип проблеми" at bounding box center [222, 338] width 58 height 14
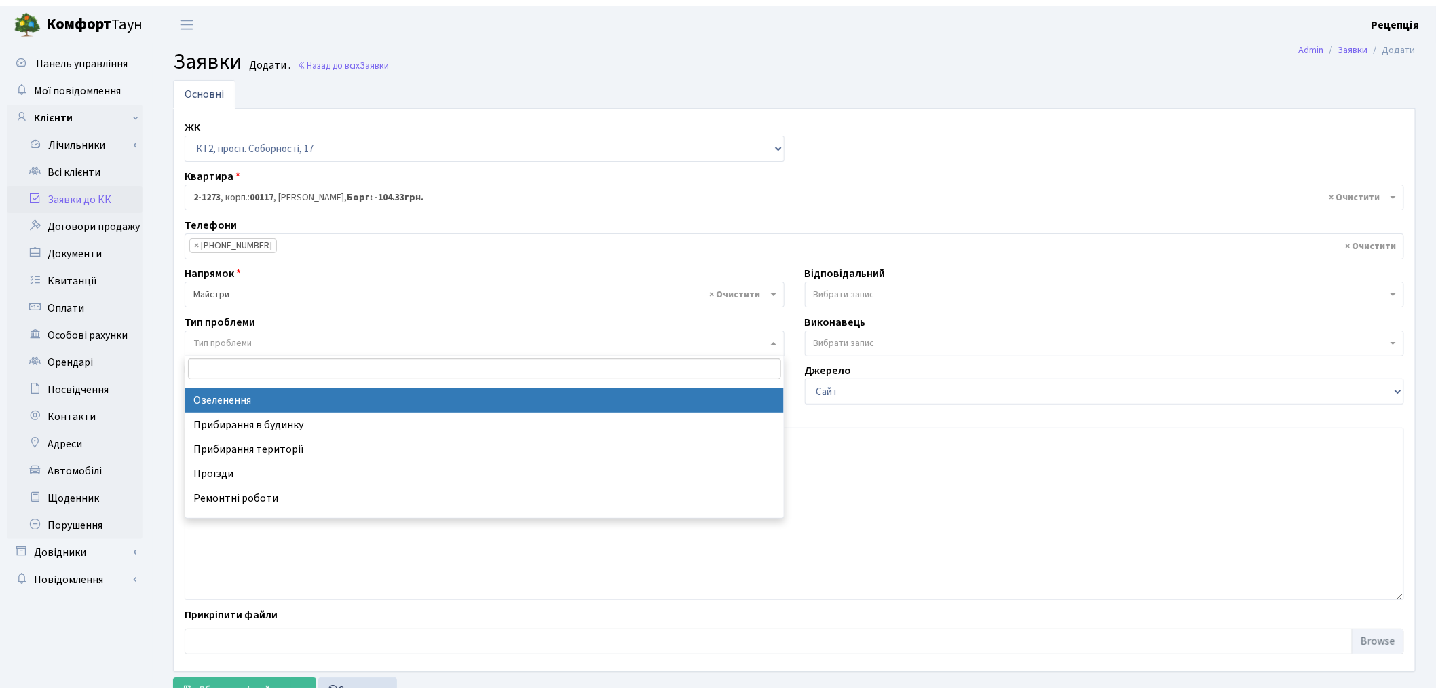
scroll to position [41, 0]
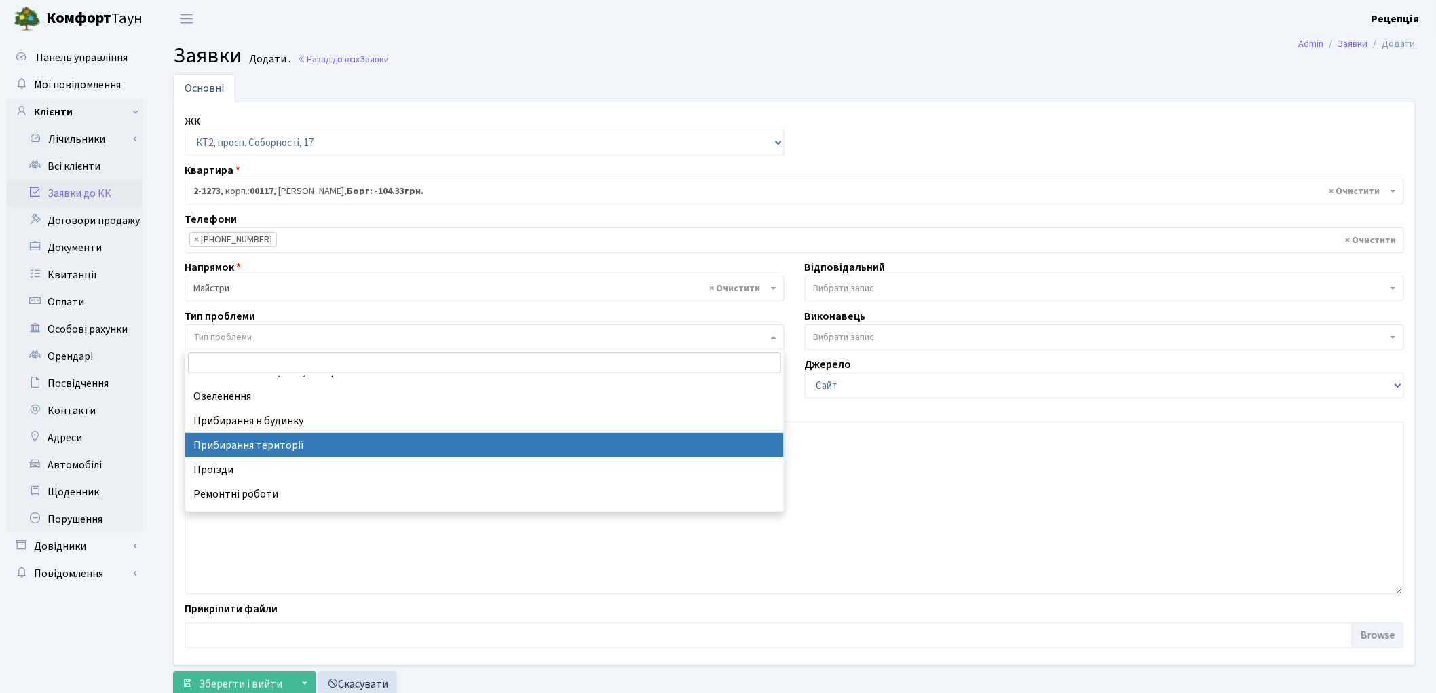
select select "59"
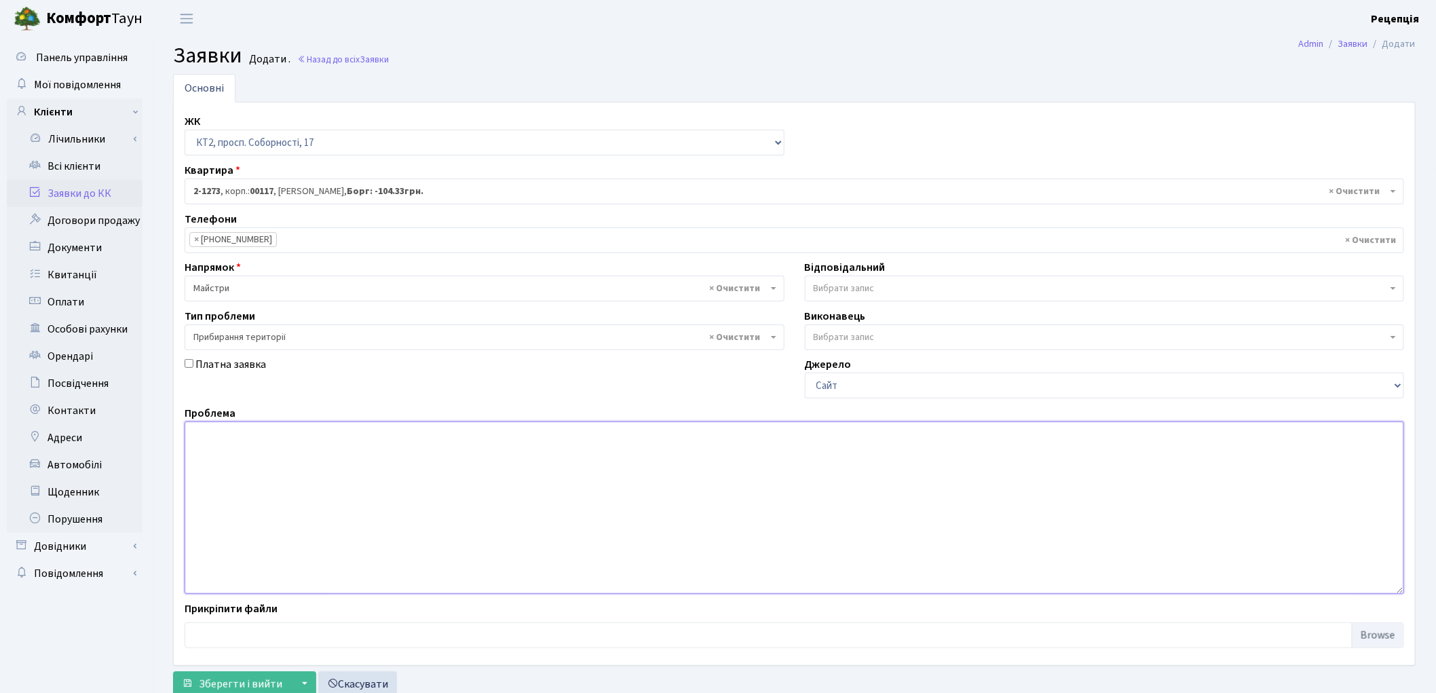
click at [265, 469] on textarea at bounding box center [795, 507] width 1220 height 172
type textarea "Б"
click at [484, 435] on textarea "Навпроти спорт-лайфу, де кпп охорони справої сторони ростуть горіхи всихають. П…" at bounding box center [795, 507] width 1220 height 172
click at [672, 435] on textarea "Навпроти спорт-лайфу, де кпп охорони справої сторони ростуть молоді горіхи всих…" at bounding box center [795, 507] width 1220 height 172
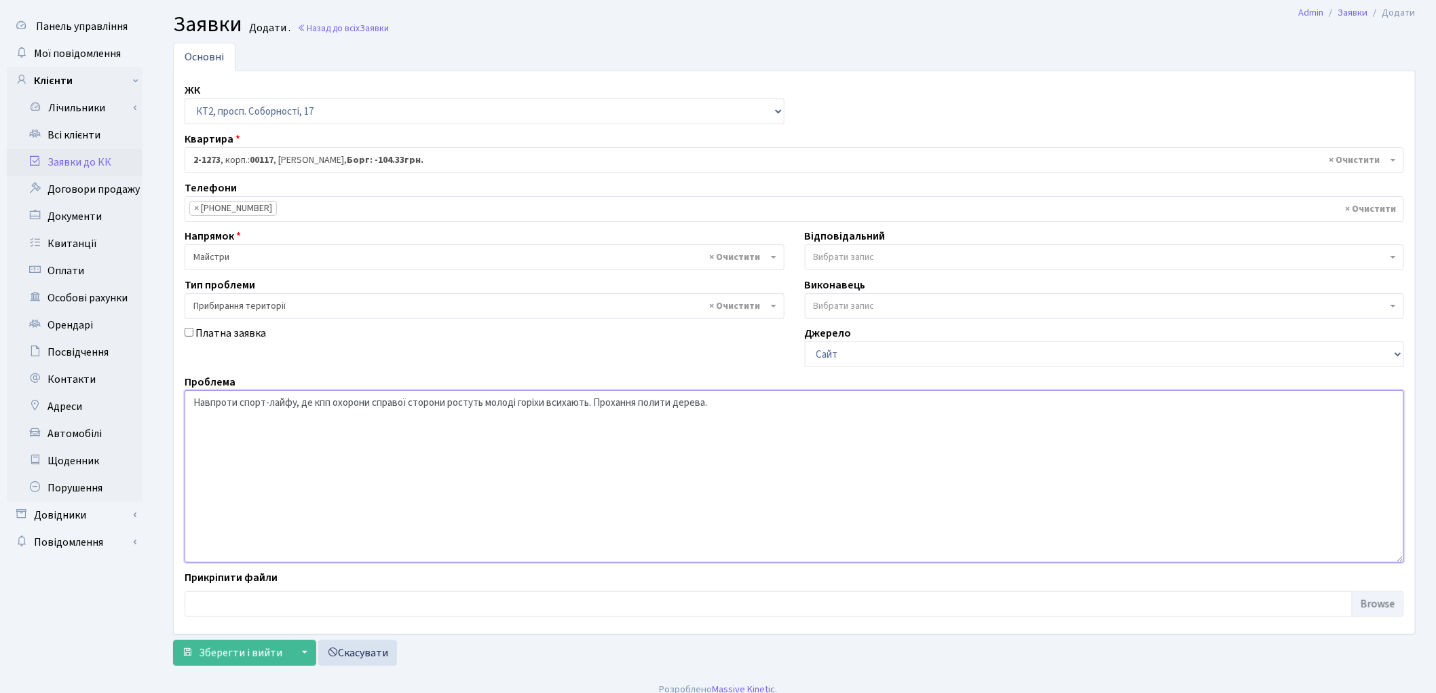
scroll to position [45, 0]
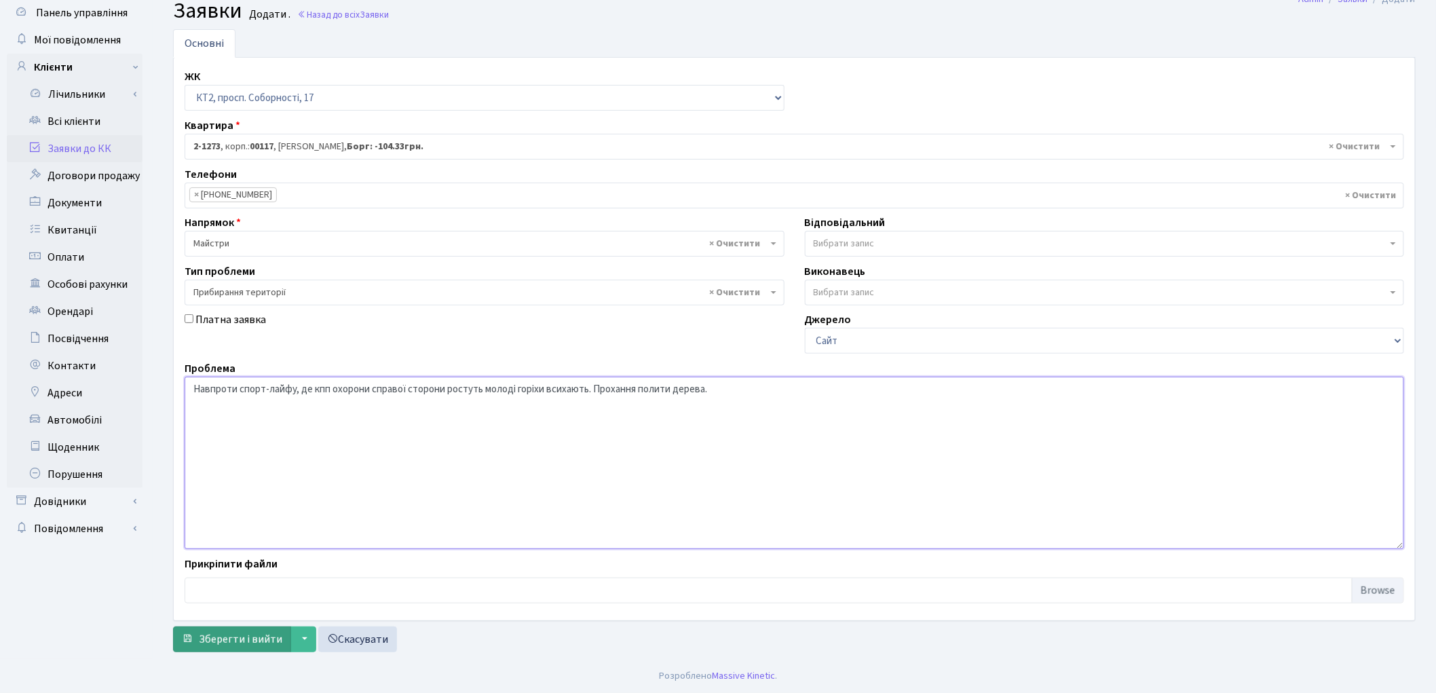
type textarea "Навпроти спорт-лайфу, де кпп охорони справої сторони ростуть молоді горіхи всих…"
click at [248, 637] on span "Зберегти і вийти" at bounding box center [240, 639] width 83 height 15
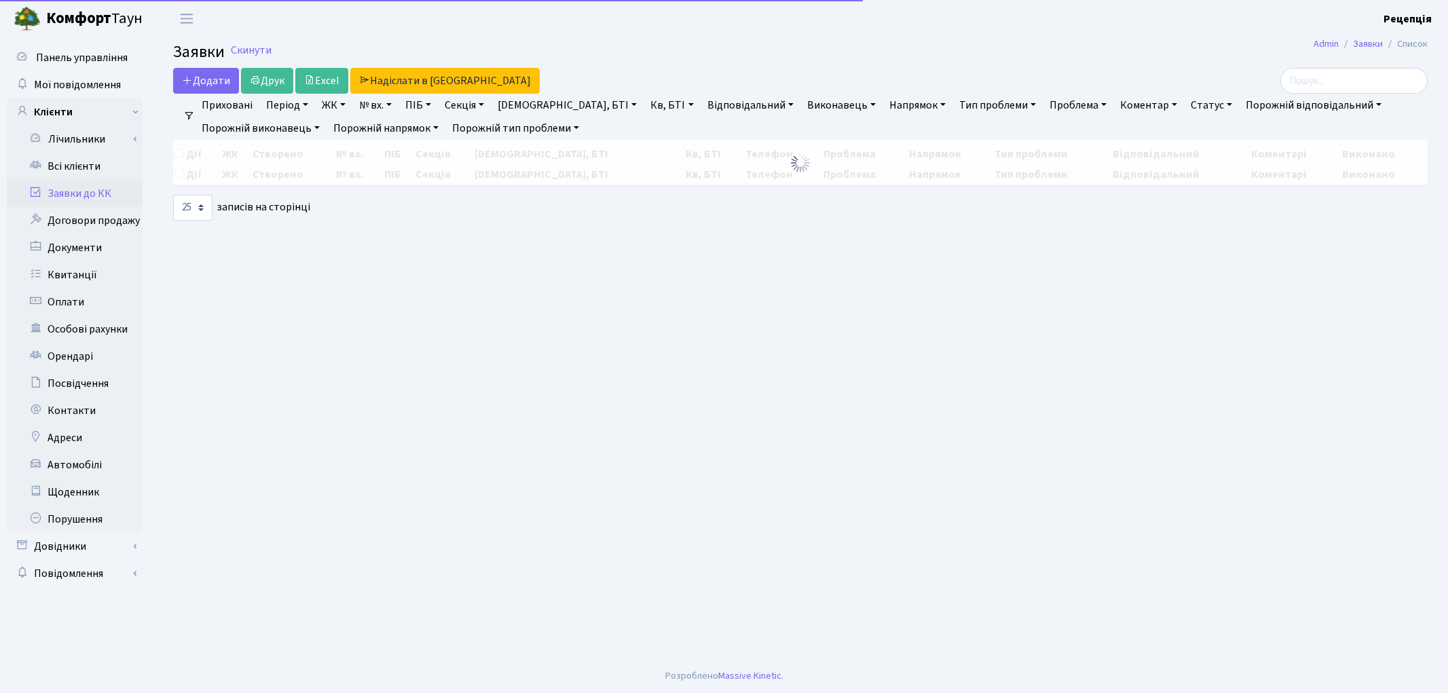
select select "25"
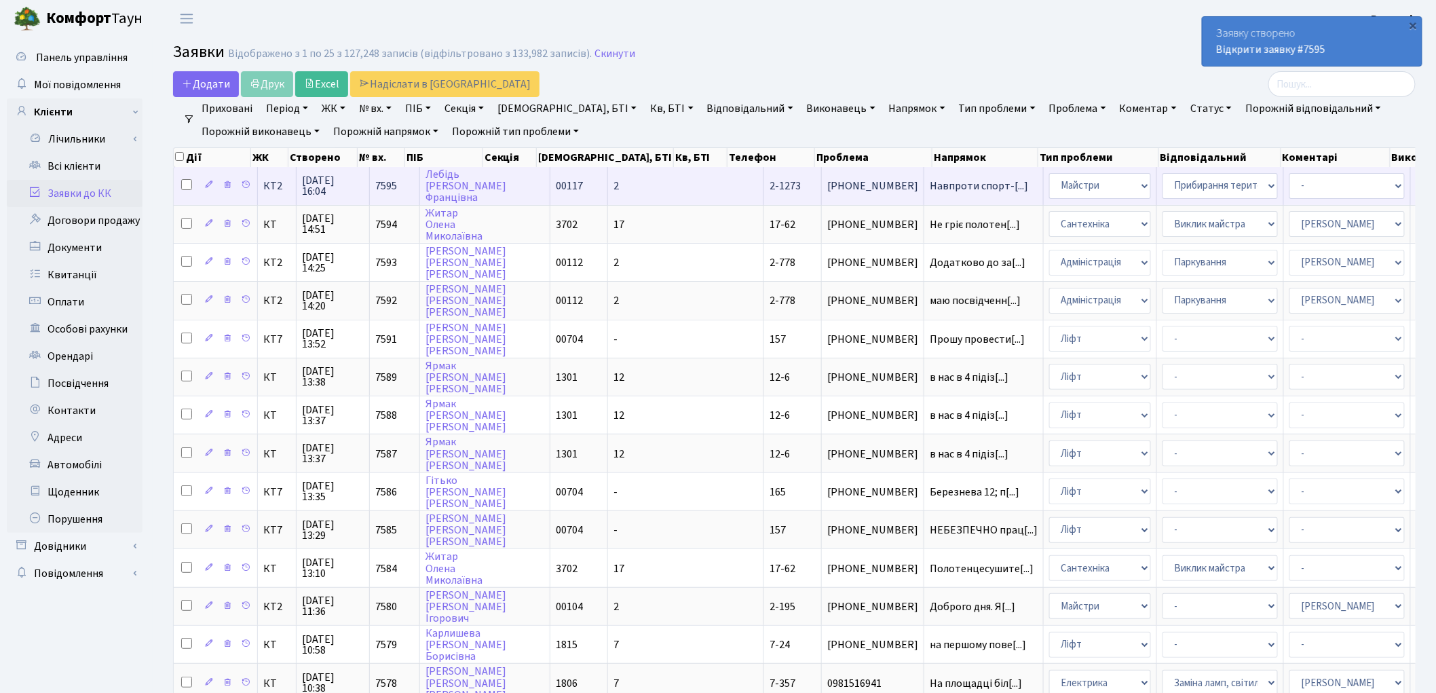
click at [764, 193] on td "2-1273" at bounding box center [793, 185] width 58 height 37
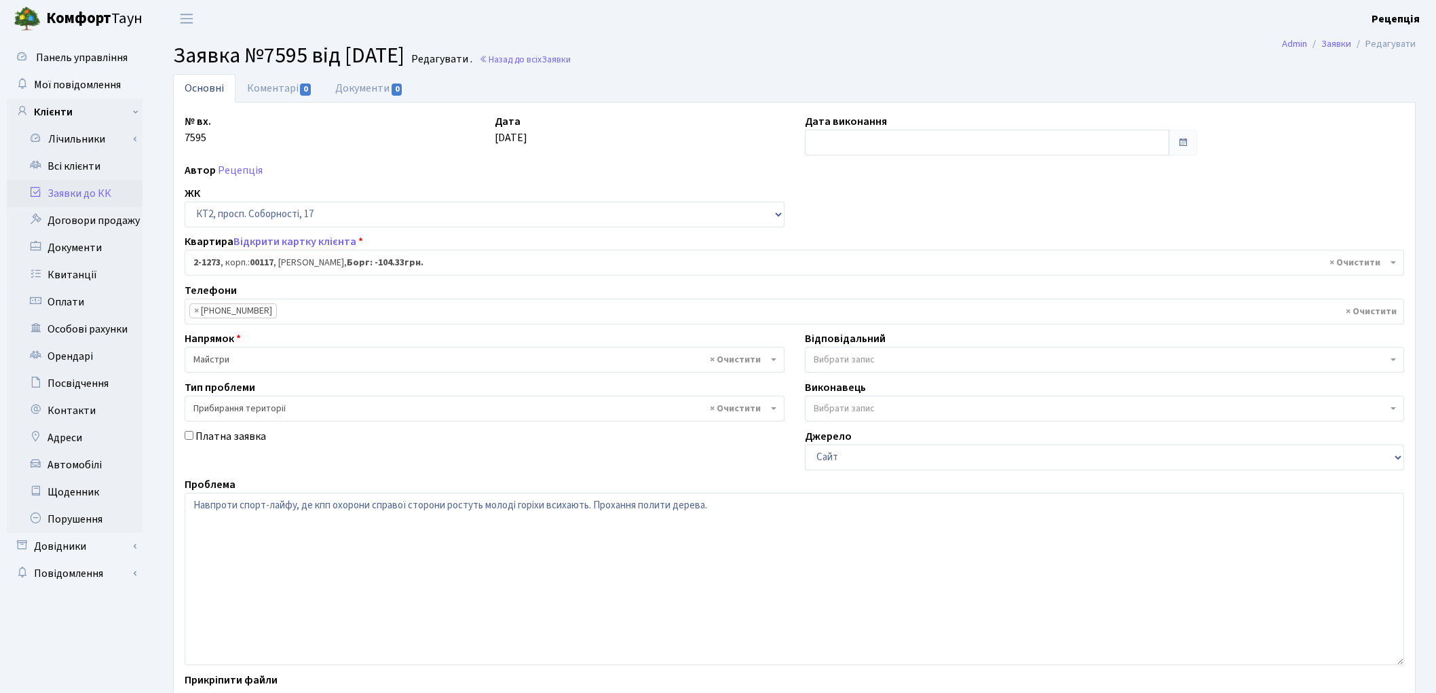
select select "12888"
select select "59"
click at [268, 411] on span "× Прибирання території" at bounding box center [480, 409] width 574 height 14
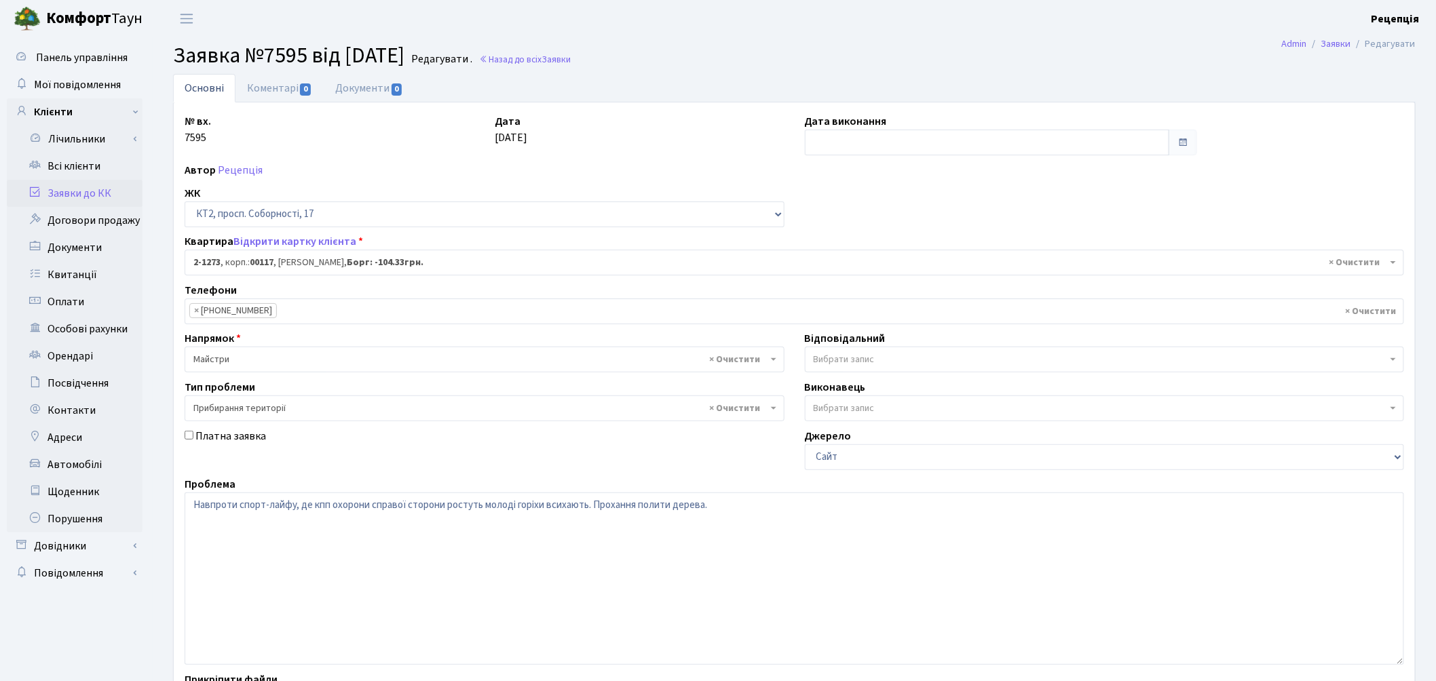
click at [81, 189] on link "Заявки до КК" at bounding box center [75, 193] width 136 height 27
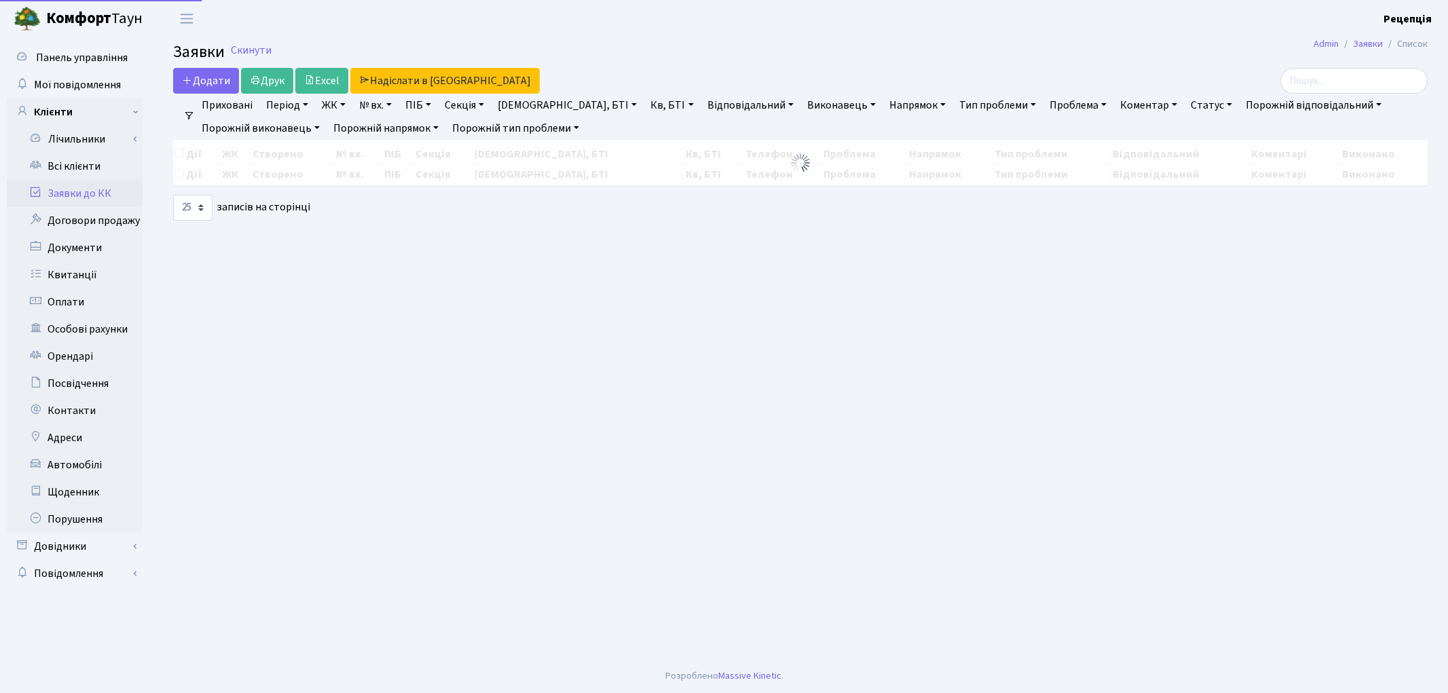
select select "25"
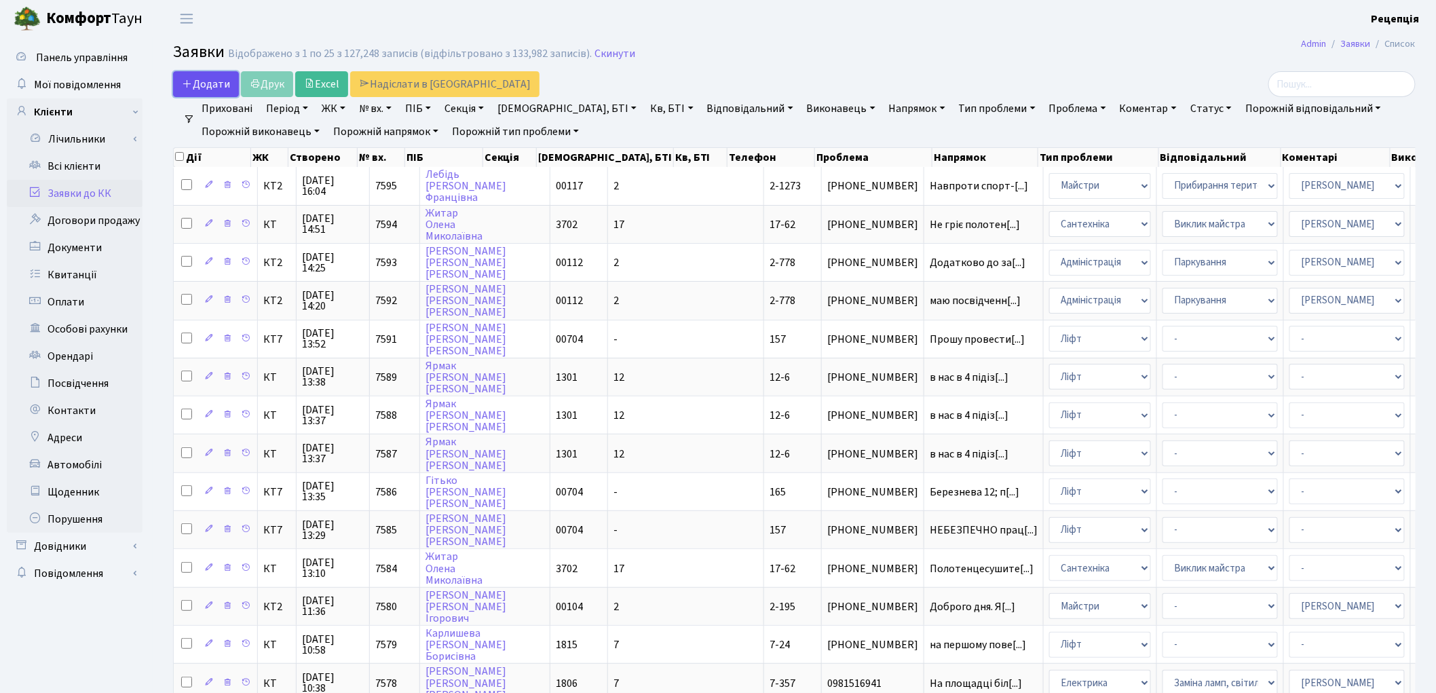
click at [195, 82] on span "Додати" at bounding box center [206, 84] width 48 height 15
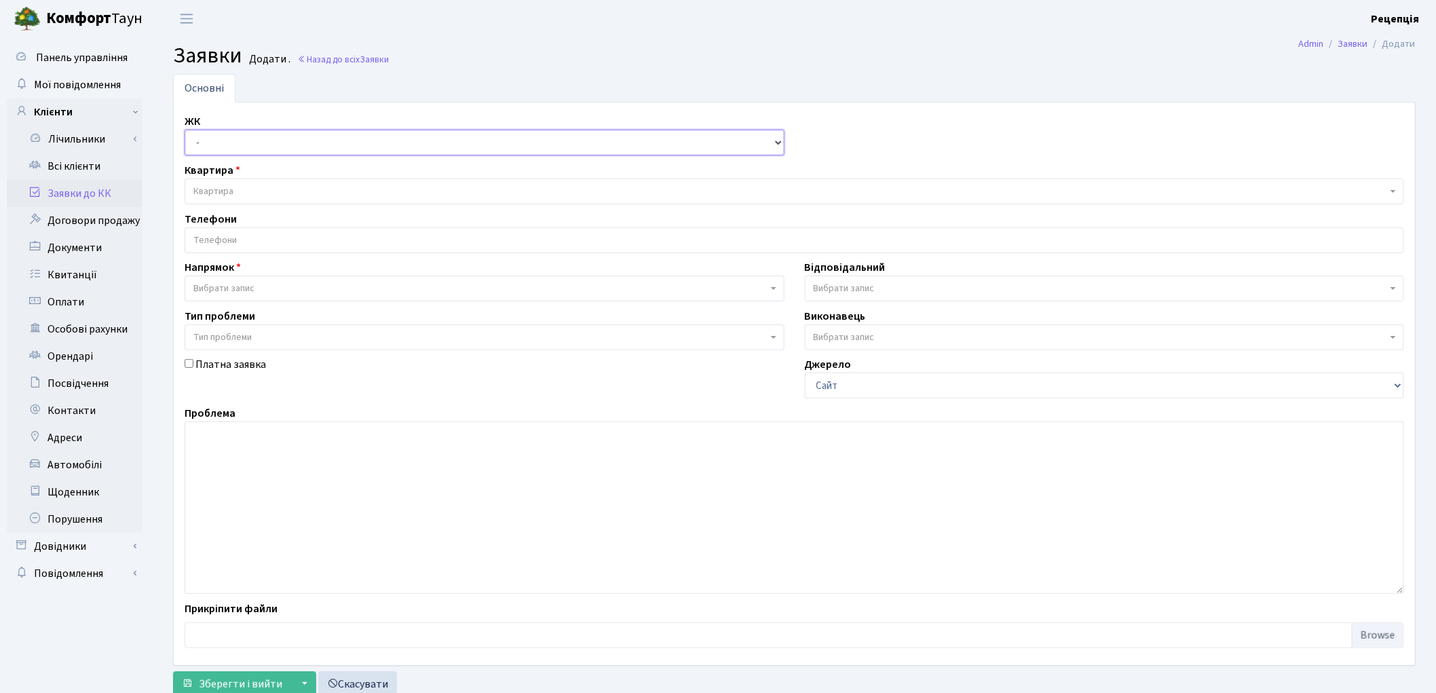
click at [239, 144] on select "- КТ, вул. Регенераторна, 4 КТ2, просп. Соборності, 17 КТ3, вул. Березнева, 16 …" at bounding box center [485, 143] width 600 height 26
select select "271"
click at [185, 130] on select "- КТ, вул. Регенераторна, 4 КТ2, просп. Соборності, 17 КТ3, вул. Березнева, 16 …" at bounding box center [485, 143] width 600 height 26
select select
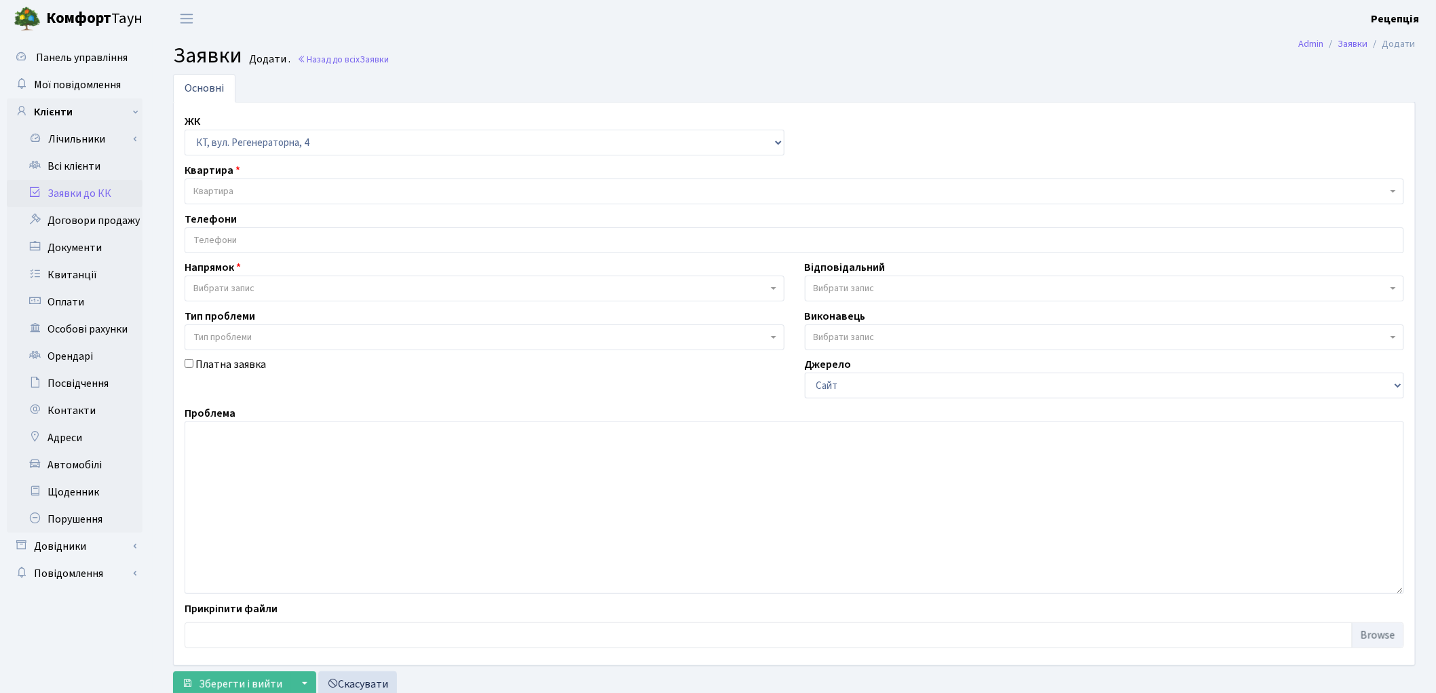
click at [247, 192] on span "Квартира" at bounding box center [790, 192] width 1194 height 14
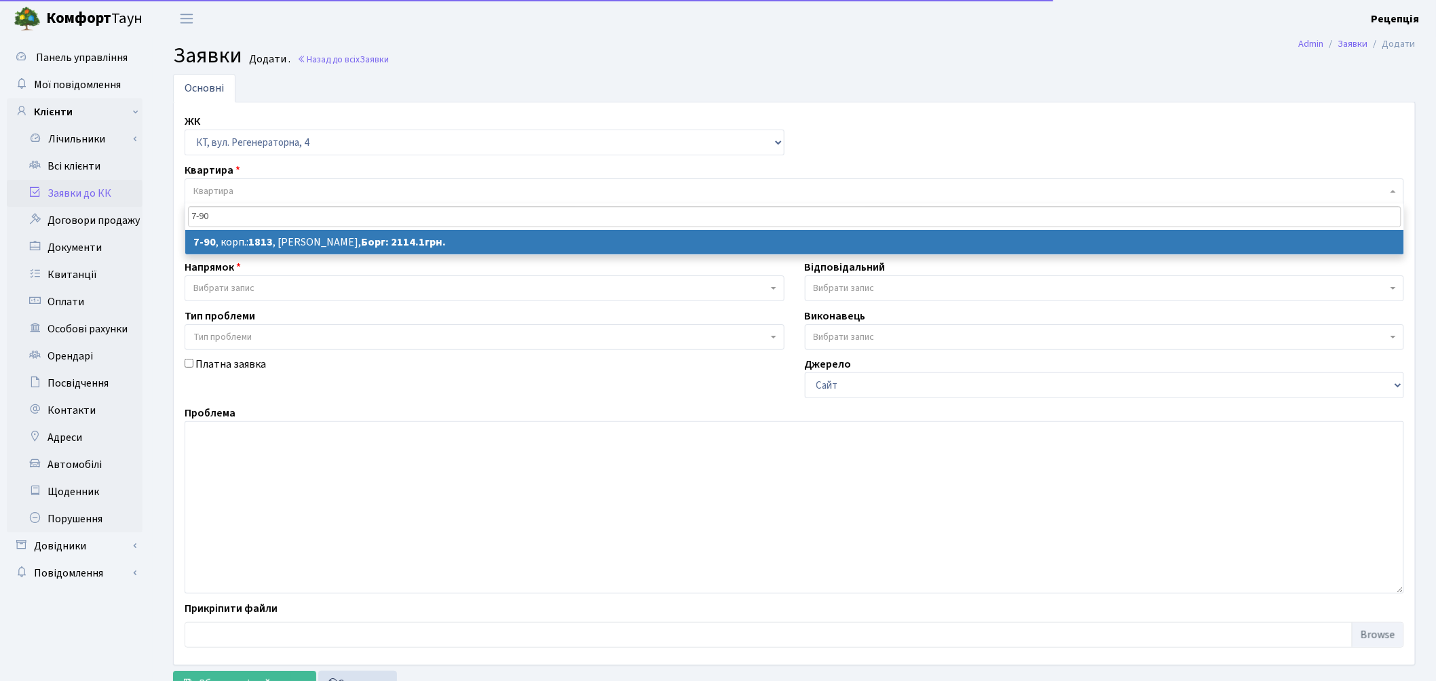
type input "7-90"
select select
select select "5091"
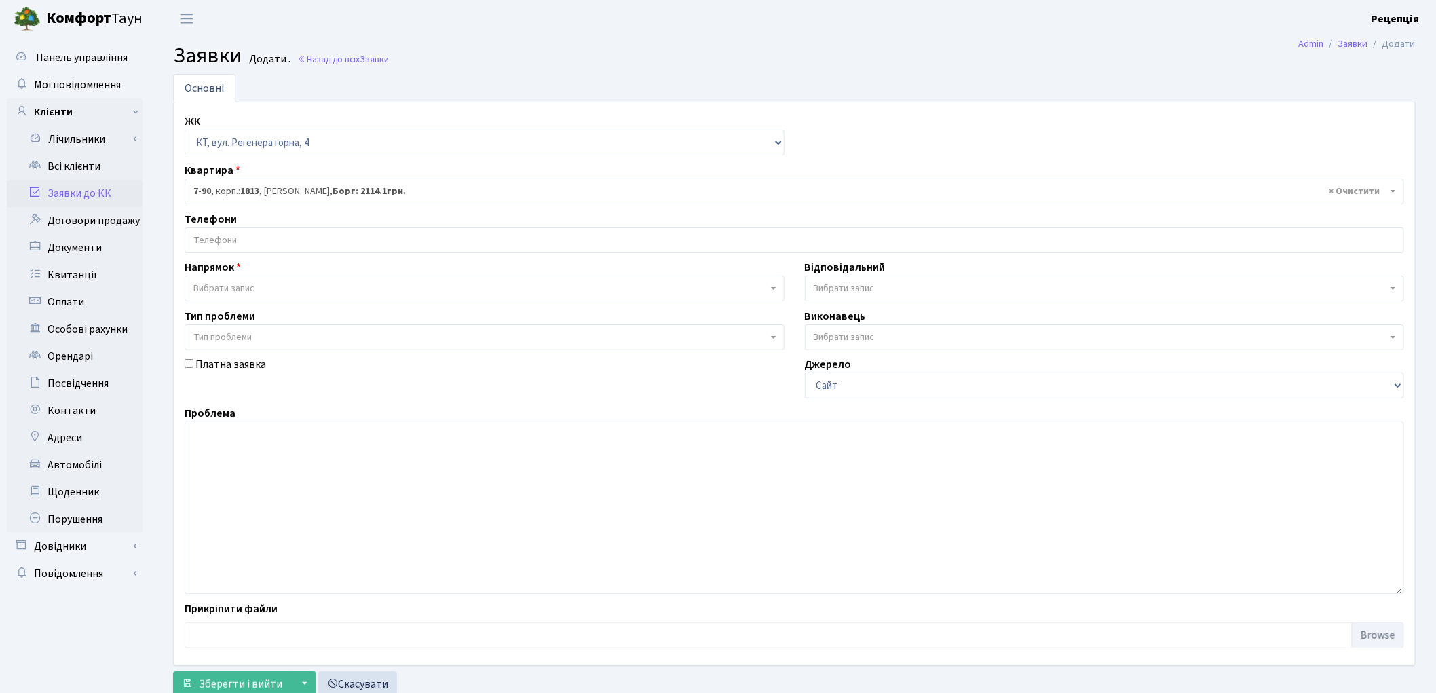
click at [241, 241] on input "search" at bounding box center [794, 240] width 1218 height 24
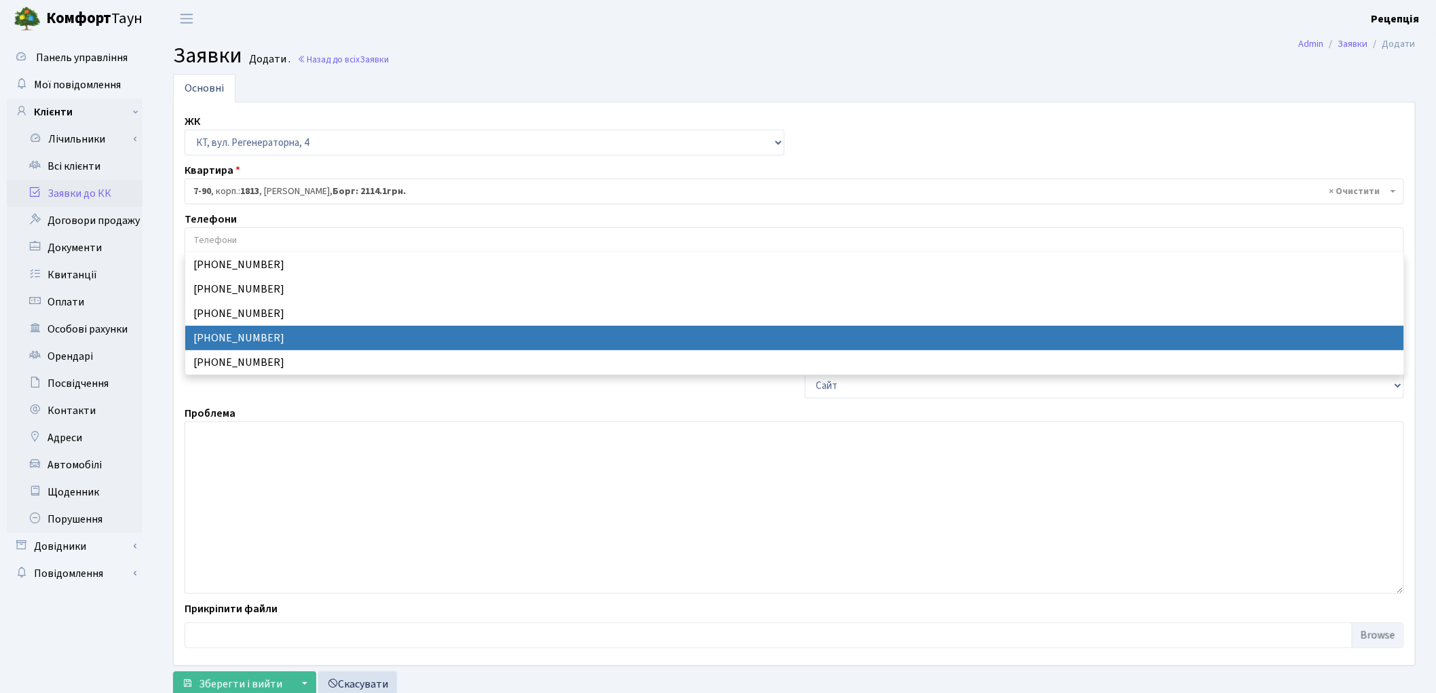
select select "30108"
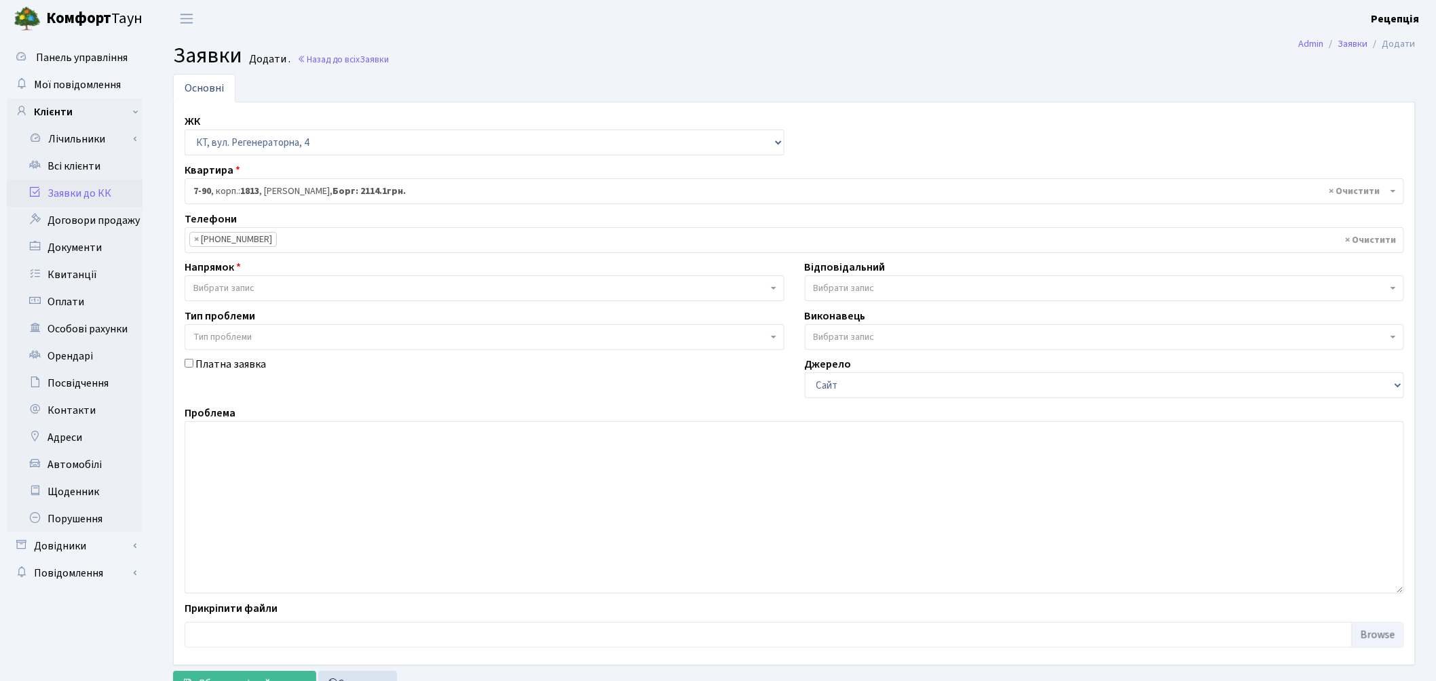
click at [266, 286] on span "Вибрати запис" at bounding box center [480, 289] width 574 height 14
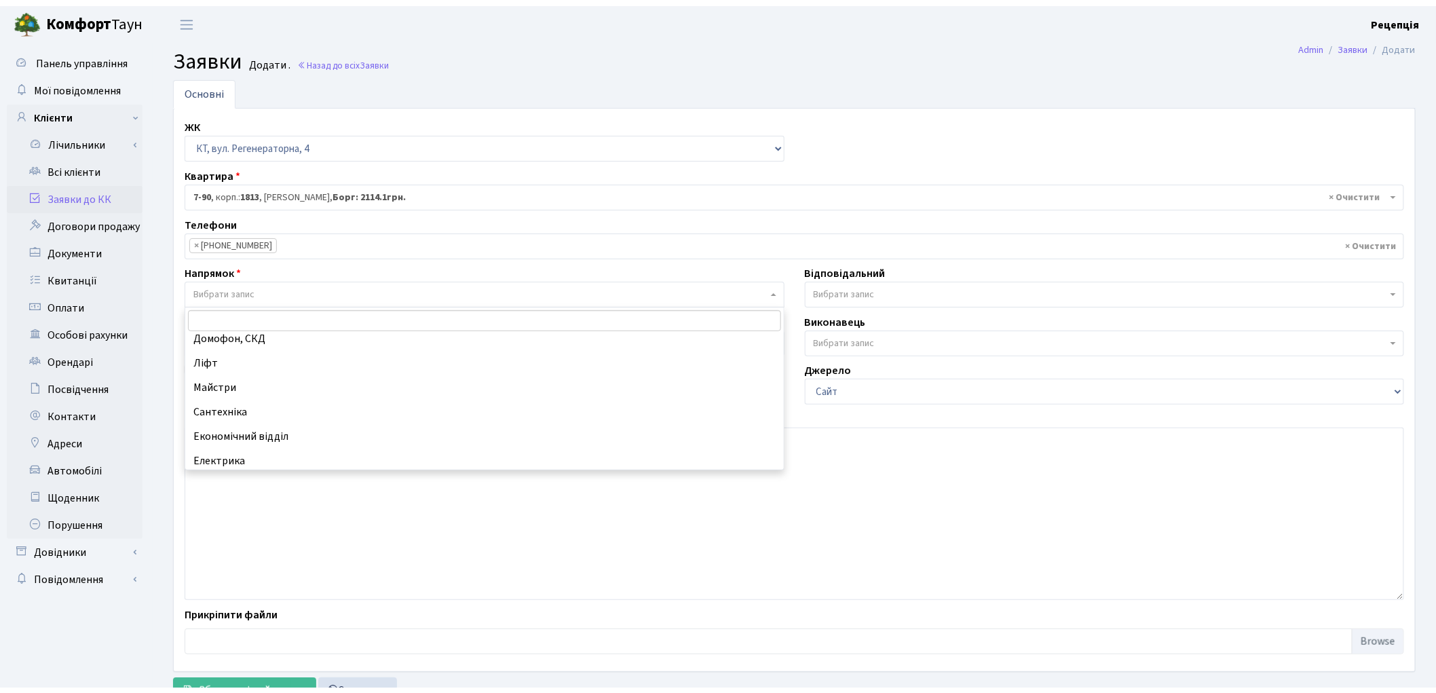
scroll to position [43, 0]
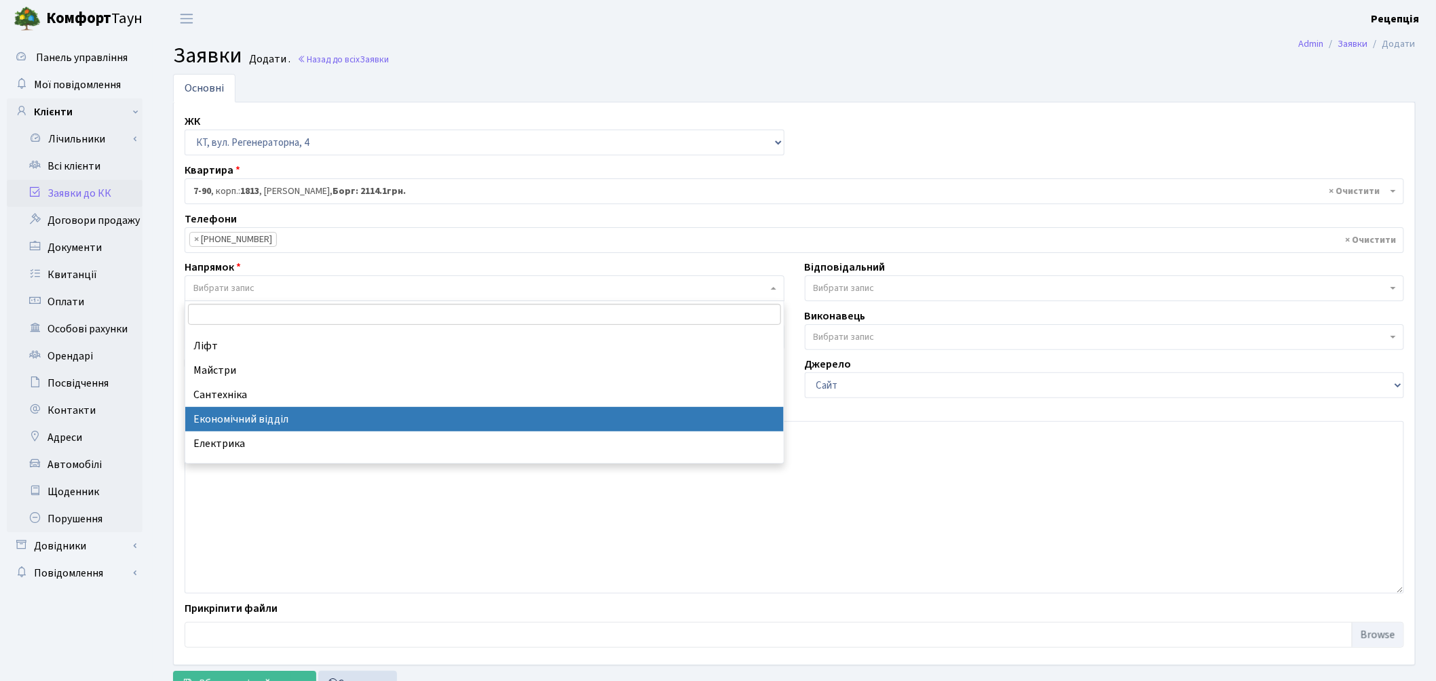
select select "9"
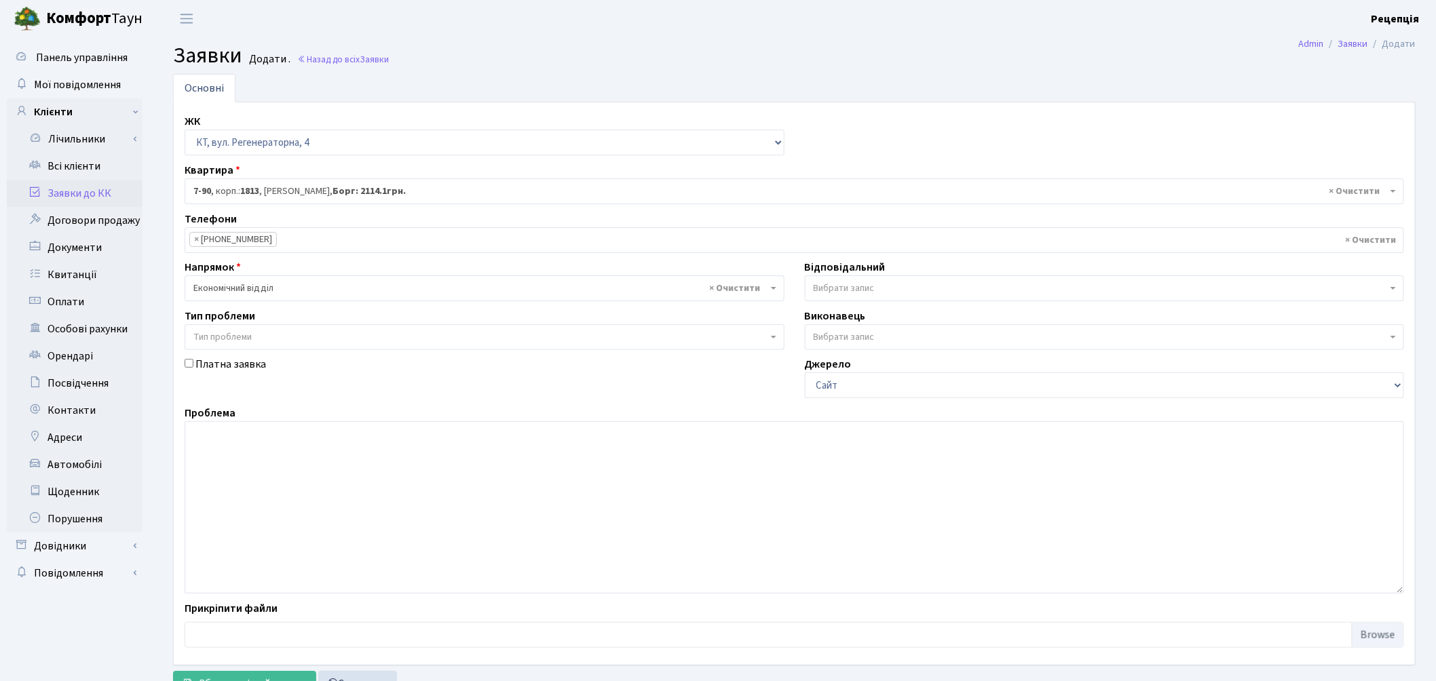
click at [253, 336] on span "Тип проблеми" at bounding box center [480, 338] width 574 height 14
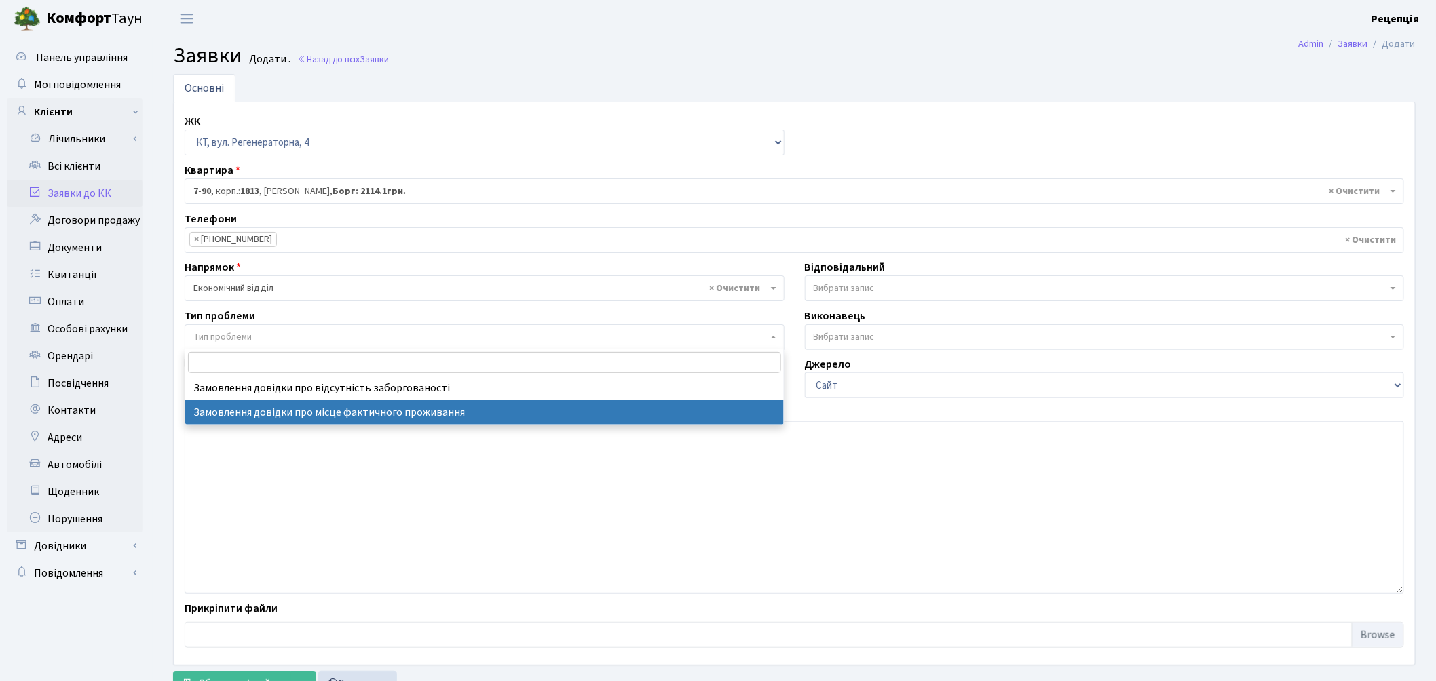
select select "8"
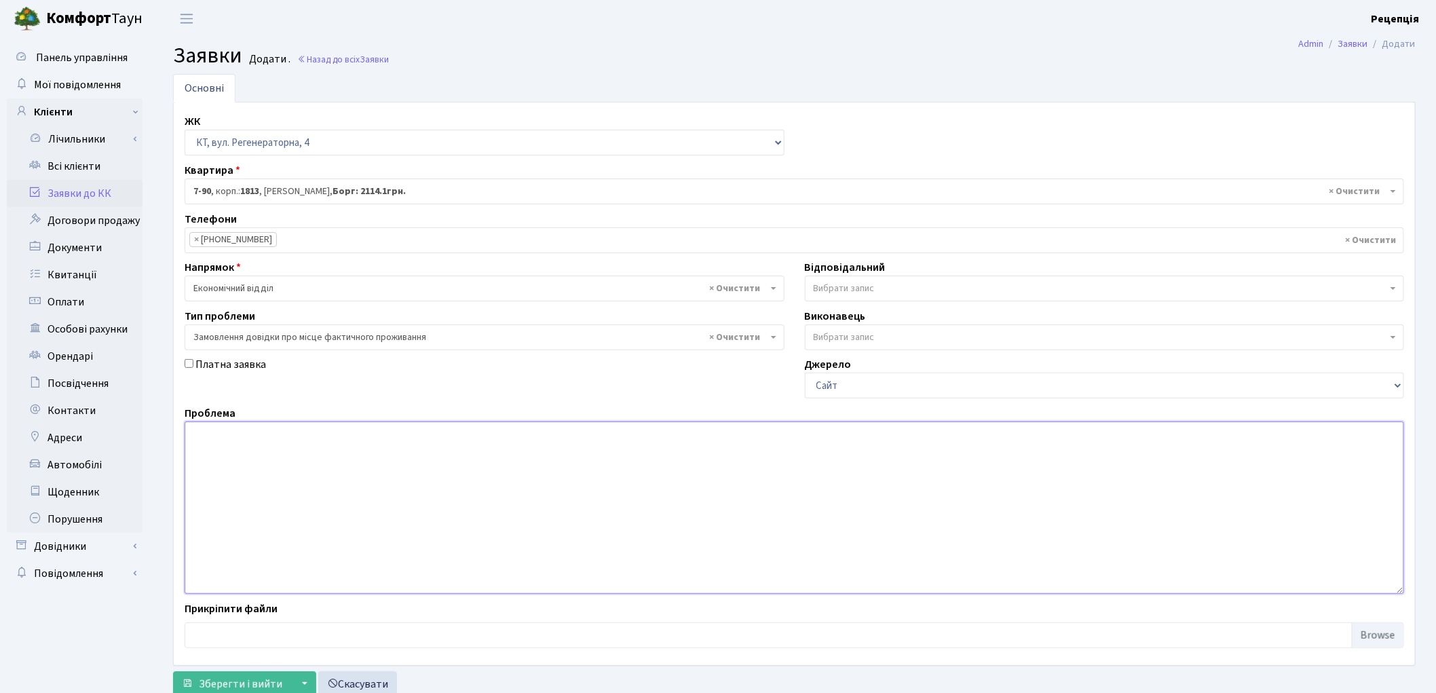
click at [319, 438] on textarea at bounding box center [795, 507] width 1220 height 172
click at [249, 681] on span "Зберегти і вийти" at bounding box center [240, 684] width 83 height 15
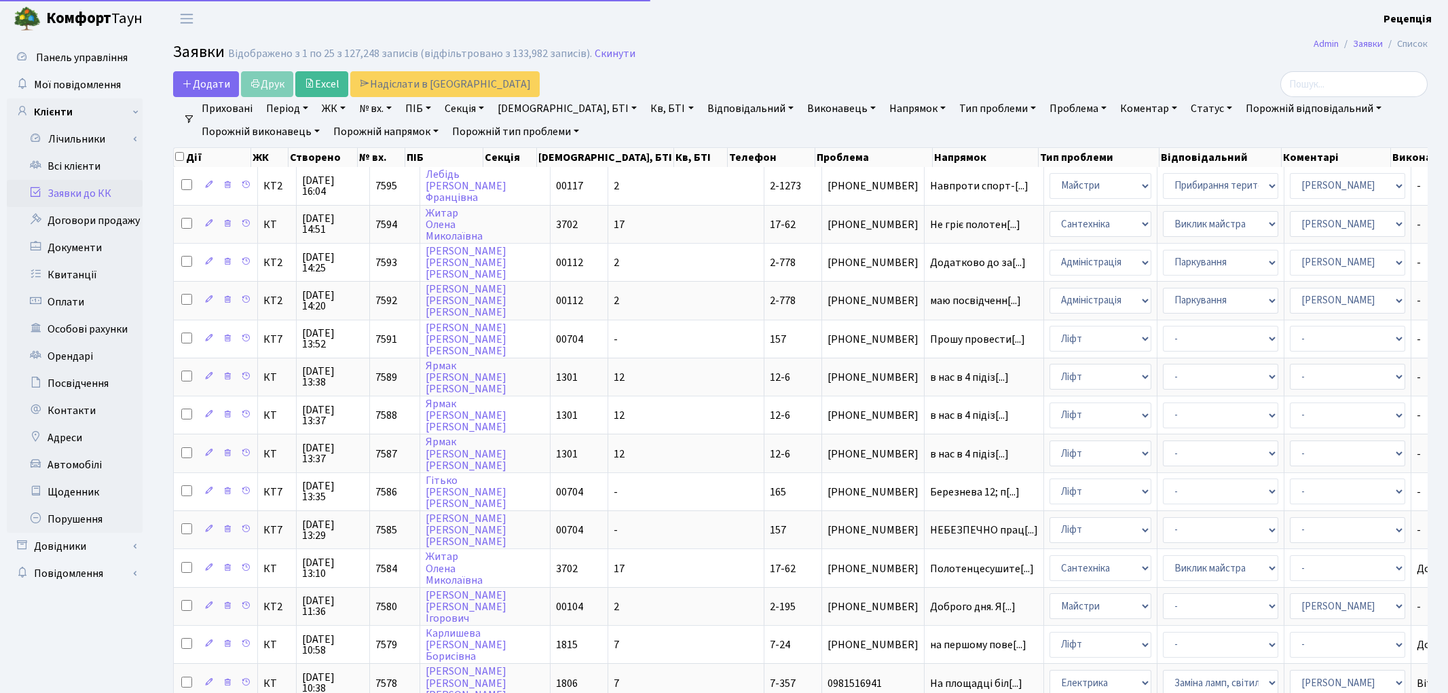
select select "25"
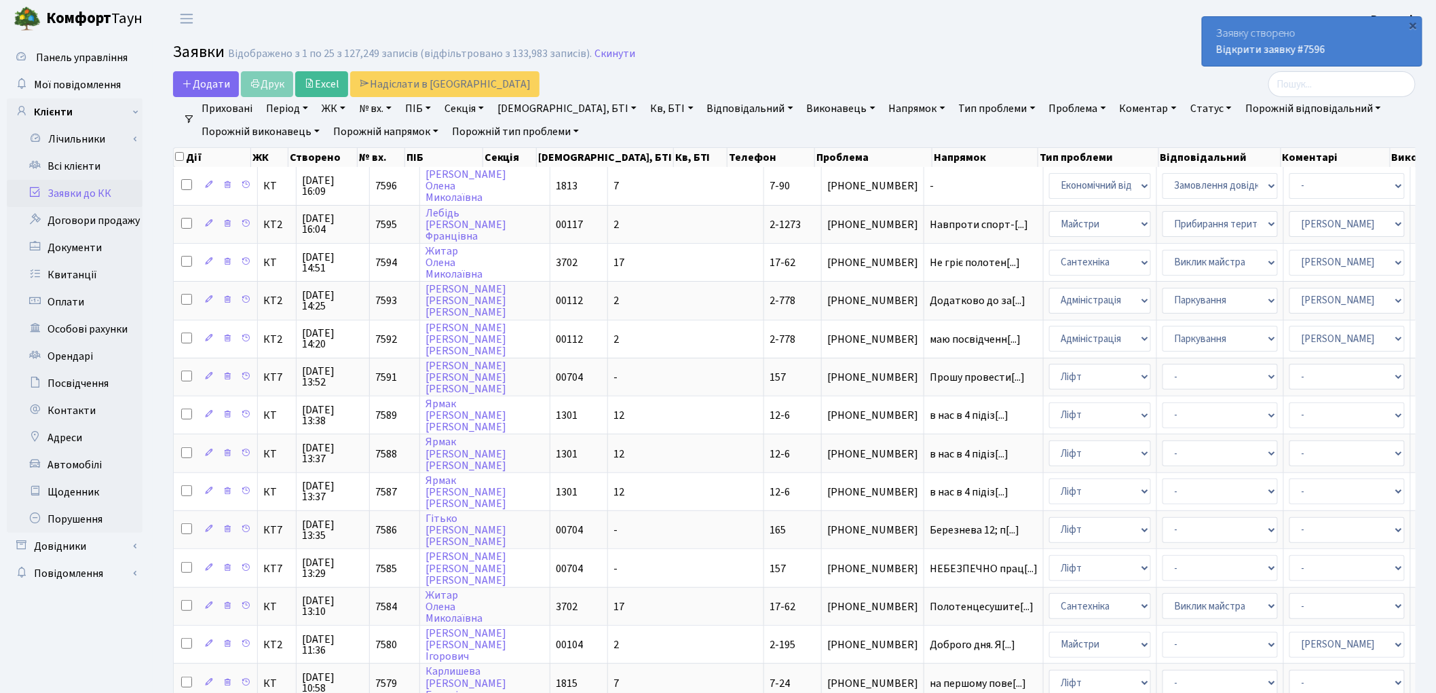
click at [96, 193] on link "Заявки до КК" at bounding box center [75, 193] width 136 height 27
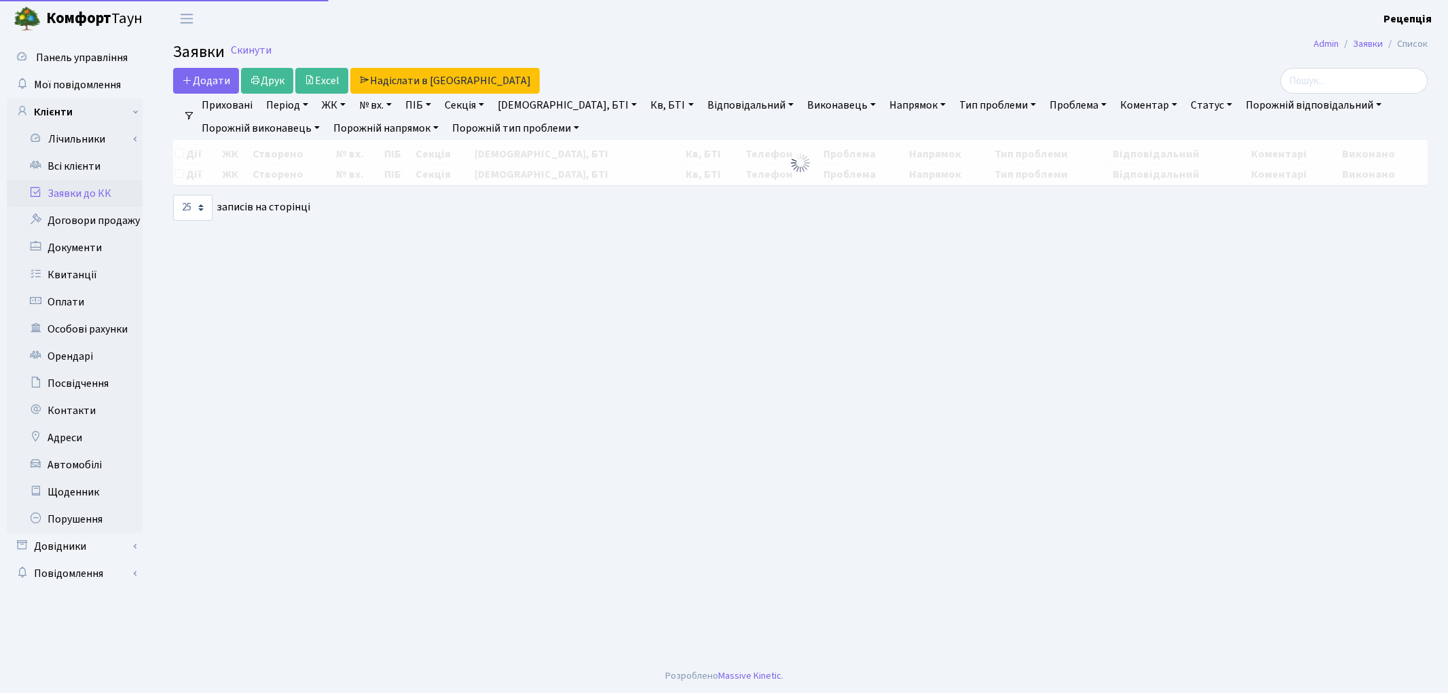
select select "25"
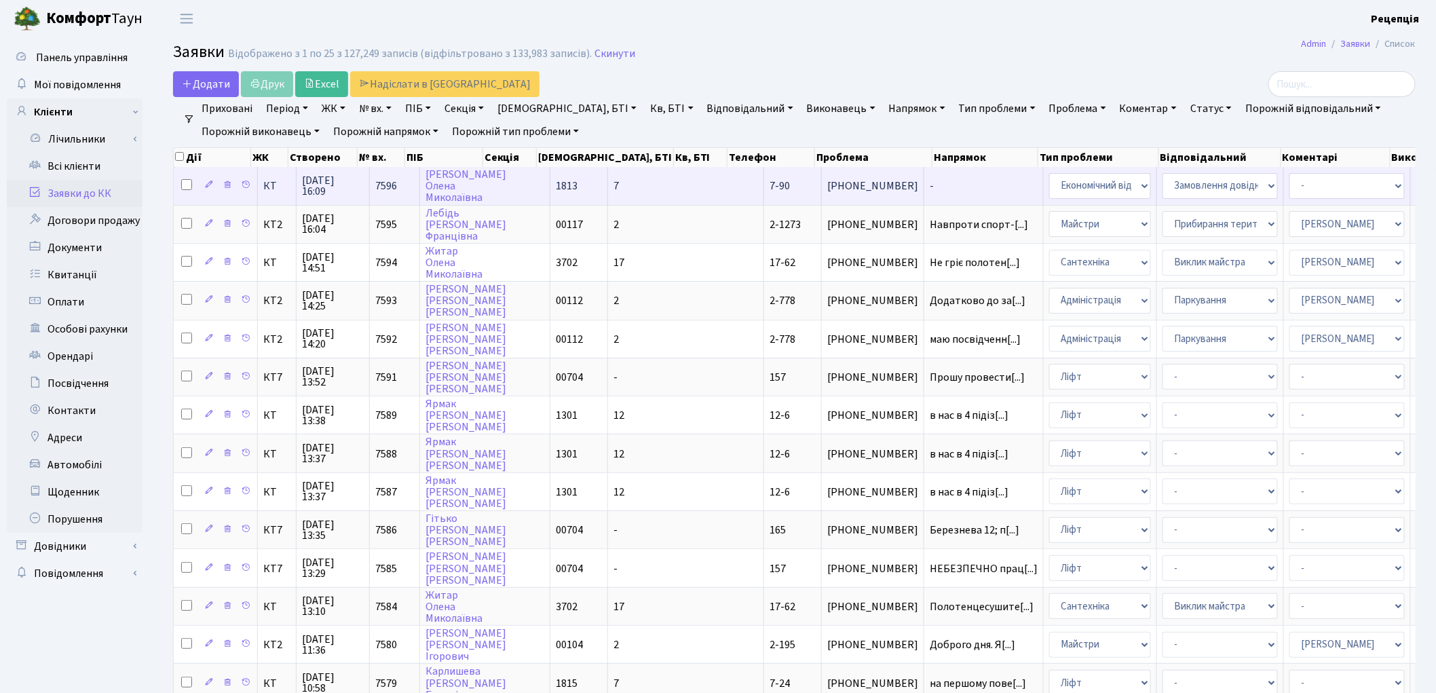
click at [608, 193] on td "7" at bounding box center [686, 185] width 156 height 37
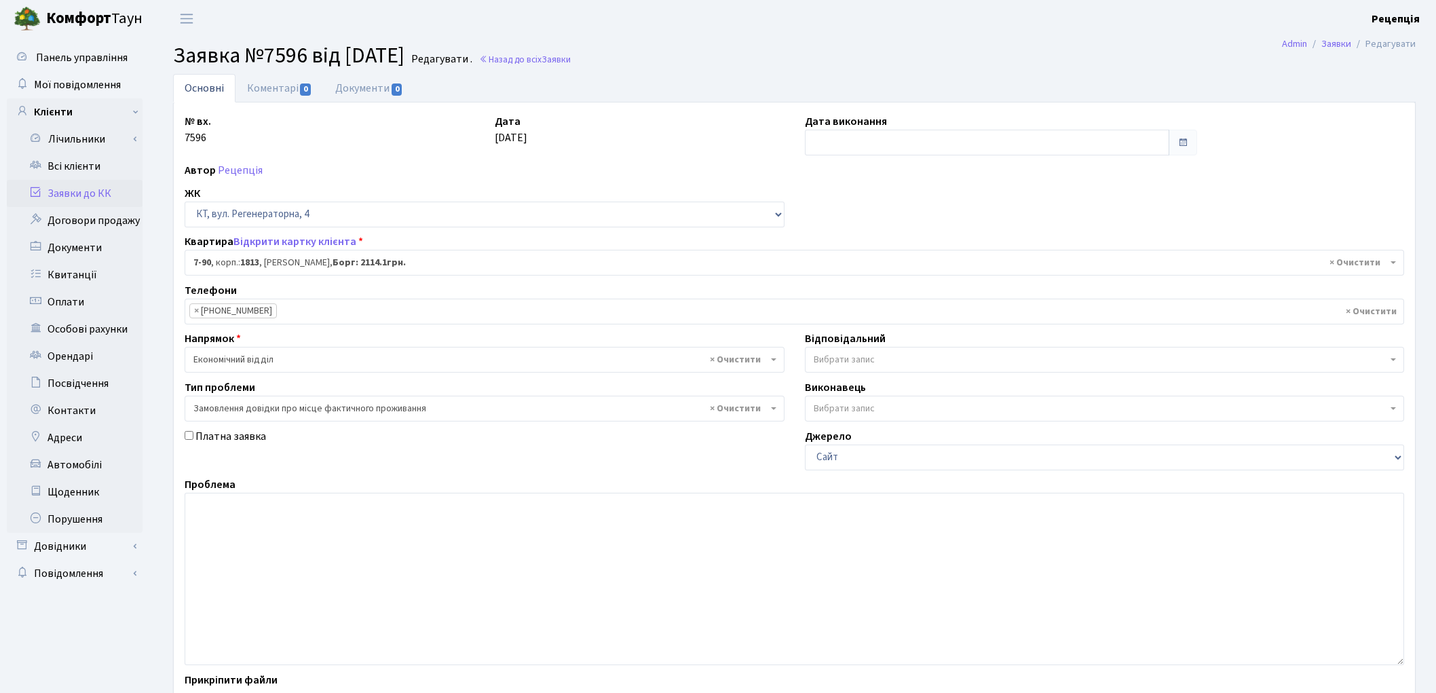
select select "5091"
select select "8"
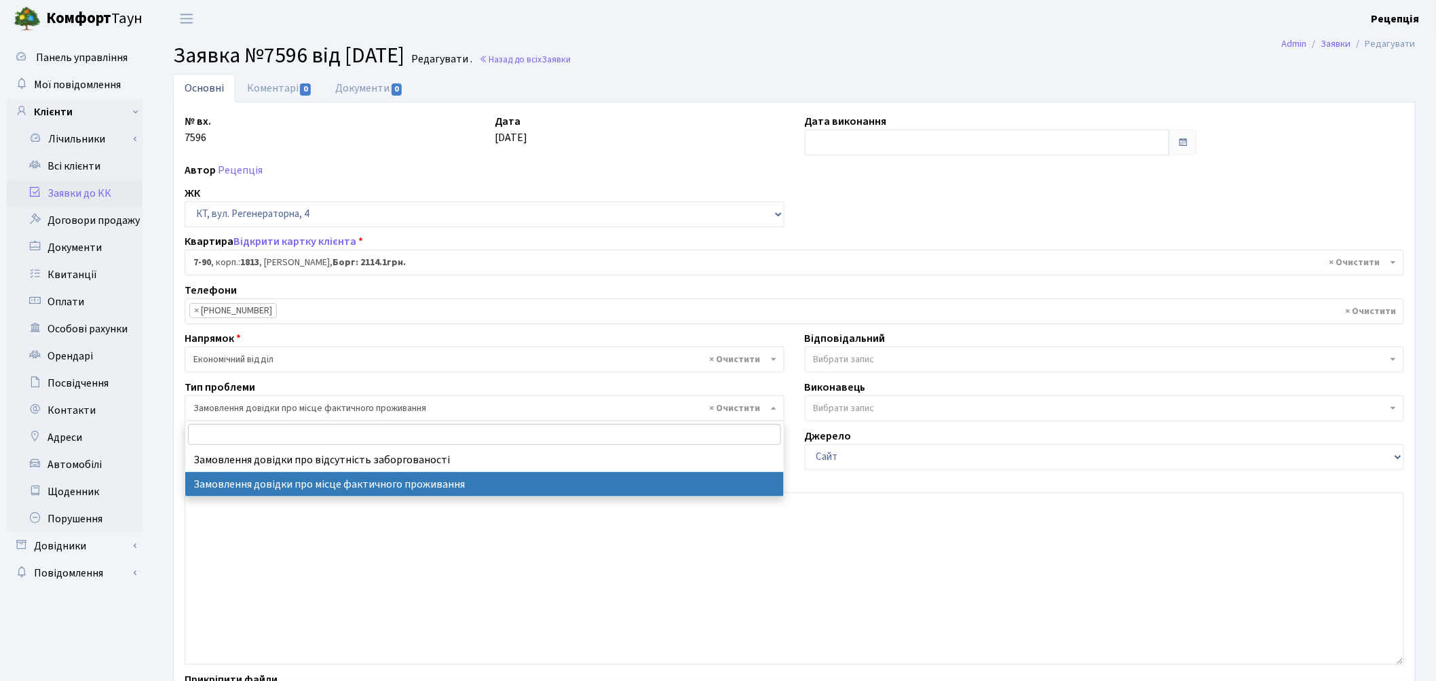
drag, startPoint x: 451, startPoint y: 408, endPoint x: 287, endPoint y: 404, distance: 164.3
click at [285, 407] on span "× Замовлення довідки про місце фактичного проживання" at bounding box center [480, 409] width 574 height 14
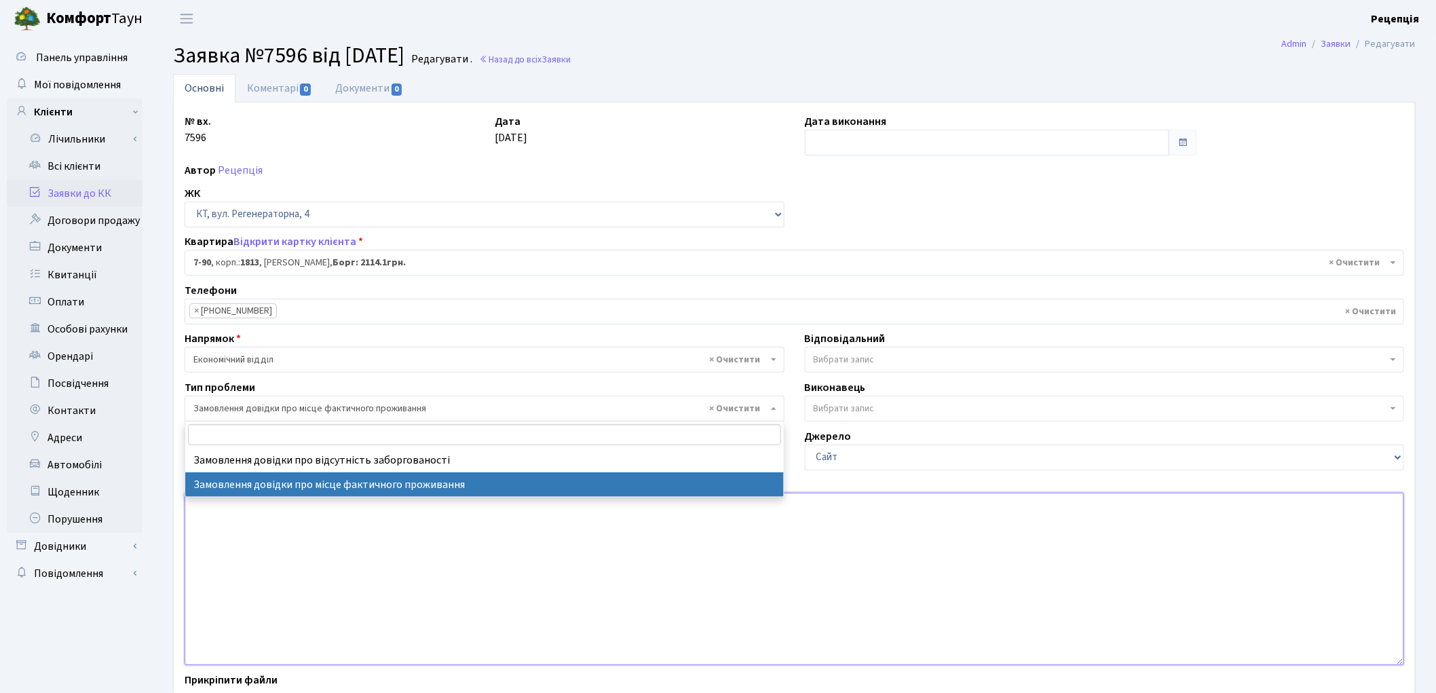
click at [305, 538] on textarea at bounding box center [795, 579] width 1220 height 172
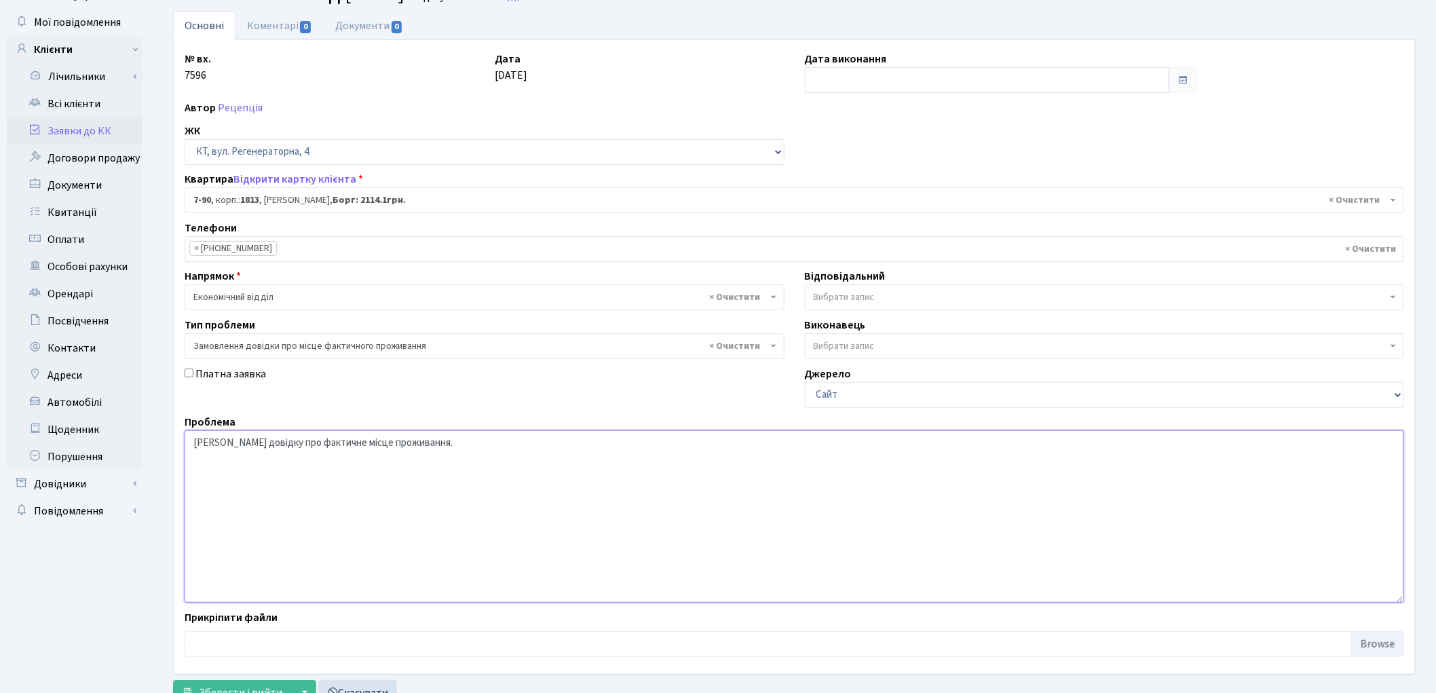
scroll to position [117, 0]
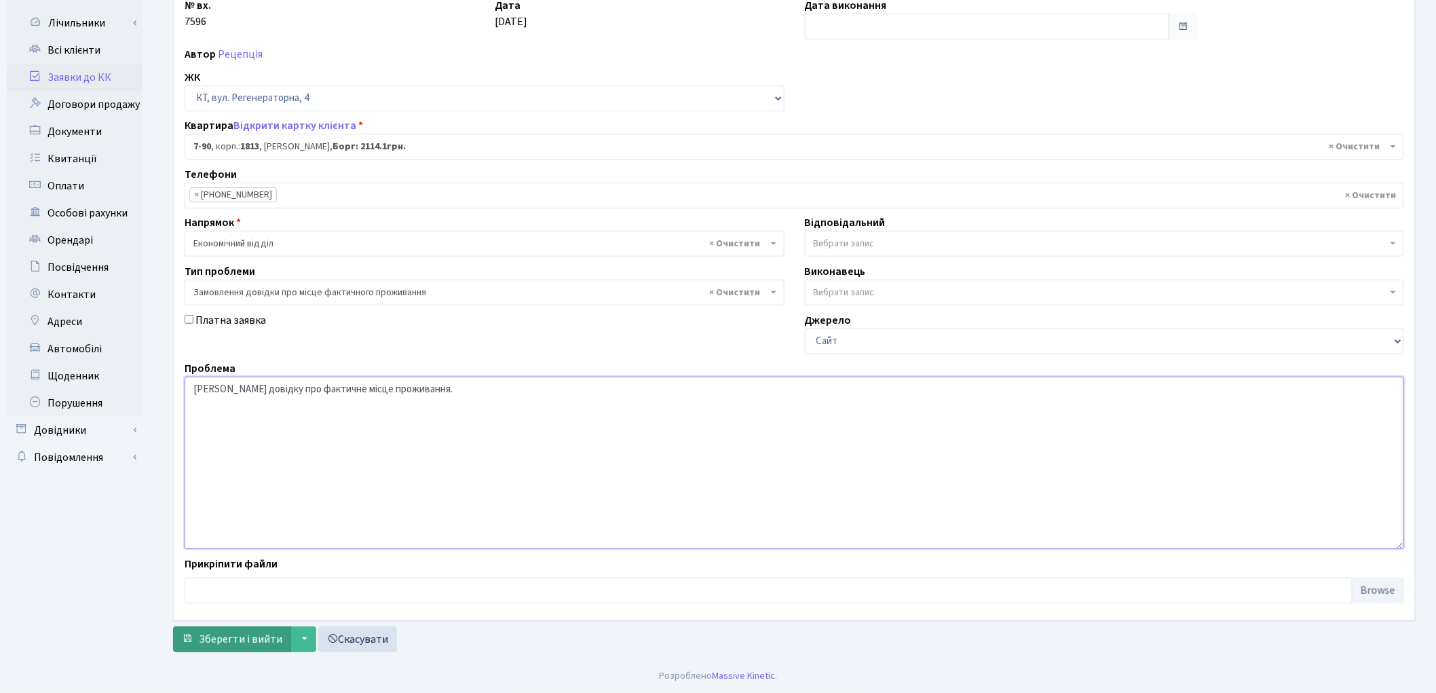
type textarea "Надати довідку про фактичне місце проживання."
click at [195, 642] on button "Зберегти і вийти" at bounding box center [232, 639] width 118 height 26
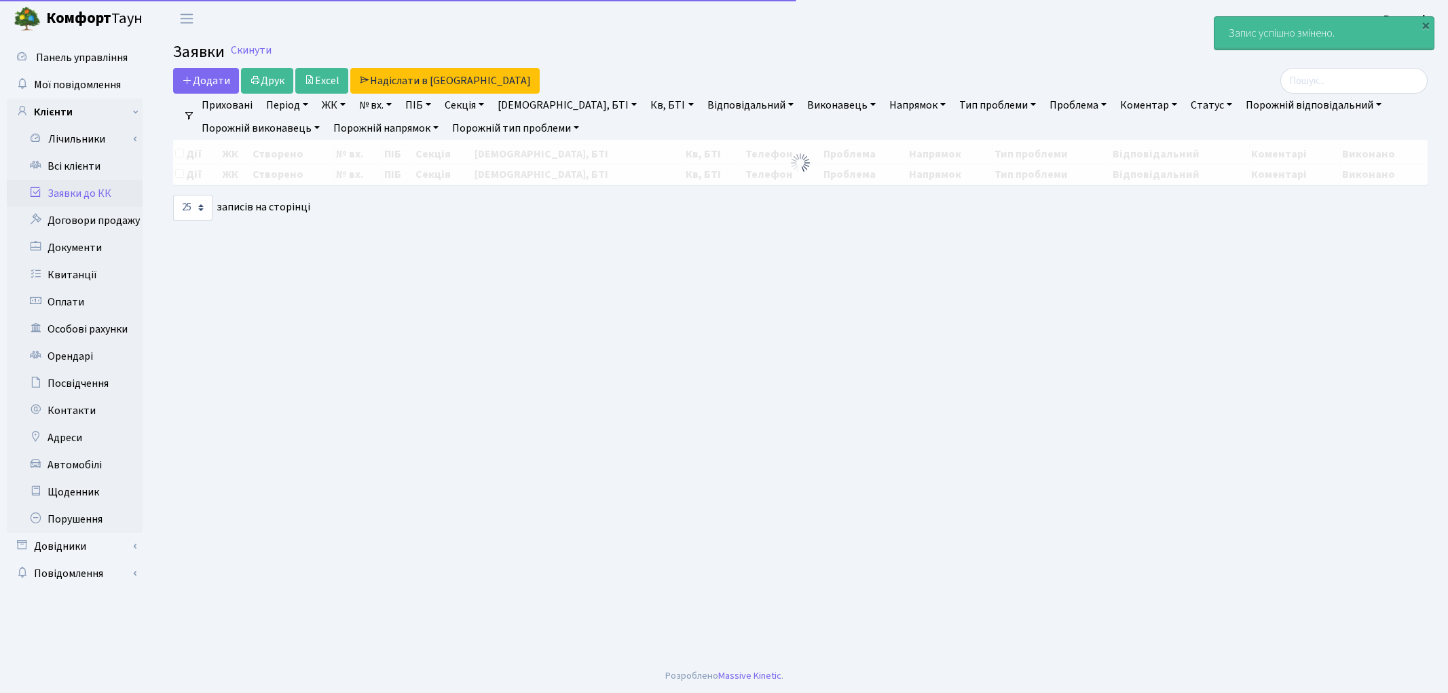
select select "25"
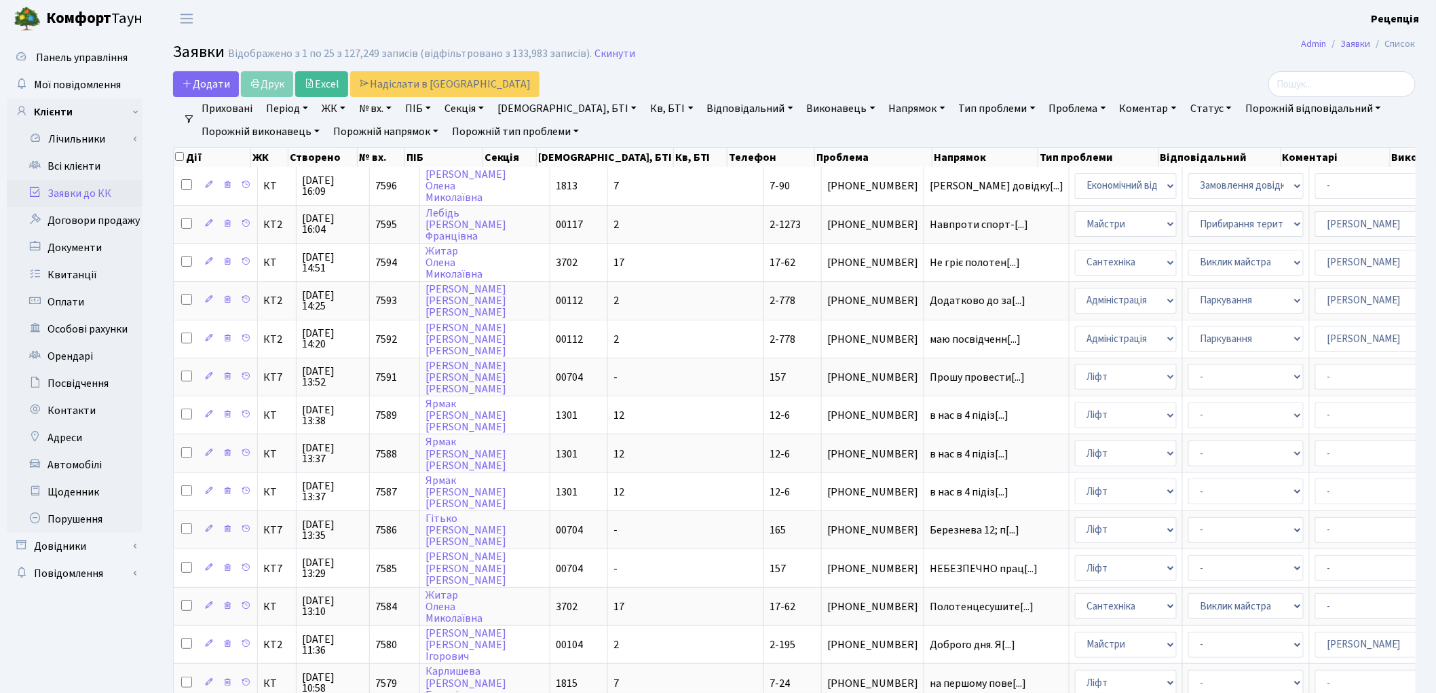
click at [195, 97] on ul "Приховані Період 02.09.2025 - 02.09.2025 ЖК КТ, вул. Регенераторна, 4 КТ2, прос…" at bounding box center [800, 120] width 1210 height 46
click at [194, 88] on span "Додати" at bounding box center [206, 84] width 48 height 15
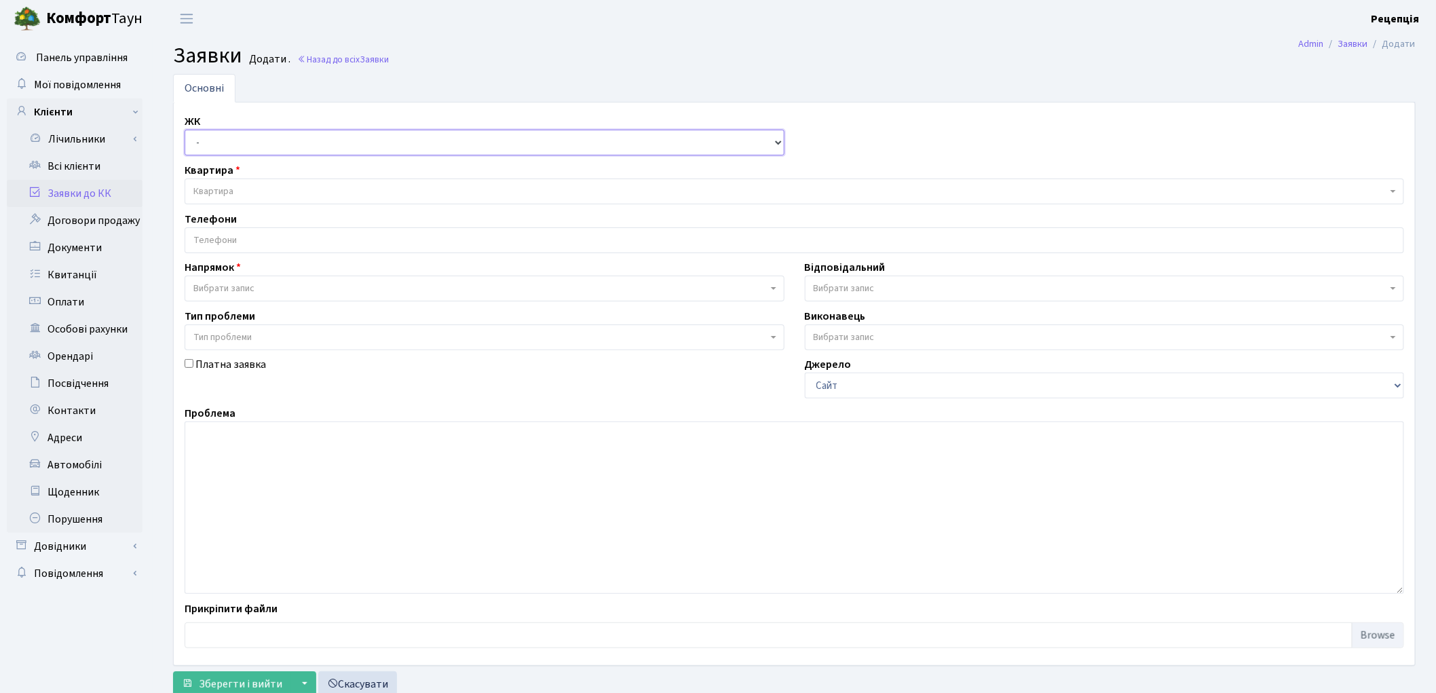
click at [208, 136] on select "- КТ, вул. Регенераторна, 4 КТ2, просп. [STREET_ADDRESS] [STREET_ADDRESS] [PERS…" at bounding box center [485, 143] width 600 height 26
select select "295"
click at [185, 130] on select "- КТ, вул. Регенераторна, 4 КТ2, просп. [STREET_ADDRESS] [STREET_ADDRESS] [PERS…" at bounding box center [485, 143] width 600 height 26
select select
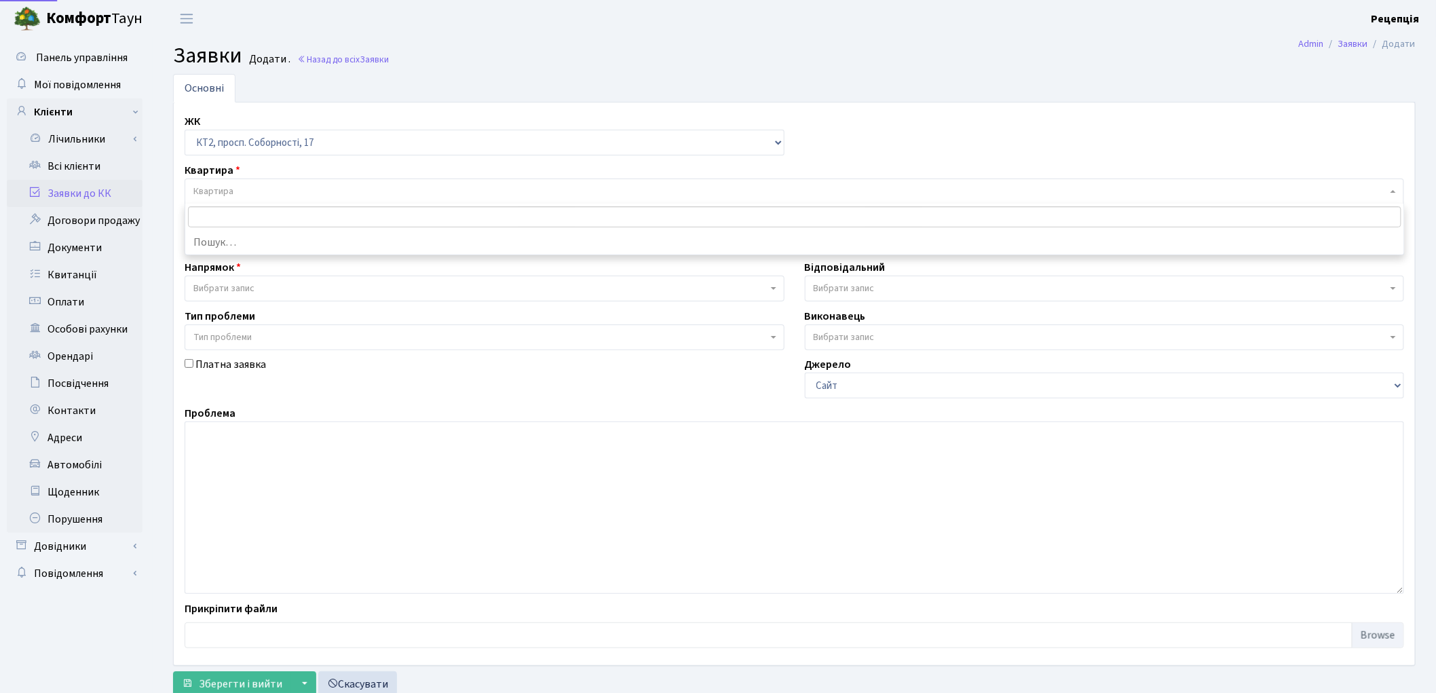
click at [238, 191] on span "Квартира" at bounding box center [790, 192] width 1194 height 14
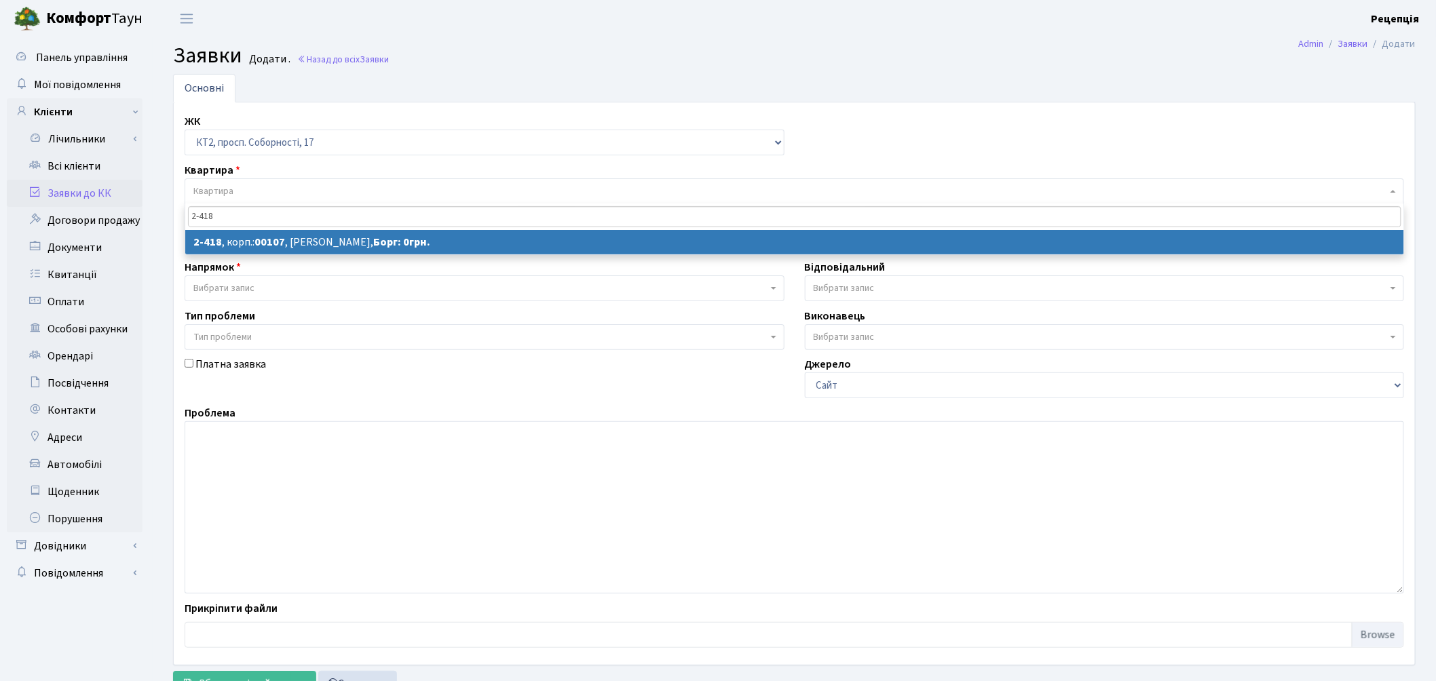
type input "2-418"
select select
select select "15469"
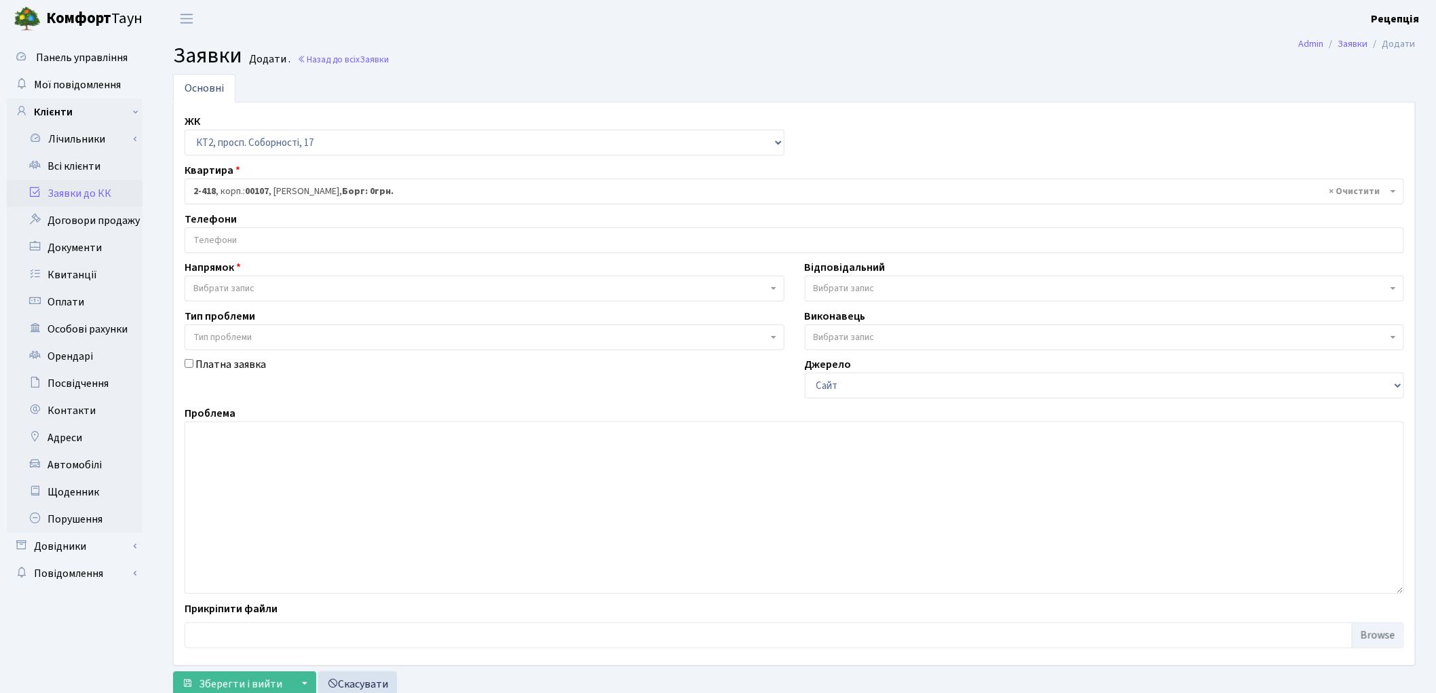
click at [259, 243] on input "search" at bounding box center [794, 240] width 1218 height 24
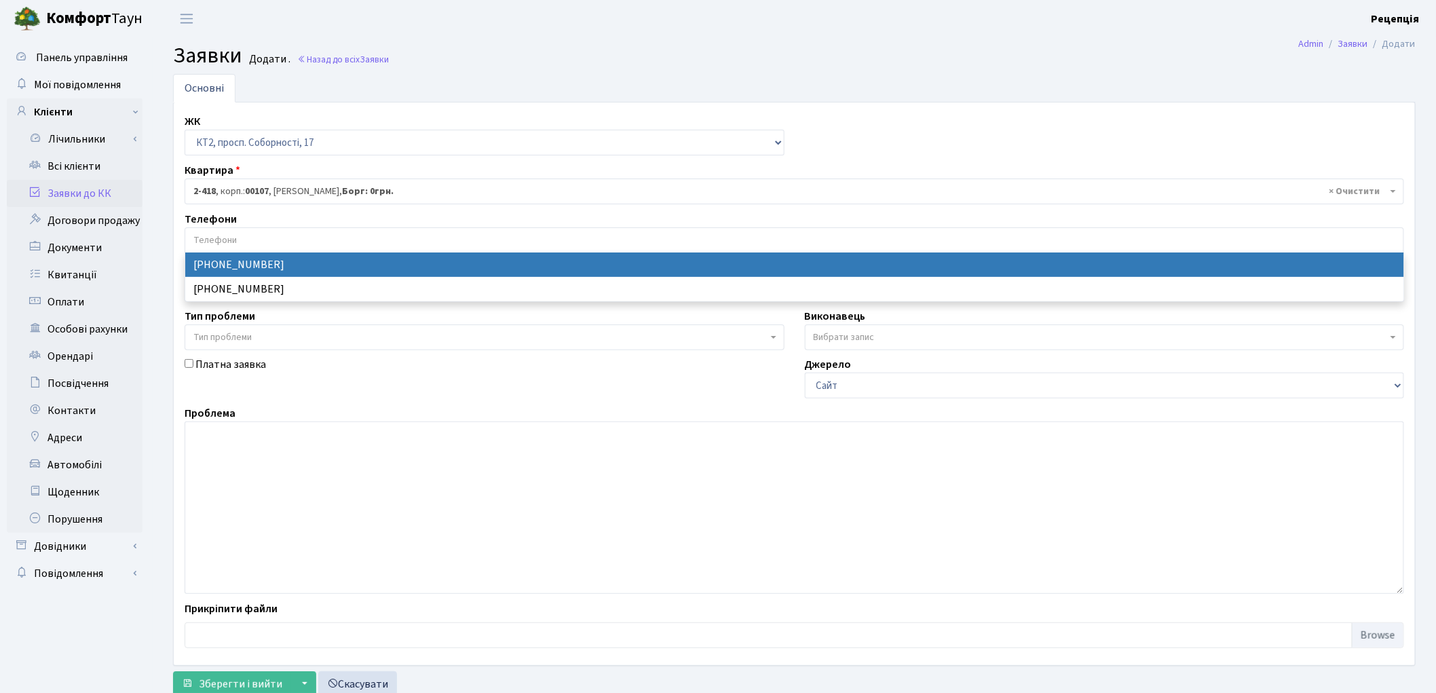
select select "32734"
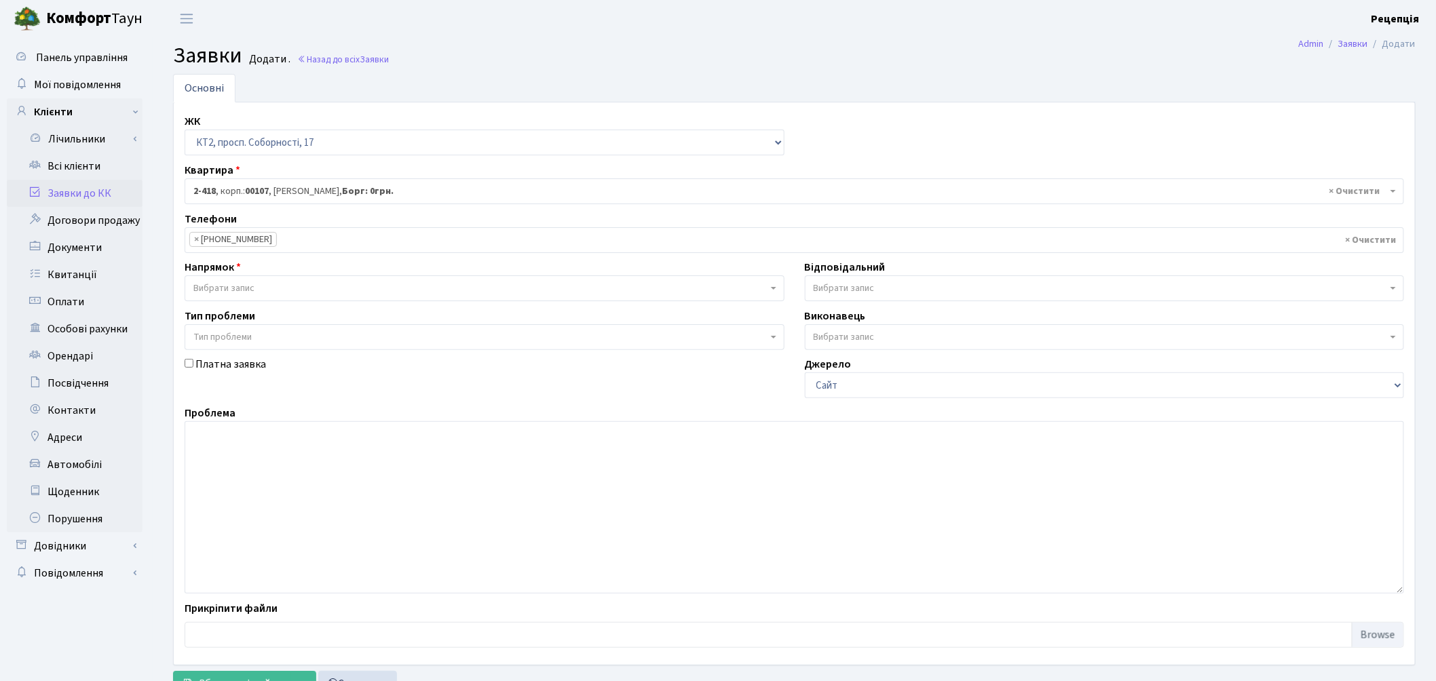
click at [266, 293] on span "Вибрати запис" at bounding box center [480, 289] width 574 height 14
select select "2"
select select
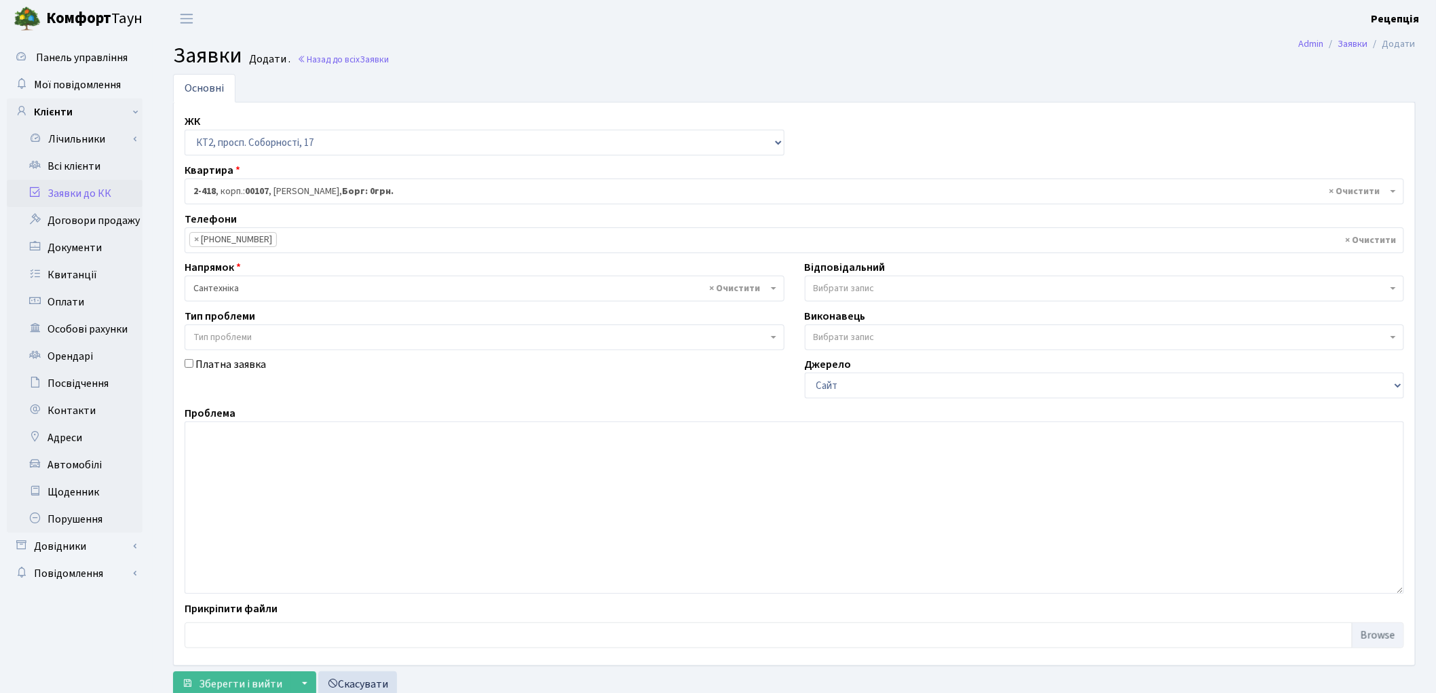
click at [240, 340] on span "Тип проблеми" at bounding box center [222, 338] width 58 height 14
click at [459, 483] on textarea at bounding box center [795, 507] width 1220 height 172
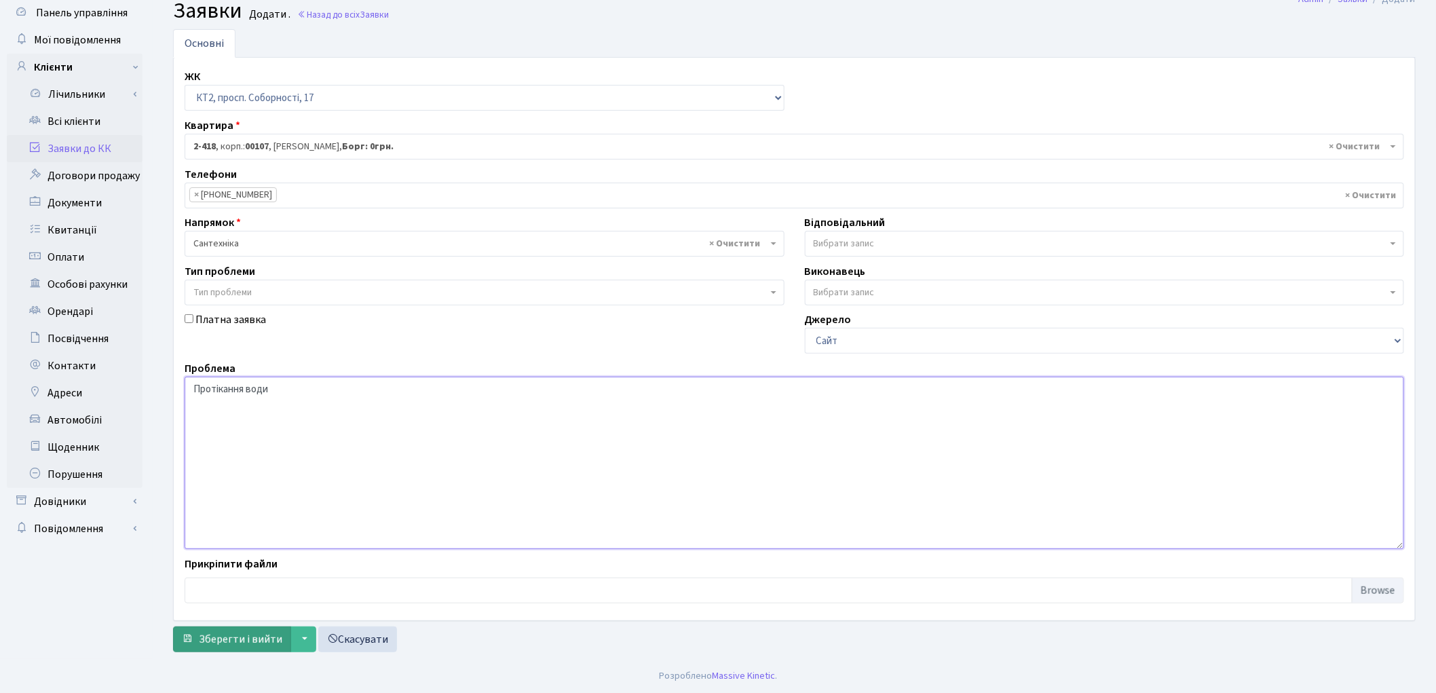
type textarea "Протікання води"
click at [223, 643] on span "Зберегти і вийти" at bounding box center [240, 639] width 83 height 15
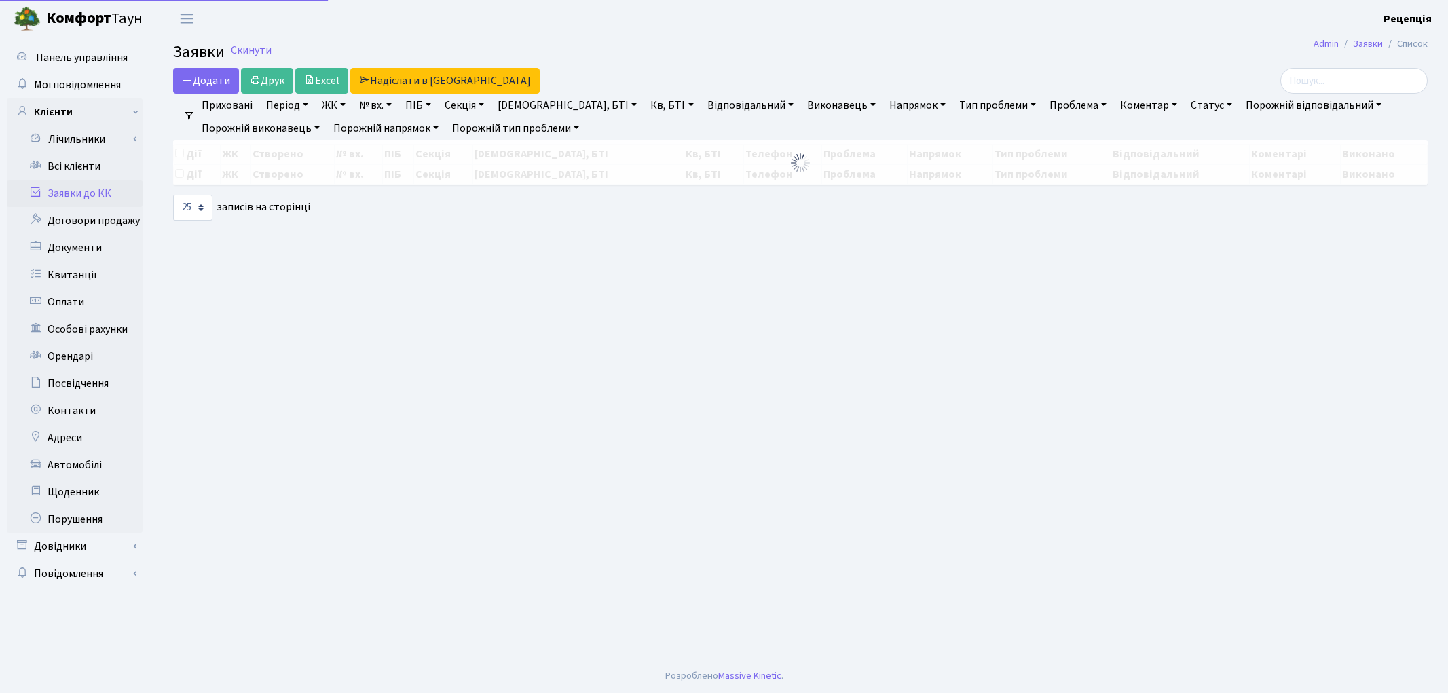
select select "25"
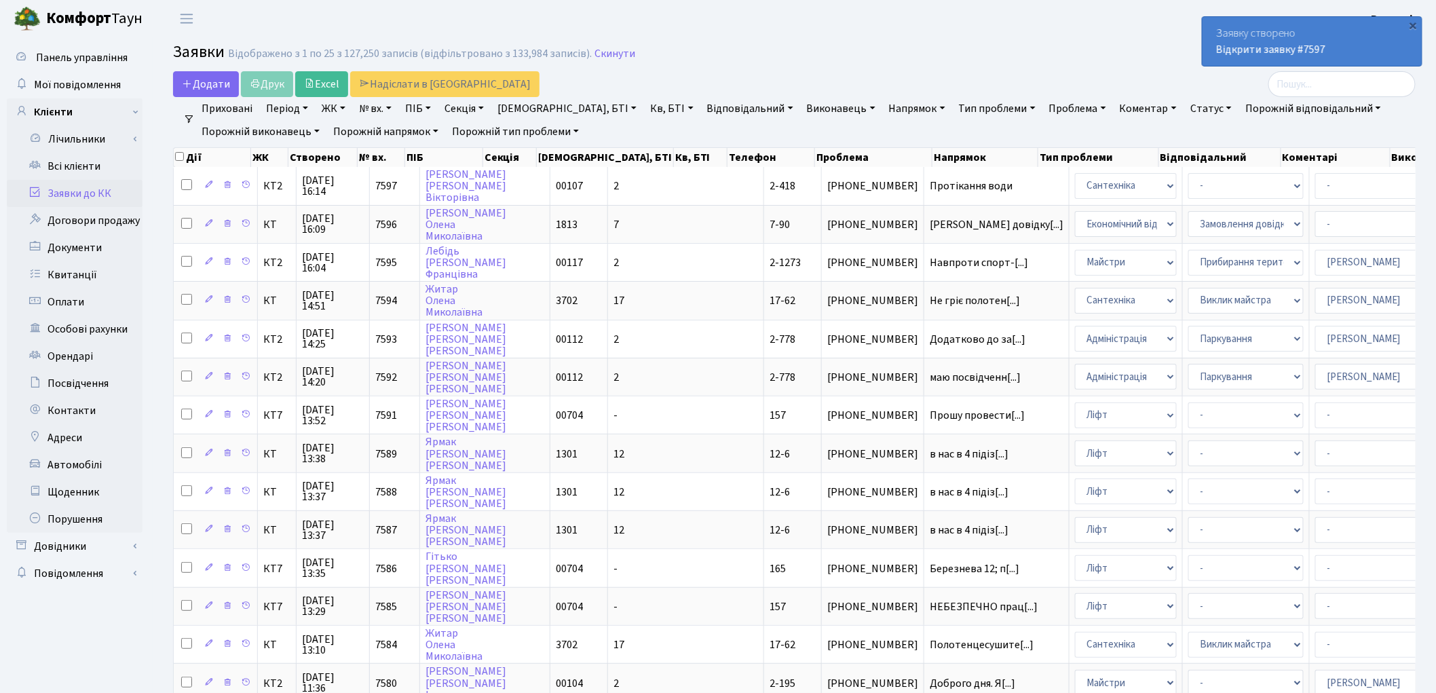
click at [90, 191] on link "Заявки до КК" at bounding box center [75, 193] width 136 height 27
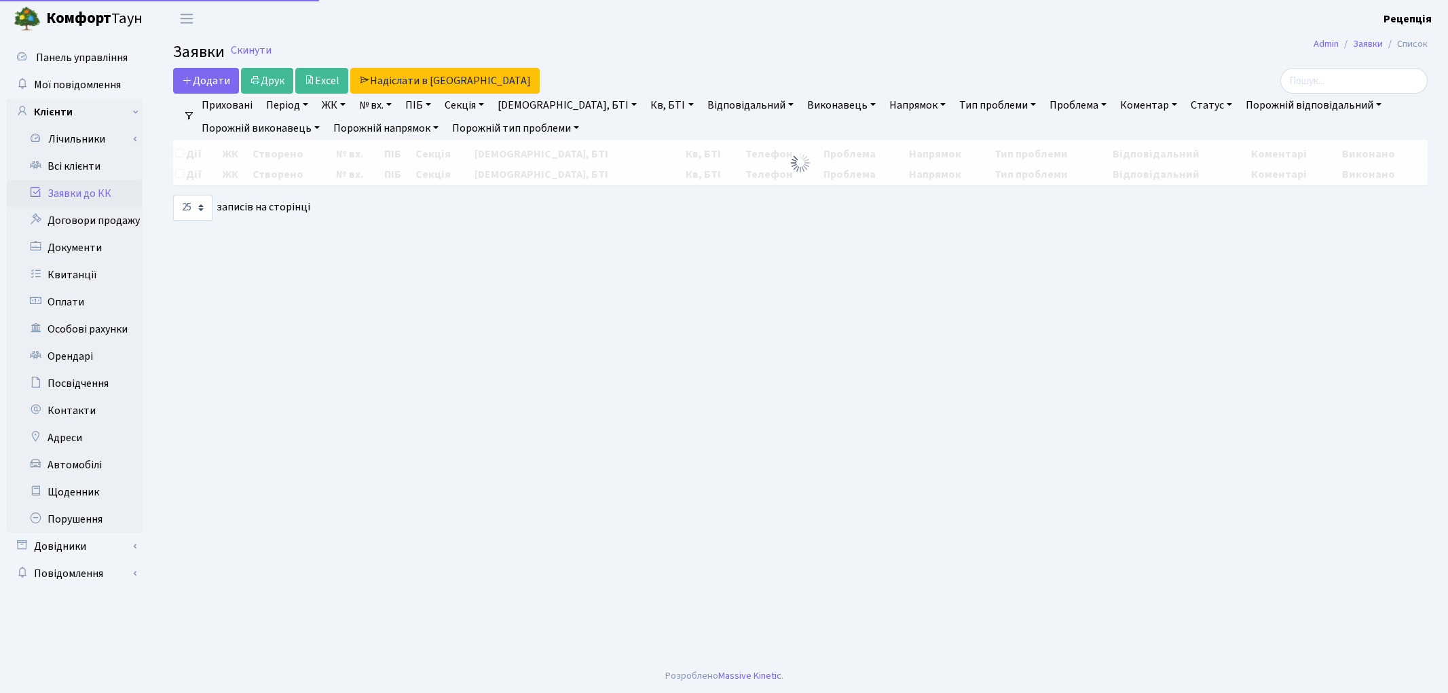
select select "25"
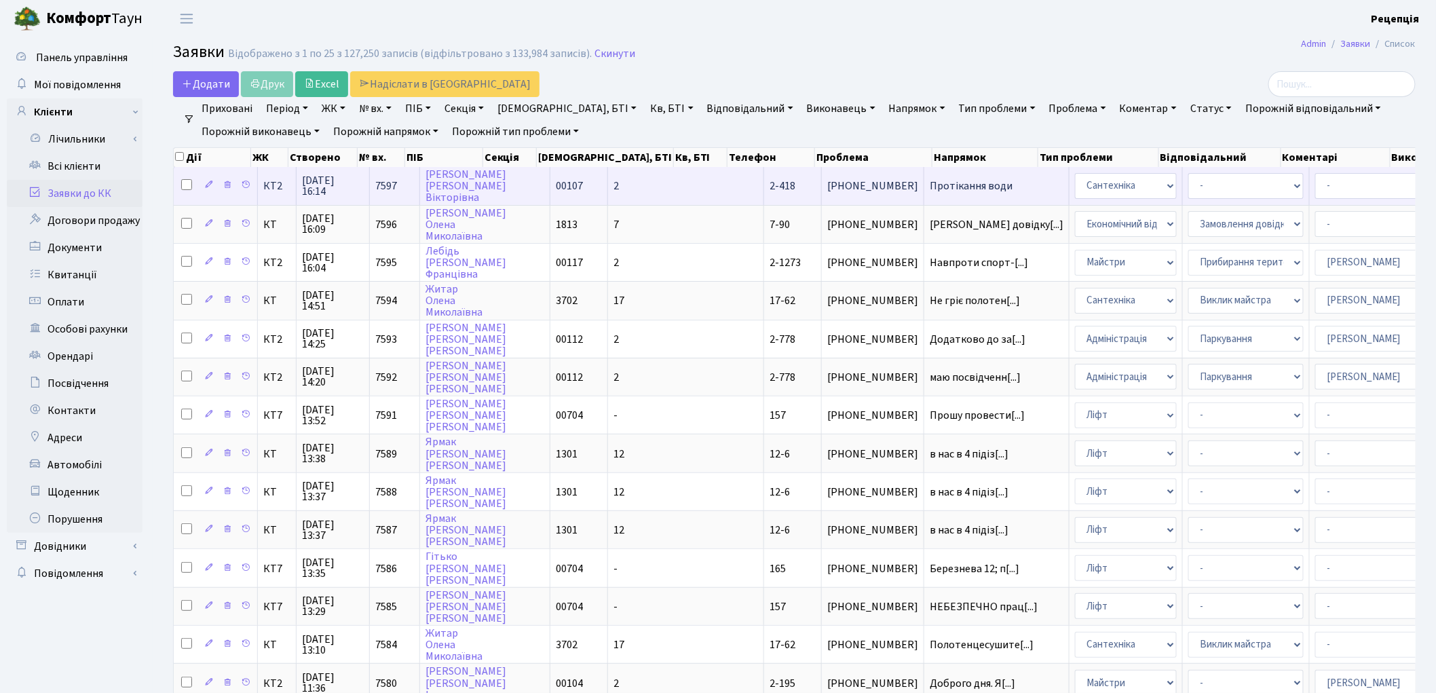
click at [611, 182] on td "2" at bounding box center [686, 185] width 156 height 37
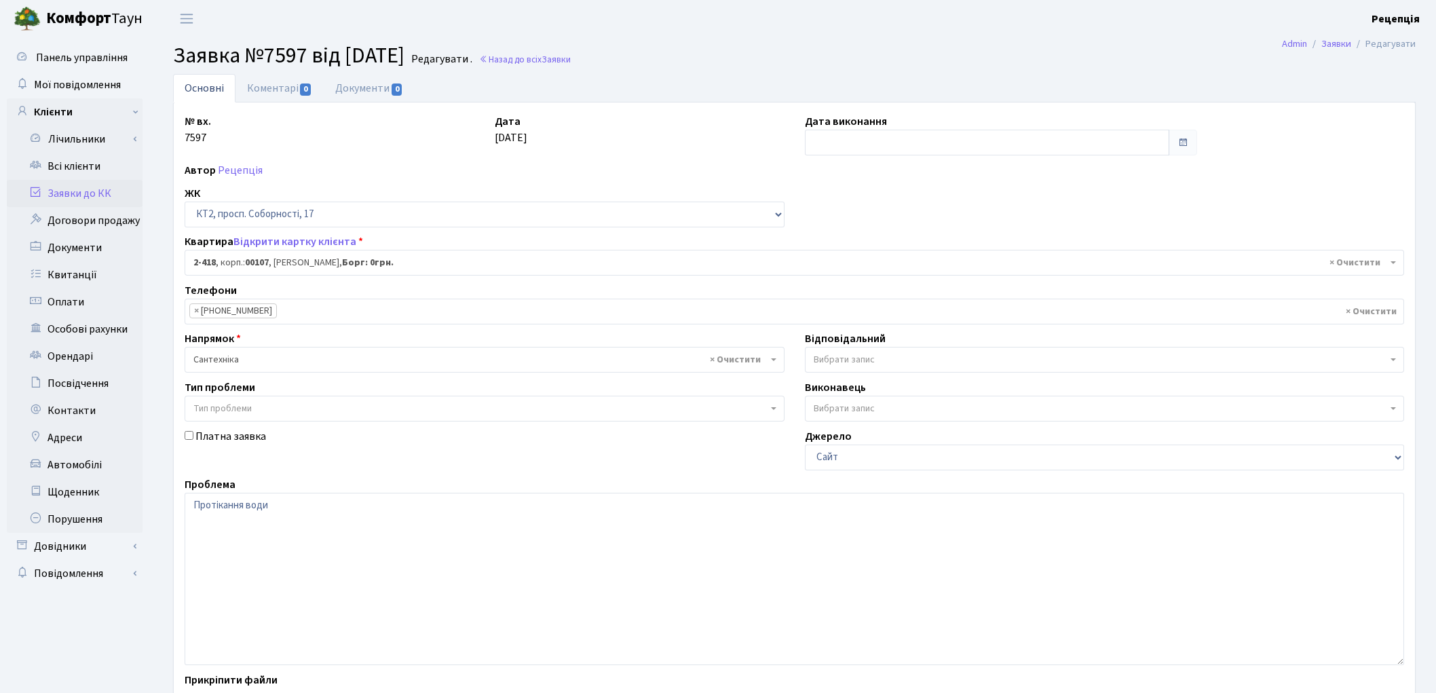
select select "15469"
click at [282, 505] on textarea "Протікання води" at bounding box center [795, 579] width 1220 height 172
click at [271, 506] on textarea "Протікання води" at bounding box center [795, 579] width 1220 height 172
click at [430, 505] on textarea "Протікання води" at bounding box center [795, 579] width 1220 height 172
click at [285, 506] on textarea "Протікання води" at bounding box center [795, 579] width 1220 height 172
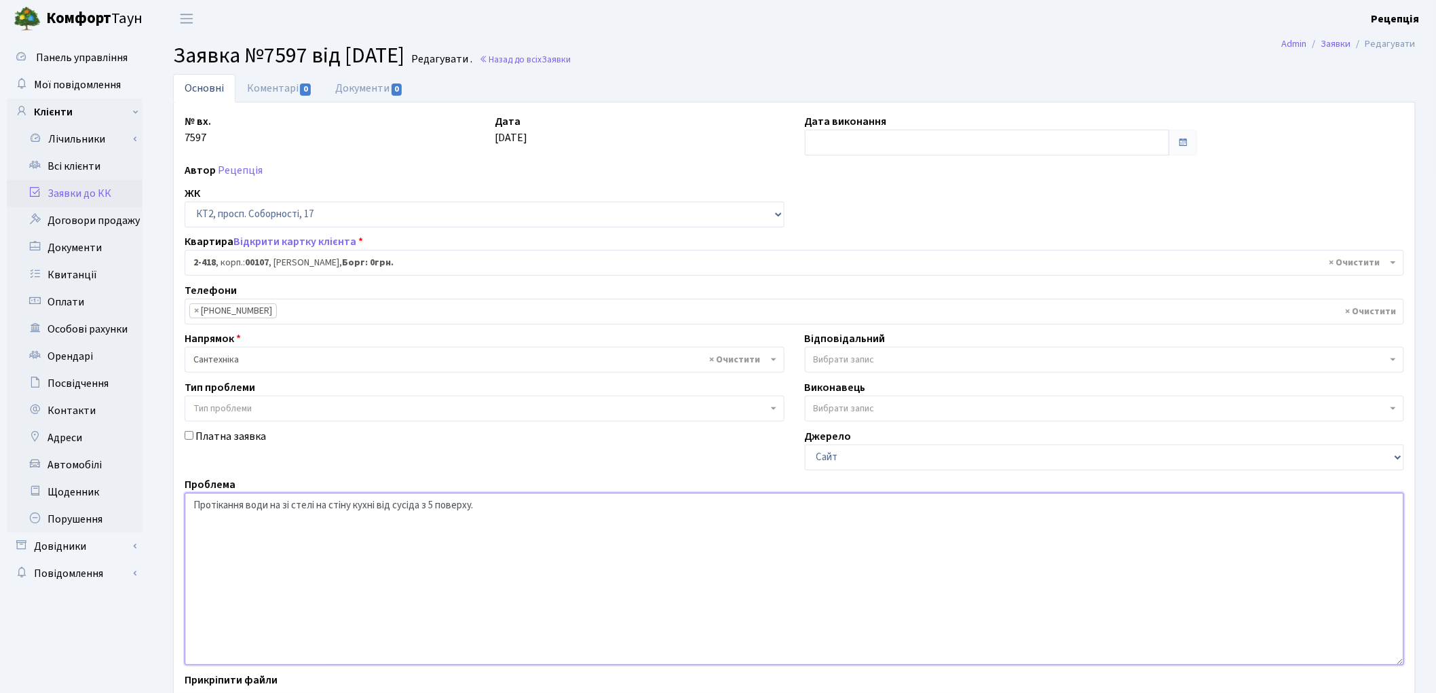
drag, startPoint x: 381, startPoint y: 506, endPoint x: 409, endPoint y: 506, distance: 27.1
click at [409, 506] on textarea "Протікання води" at bounding box center [795, 579] width 1220 height 172
click at [381, 510] on textarea "Протікання води" at bounding box center [795, 579] width 1220 height 172
click at [485, 506] on textarea "Протікання води" at bounding box center [795, 579] width 1220 height 172
click at [478, 504] on textarea "Протікання води" at bounding box center [795, 579] width 1220 height 172
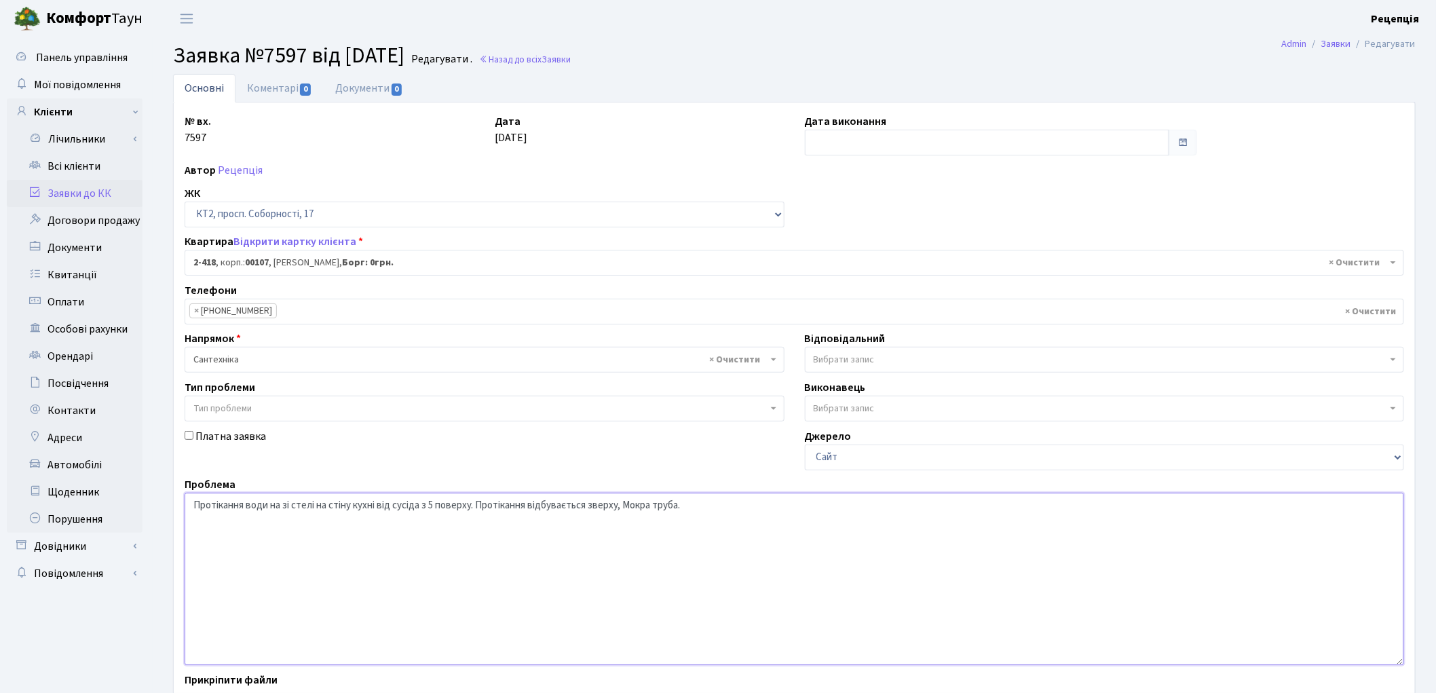
click at [633, 506] on textarea "Протікання води" at bounding box center [795, 579] width 1220 height 172
click at [694, 504] on textarea "Протікання води" at bounding box center [795, 579] width 1220 height 172
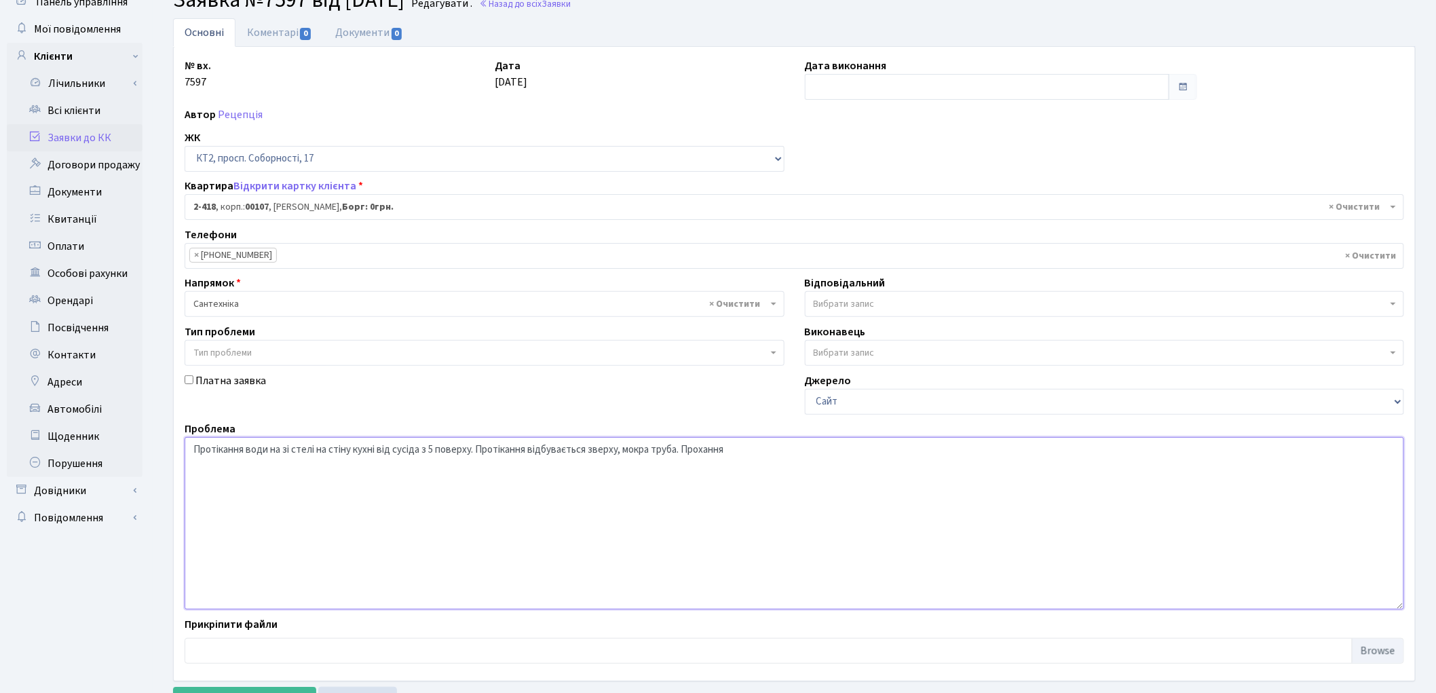
scroll to position [117, 0]
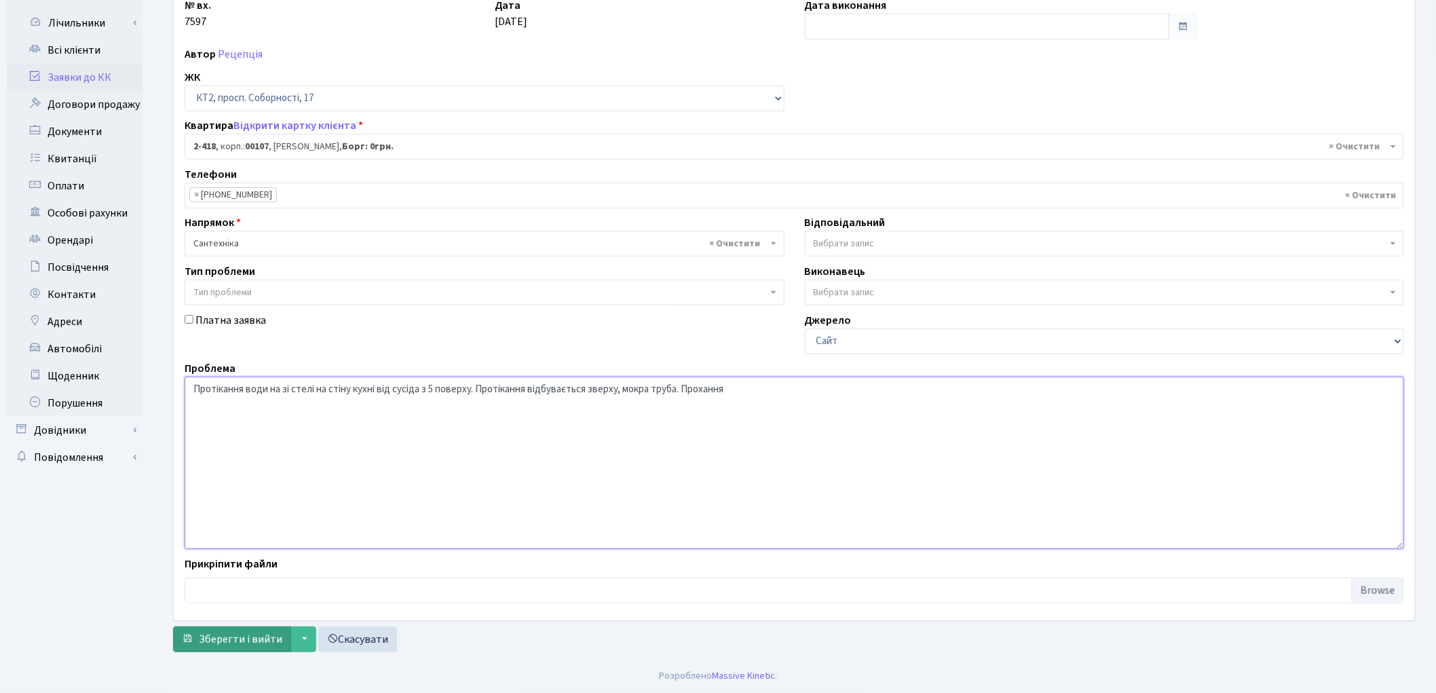
type textarea "Протікання води на зі стелі на стіну кухні від сусіда з 5 поверху. Протікання в…"
click at [244, 634] on span "Зберегти і вийти" at bounding box center [240, 639] width 83 height 15
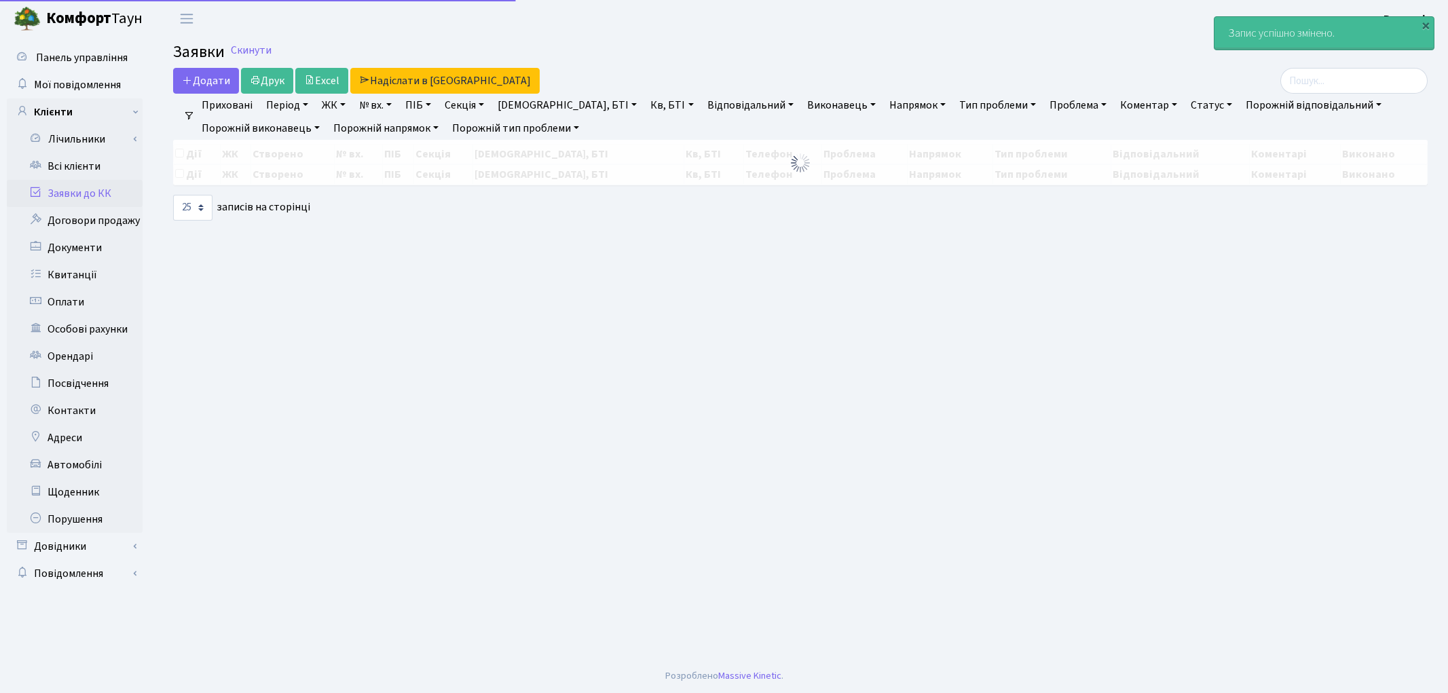
select select "25"
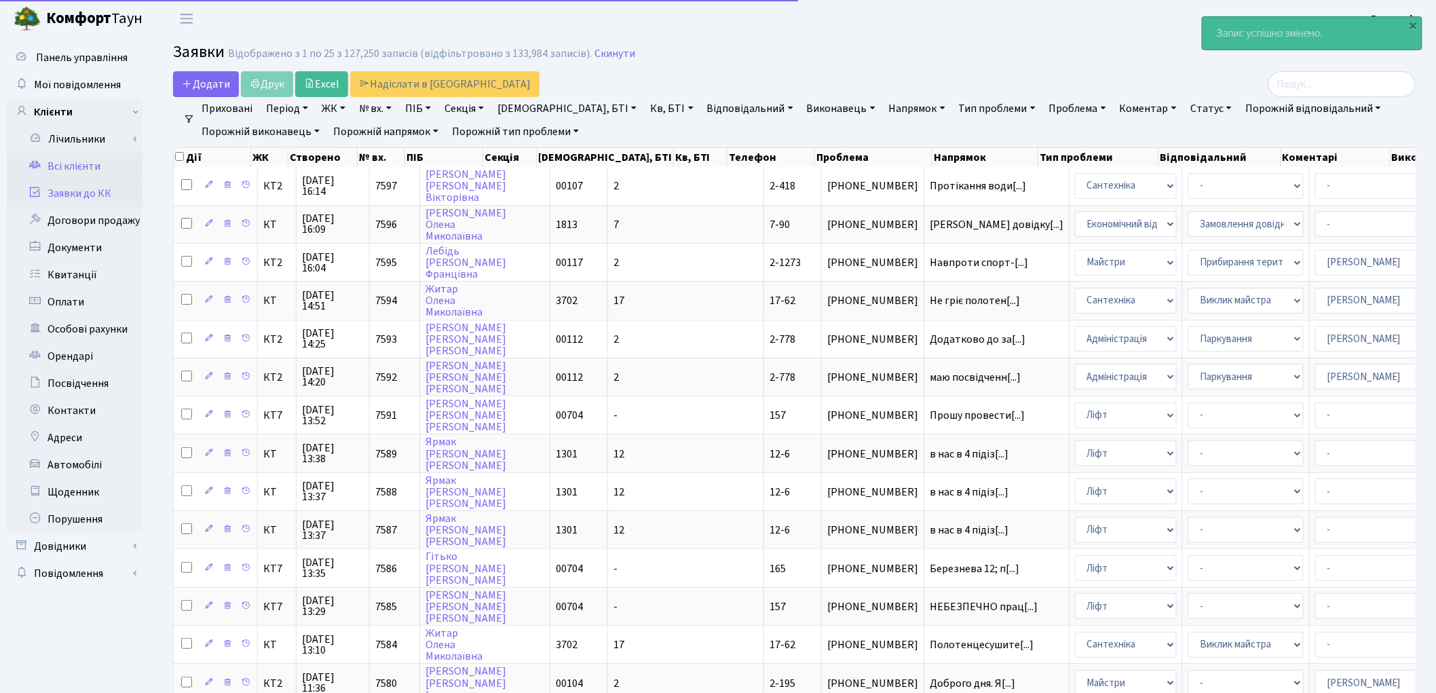
click at [73, 157] on link "Всі клієнти" at bounding box center [75, 166] width 136 height 27
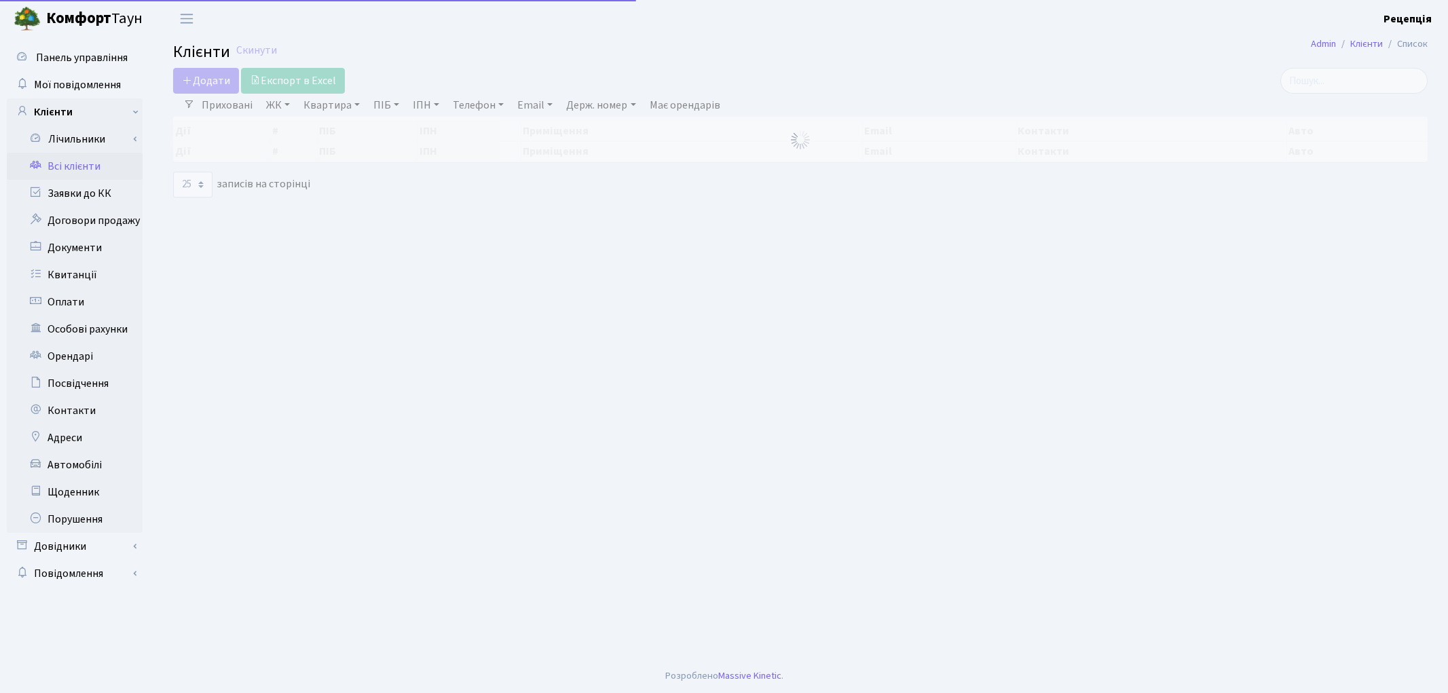
select select "25"
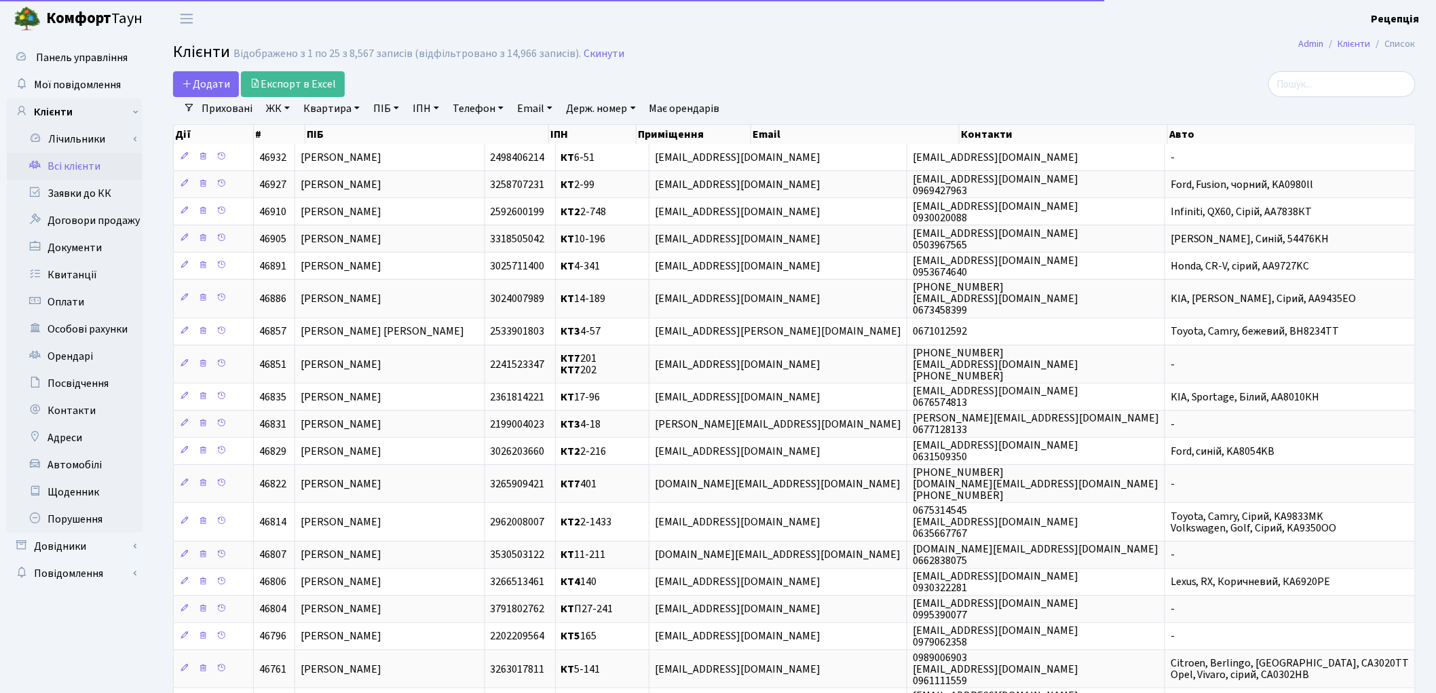
click at [280, 110] on link "ЖК" at bounding box center [278, 108] width 35 height 23
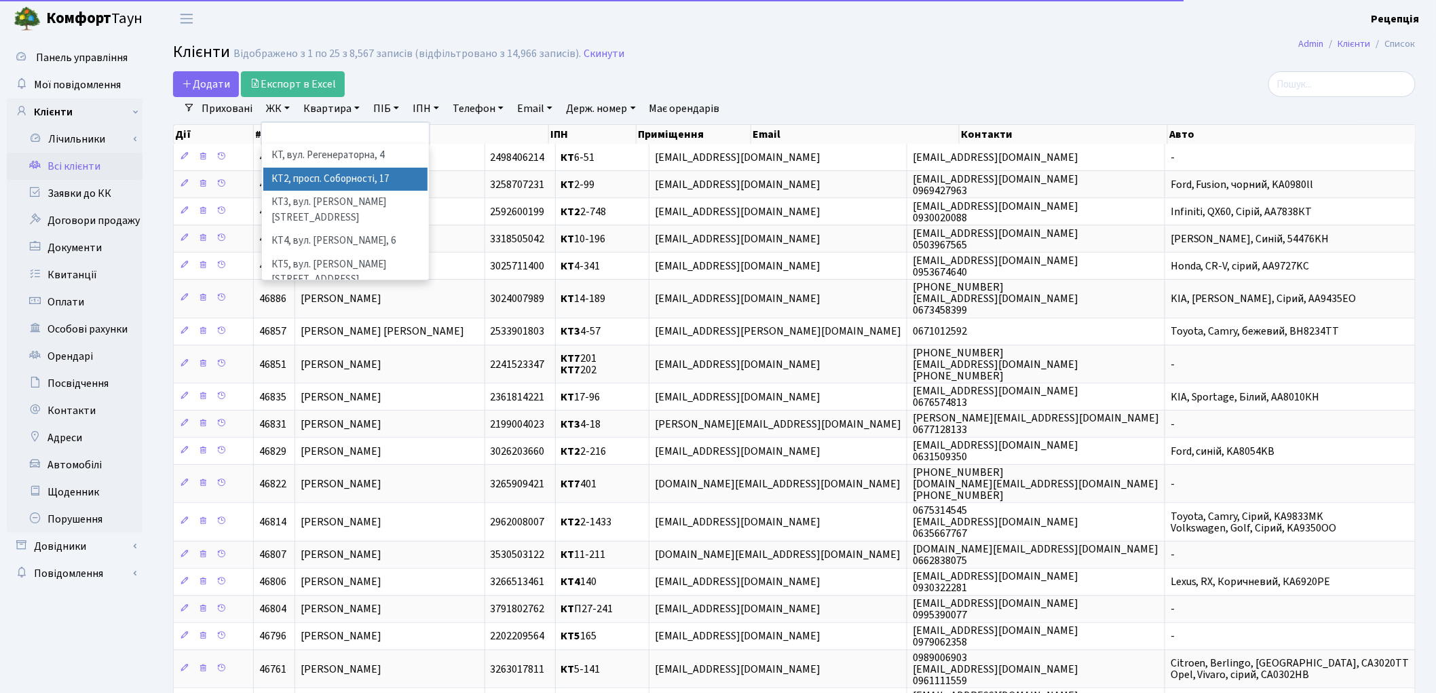
click at [396, 173] on li "КТ2, просп. Соборності, 17" at bounding box center [345, 180] width 164 height 24
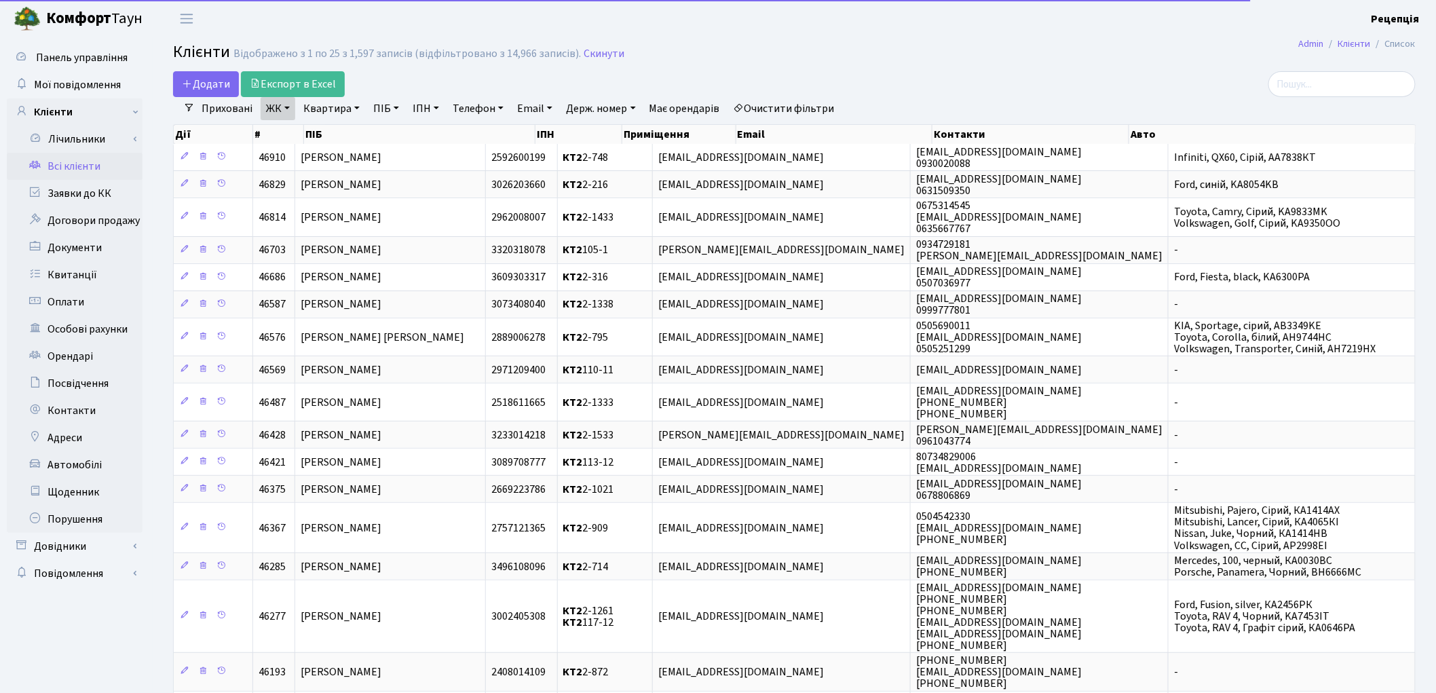
click at [345, 111] on link "Квартира" at bounding box center [331, 108] width 67 height 23
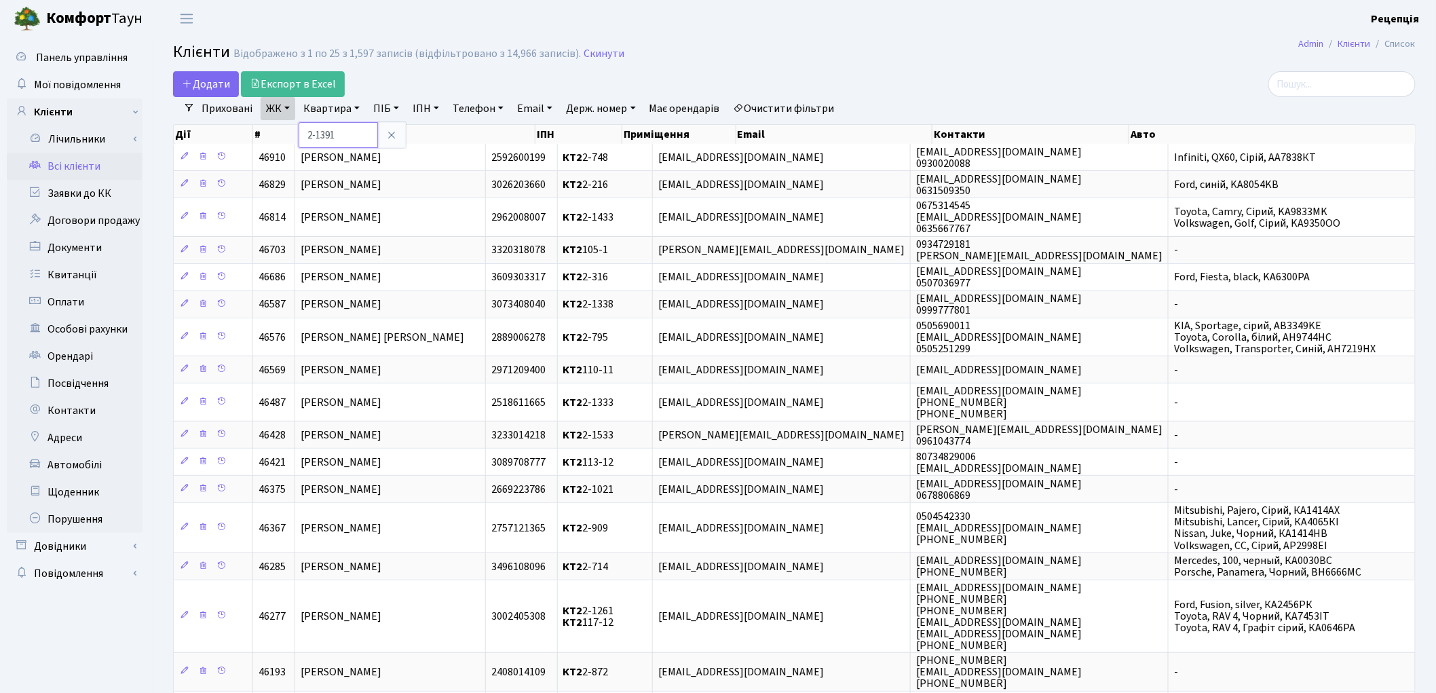
type input "2-1391"
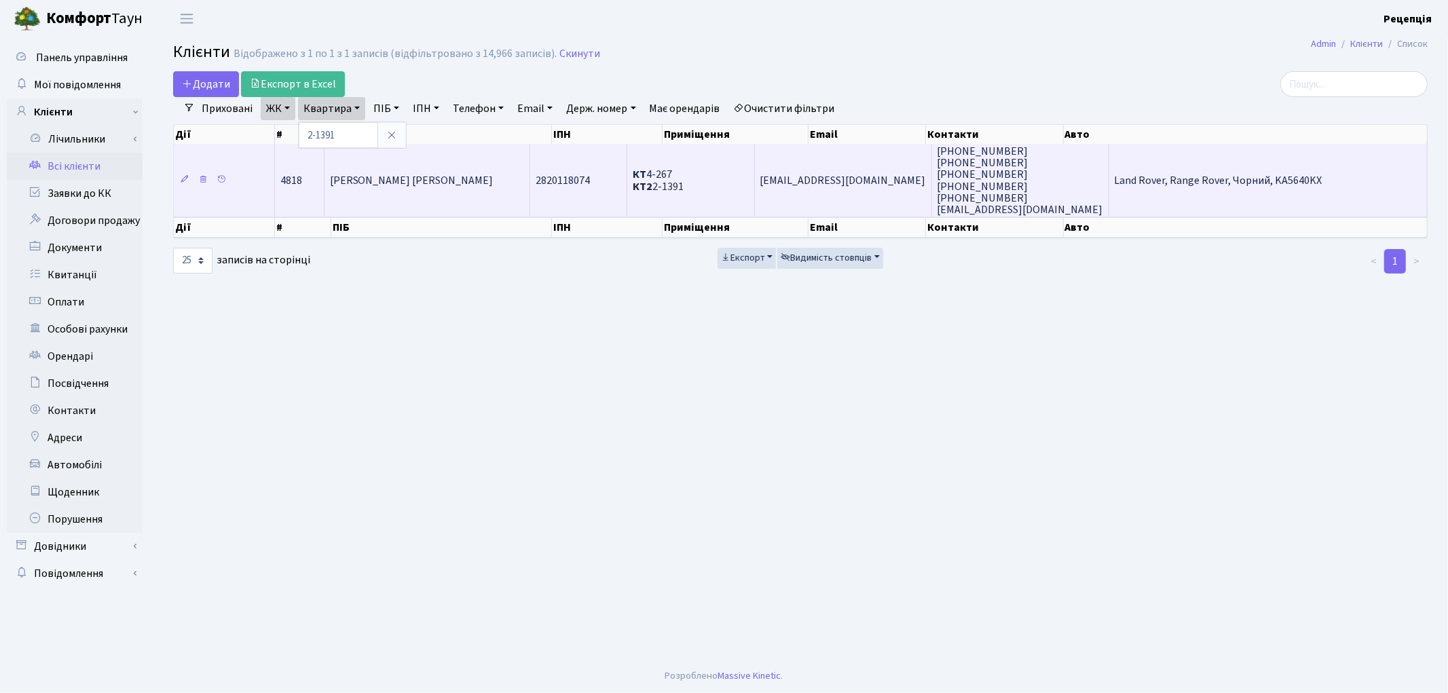
click at [468, 168] on td "[PERSON_NAME] [PERSON_NAME]" at bounding box center [427, 180] width 206 height 73
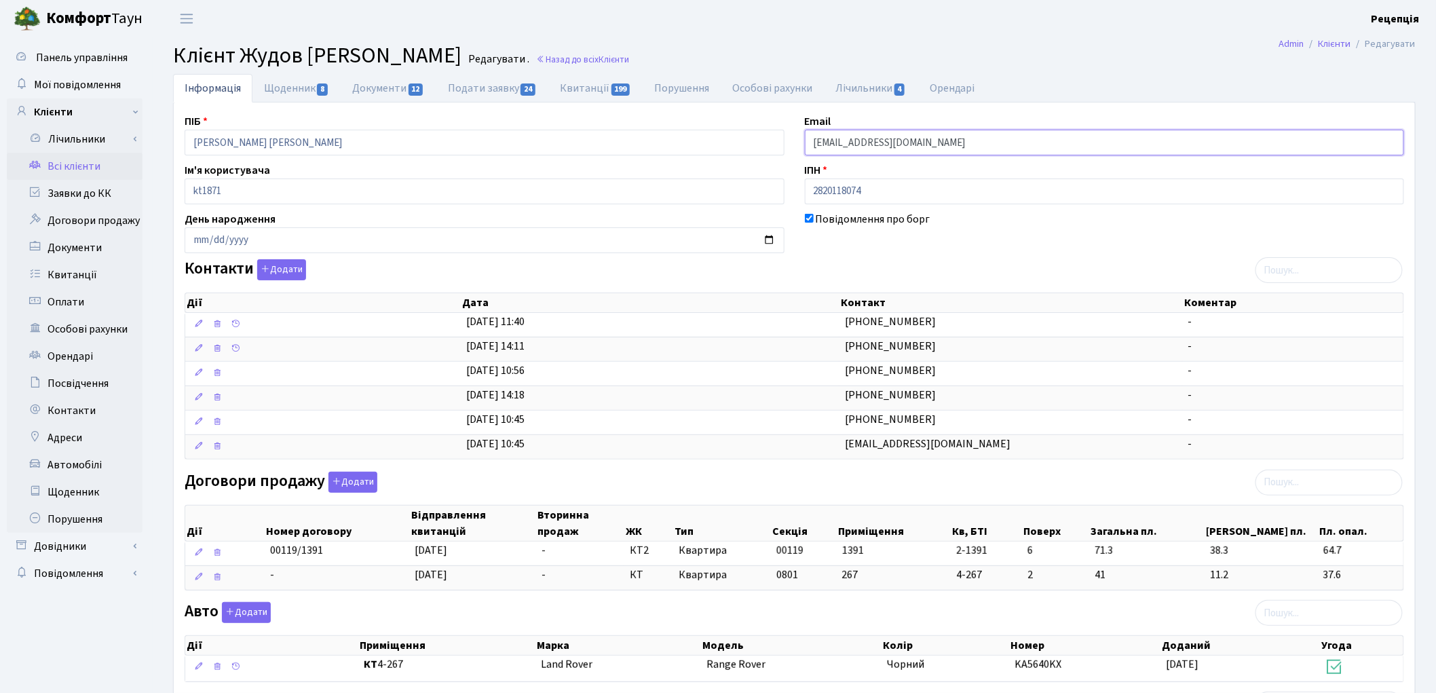
click at [903, 138] on input "[EMAIL_ADDRESS][DOMAIN_NAME]" at bounding box center [1105, 143] width 600 height 26
type input "S"
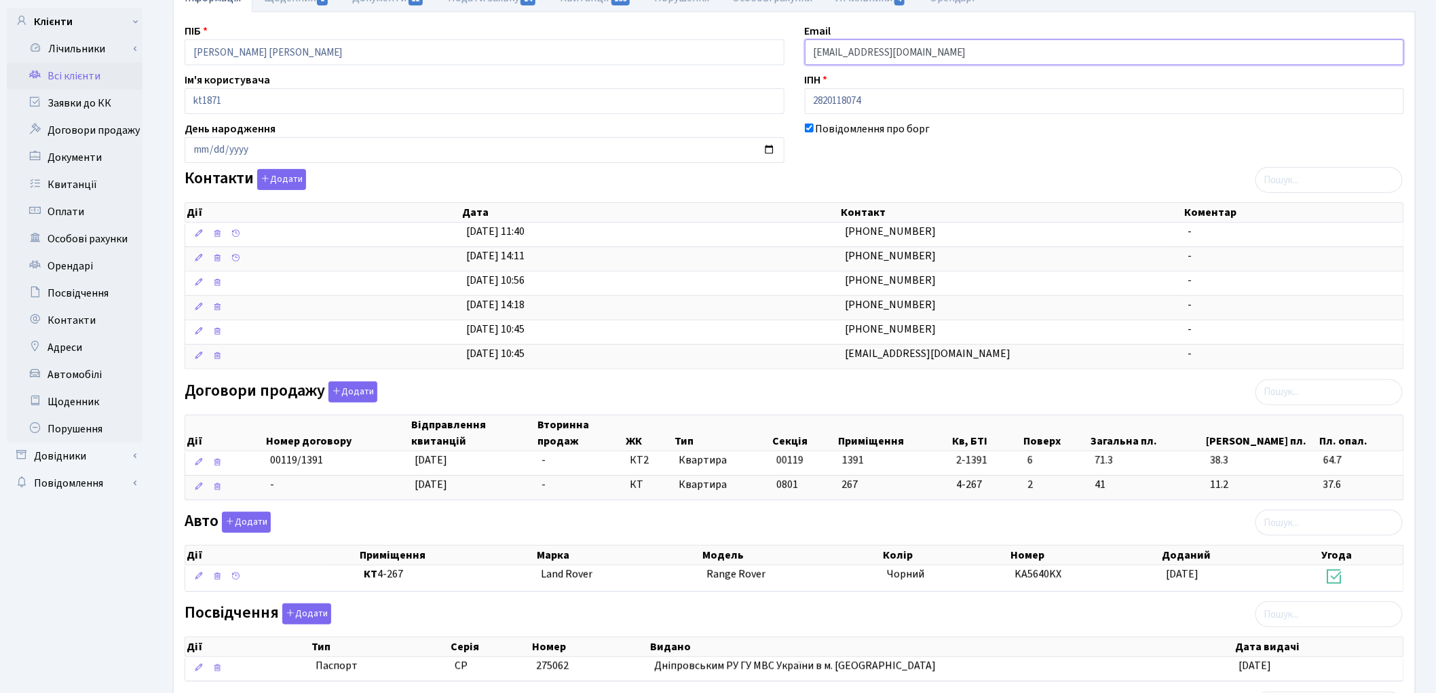
scroll to position [293, 0]
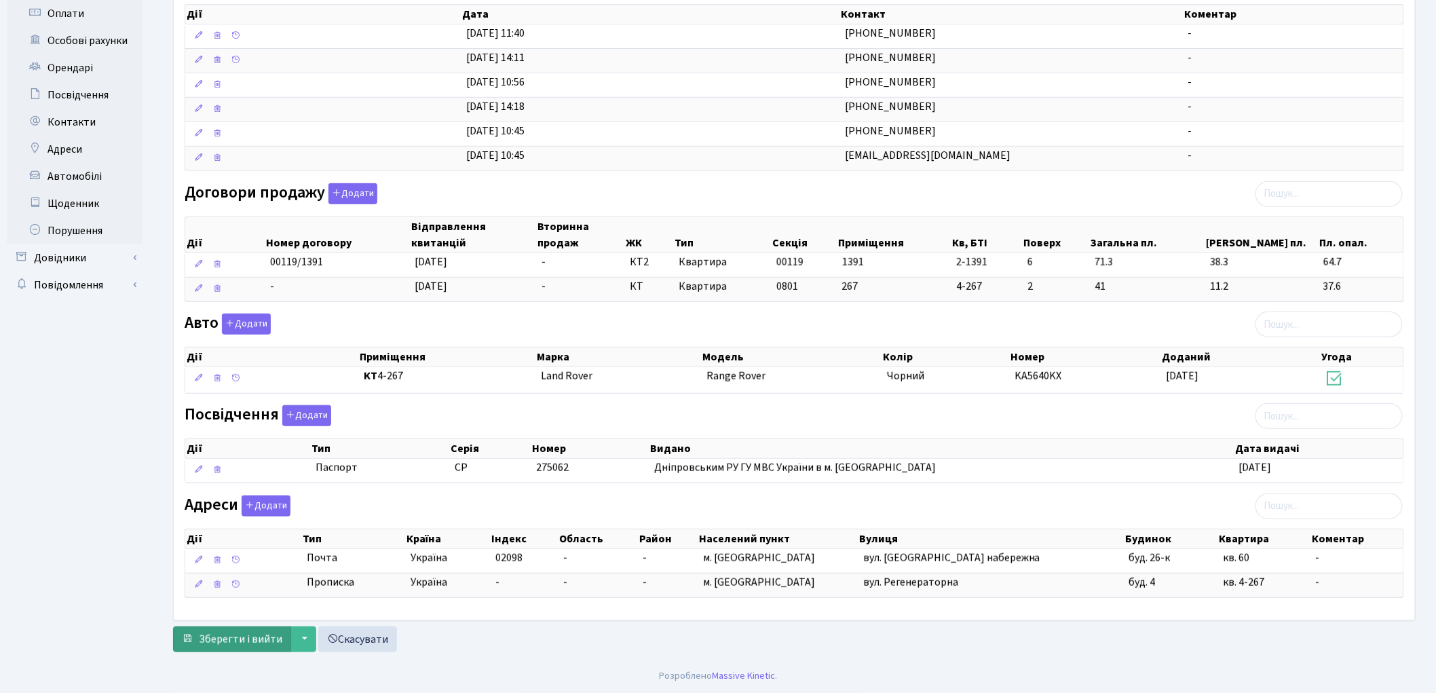
type input "ves4you@gmail.com"
click at [240, 635] on span "Зберегти і вийти" at bounding box center [240, 639] width 83 height 15
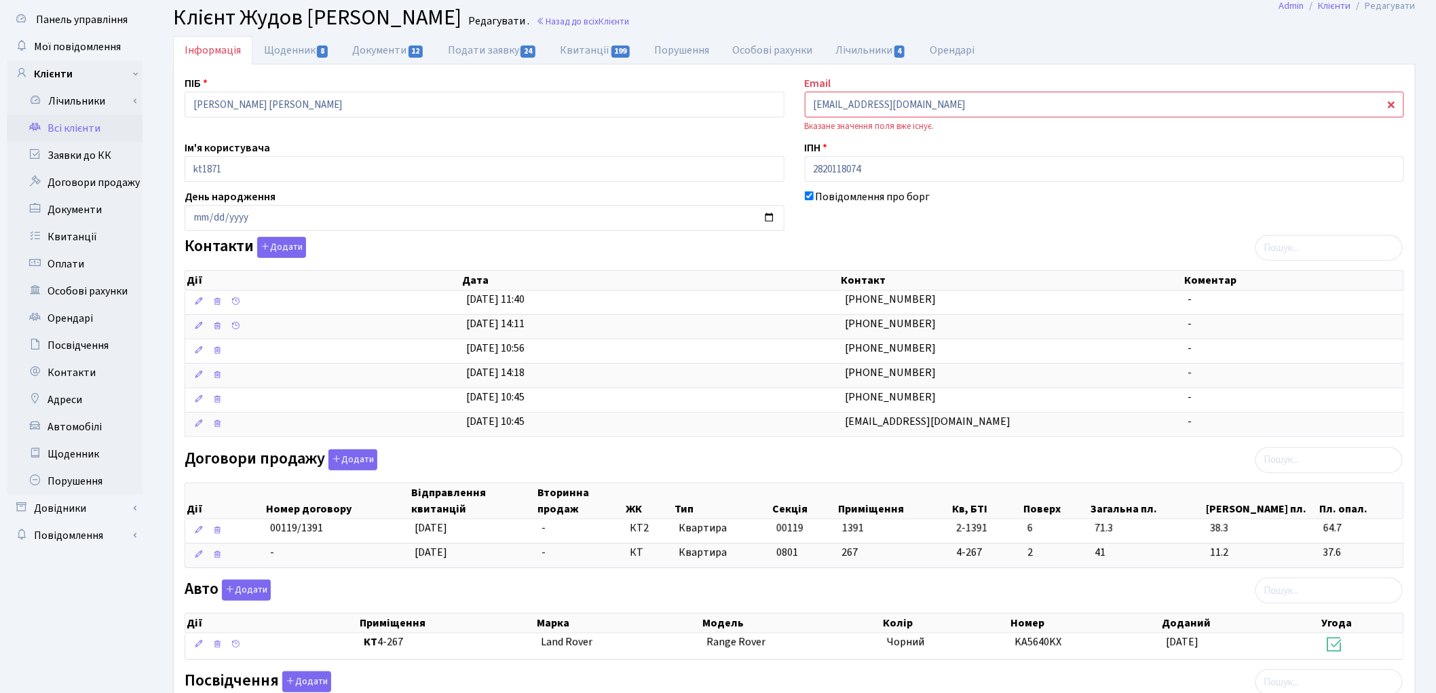
scroll to position [31, 0]
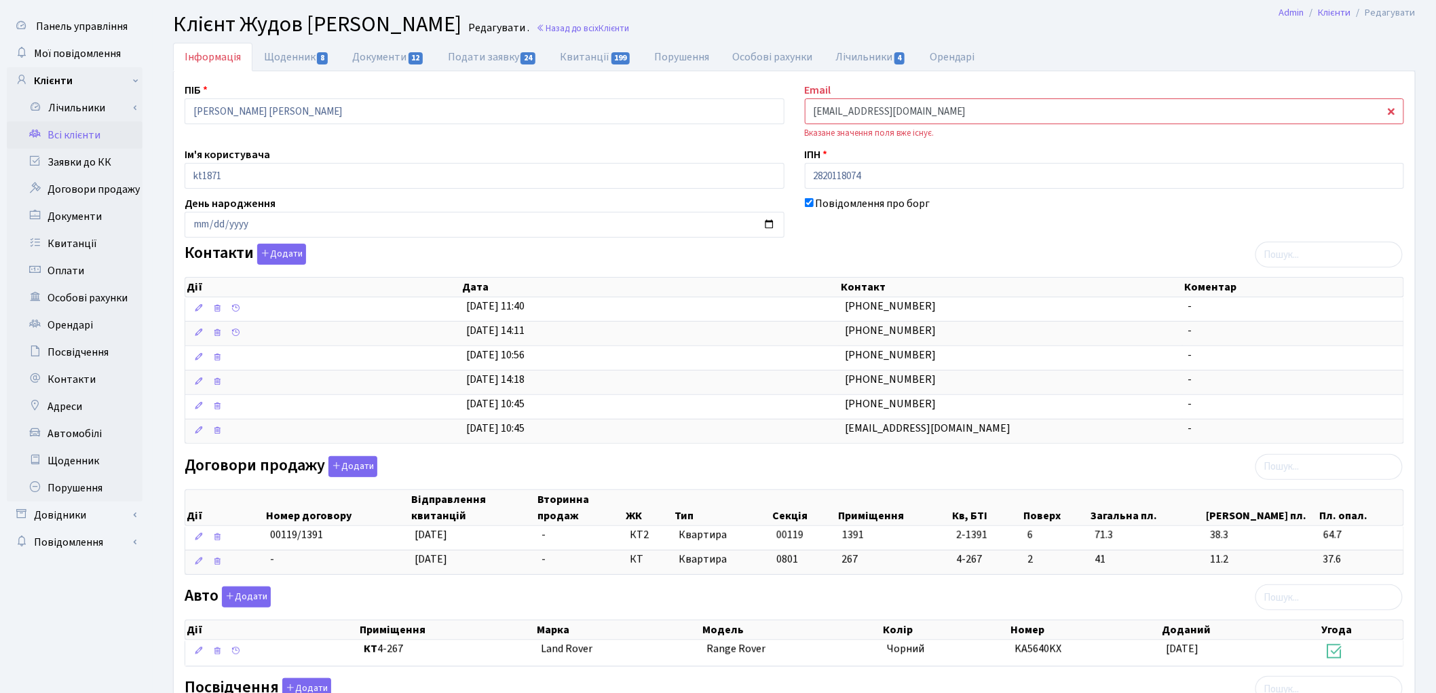
click at [944, 111] on input "ves4you@gmail.com" at bounding box center [1105, 111] width 600 height 26
type input "v"
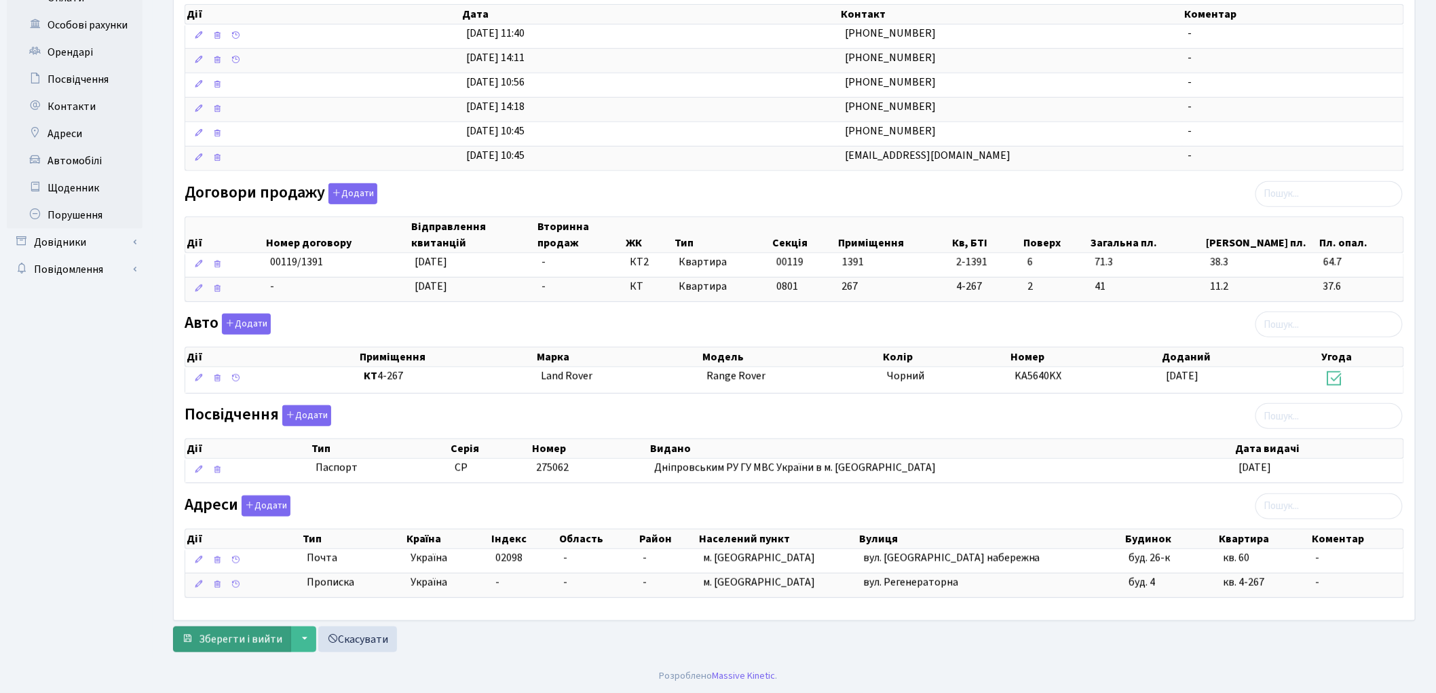
type input "liljapol4@gmail.com"
click at [218, 632] on span "Зберегти і вийти" at bounding box center [240, 639] width 83 height 15
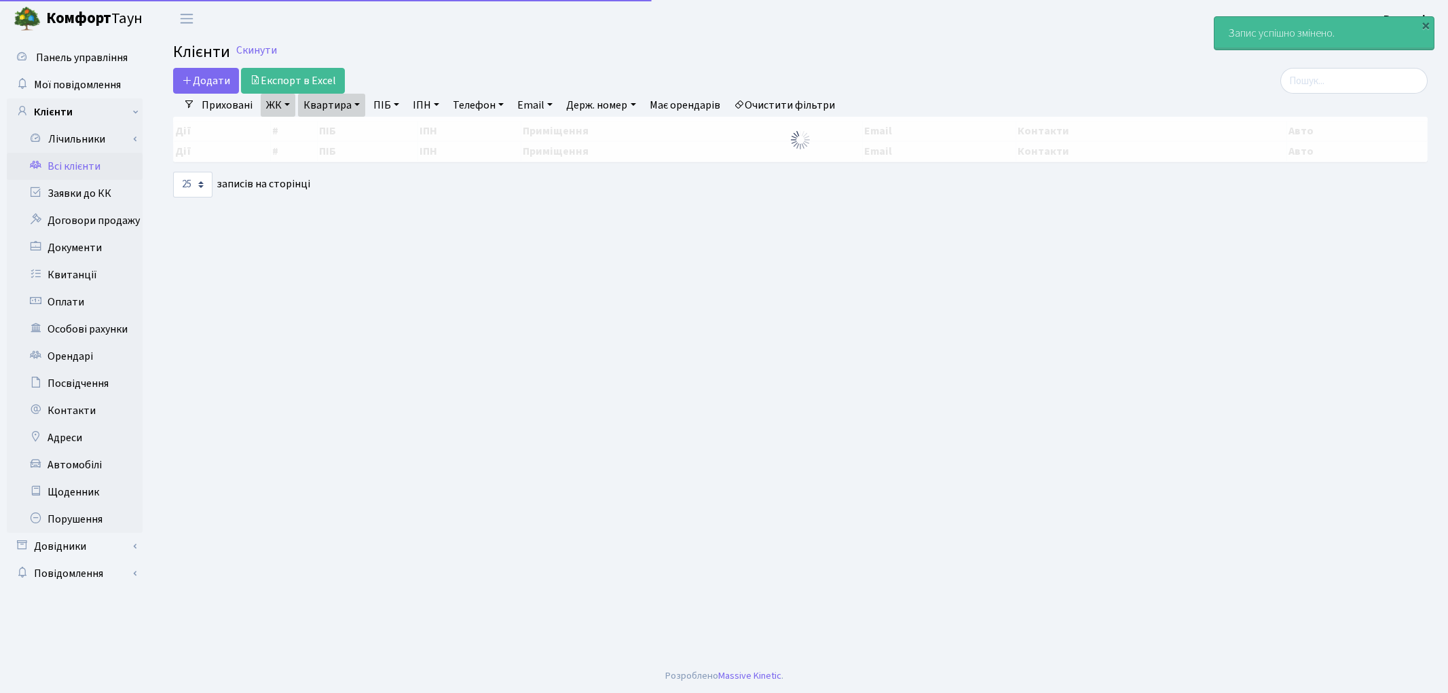
select select "25"
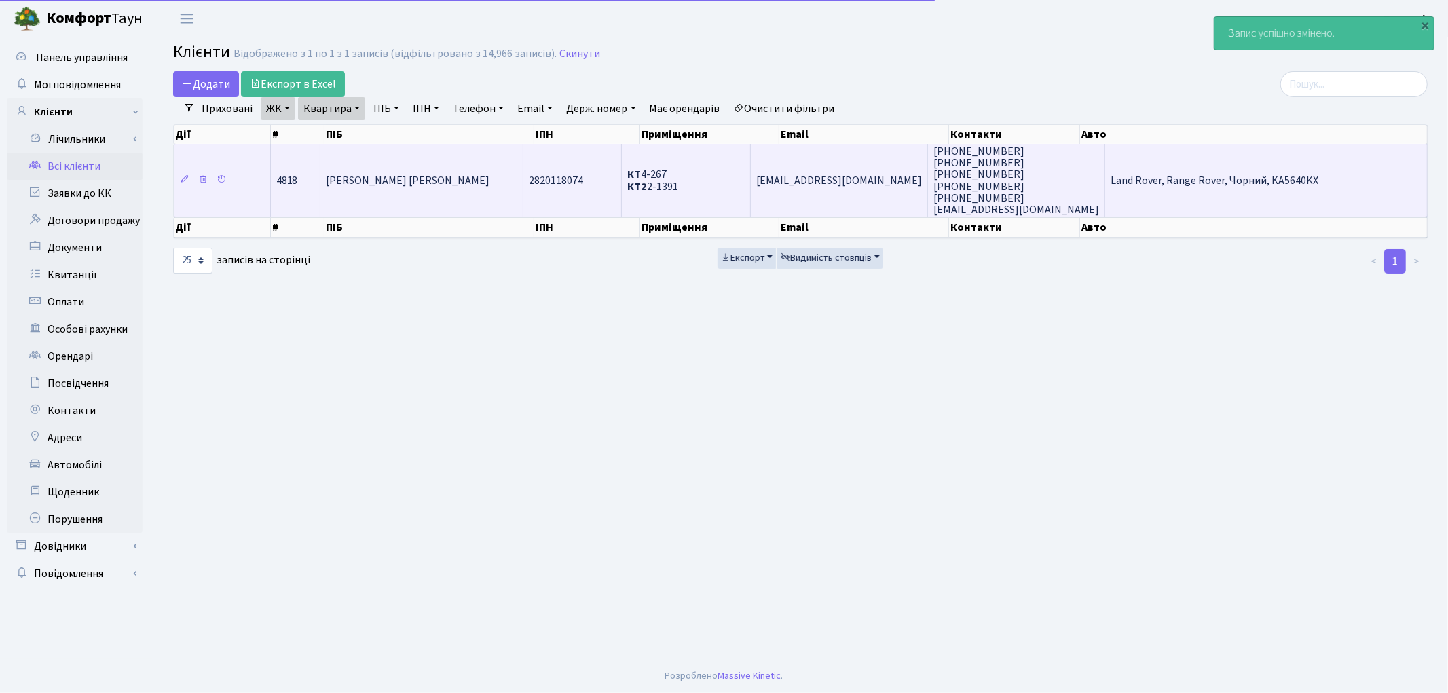
click at [523, 195] on td "[PERSON_NAME] [PERSON_NAME]" at bounding box center [422, 180] width 204 height 73
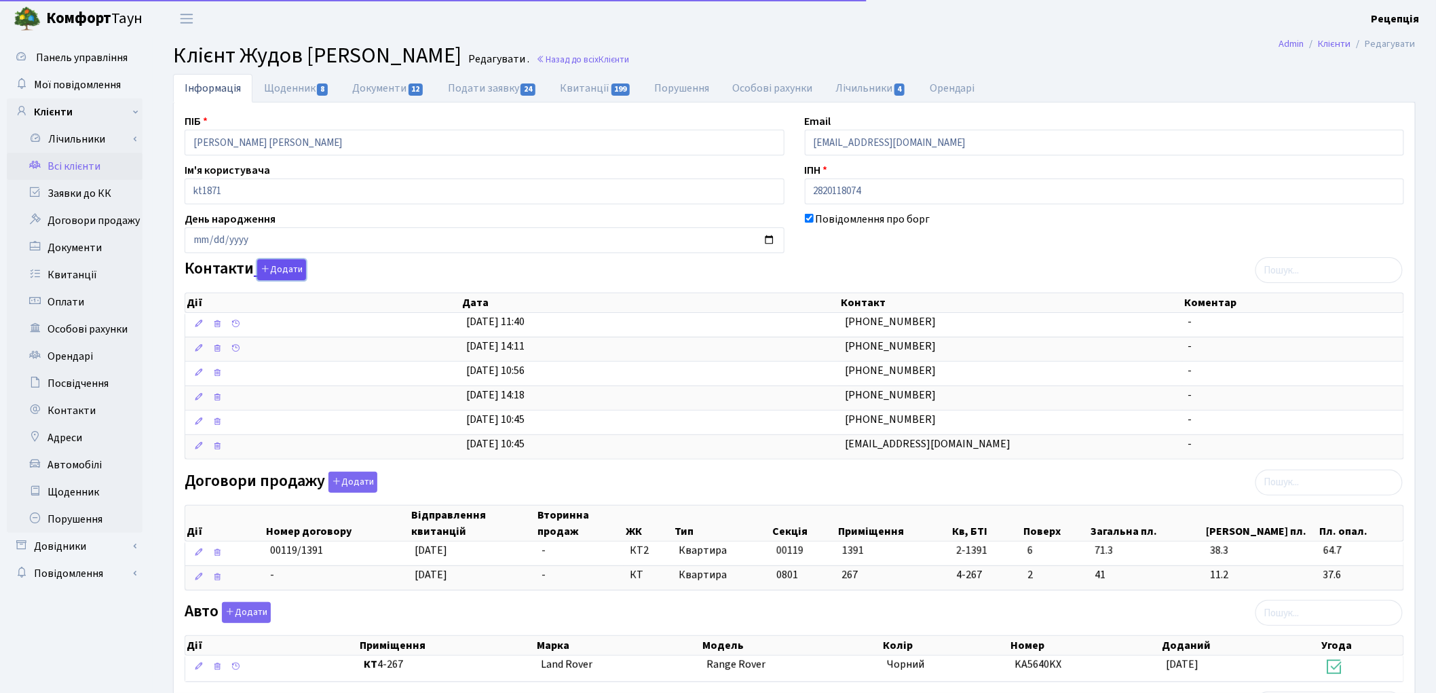
click at [274, 273] on button "Додати" at bounding box center [281, 269] width 49 height 21
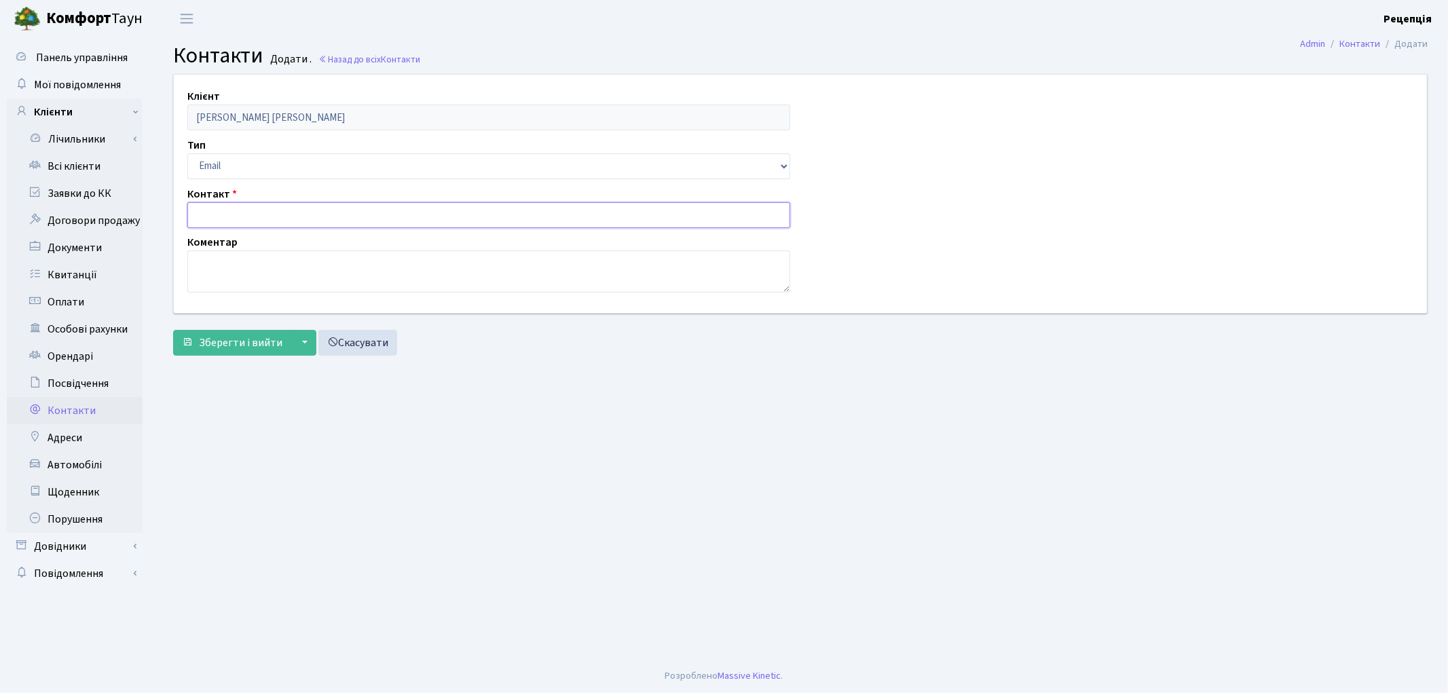
click at [215, 218] on input "text" at bounding box center [488, 215] width 603 height 26
type input "[EMAIL_ADDRESS][DOMAIN_NAME]"
click at [233, 337] on span "Зберегти і вийти" at bounding box center [240, 342] width 83 height 15
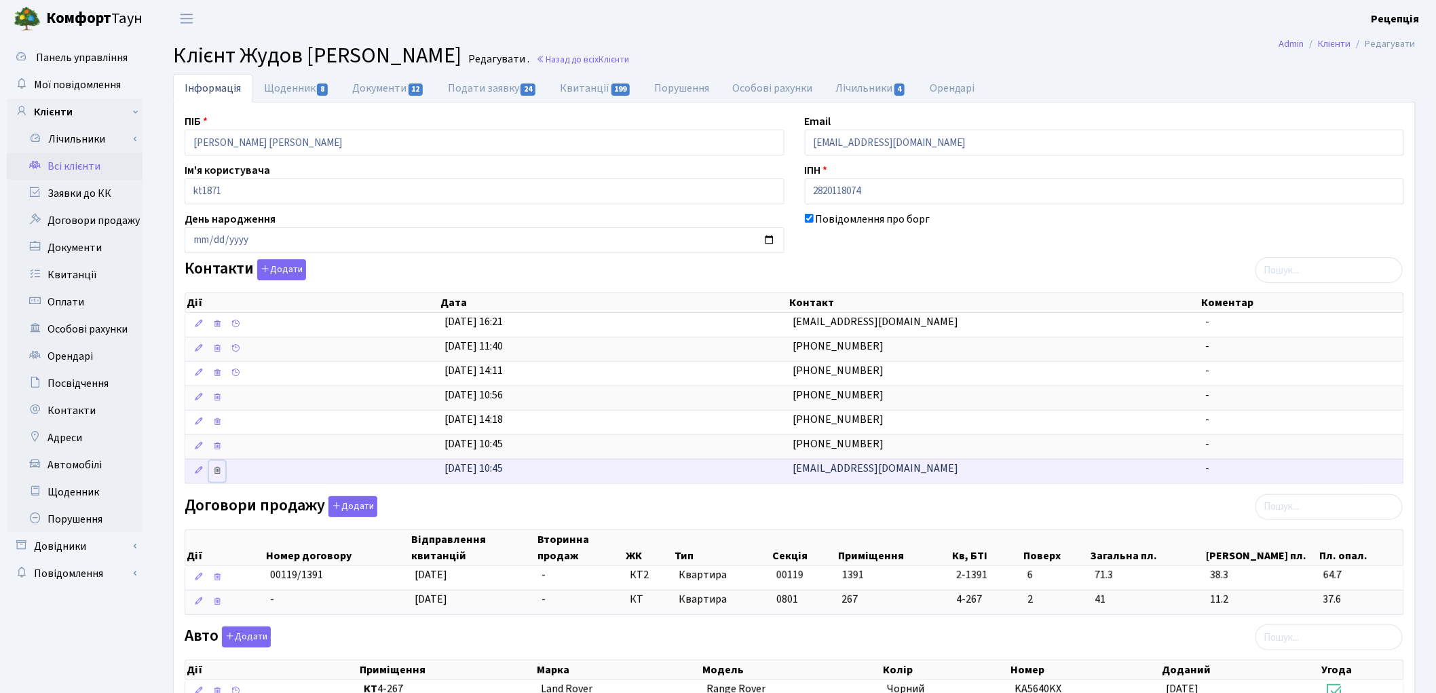
click at [219, 472] on icon at bounding box center [217, 471] width 10 height 10
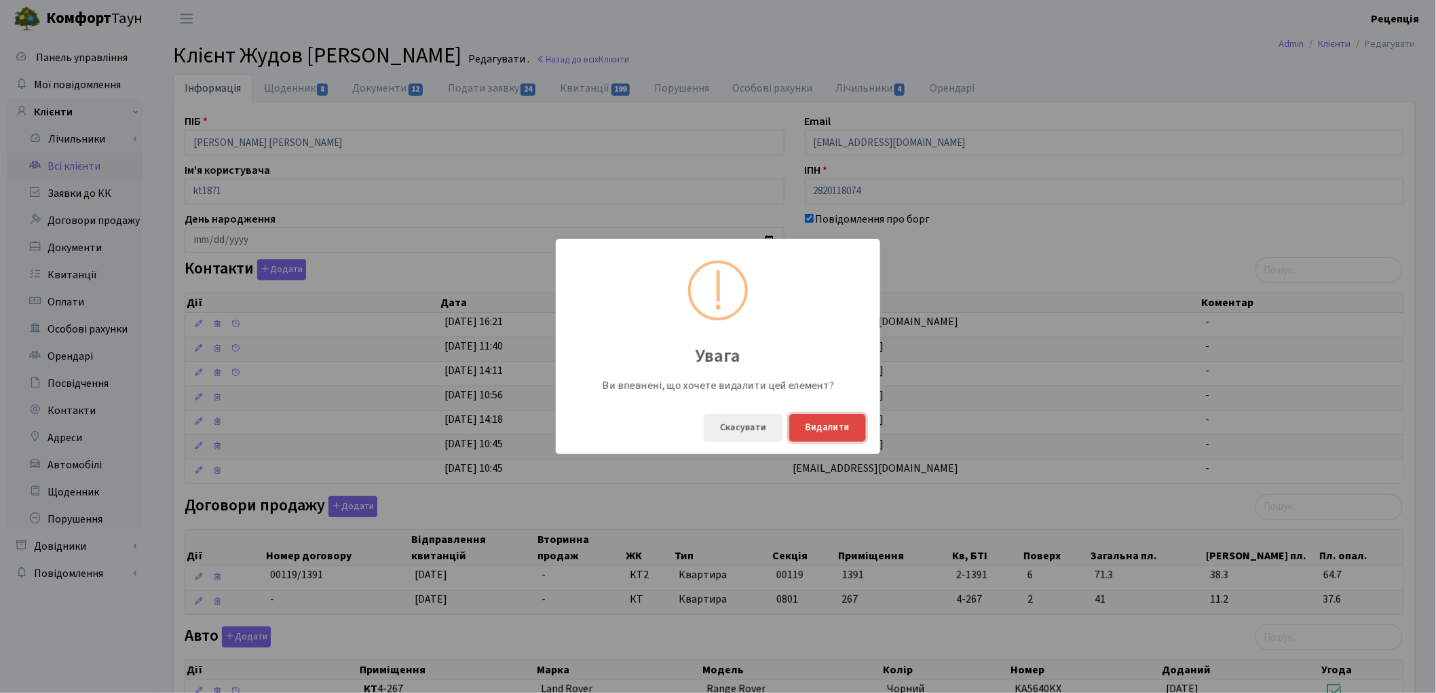
click at [810, 435] on button "Видалити" at bounding box center [827, 428] width 77 height 28
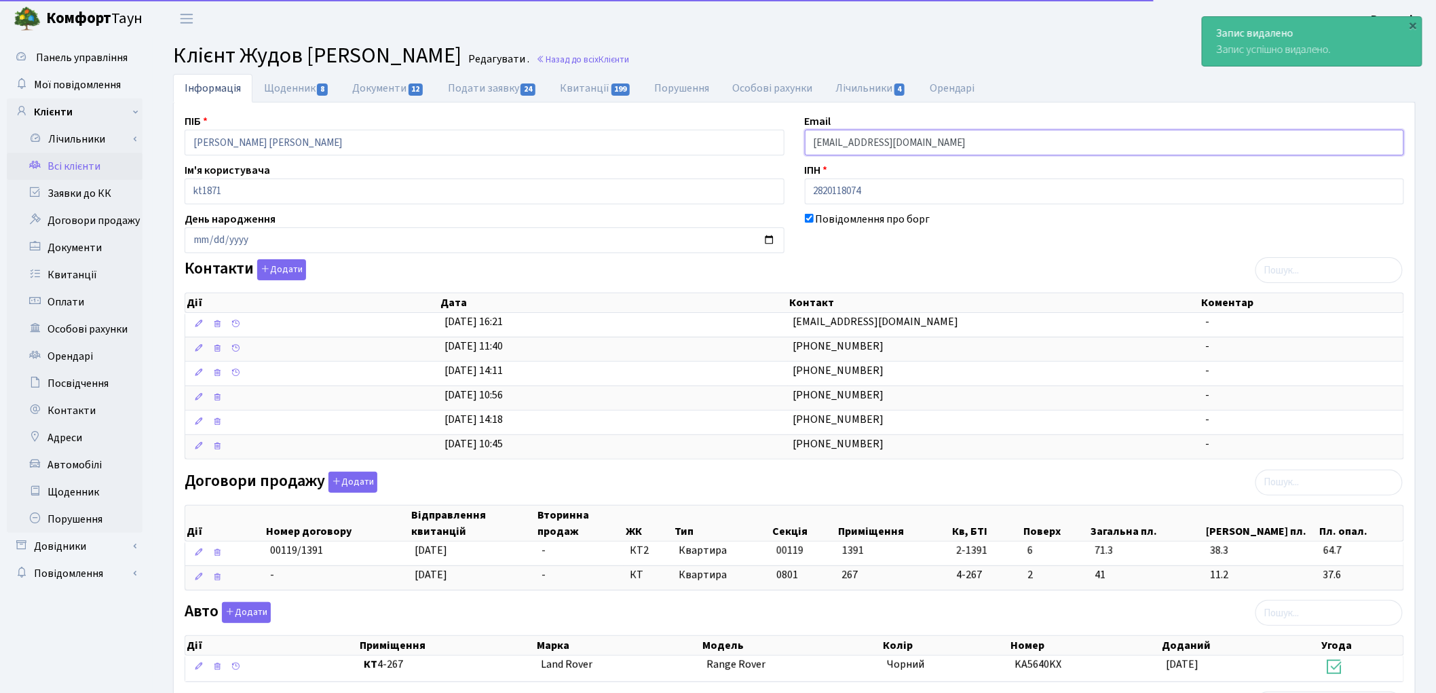
drag, startPoint x: 921, startPoint y: 152, endPoint x: 770, endPoint y: 155, distance: 150.7
click at [770, 155] on div "ПІБ Жудов Андрій Євгенович Email liljapol4@gmail.com Ім'я користувача kt1871 ІП…" at bounding box center [794, 505] width 1240 height 785
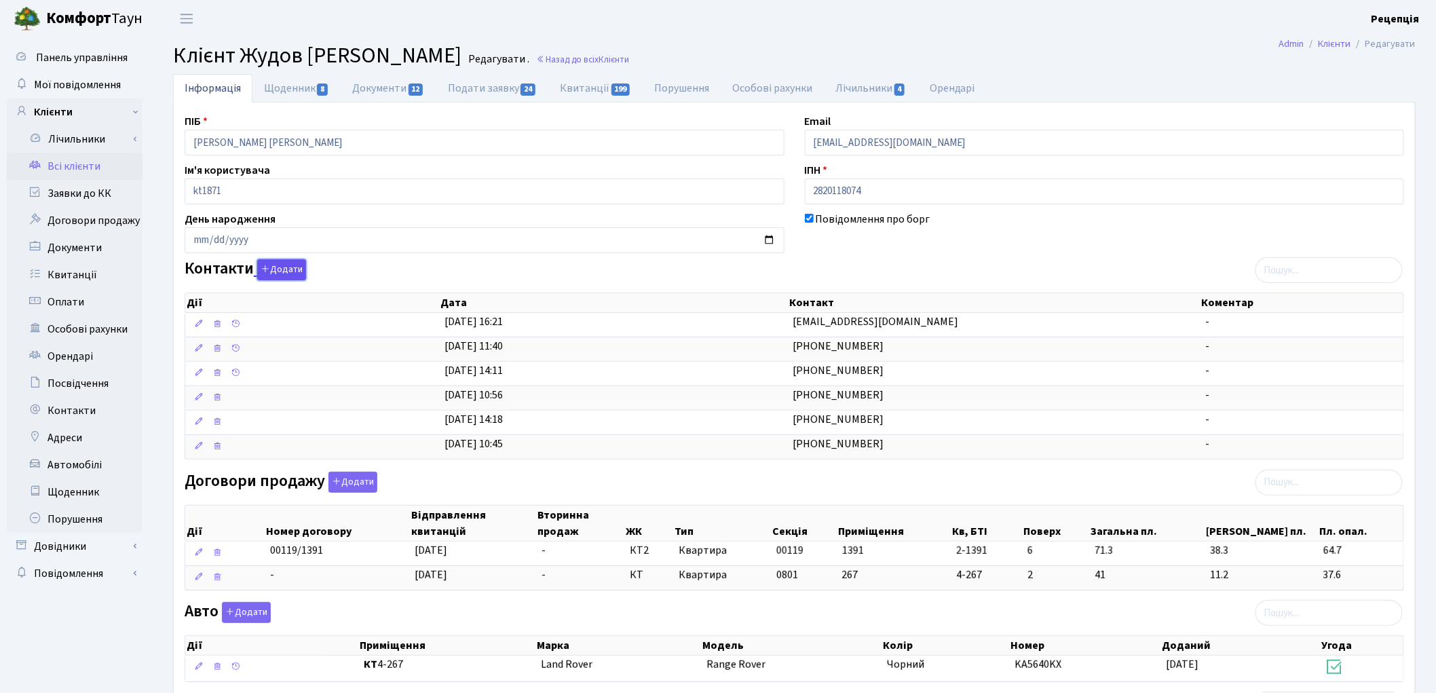
click at [274, 274] on button "Додати" at bounding box center [281, 269] width 49 height 21
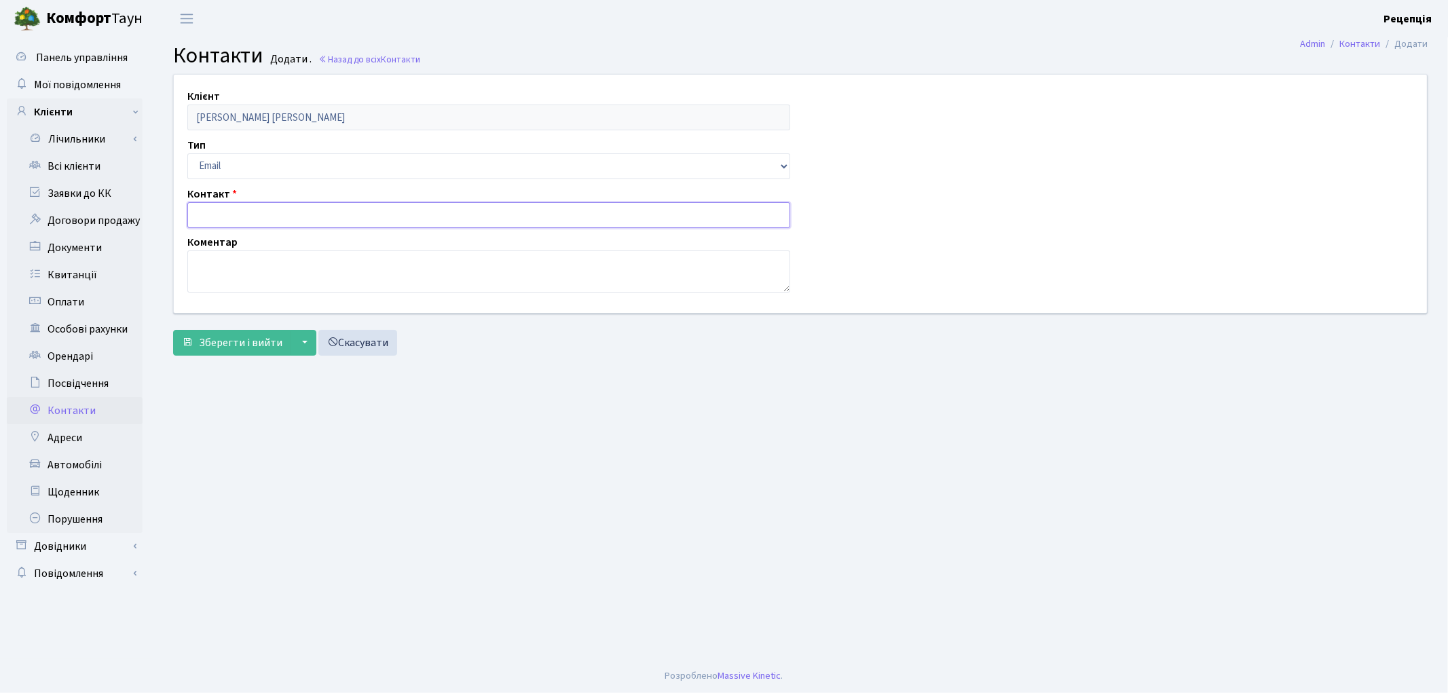
click at [235, 212] on input "text" at bounding box center [488, 215] width 603 height 26
paste input "[EMAIL_ADDRESS][DOMAIN_NAME]"
type input "liljapol4@gmail.com"
click at [234, 340] on span "Зберегти і вийти" at bounding box center [240, 342] width 83 height 15
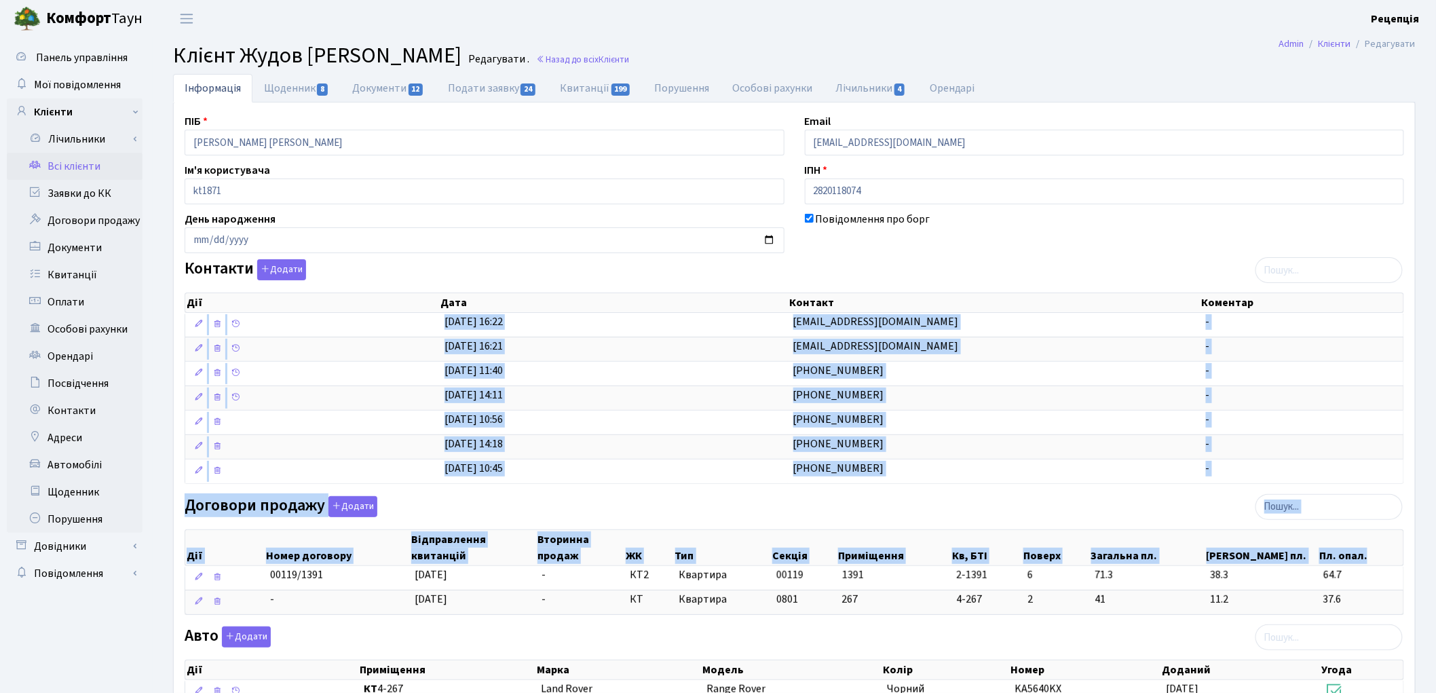
drag, startPoint x: 1439, startPoint y: 449, endPoint x: 1435, endPoint y: 628, distance: 178.5
click at [1435, 628] on div "Інформація Щоденник 8 Документи 12 Подати заявку 24 Квитанції 199 Порушення Осо…" at bounding box center [794, 522] width 1283 height 897
click at [1428, 527] on div "Інформація Щоденник 8 Документи 12 Подати заявку 24 Квитанції 199 Порушення Осо…" at bounding box center [794, 522] width 1283 height 897
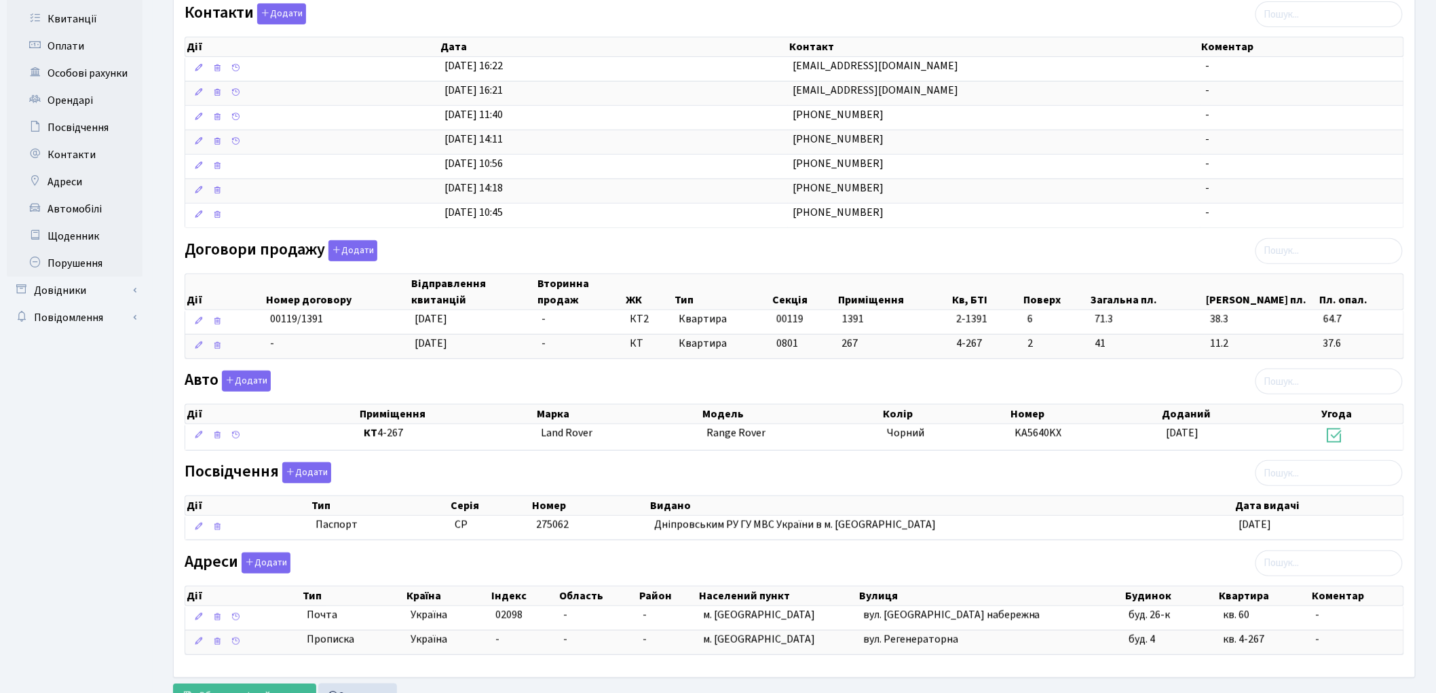
scroll to position [316, 0]
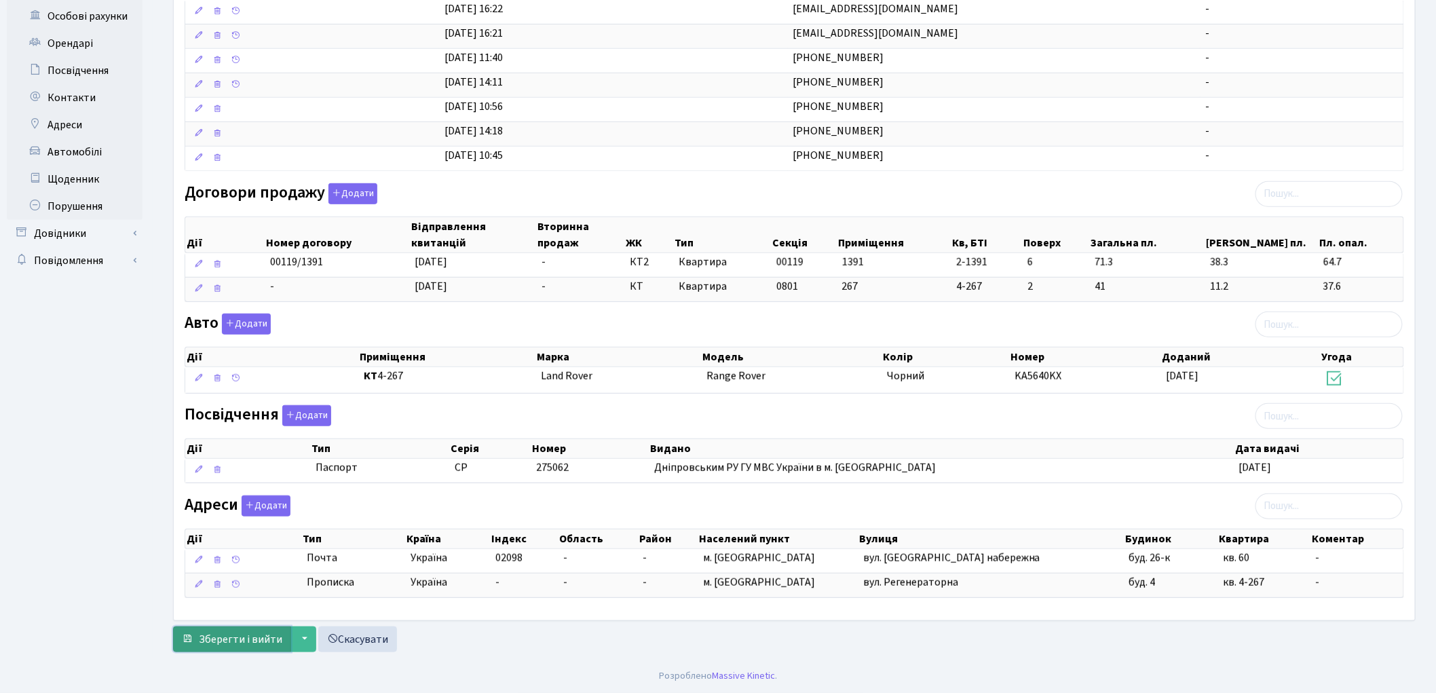
click at [228, 643] on span "Зберегти і вийти" at bounding box center [240, 639] width 83 height 15
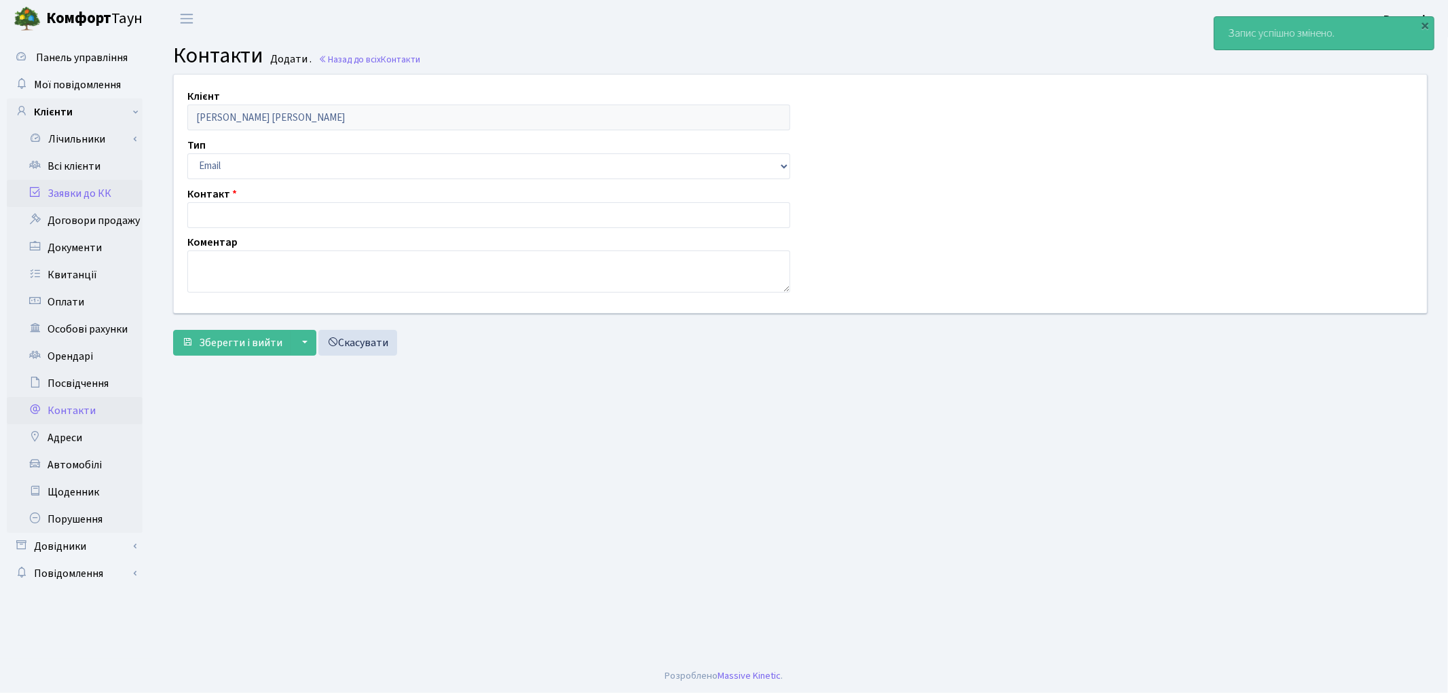
click at [75, 191] on link "Заявки до КК" at bounding box center [75, 193] width 136 height 27
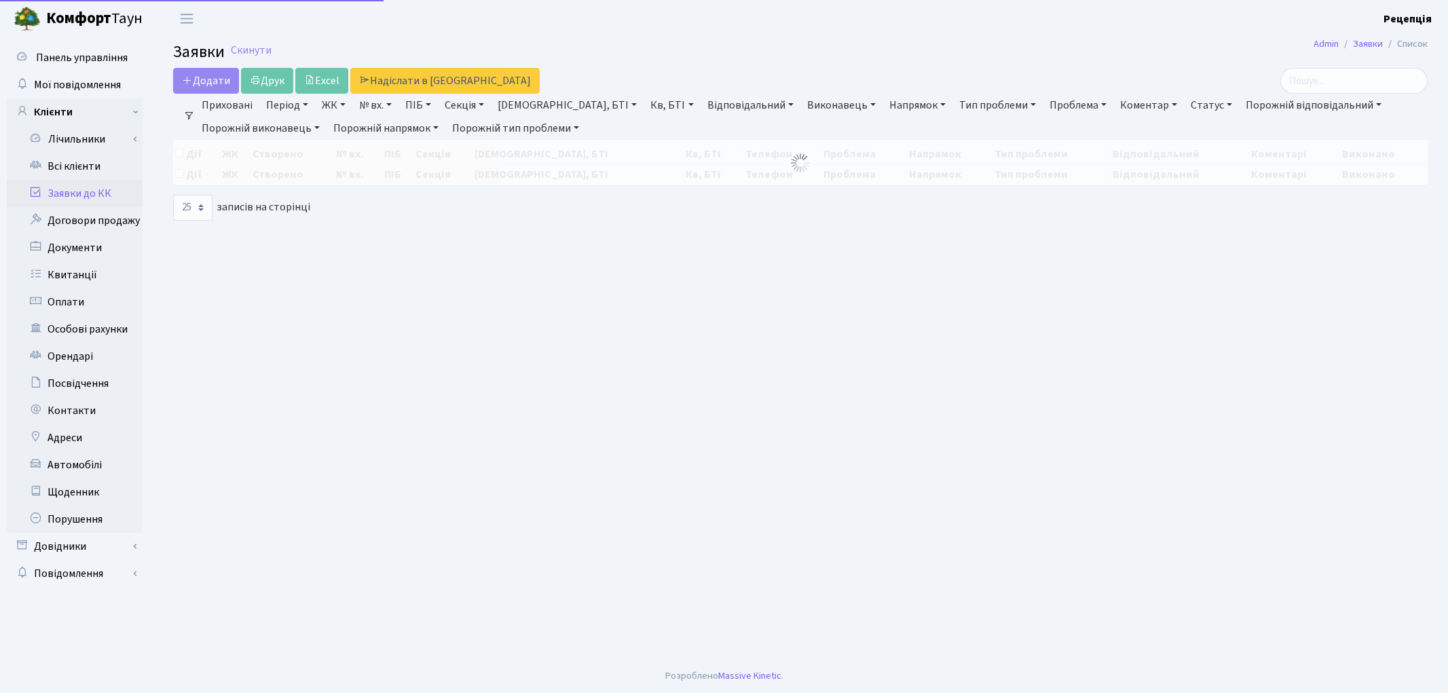
select select "25"
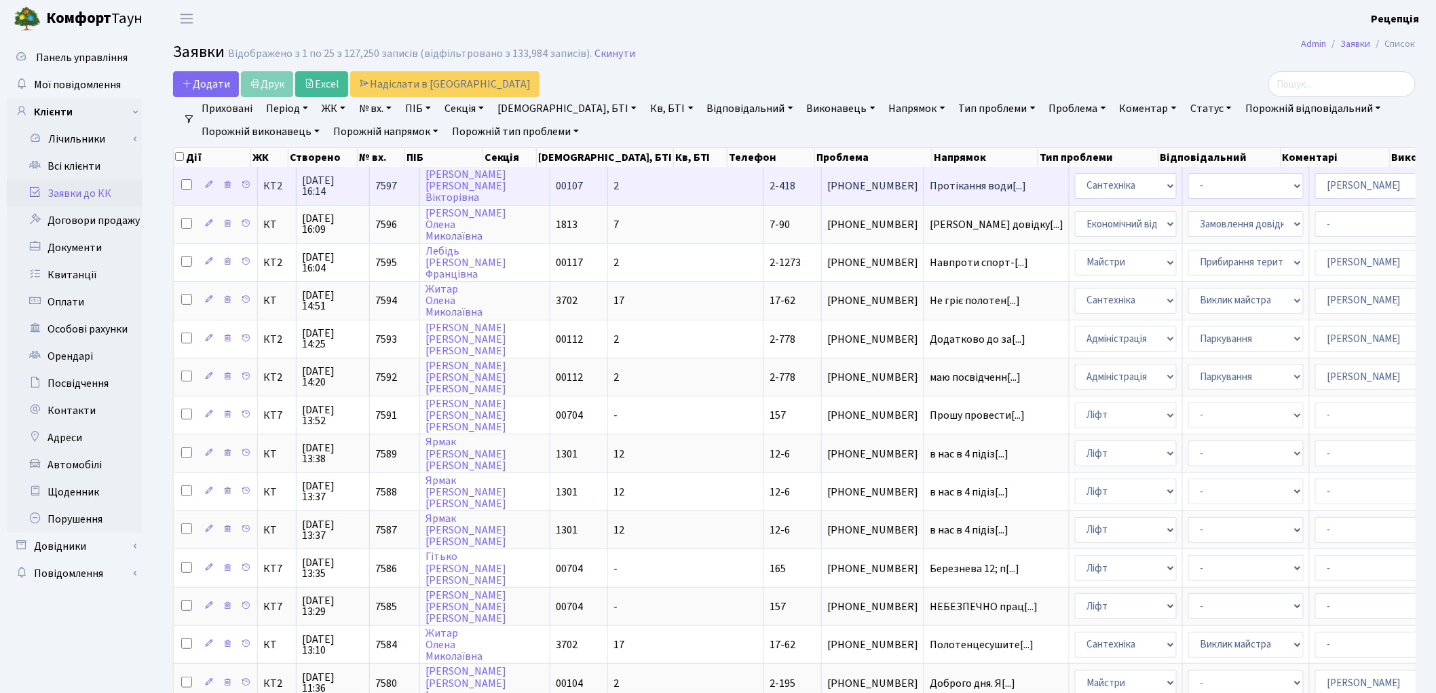
click at [608, 187] on td "2" at bounding box center [686, 185] width 156 height 37
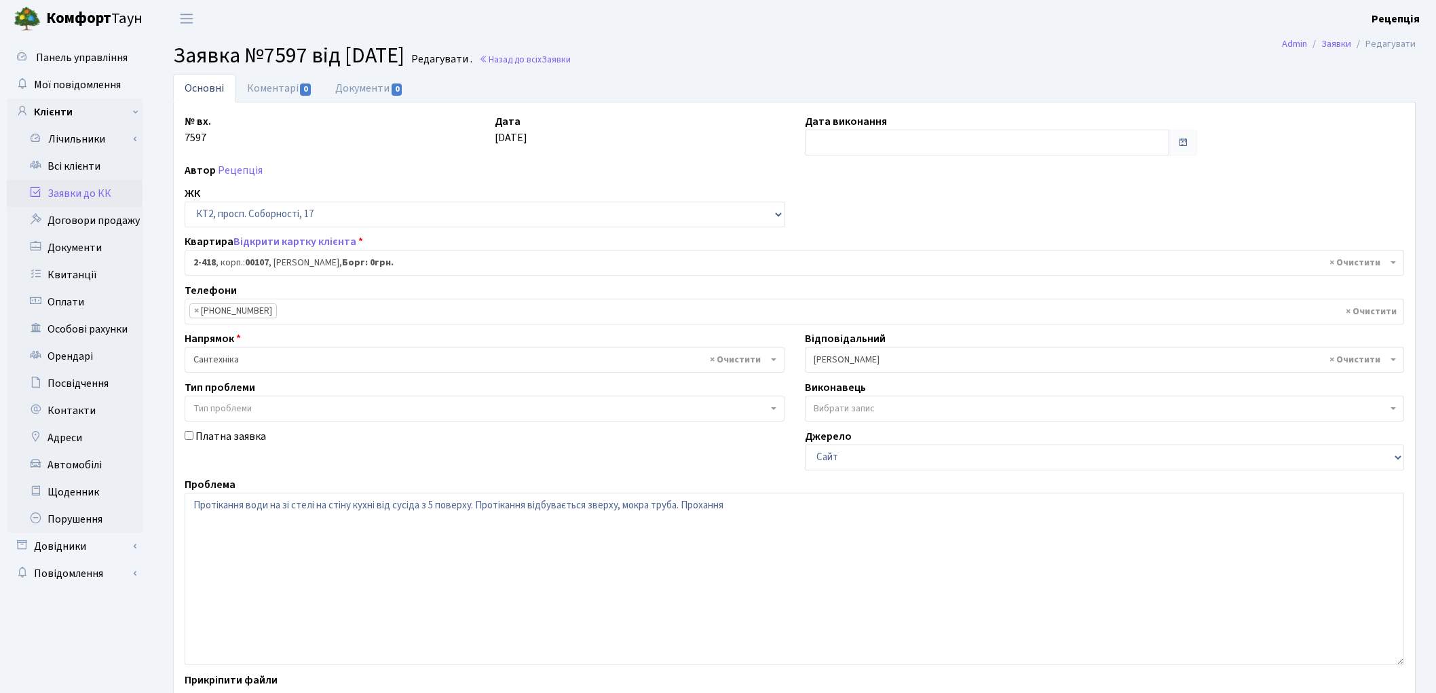
select select "15469"
click at [433, 509] on textarea "Протікання води на зі стелі на стіну кухні від сусіда з 5 поверху. Протікання в…" at bounding box center [795, 579] width 1220 height 172
click at [791, 507] on textarea "Протікання води на зі стелі на стіну кухні від сусіда з 5 поверху. Протікання в…" at bounding box center [795, 579] width 1220 height 172
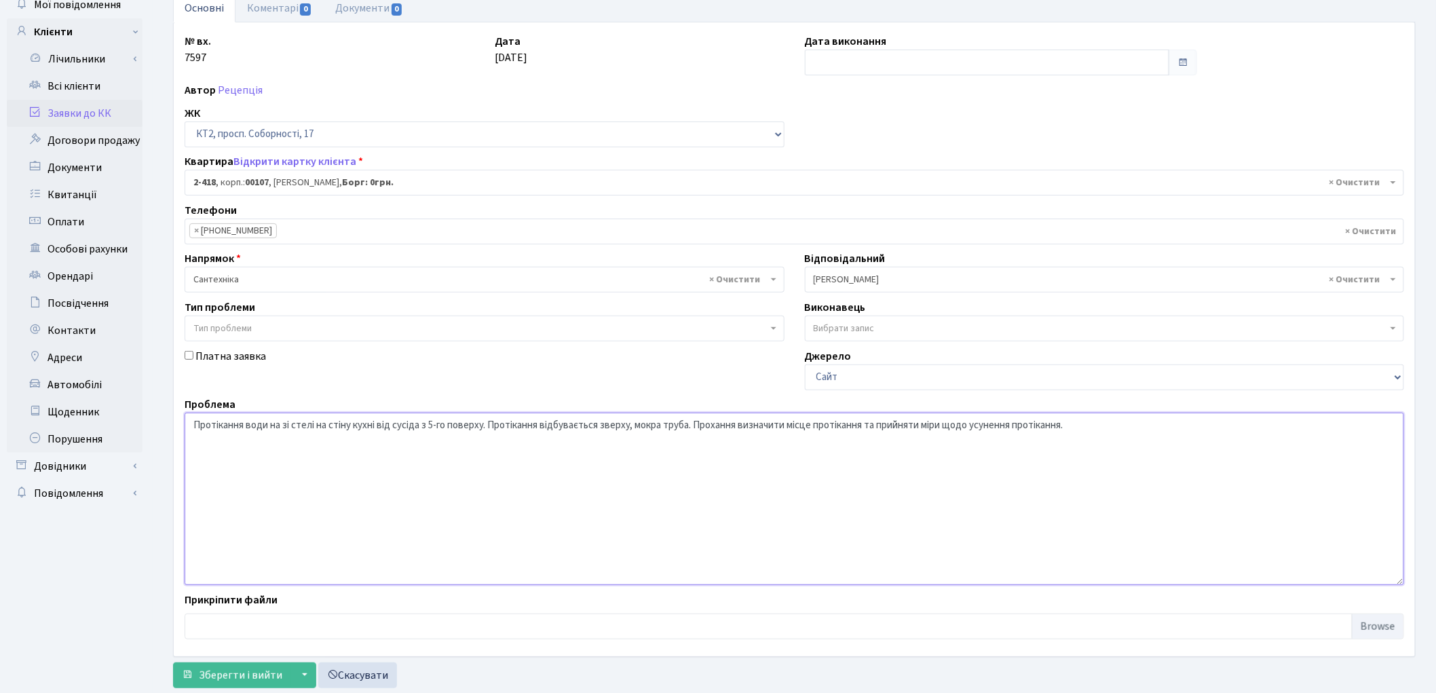
scroll to position [117, 0]
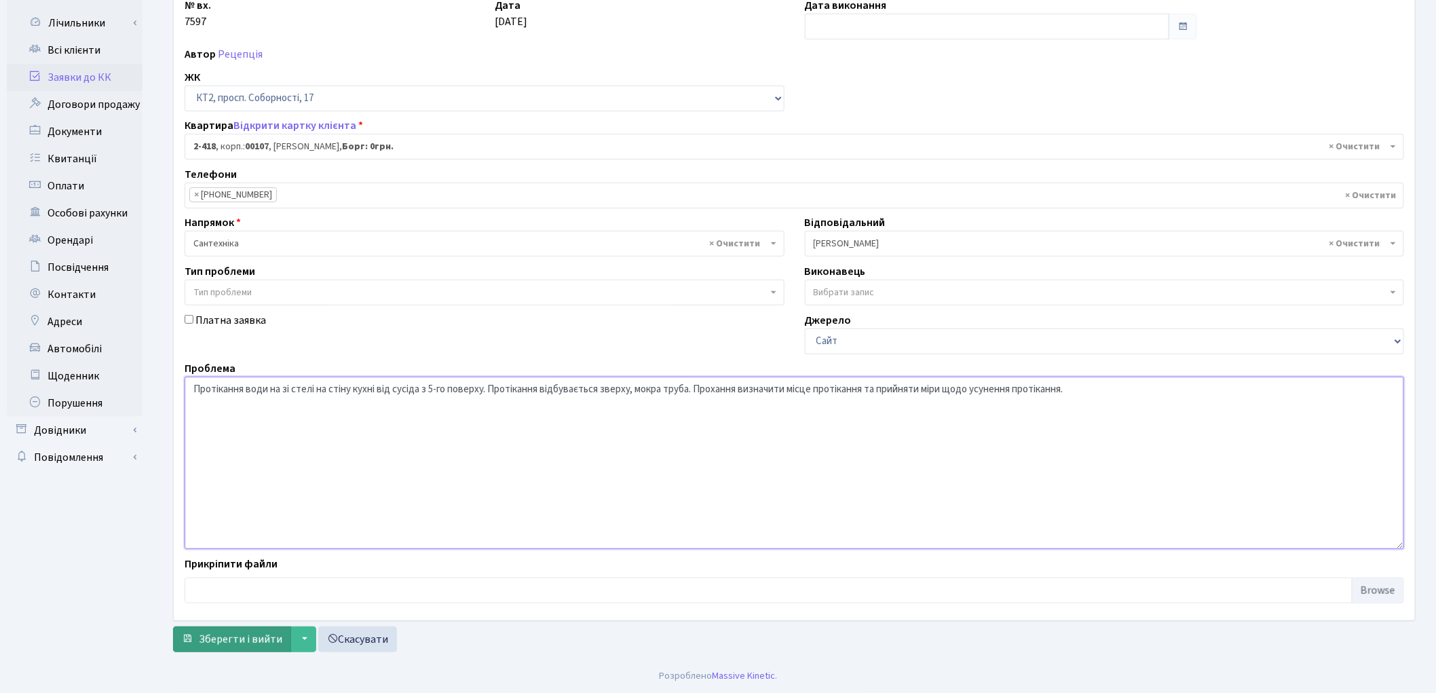
type textarea "Протікання води на зі стелі на стіну кухні від сусіда з 5-го поверху. Протіканн…"
click at [269, 643] on span "Зберегти і вийти" at bounding box center [240, 639] width 83 height 15
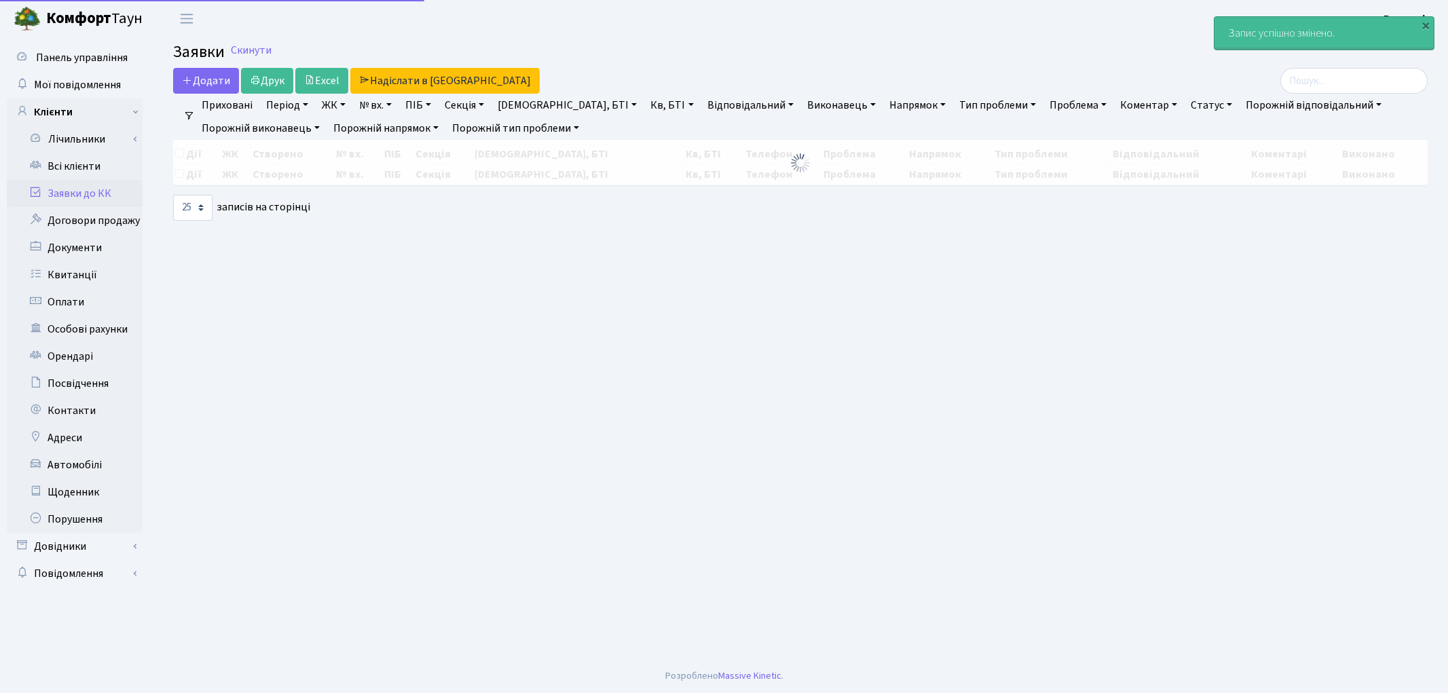
select select "25"
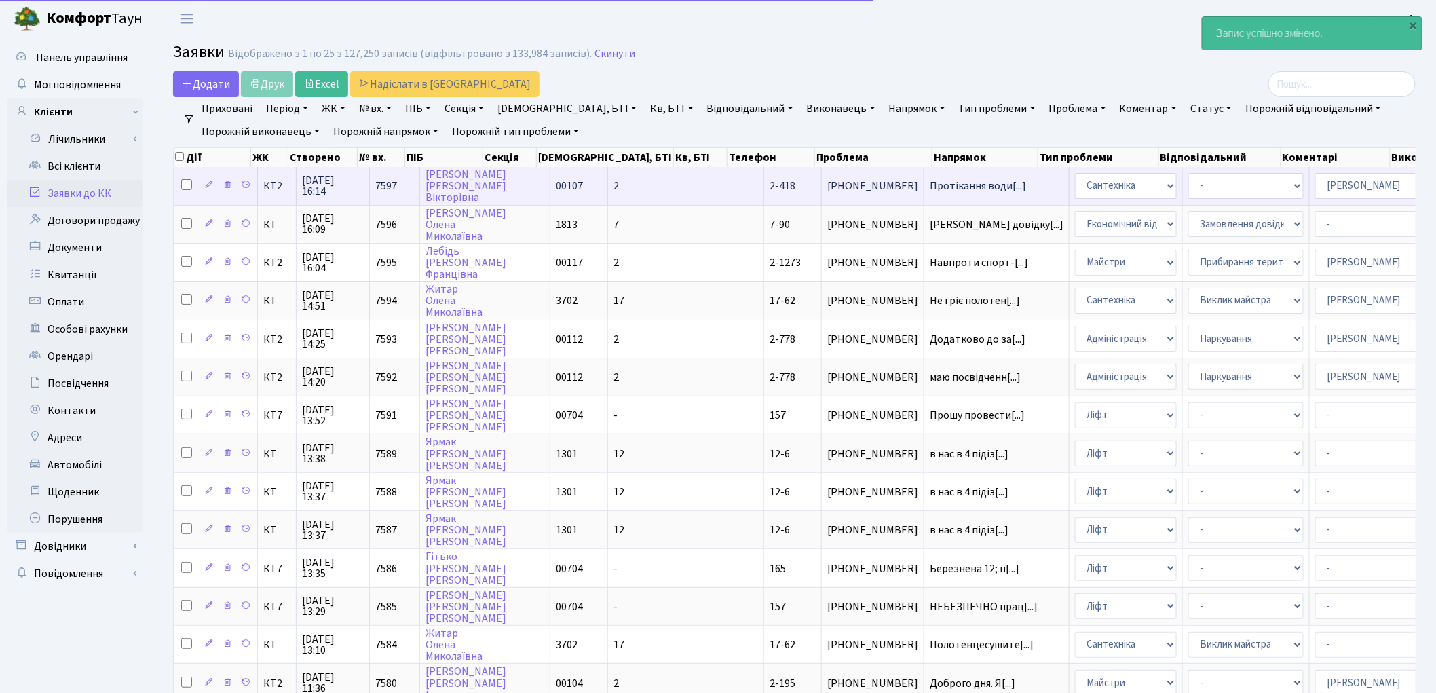
click at [556, 182] on span "00107" at bounding box center [569, 185] width 27 height 15
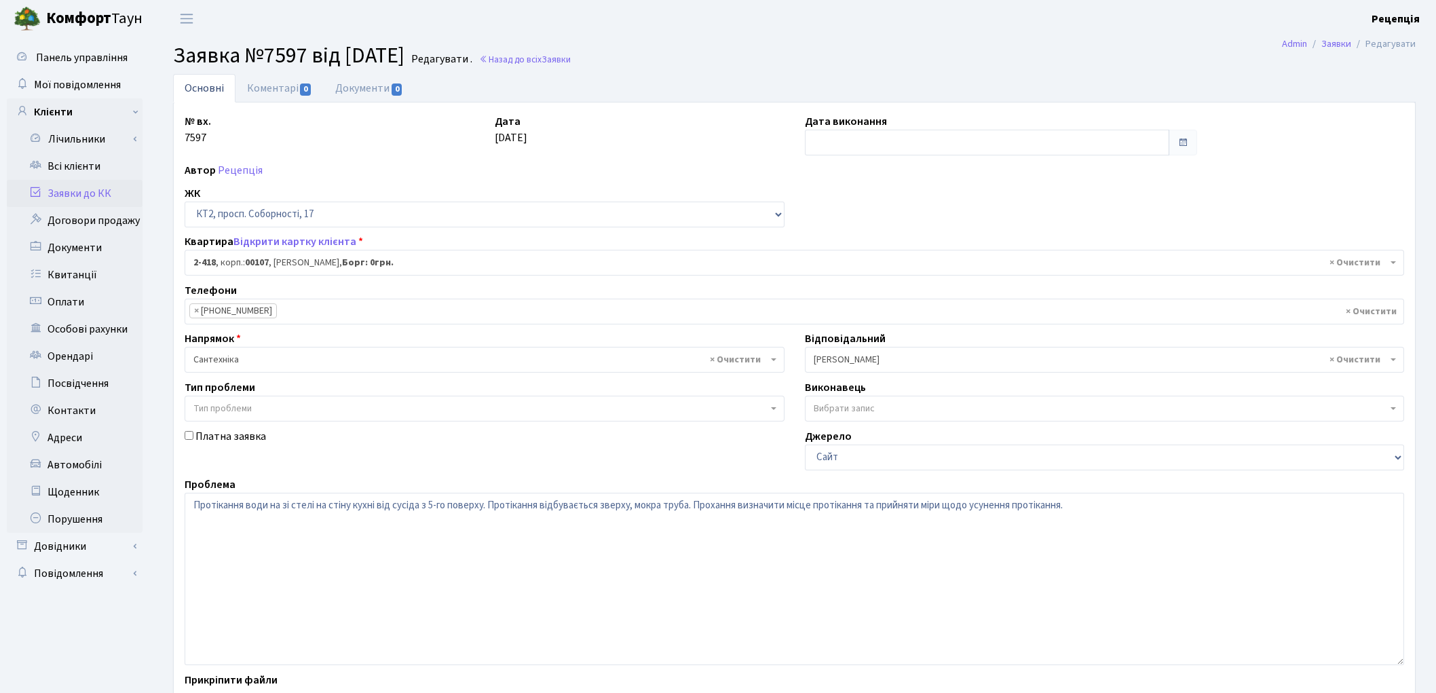
select select "15469"
click at [383, 83] on link "Документи 0" at bounding box center [369, 88] width 91 height 28
select select "25"
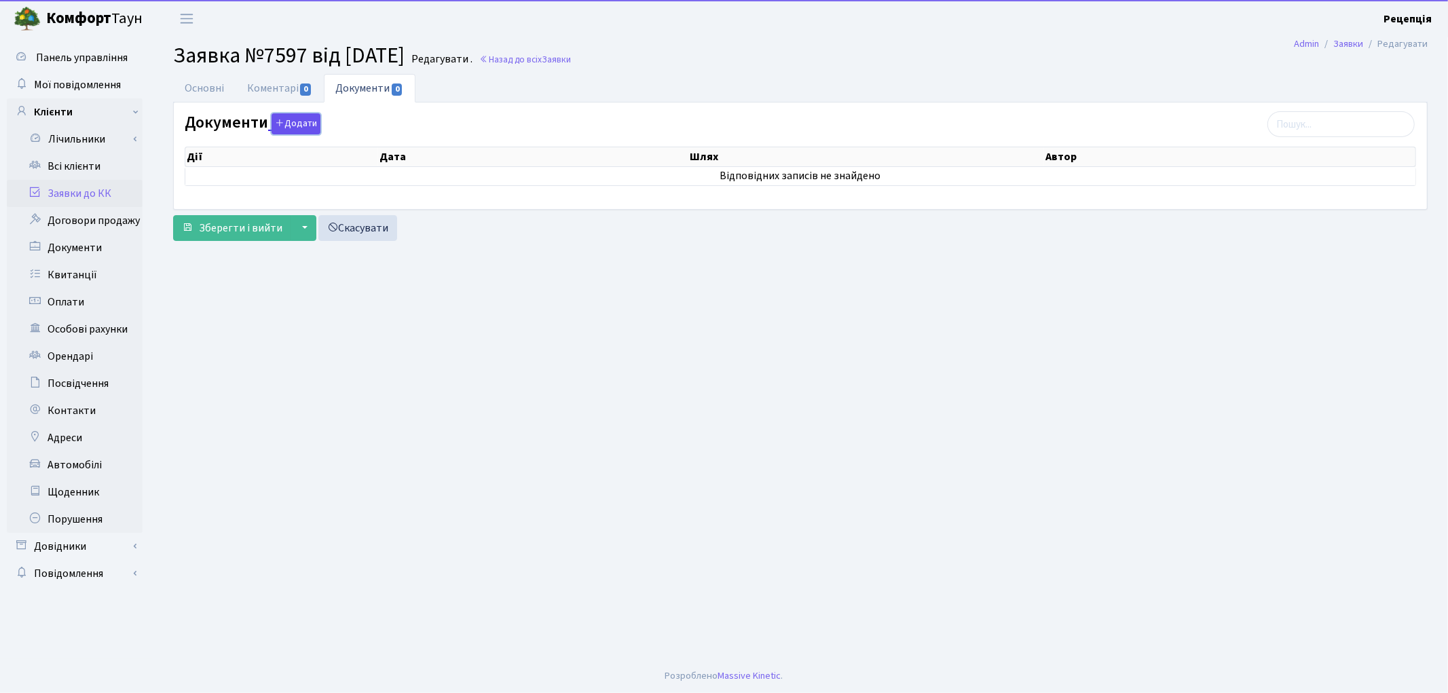
click at [301, 118] on button "Додати" at bounding box center [295, 123] width 49 height 21
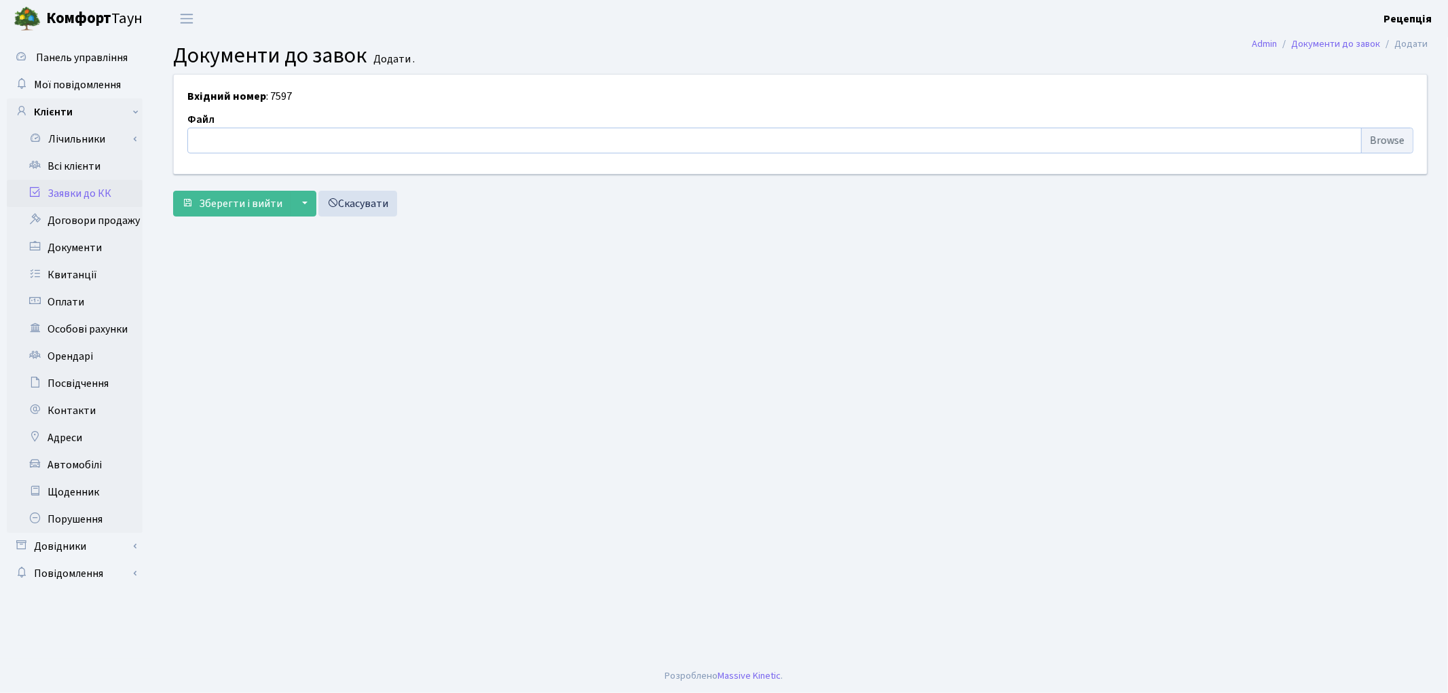
click at [1382, 136] on input "file" at bounding box center [800, 141] width 1226 height 26
type input "C:\fakepath\сканирование0614.pdf"
click at [253, 214] on button "Зберегти і вийти" at bounding box center [232, 204] width 118 height 26
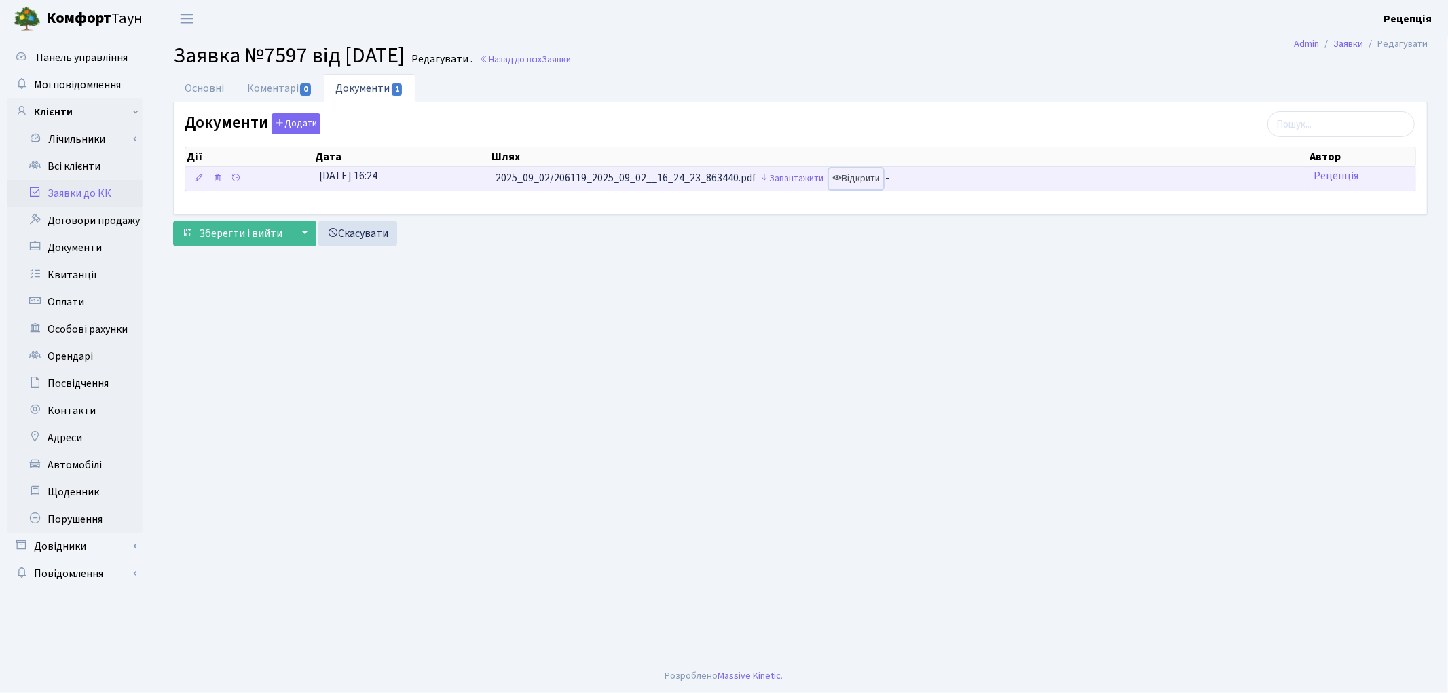
click at [870, 184] on link "Відкрити" at bounding box center [856, 178] width 54 height 21
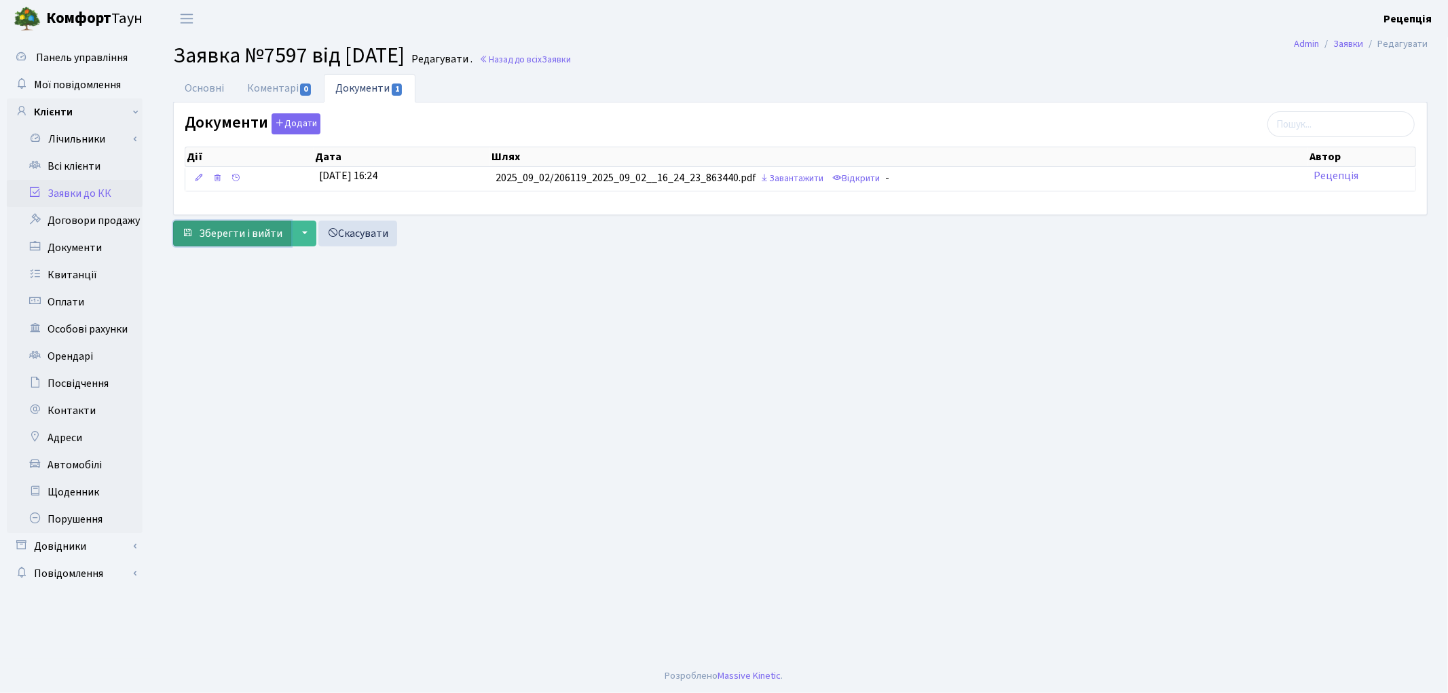
click at [233, 242] on button "Зберегти і вийти" at bounding box center [232, 234] width 118 height 26
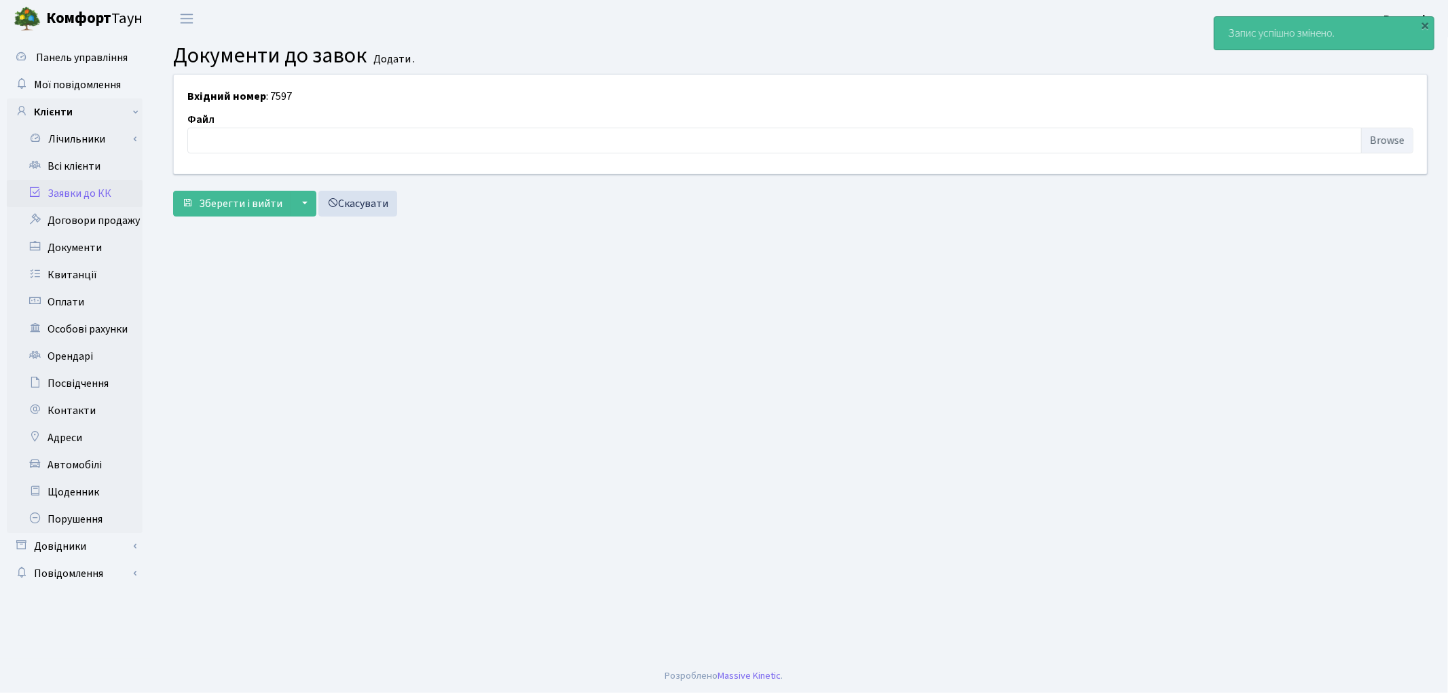
click at [98, 188] on link "Заявки до КК" at bounding box center [75, 193] width 136 height 27
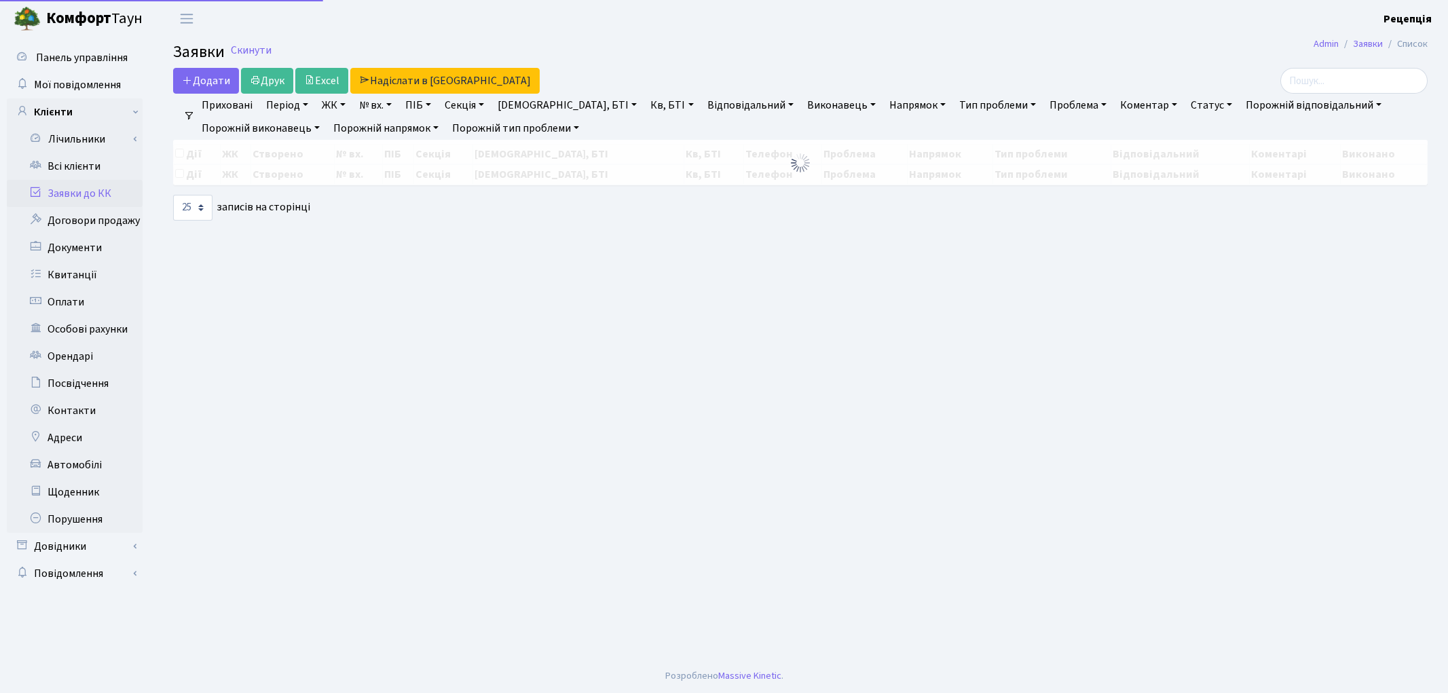
select select "25"
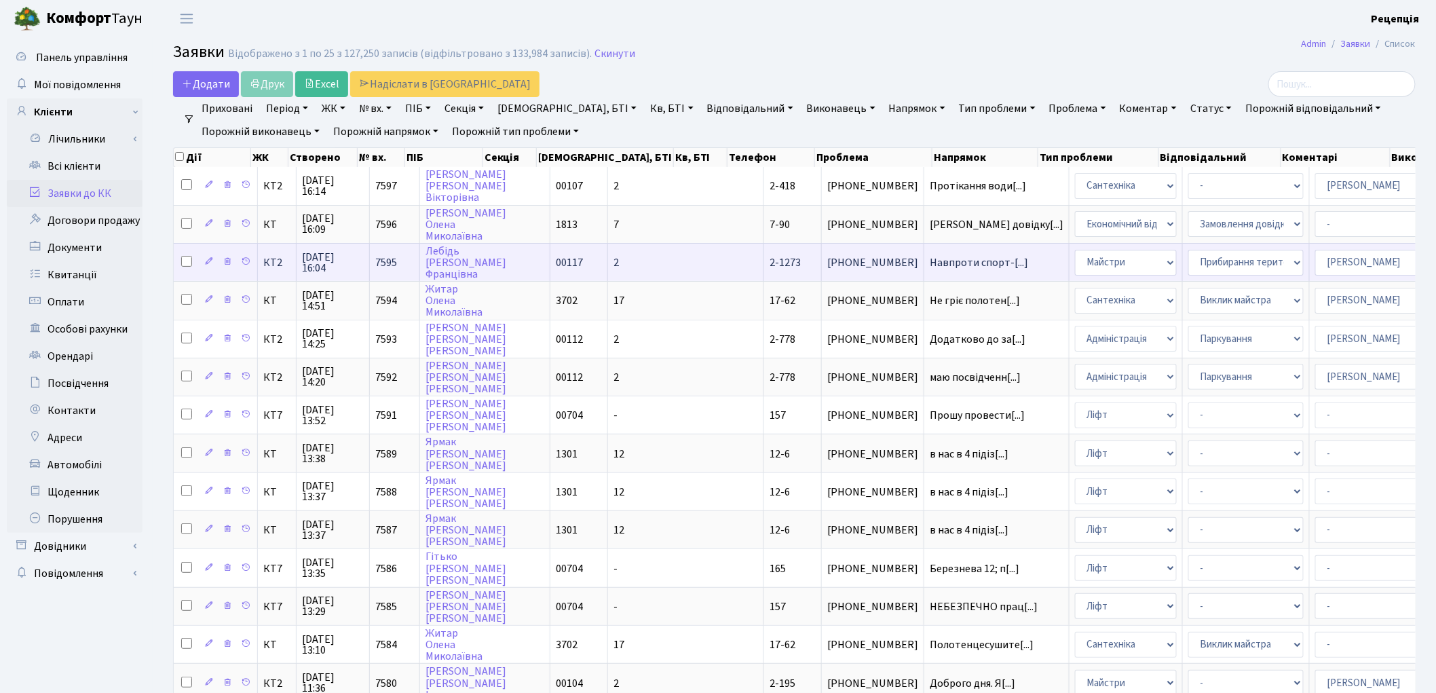
click at [608, 243] on td "2" at bounding box center [686, 262] width 156 height 38
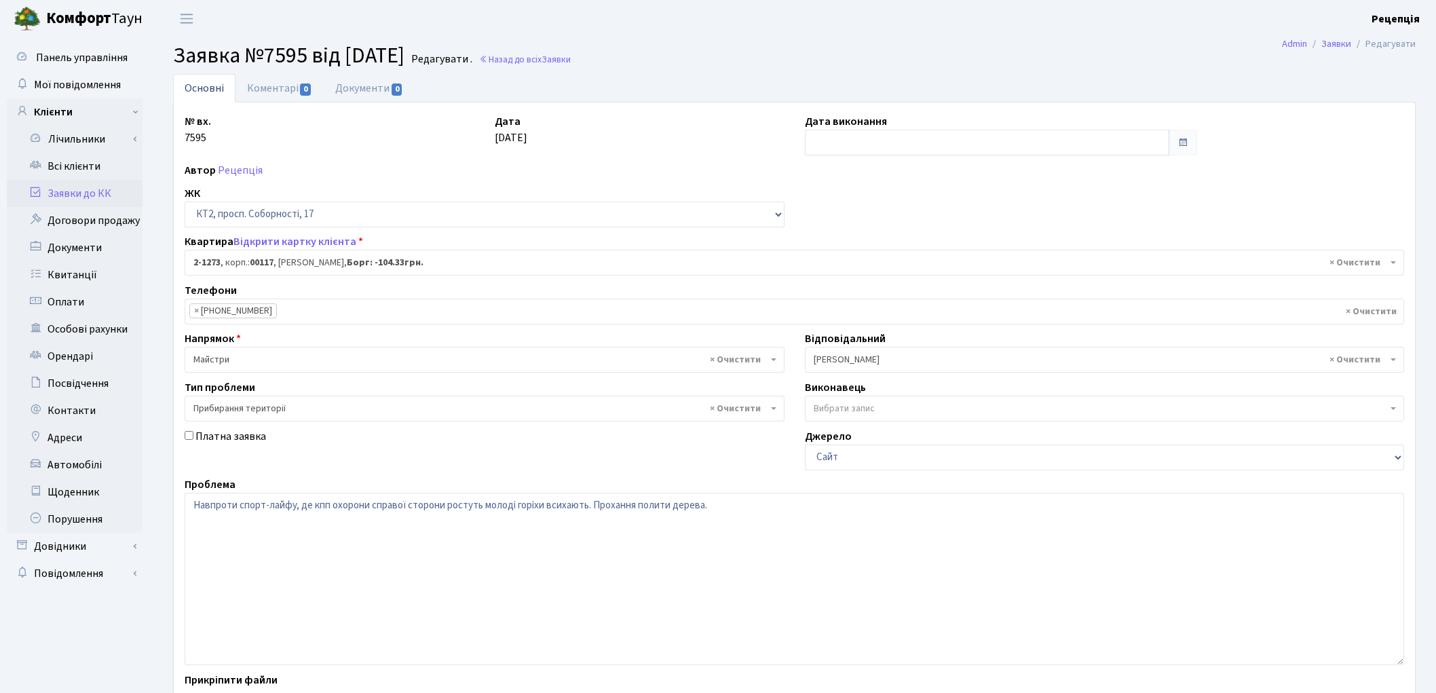
select select "12888"
select select "59"
click at [102, 195] on link "Заявки до КК" at bounding box center [75, 193] width 136 height 27
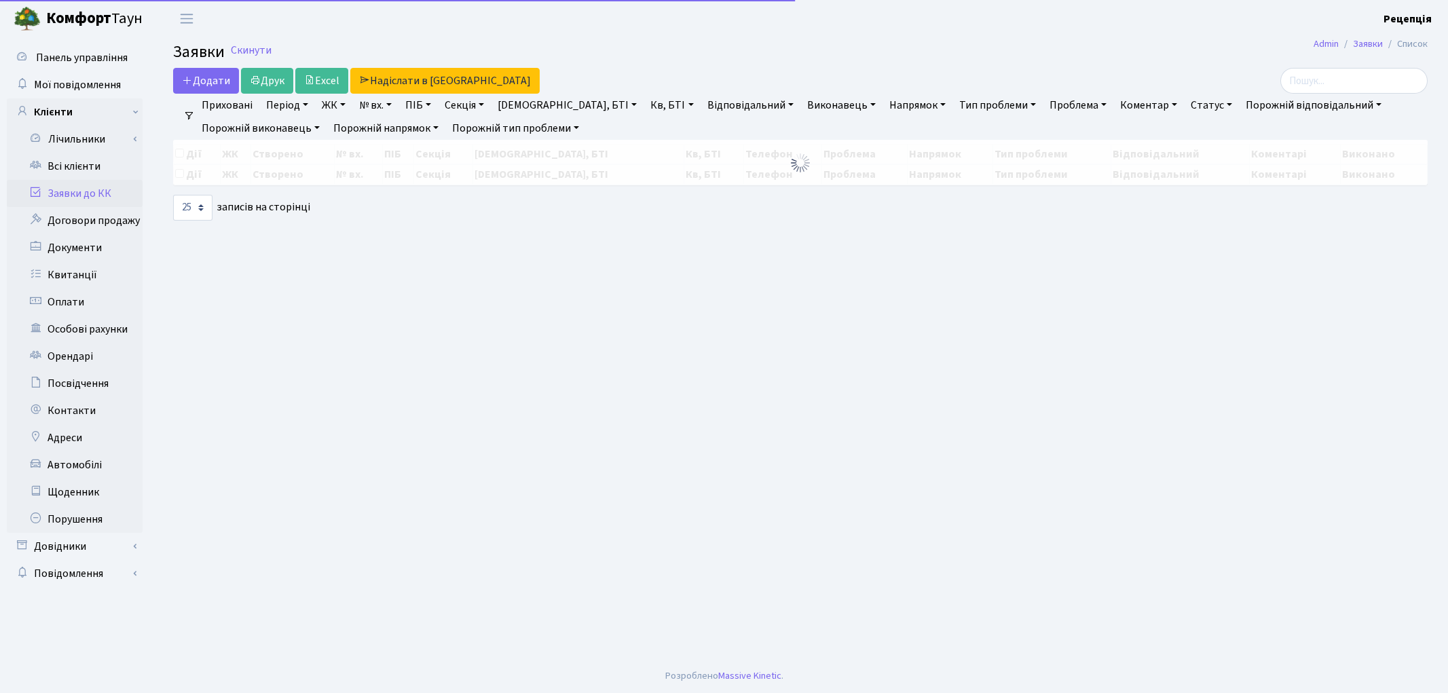
select select "25"
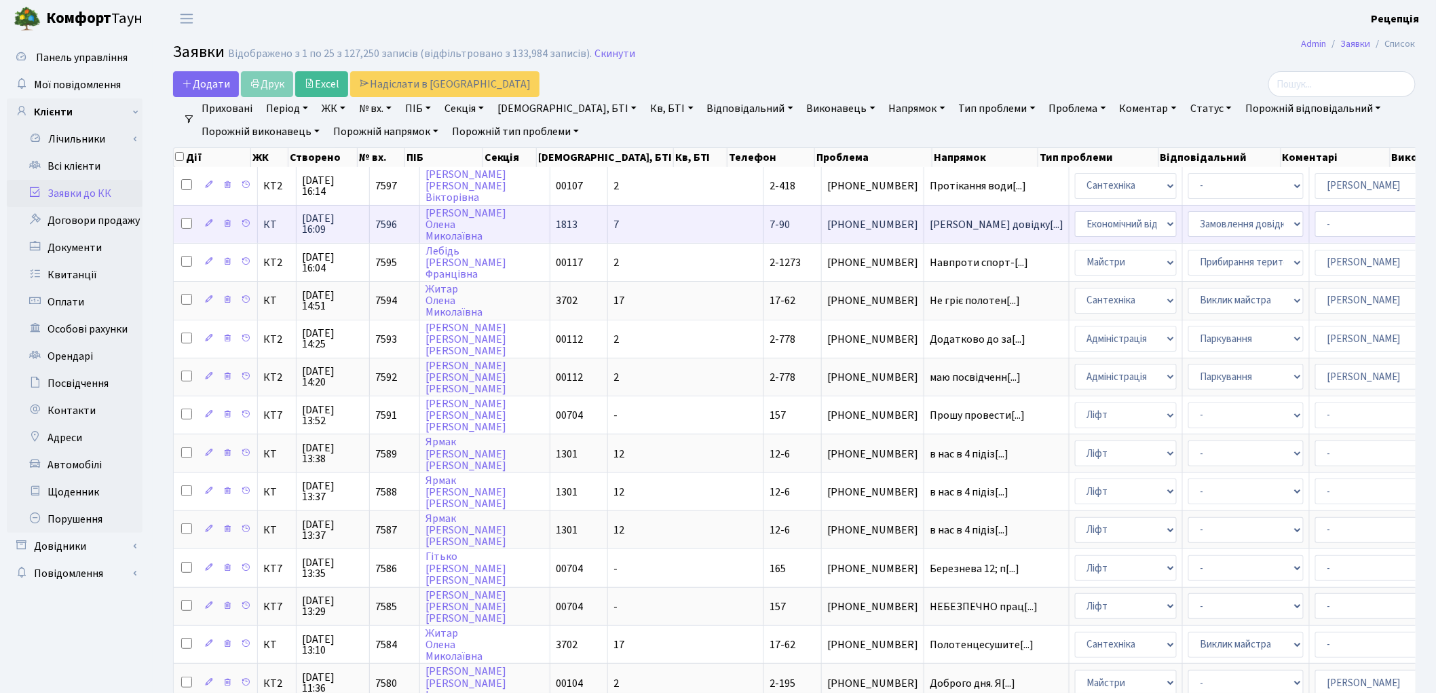
click at [622, 212] on td "7" at bounding box center [686, 224] width 156 height 38
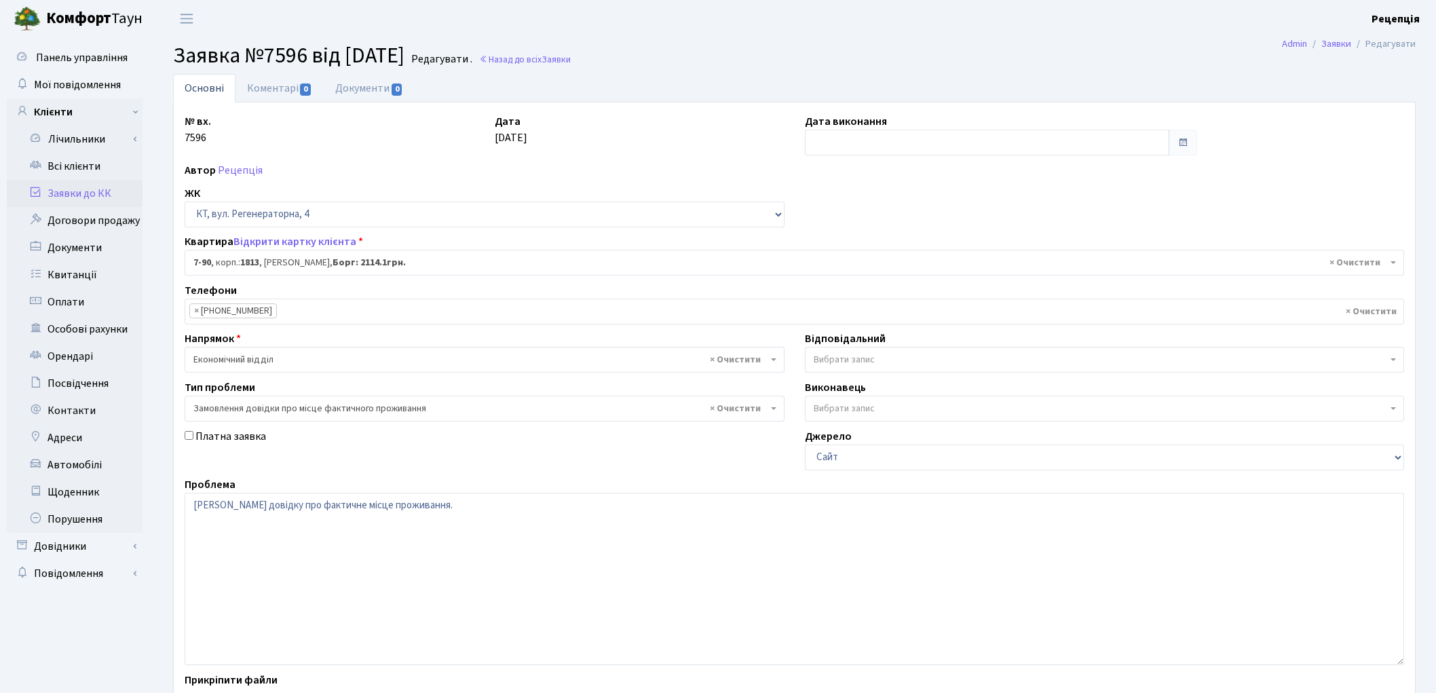
select select "5091"
select select "8"
click at [349, 88] on link "Документи 0" at bounding box center [369, 88] width 91 height 28
select select "25"
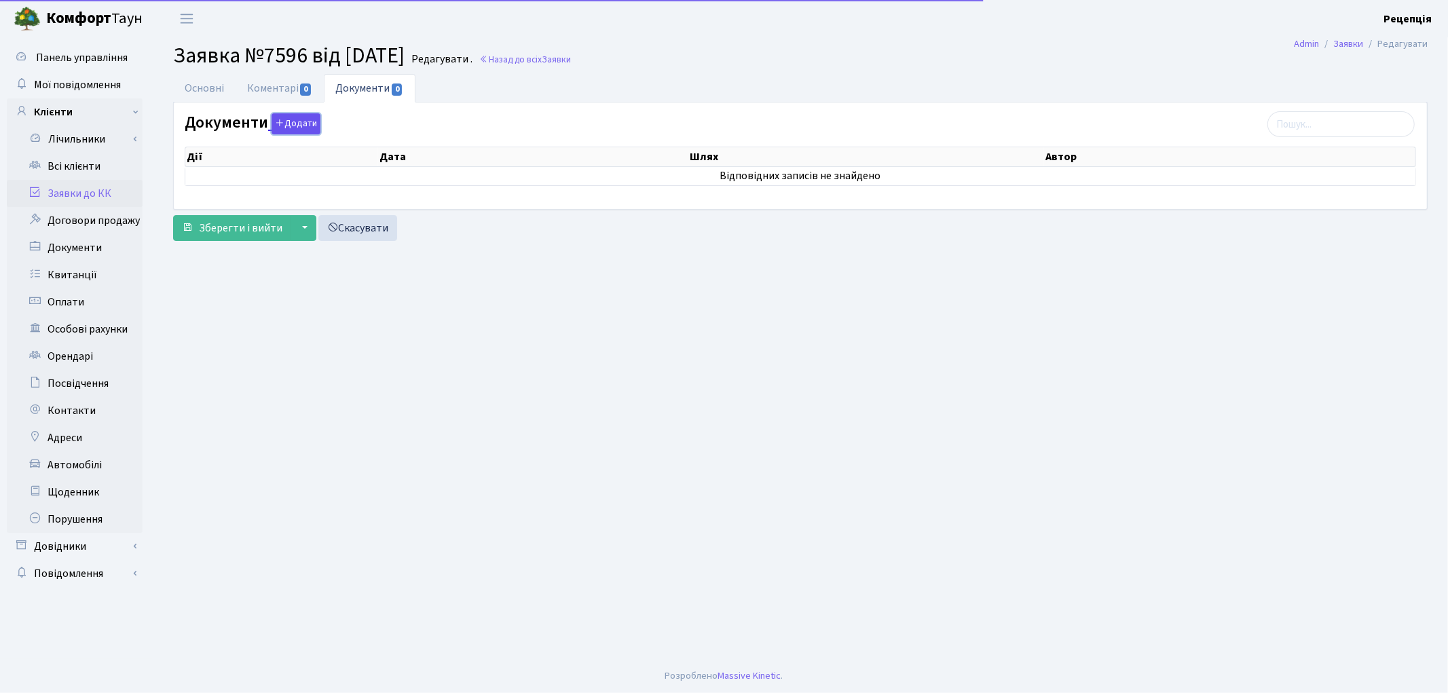
click at [304, 126] on button "Додати" at bounding box center [295, 123] width 49 height 21
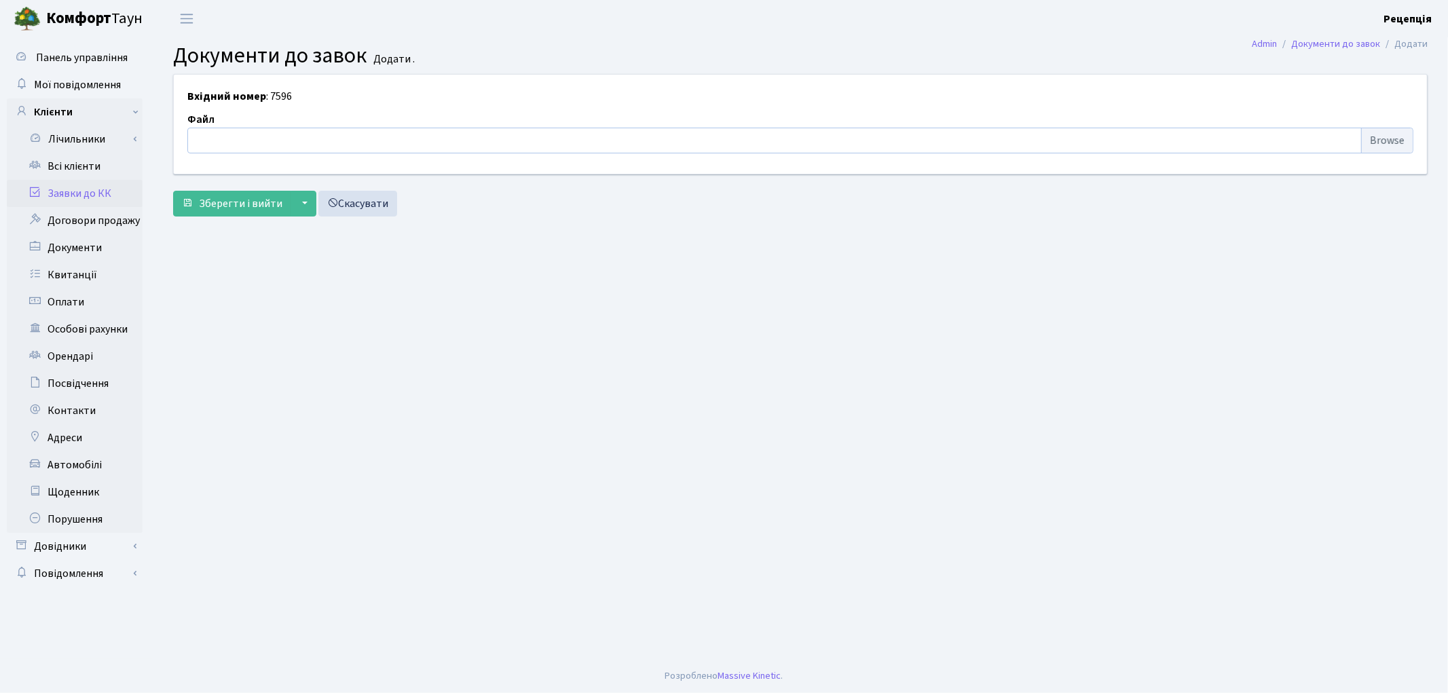
click at [1378, 144] on input "file" at bounding box center [800, 141] width 1226 height 26
type input "C:\fakepath\сканирование0615.pdf"
click at [220, 201] on span "Зберегти і вийти" at bounding box center [240, 203] width 83 height 15
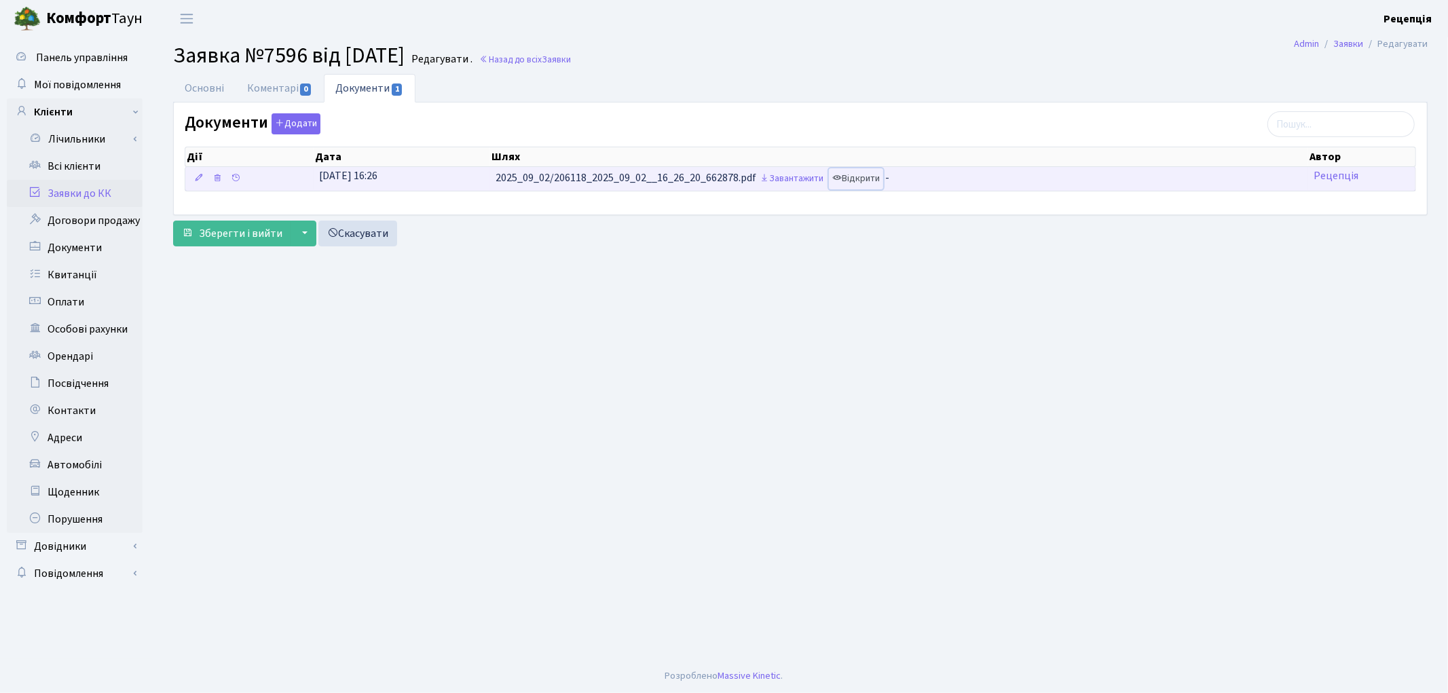
click at [871, 185] on link "Відкрити" at bounding box center [856, 178] width 54 height 21
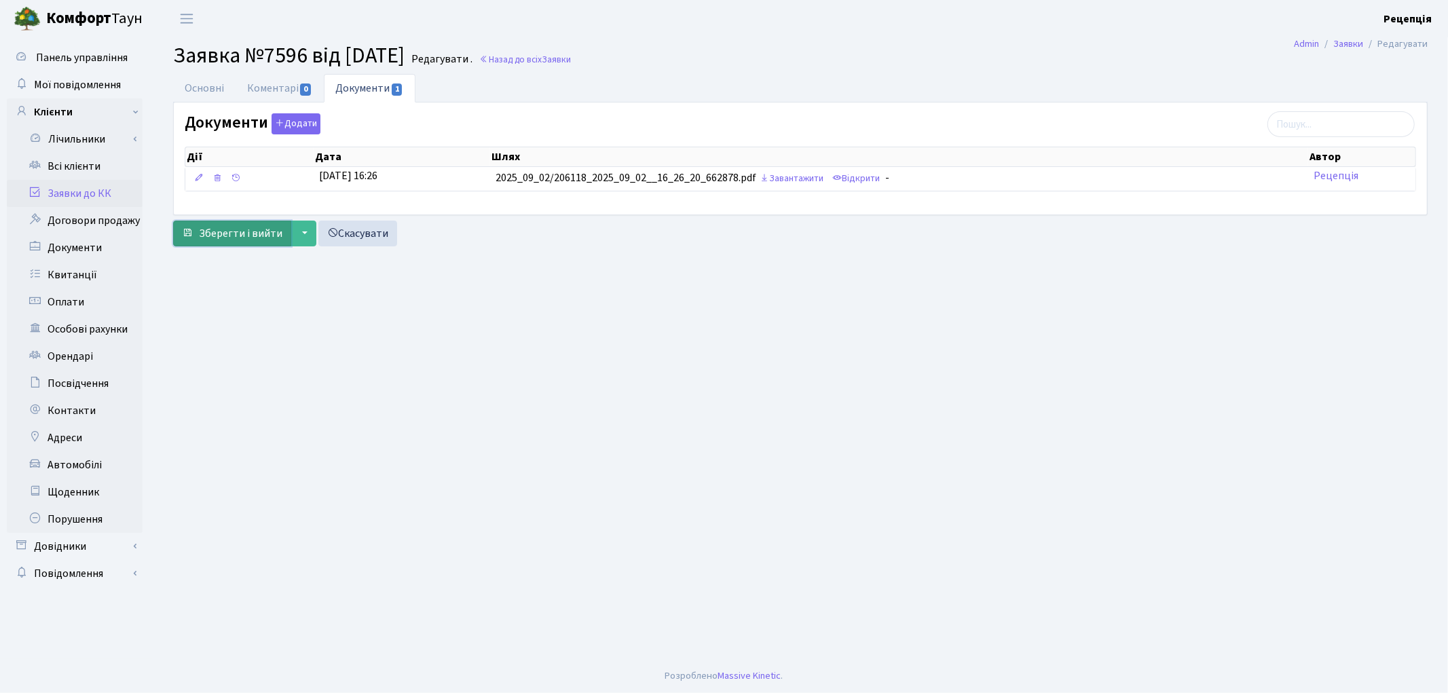
click at [258, 232] on span "Зберегти і вийти" at bounding box center [240, 233] width 83 height 15
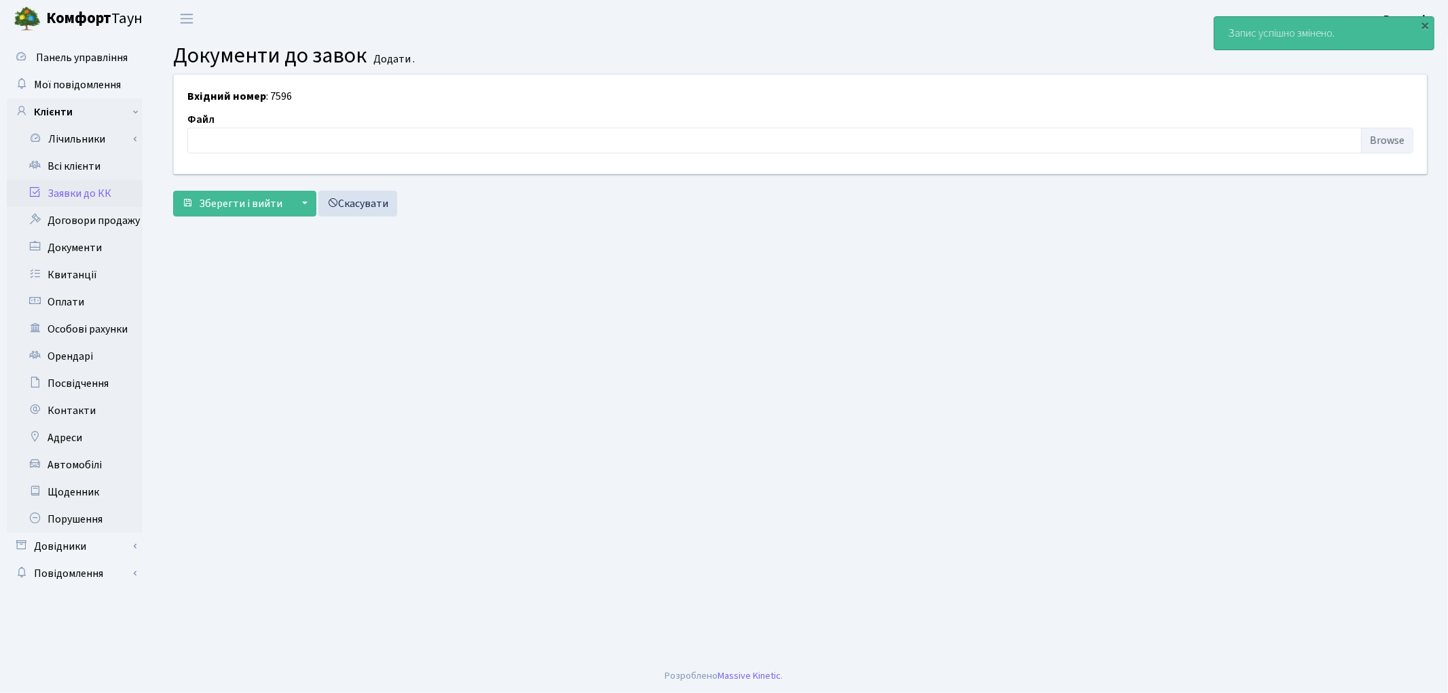
click at [114, 192] on link "Заявки до КК" at bounding box center [75, 193] width 136 height 27
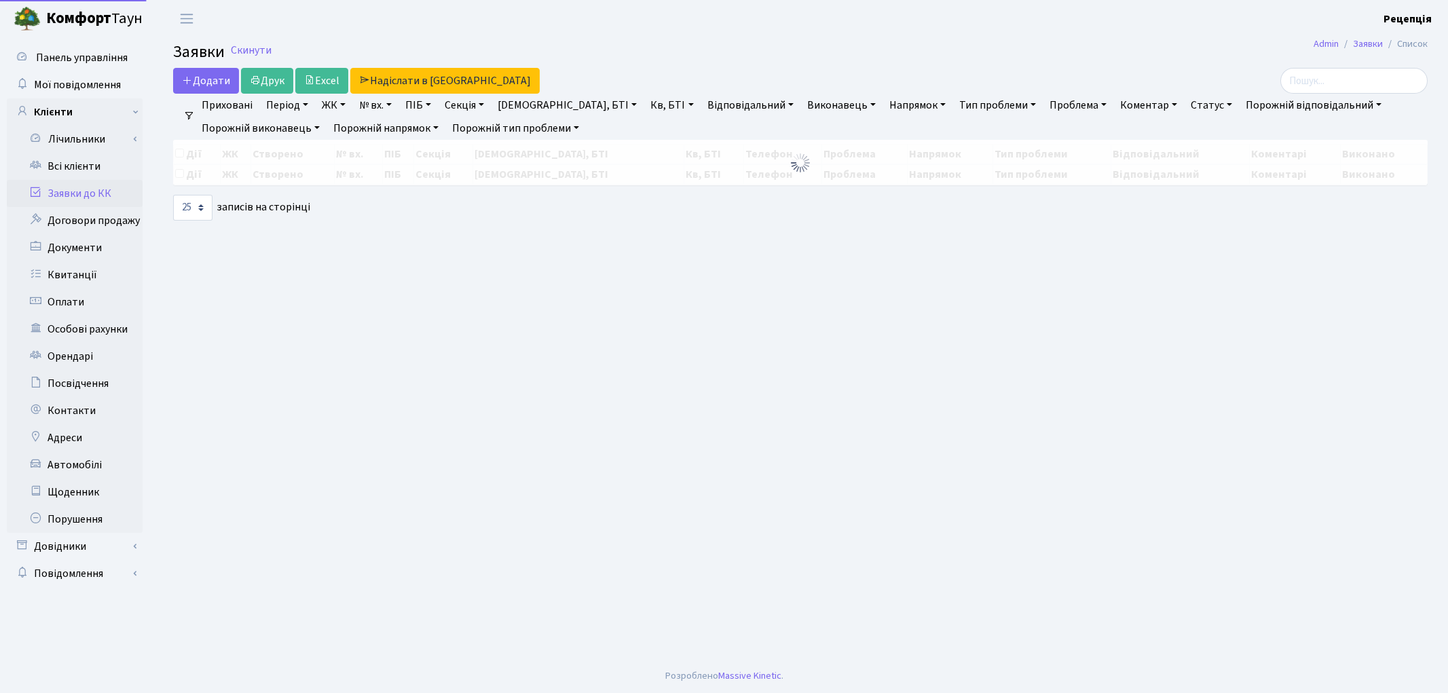
select select "25"
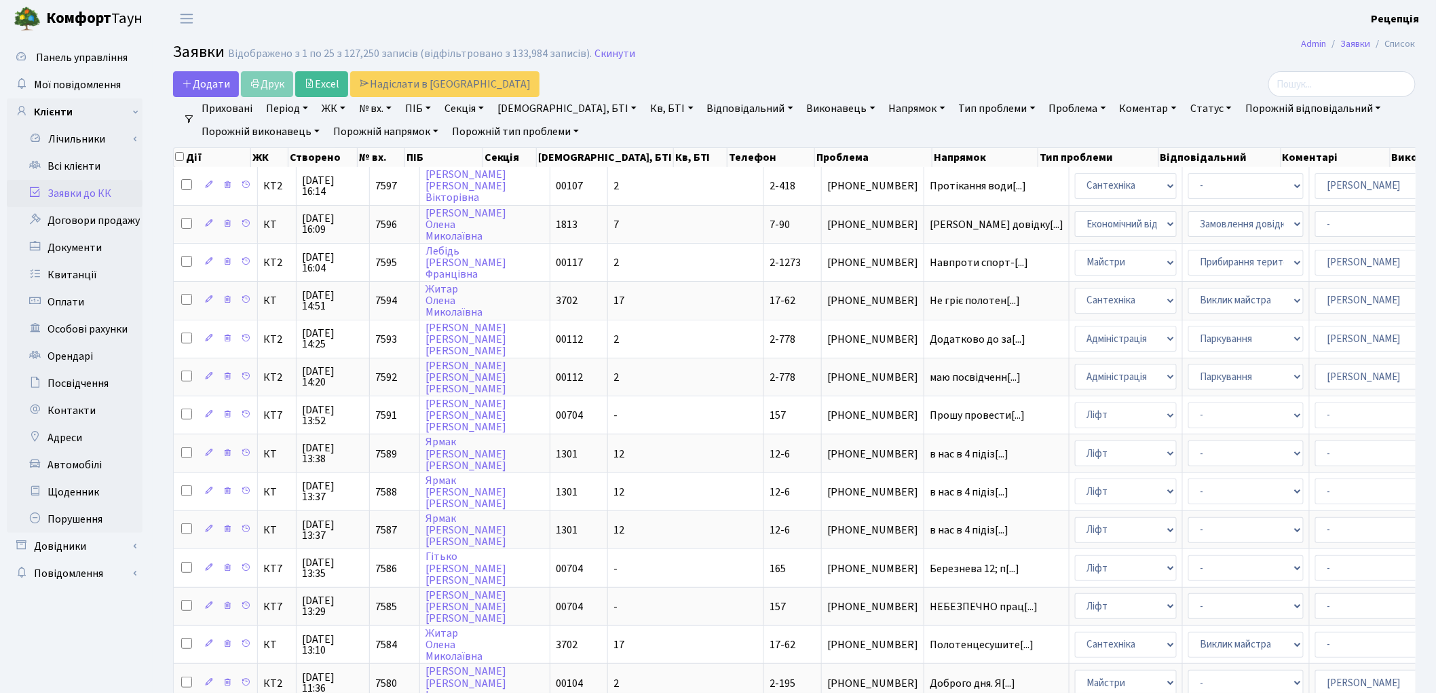
click at [884, 114] on link "Напрямок" at bounding box center [917, 108] width 67 height 23
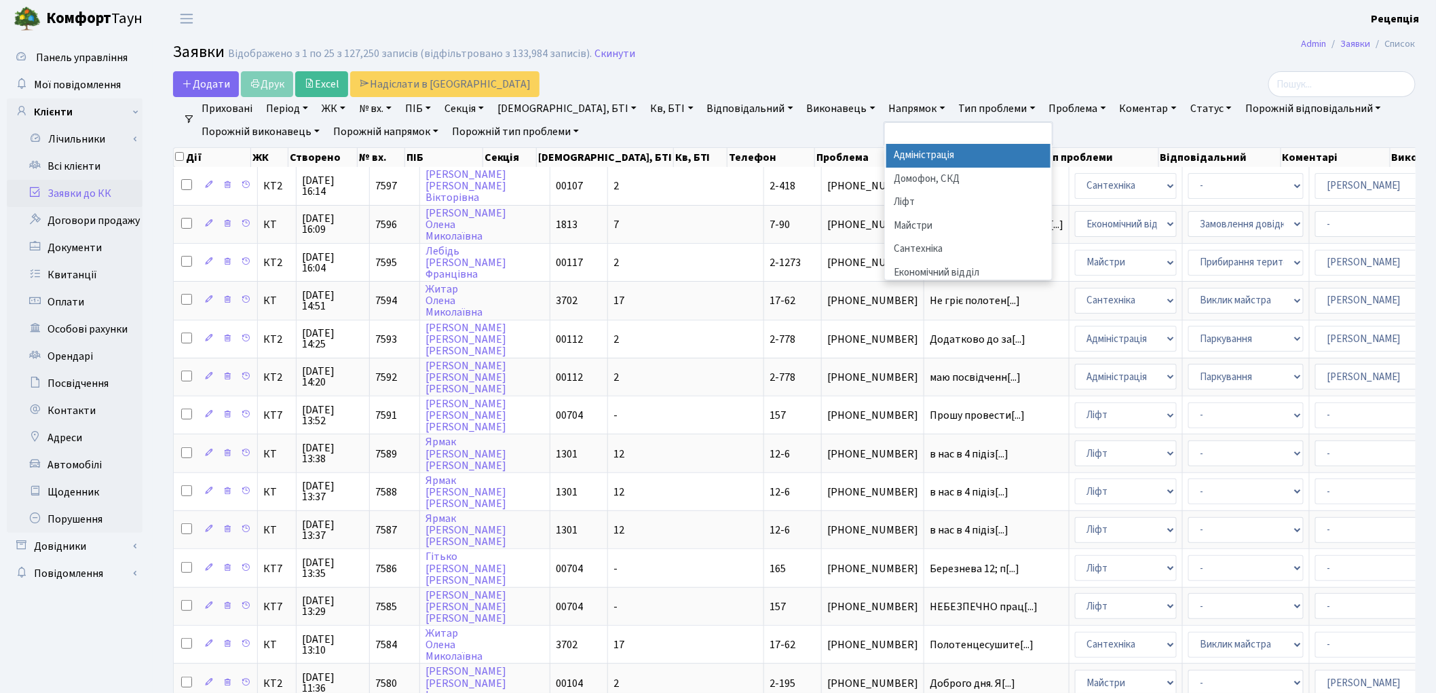
click at [884, 114] on link "Напрямок" at bounding box center [917, 108] width 67 height 23
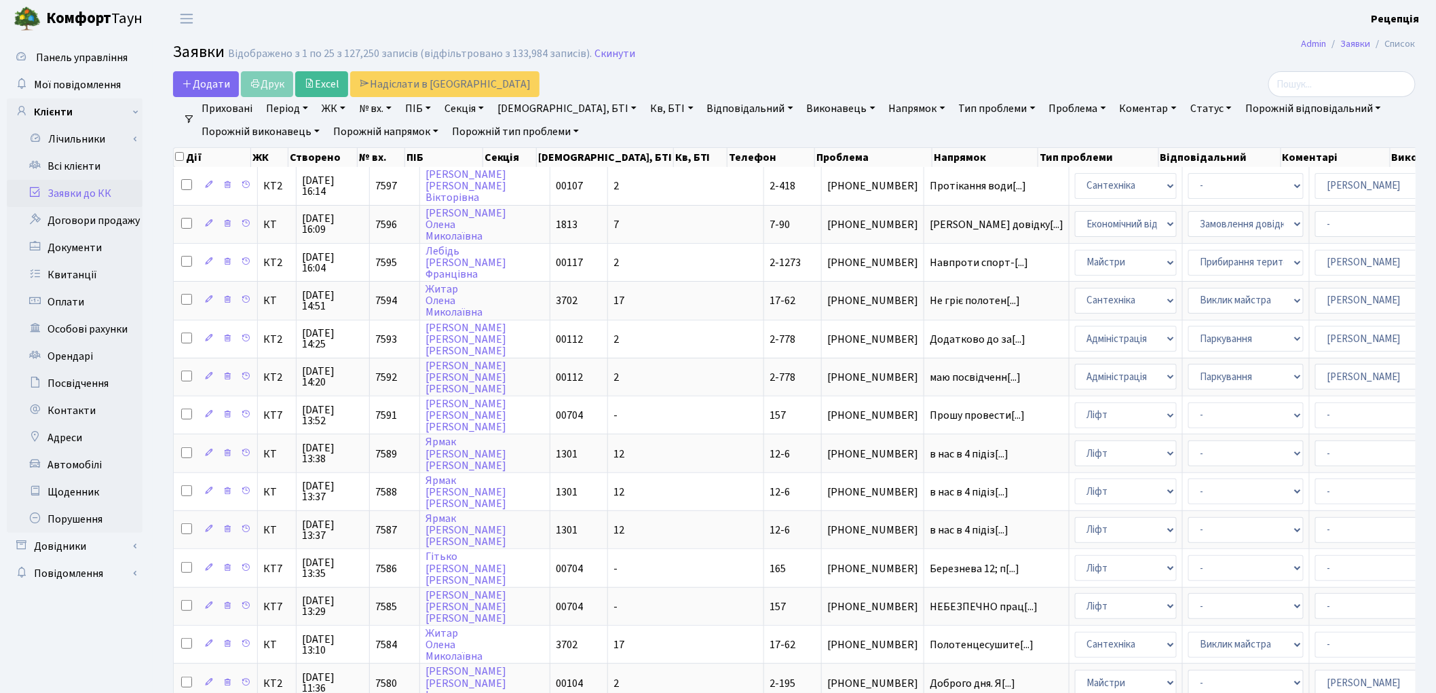
click at [884, 114] on link "Напрямок" at bounding box center [917, 108] width 67 height 23
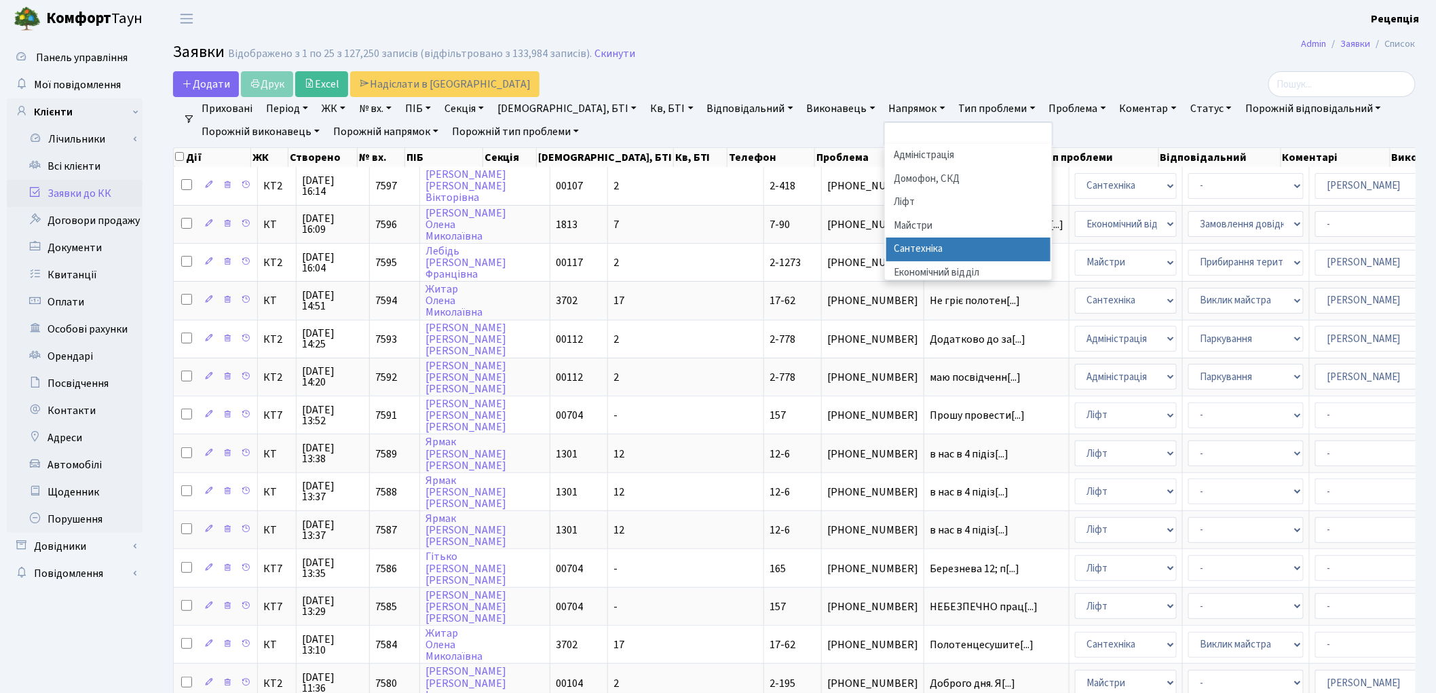
click at [886, 251] on li "Сантехніка" at bounding box center [968, 250] width 164 height 24
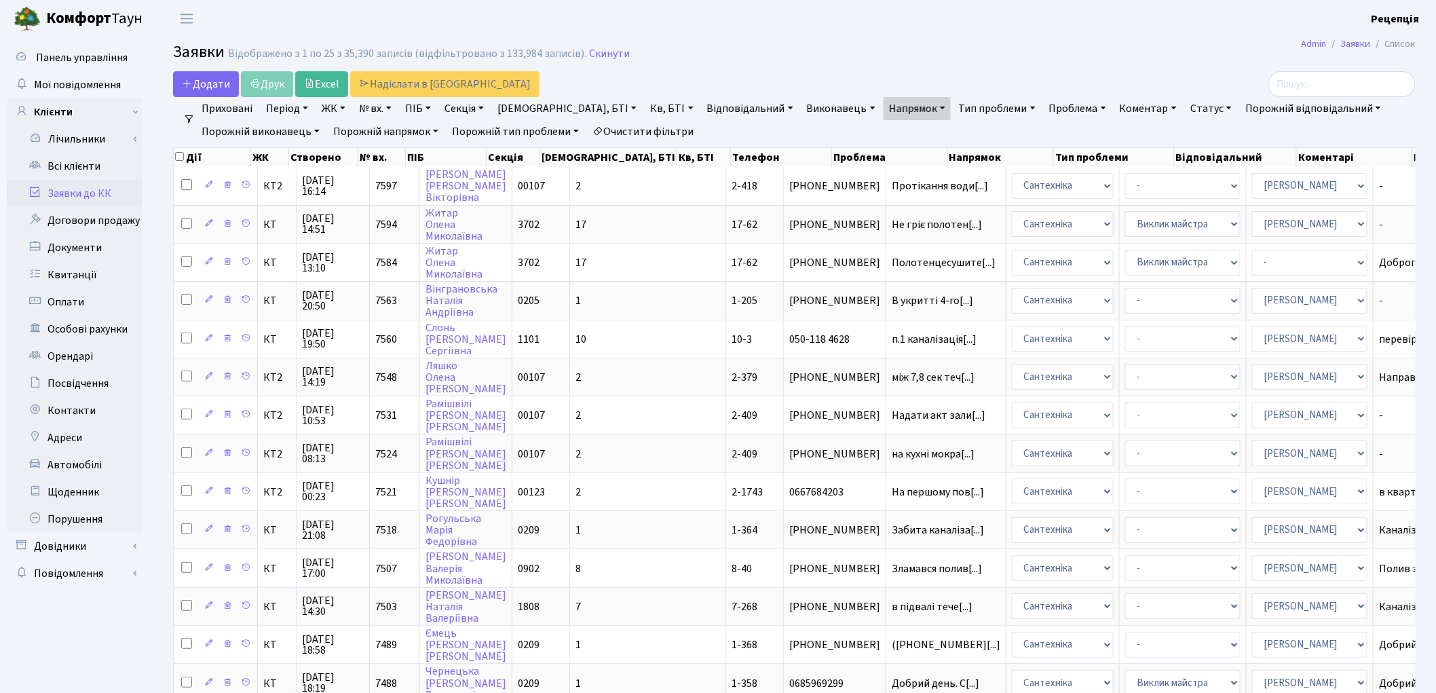
click at [671, 125] on link "Очистити фільтри" at bounding box center [643, 131] width 112 height 23
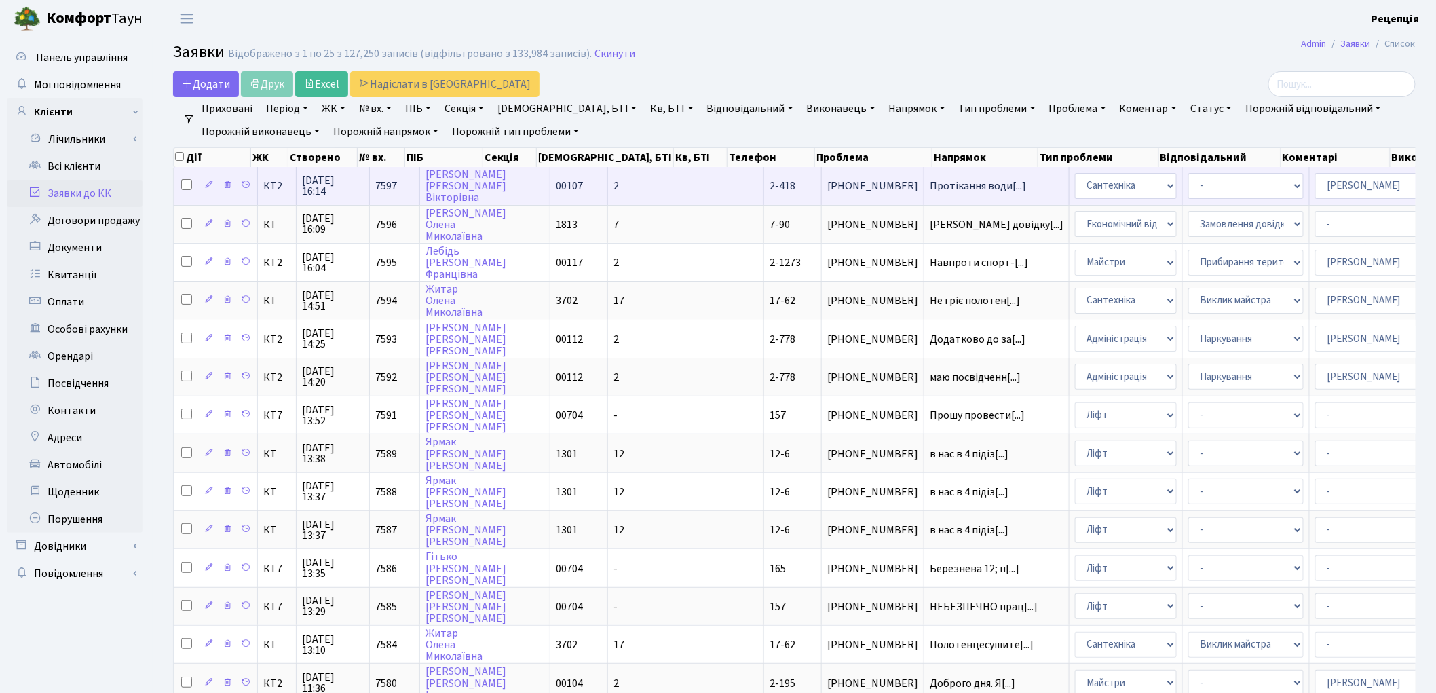
click at [764, 181] on td "2-418" at bounding box center [793, 185] width 58 height 37
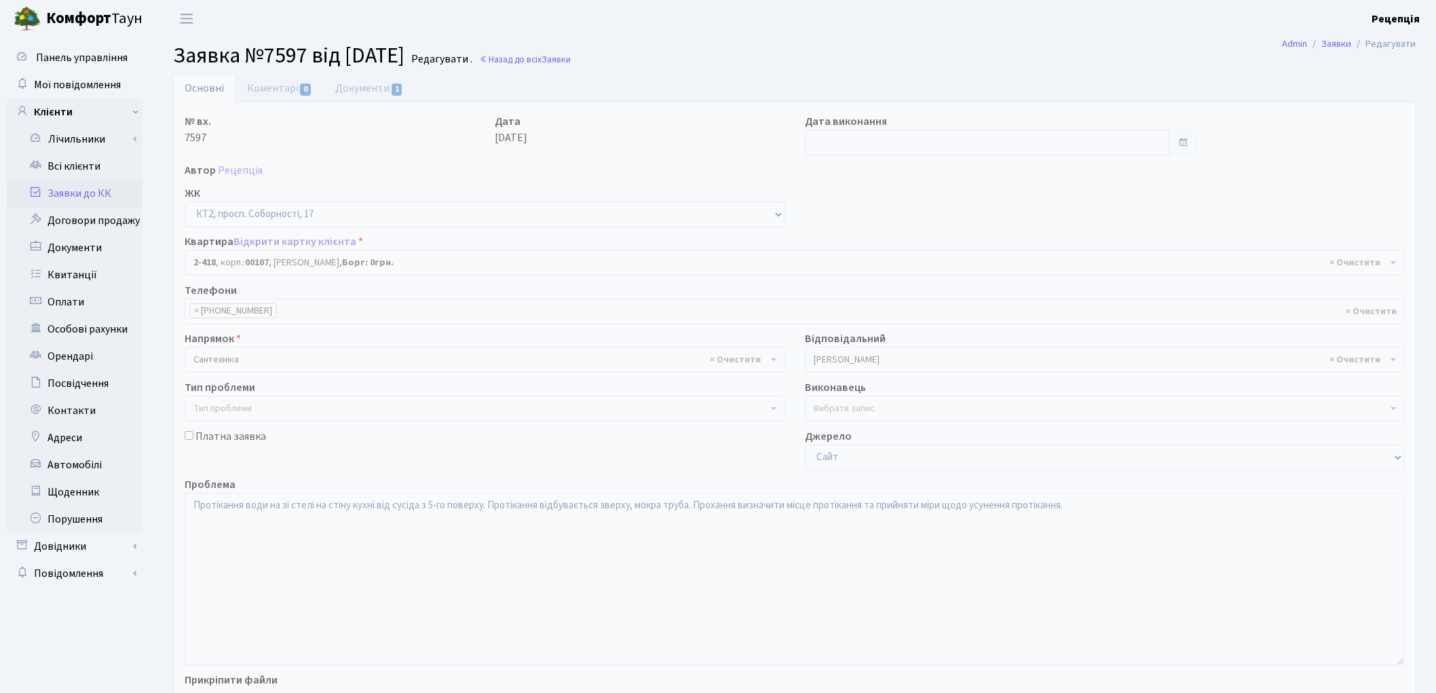
select select "15469"
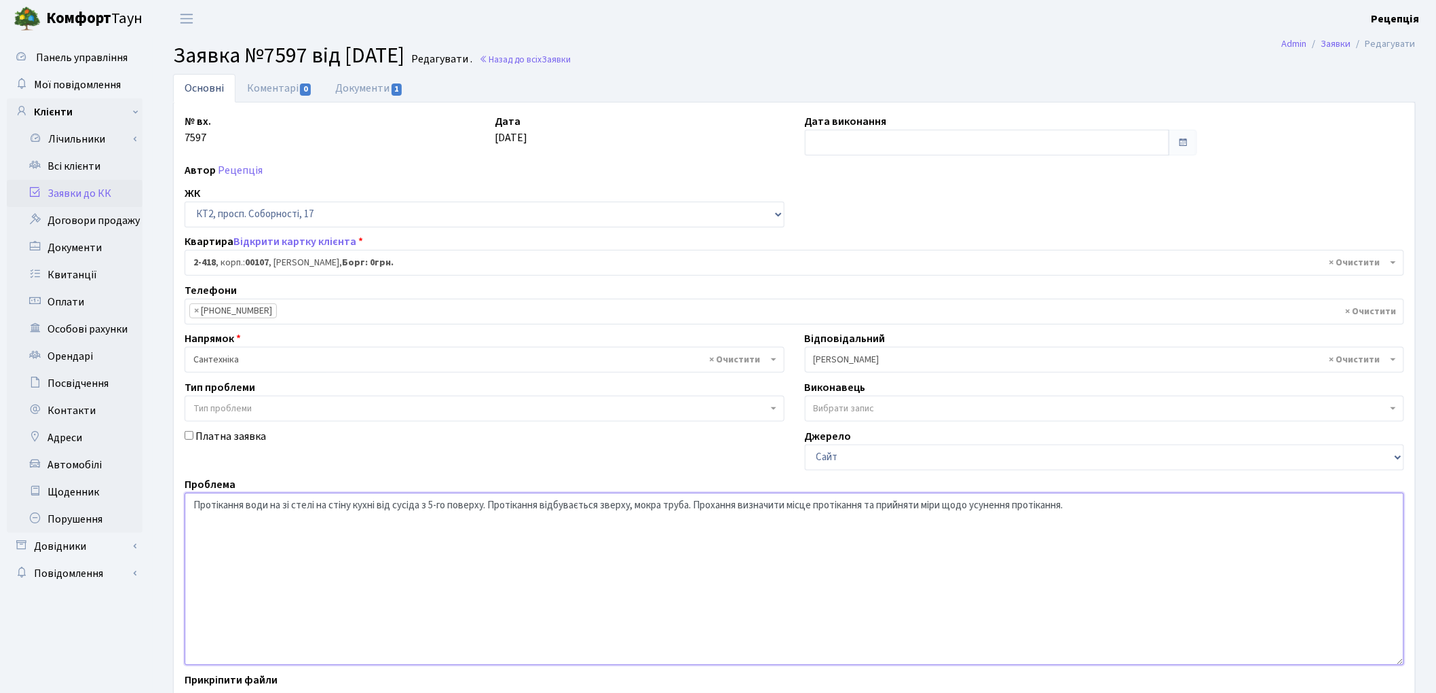
click at [282, 503] on textarea "Протікання води на зі стелі на стіну кухні від сусіда з 5-го поверху. Протіканн…" at bounding box center [795, 579] width 1220 height 172
click at [274, 506] on textarea "Протікання води на зі стелі на стіну кухні від сусіда з 5-го поверху. Протіканн…" at bounding box center [795, 579] width 1220 height 172
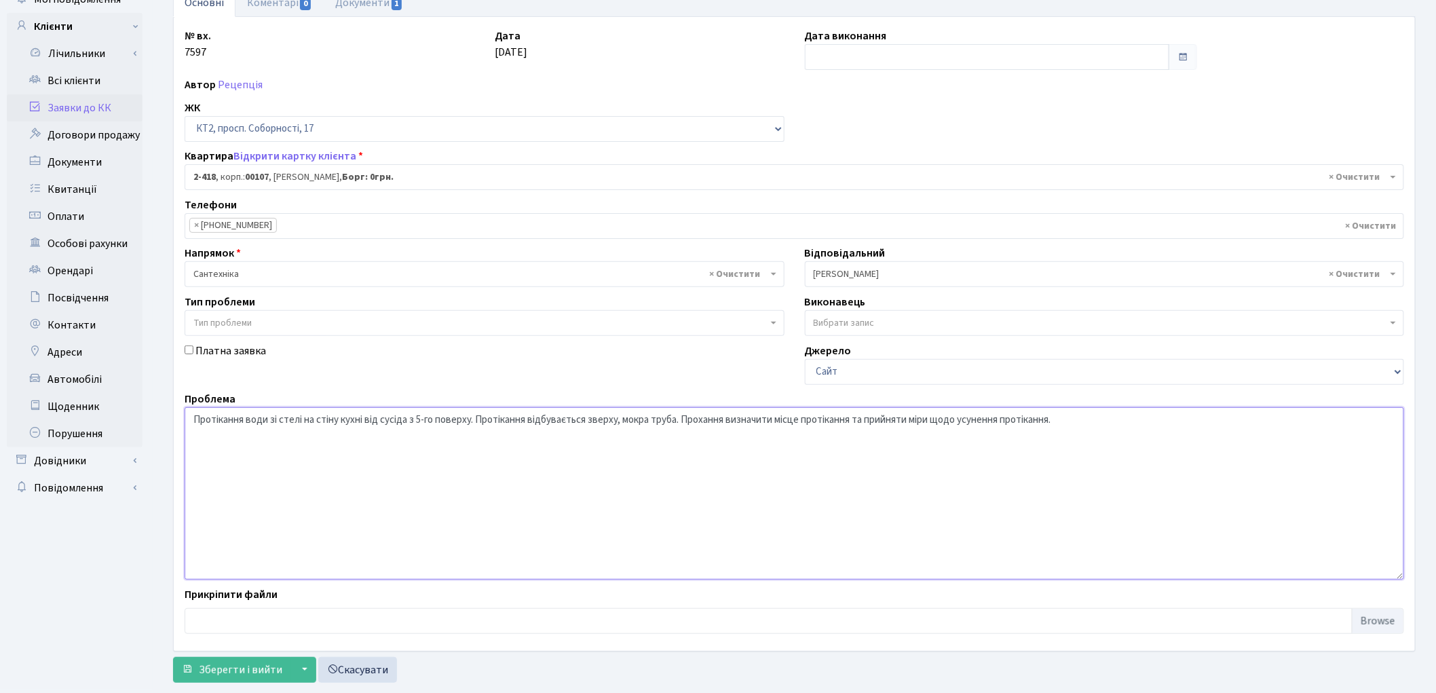
scroll to position [105, 0]
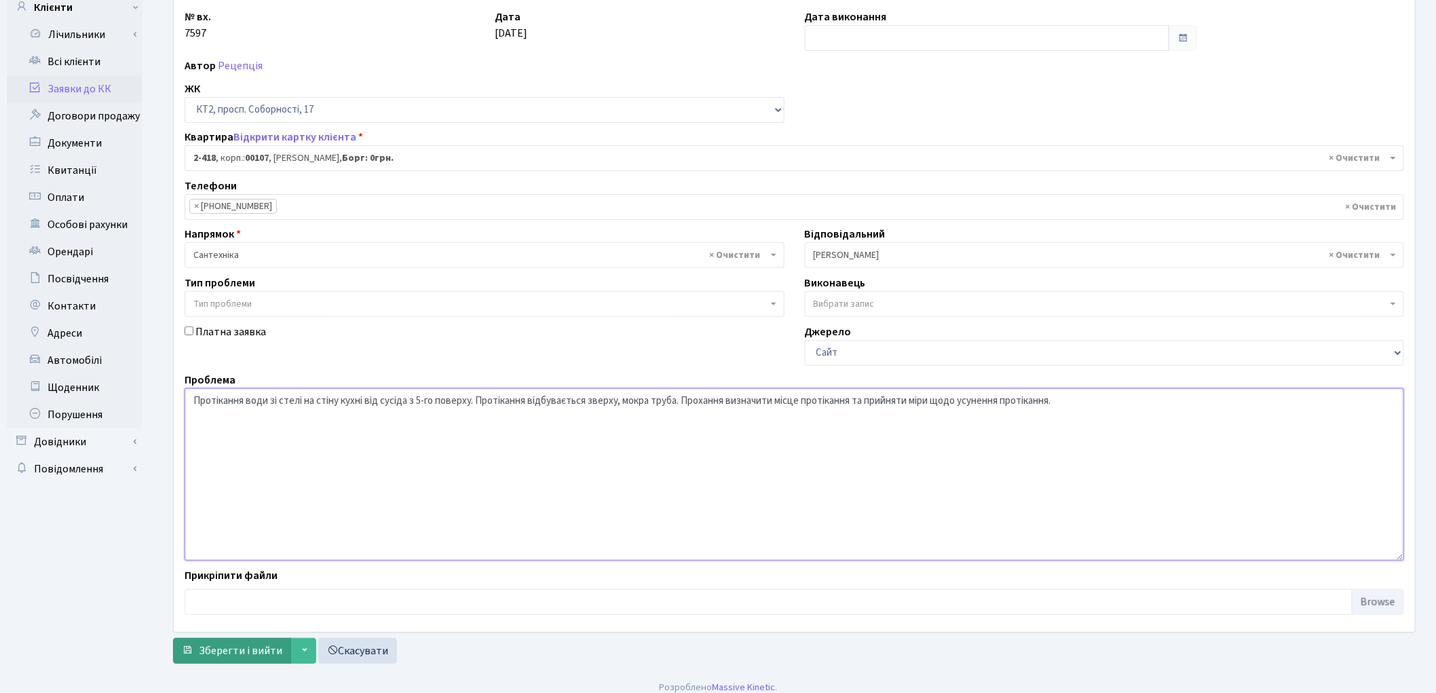
type textarea "Протікання води зі стелі на стіну кухні від сусіда з 5-го поверху. Протікання в…"
click at [214, 650] on span "Зберегти і вийти" at bounding box center [240, 650] width 83 height 15
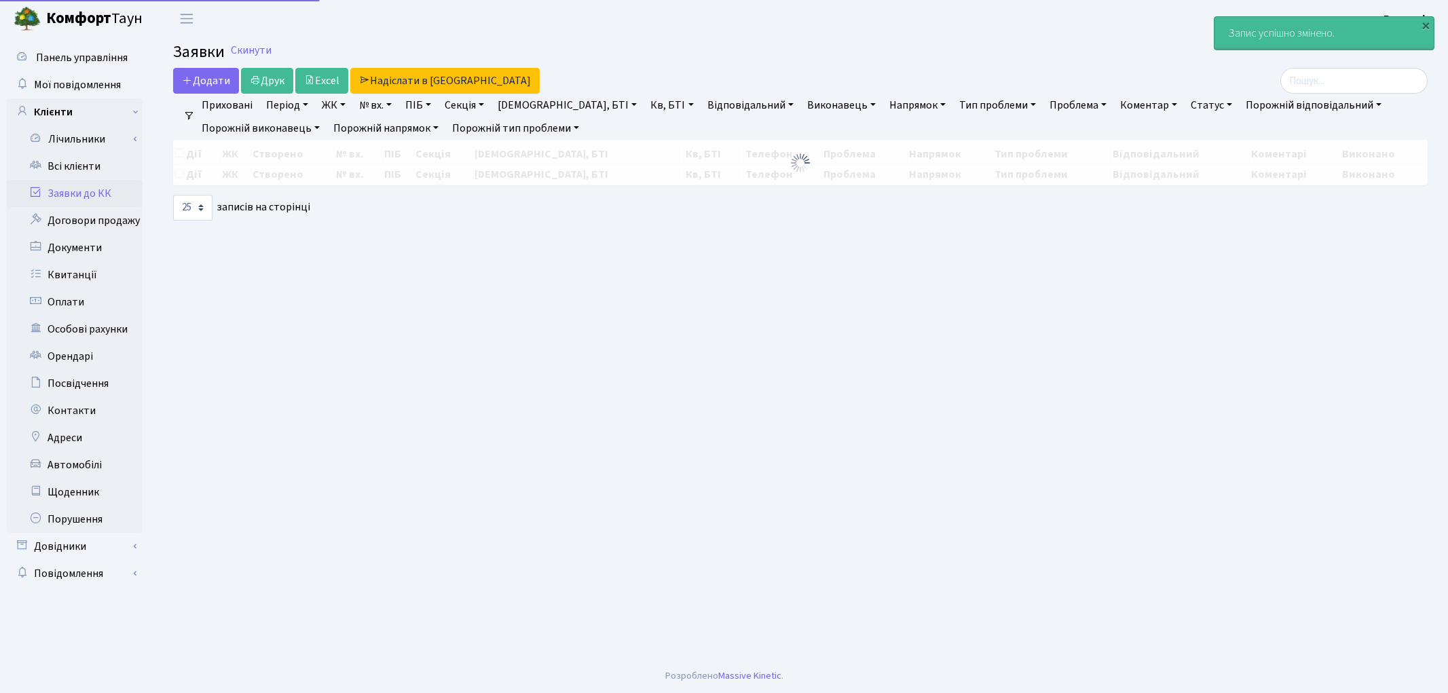
select select "25"
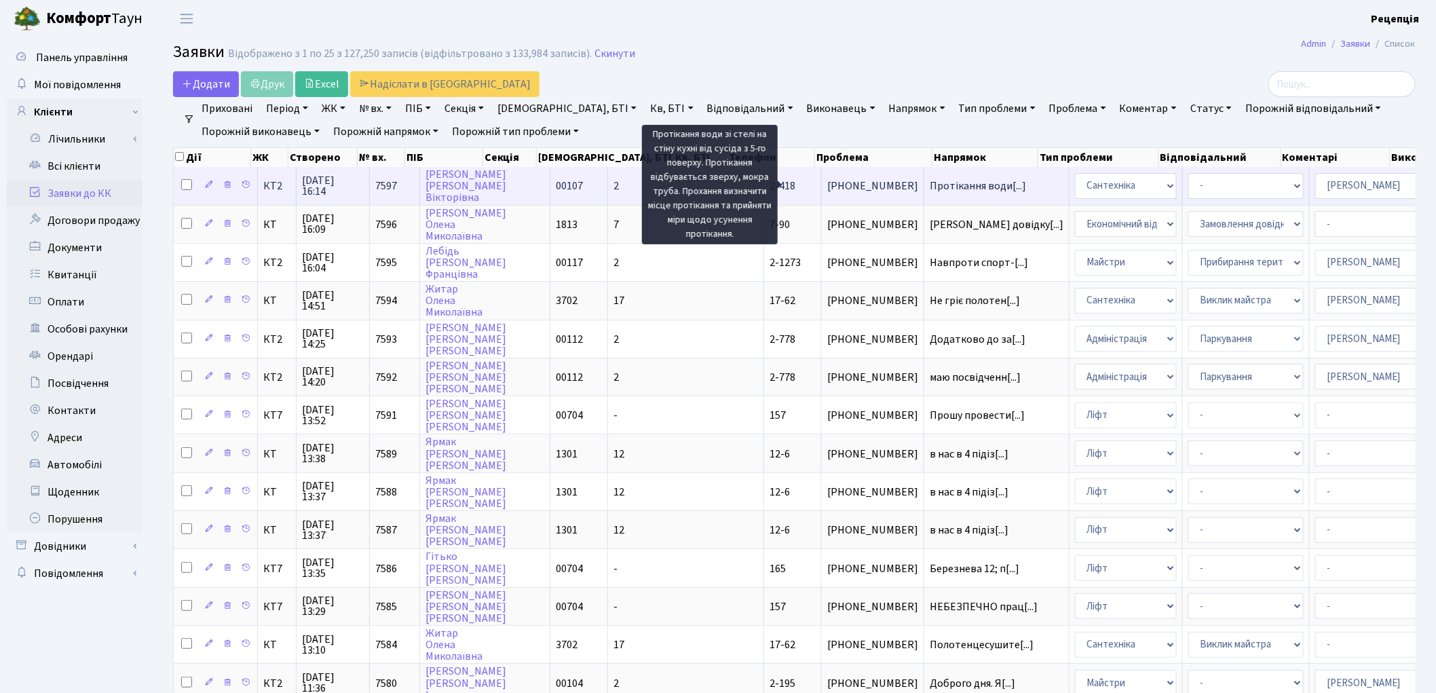
click at [930, 189] on span "Протікання води[...]" at bounding box center [978, 185] width 96 height 15
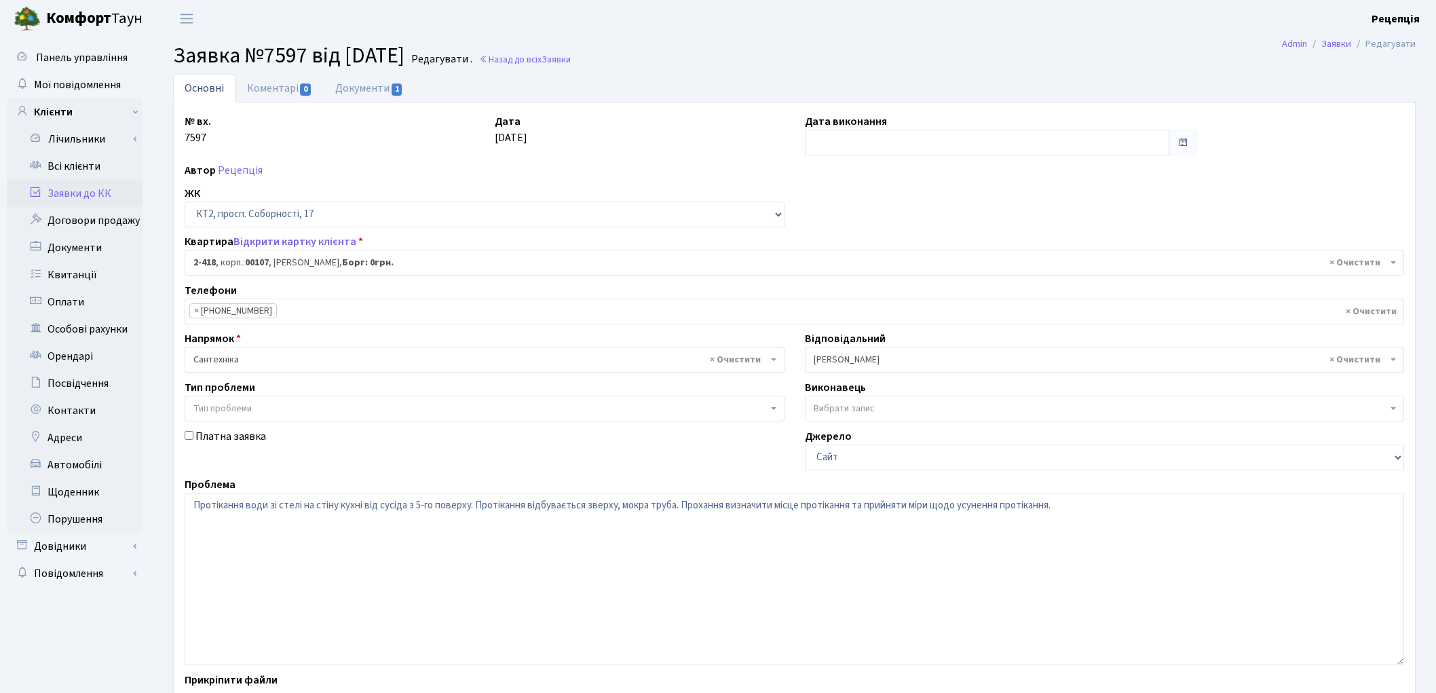
select select "15469"
click at [379, 506] on textarea "Протікання води зі стелі на стіну кухні від сусіда з 5-го поверху. Протікання в…" at bounding box center [795, 579] width 1220 height 172
click at [369, 506] on textarea "Протікання води зі стелі на стіну кухні від сусіда з 5-го поверху. Протікання в…" at bounding box center [795, 579] width 1220 height 172
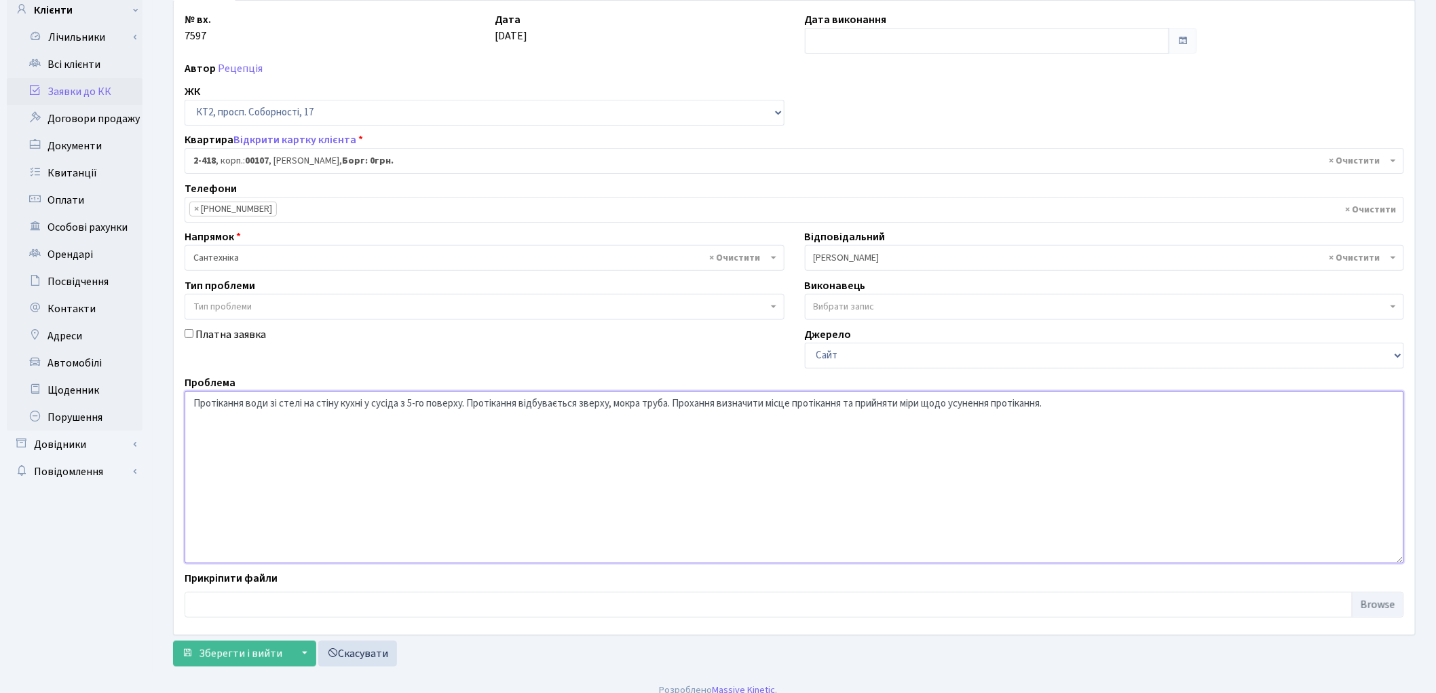
scroll to position [117, 0]
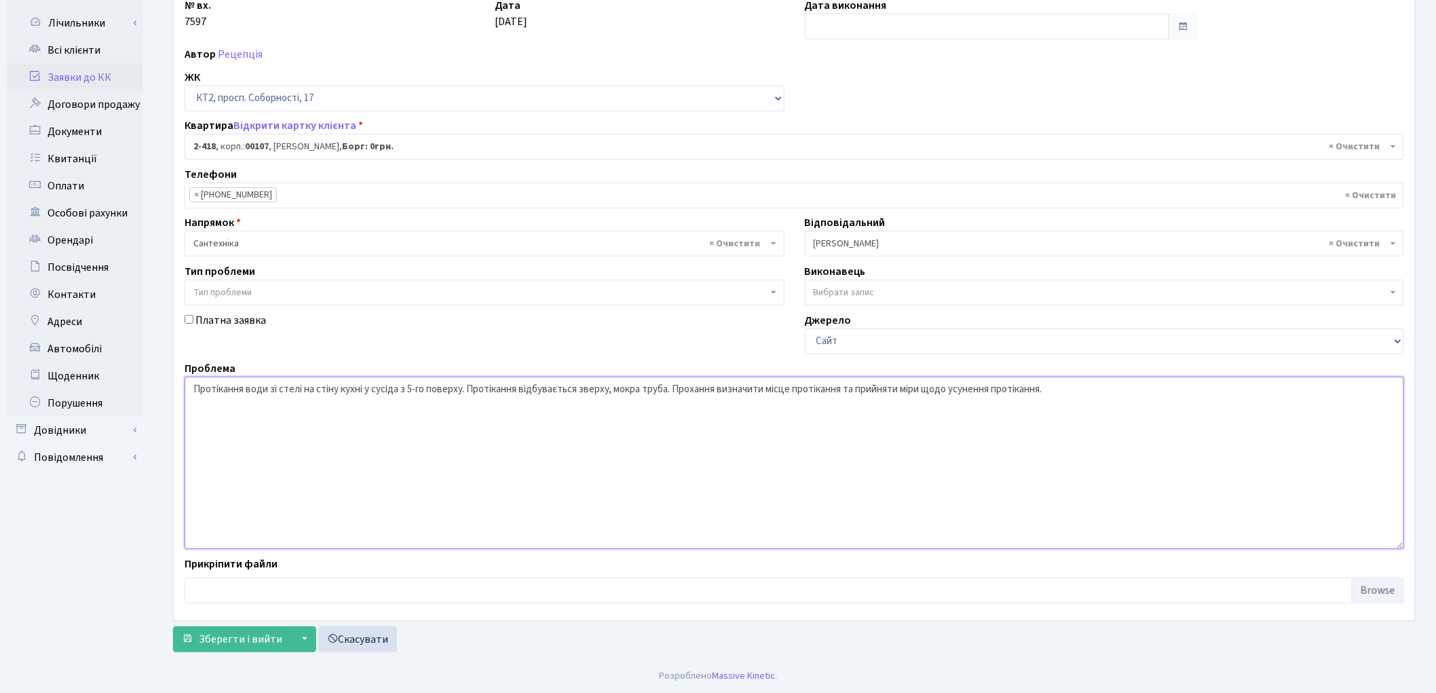
click at [467, 388] on textarea "Протікання води зі стелі на стіну кухні від сусіда з 5-го поверху. Протікання в…" at bounding box center [795, 463] width 1220 height 172
click at [529, 385] on textarea "Протікання води зі стелі на стіну кухні від сусіда з 5-го поверху. Протікання в…" at bounding box center [795, 463] width 1220 height 172
click at [482, 388] on textarea "Протікання води зі стелі на стіну кухні від сусіда з 5-го поверху. Протікання в…" at bounding box center [795, 463] width 1220 height 172
click at [525, 390] on textarea "Протікання води зі стелі на стіну кухні від сусіда з 5-го поверху. Протікання в…" at bounding box center [795, 463] width 1220 height 172
click at [523, 390] on textarea "Протікання води зі стелі на стіну кухні від сусіда з 5-го поверху. Протікання в…" at bounding box center [795, 463] width 1220 height 172
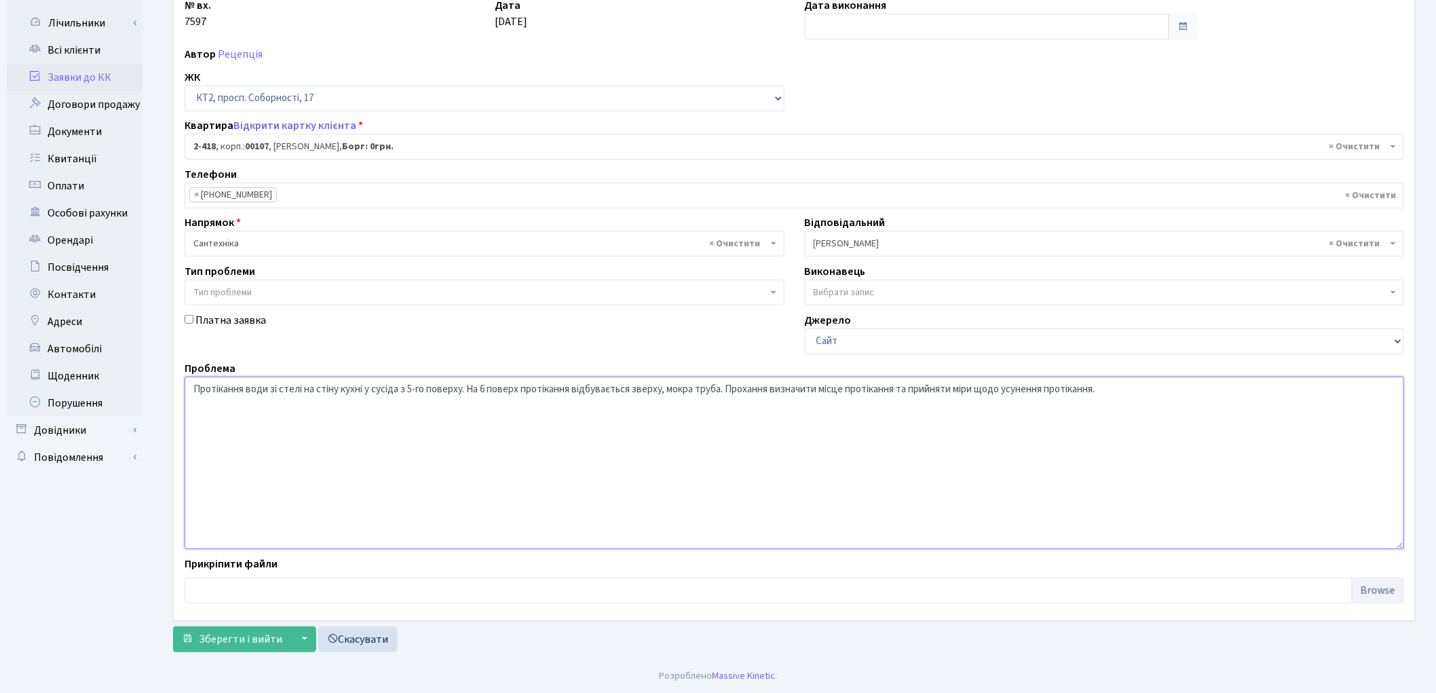
click at [469, 390] on textarea "Протікання води зі стелі на стіну кухні від сусіда з 5-го поверху. Протікання в…" at bounding box center [795, 463] width 1220 height 172
click at [669, 389] on textarea "Протікання води зі стелі на стіну кухні від сусіда з 5-го поверху. Протікання в…" at bounding box center [795, 463] width 1220 height 172
click at [470, 392] on textarea "Протікання води зі стелі на стіну кухні від сусіда з 5-го поверху. Протікання в…" at bounding box center [795, 463] width 1220 height 172
click at [486, 388] on textarea "Протікання води зі стелі на стіну кухні від сусіда з 5-го поверху. Протікання в…" at bounding box center [795, 463] width 1220 height 172
drag, startPoint x: 531, startPoint y: 390, endPoint x: 675, endPoint y: 392, distance: 144.6
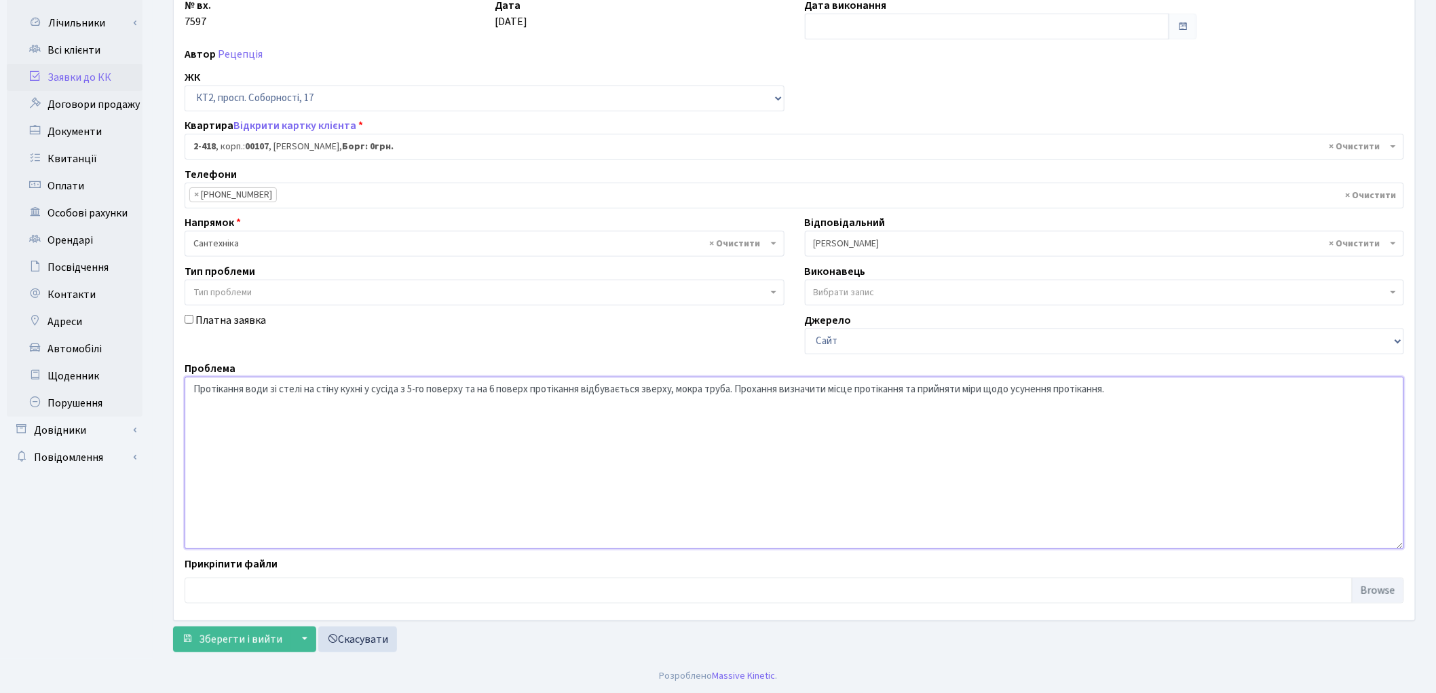
click at [675, 392] on textarea "Протікання води зі стелі на стіну кухні від сусіда з 5-го поверху. Протікання в…" at bounding box center [795, 463] width 1220 height 172
click at [533, 389] on textarea "Протікання води зі стелі на стіну кухні від сусіда з 5-го поверху. Протікання в…" at bounding box center [795, 463] width 1220 height 172
type textarea "Протікання води зі стелі на стіну кухні у сусіда з 5-го поверху та на 6 поверх …"
click at [232, 635] on span "Зберегти і вийти" at bounding box center [240, 639] width 83 height 15
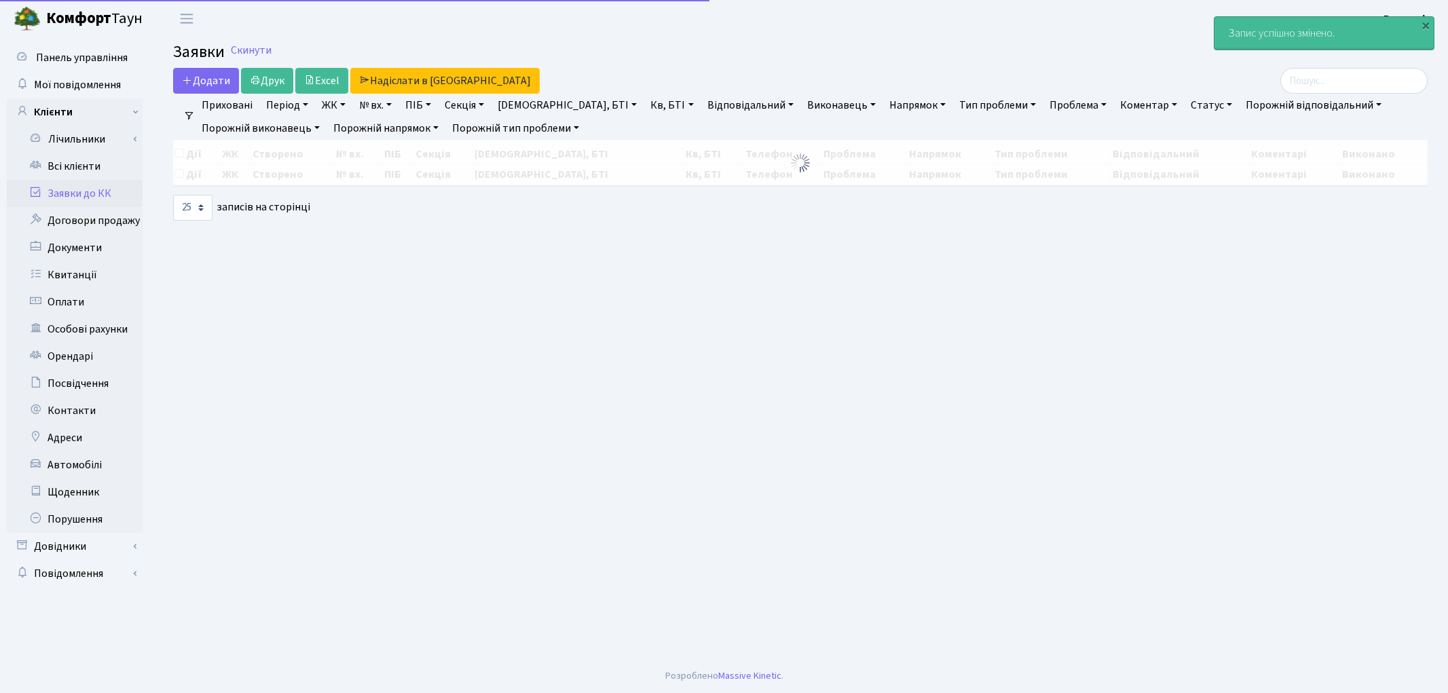
select select "25"
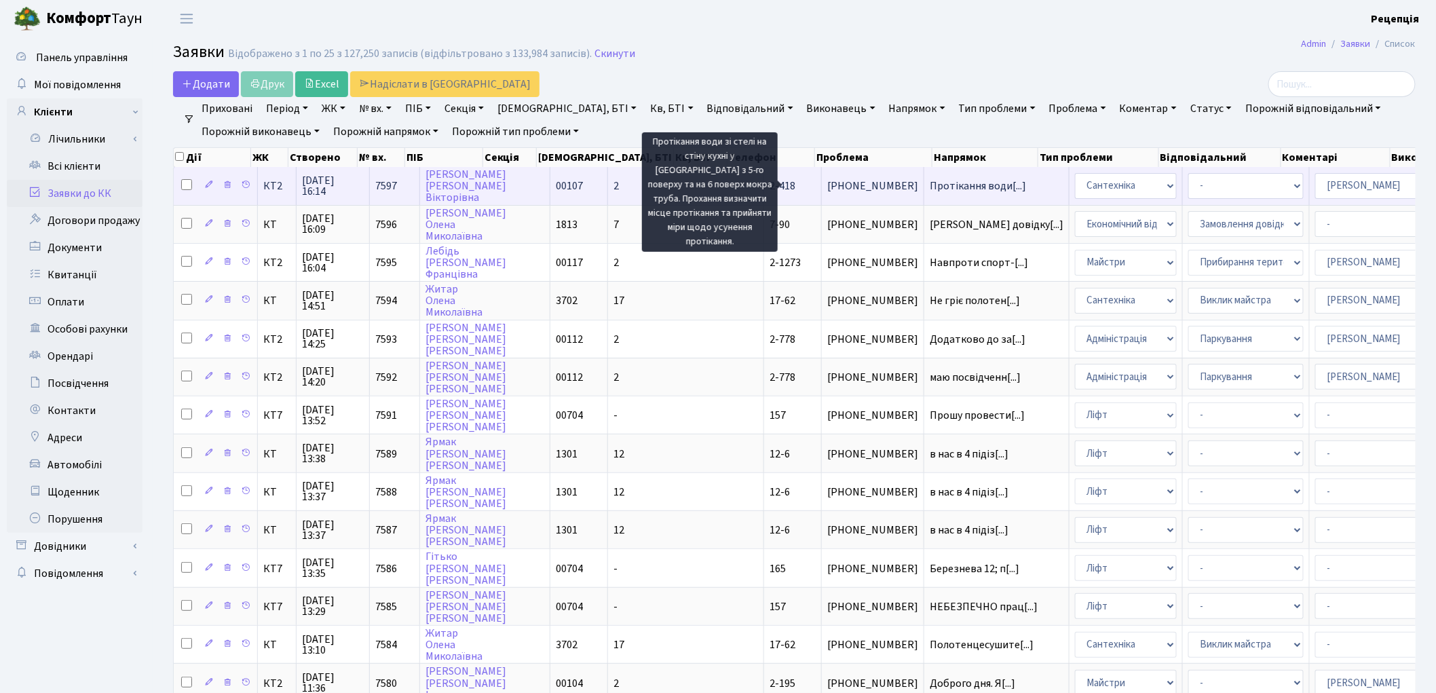
click at [930, 190] on span "Протікання води[...]" at bounding box center [978, 185] width 96 height 15
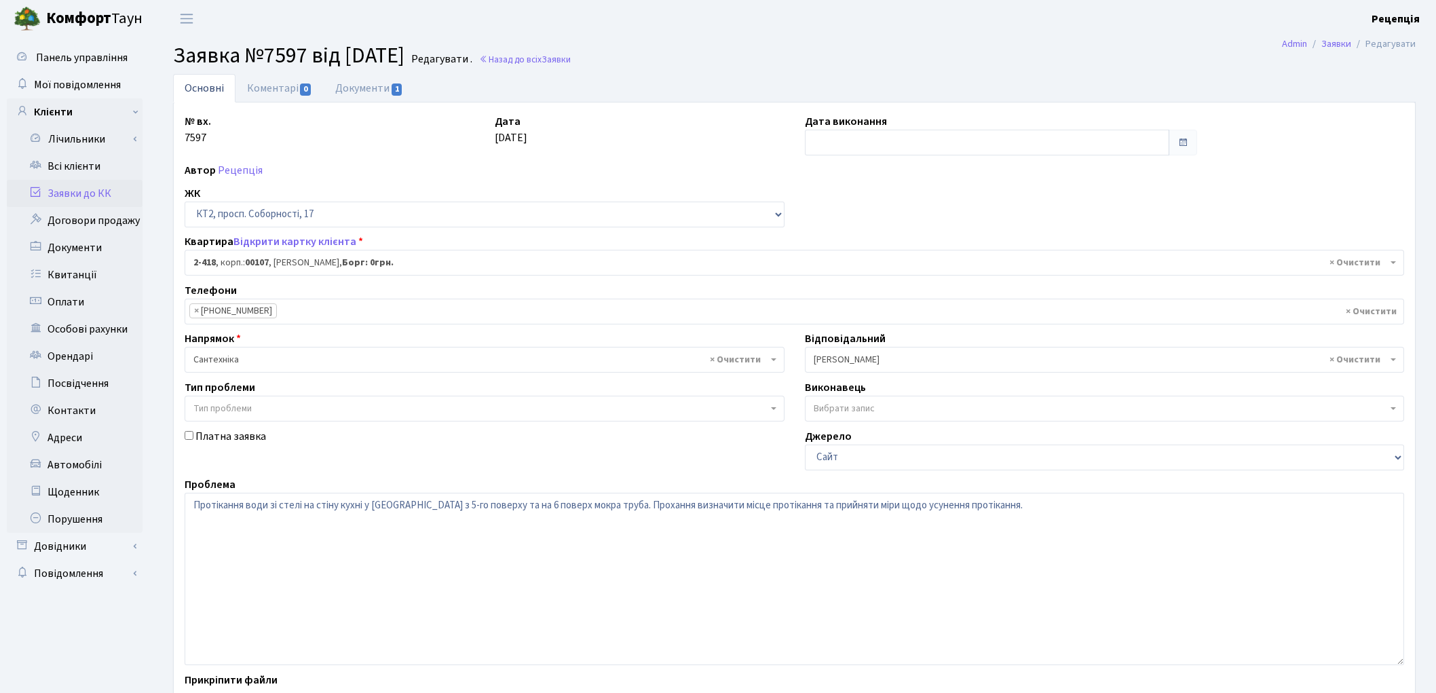
select select "15469"
click at [497, 507] on textarea "Протікання води зі стелі на стіну кухні у [GEOGRAPHIC_DATA] з 5-го поверху та н…" at bounding box center [795, 579] width 1220 height 172
click at [497, 504] on textarea "Протікання води зі стелі на стіну кухні у сусіда з 5-го поверху та на 6 поверх …" at bounding box center [795, 579] width 1220 height 172
click at [493, 504] on textarea "Протікання води зі стелі на стіну кухні у сусіда з 5-го поверху та на 6 поверх …" at bounding box center [795, 579] width 1220 height 172
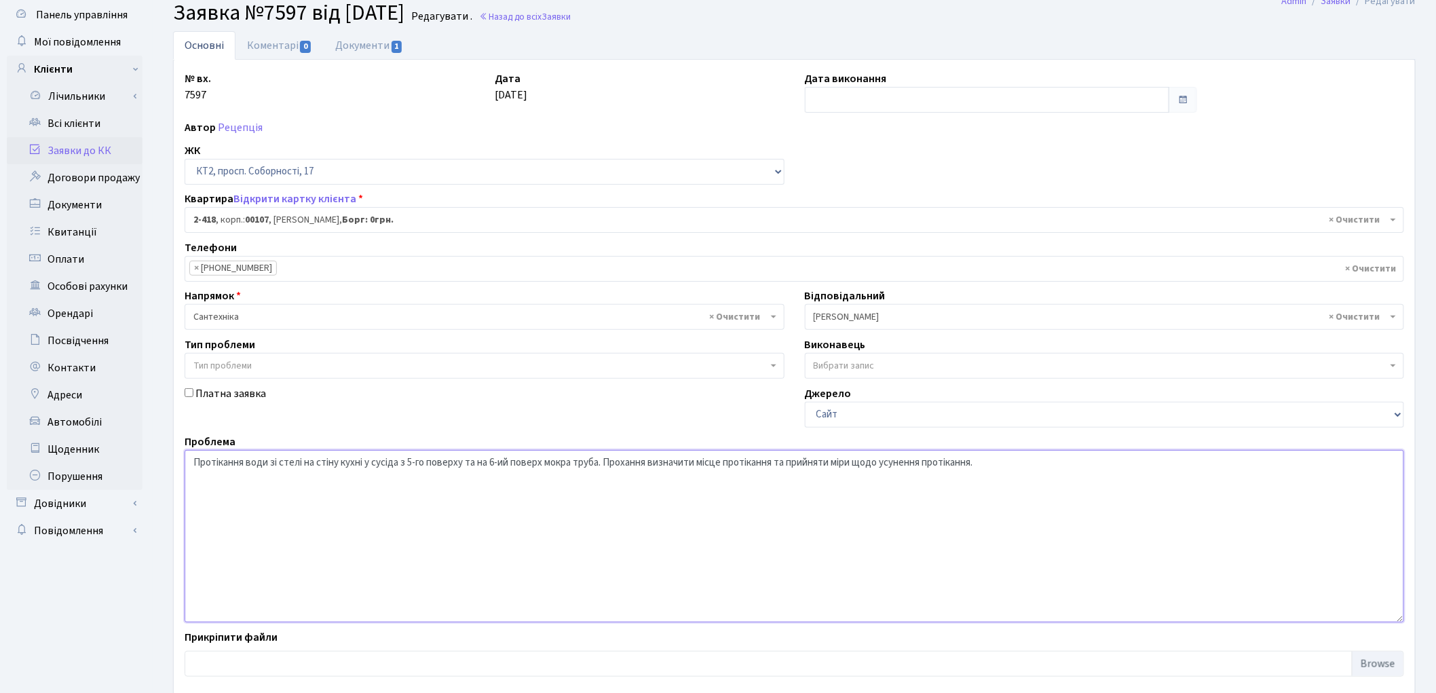
scroll to position [117, 0]
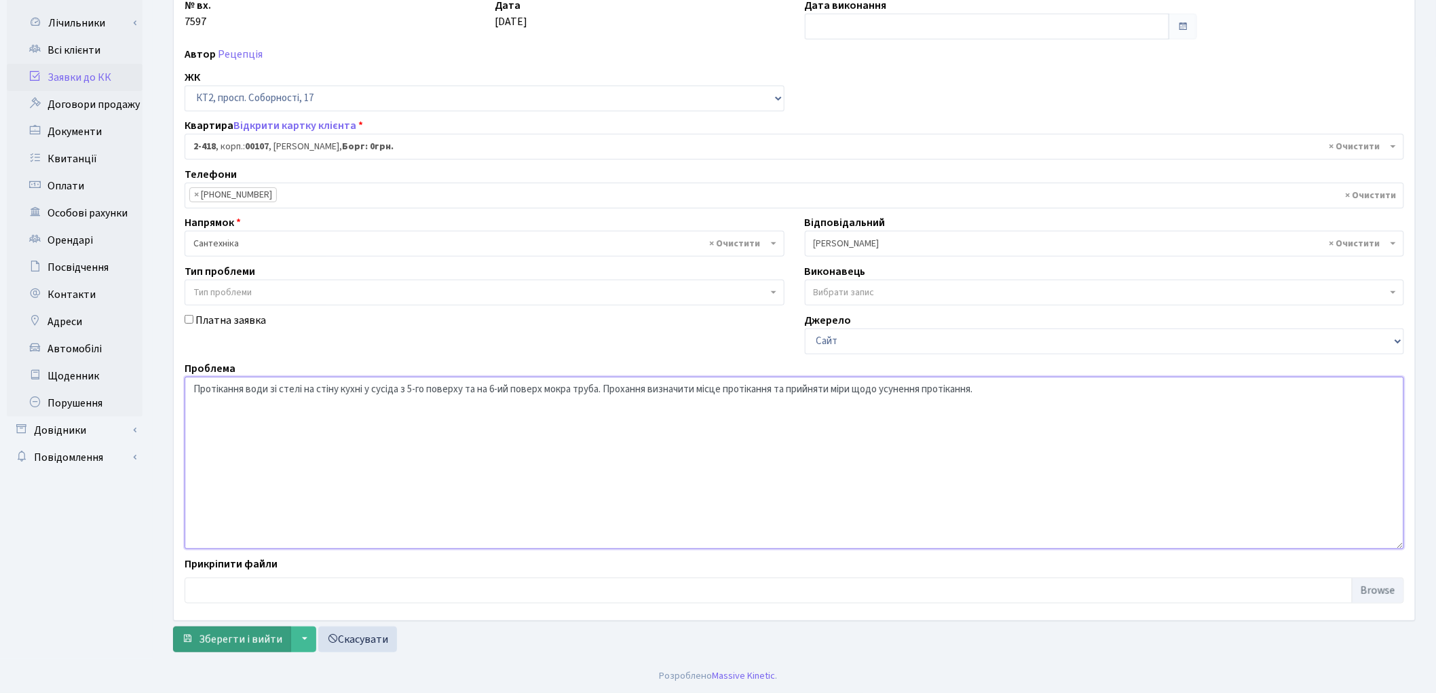
type textarea "Протікання води зі стелі на стіну кухні у сусіда з 5-го поверху та на 6-ий пове…"
click at [243, 639] on span "Зберегти і вийти" at bounding box center [240, 639] width 83 height 15
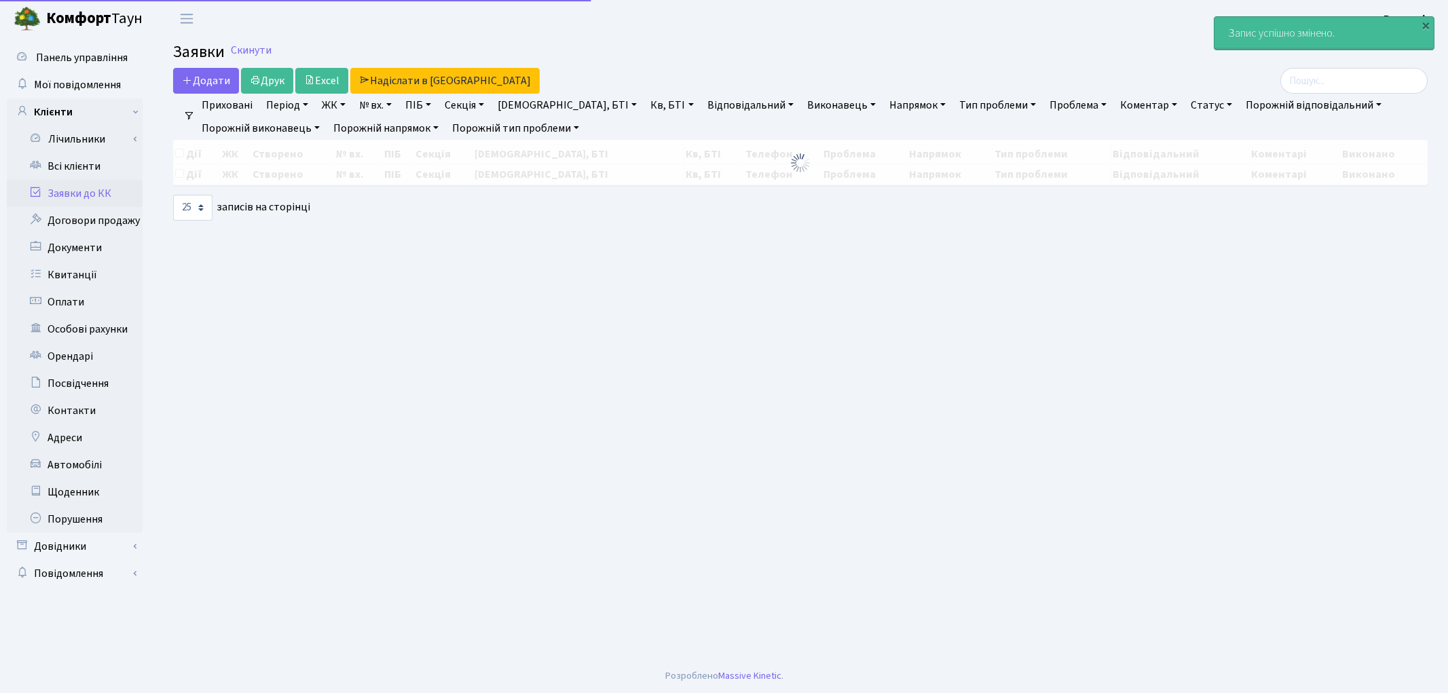
select select "25"
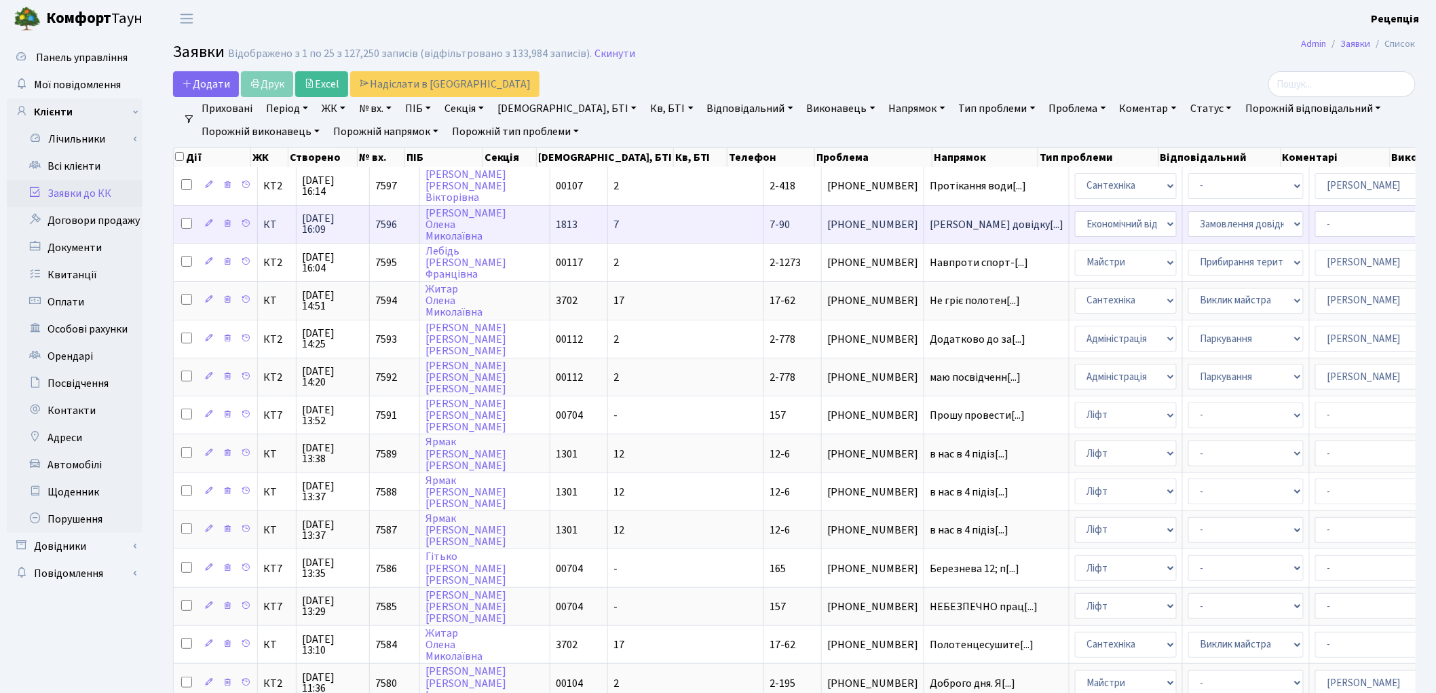
click at [608, 227] on td "7" at bounding box center [686, 224] width 156 height 38
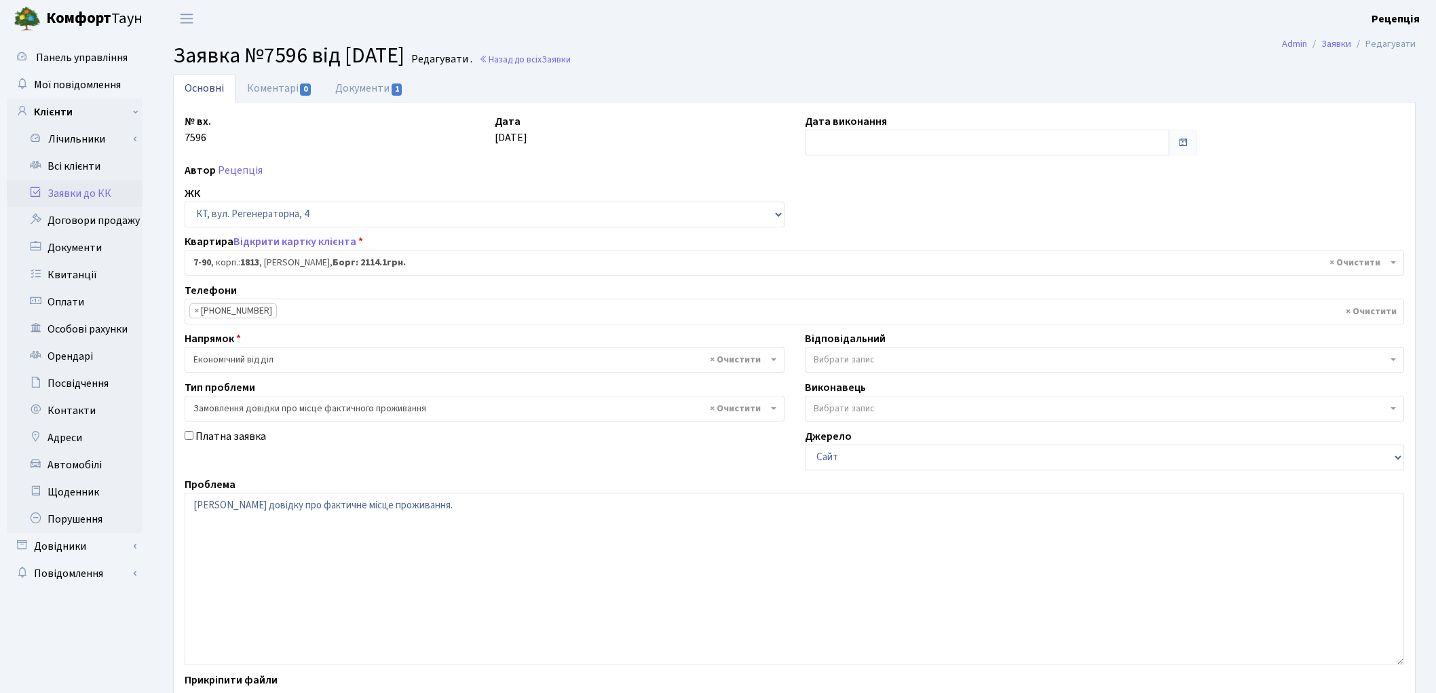
select select "5091"
select select "8"
click at [375, 78] on link "Документи 1" at bounding box center [369, 88] width 91 height 28
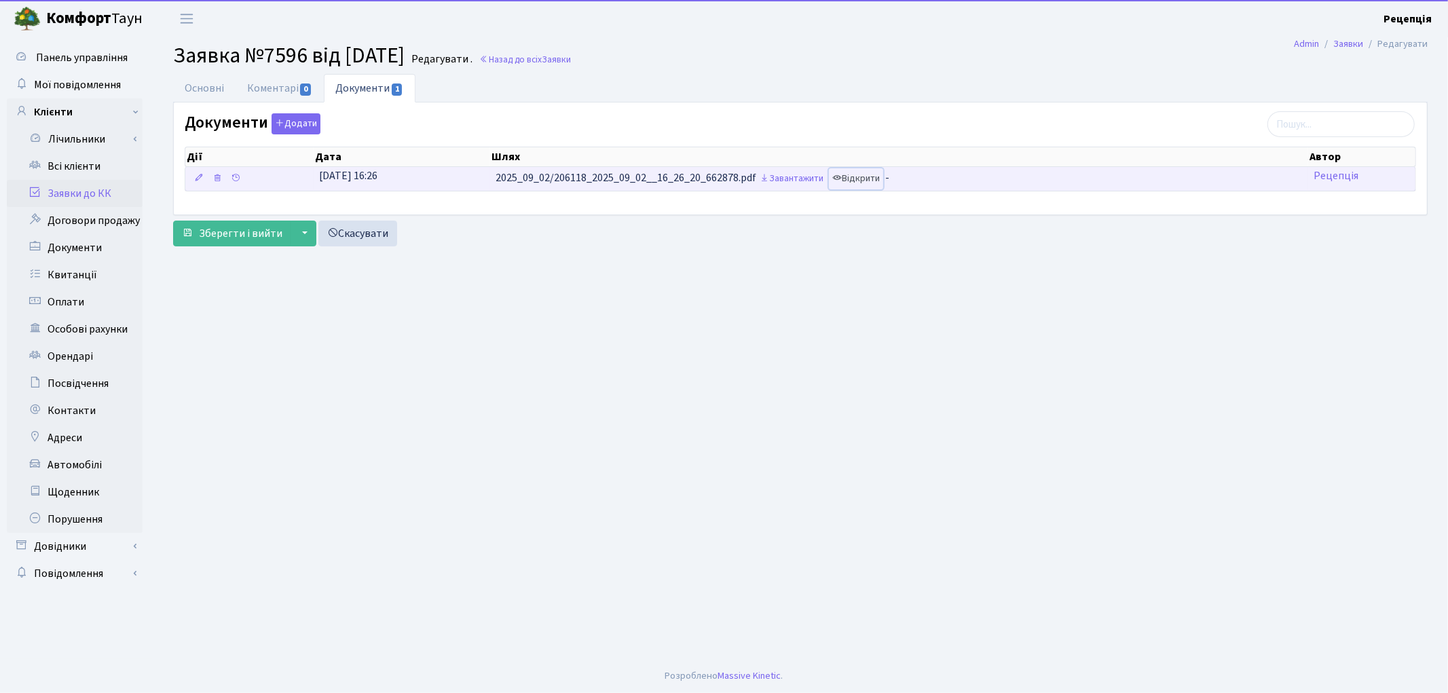
click at [864, 181] on link "Відкрити" at bounding box center [856, 178] width 54 height 21
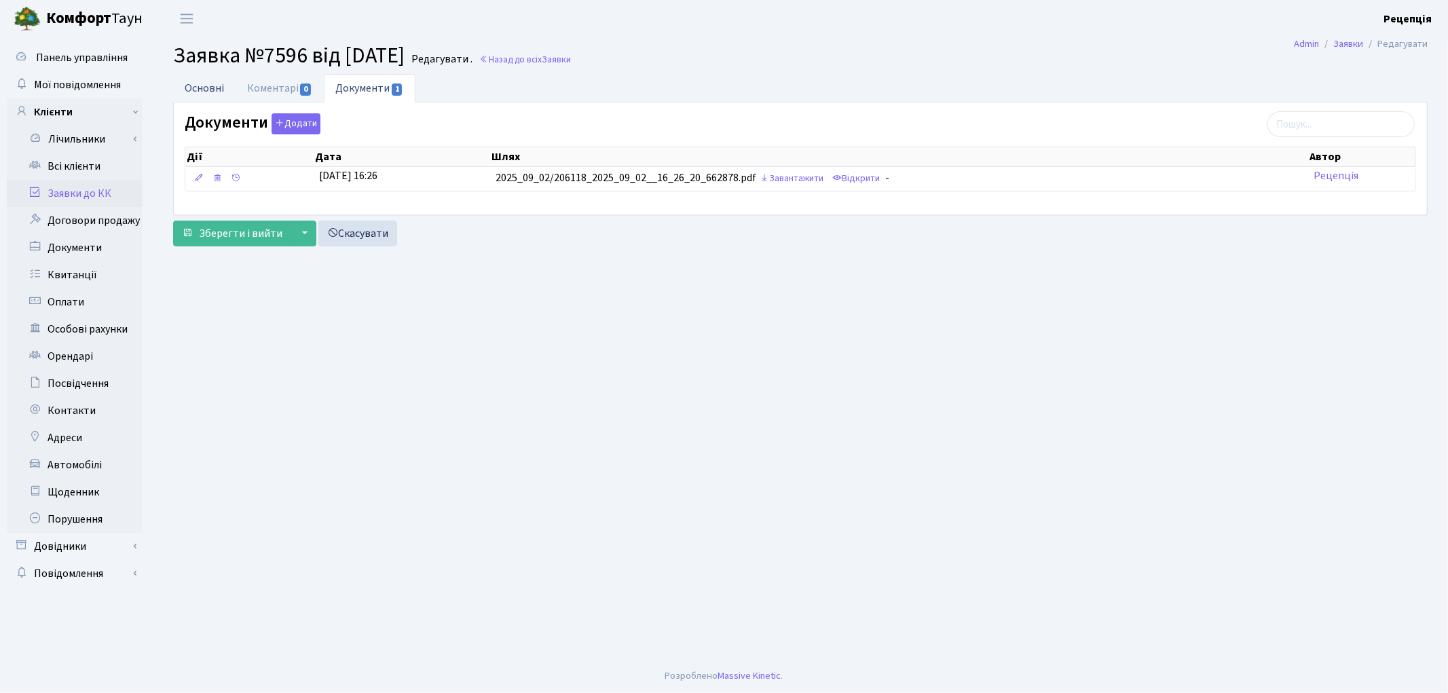
click at [231, 84] on link "Основні" at bounding box center [204, 88] width 62 height 28
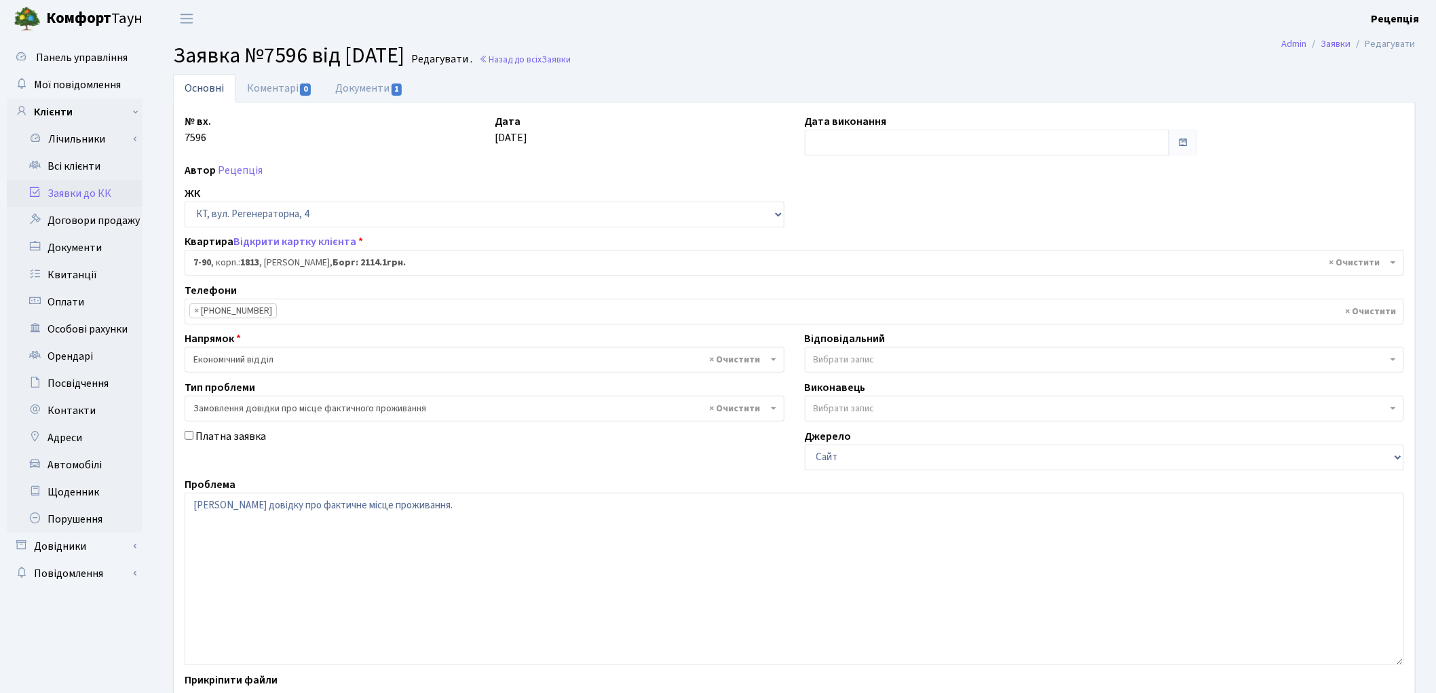
click at [99, 198] on link "Заявки до КК" at bounding box center [75, 193] width 136 height 27
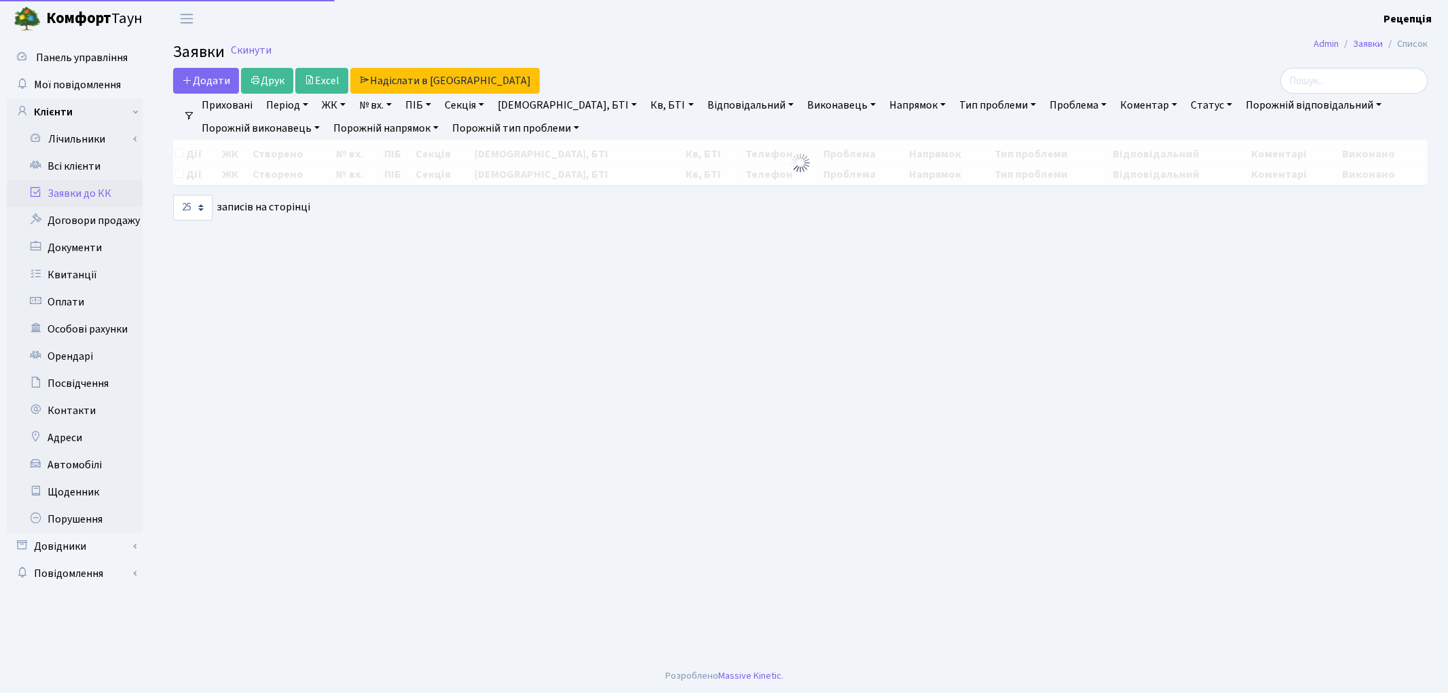
select select "25"
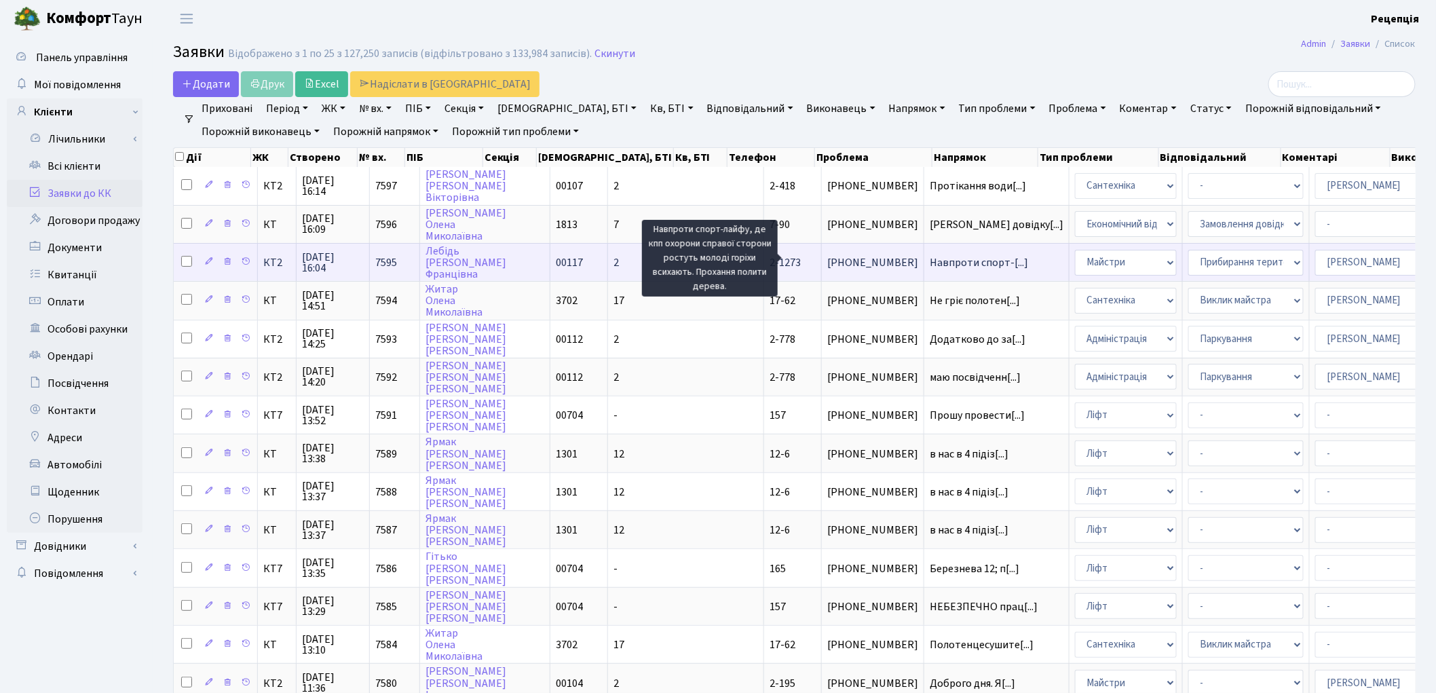
click at [930, 260] on span "Навпроти спорт-[...]" at bounding box center [979, 262] width 98 height 15
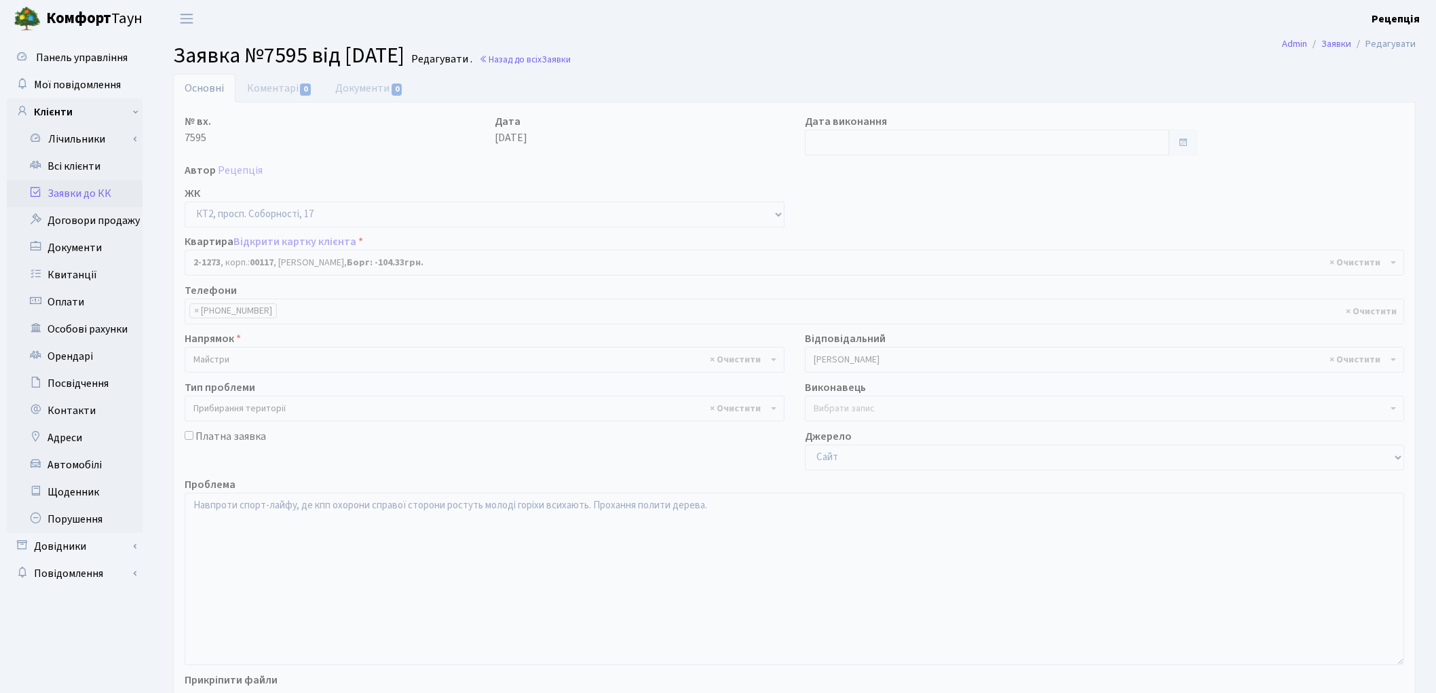
select select "12888"
select select "59"
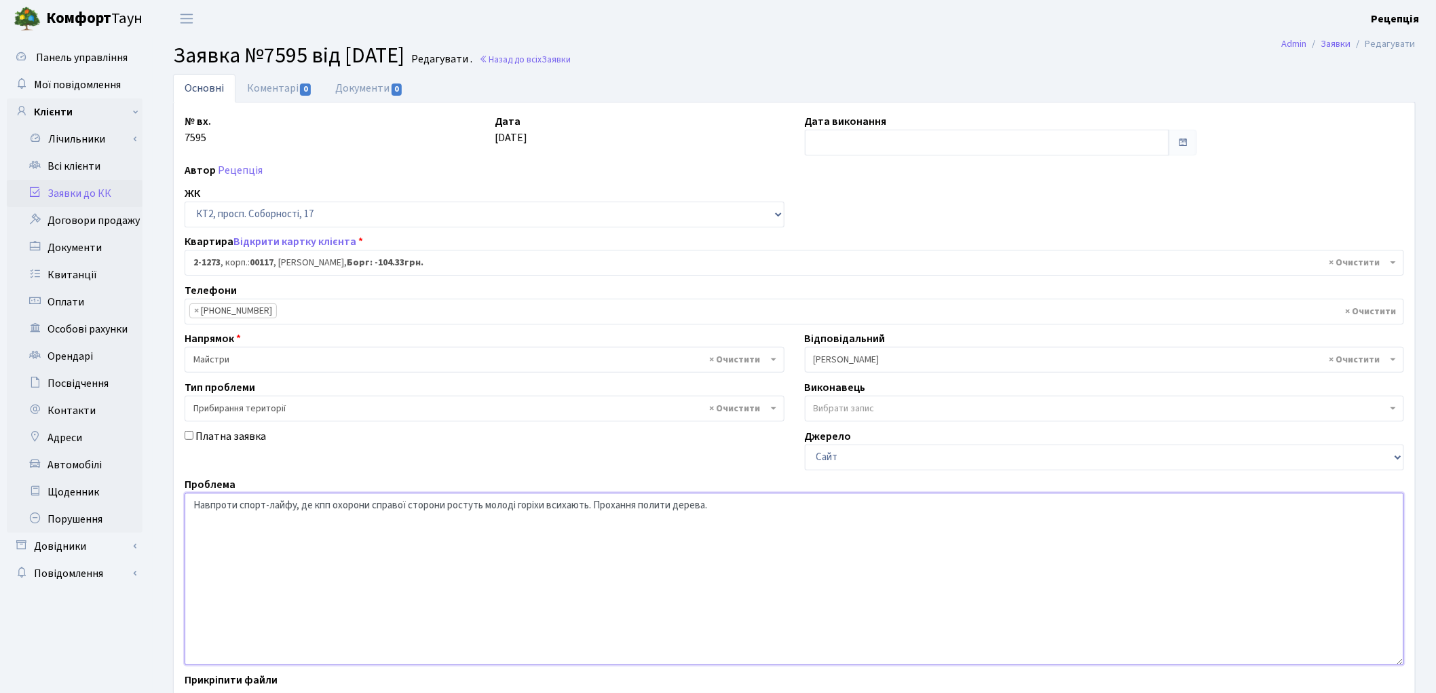
click at [545, 506] on textarea "Навпроти спорт-лайфу, де кпп охорони справої сторони ростуть молоді горіхи всих…" at bounding box center [795, 579] width 1220 height 172
click at [547, 507] on textarea "Навпроти спорт-лайфу, де кпп охорони справої сторони ростуть молоді горіхи всих…" at bounding box center [795, 579] width 1220 height 172
click at [633, 506] on textarea "Навпроти спорт-лайфу, де кпп охорони справої сторони ростуть молоді горіхи всих…" at bounding box center [795, 579] width 1220 height 172
click at [750, 506] on textarea "Навпроти спорт-лайфу, де кпп охорони справої сторони ростуть молоді горіхи всих…" at bounding box center [795, 579] width 1220 height 172
click at [683, 502] on textarea "Навпроти спорт-лайфу, де кпп охорони справої сторони ростуть молоді горіхи всих…" at bounding box center [795, 579] width 1220 height 172
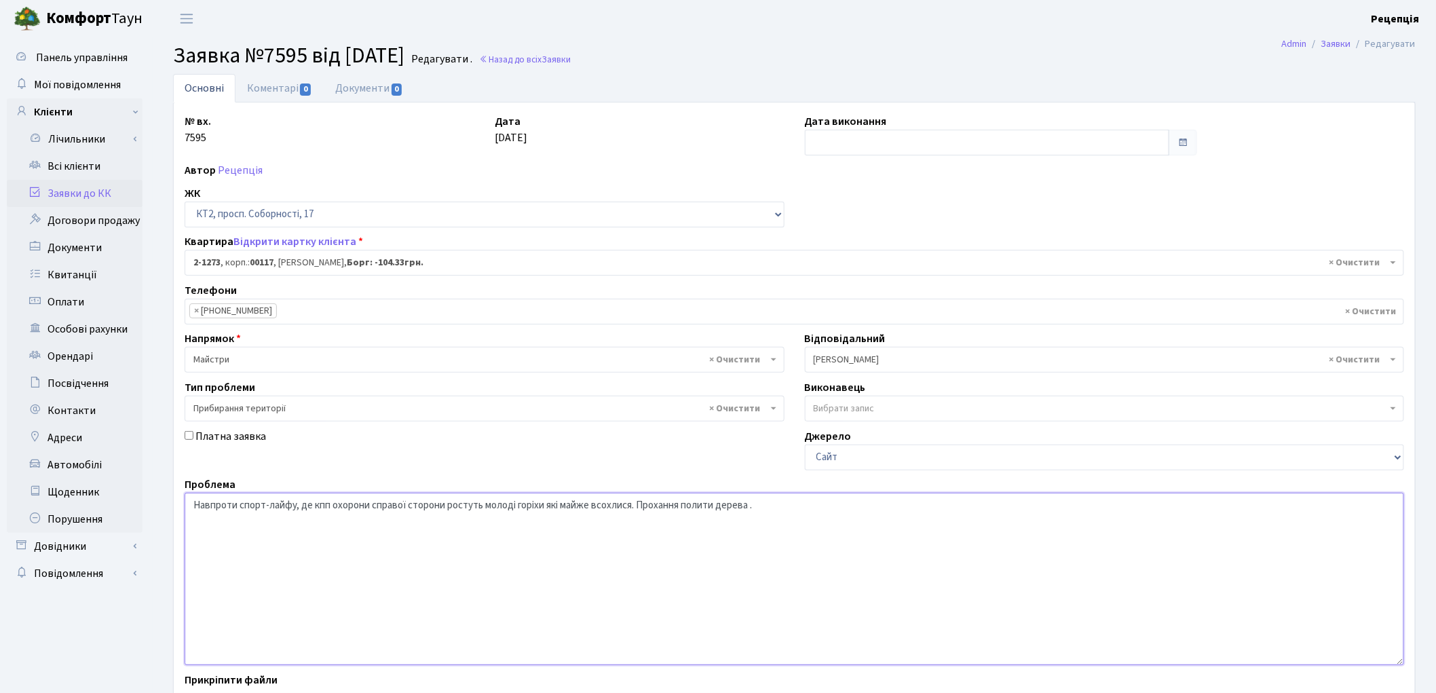
click at [751, 506] on textarea "Навпроти спорт-лайфу, де кпп охорони справої сторони ростуть молоді горіхи всих…" at bounding box center [795, 579] width 1220 height 172
click at [683, 509] on textarea "Навпроти спорт-лайфу, де кпп охорони справої сторони ростуть молоді горіхи всих…" at bounding box center [795, 579] width 1220 height 172
click at [778, 505] on textarea "Навпроти спорт-лайфу, де кпп охорони справої сторони ростуть молоді горіхи всих…" at bounding box center [795, 579] width 1220 height 172
click at [899, 509] on textarea "Навпроти спорт-лайфу, де кпп охорони справої сторони ростуть молоді горіхи всих…" at bounding box center [795, 579] width 1220 height 172
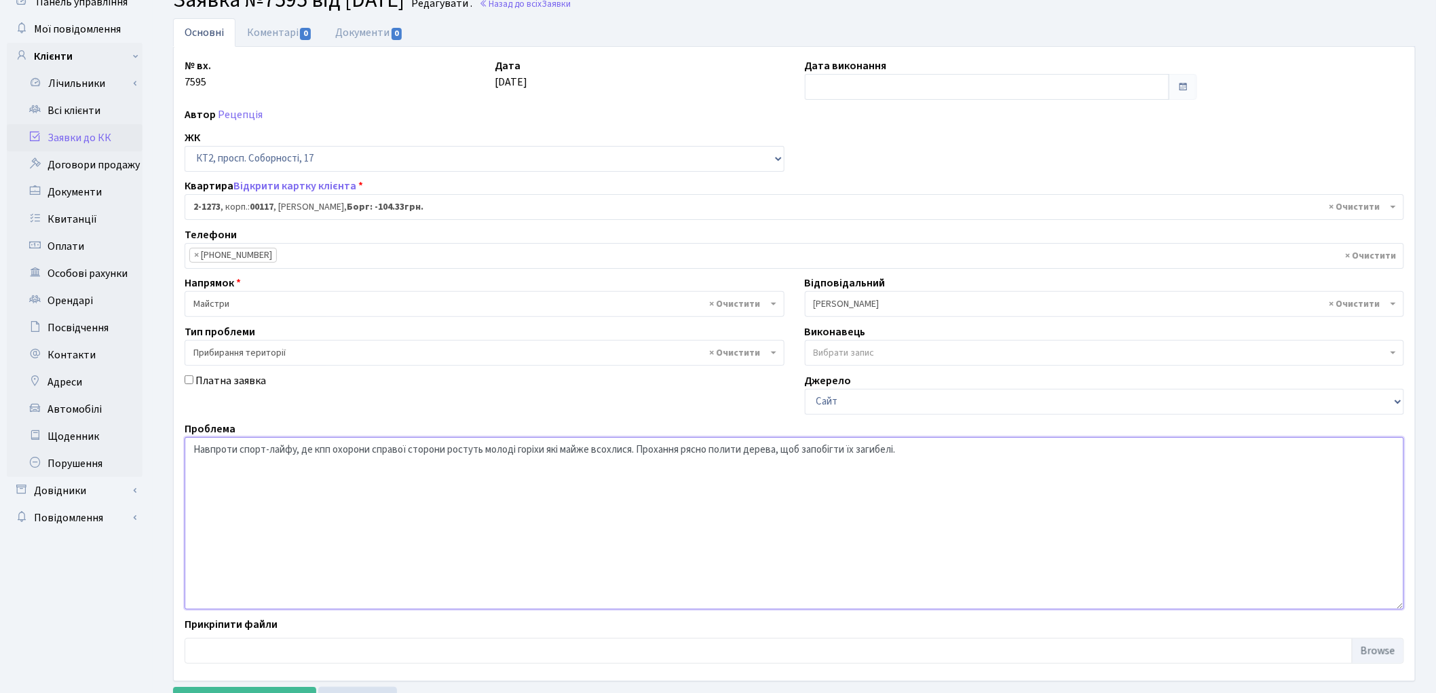
scroll to position [109, 0]
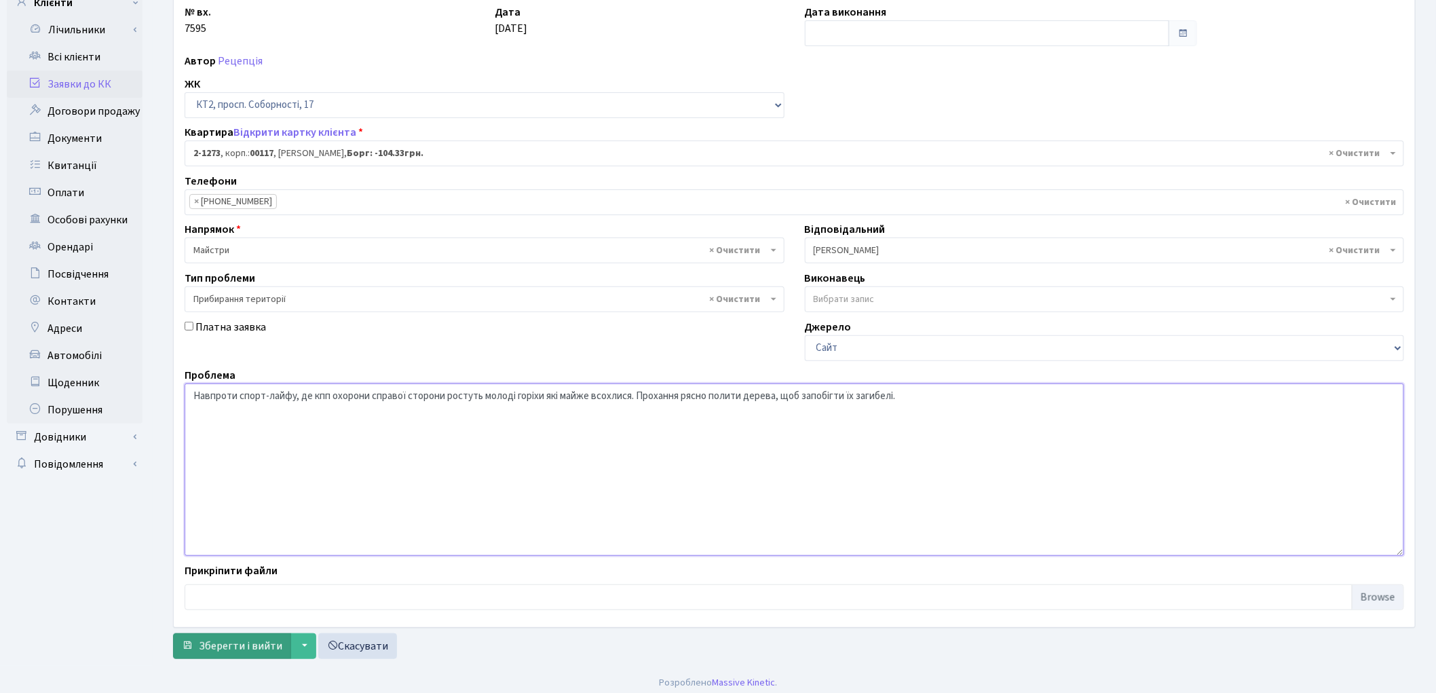
type textarea "Навпроти спорт-лайфу, де кпп охорони справої сторони ростуть молоді горіхи які …"
click at [249, 655] on button "Зберегти і вийти" at bounding box center [232, 646] width 118 height 26
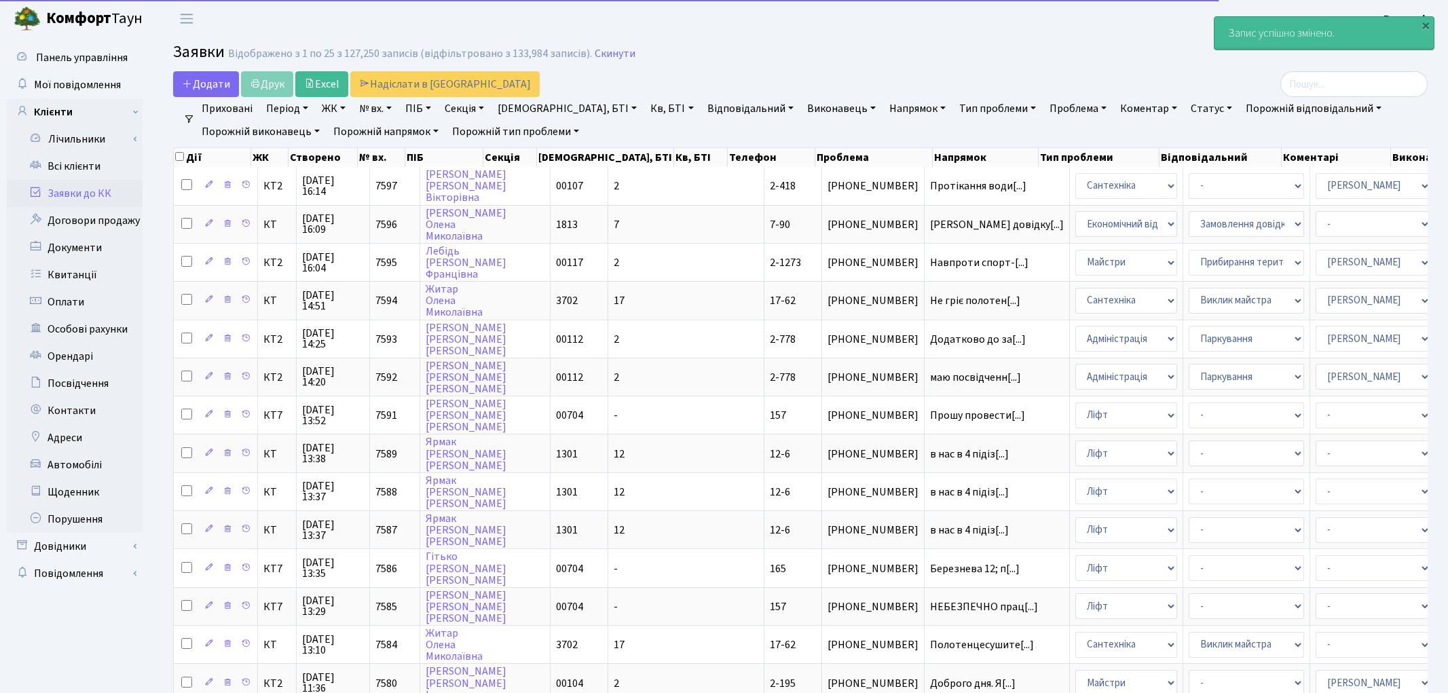
select select "25"
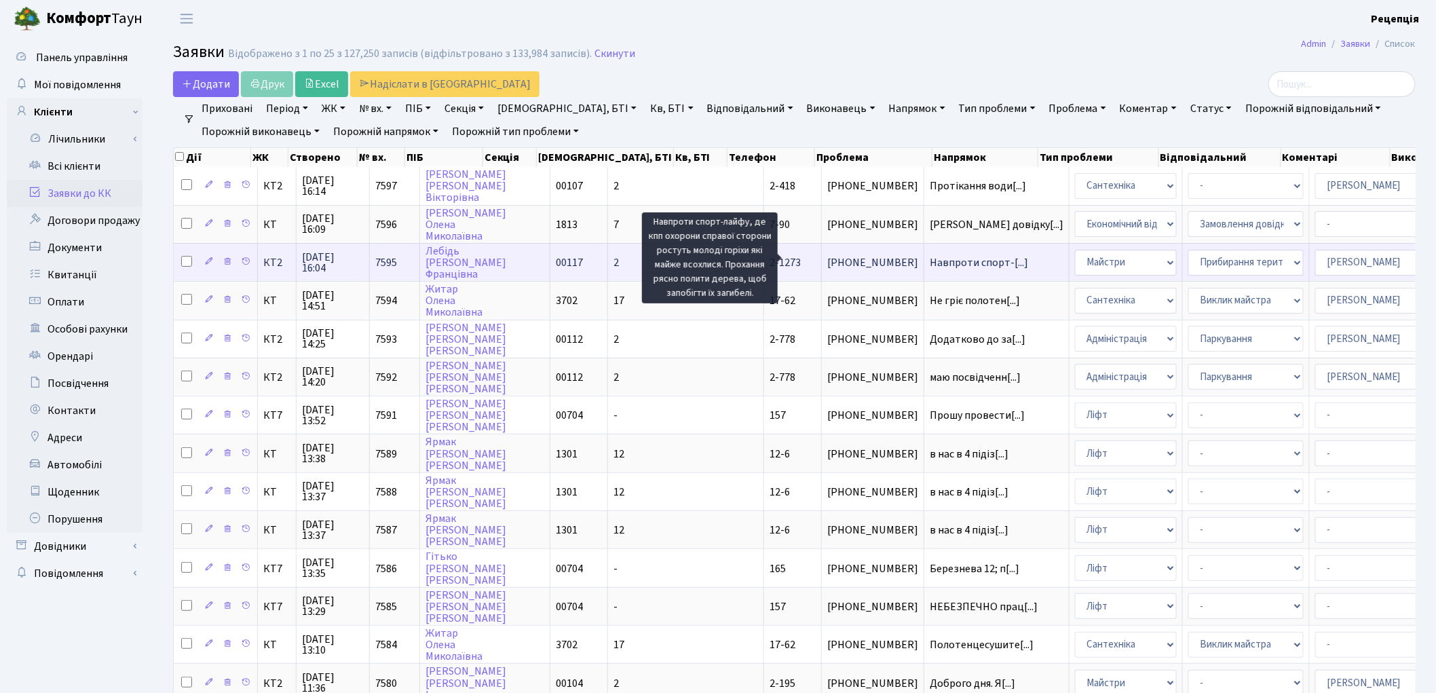
click at [930, 255] on span "Навпроти спорт-[...]" at bounding box center [979, 262] width 98 height 15
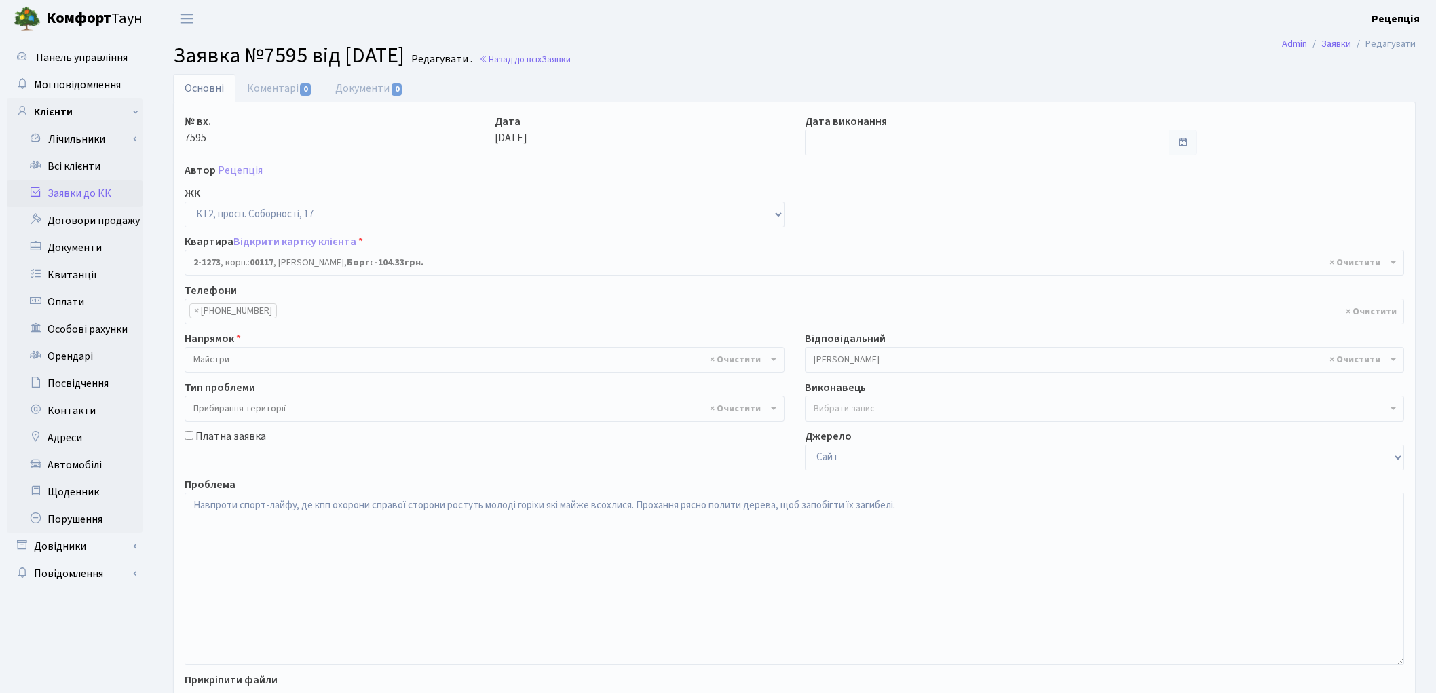
select select "12888"
select select "59"
click at [369, 506] on textarea "Навпроти спорт-лайфу, де кпп охорони справої сторони ростуть молоді горіхи які …" at bounding box center [795, 579] width 1220 height 172
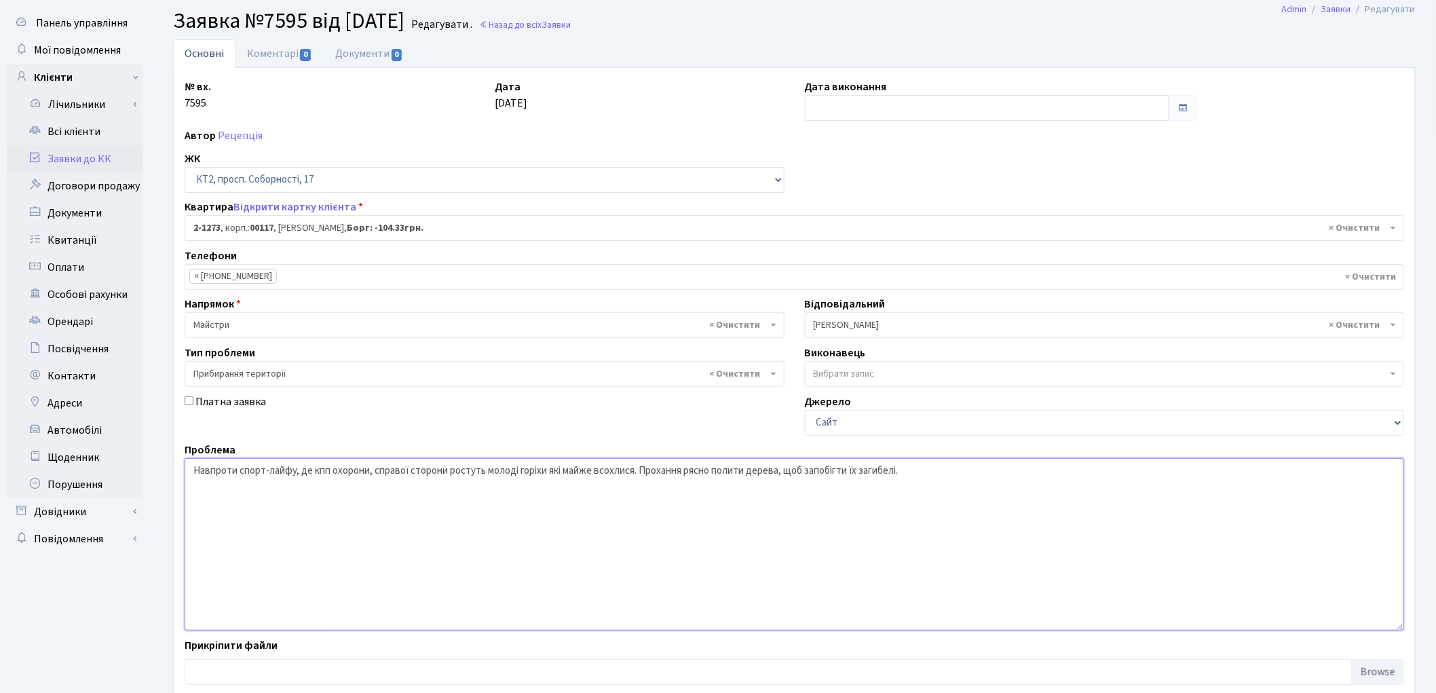
scroll to position [117, 0]
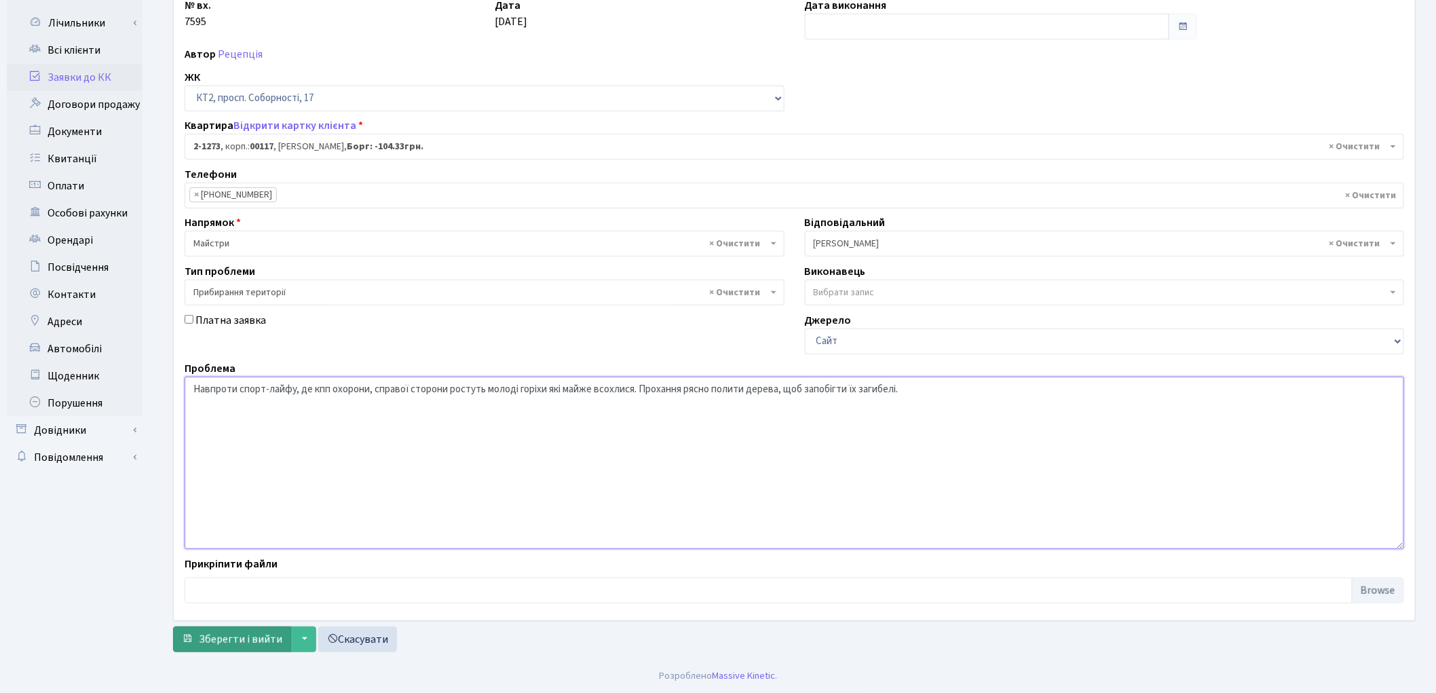
type textarea "Навпроти спорт-лайфу, де кпп охорони, справої сторони ростуть молоді горіхи які…"
click at [220, 639] on span "Зберегти і вийти" at bounding box center [240, 639] width 83 height 15
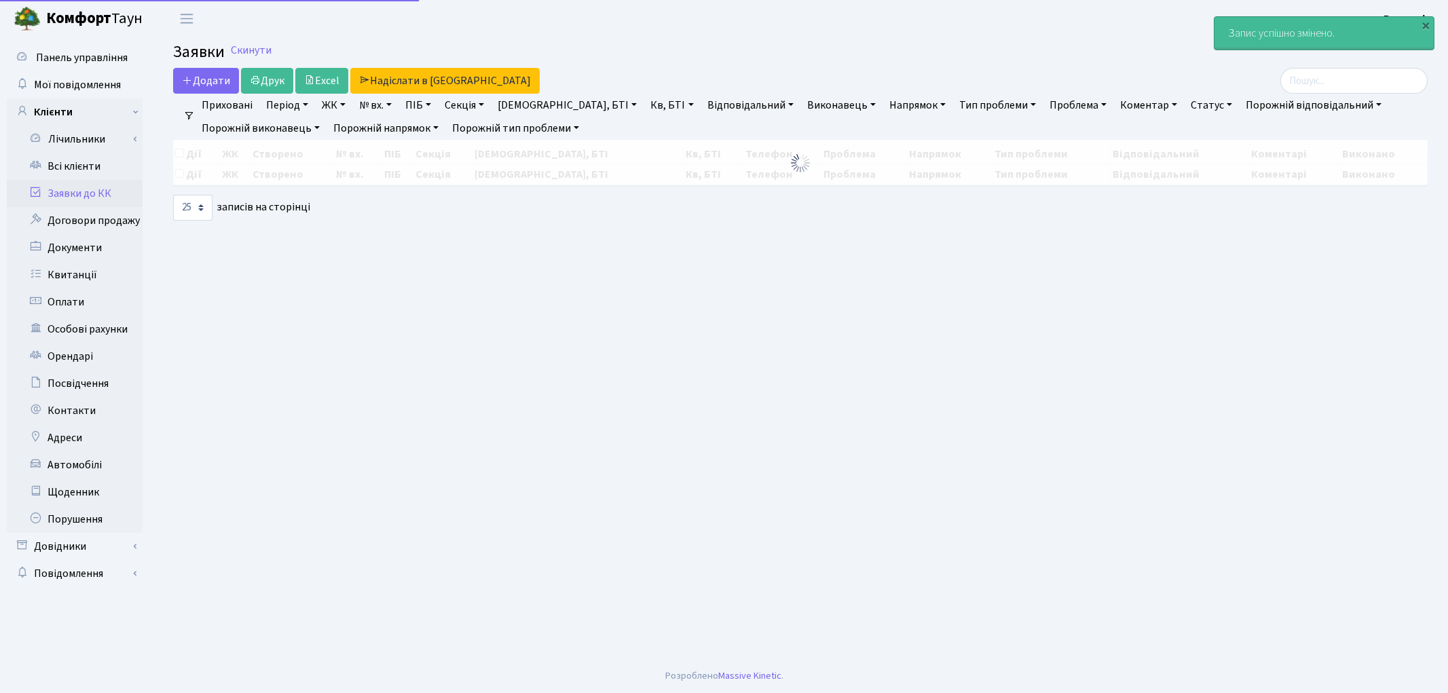
select select "25"
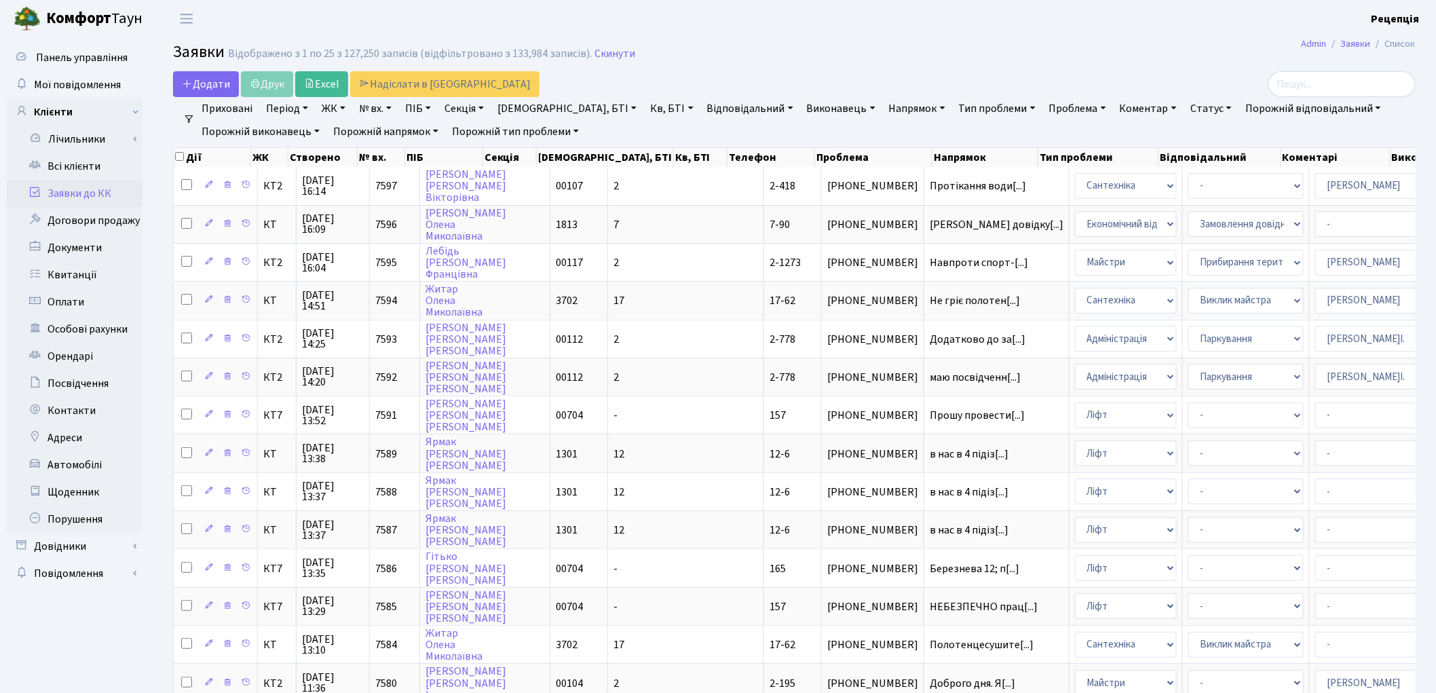
click at [78, 193] on link "Заявки до КК" at bounding box center [75, 193] width 136 height 27
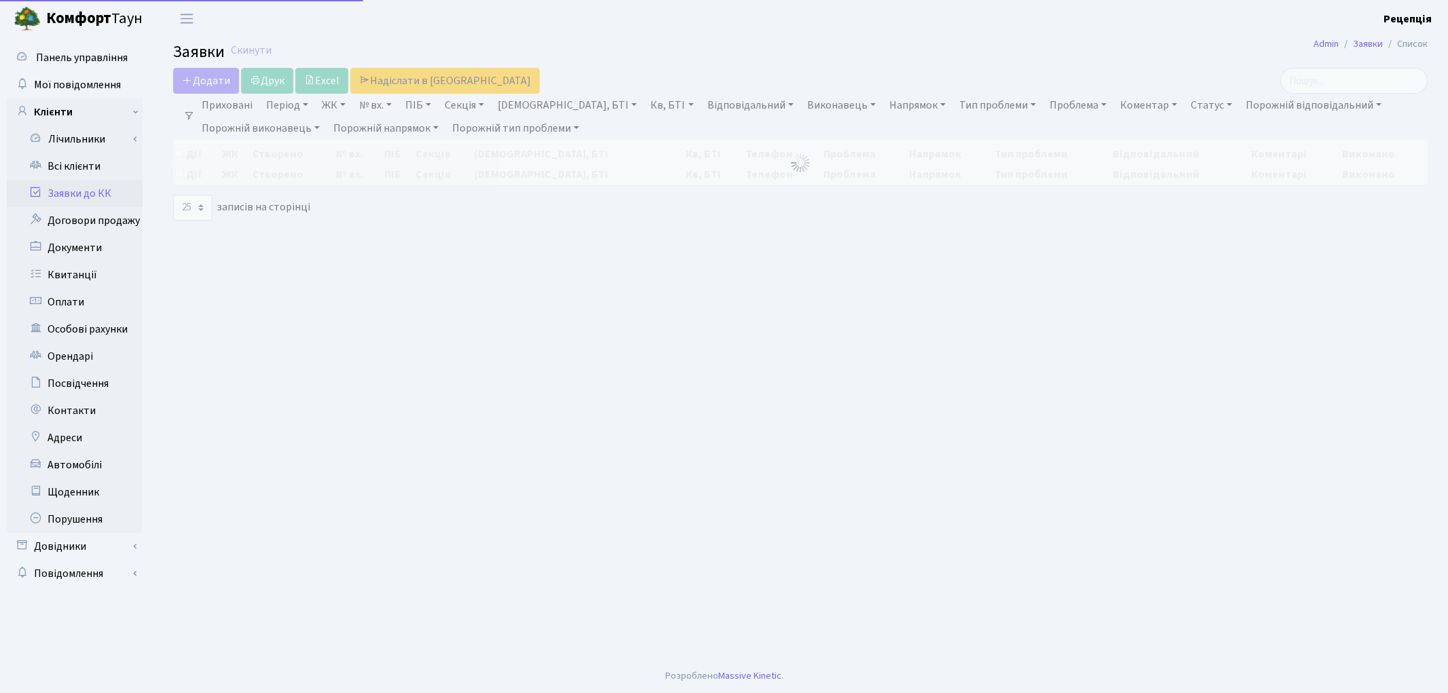
select select "25"
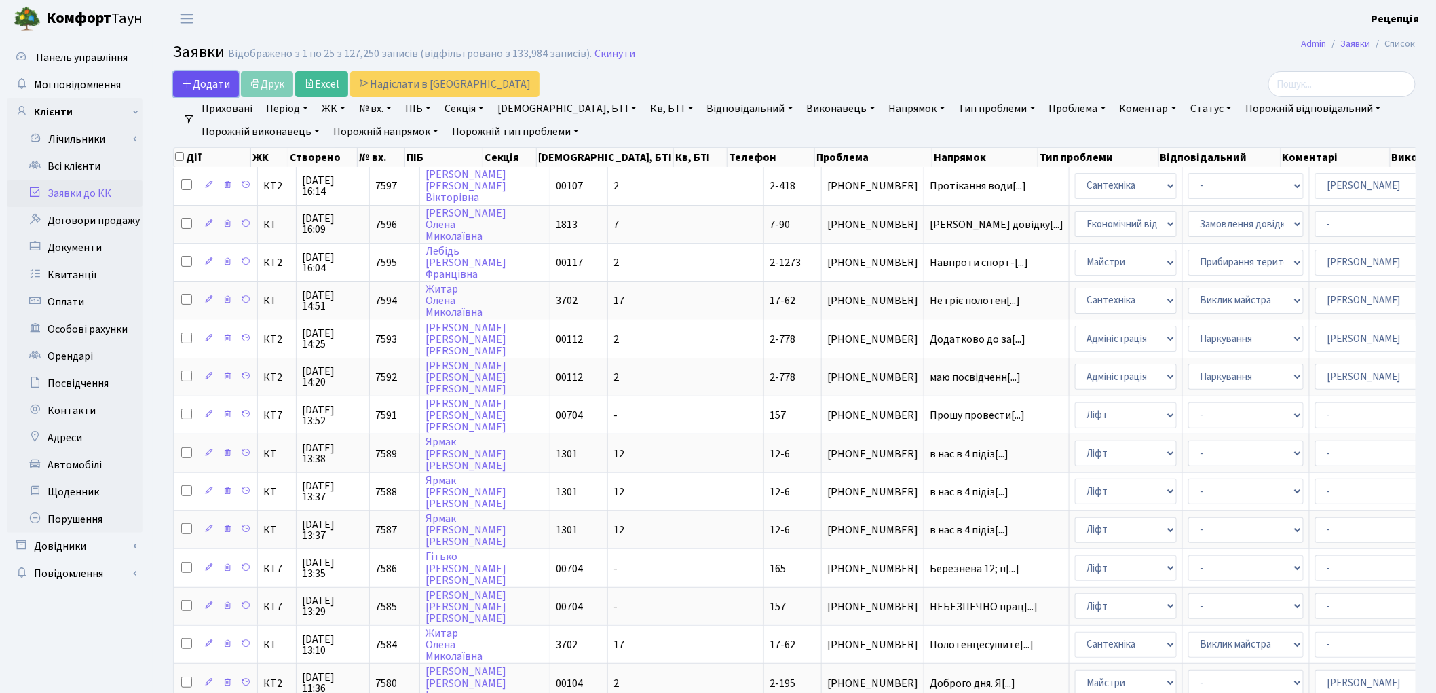
click at [214, 90] on span "Додати" at bounding box center [206, 84] width 48 height 15
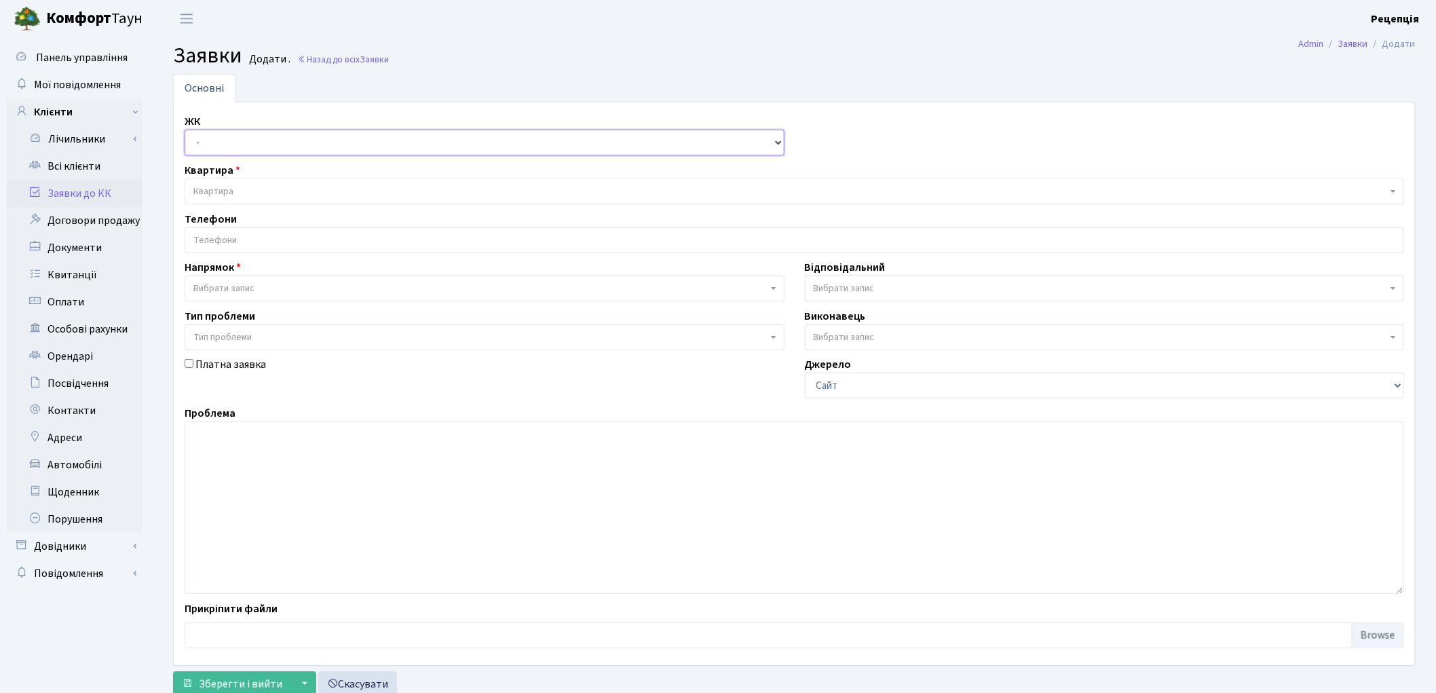
click at [263, 143] on select "- КТ, вул. Регенераторна, 4 КТ2, просп. Соборності, 17 КТ3, вул. Березнева, 16 …" at bounding box center [485, 143] width 600 height 26
select select "271"
click at [185, 130] on select "- КТ, вул. Регенераторна, 4 КТ2, просп. Соборності, 17 КТ3, вул. Березнева, 16 …" at bounding box center [485, 143] width 600 height 26
select select
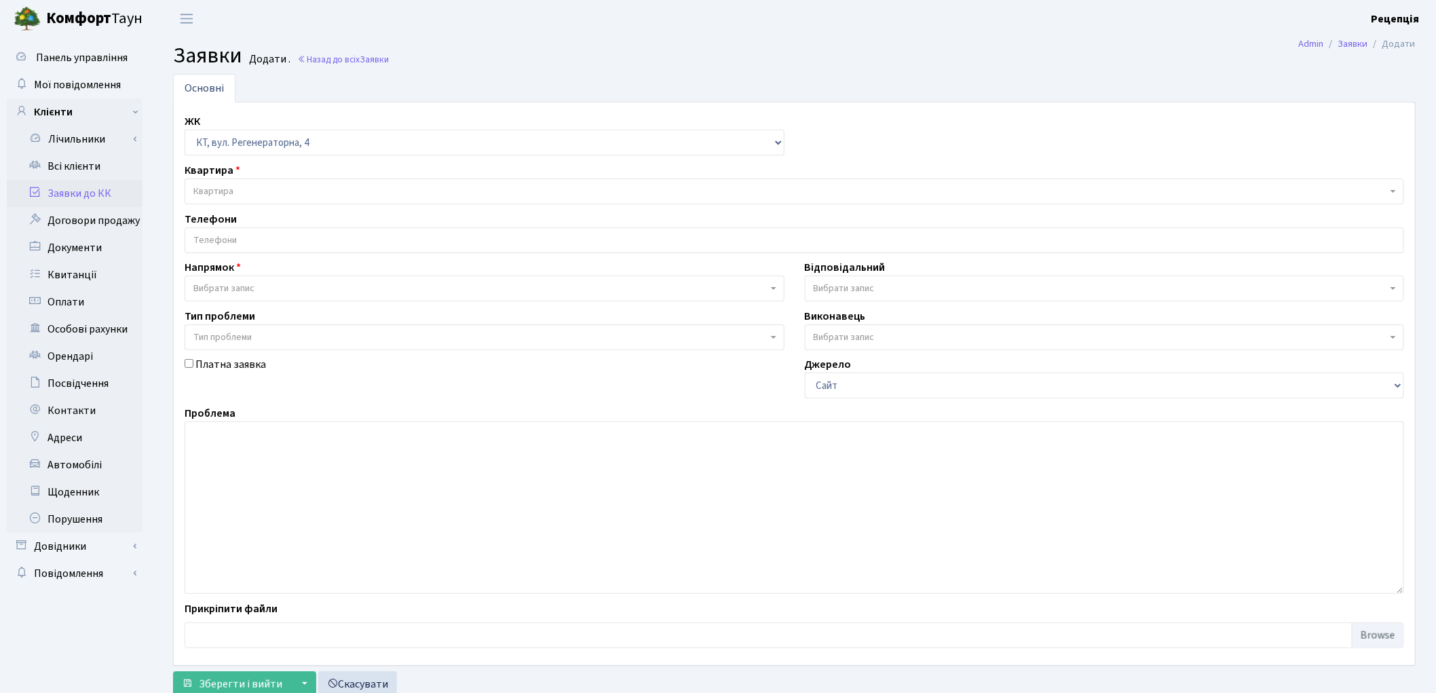
click at [240, 180] on span "Квартира" at bounding box center [795, 191] width 1220 height 26
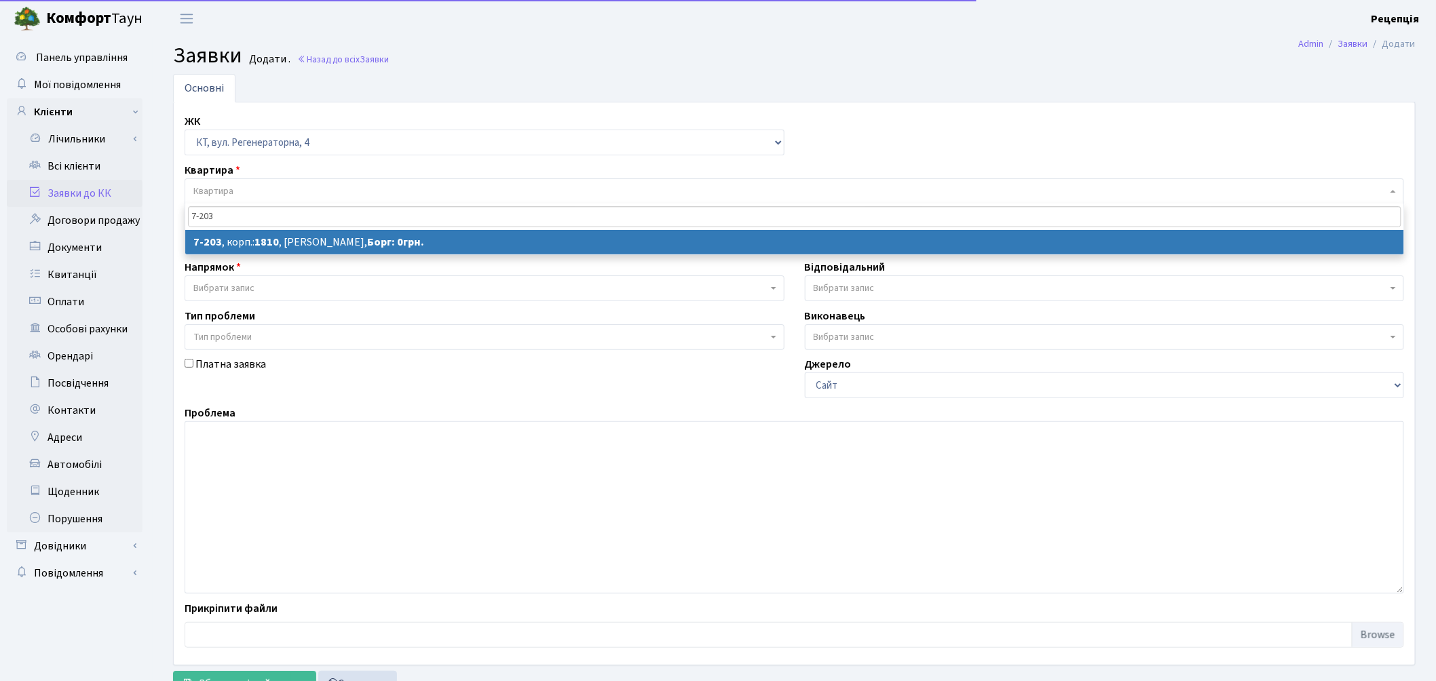
type input "7-203"
select select
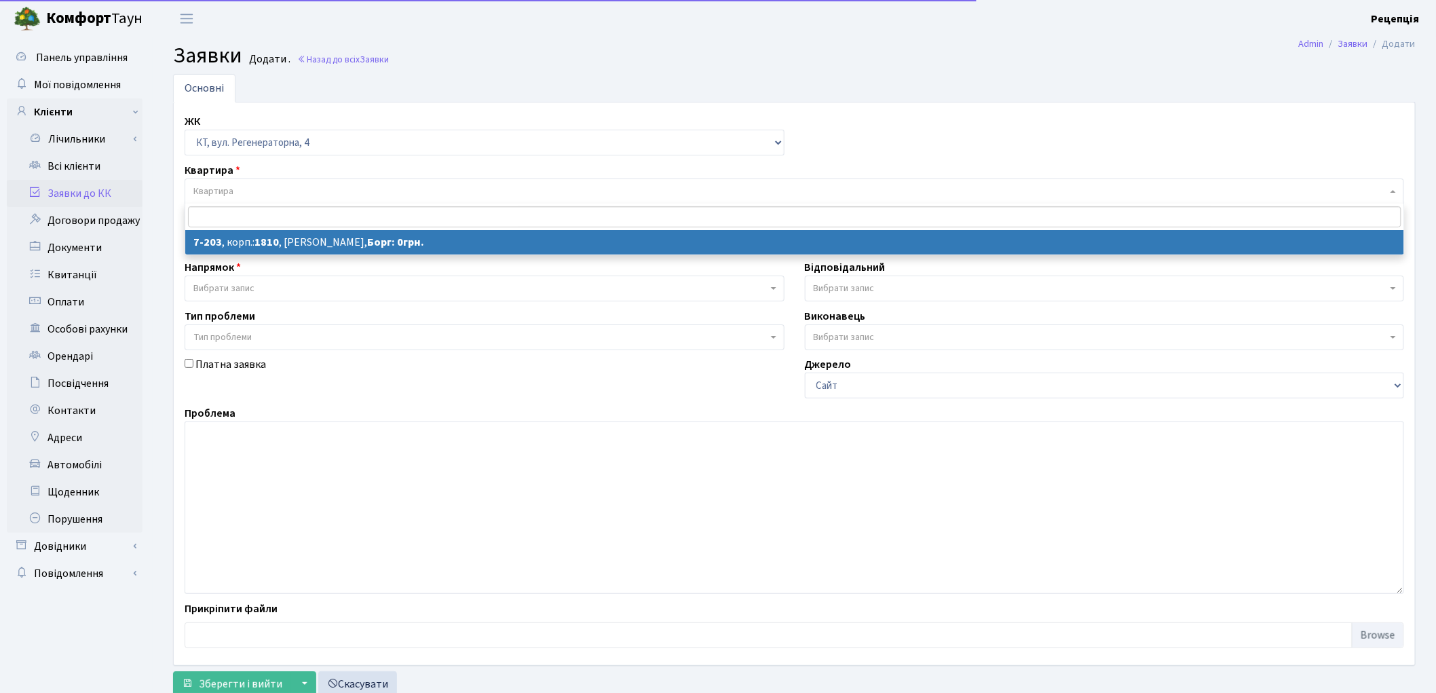
select select "4976"
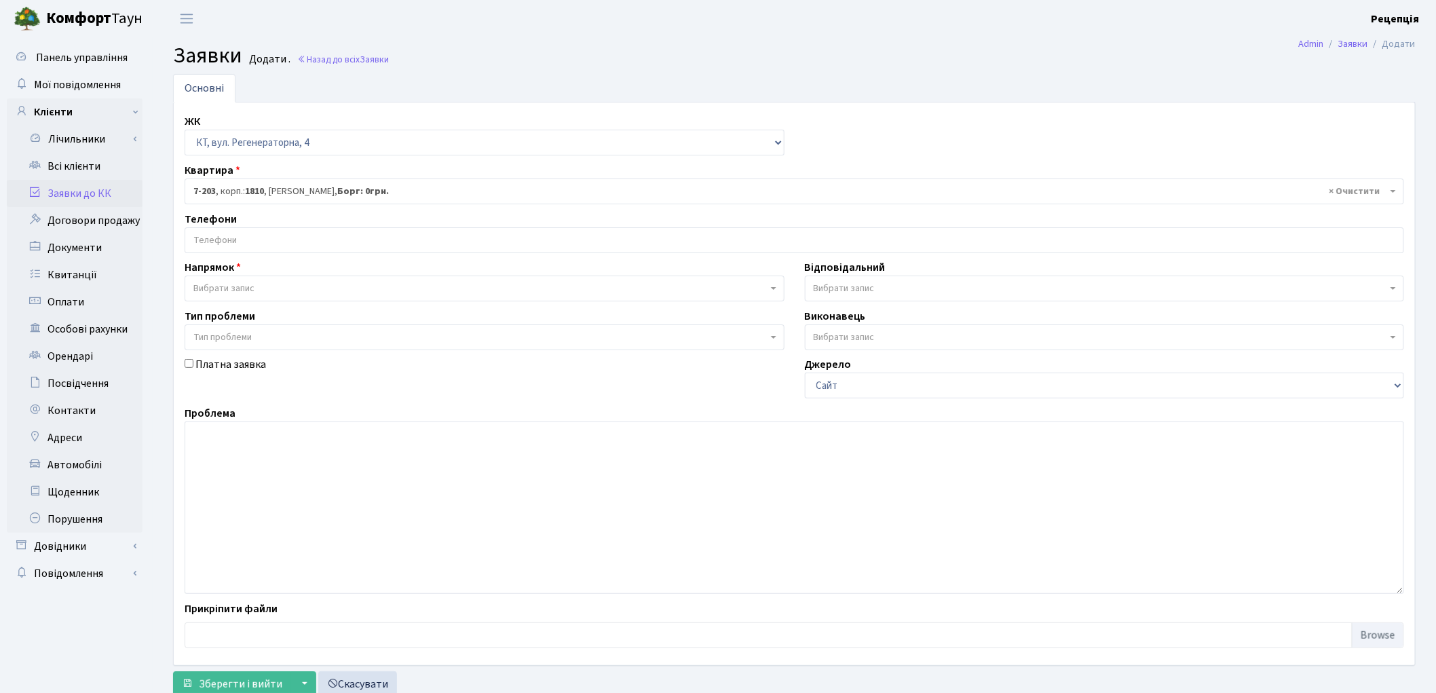
click at [233, 235] on input "search" at bounding box center [794, 240] width 1218 height 24
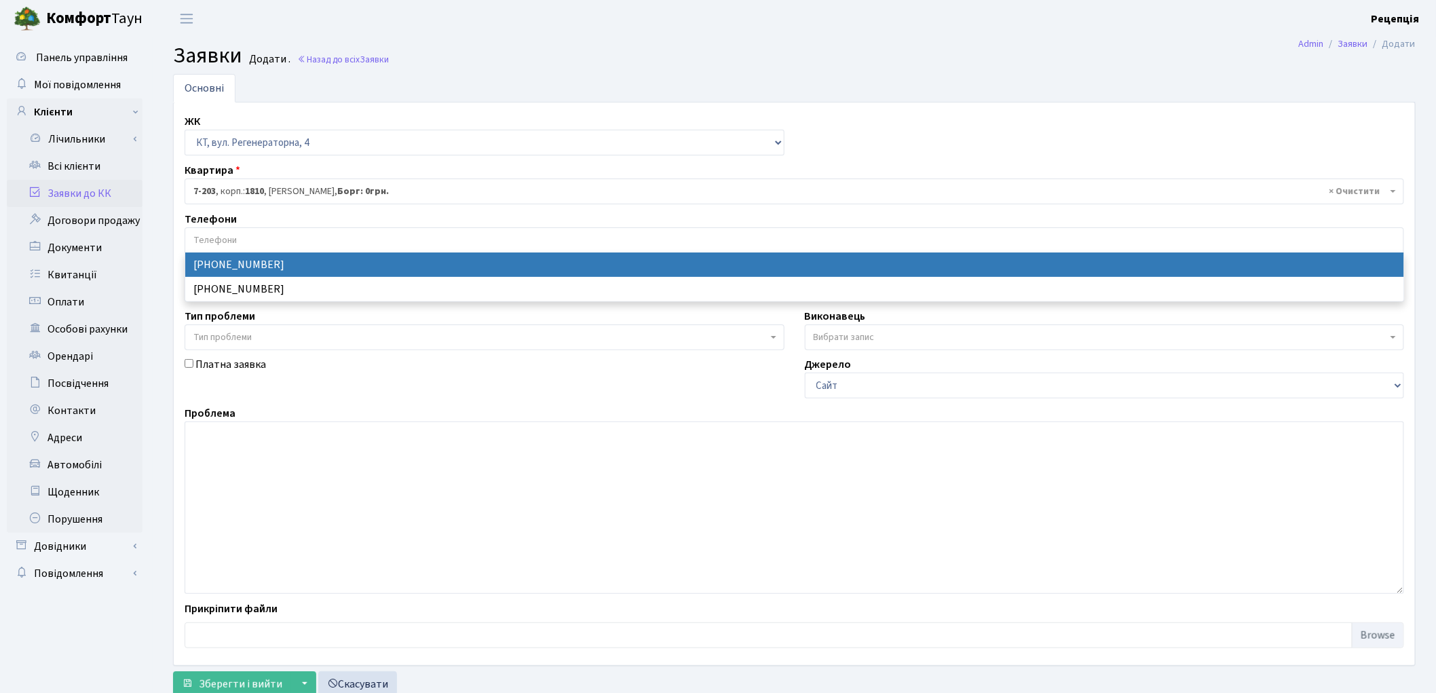
select select "16777"
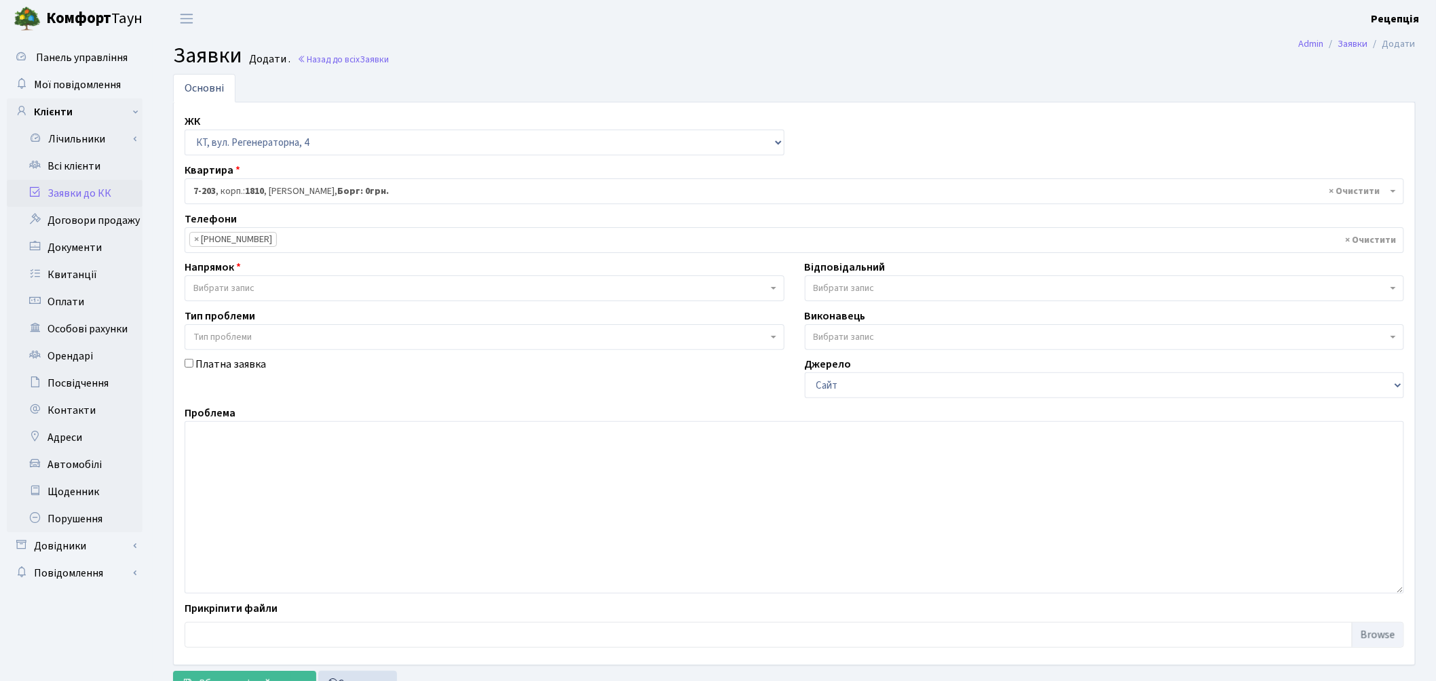
click at [251, 287] on span "Вибрати запис" at bounding box center [223, 289] width 61 height 14
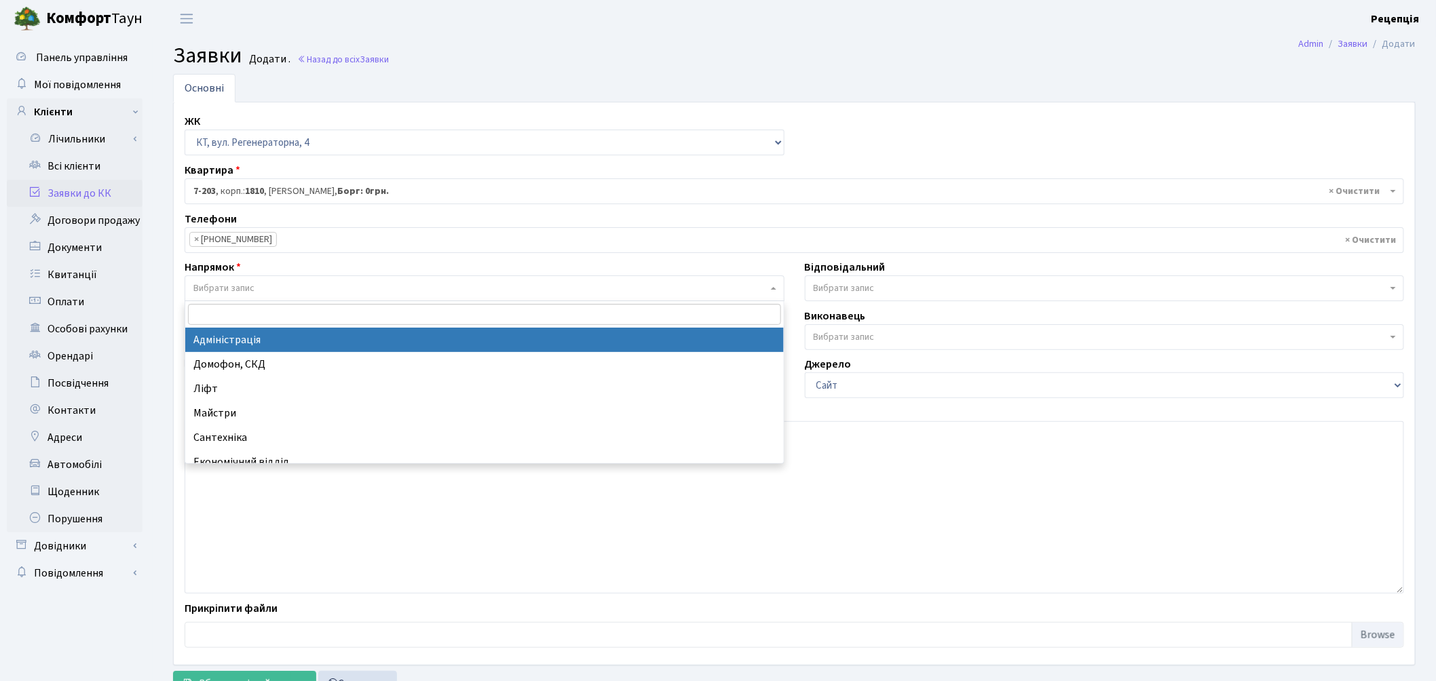
select select "5"
select select
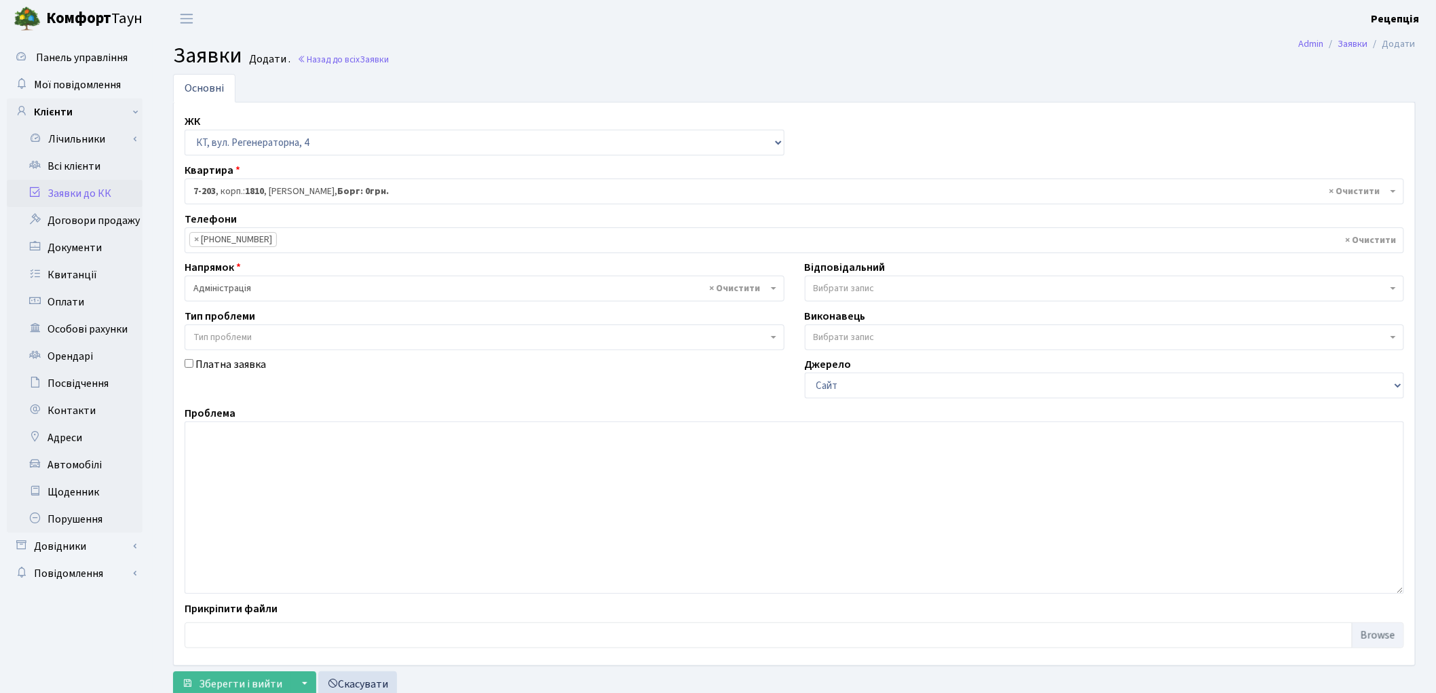
click at [248, 337] on span "Тип проблеми" at bounding box center [222, 338] width 58 height 14
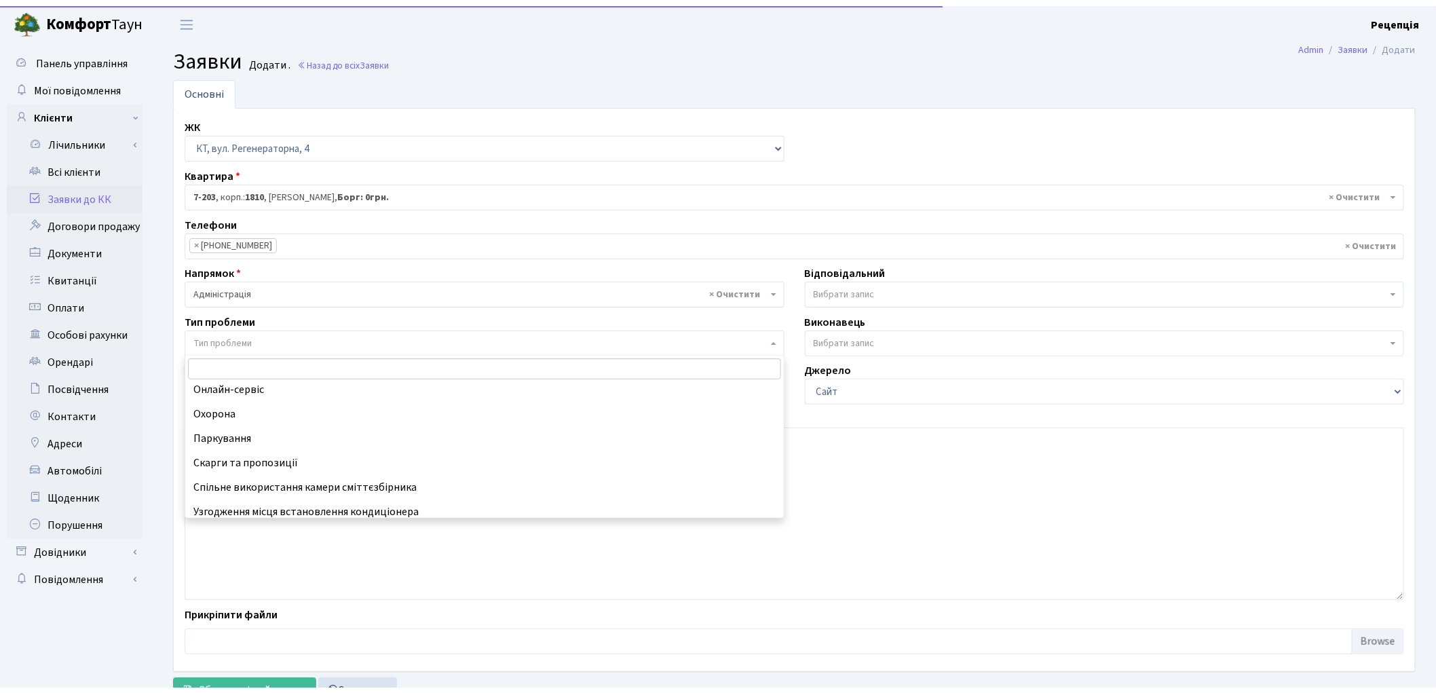
scroll to position [132, 0]
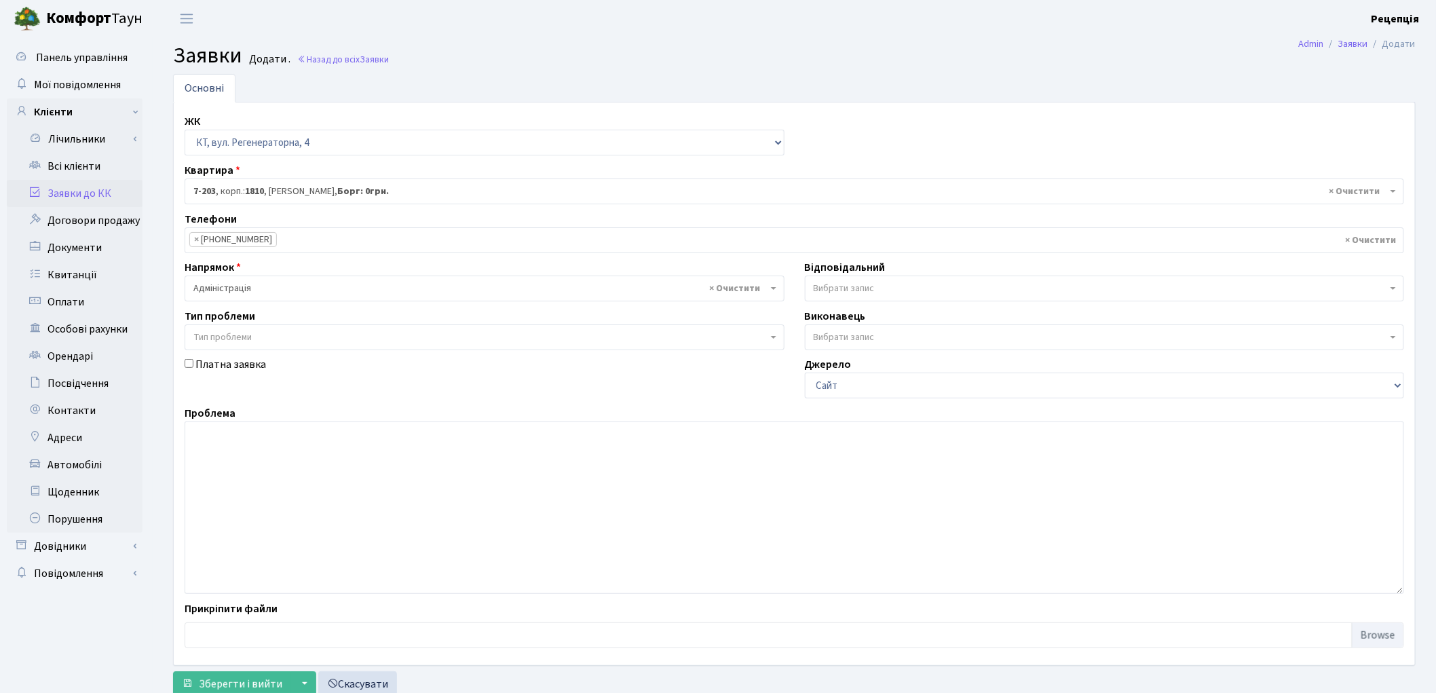
click at [824, 286] on span "Вибрати запис" at bounding box center [844, 289] width 61 height 14
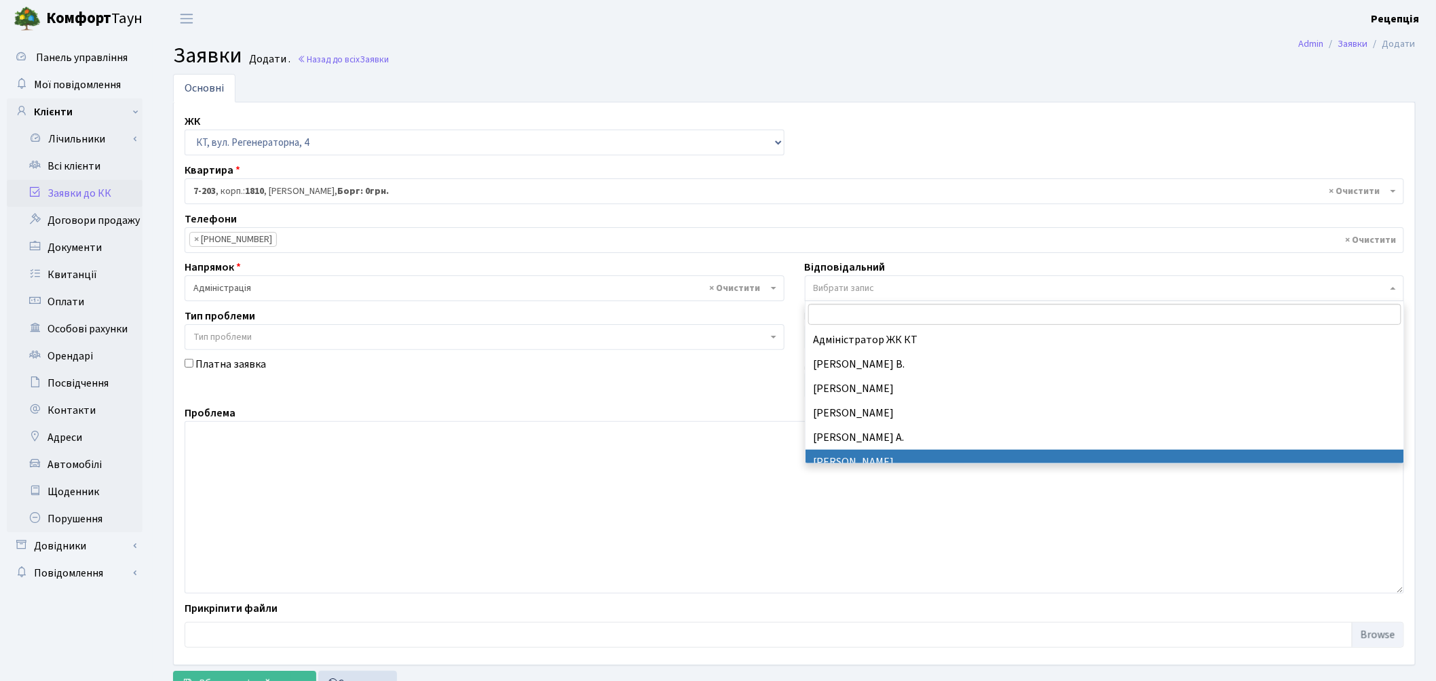
select select "57"
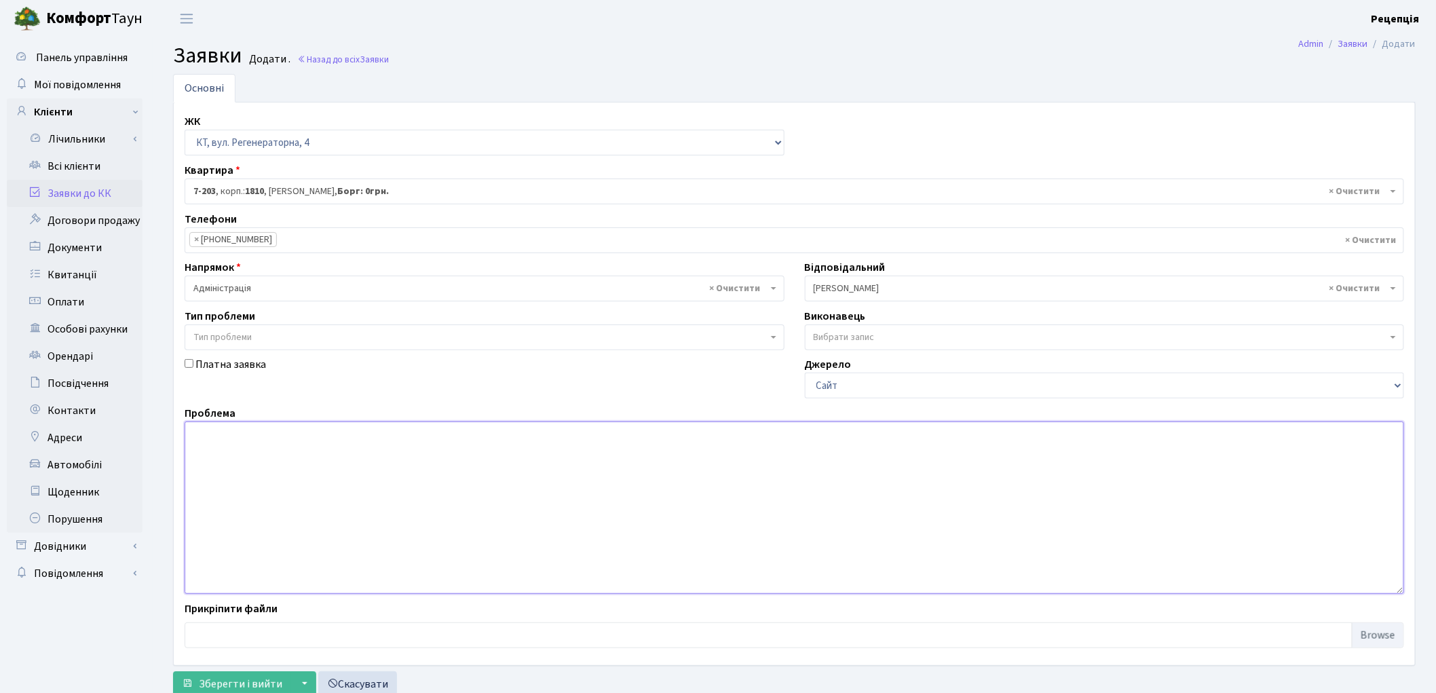
click at [284, 471] on textarea at bounding box center [795, 507] width 1220 height 172
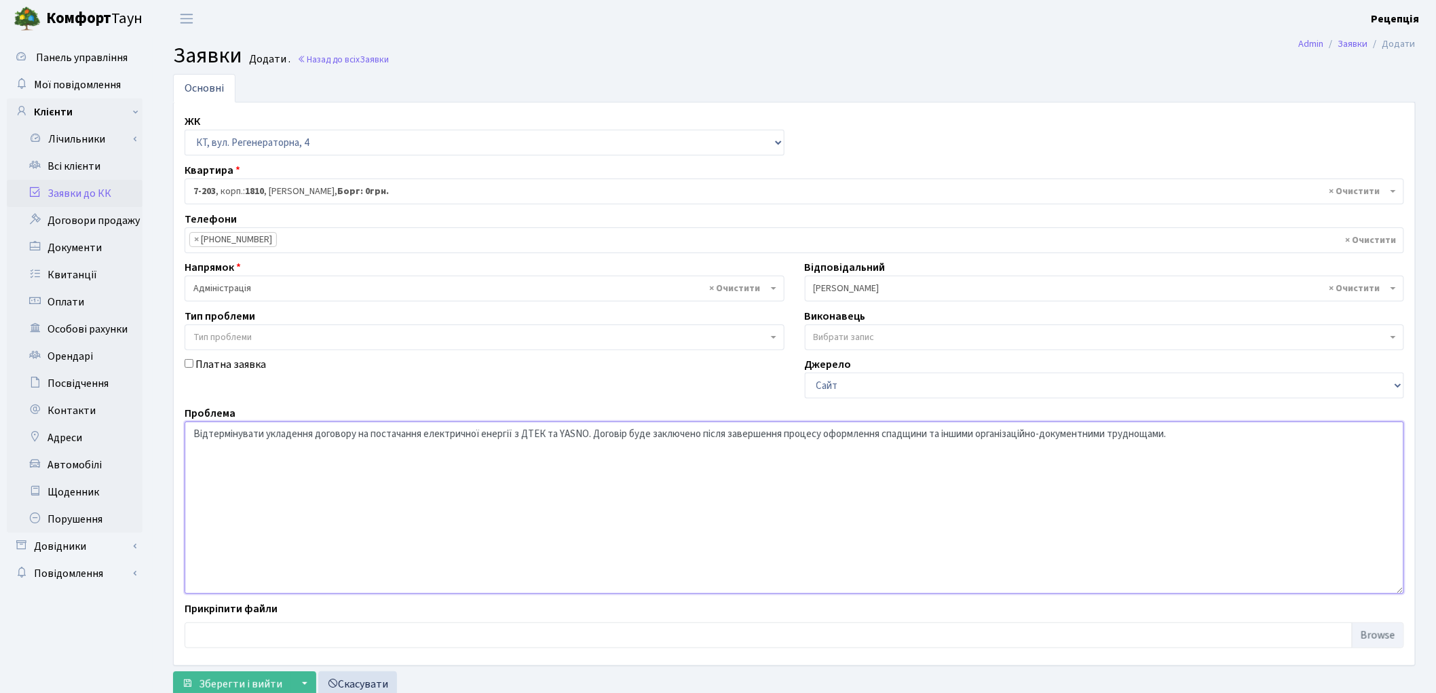
scroll to position [45, 0]
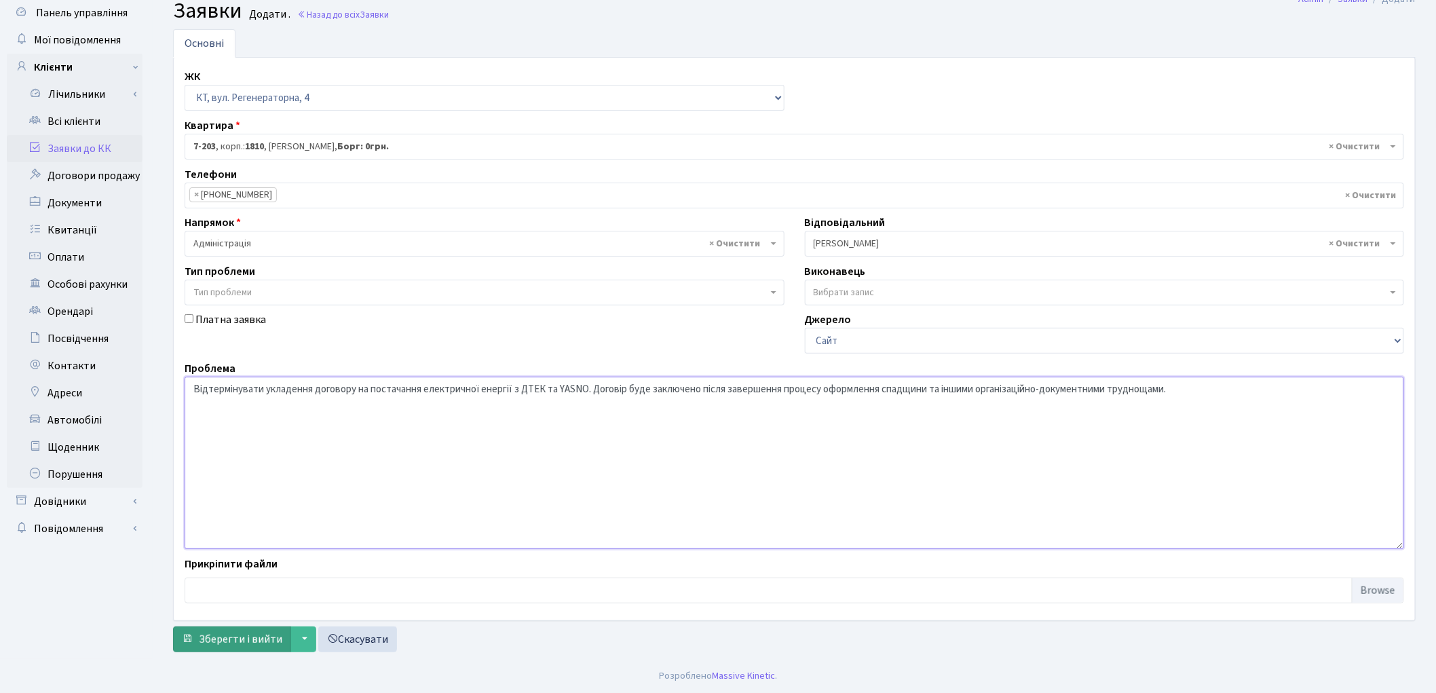
type textarea "Відтермінувати укладення договору на постачання електричної енергії з ДТЕК та Y…"
click at [224, 639] on span "Зберегти і вийти" at bounding box center [240, 639] width 83 height 15
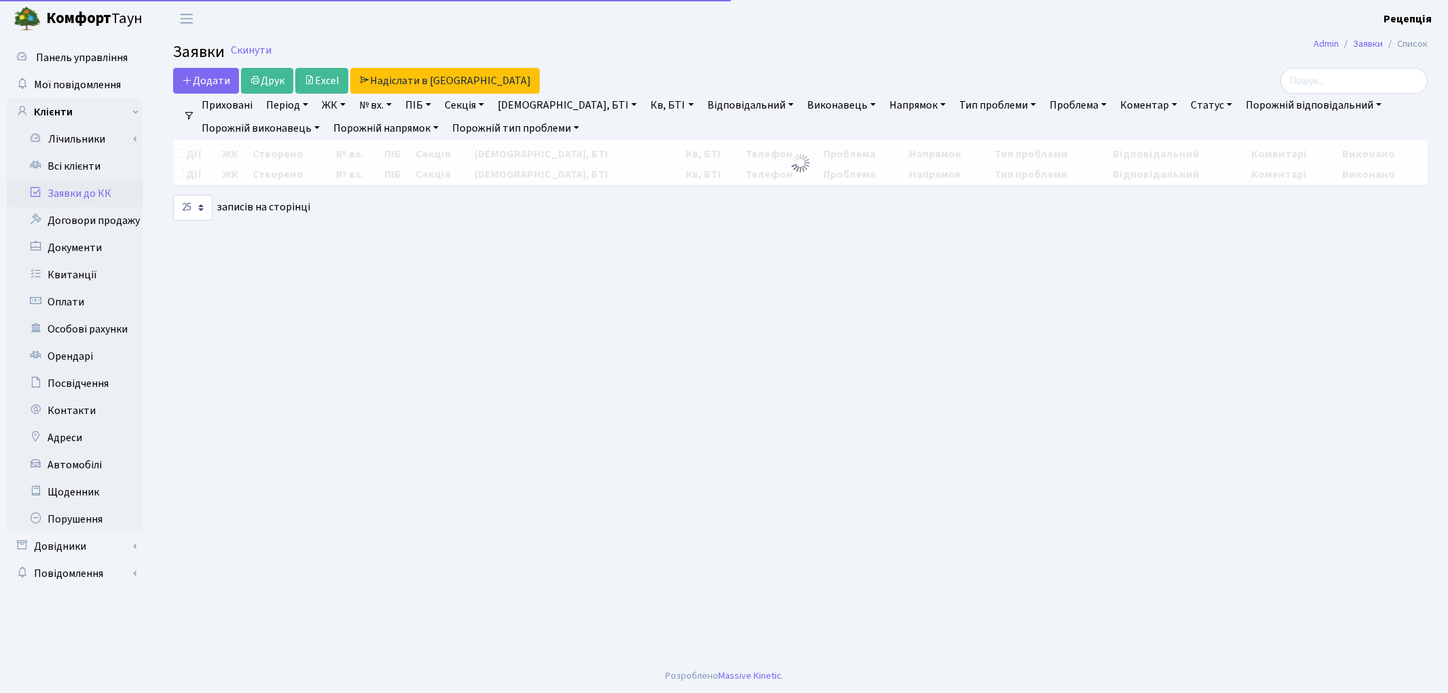
select select "25"
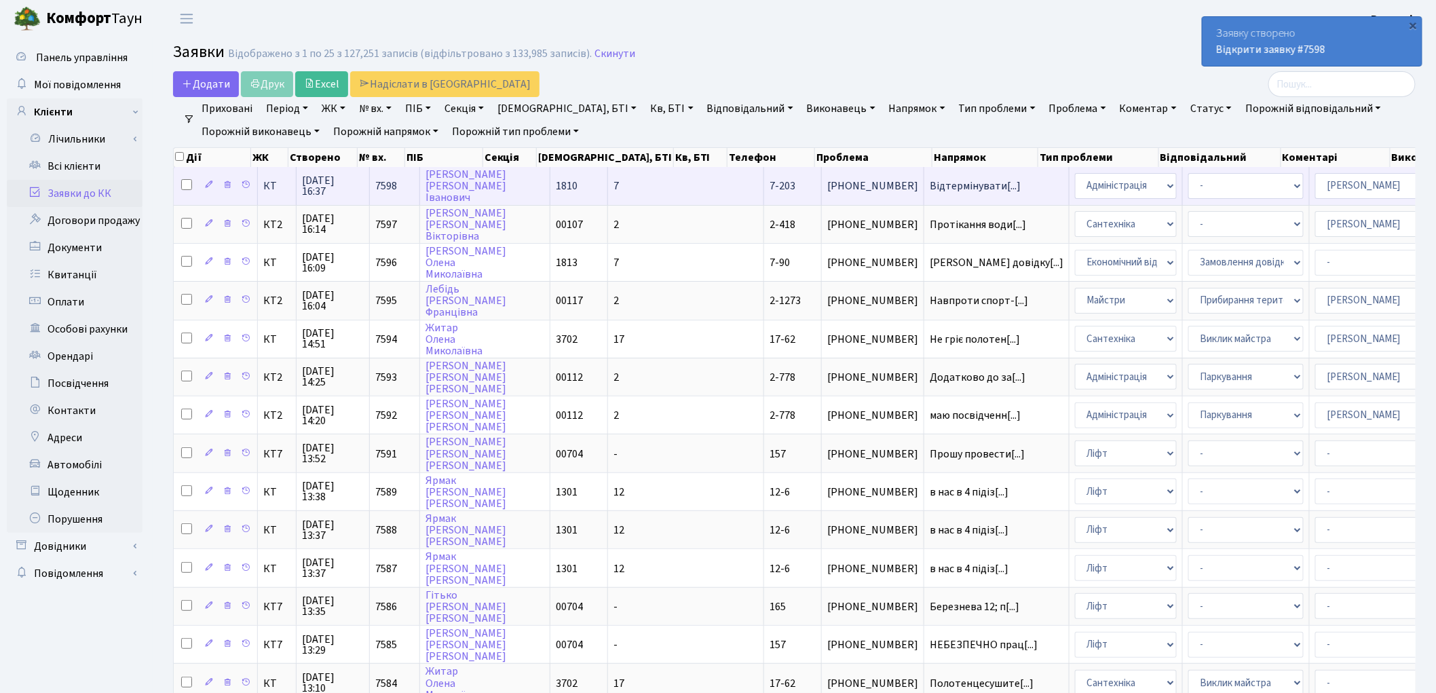
click at [550, 190] on td "1810" at bounding box center [579, 185] width 58 height 37
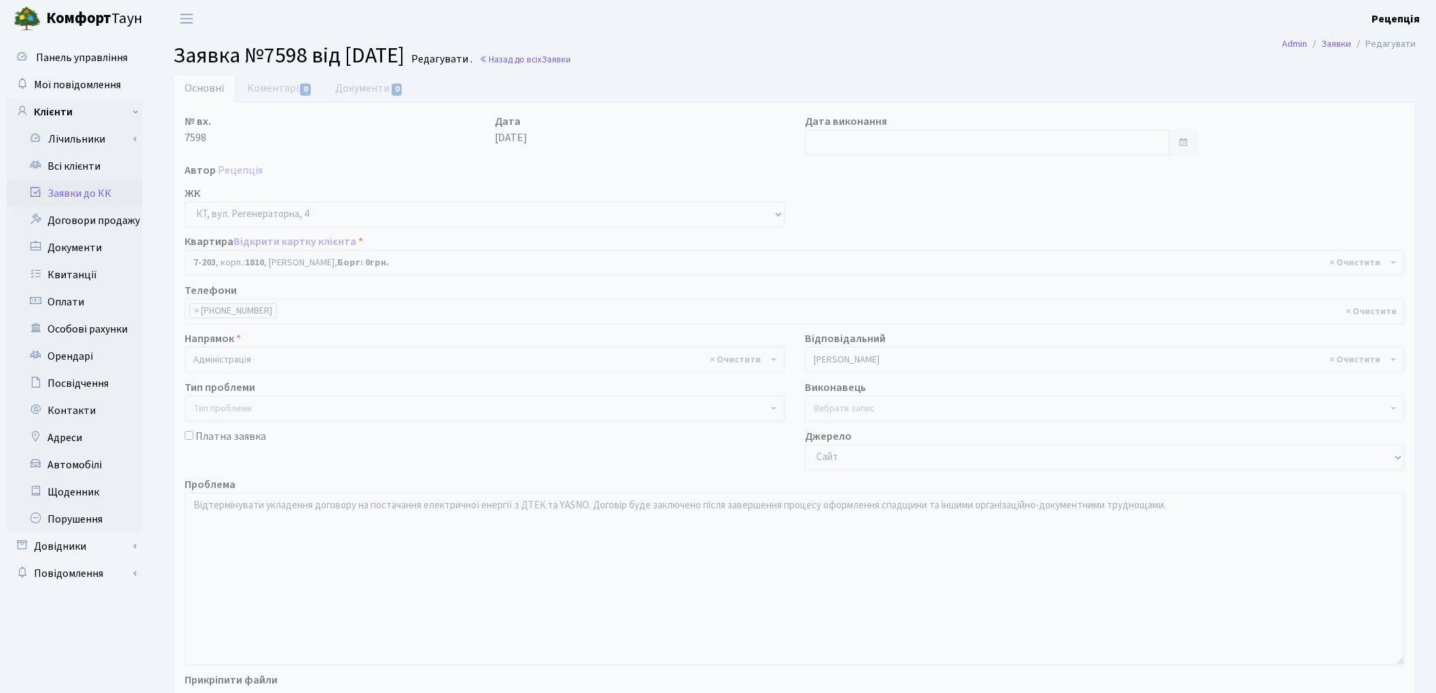
select select "4976"
click at [368, 95] on link "Документи 0" at bounding box center [369, 88] width 91 height 28
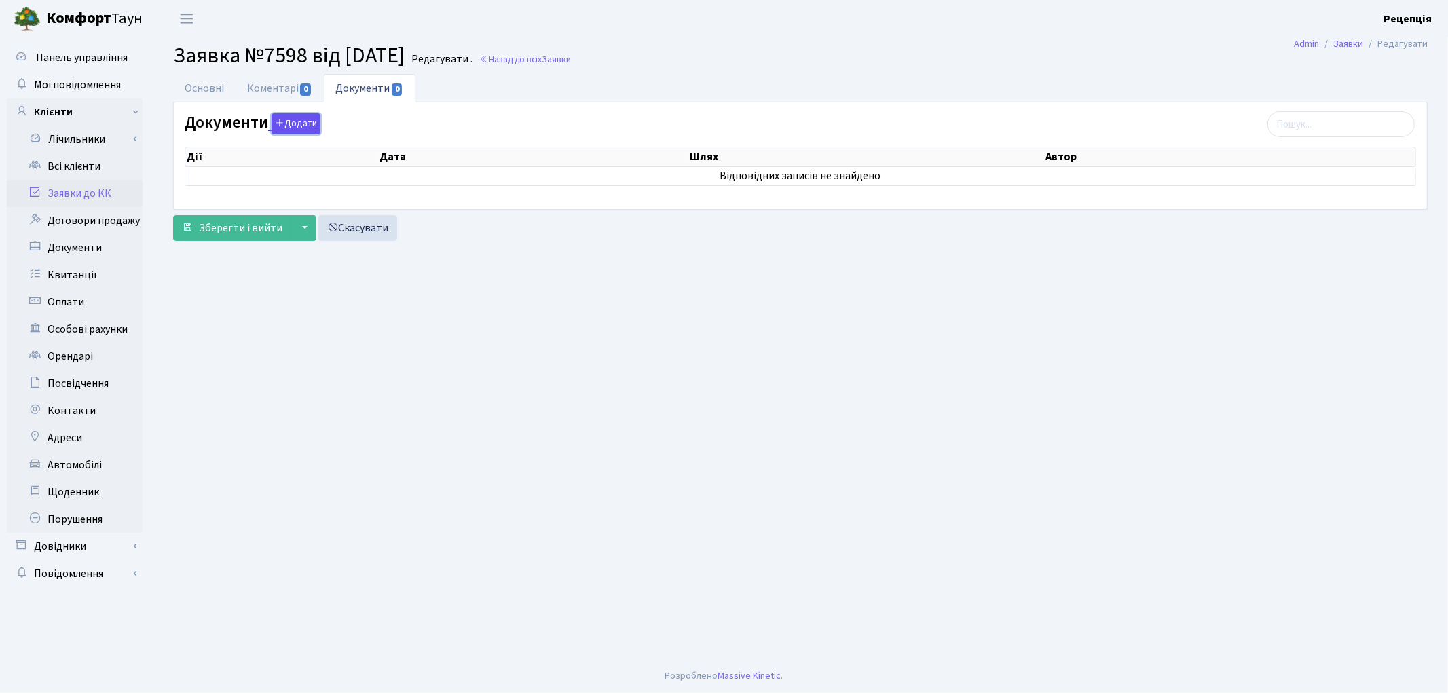
click at [309, 127] on button "Додати" at bounding box center [295, 123] width 49 height 21
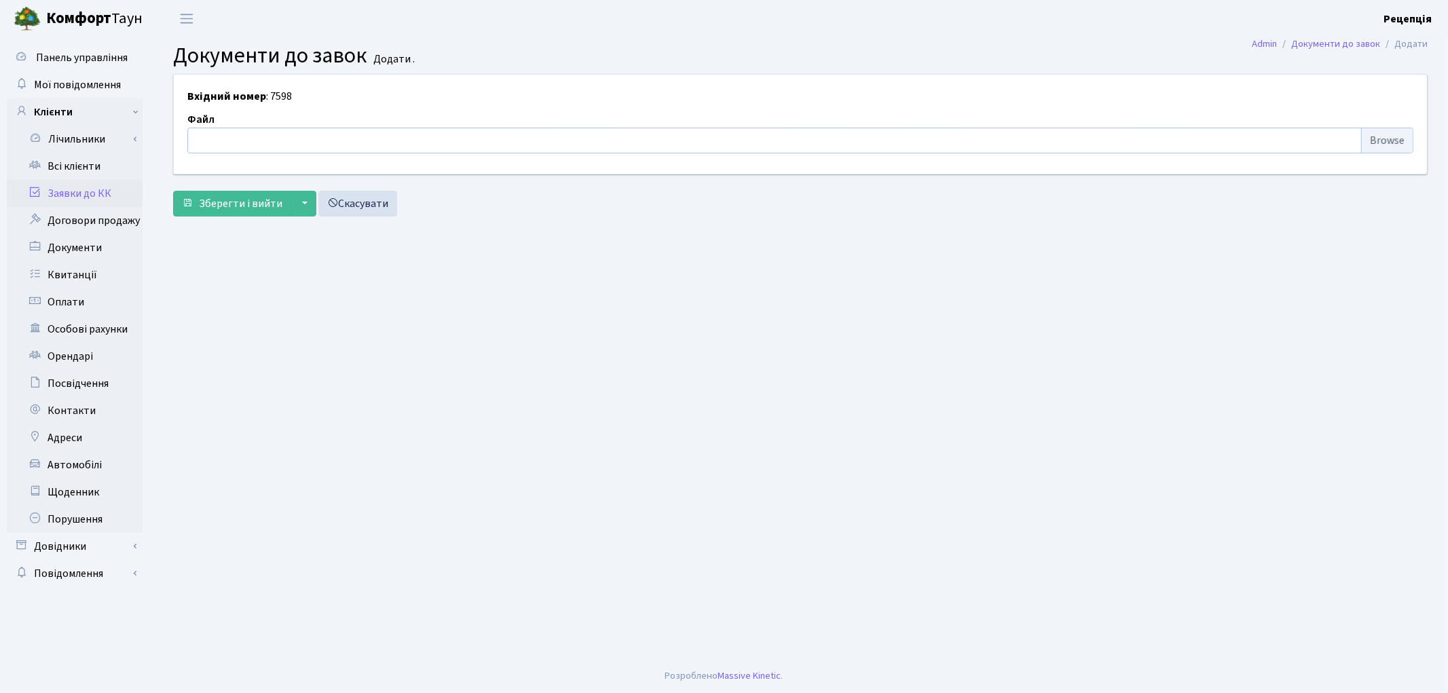
click at [1395, 144] on input "file" at bounding box center [800, 141] width 1226 height 26
type input "C:\fakepath\сканирование0616.pdf"
click at [234, 181] on form "Вхідний номер : 7598 Файл сканирование0616.pdf ["upload_field_styles","bpFieldI…" at bounding box center [800, 145] width 1254 height 142
click at [240, 199] on span "Зберегти і вийти" at bounding box center [240, 203] width 83 height 15
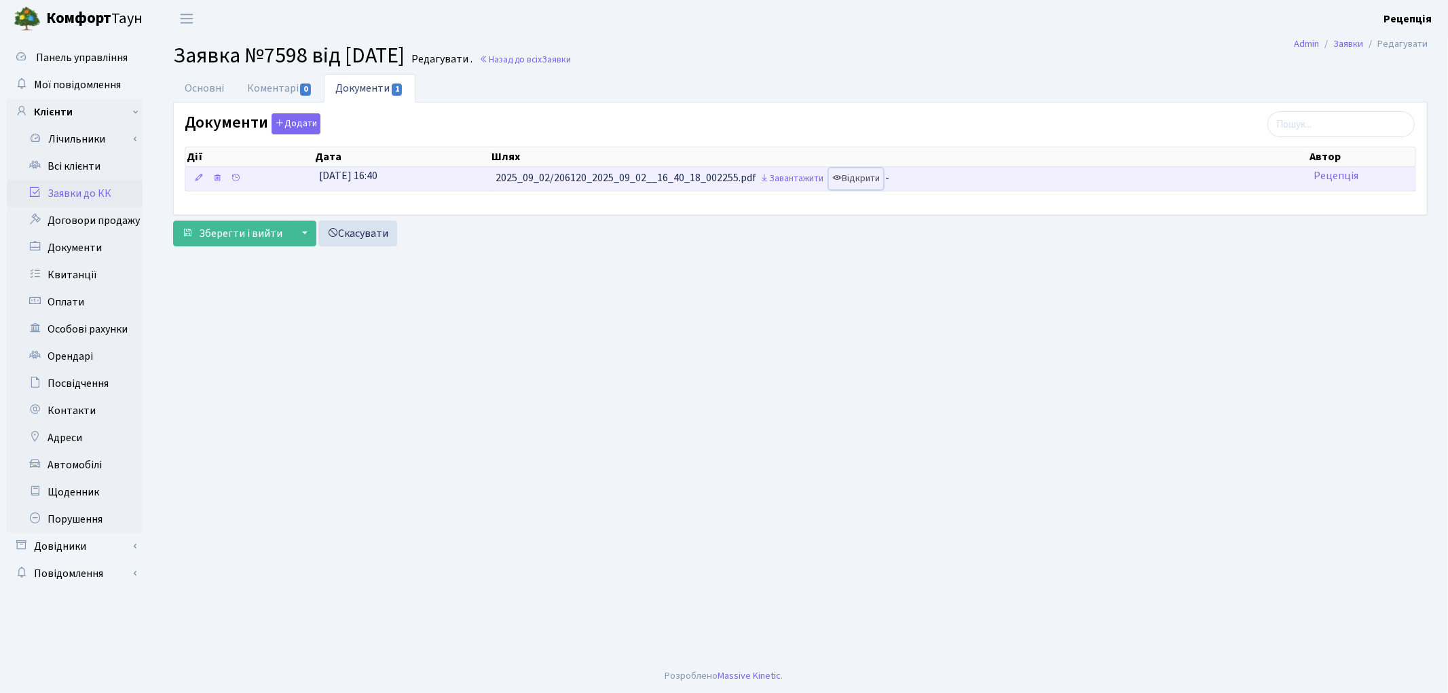
click at [849, 179] on link "Відкрити" at bounding box center [856, 178] width 54 height 21
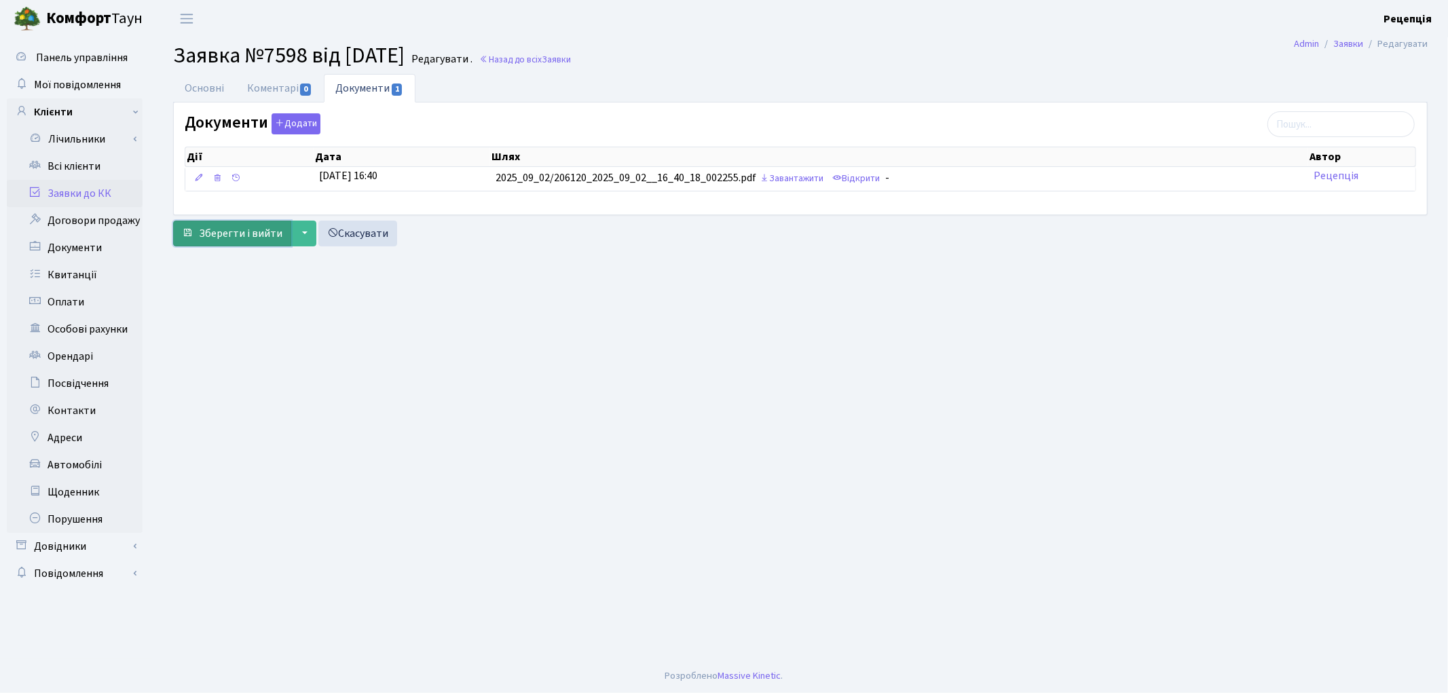
click at [233, 233] on span "Зберегти і вийти" at bounding box center [240, 233] width 83 height 15
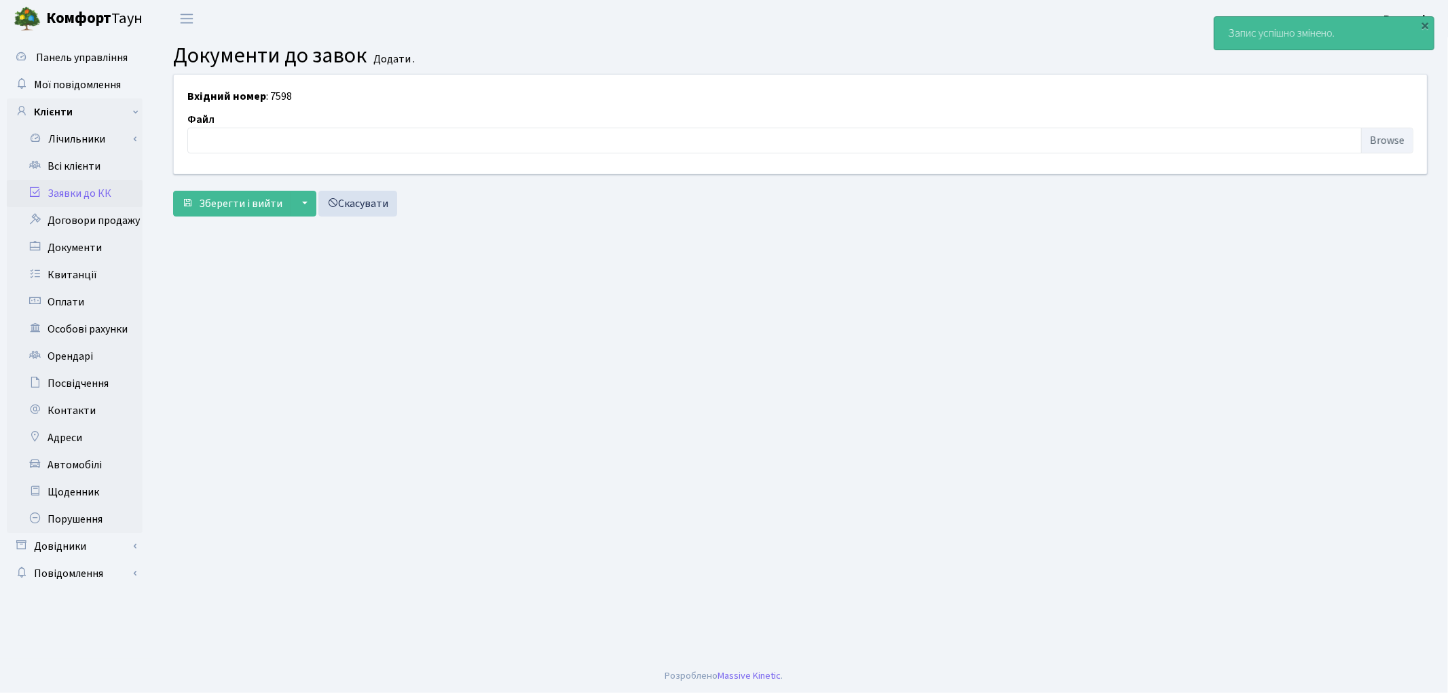
click at [91, 195] on link "Заявки до КК" at bounding box center [75, 193] width 136 height 27
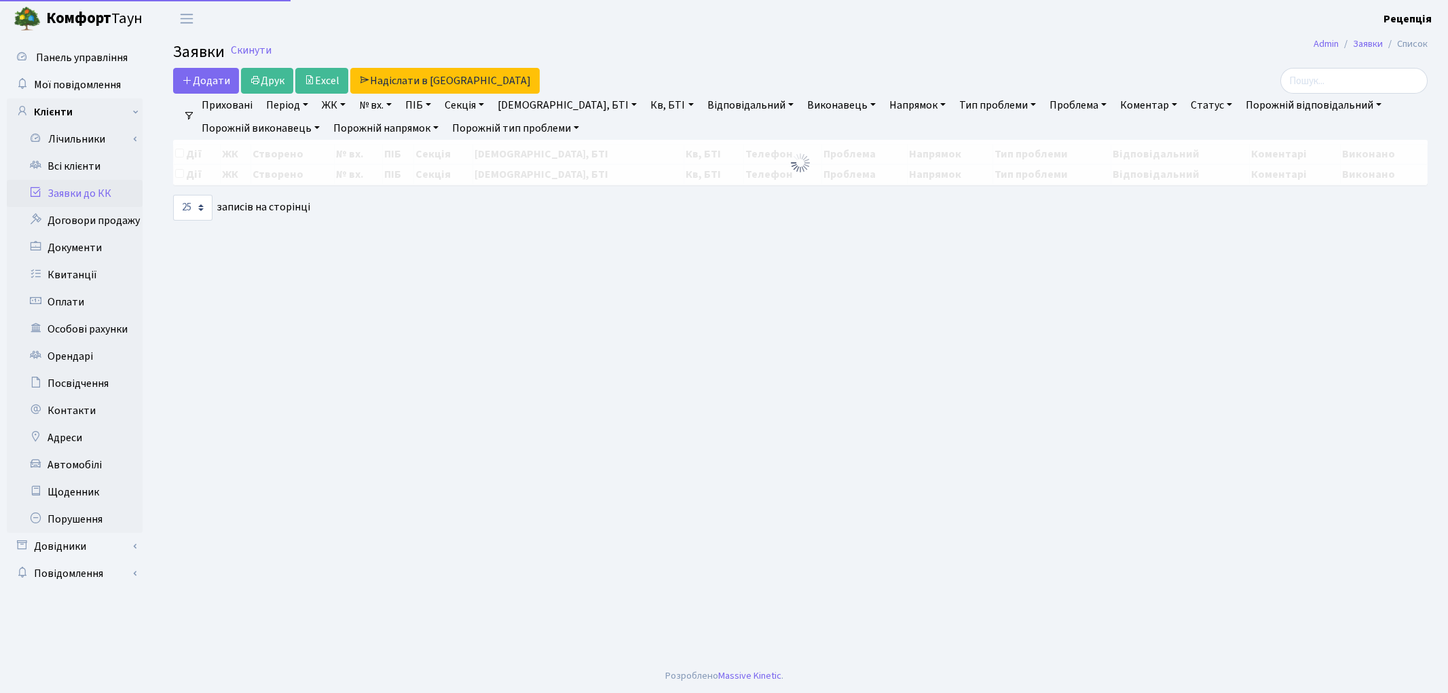
select select "25"
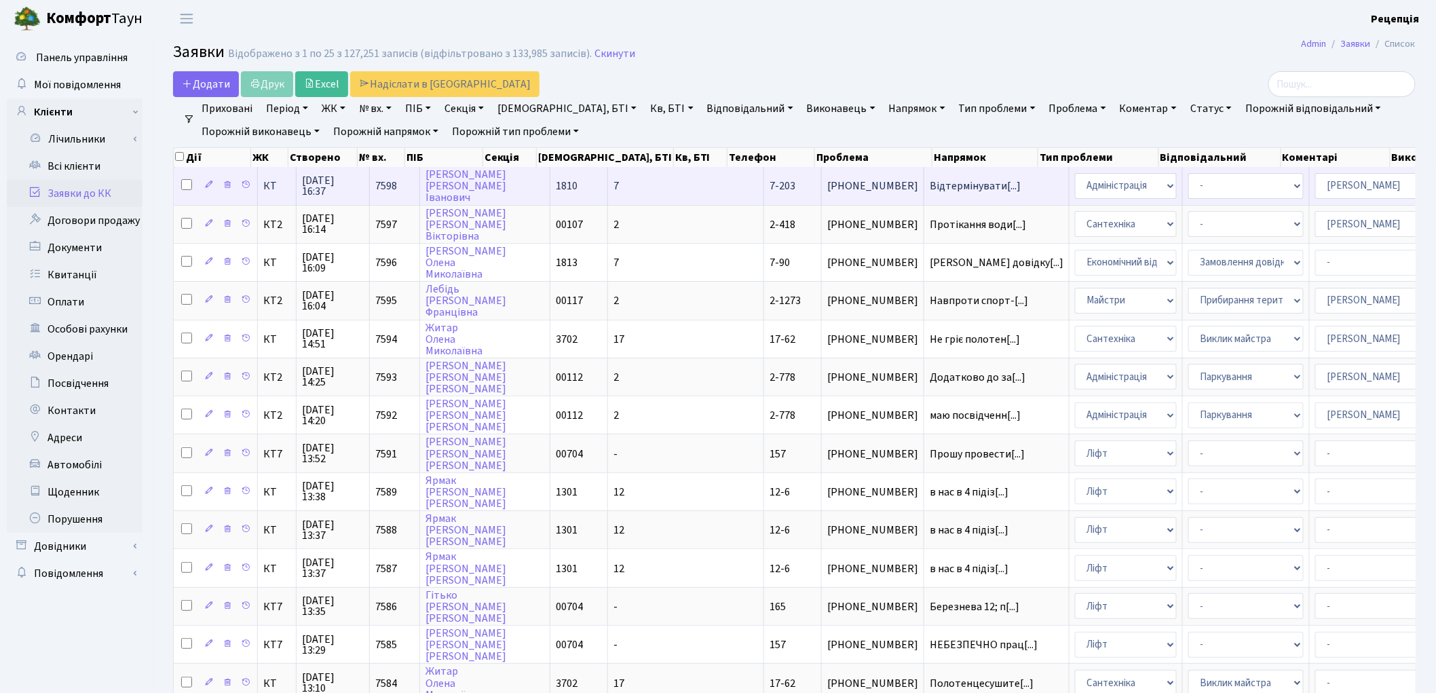
click at [614, 185] on span "7" at bounding box center [616, 185] width 5 height 15
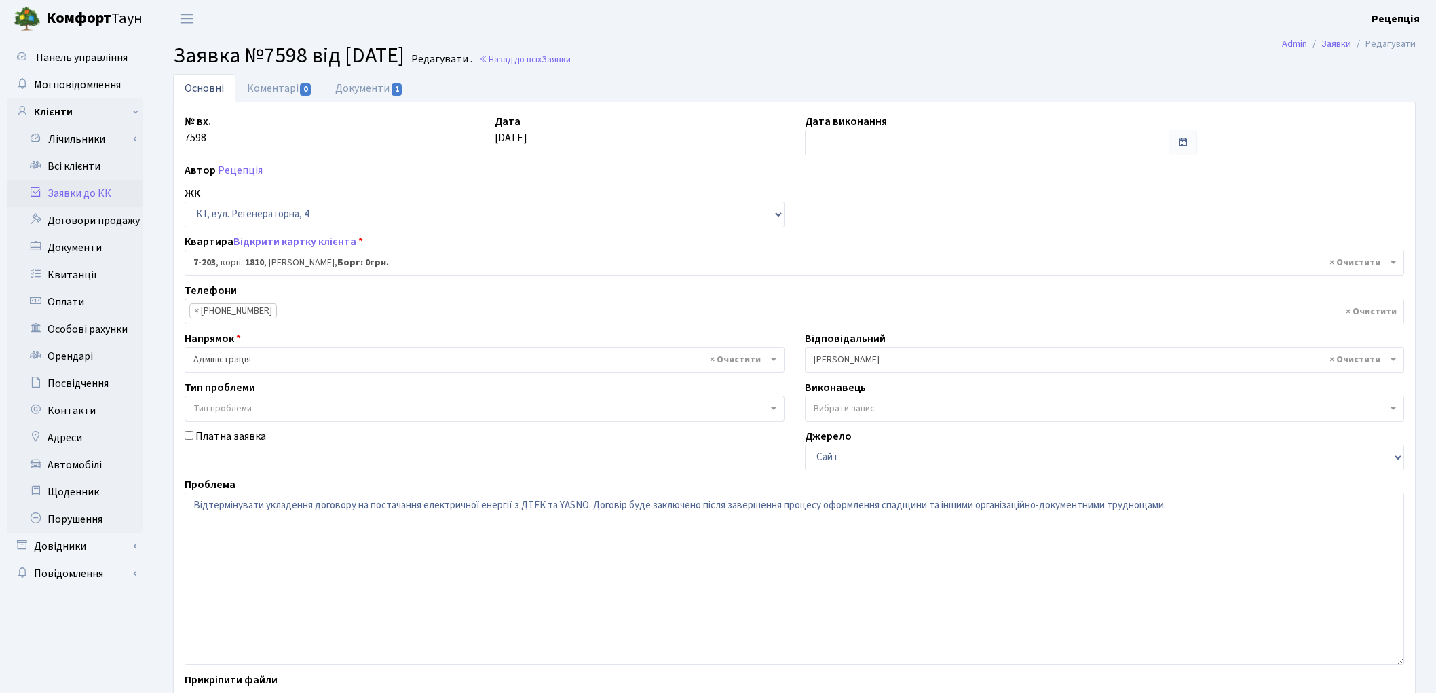
select select "4976"
click at [851, 137] on input "text" at bounding box center [987, 143] width 365 height 26
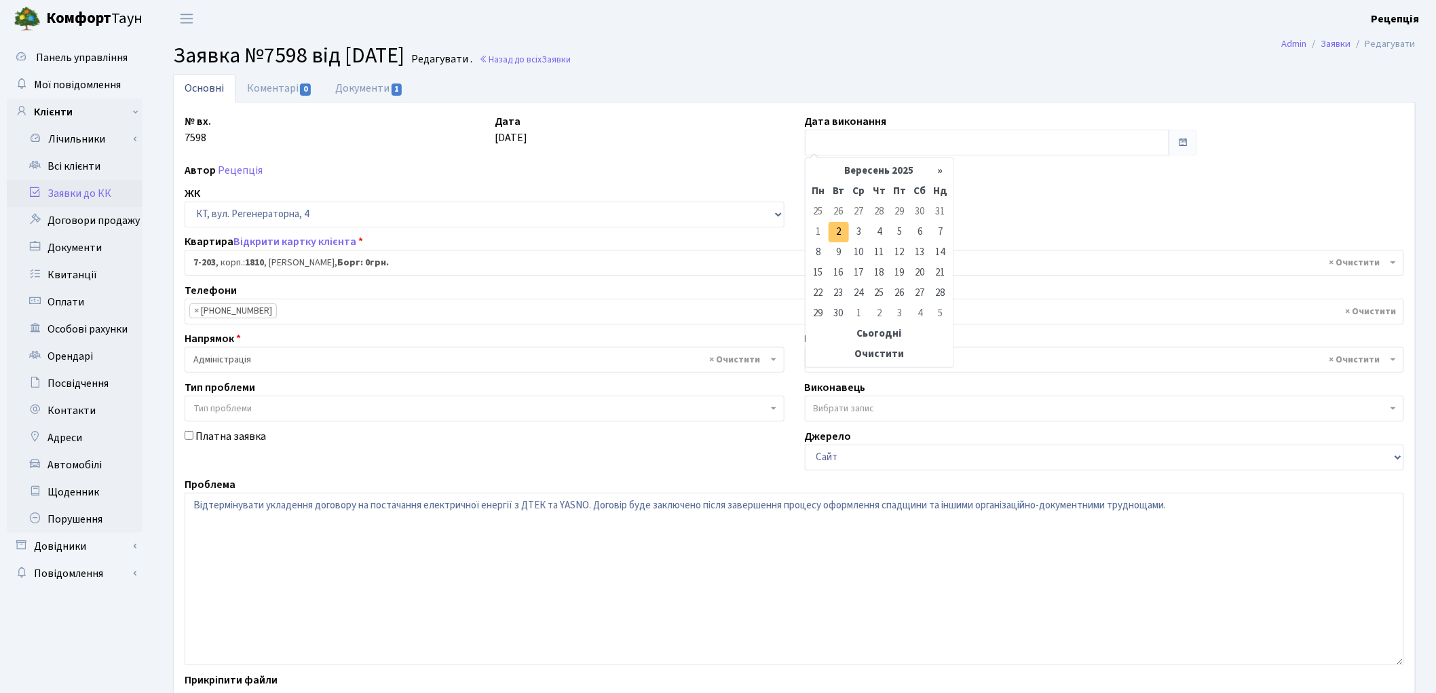
click at [835, 233] on td "2" at bounding box center [839, 232] width 20 height 20
type input "[DATE]"
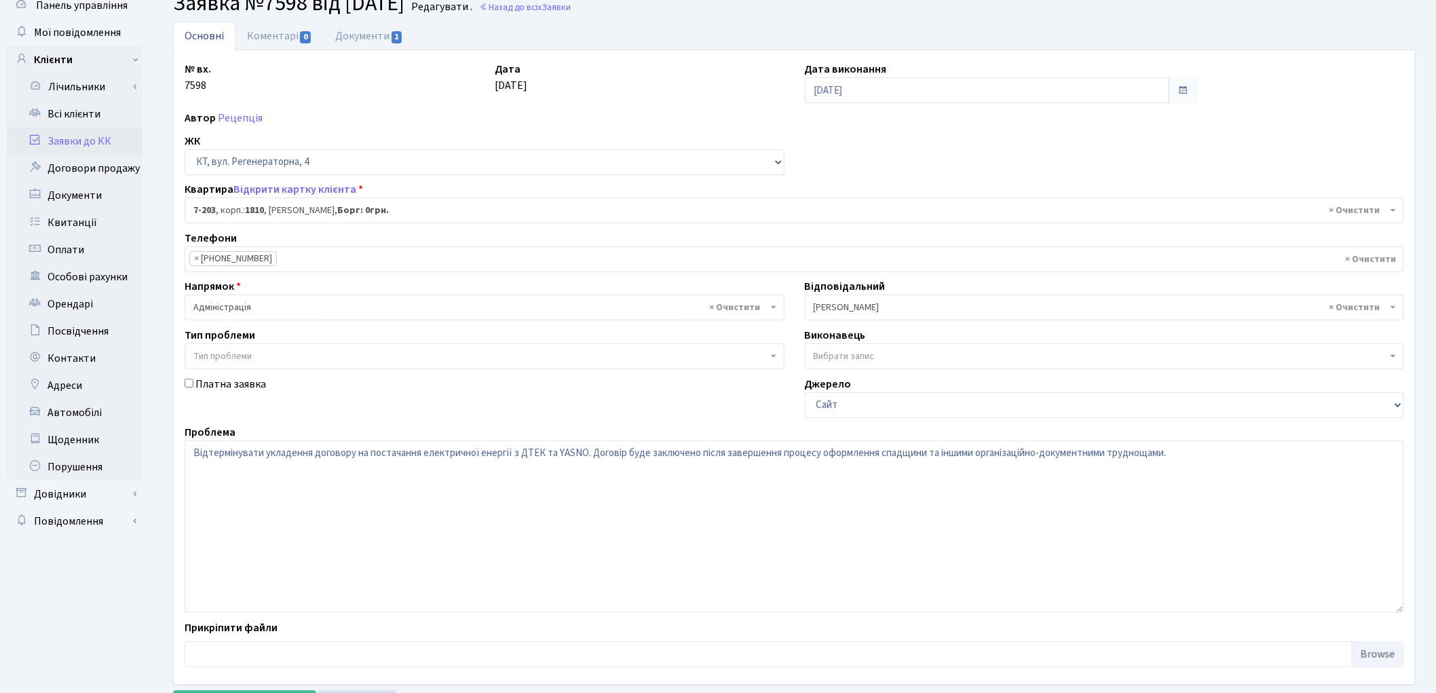
scroll to position [117, 0]
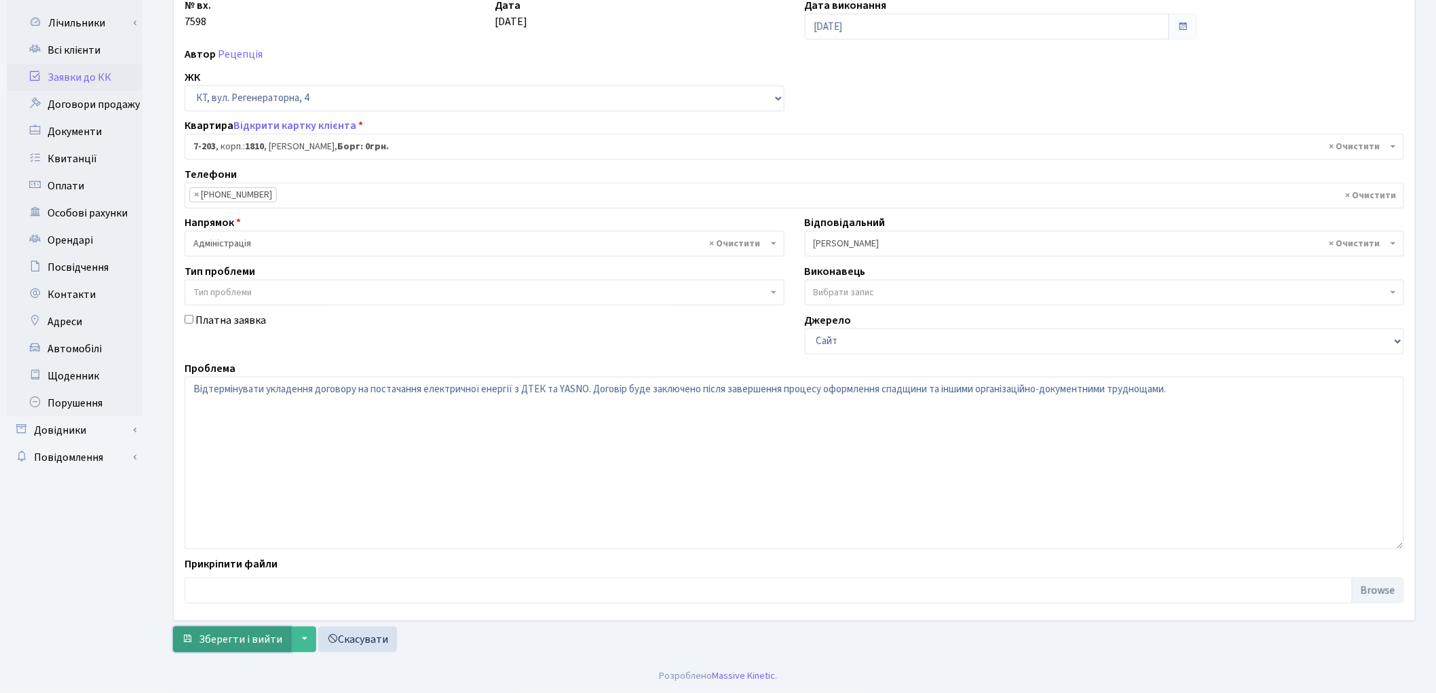
click at [236, 632] on span "Зберегти і вийти" at bounding box center [240, 639] width 83 height 15
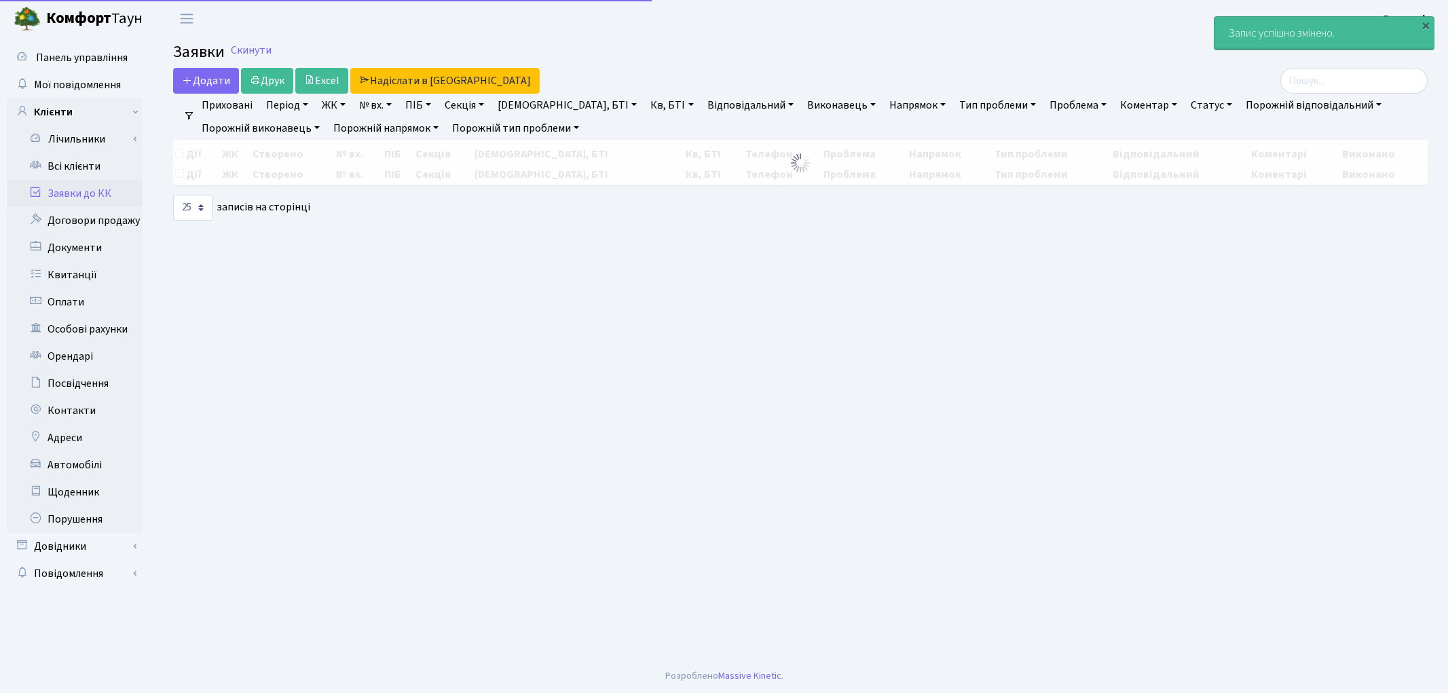
select select "25"
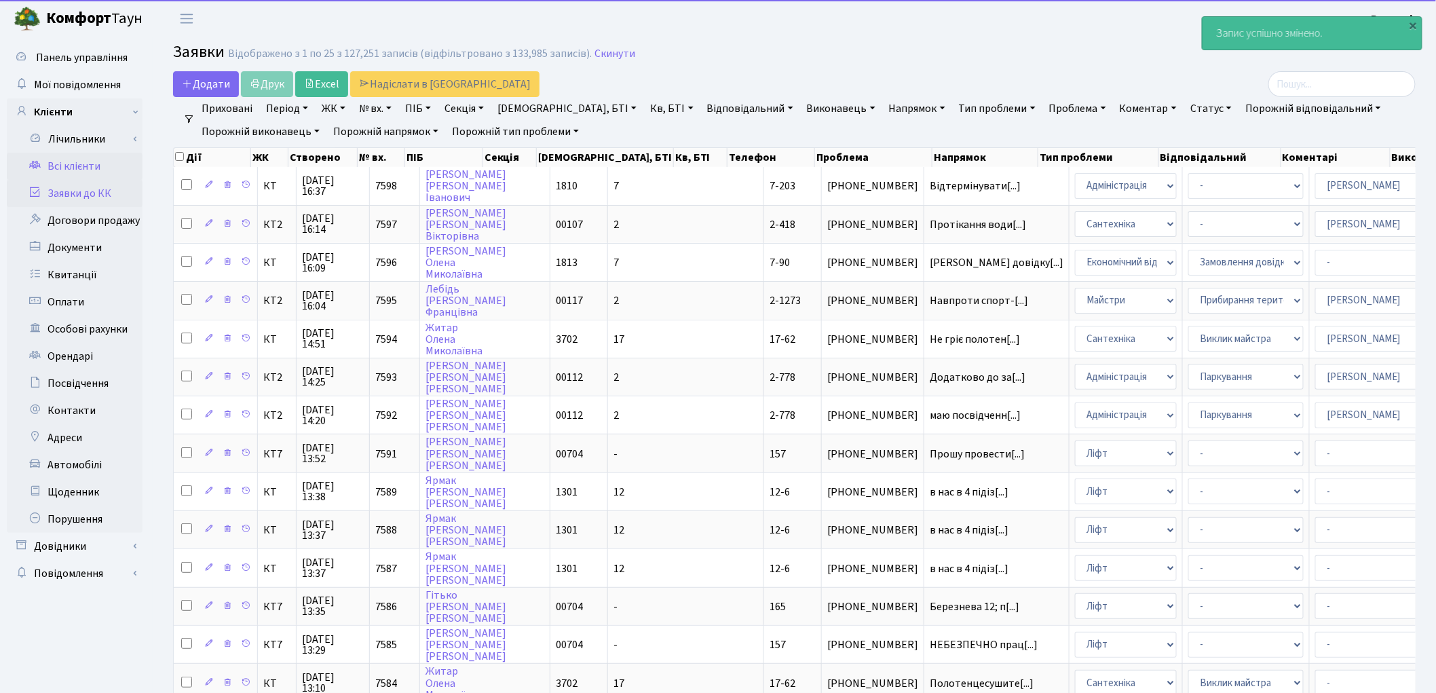
click at [83, 170] on link "Всі клієнти" at bounding box center [75, 166] width 136 height 27
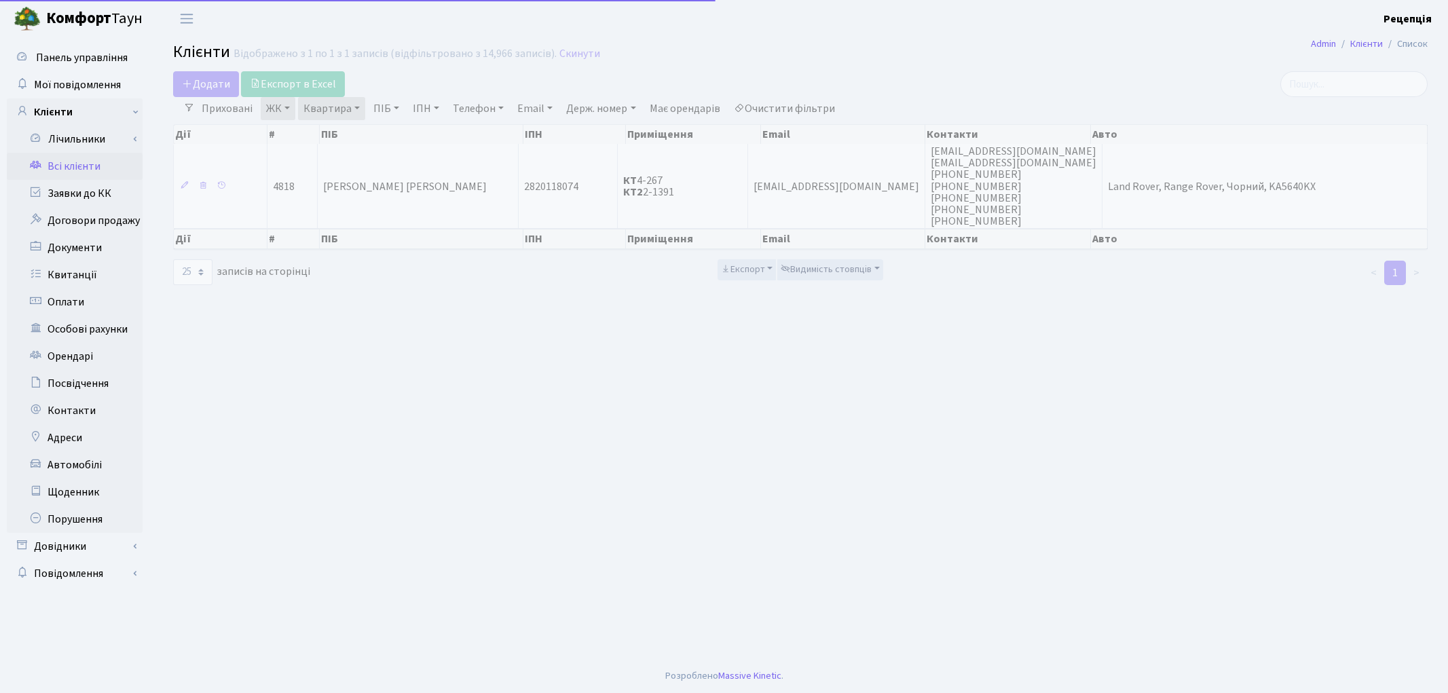
select select "25"
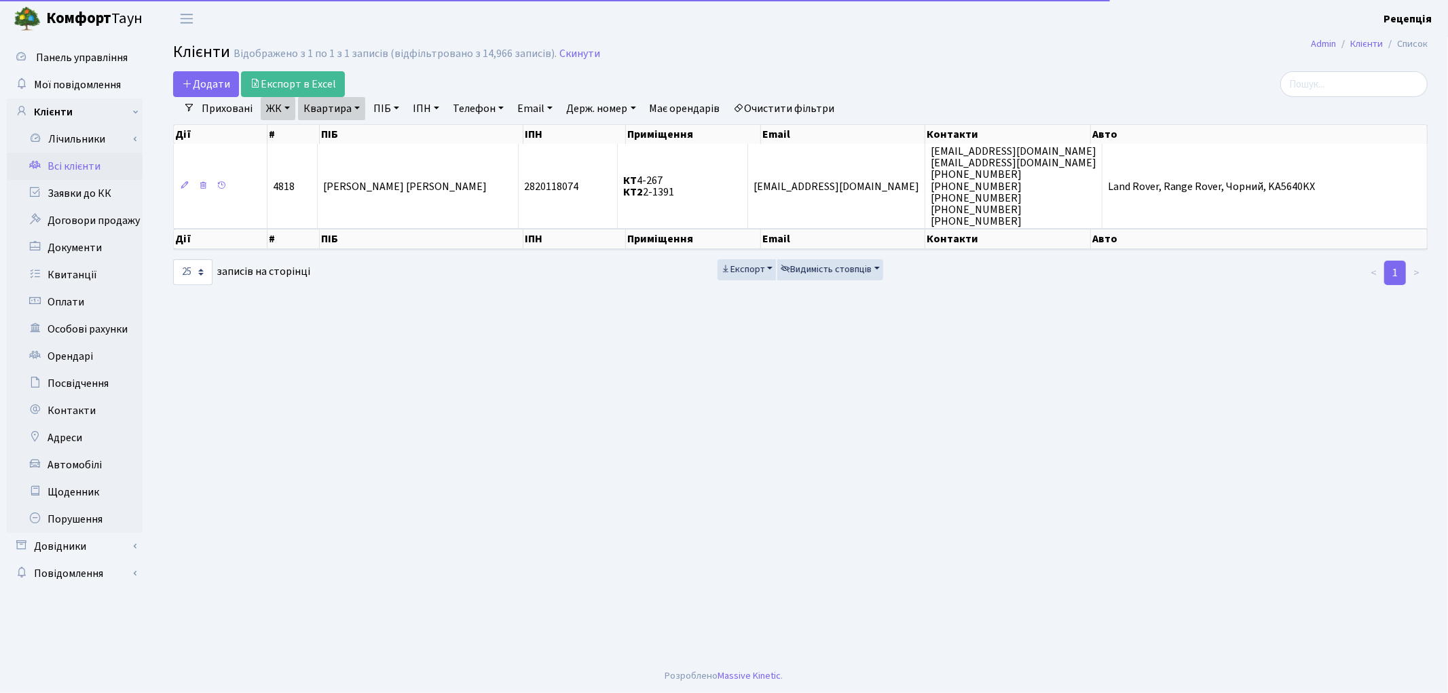
click at [778, 98] on link "Очистити фільтри" at bounding box center [784, 108] width 112 height 23
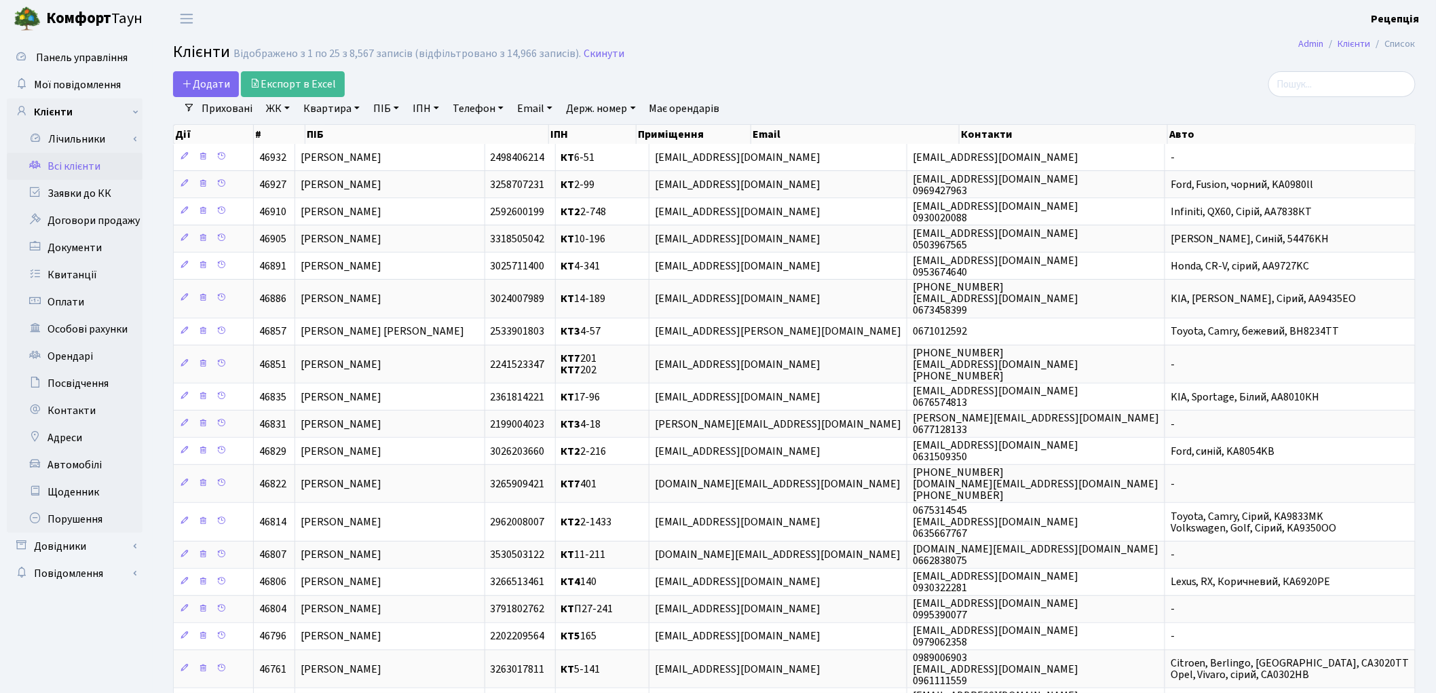
click at [378, 105] on link "ПІБ" at bounding box center [386, 108] width 37 height 23
type input "беневський"
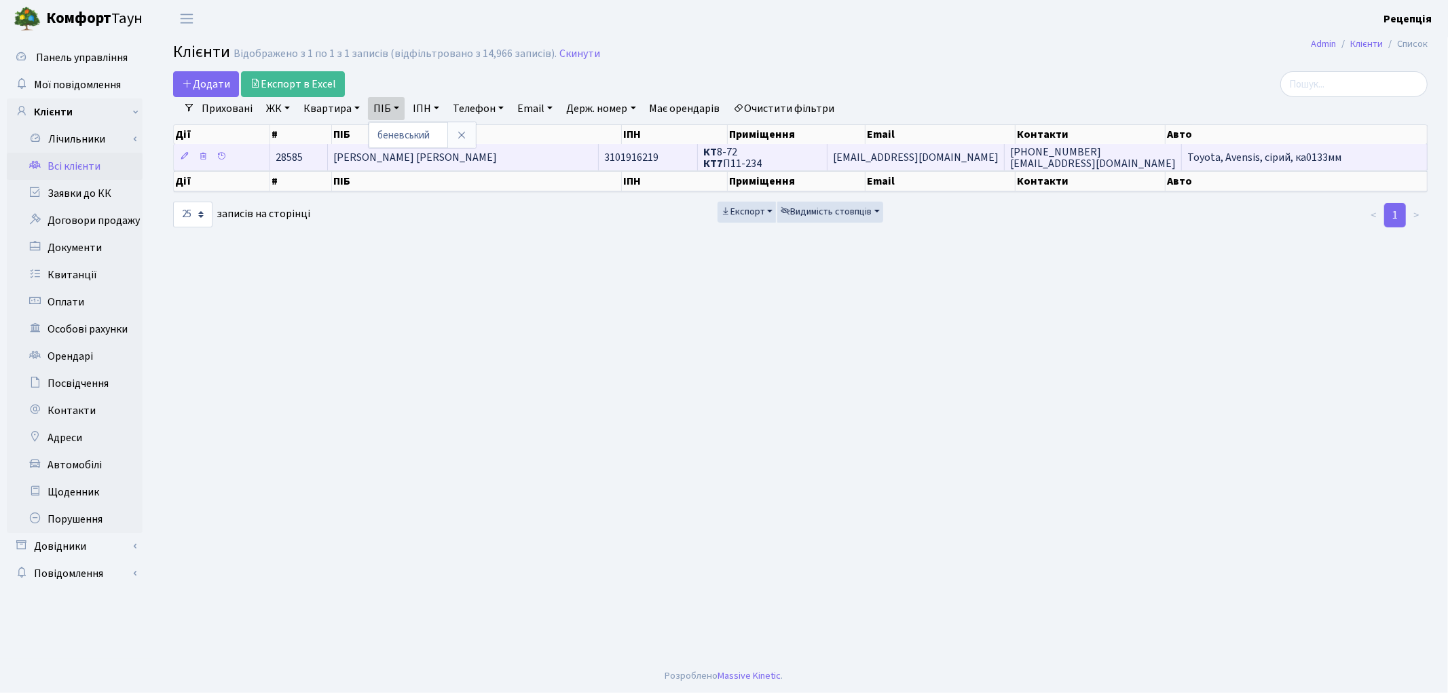
click at [570, 150] on td "Беневський Андрій Олександрович" at bounding box center [463, 157] width 271 height 26
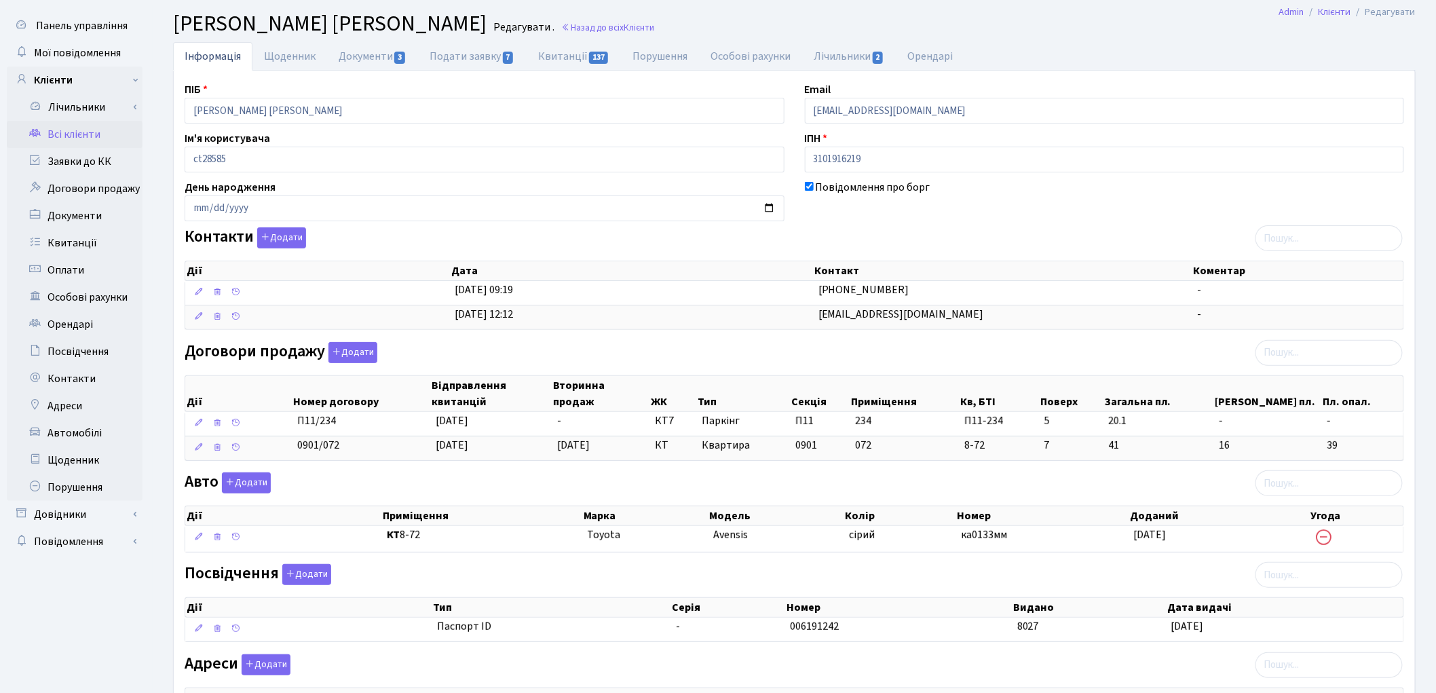
scroll to position [34, 0]
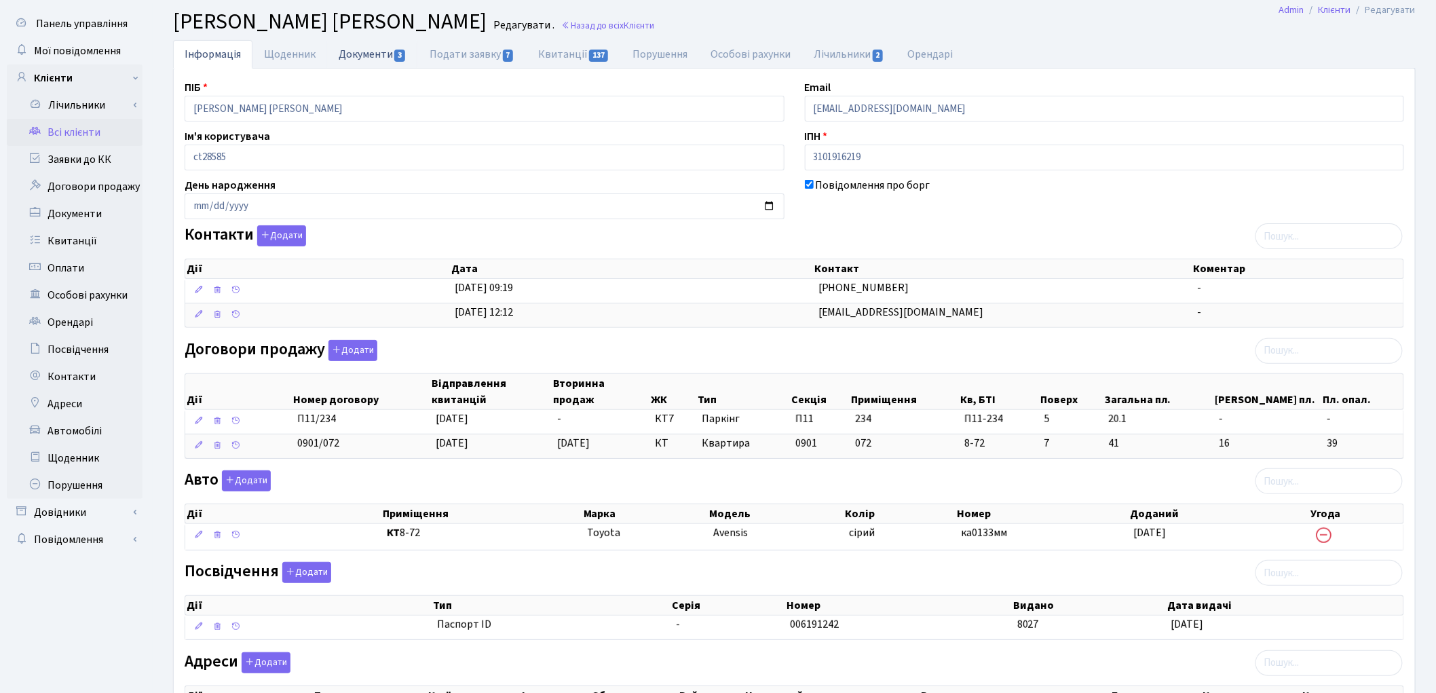
click at [375, 52] on link "Документи 3" at bounding box center [372, 54] width 91 height 28
select select "25"
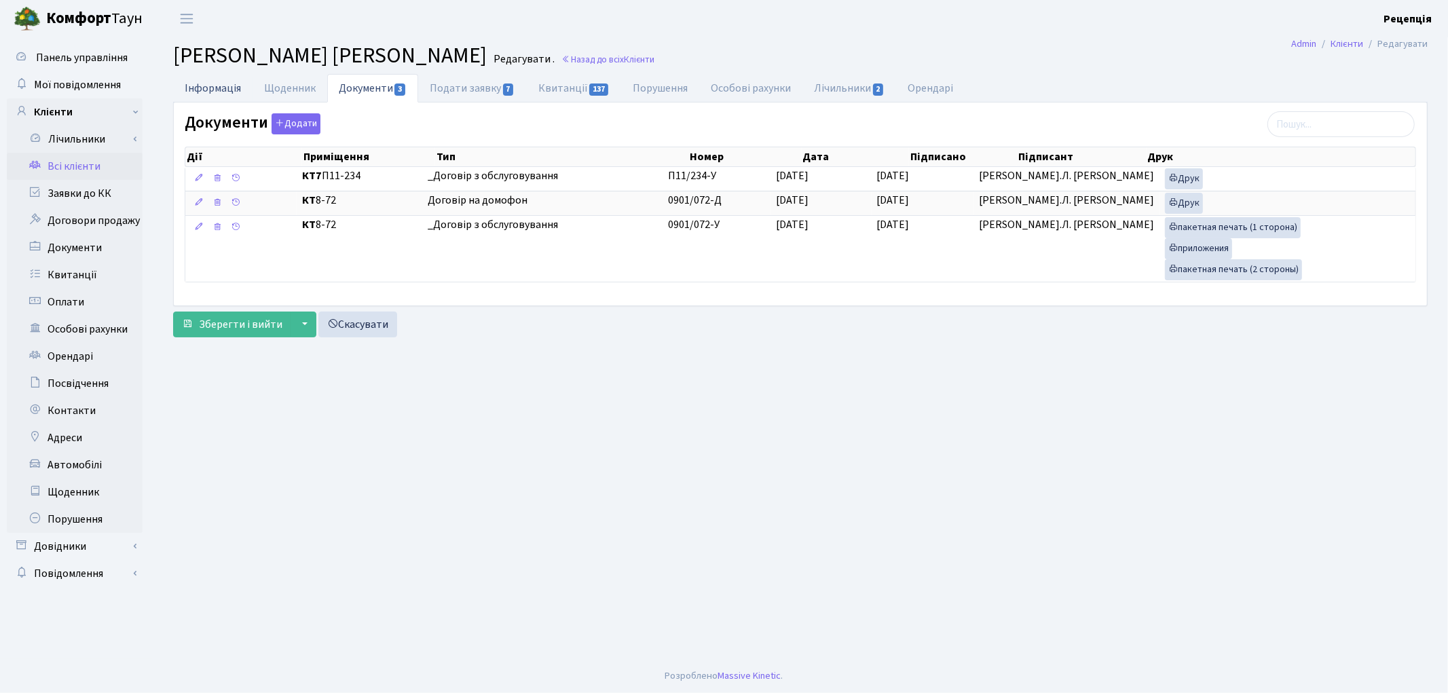
click at [227, 92] on link "Інформація" at bounding box center [212, 88] width 79 height 28
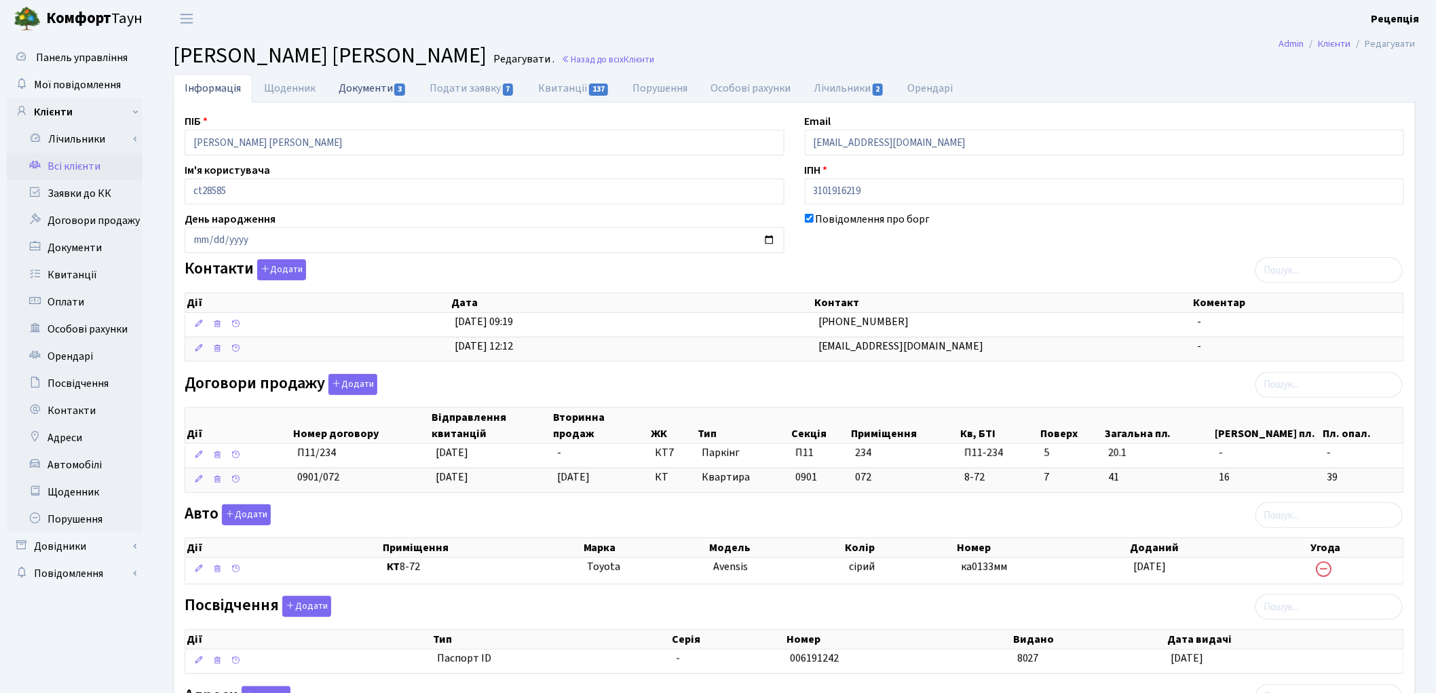
click at [397, 98] on link "Документи 3" at bounding box center [372, 88] width 91 height 28
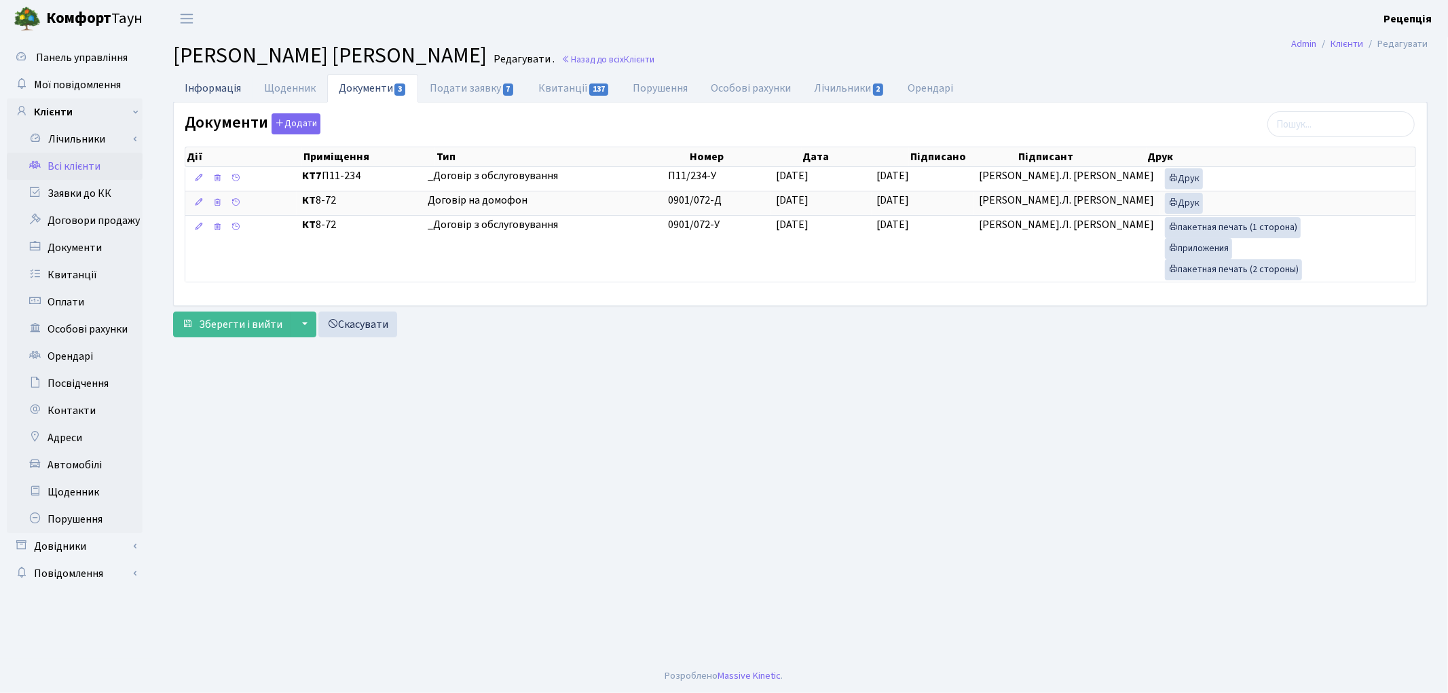
click at [229, 87] on link "Інформація" at bounding box center [212, 88] width 79 height 28
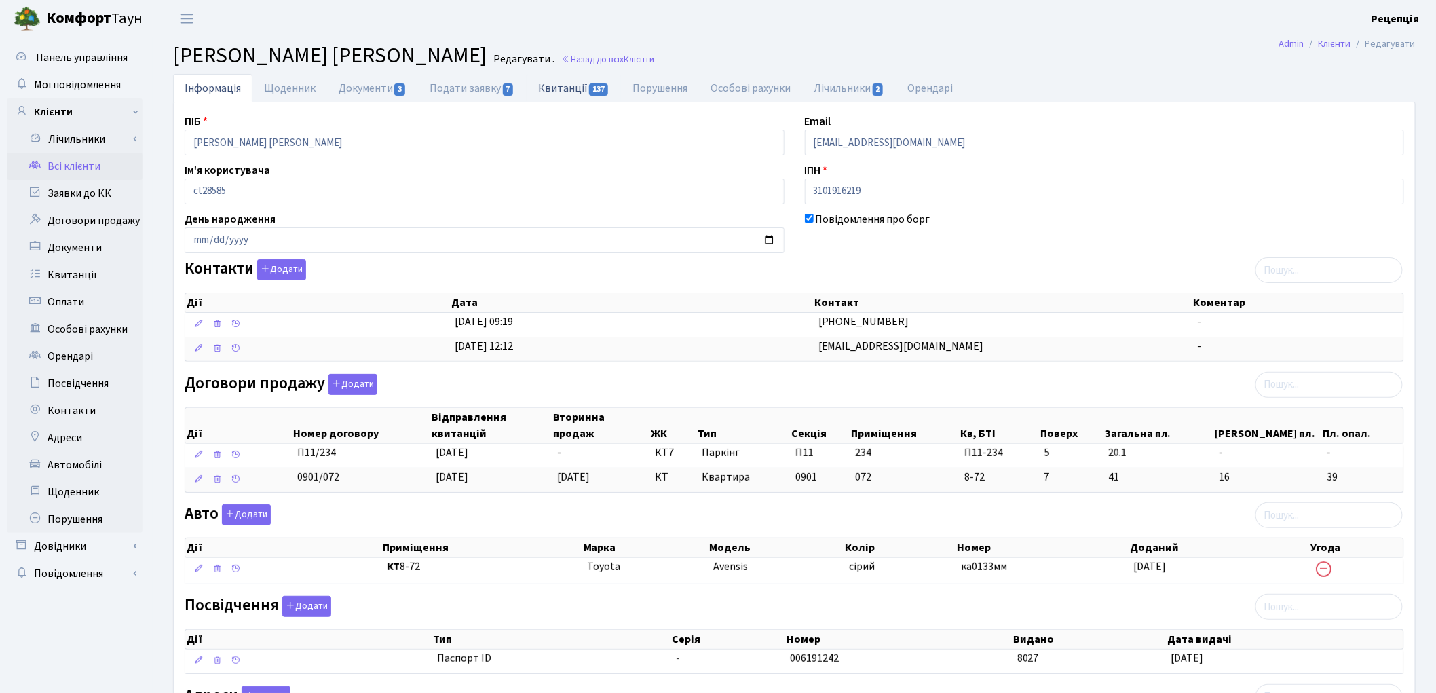
click at [561, 87] on link "Квитанції 137" at bounding box center [574, 88] width 94 height 28
select select "25"
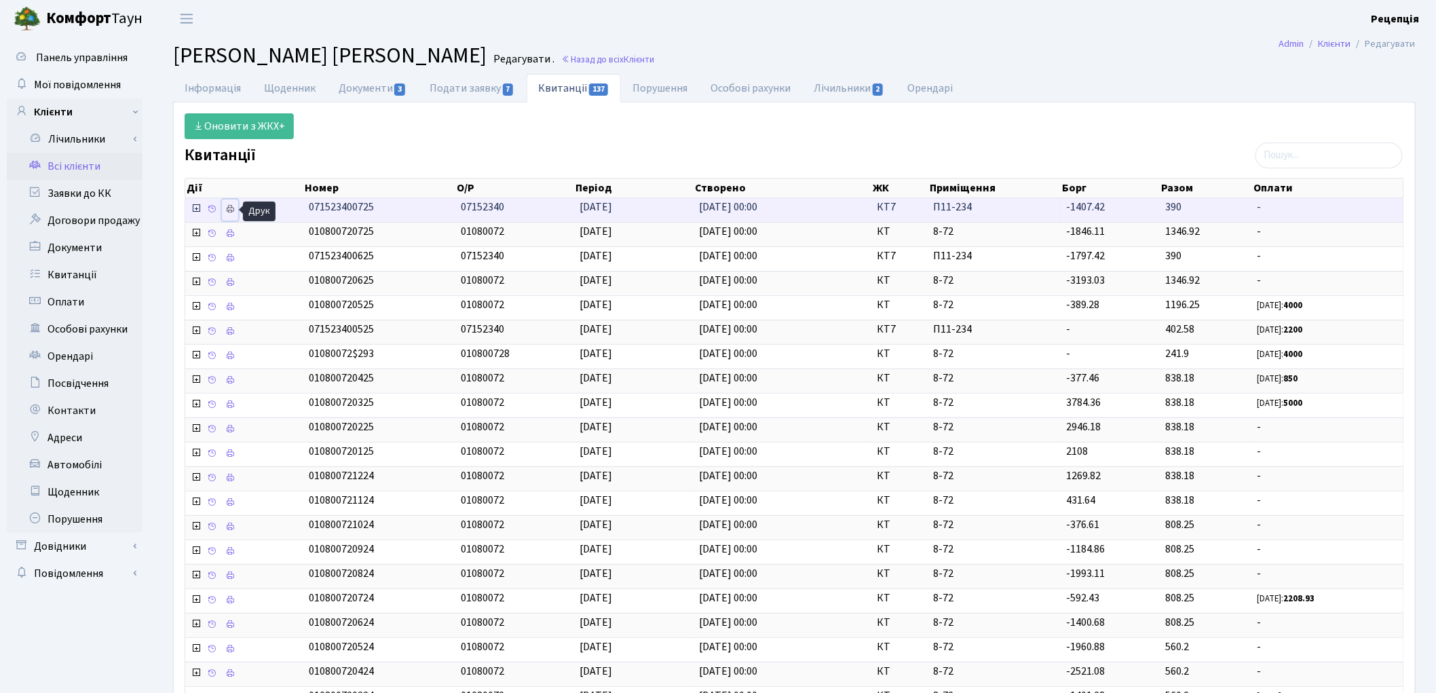
click at [229, 212] on icon at bounding box center [230, 209] width 10 height 10
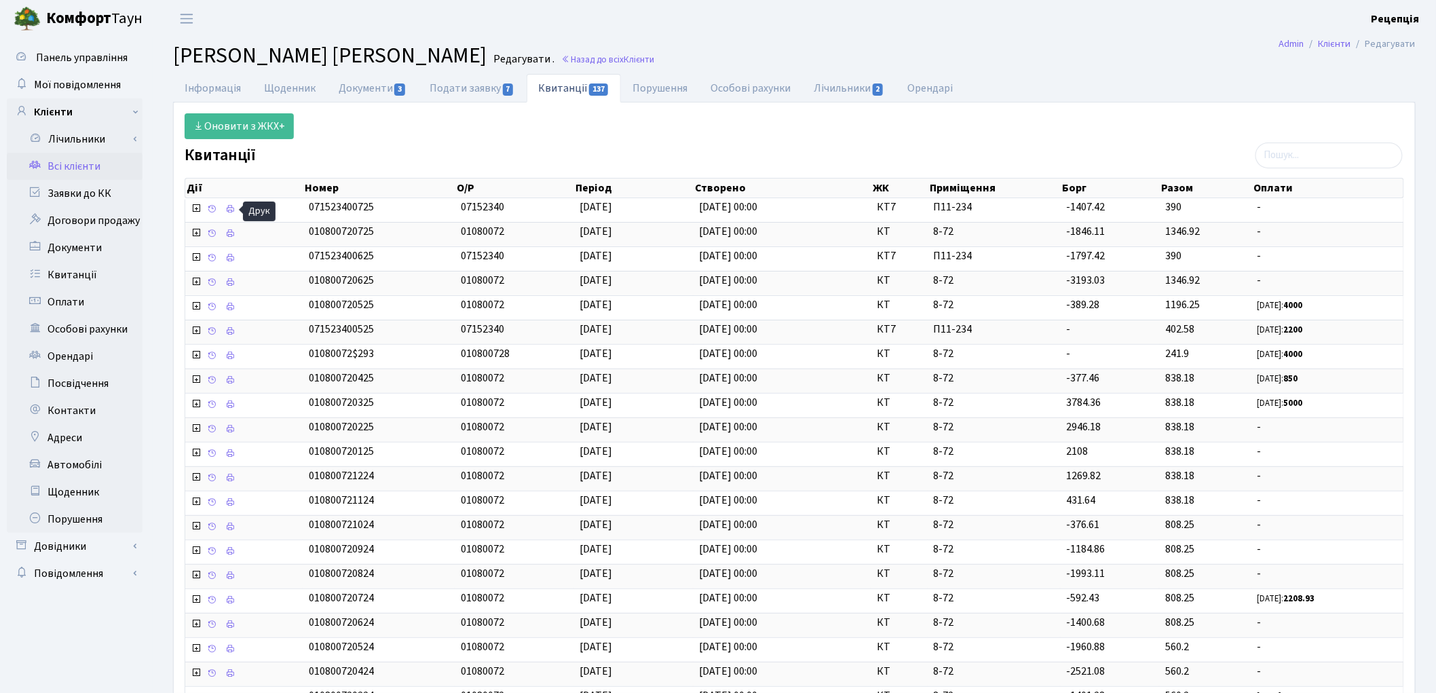
click at [90, 164] on link "Всі клієнти" at bounding box center [75, 166] width 136 height 27
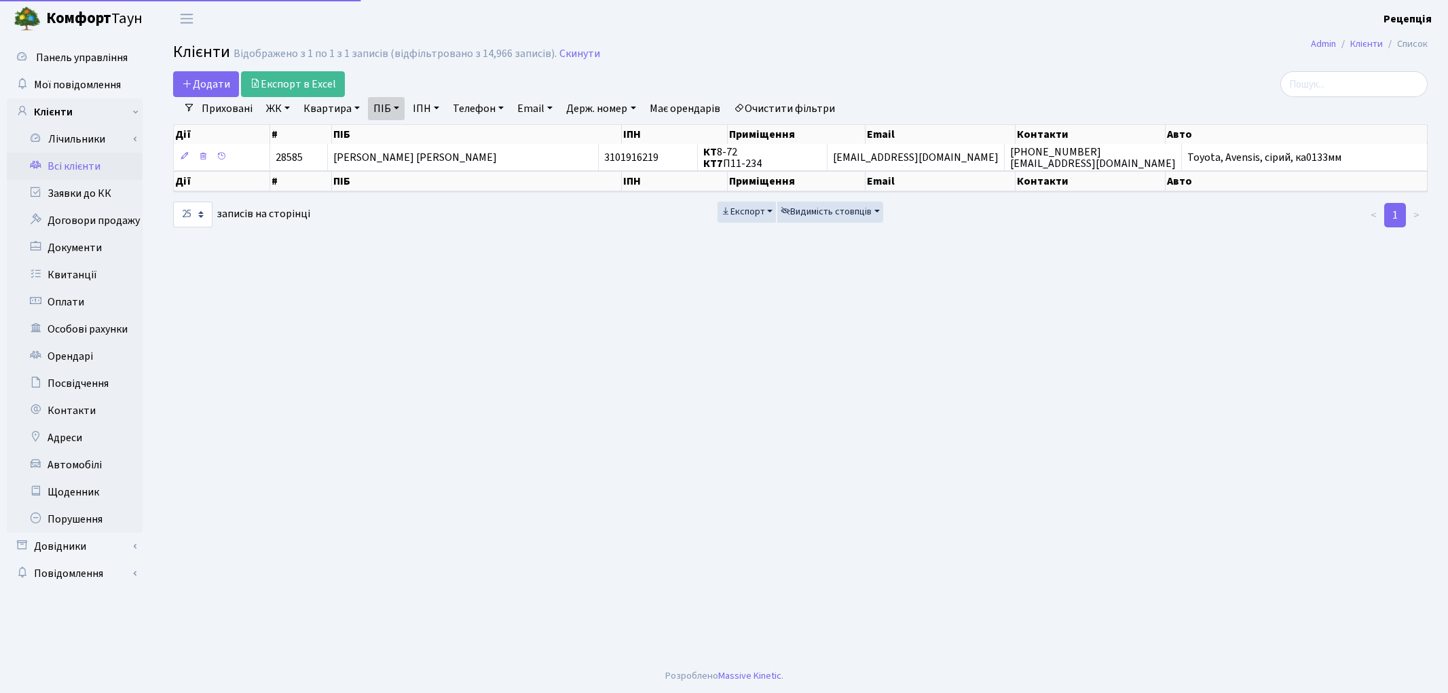
select select "25"
click at [775, 104] on link "Очистити фільтри" at bounding box center [784, 108] width 112 height 23
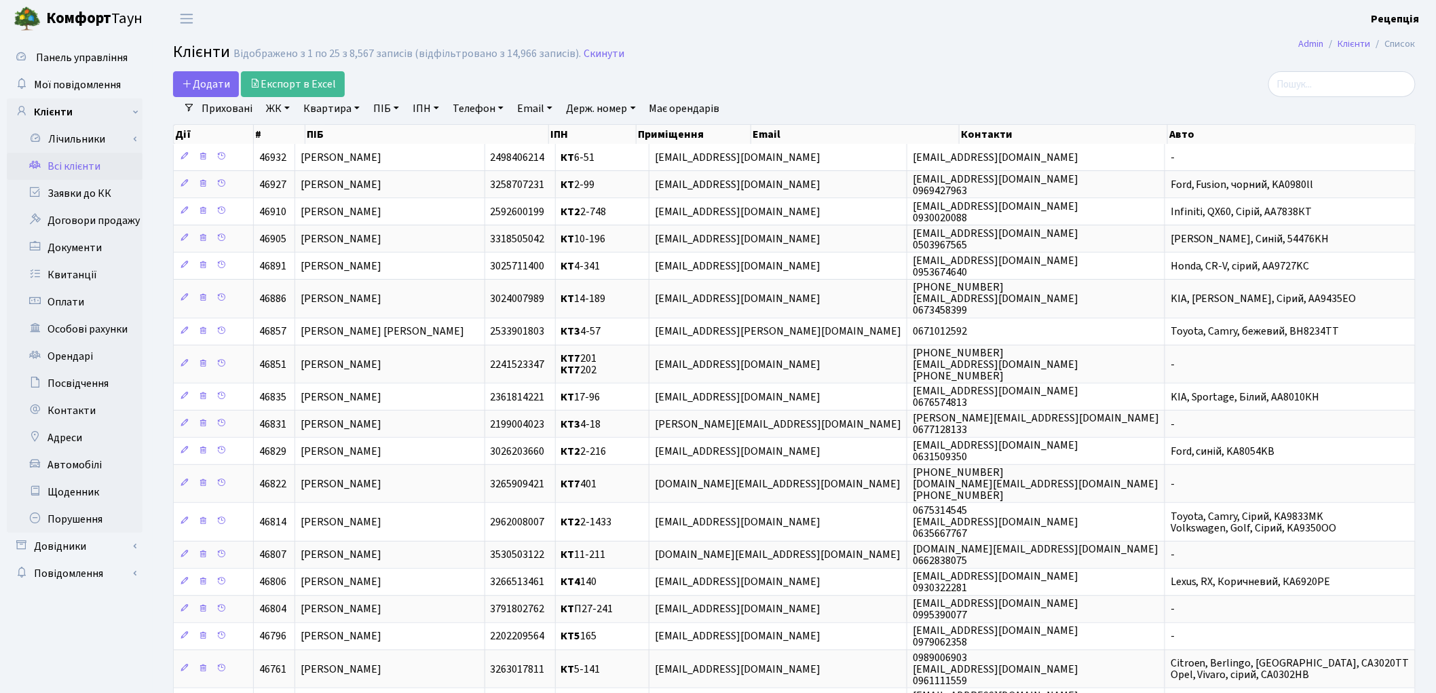
click at [391, 107] on link "ПІБ" at bounding box center [386, 108] width 37 height 23
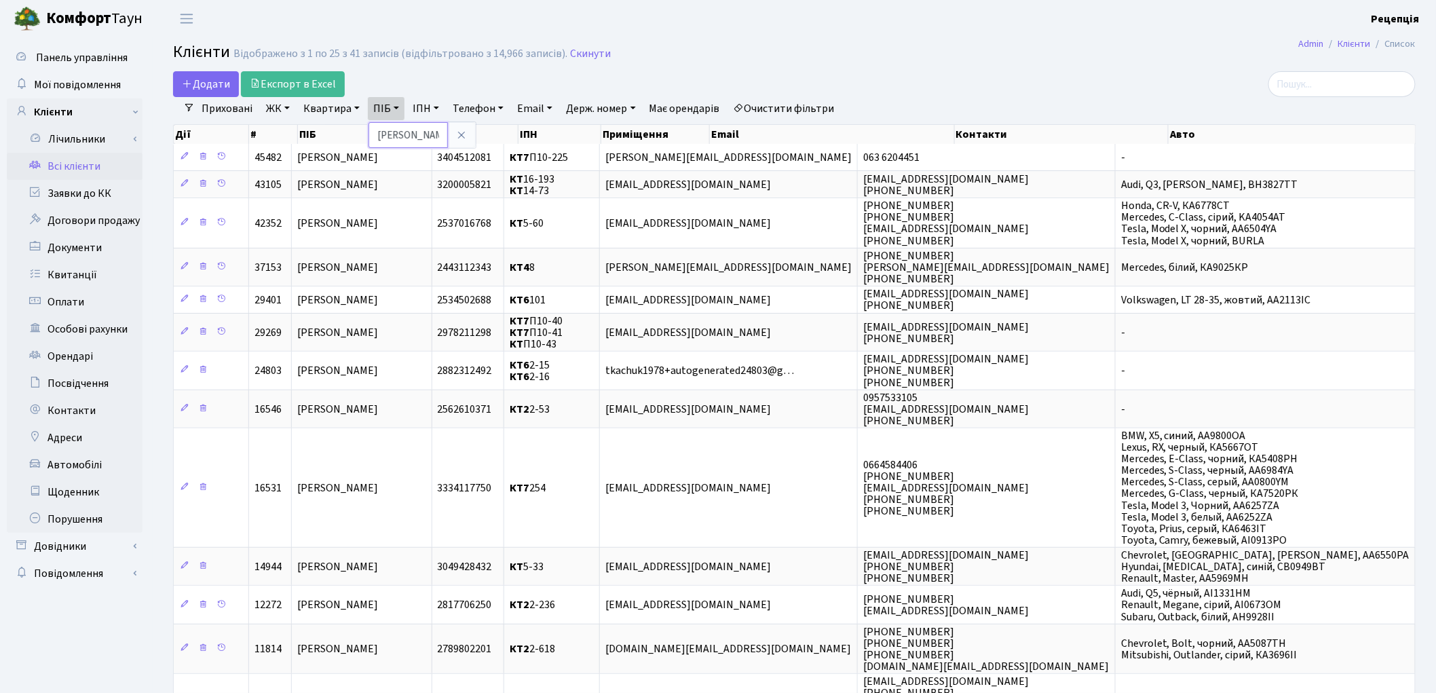
type input "ткач юрій"
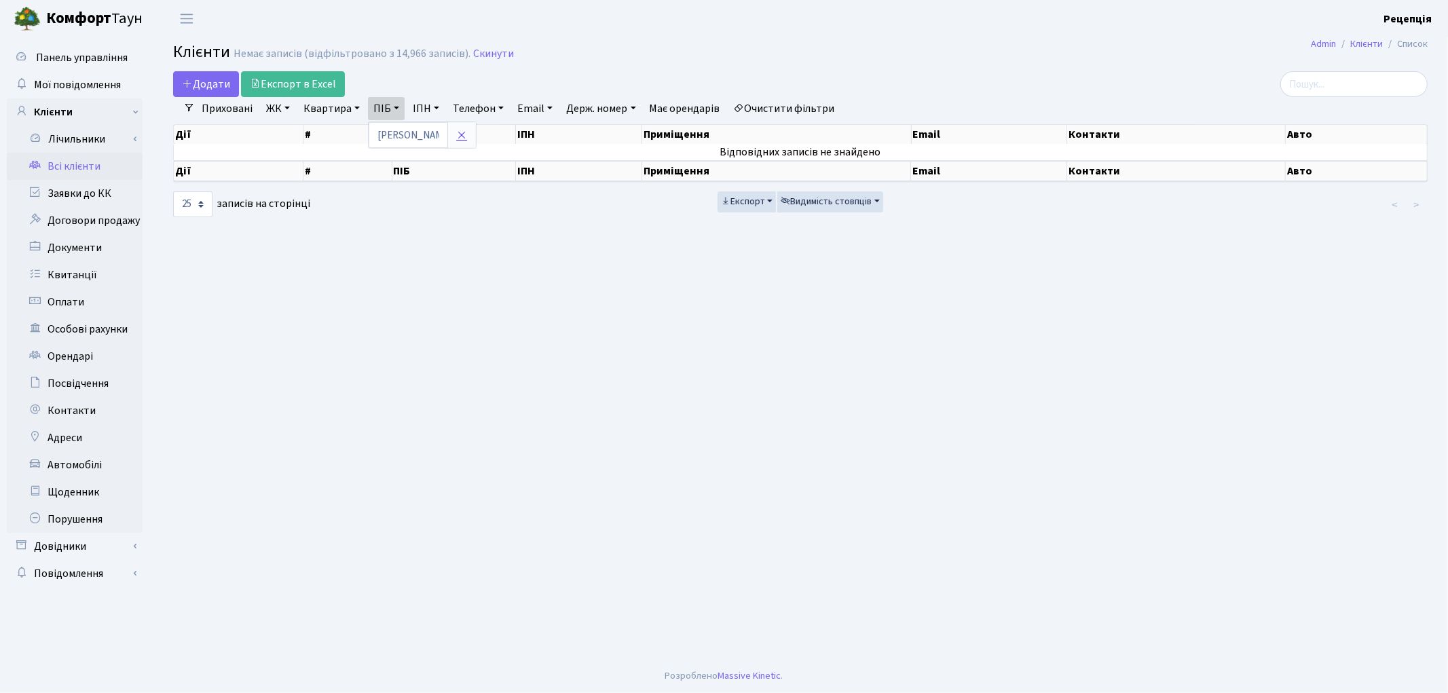
click at [467, 139] on icon at bounding box center [461, 135] width 11 height 11
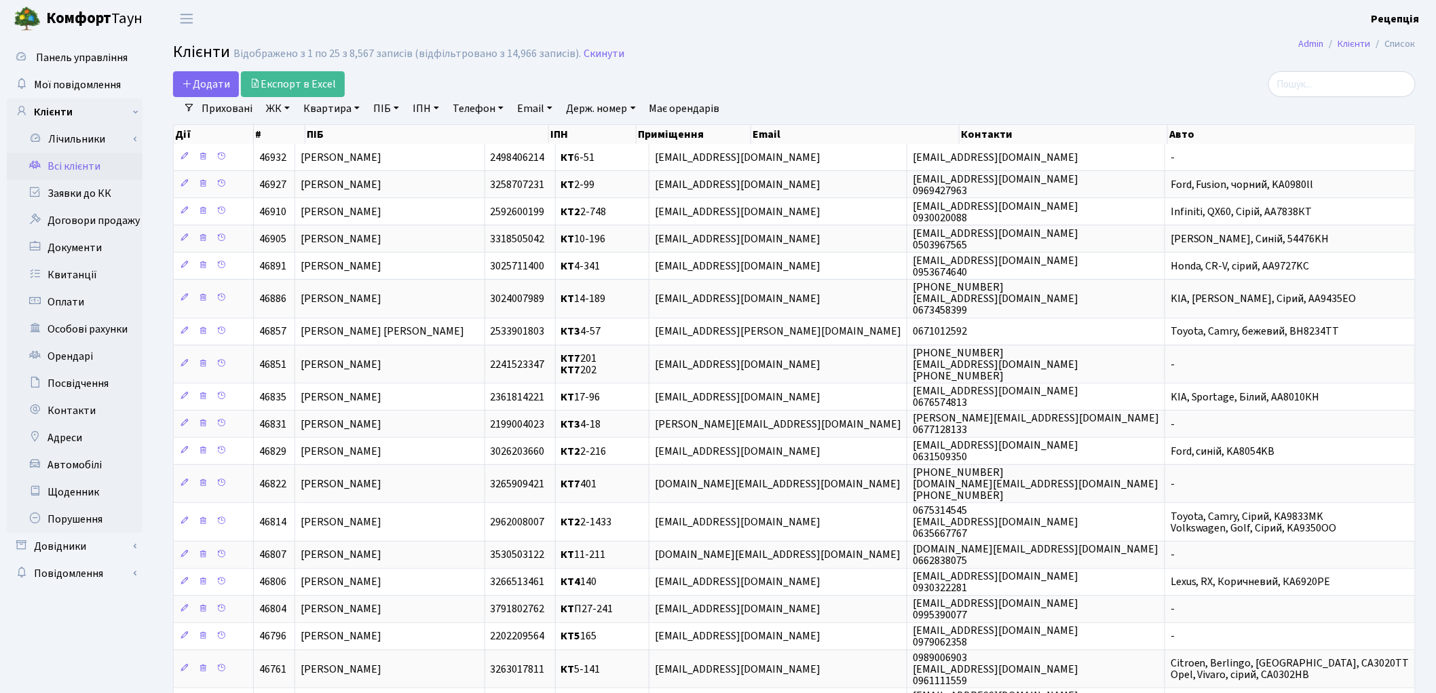
click at [286, 113] on link "ЖК" at bounding box center [278, 108] width 35 height 23
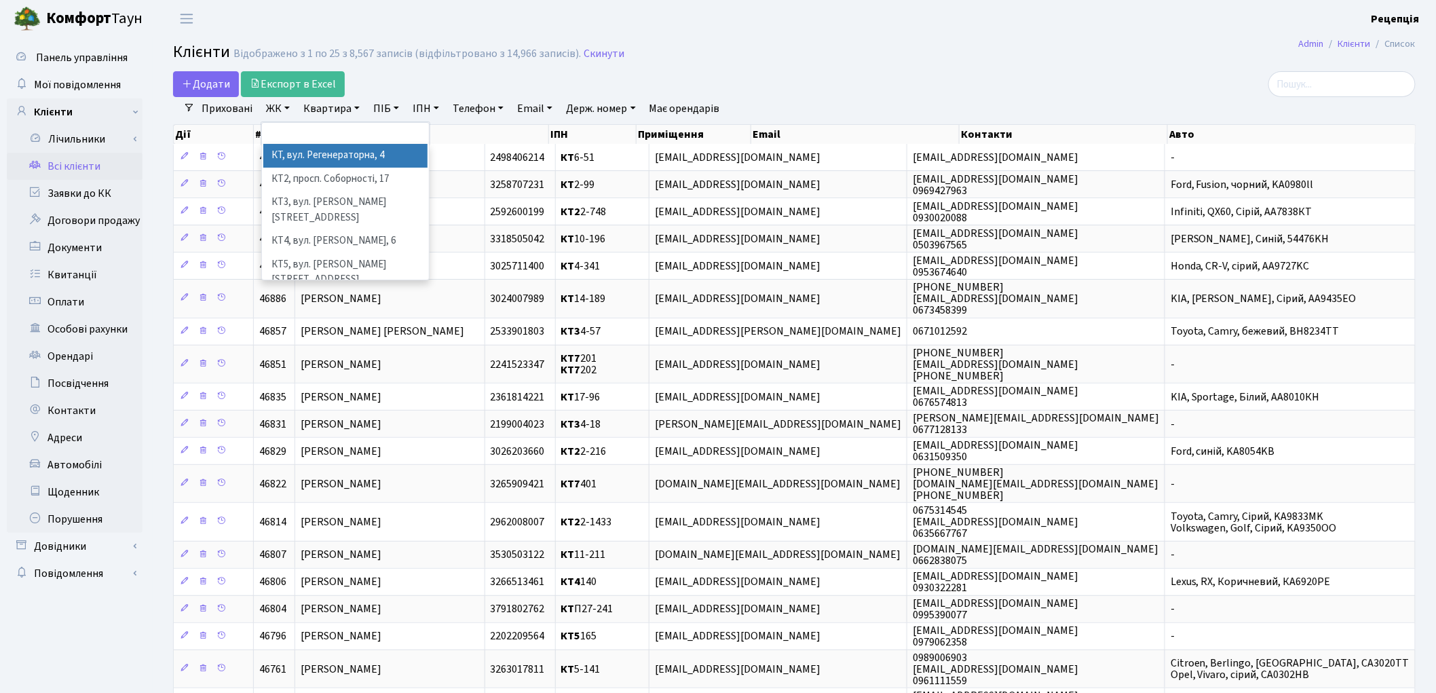
click at [316, 156] on li "КТ, вул. Регенераторна, 4" at bounding box center [345, 156] width 164 height 24
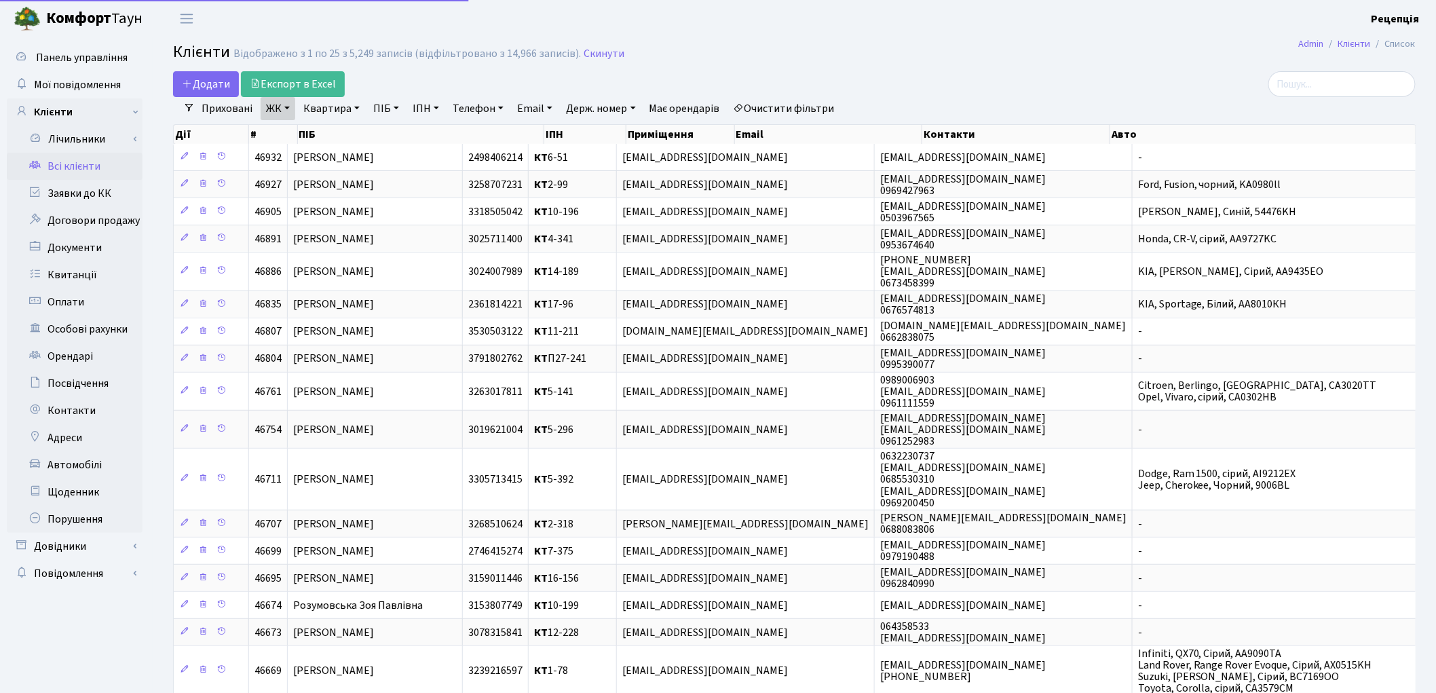
click at [335, 104] on link "Квартира" at bounding box center [331, 108] width 67 height 23
type input "5-400"
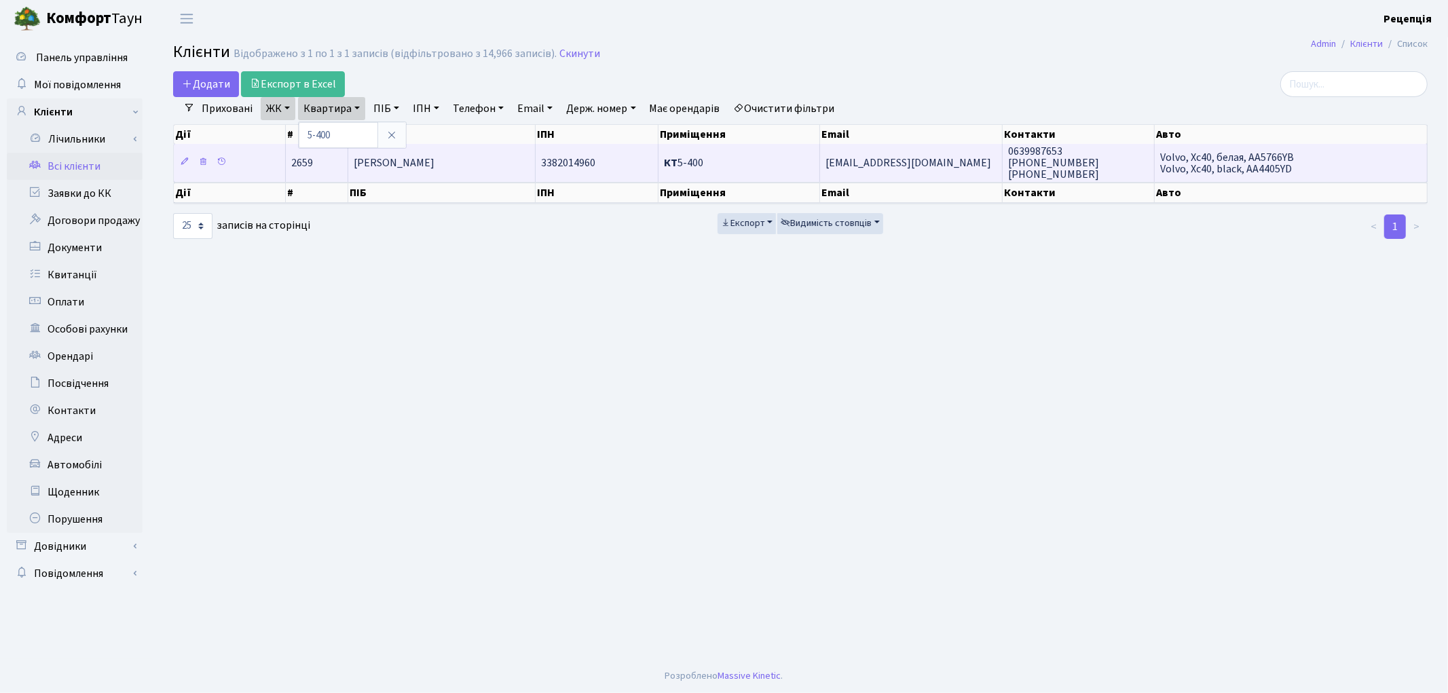
click at [416, 160] on span "Ткач Юлія Юріївна" at bounding box center [394, 162] width 81 height 15
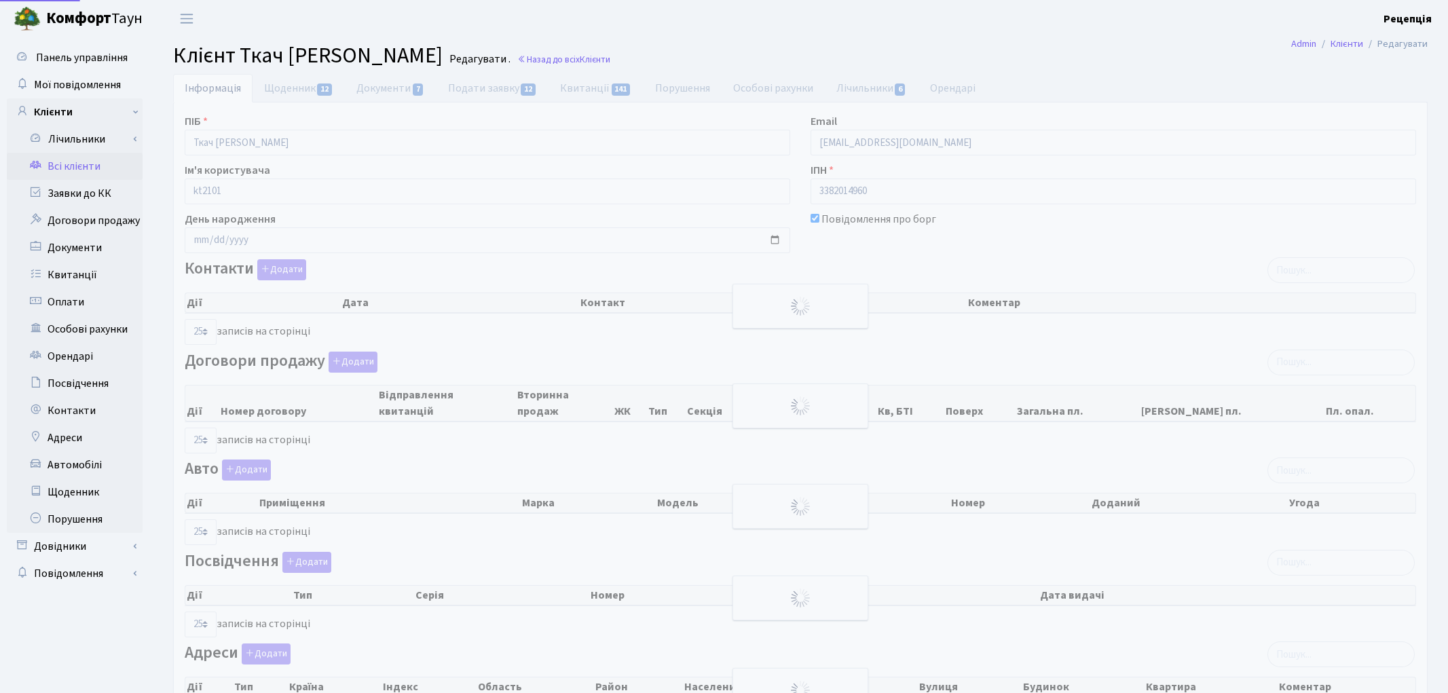
select select "25"
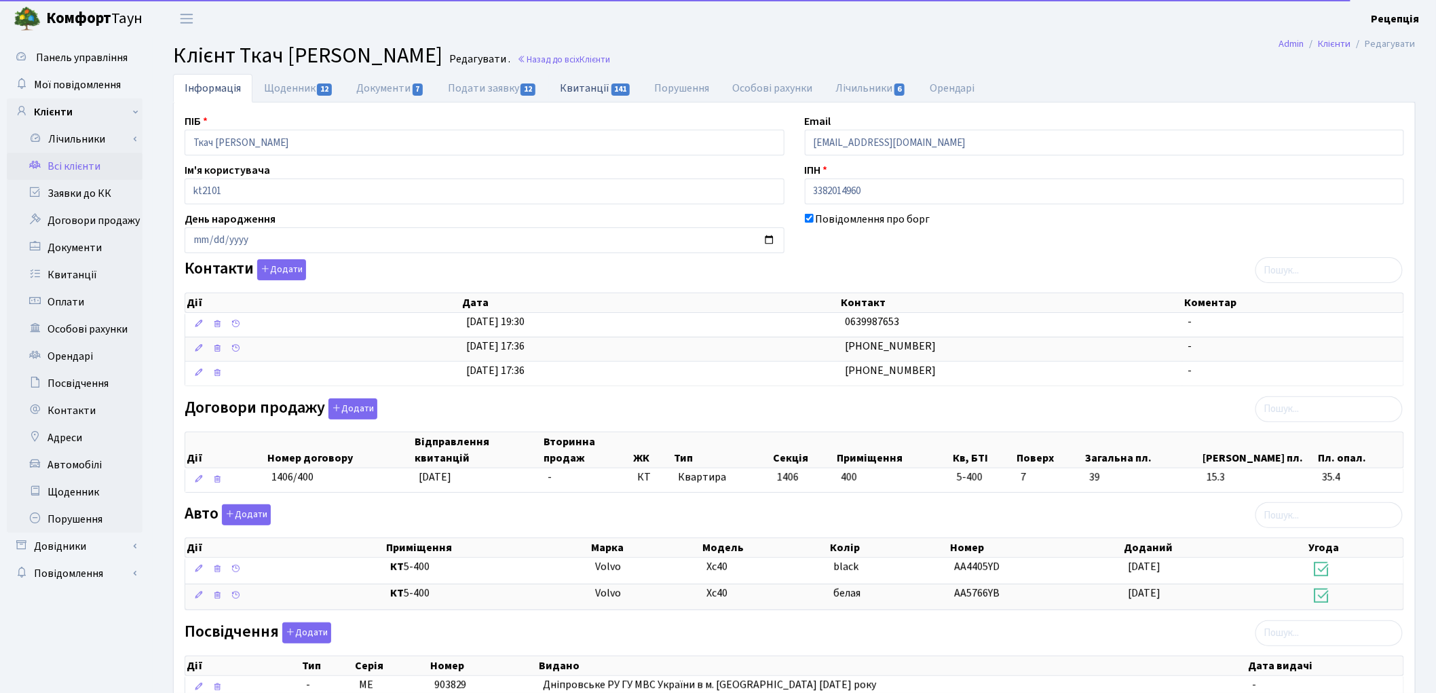
click at [603, 81] on link "Квитанції 141" at bounding box center [595, 88] width 94 height 28
select select "25"
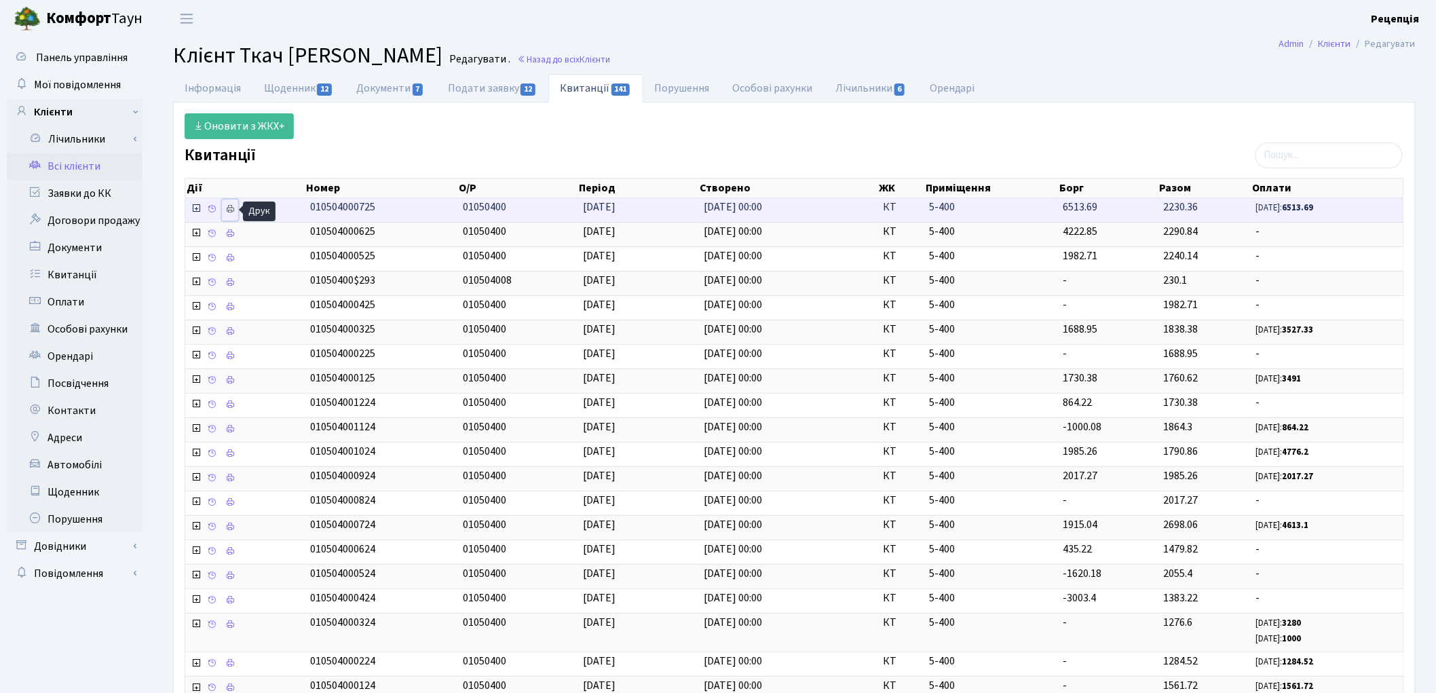
click at [228, 208] on icon at bounding box center [230, 209] width 10 height 10
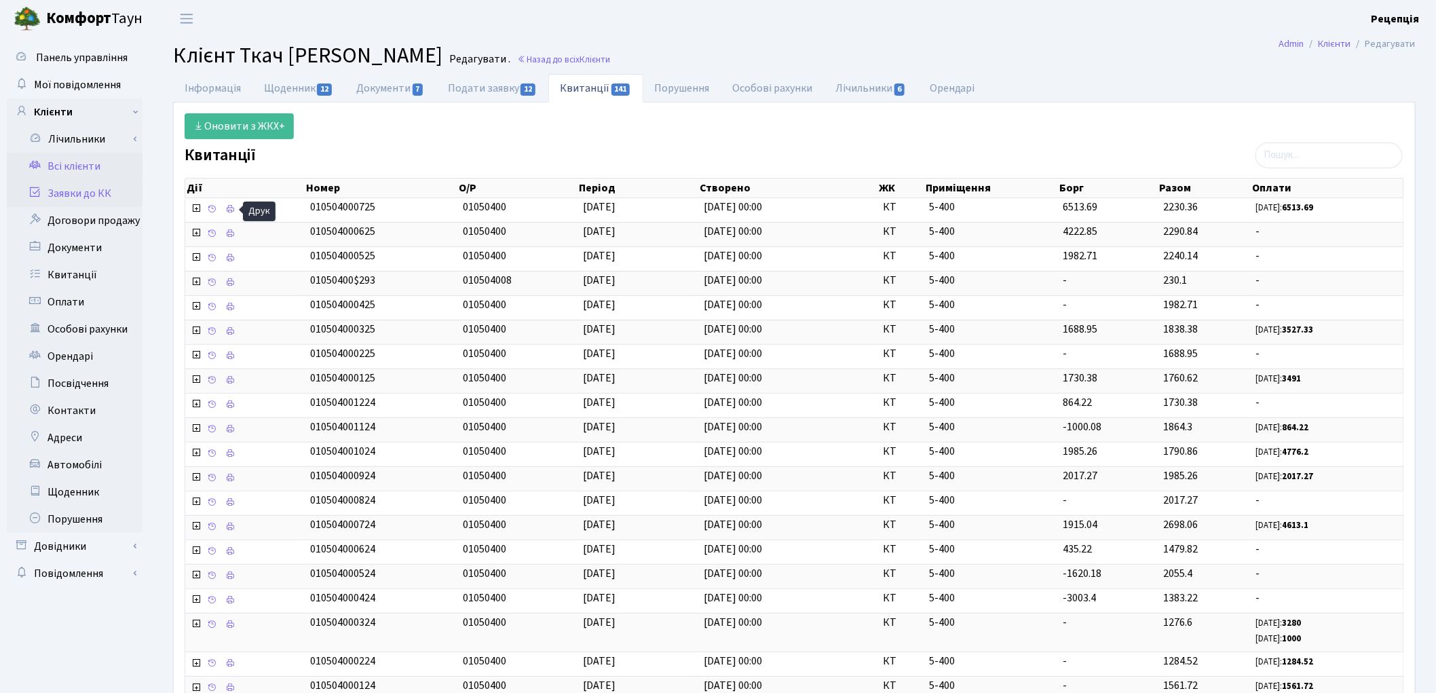
click at [114, 185] on link "Заявки до КК" at bounding box center [75, 193] width 136 height 27
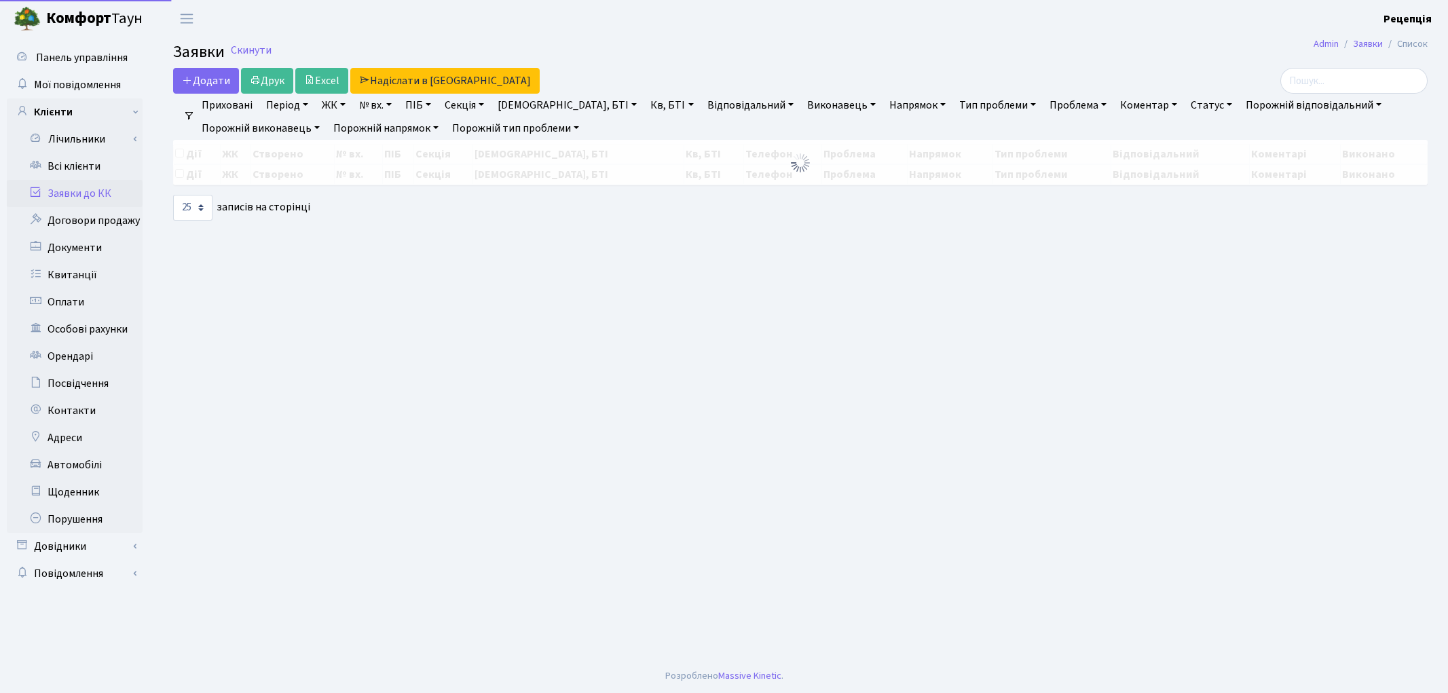
select select "25"
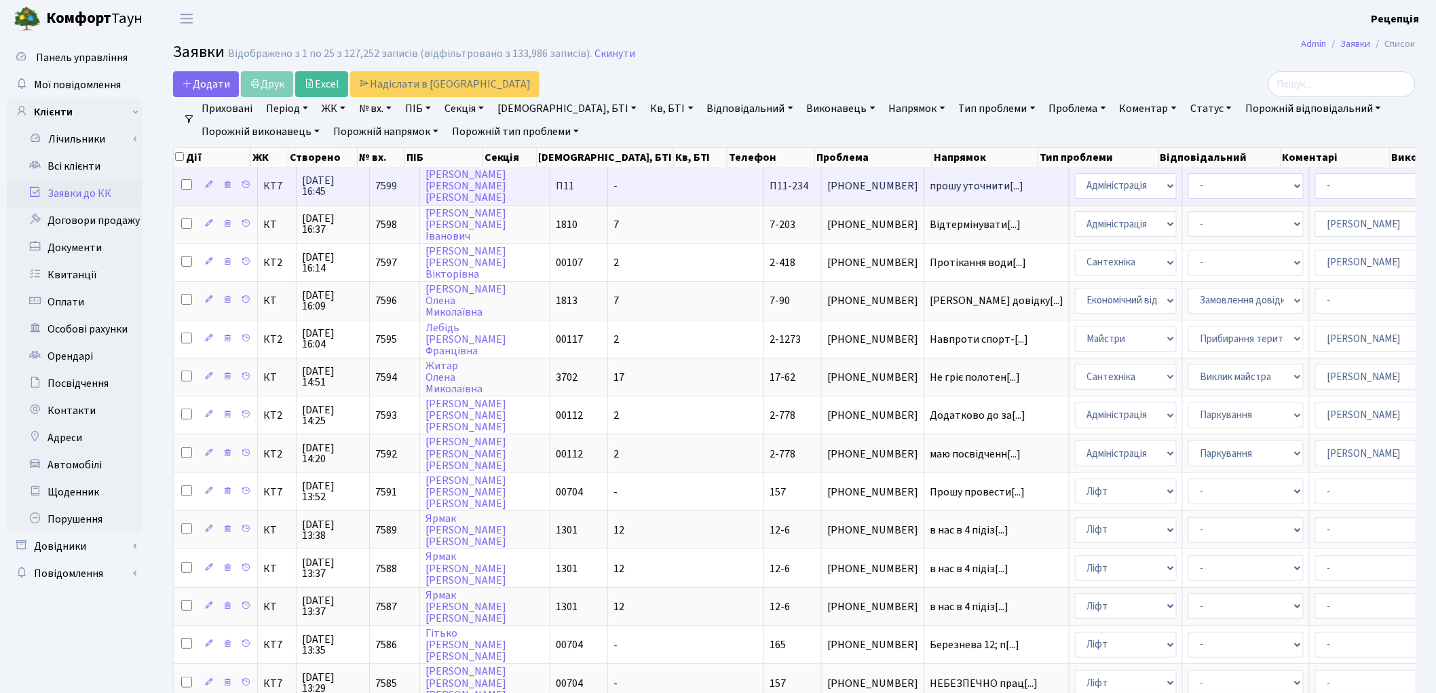
click at [770, 181] on span "П11-234" at bounding box center [789, 185] width 39 height 15
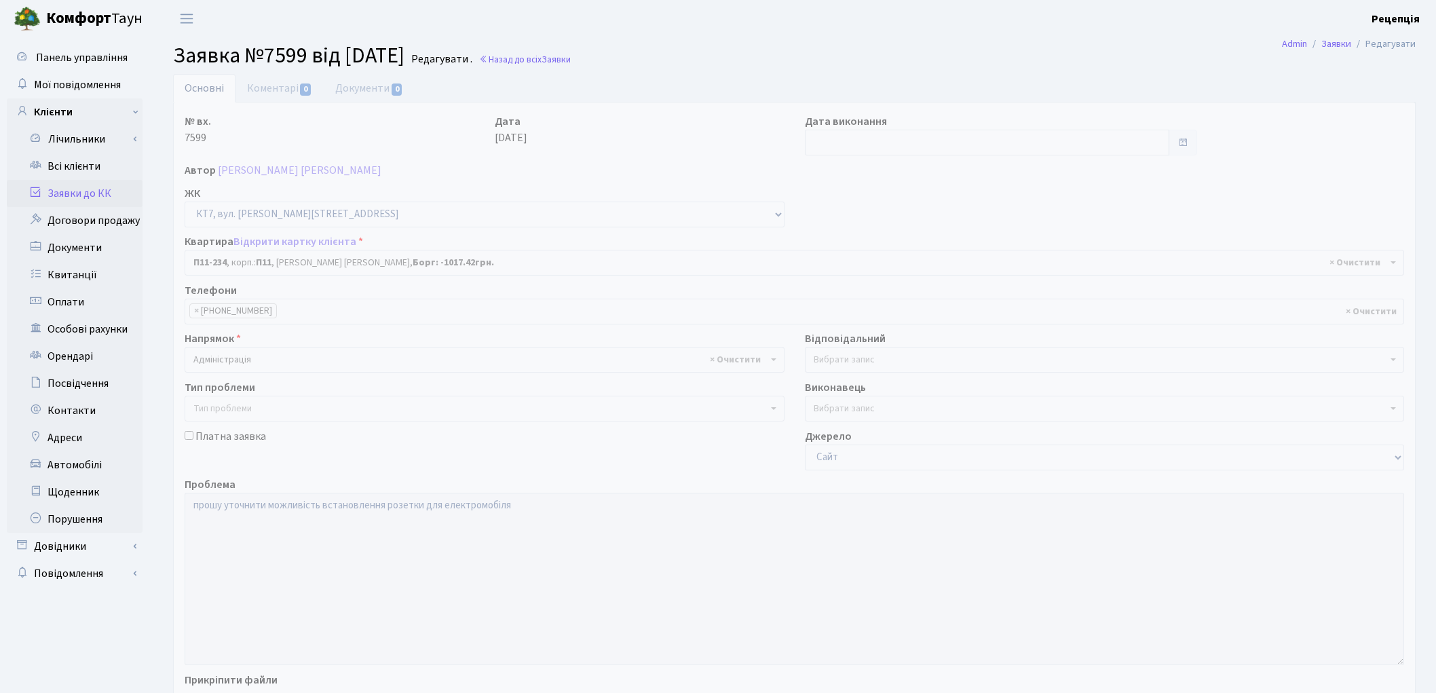
select select "19858"
click at [83, 187] on link "Заявки до КК" at bounding box center [75, 193] width 136 height 27
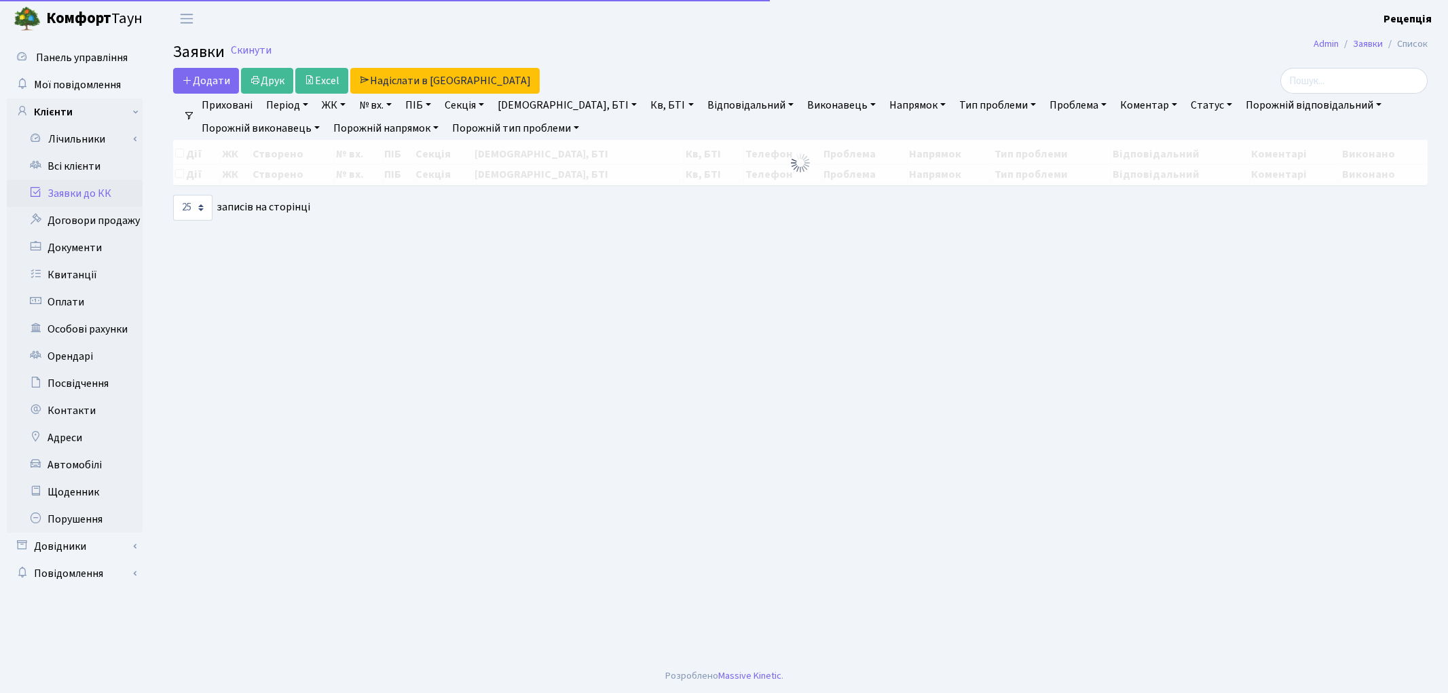
select select "25"
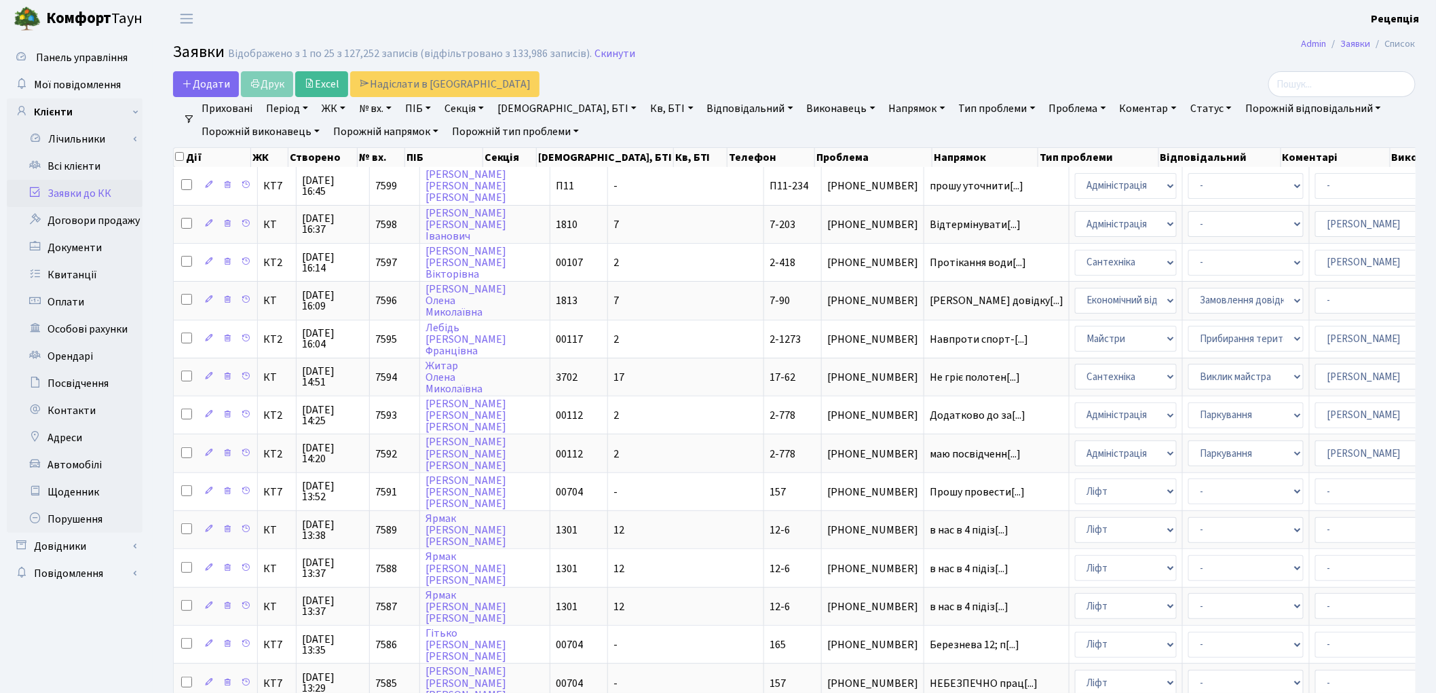
click at [1064, 31] on header "[PERSON_NAME] Рецепція Мій обліковий запис Вийти" at bounding box center [718, 18] width 1436 height 37
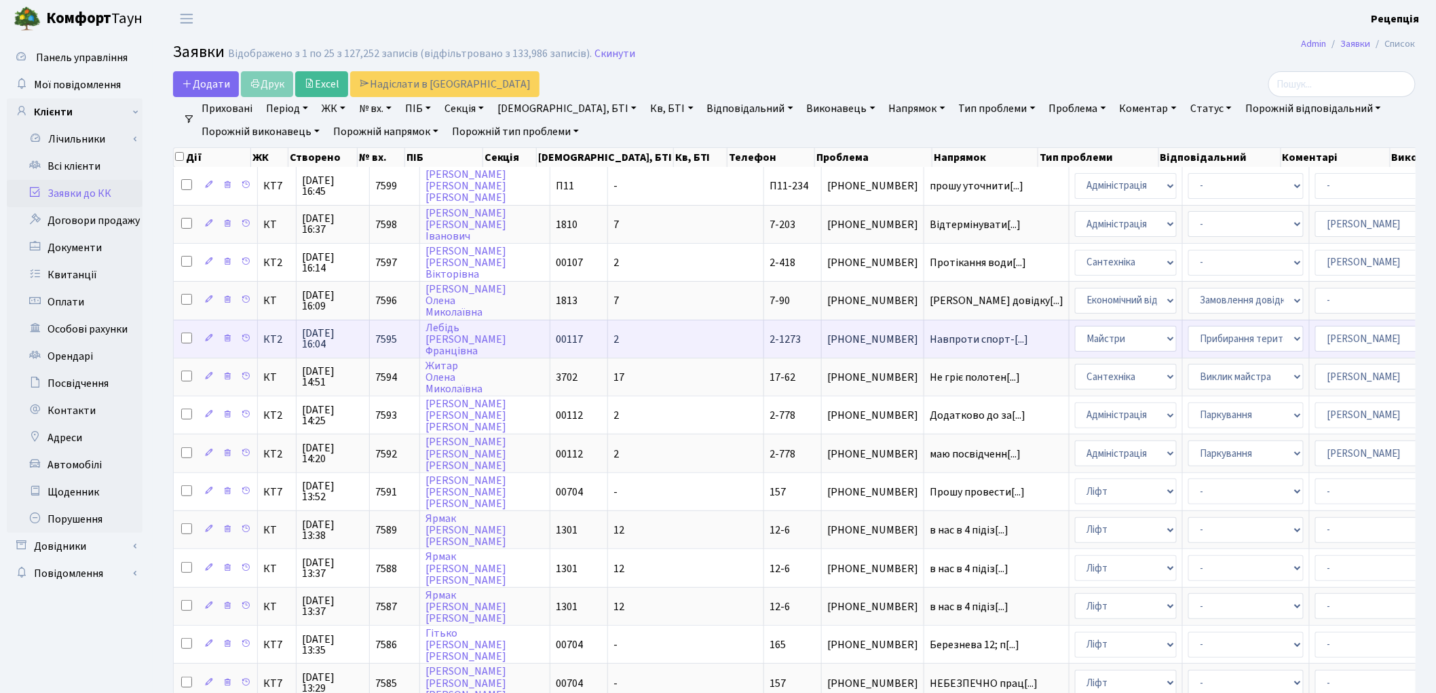
click at [764, 341] on td "2-1273" at bounding box center [793, 339] width 58 height 38
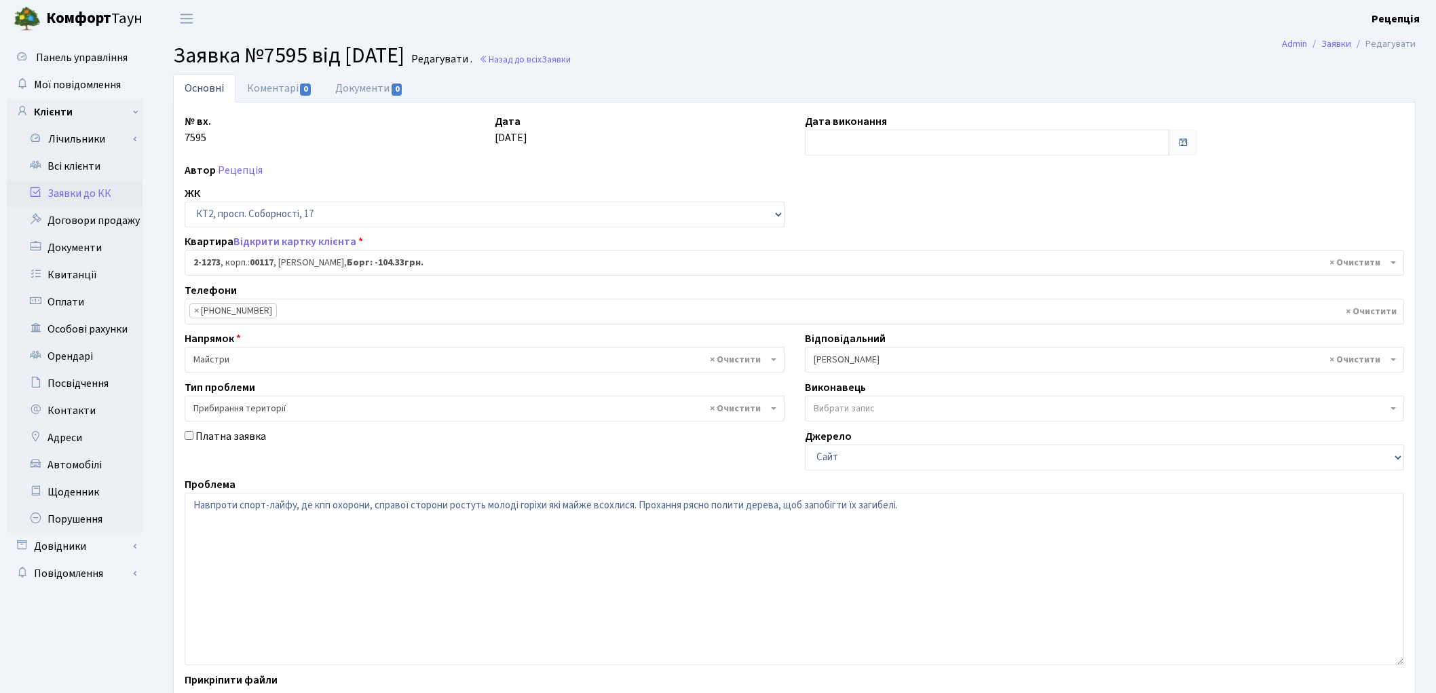
select select "12888"
select select "59"
click at [323, 410] on span "× Прибирання території" at bounding box center [480, 409] width 574 height 14
click at [72, 170] on link "Всі клієнти" at bounding box center [75, 166] width 136 height 27
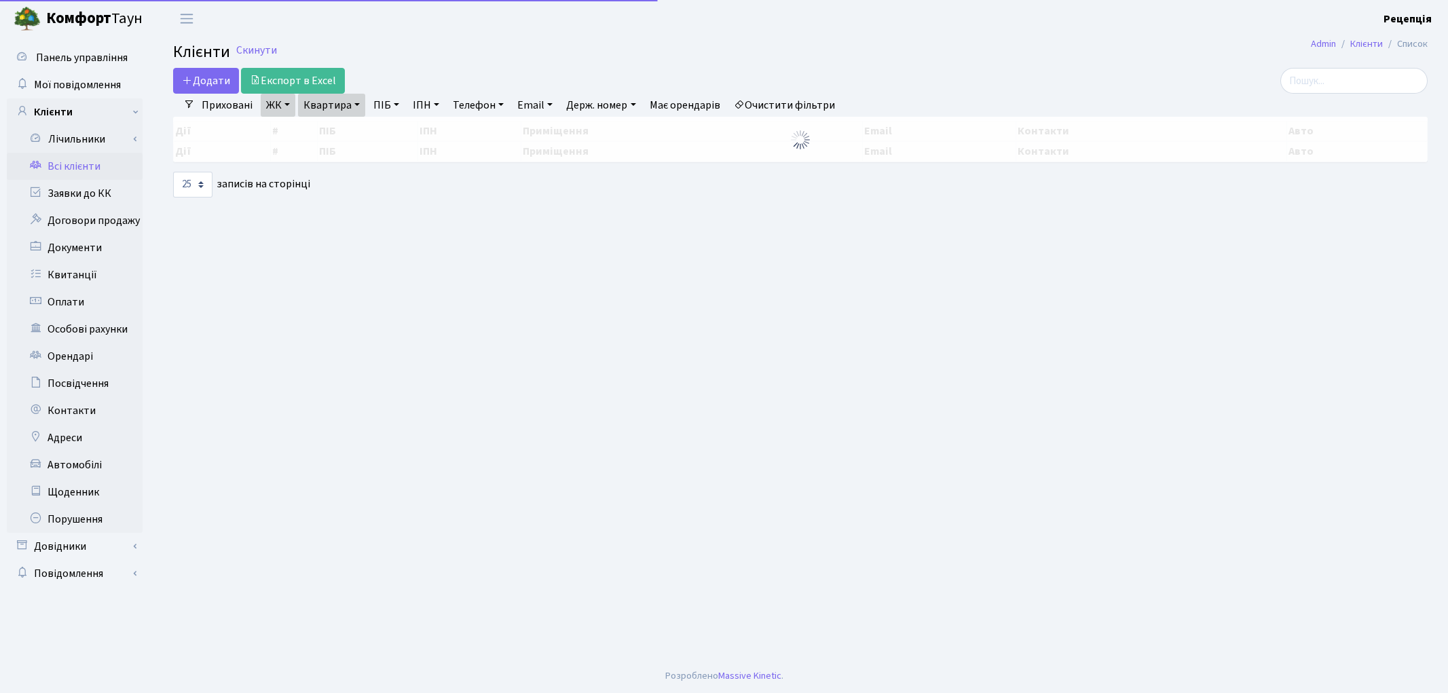
select select "25"
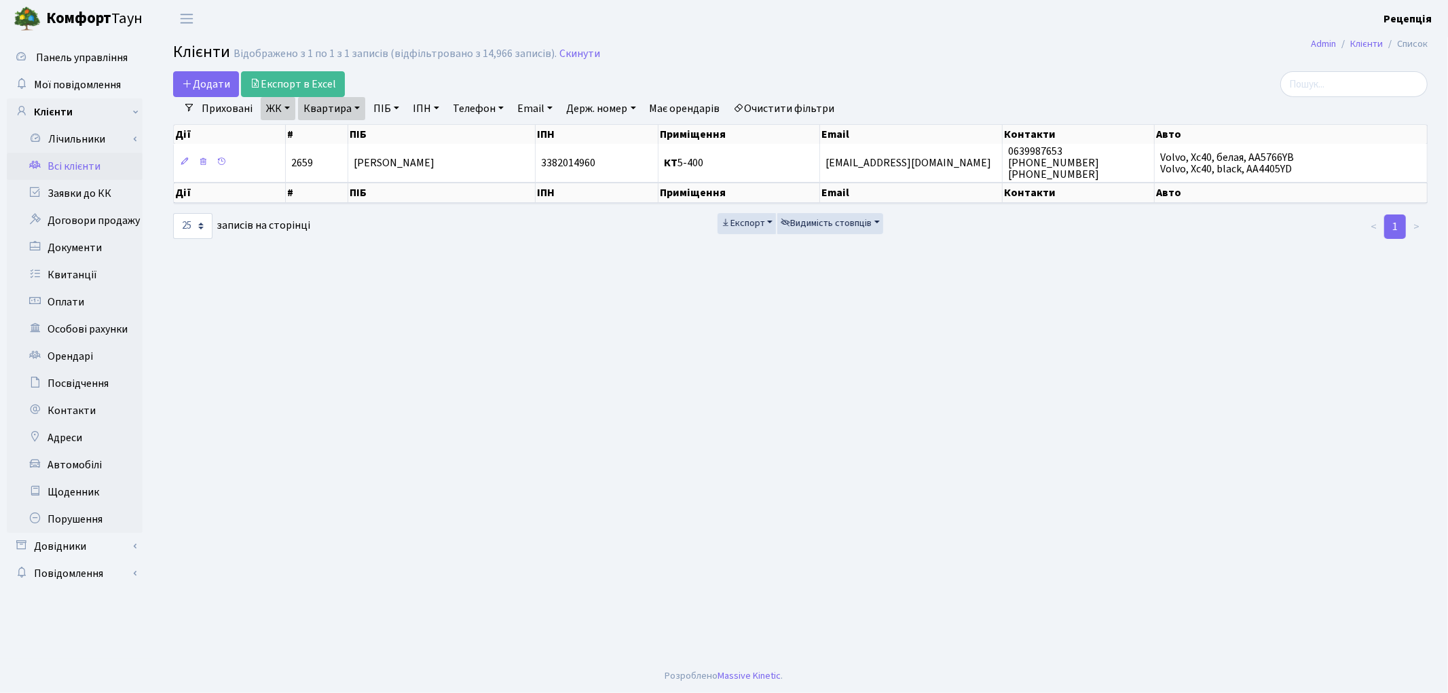
click at [791, 105] on link "Очистити фільтри" at bounding box center [784, 108] width 112 height 23
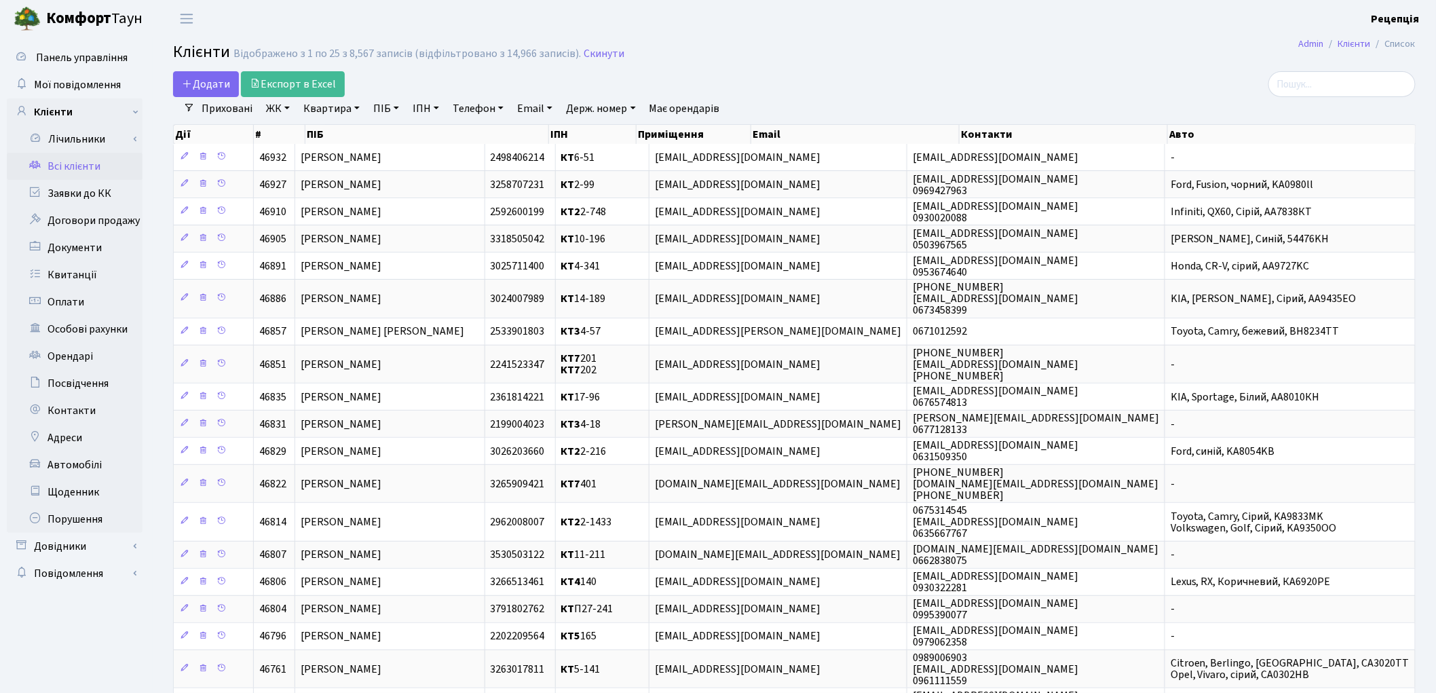
click at [388, 105] on link "ПІБ" at bounding box center [386, 108] width 37 height 23
type input "ярмак"
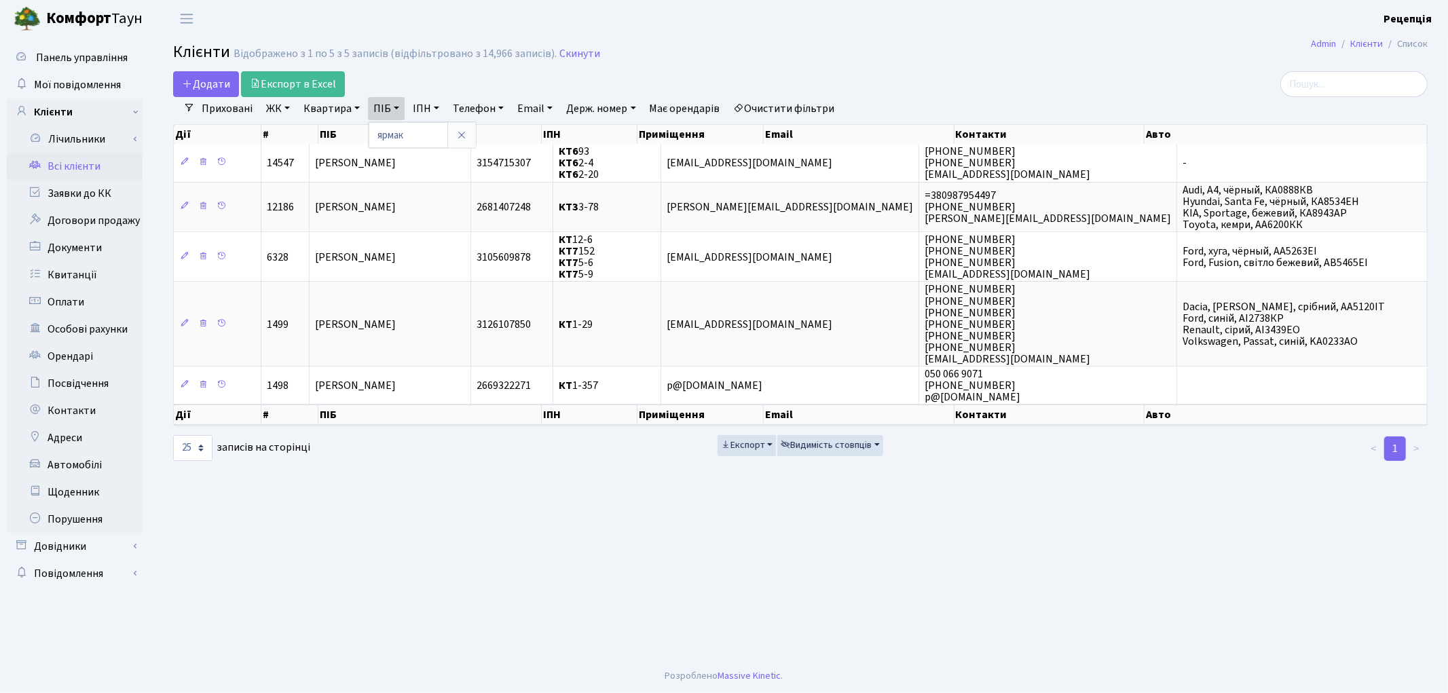
click at [816, 106] on link "Очистити фільтри" at bounding box center [784, 108] width 112 height 23
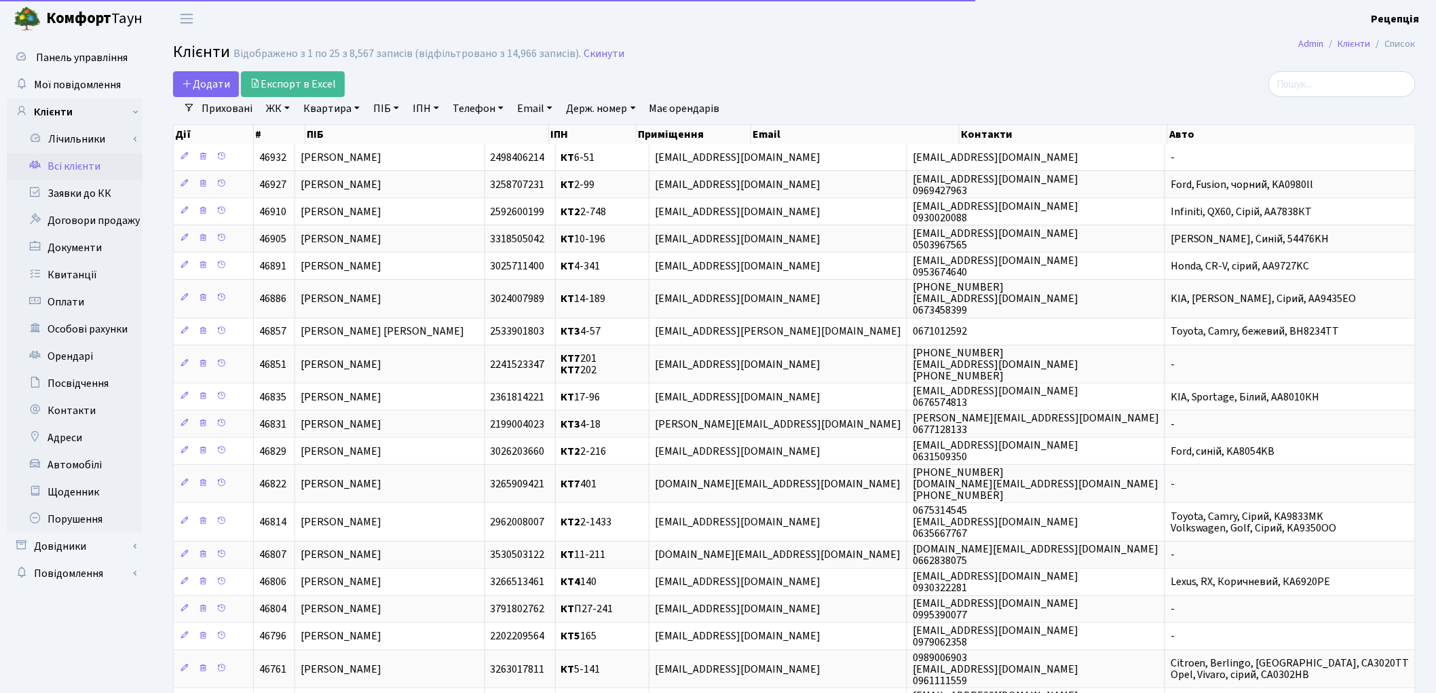
click at [290, 107] on link "ЖК" at bounding box center [278, 108] width 35 height 23
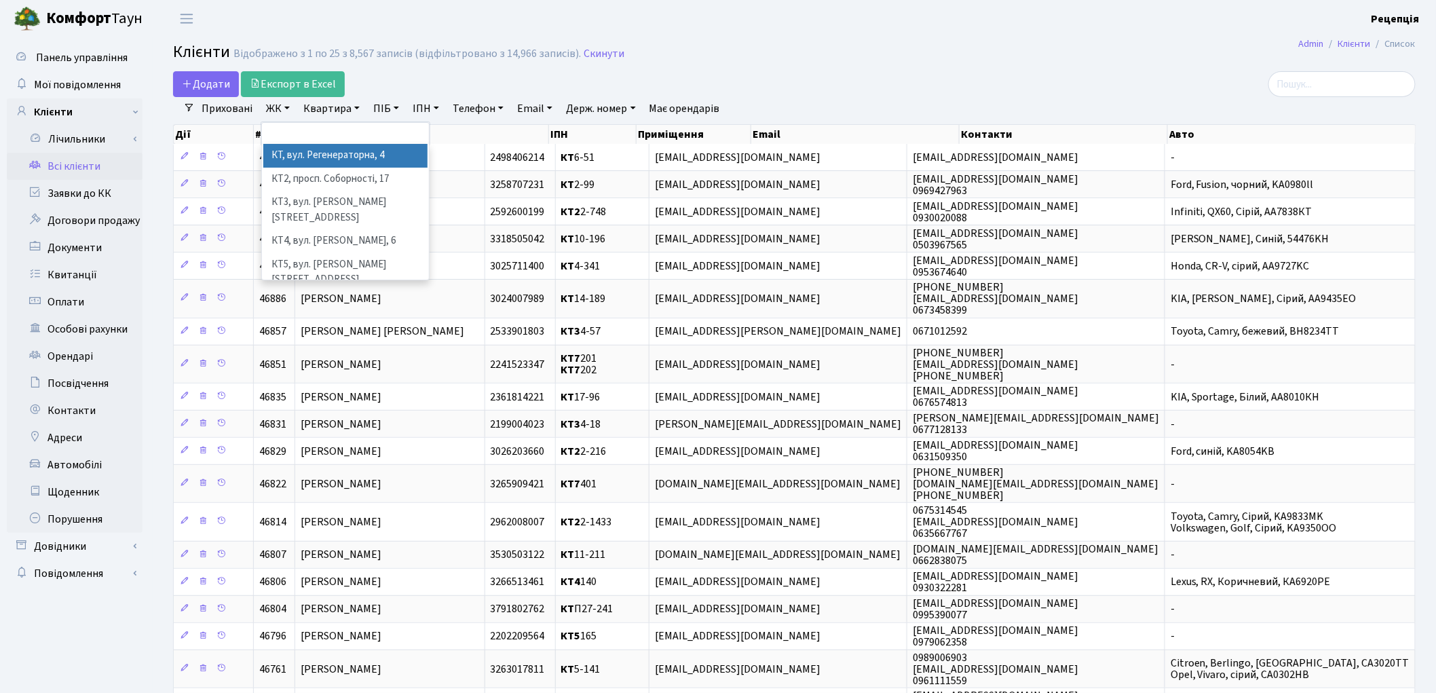
click at [309, 148] on li "КТ, вул. Регенераторна, 4" at bounding box center [345, 156] width 164 height 24
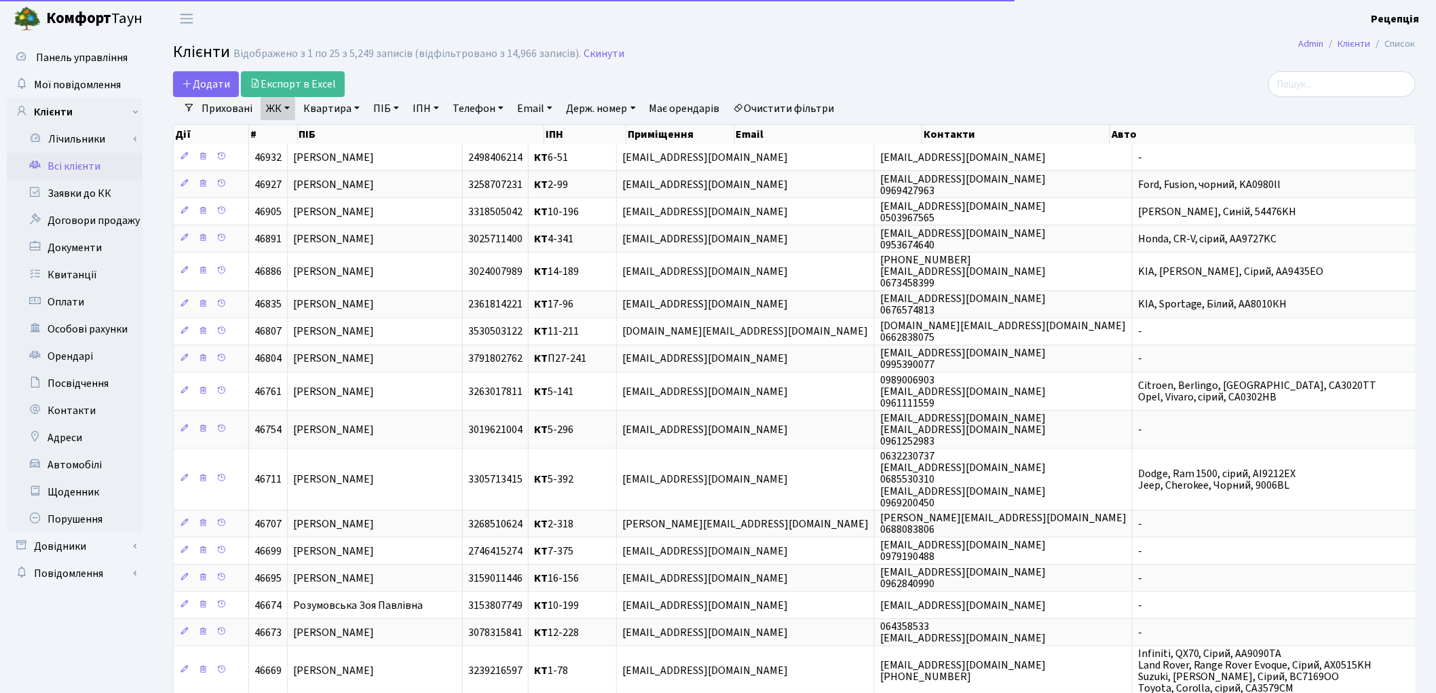
click at [353, 105] on link "Квартира" at bounding box center [331, 108] width 67 height 23
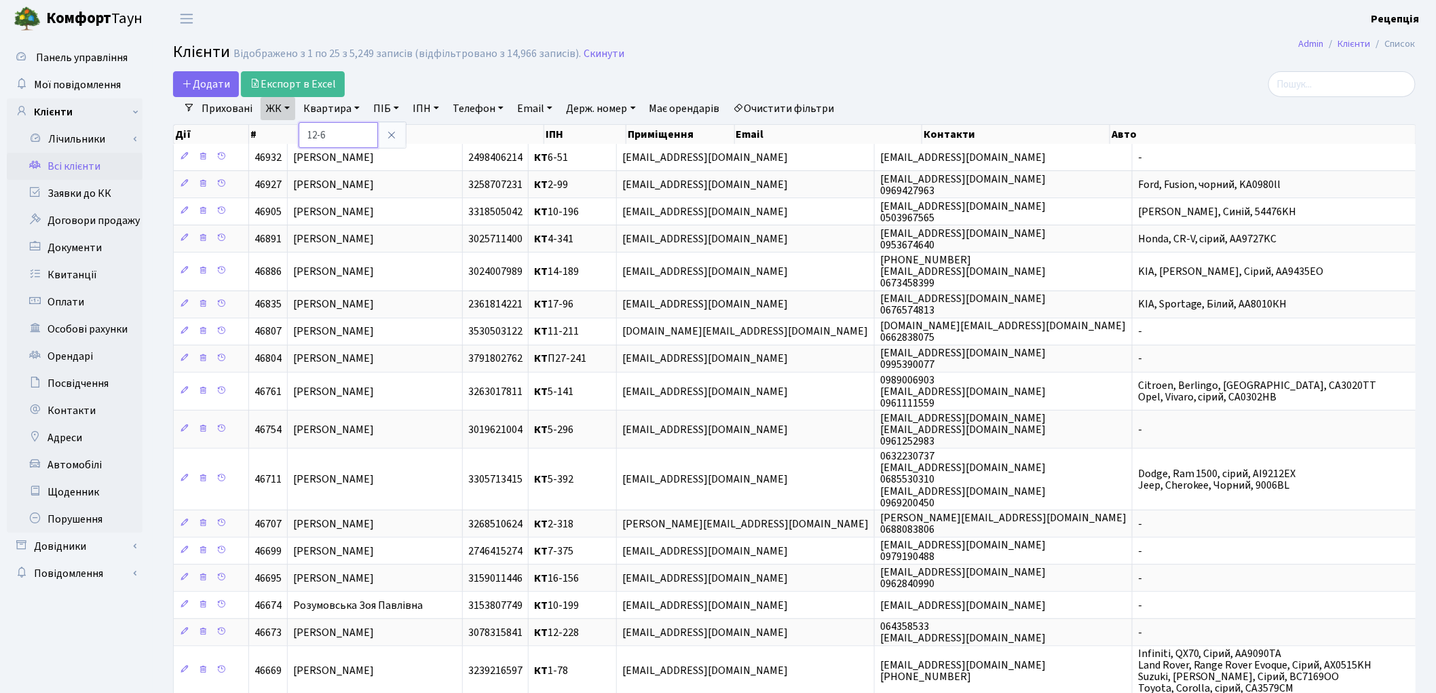
type input "12-6"
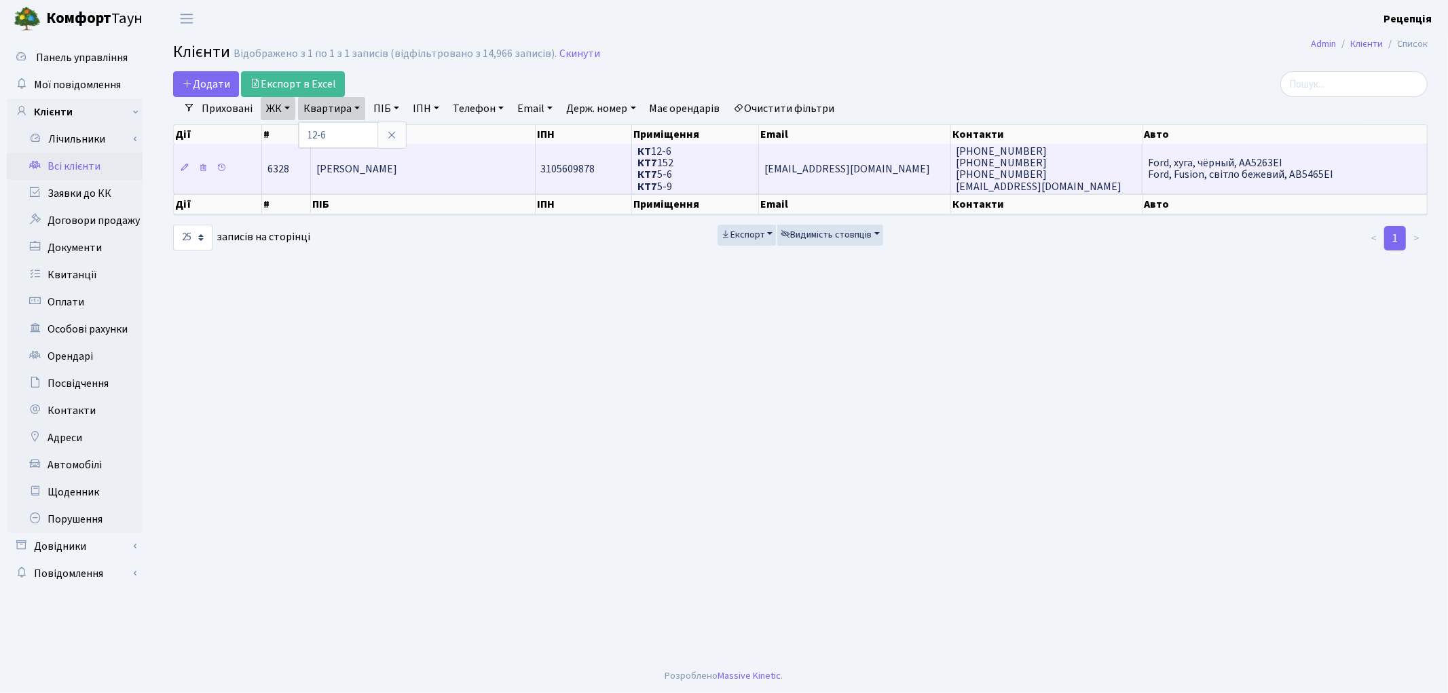
click at [397, 162] on span "Ярмак Ярослав Анатолійович" at bounding box center [356, 169] width 81 height 15
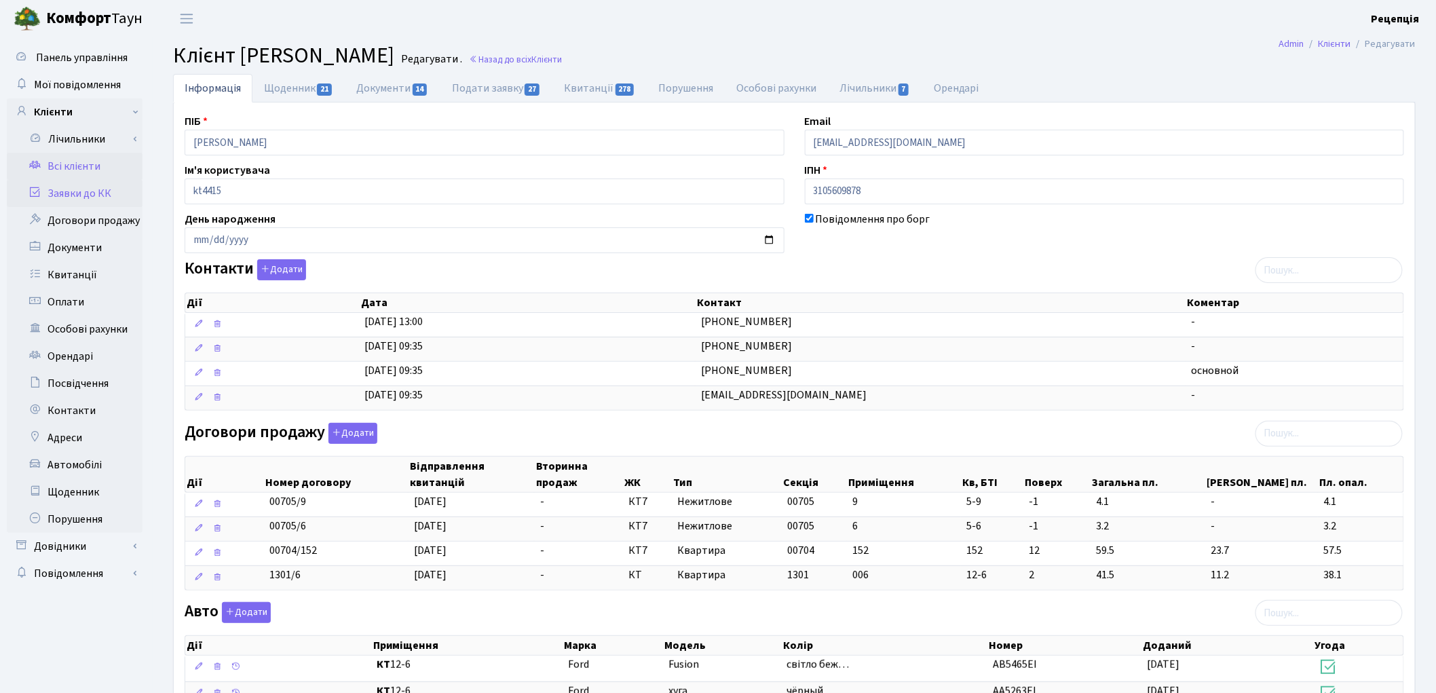
click at [70, 187] on link "Заявки до КК" at bounding box center [75, 193] width 136 height 27
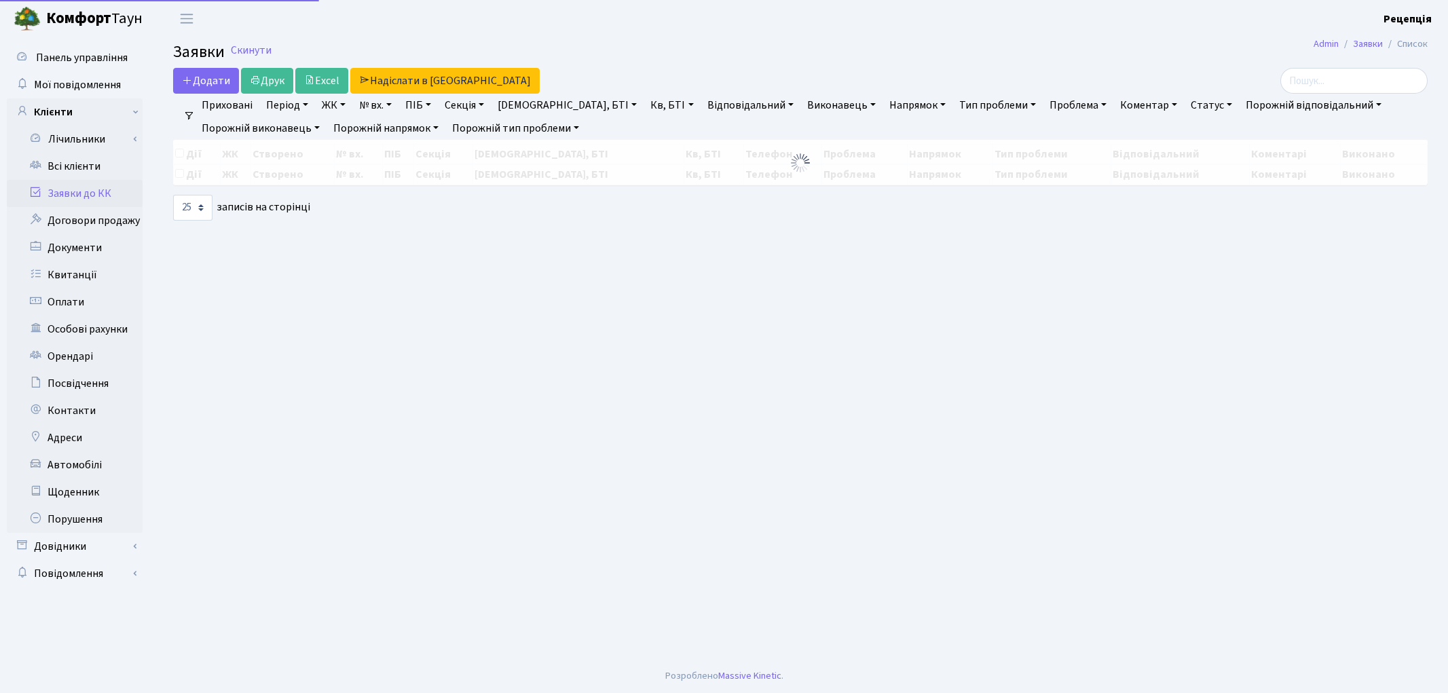
select select "25"
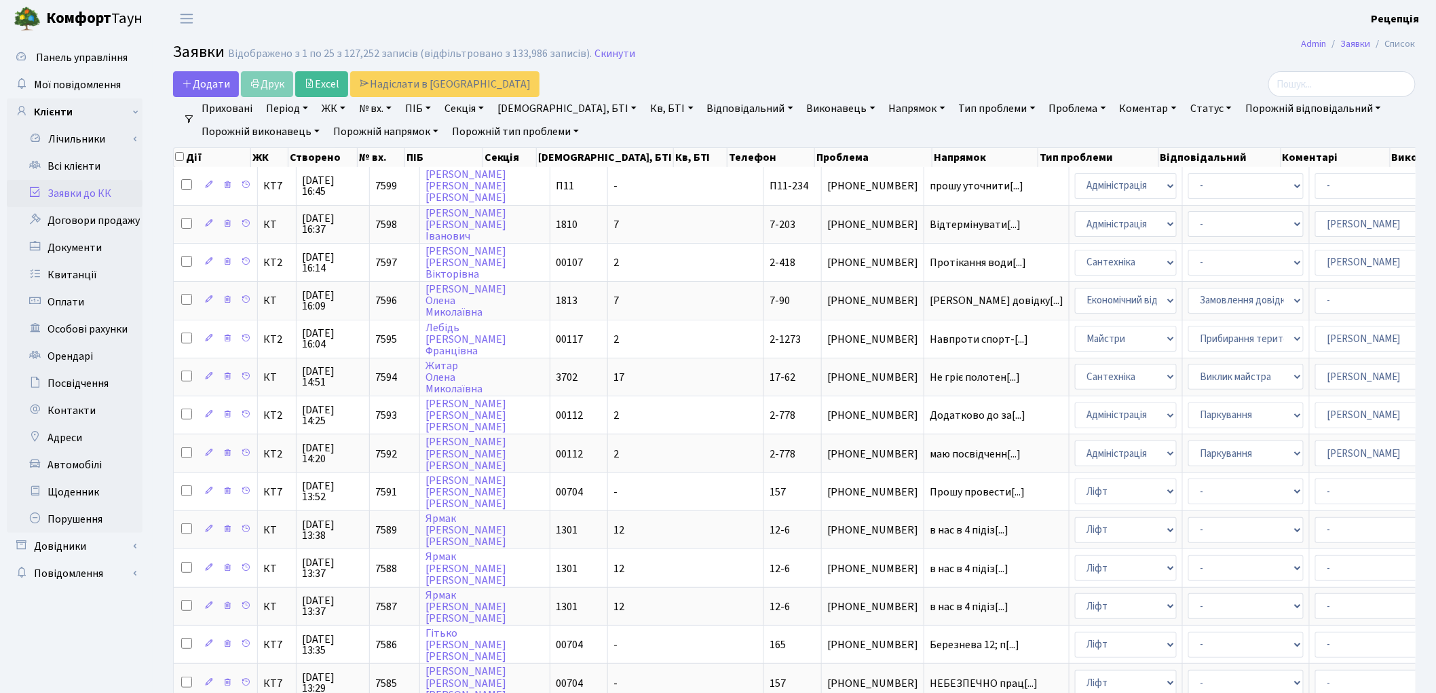
click at [341, 109] on link "ЖК" at bounding box center [333, 108] width 35 height 23
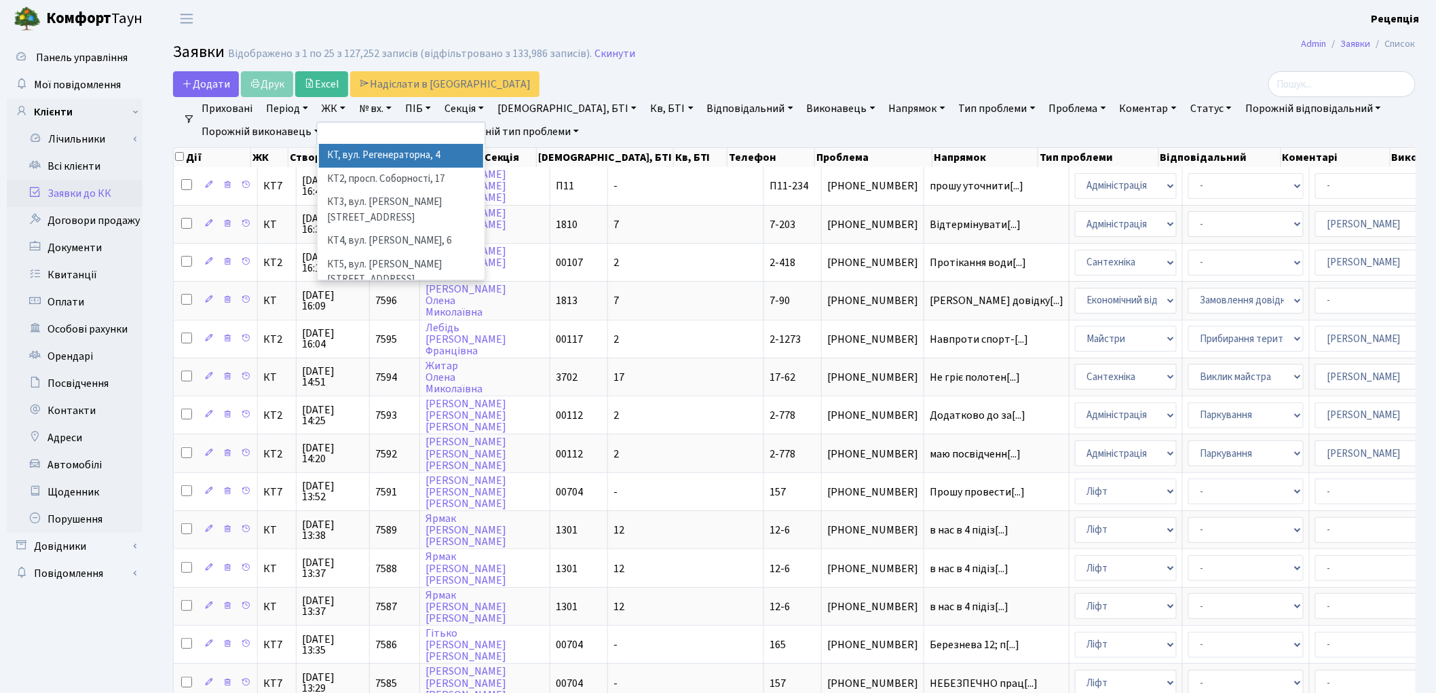
click at [356, 155] on li "КТ, вул. Регенераторна, 4" at bounding box center [401, 156] width 164 height 24
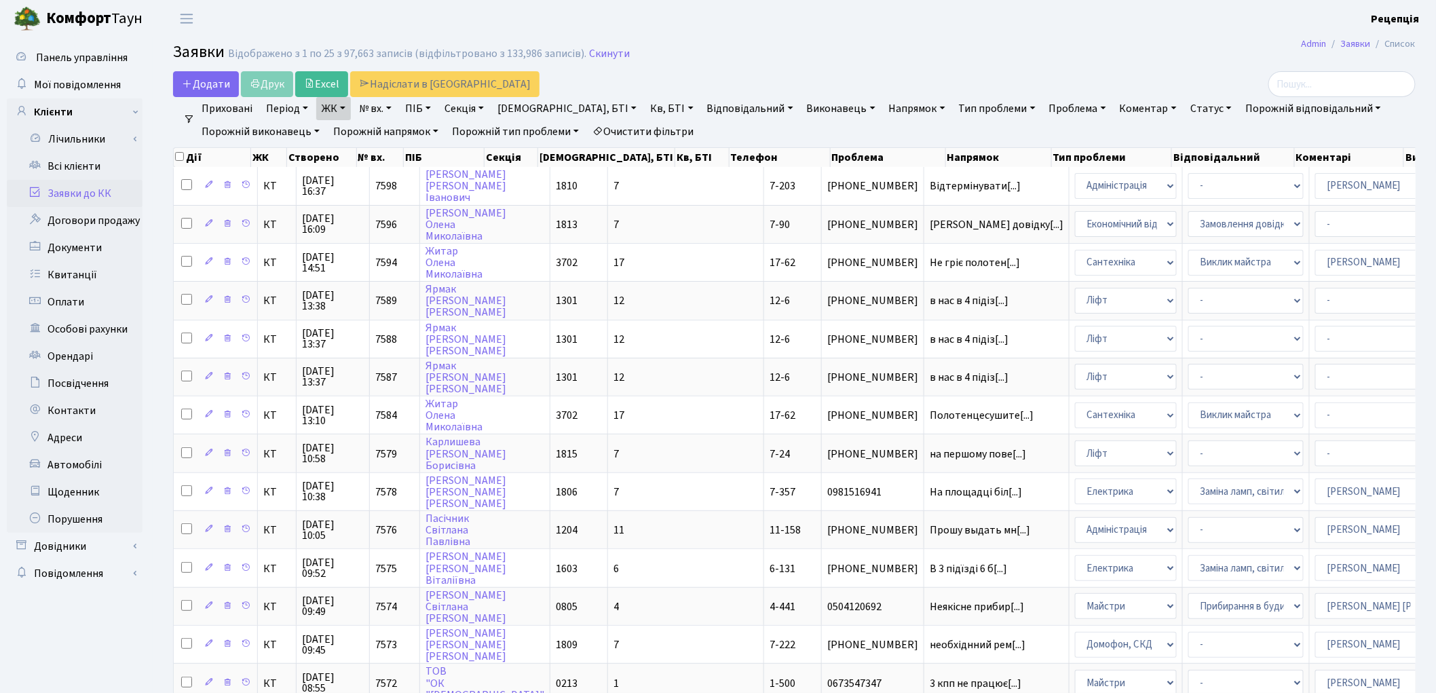
click at [645, 105] on link "Кв, БТІ" at bounding box center [672, 108] width 54 height 23
type input "7-464"
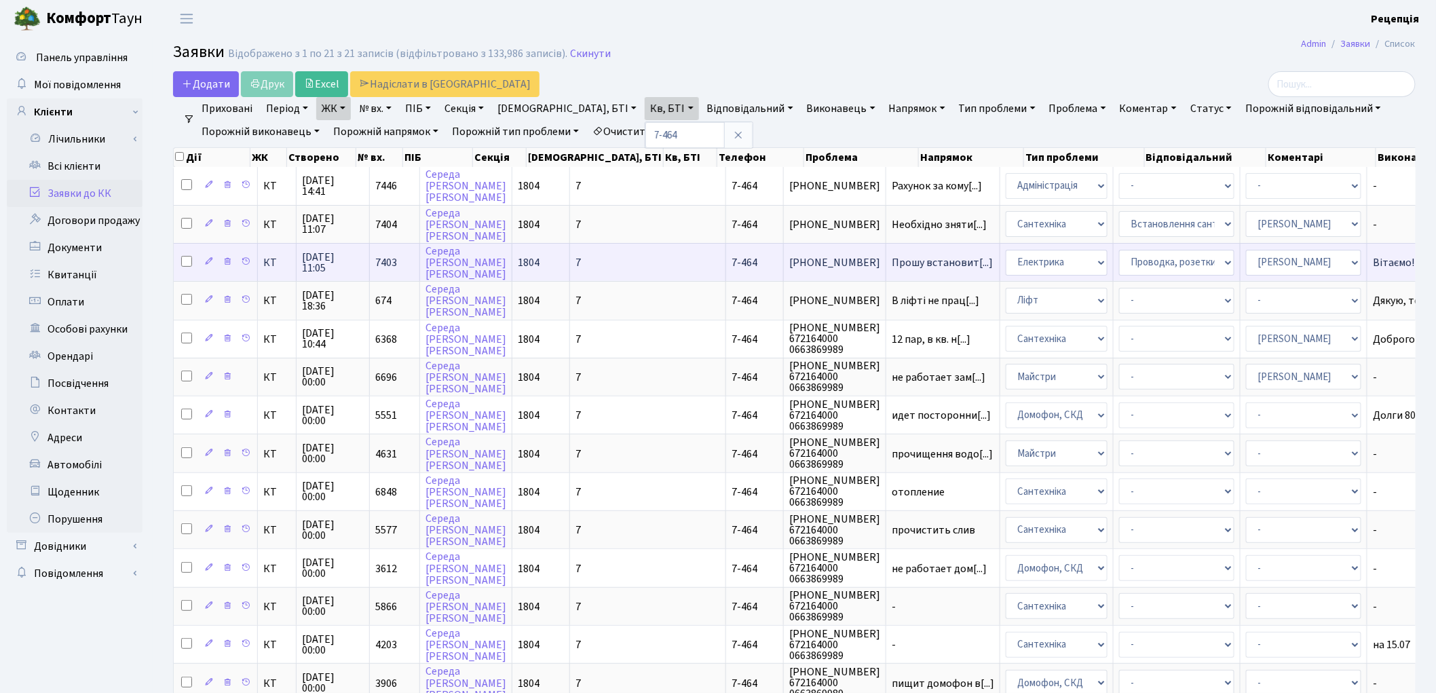
click at [886, 265] on td "Прошу встановит[...]" at bounding box center [943, 262] width 114 height 38
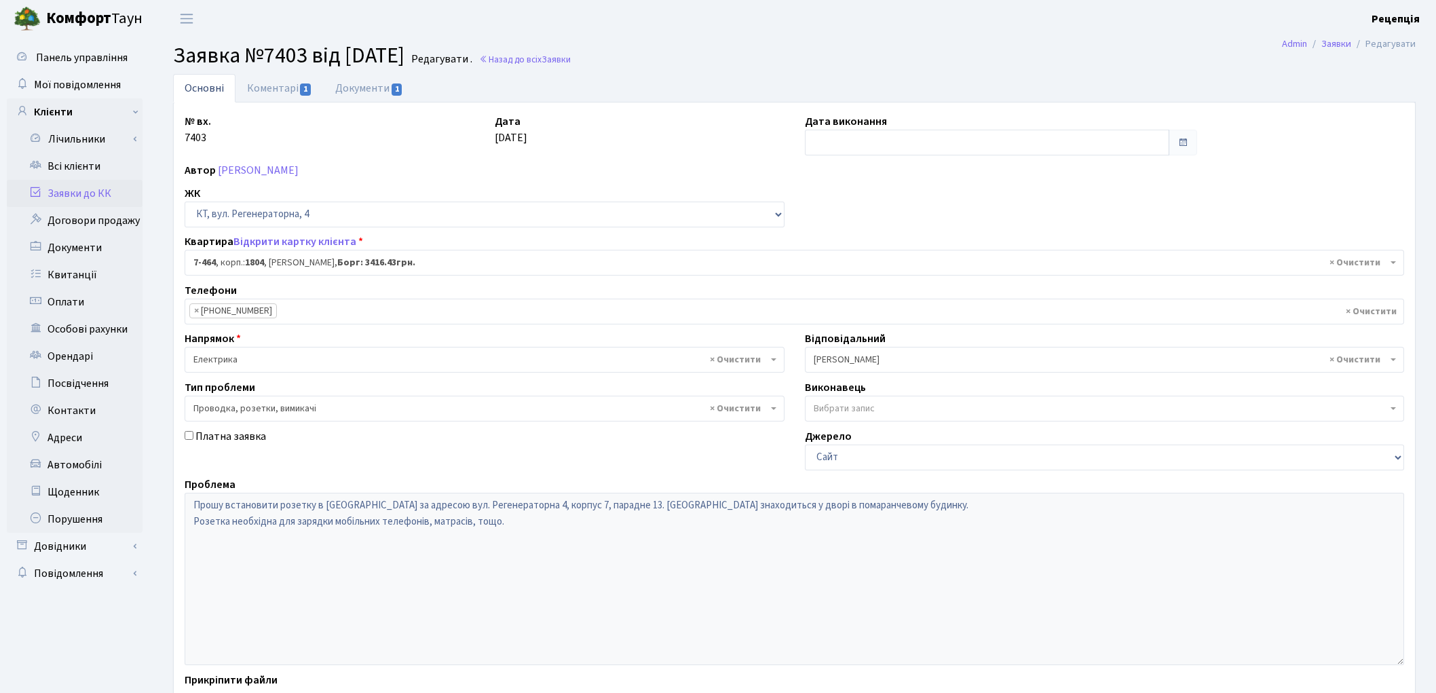
select select "4760"
select select "25"
click at [267, 94] on link "Коментарі 1" at bounding box center [280, 88] width 88 height 28
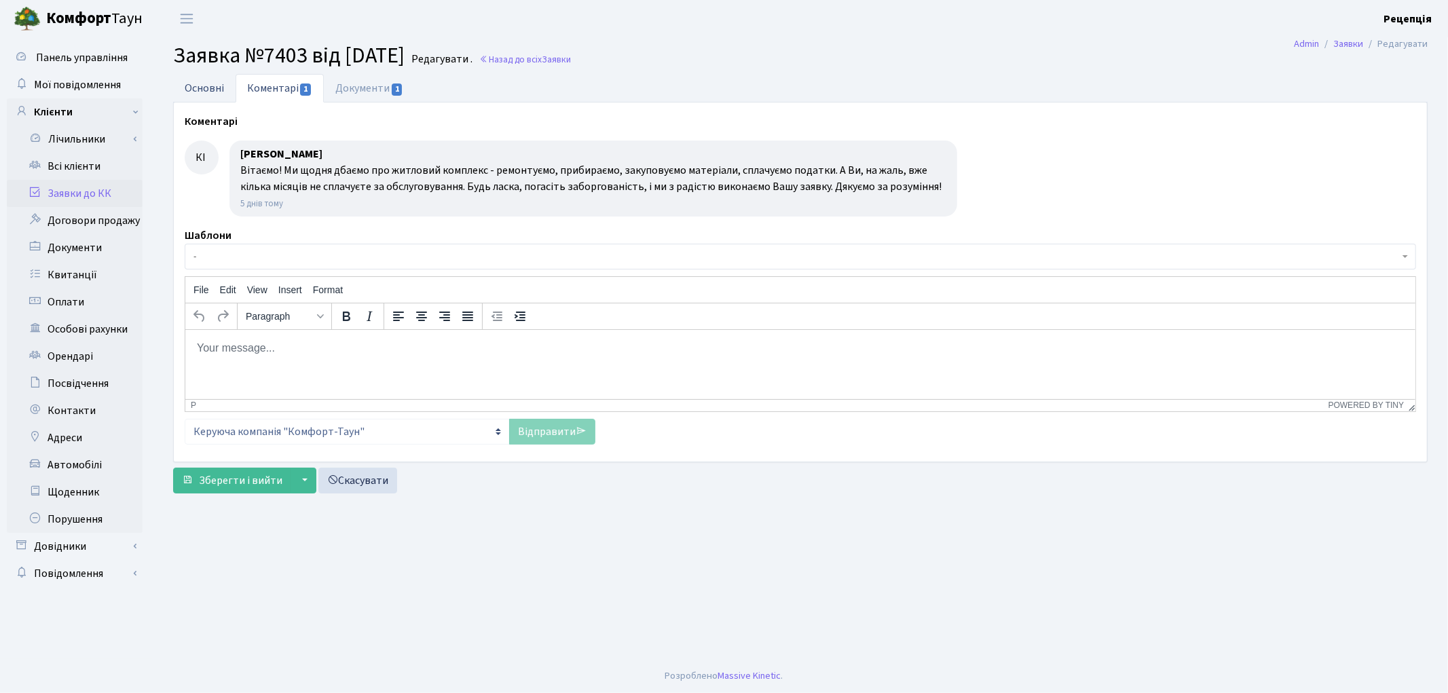
click at [212, 91] on link "Основні" at bounding box center [204, 88] width 62 height 28
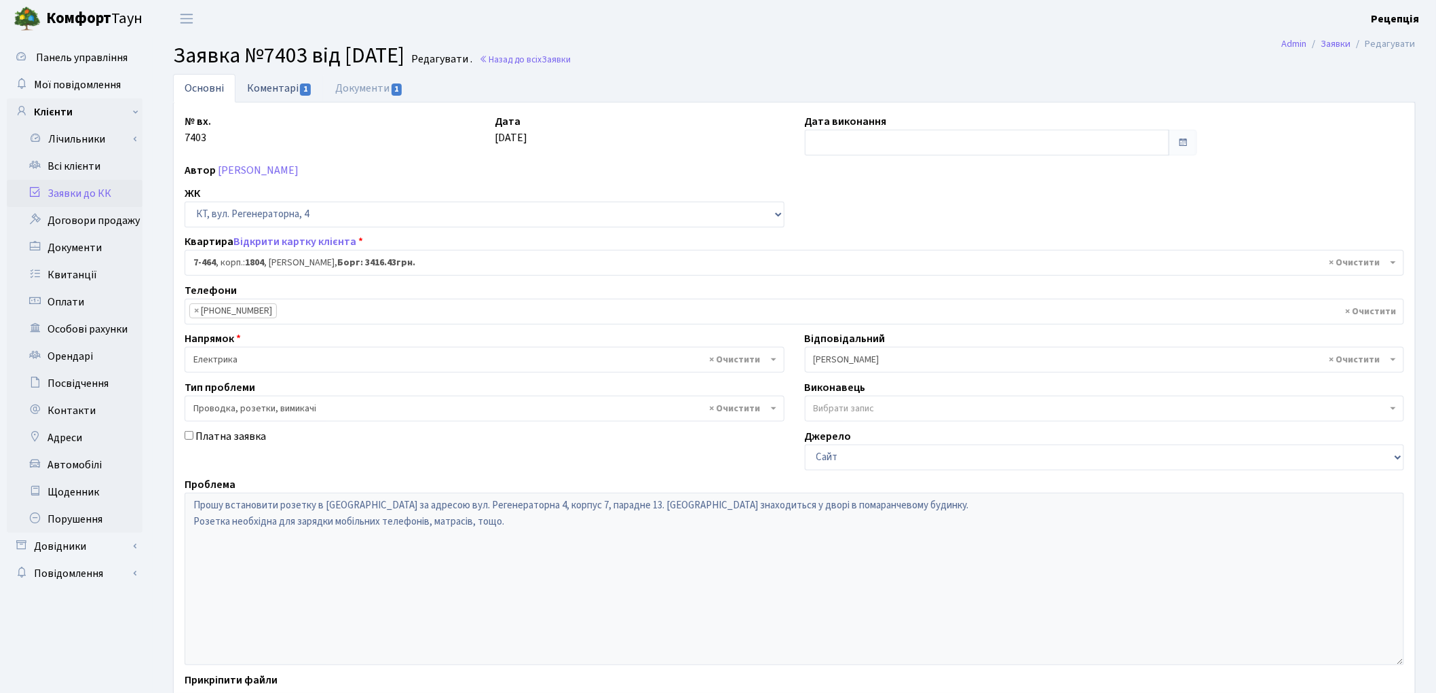
click at [290, 77] on link "Коментарі 1" at bounding box center [280, 88] width 88 height 28
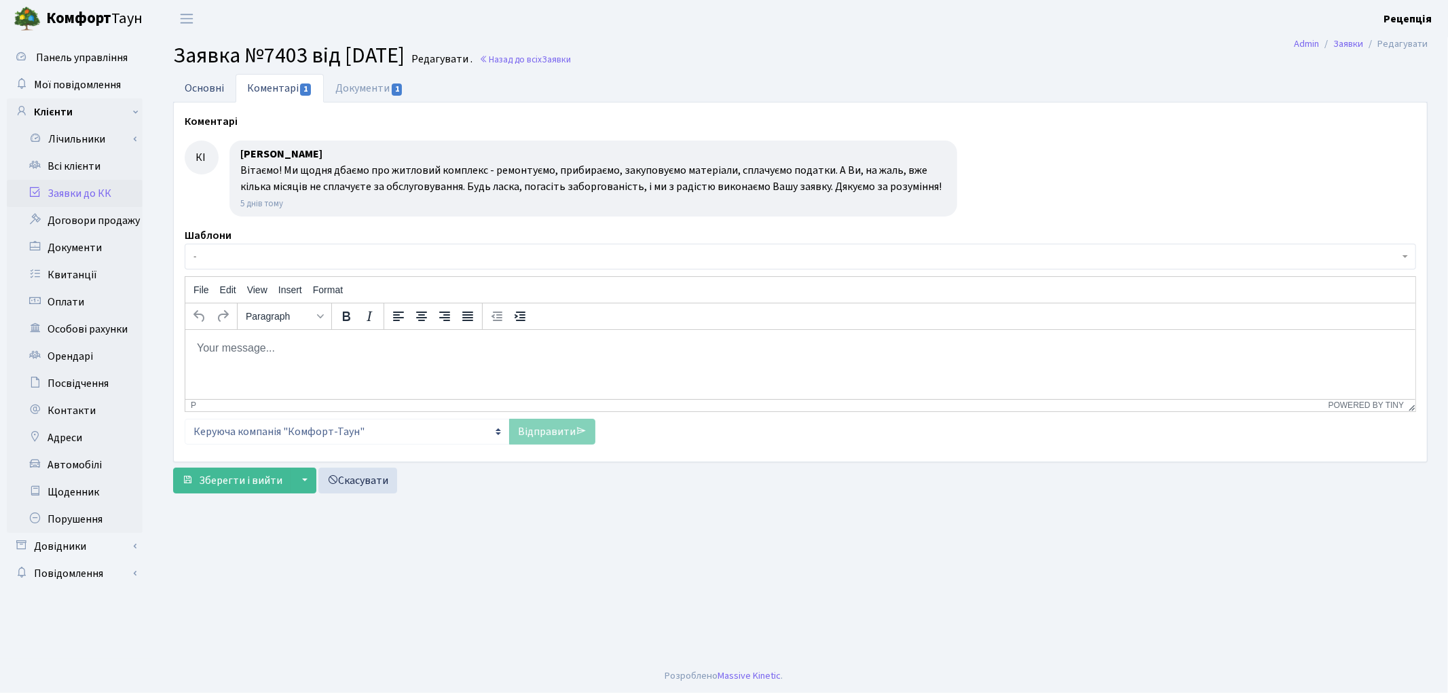
click at [210, 89] on link "Основні" at bounding box center [204, 88] width 62 height 28
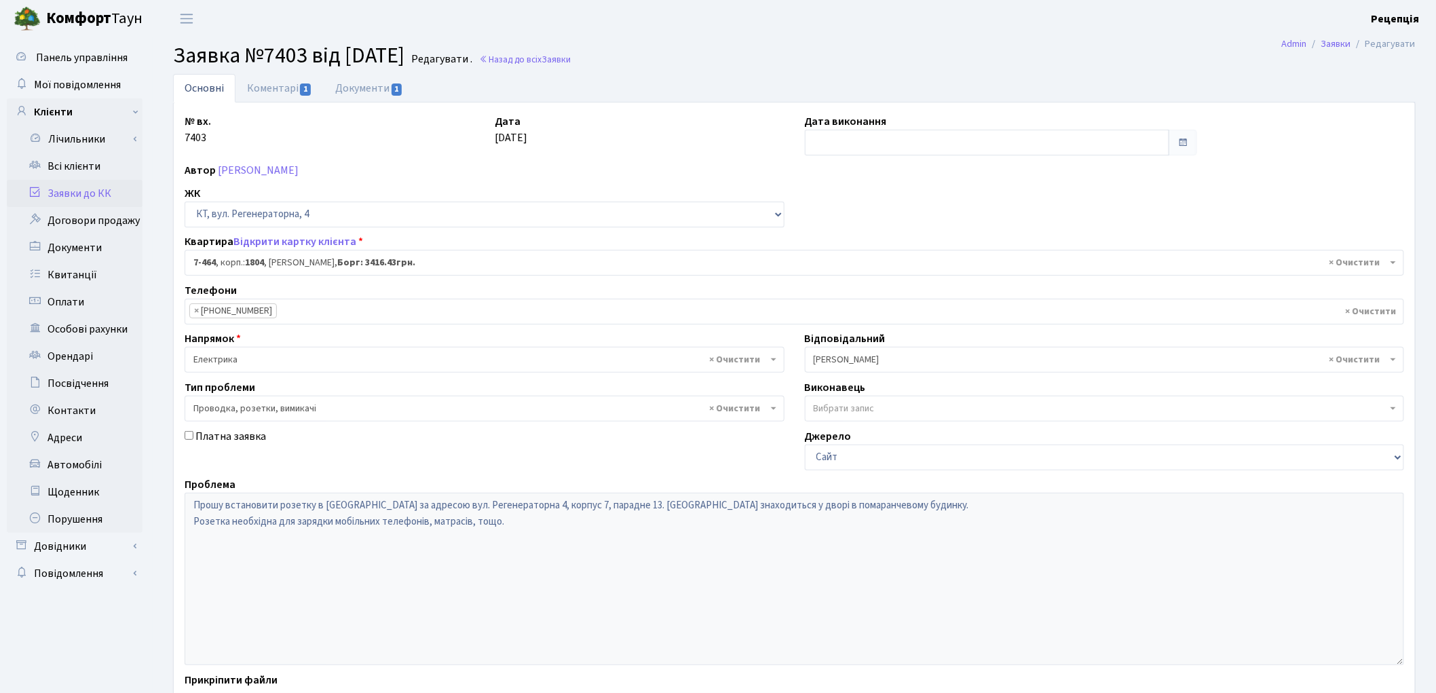
click at [111, 192] on link "Заявки до КК" at bounding box center [75, 193] width 136 height 27
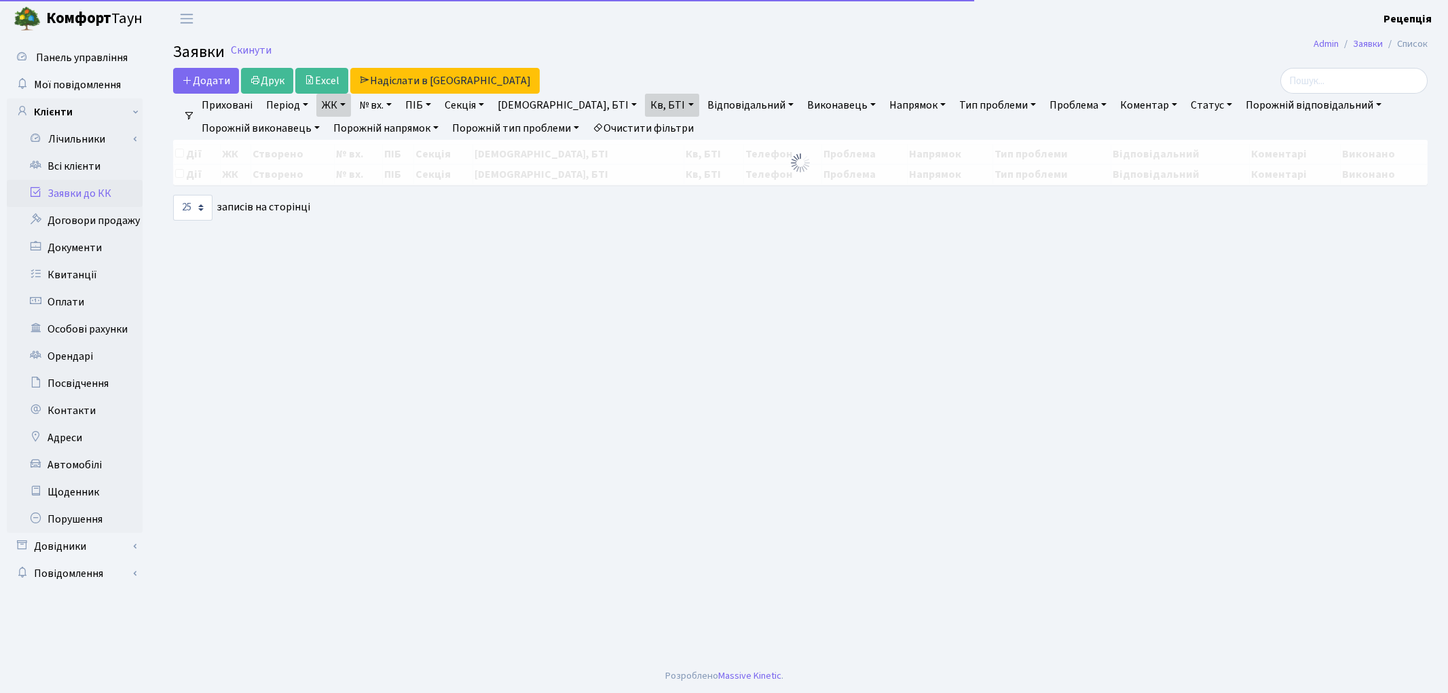
select select "25"
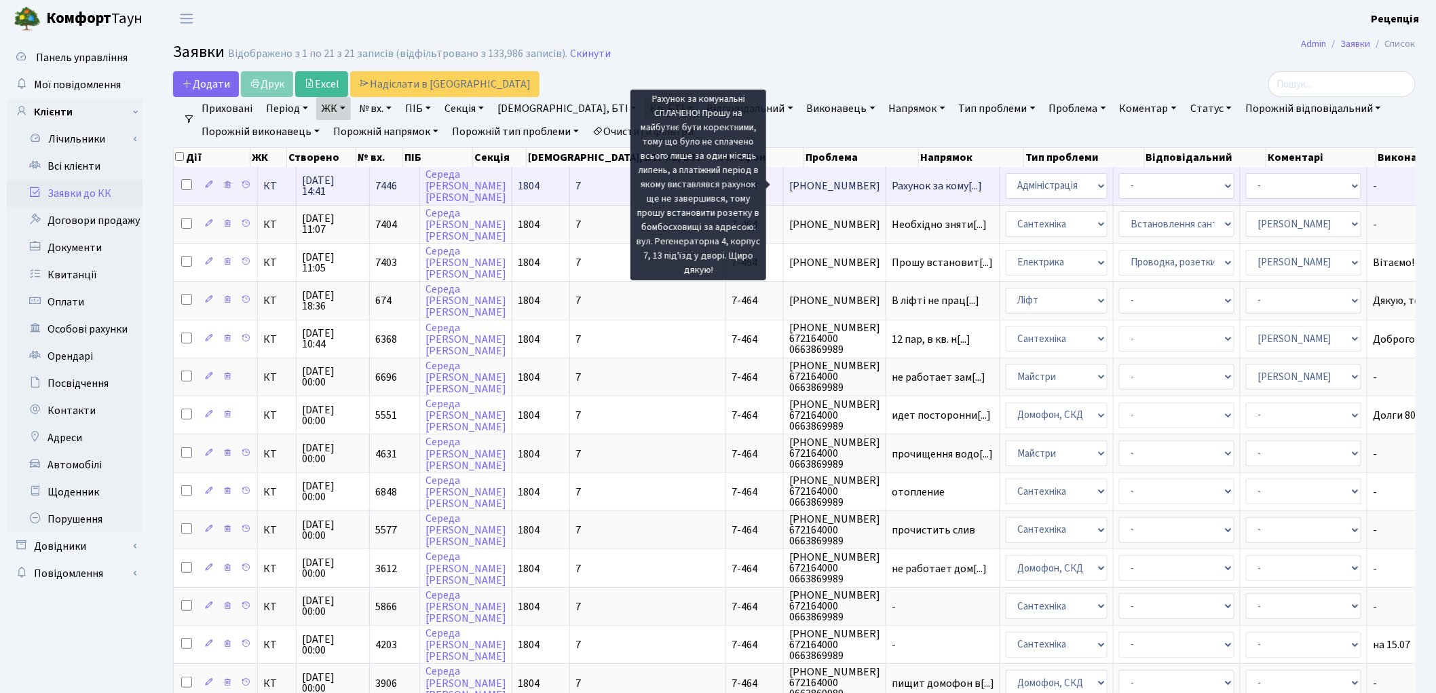
click at [892, 186] on span "Рахунок за кому[...]" at bounding box center [937, 185] width 90 height 15
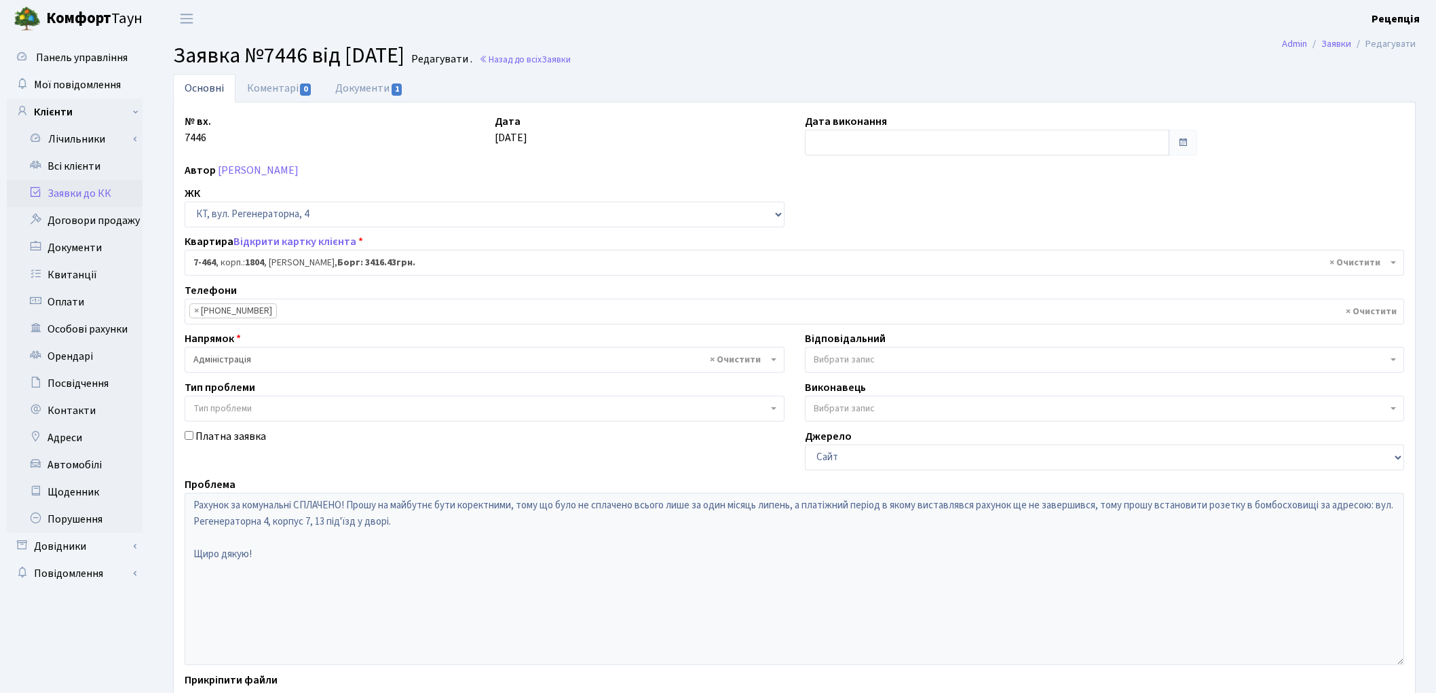
select select "4760"
click at [242, 358] on span "× Адміністрація" at bounding box center [480, 360] width 574 height 14
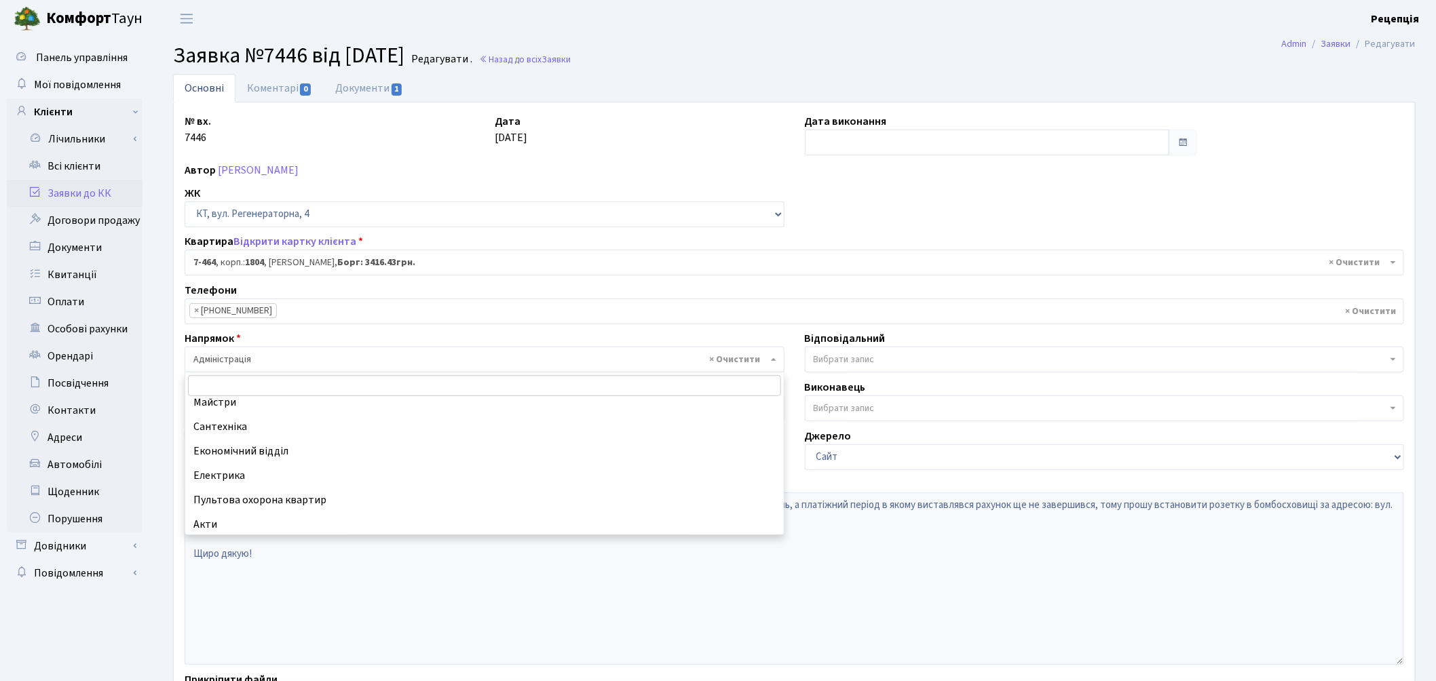
scroll to position [86, 0]
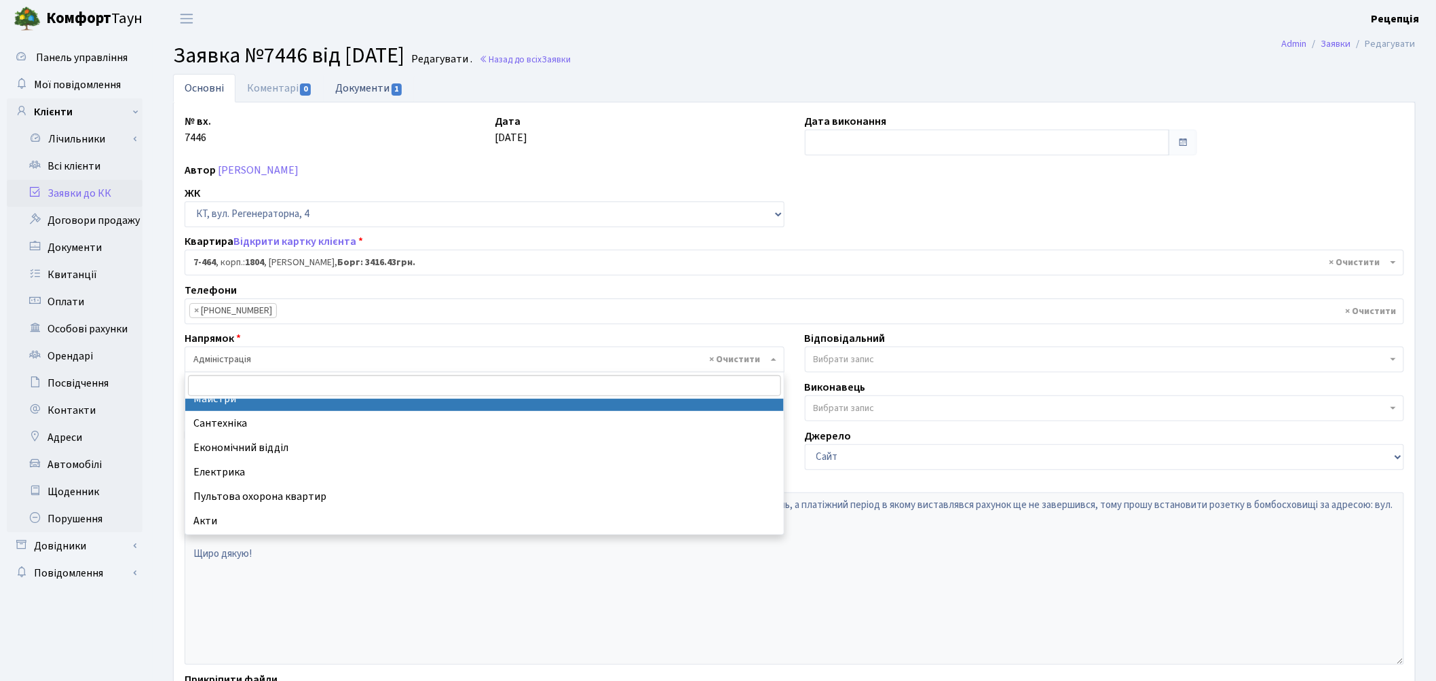
click at [372, 93] on link "Документи 1" at bounding box center [369, 88] width 91 height 28
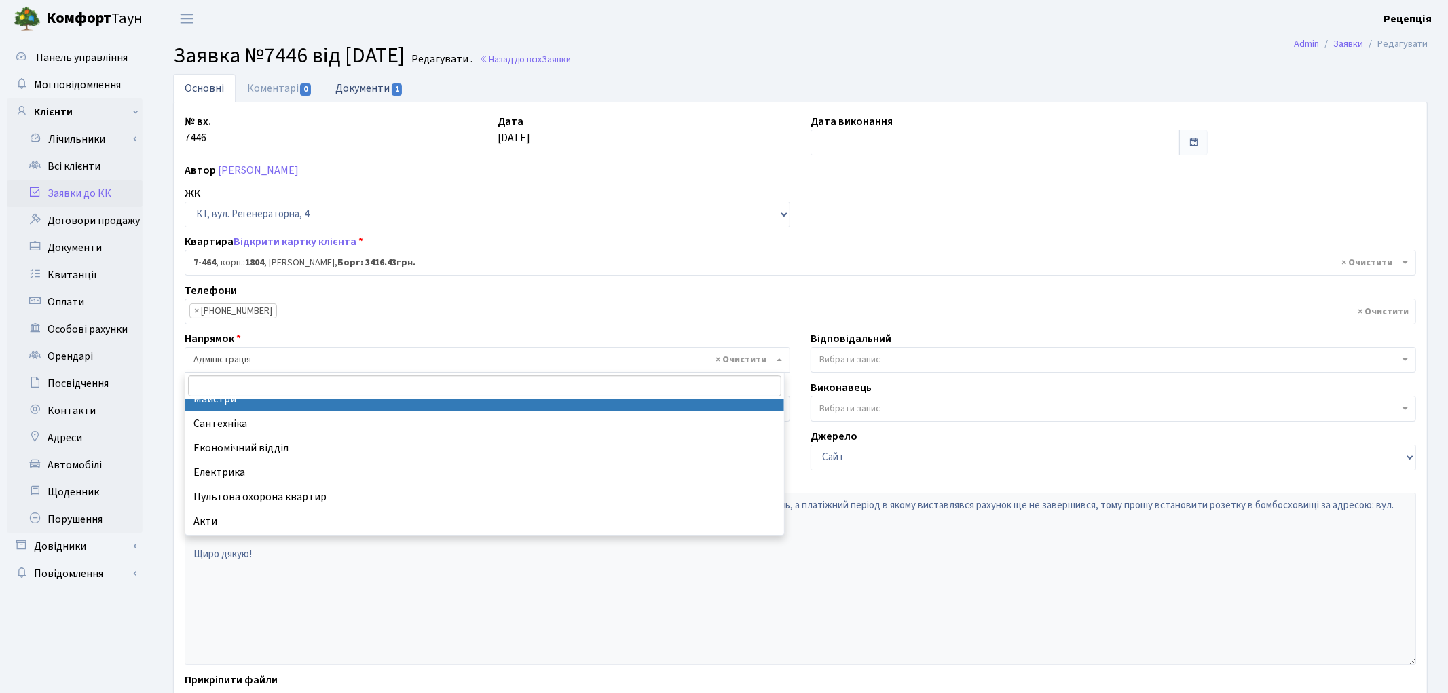
select select "25"
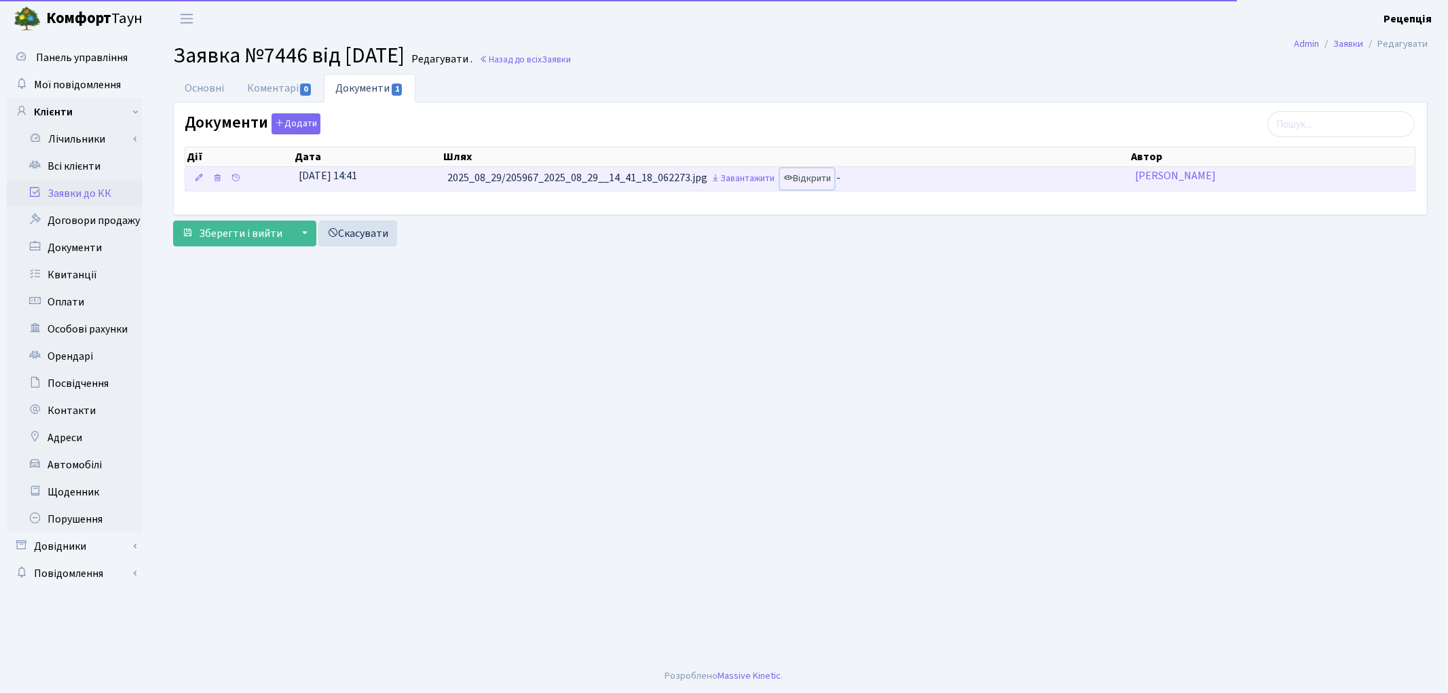
click at [816, 176] on link "Відкрити" at bounding box center [807, 178] width 54 height 21
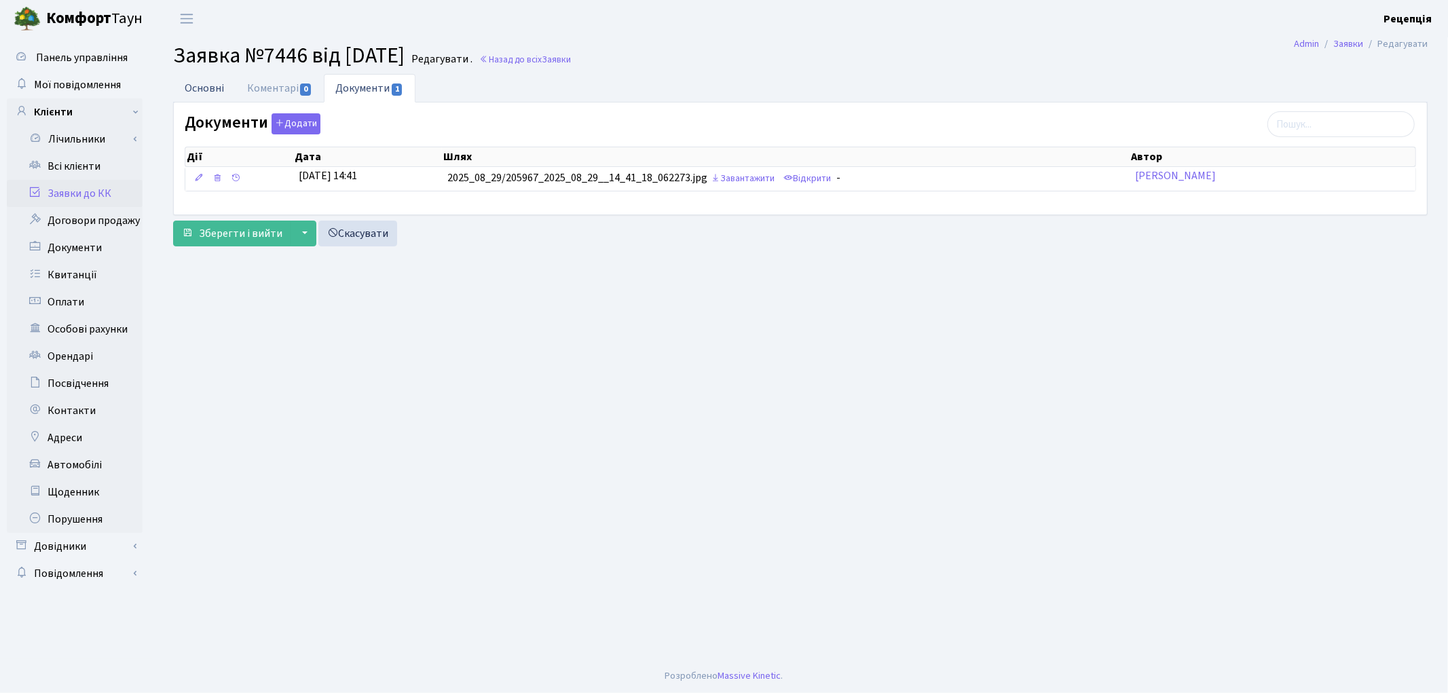
click at [202, 90] on link "Основні" at bounding box center [204, 88] width 62 height 28
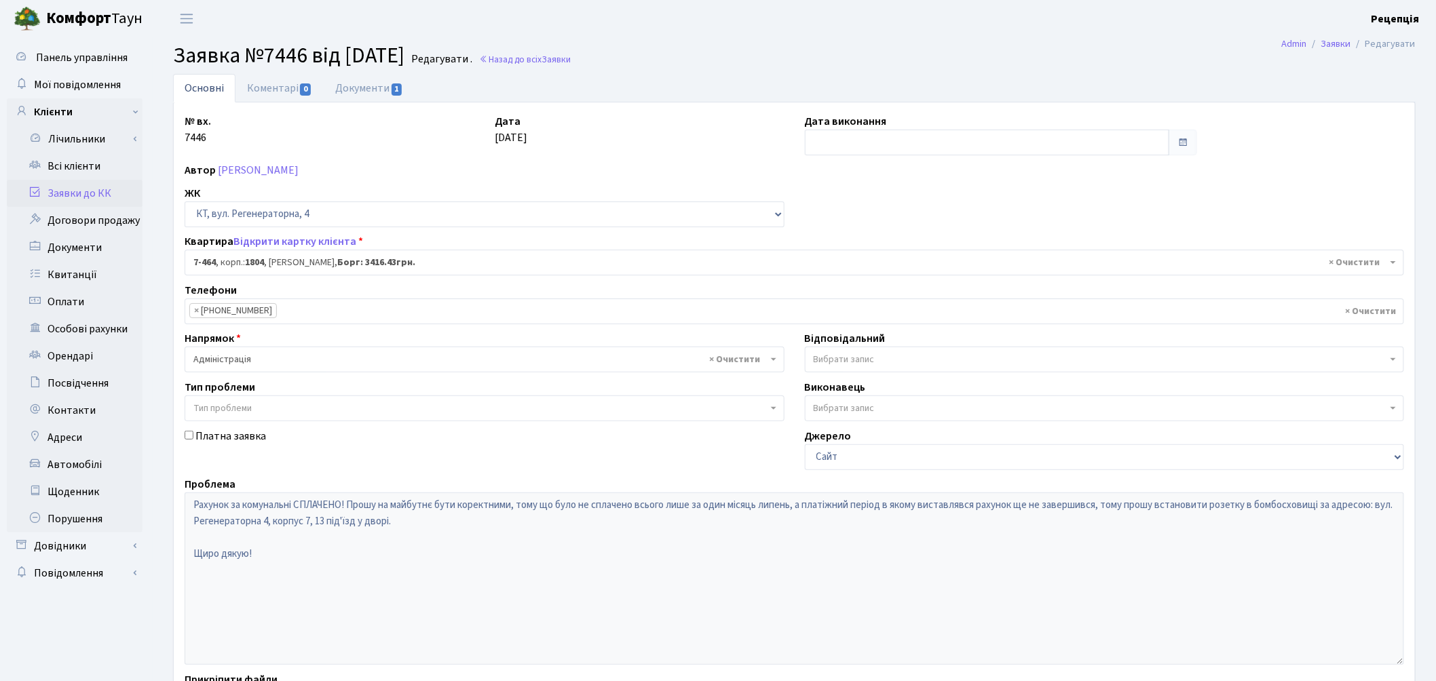
click at [252, 354] on span "× Адміністрація" at bounding box center [480, 360] width 574 height 14
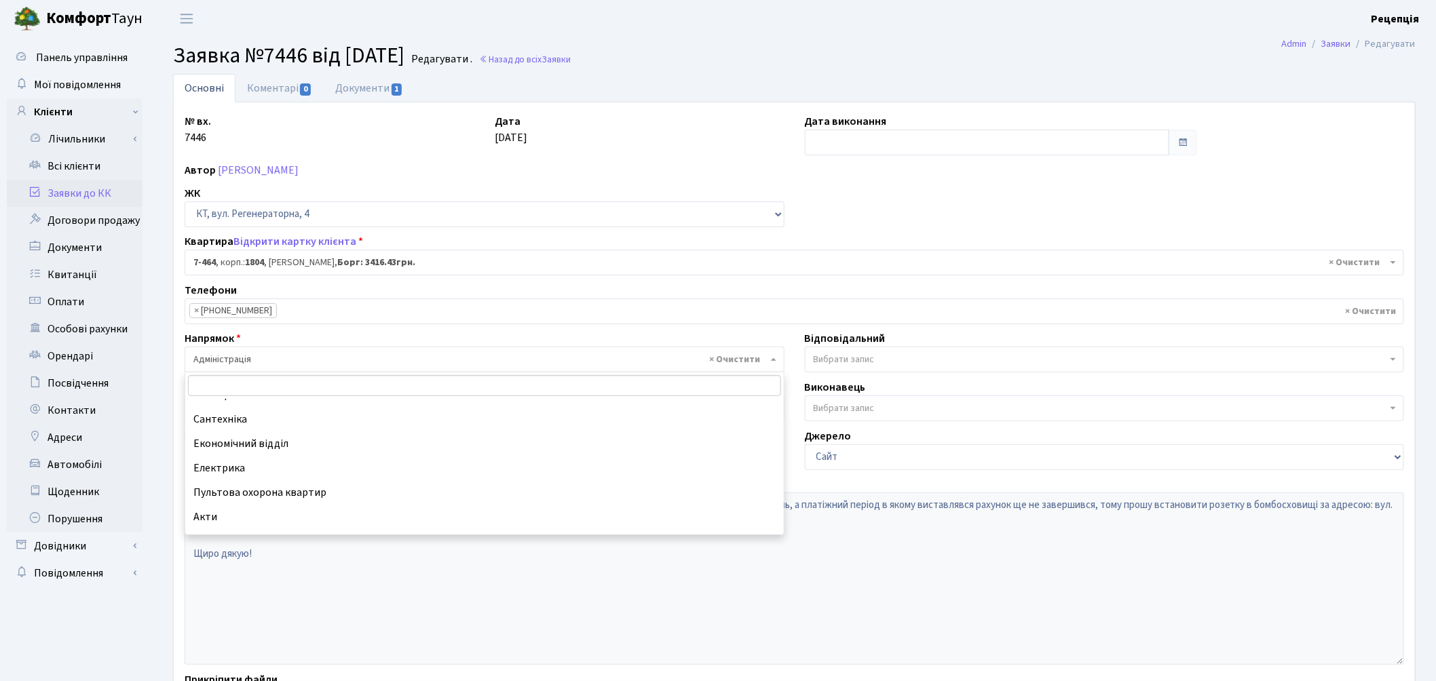
scroll to position [102, 0]
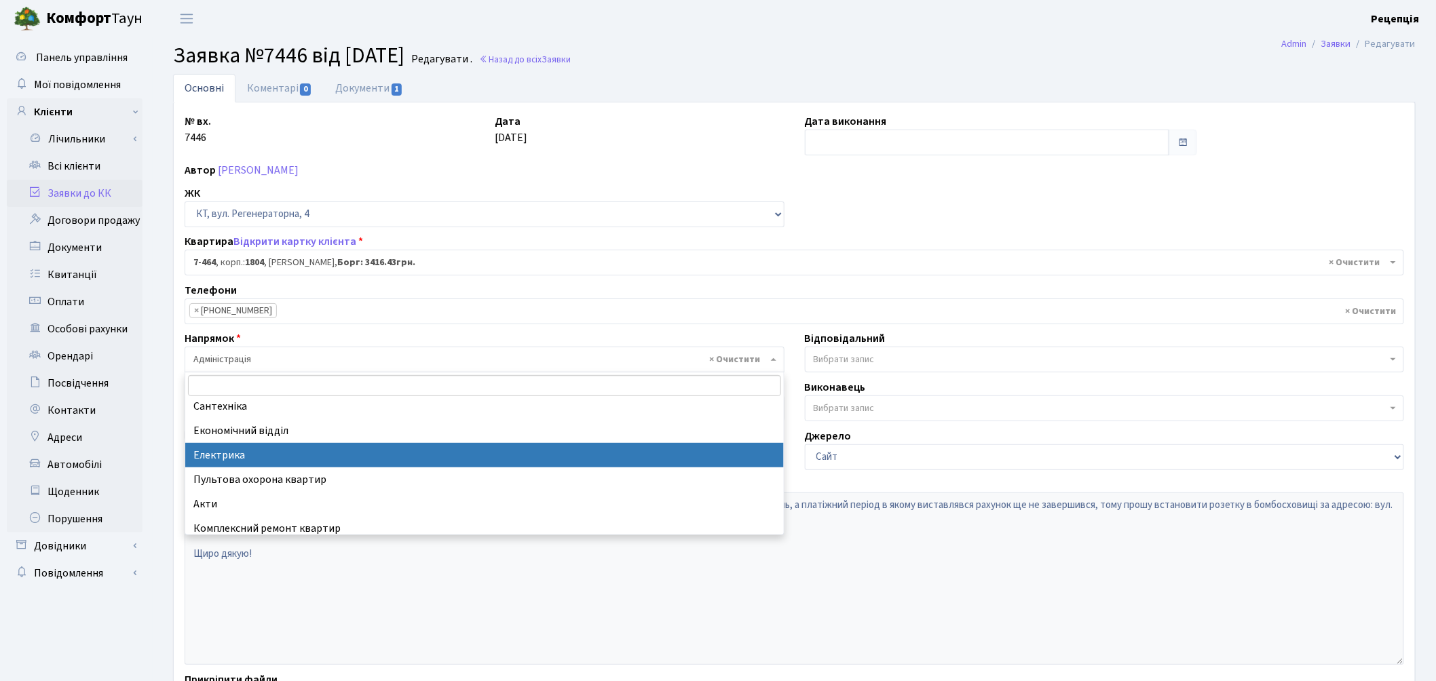
select select "3"
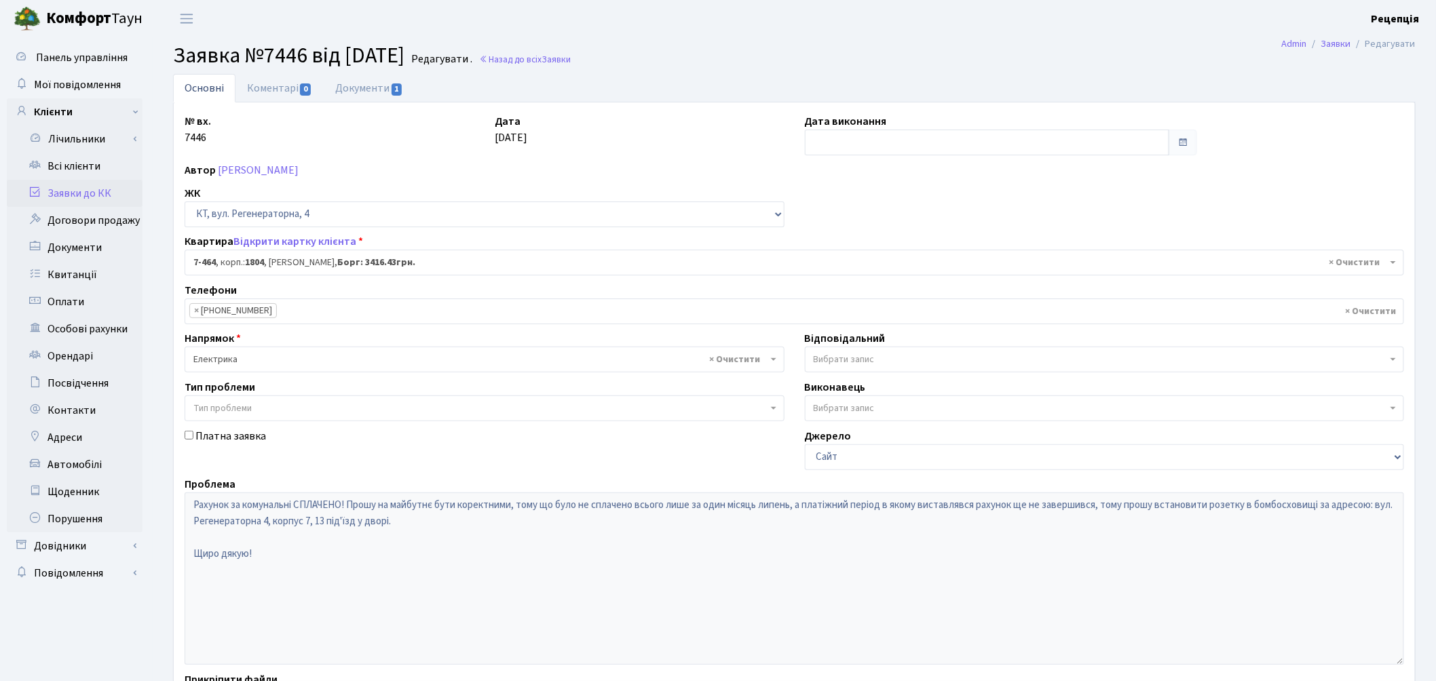
click at [290, 410] on span "Тип проблеми" at bounding box center [480, 409] width 574 height 14
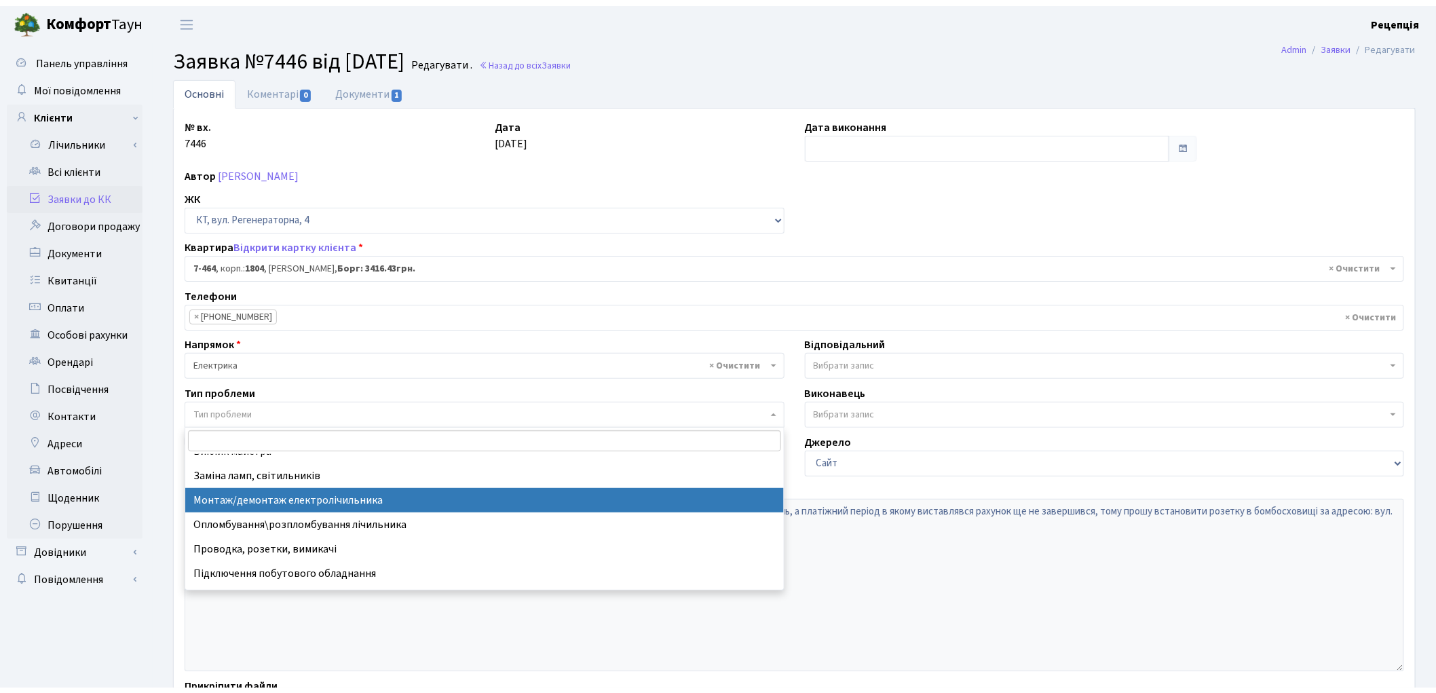
scroll to position [35, 0]
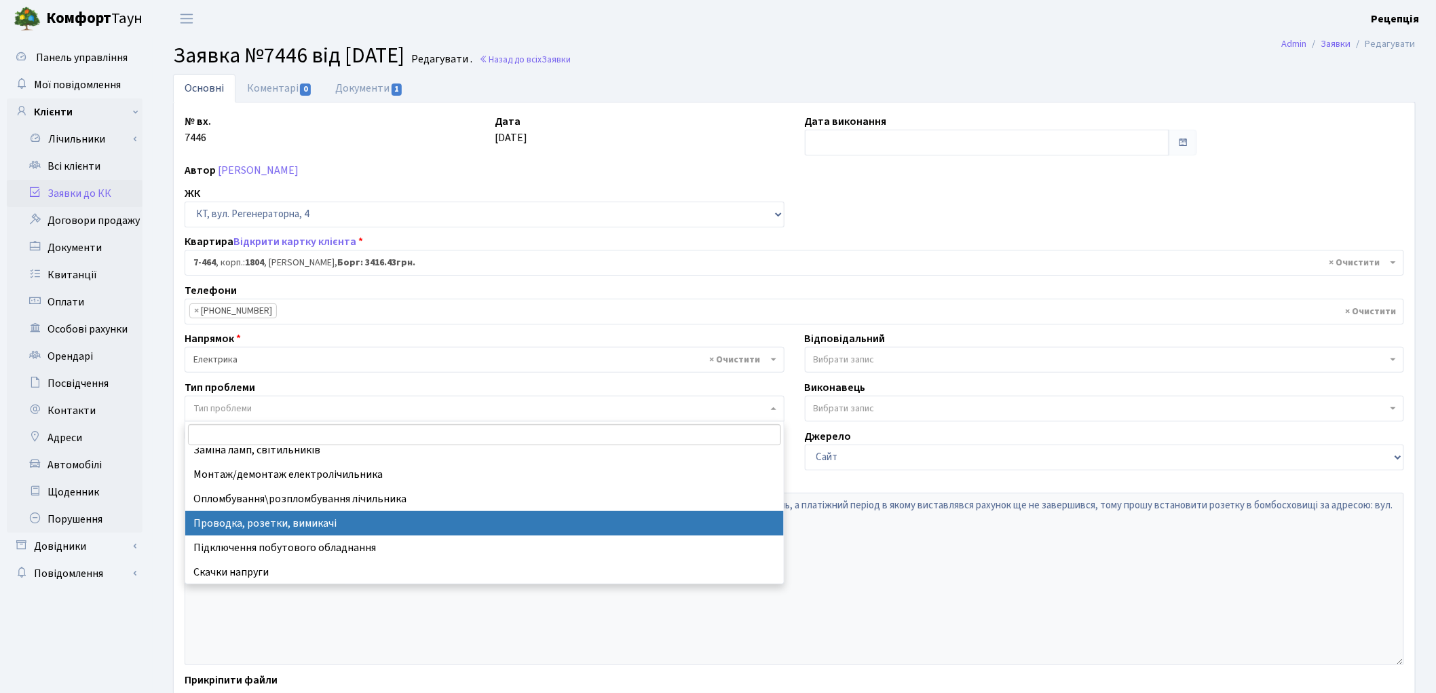
select select "25"
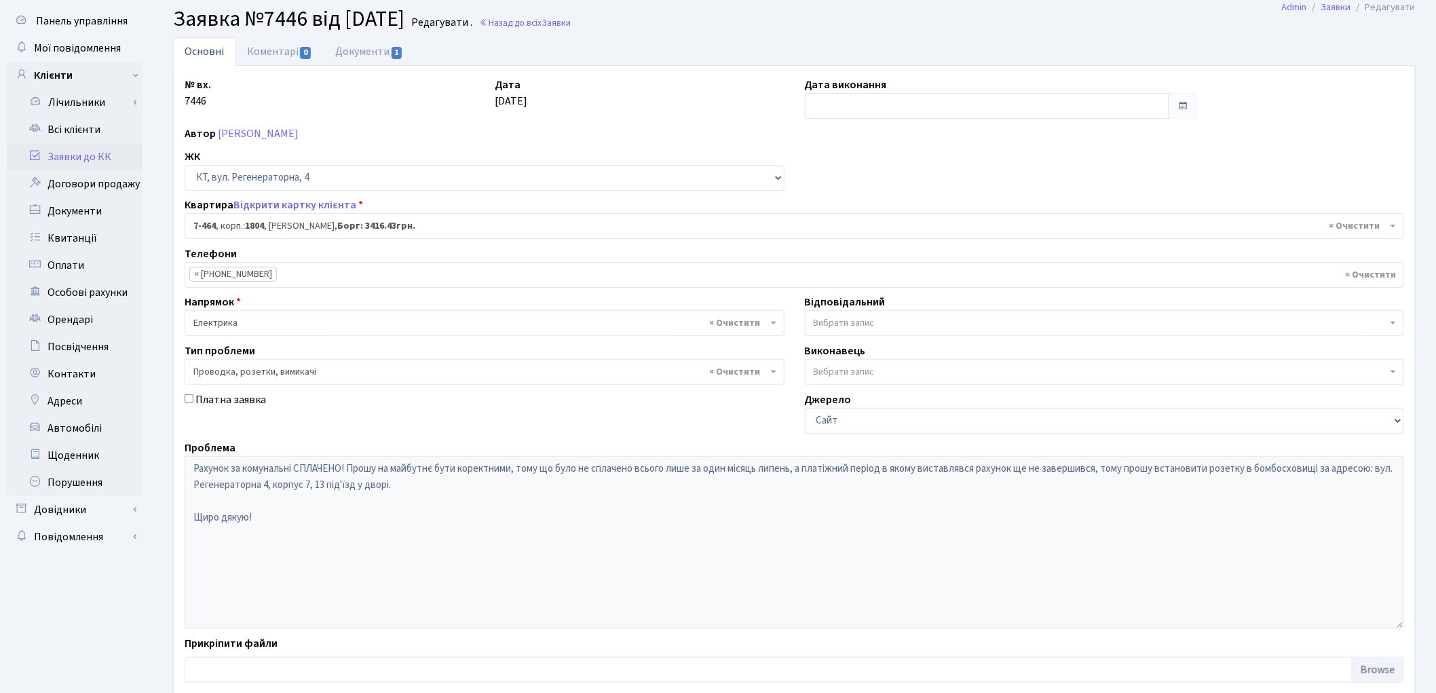
scroll to position [117, 0]
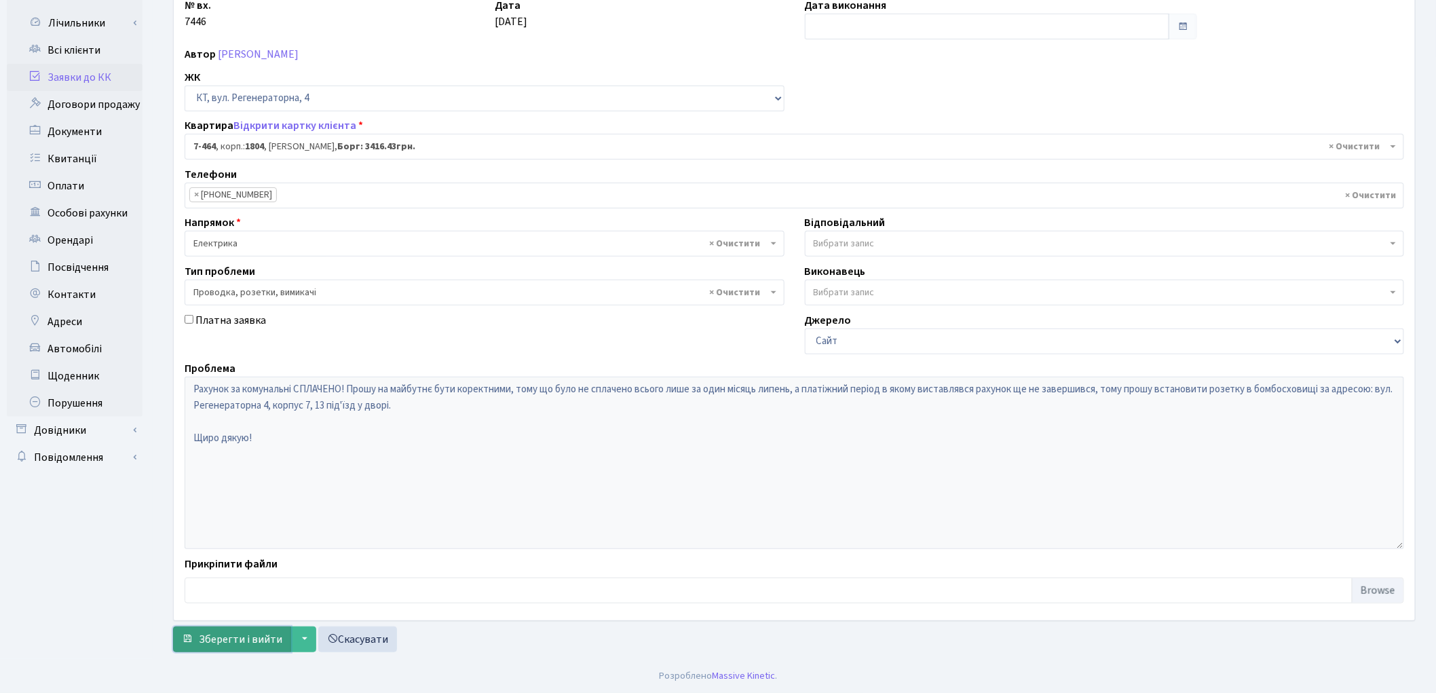
click at [222, 633] on span "Зберегти і вийти" at bounding box center [240, 639] width 83 height 15
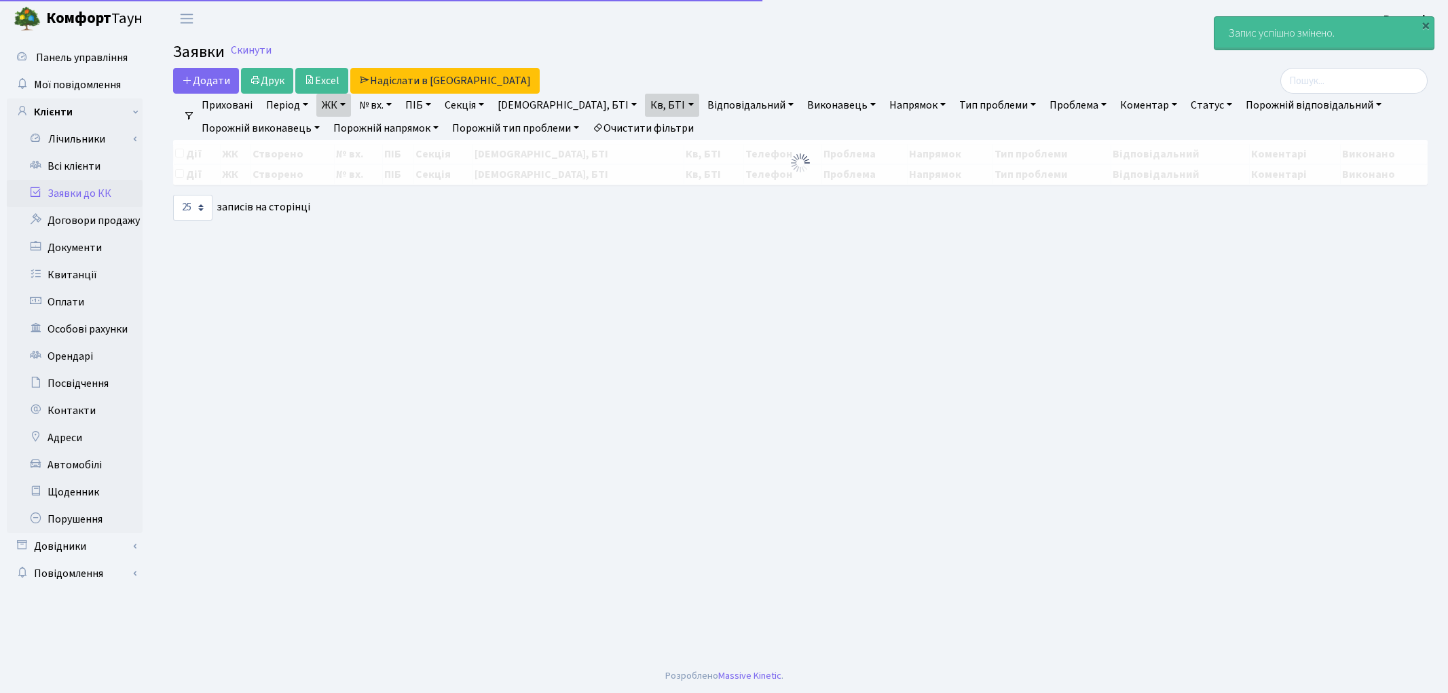
select select "25"
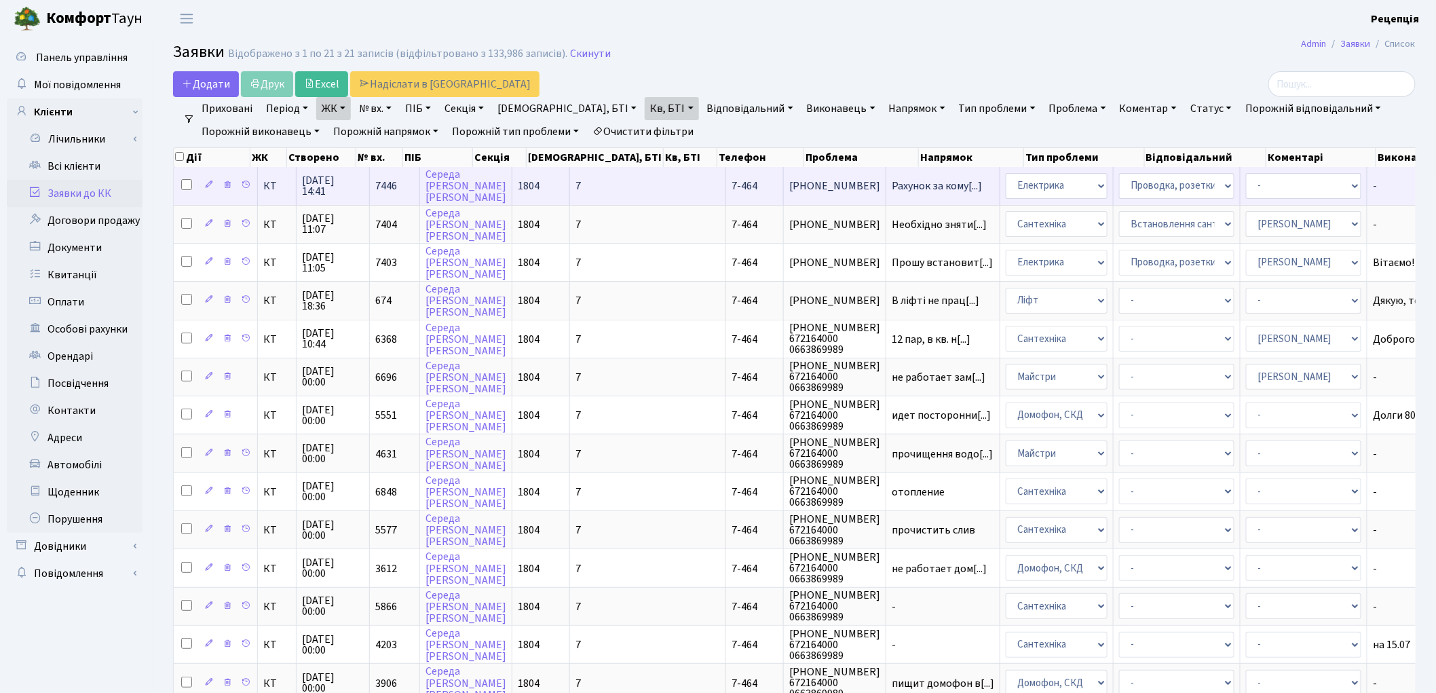
click at [586, 181] on td "7" at bounding box center [648, 185] width 156 height 37
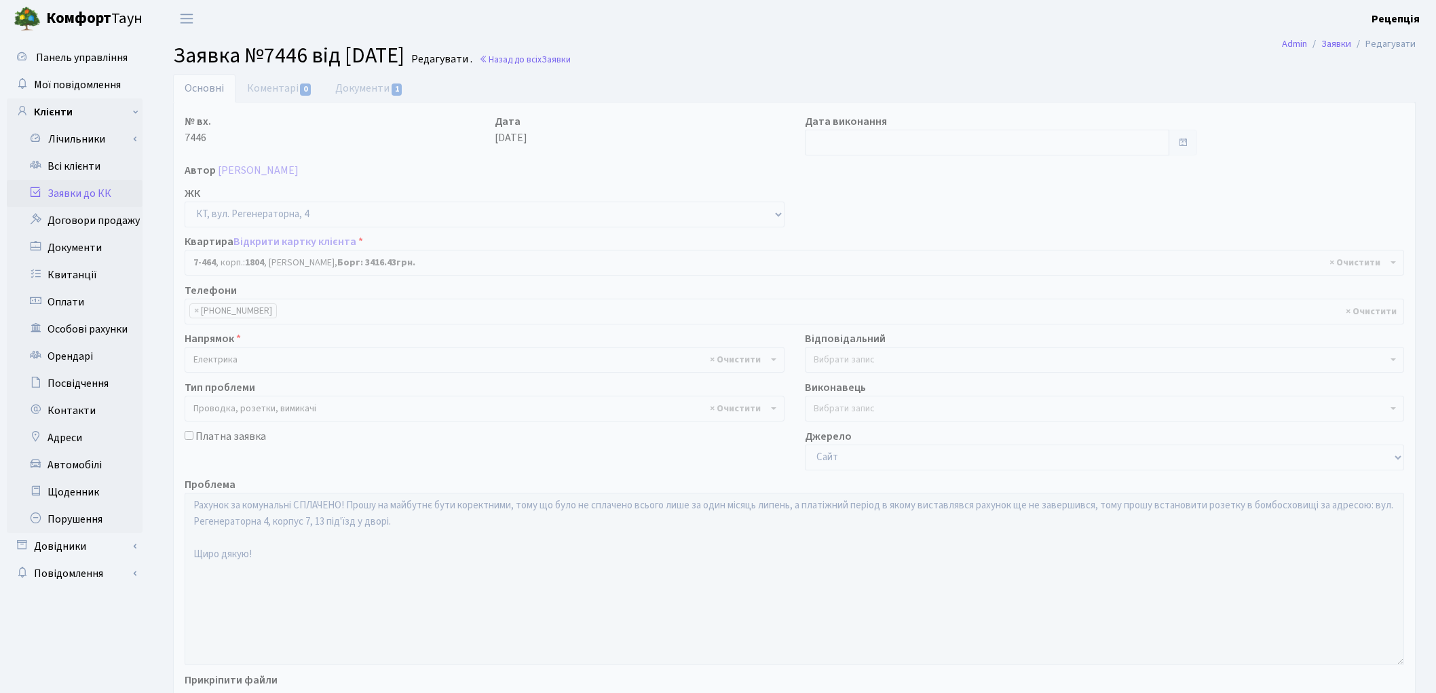
select select "4760"
select select "25"
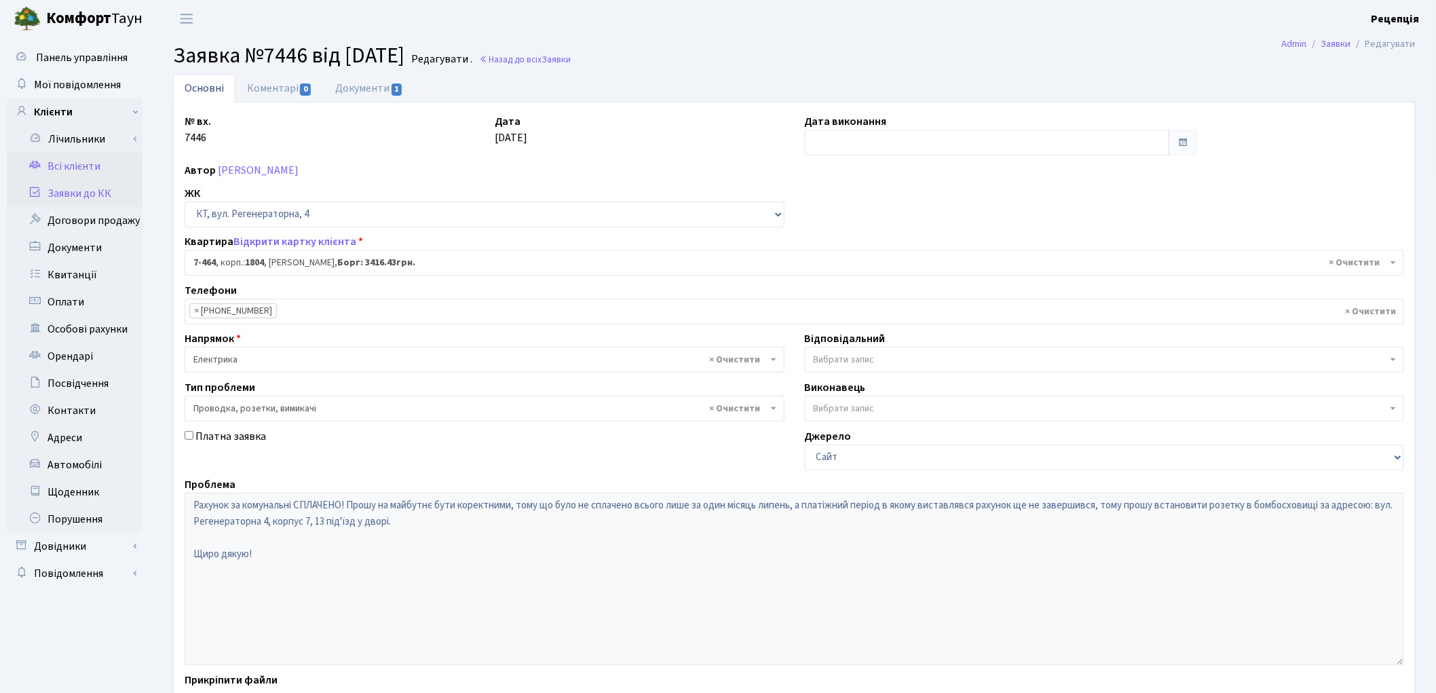
click at [75, 168] on link "Всі клієнти" at bounding box center [75, 166] width 136 height 27
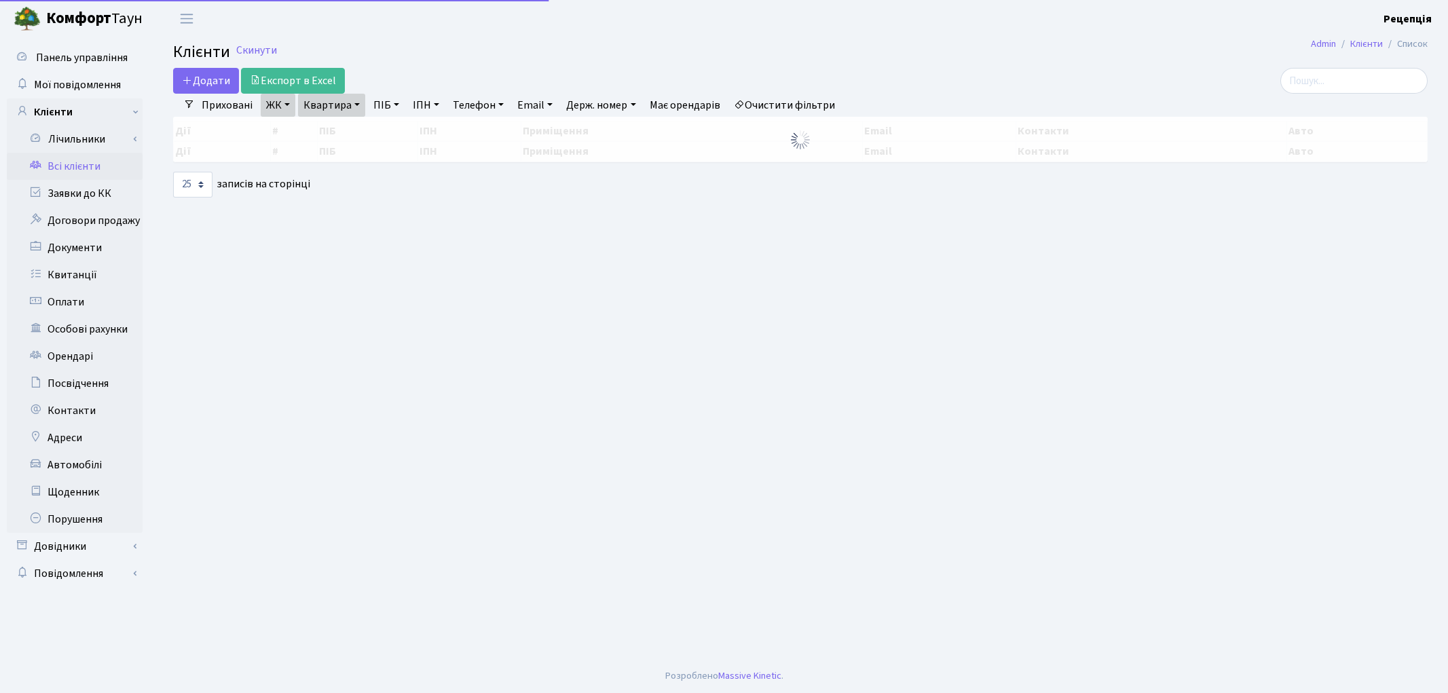
select select "25"
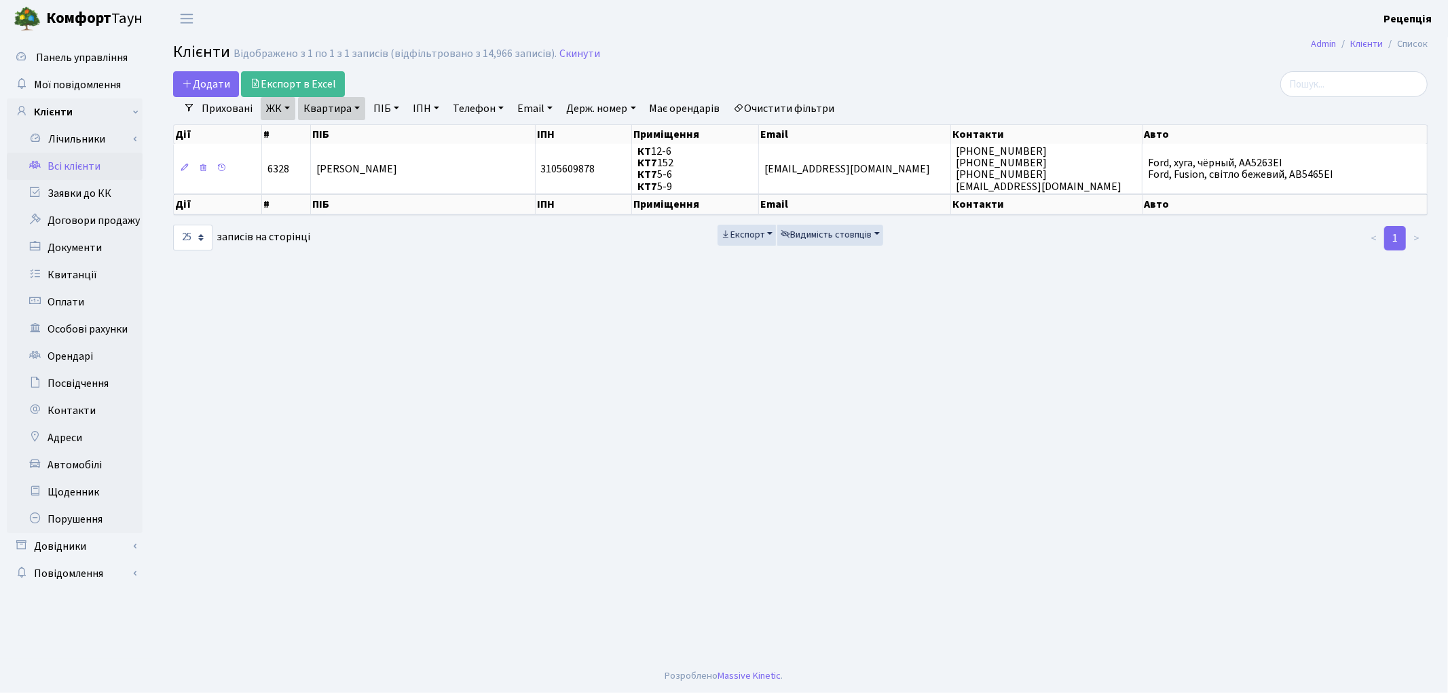
click at [805, 104] on link "Очистити фільтри" at bounding box center [784, 108] width 112 height 23
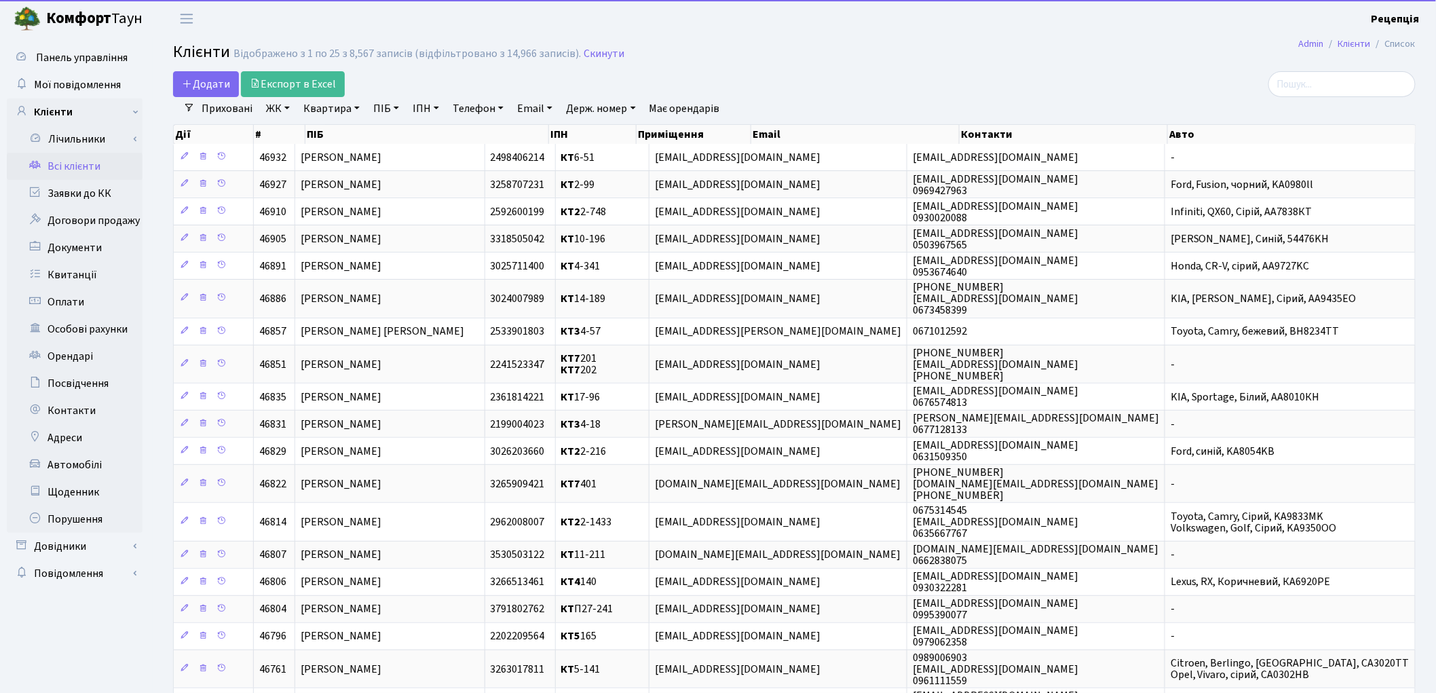
click at [286, 112] on link "ЖК" at bounding box center [278, 108] width 35 height 23
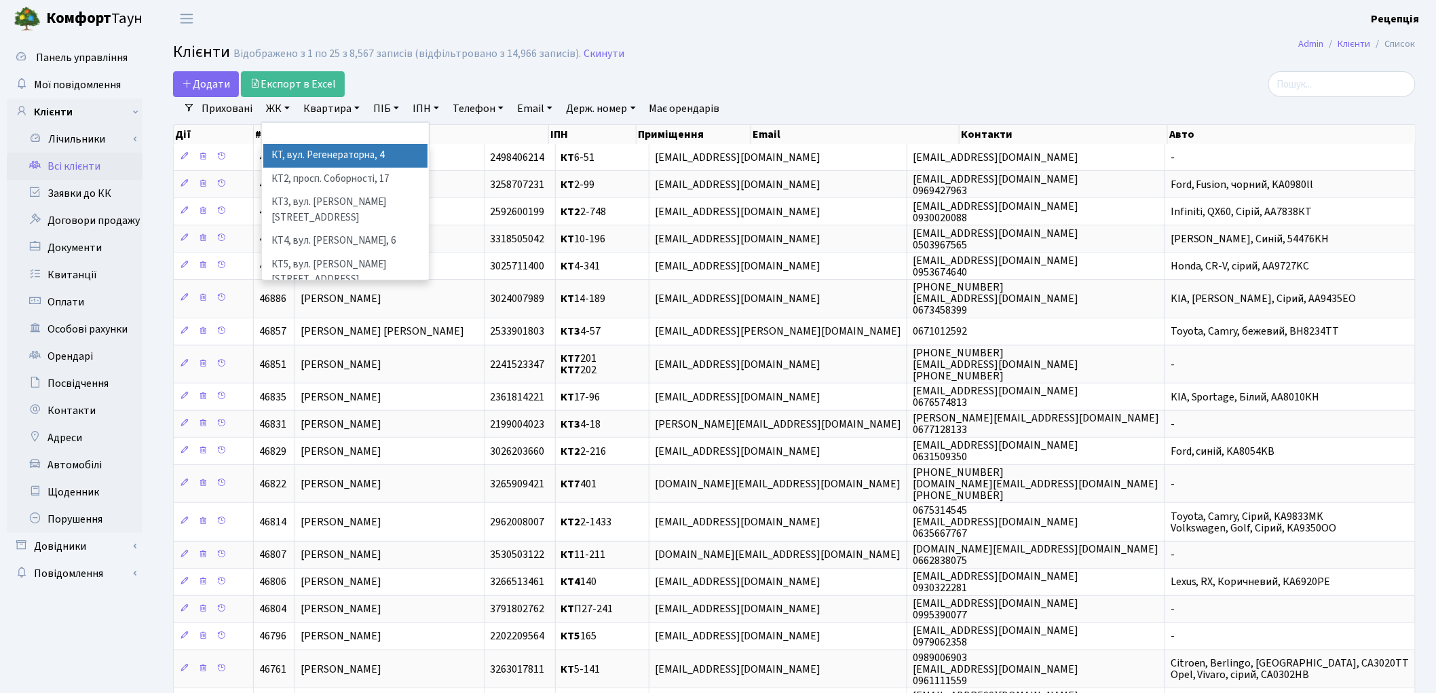
click at [313, 150] on li "КТ, вул. Регенераторна, 4" at bounding box center [345, 156] width 164 height 24
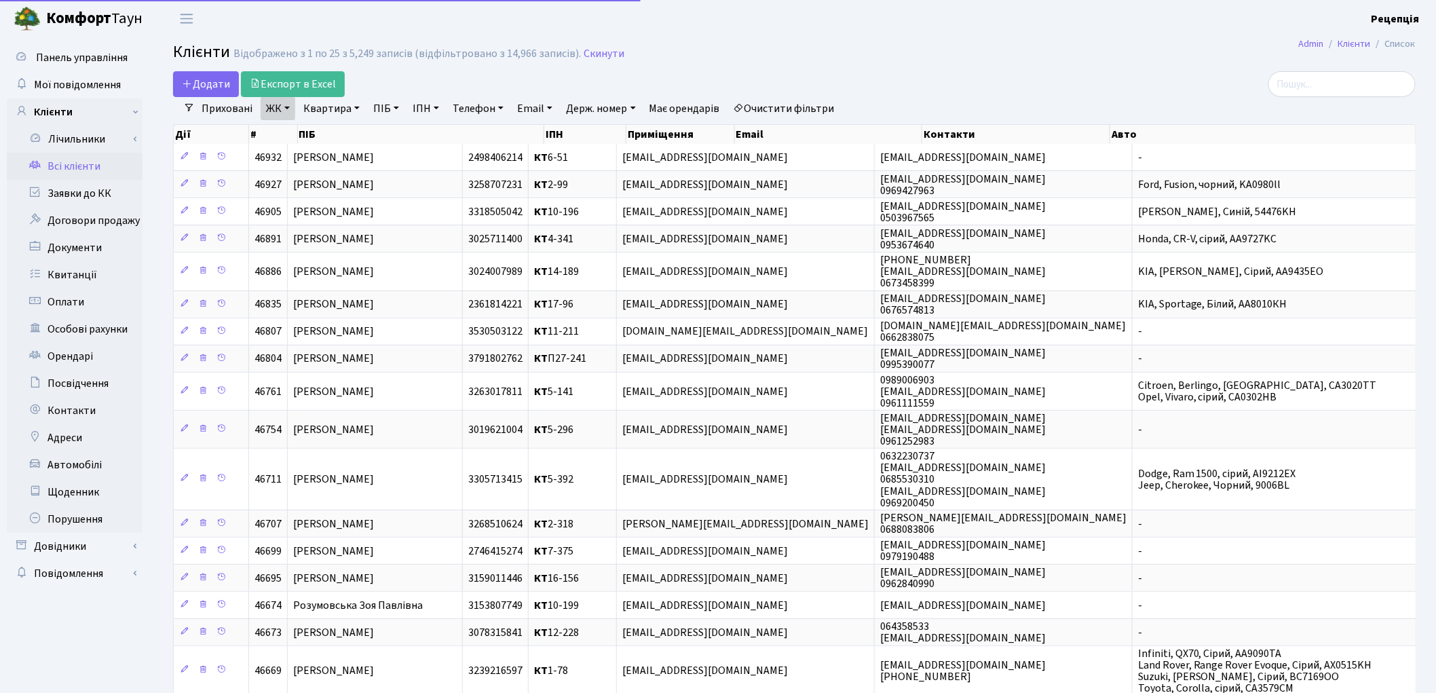
click at [322, 107] on link "Квартира" at bounding box center [331, 108] width 67 height 23
type input "7-464"
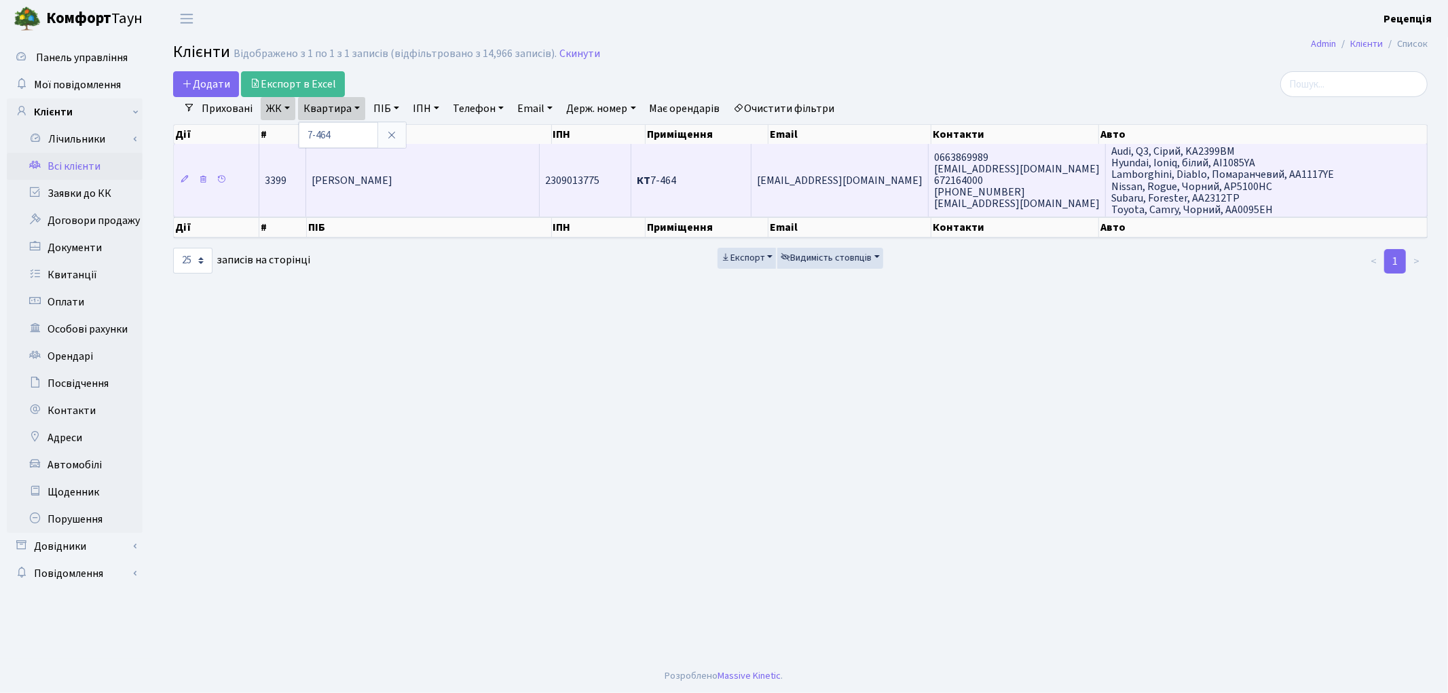
click at [381, 176] on span "Середа [PERSON_NAME]" at bounding box center [352, 180] width 81 height 15
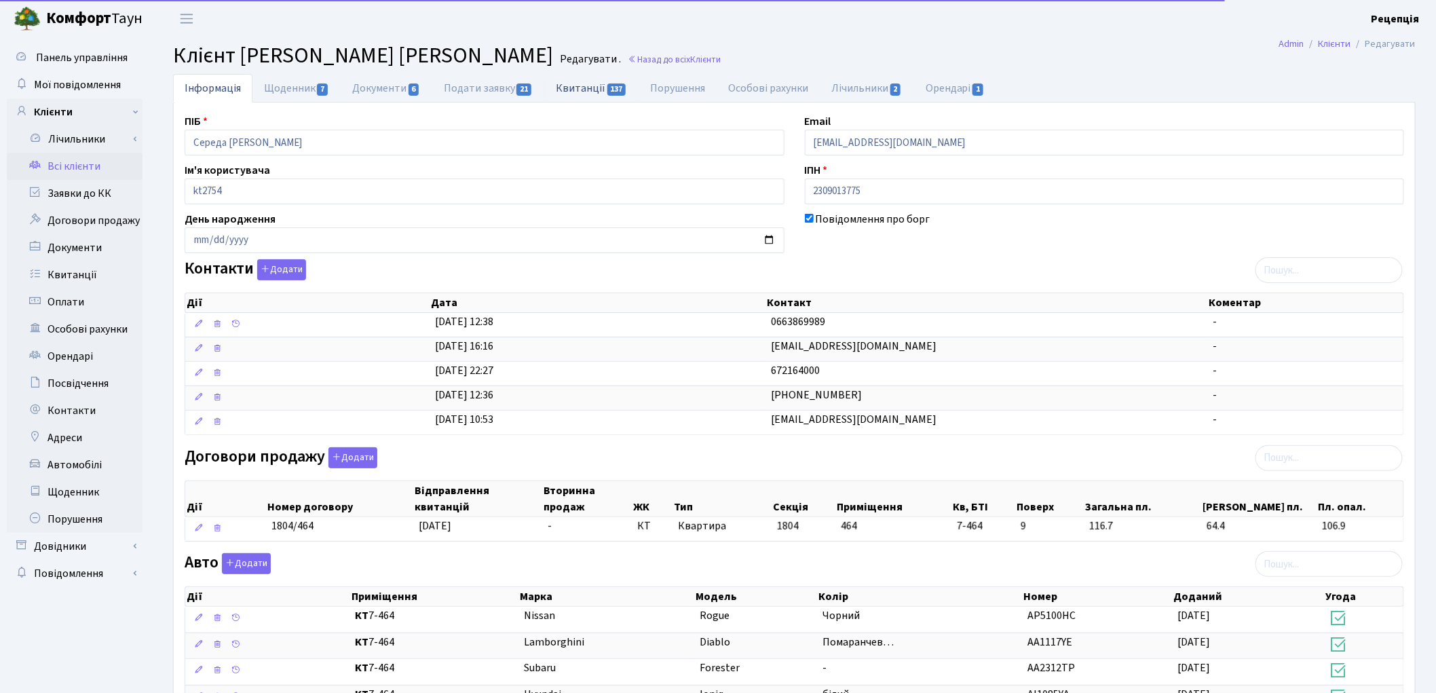
click at [567, 88] on link "Квитанції 137" at bounding box center [591, 88] width 94 height 28
select select "25"
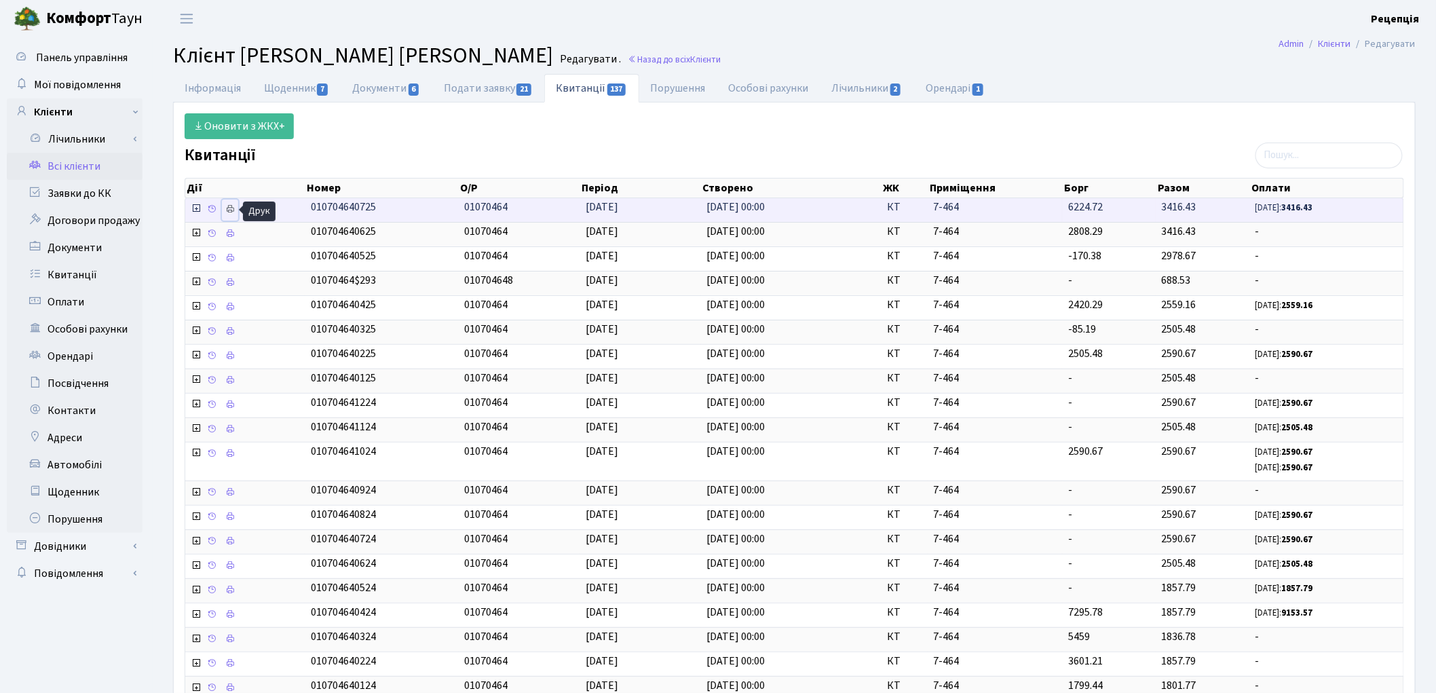
click at [232, 214] on icon at bounding box center [230, 209] width 10 height 10
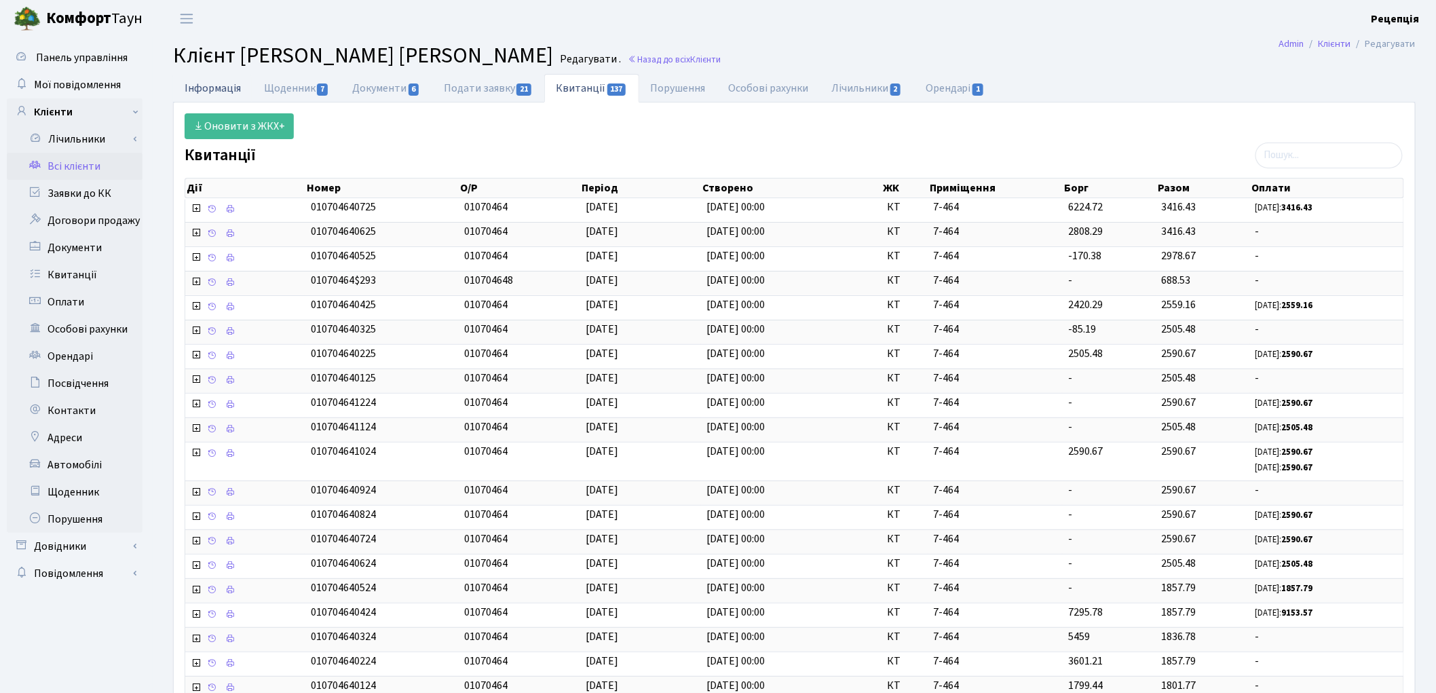
click at [197, 81] on link "Інформація" at bounding box center [212, 88] width 79 height 28
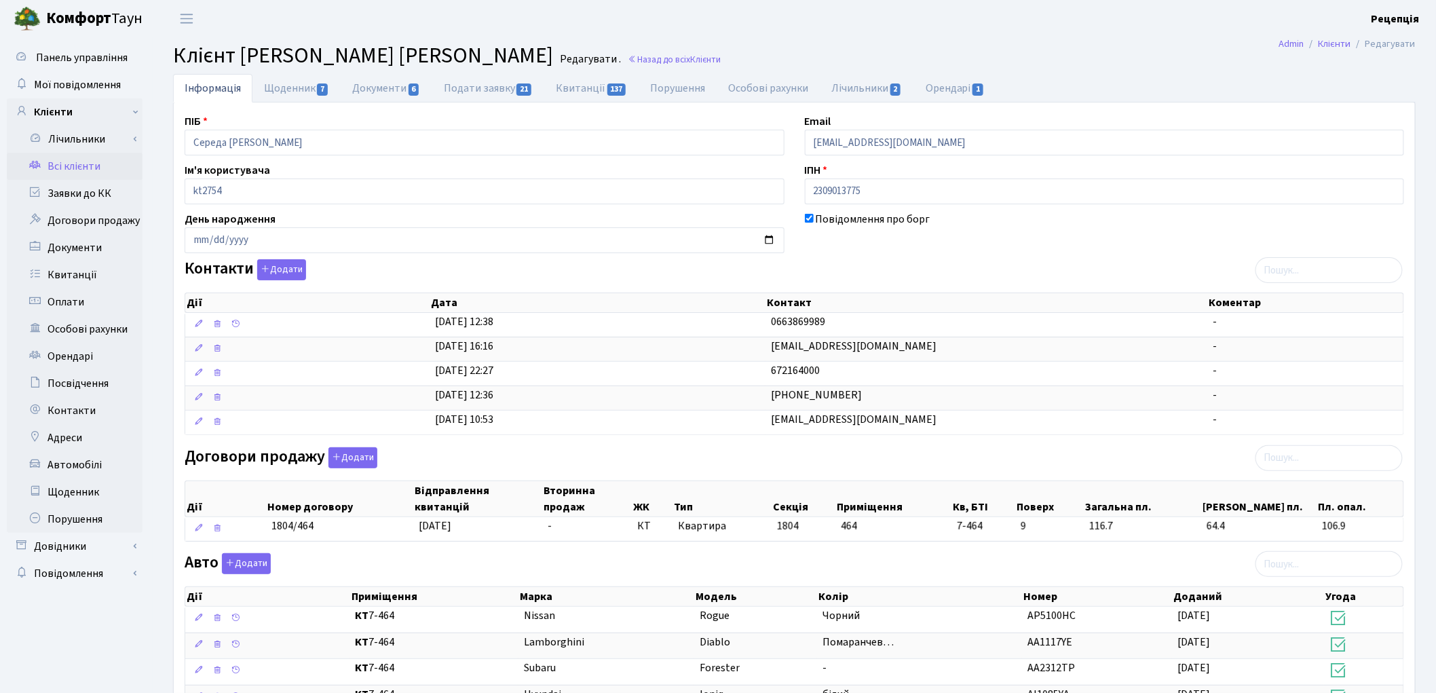
click at [70, 158] on link "Всі клієнти" at bounding box center [75, 166] width 136 height 27
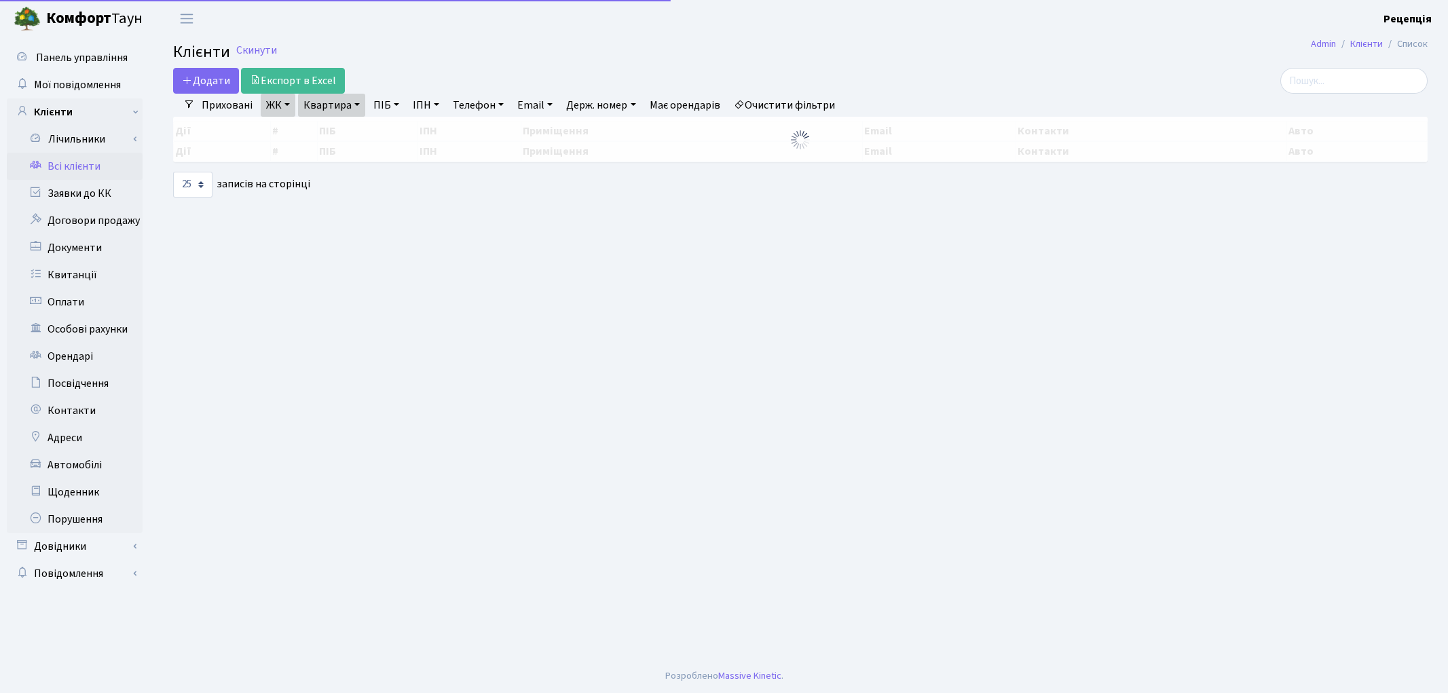
select select "25"
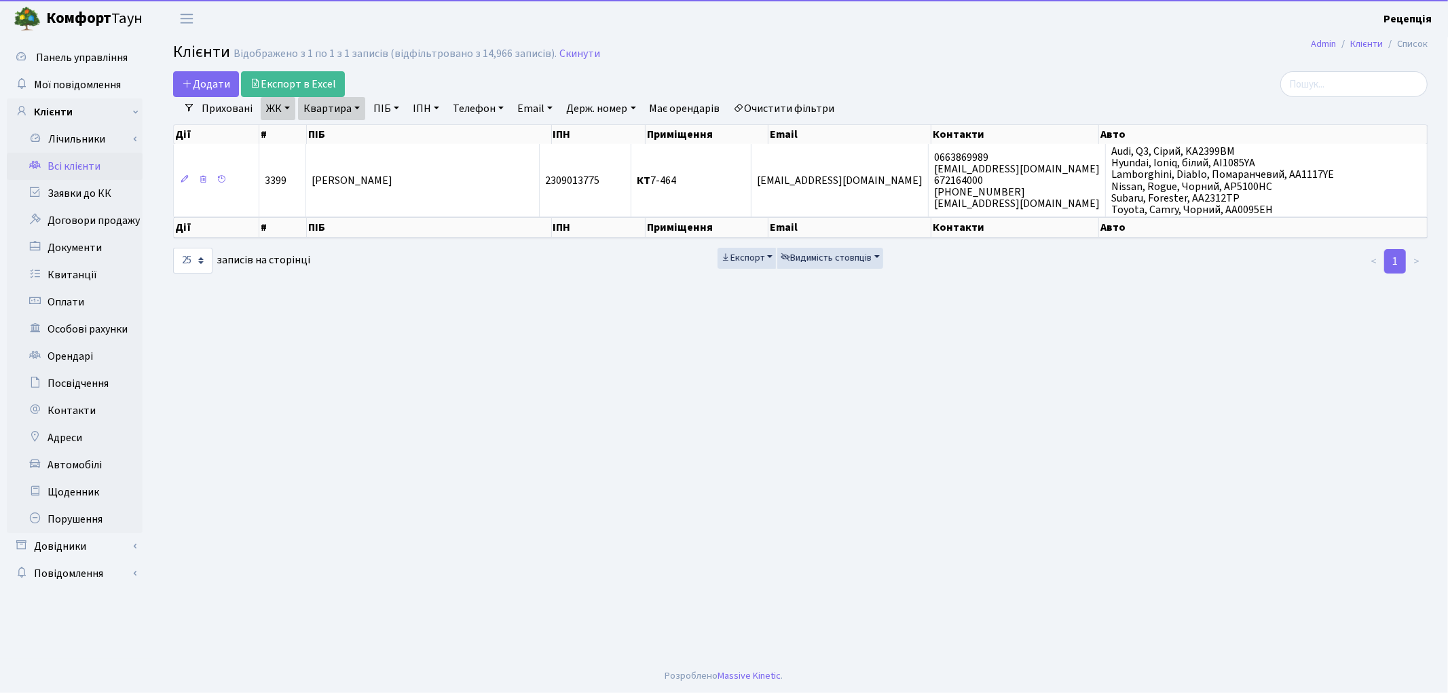
click at [798, 109] on link "Очистити фільтри" at bounding box center [784, 108] width 112 height 23
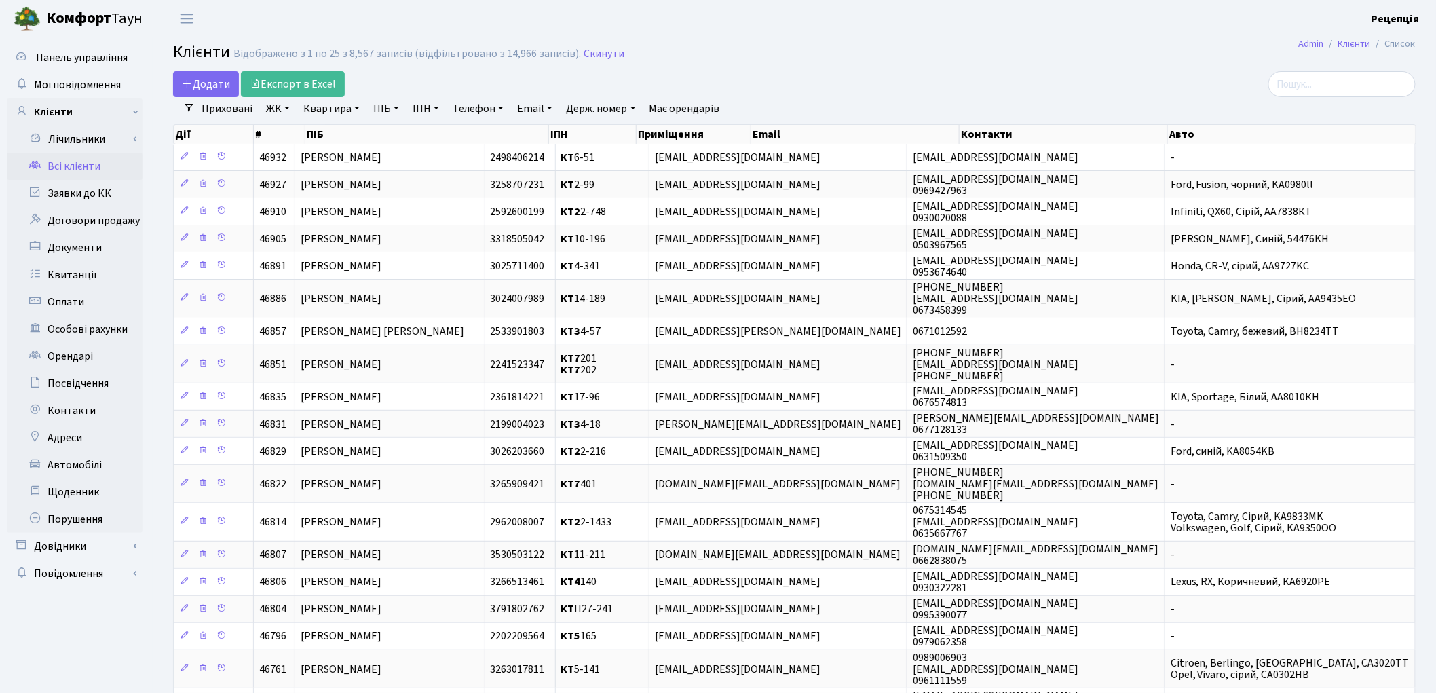
click at [281, 110] on link "ЖК" at bounding box center [278, 108] width 35 height 23
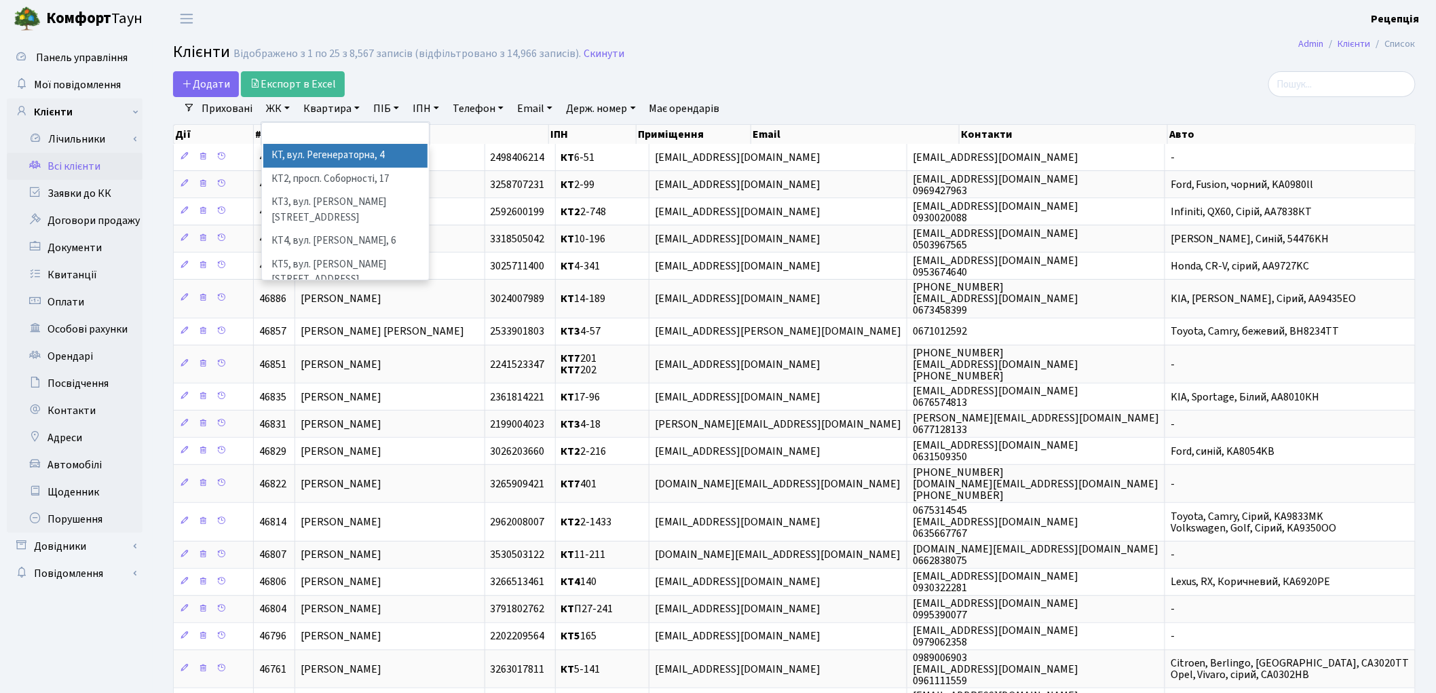
click at [318, 151] on li "КТ, вул. Регенераторна, 4" at bounding box center [345, 156] width 164 height 24
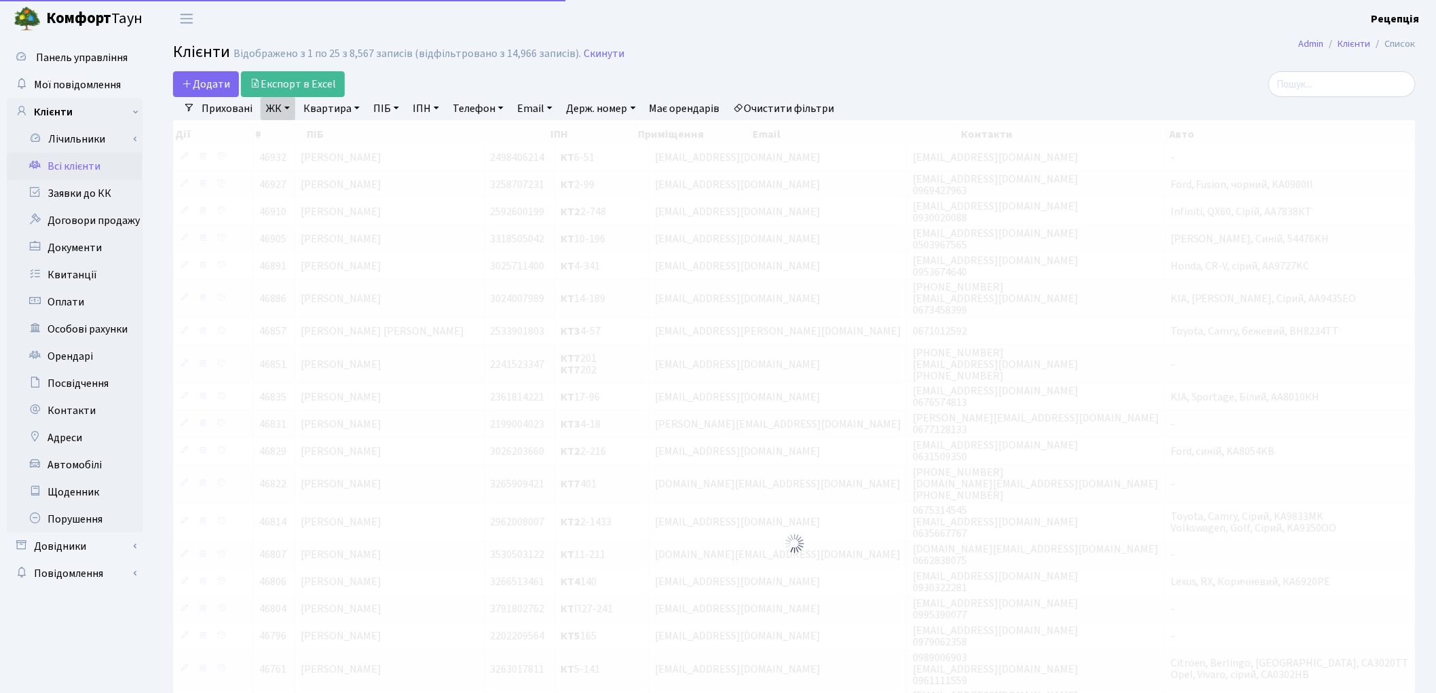
click at [333, 104] on link "Квартира" at bounding box center [331, 108] width 67 height 23
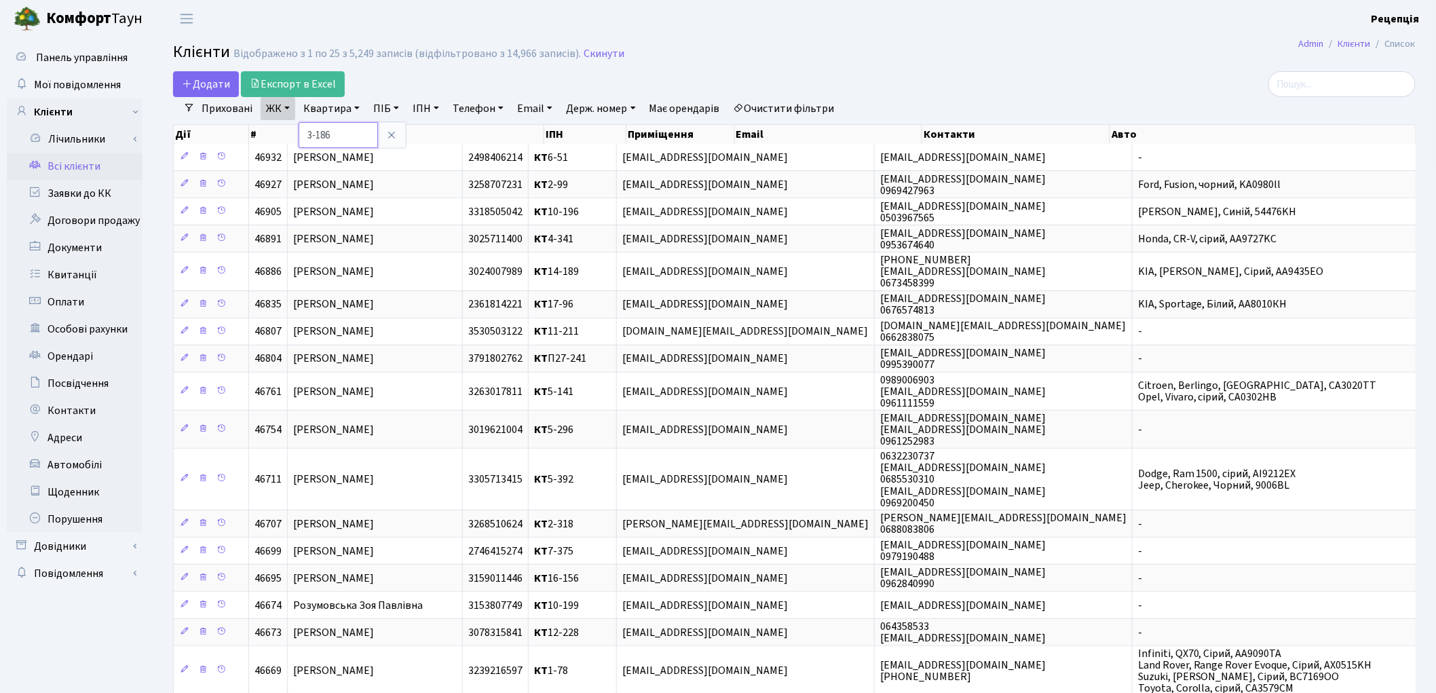
type input "3-186"
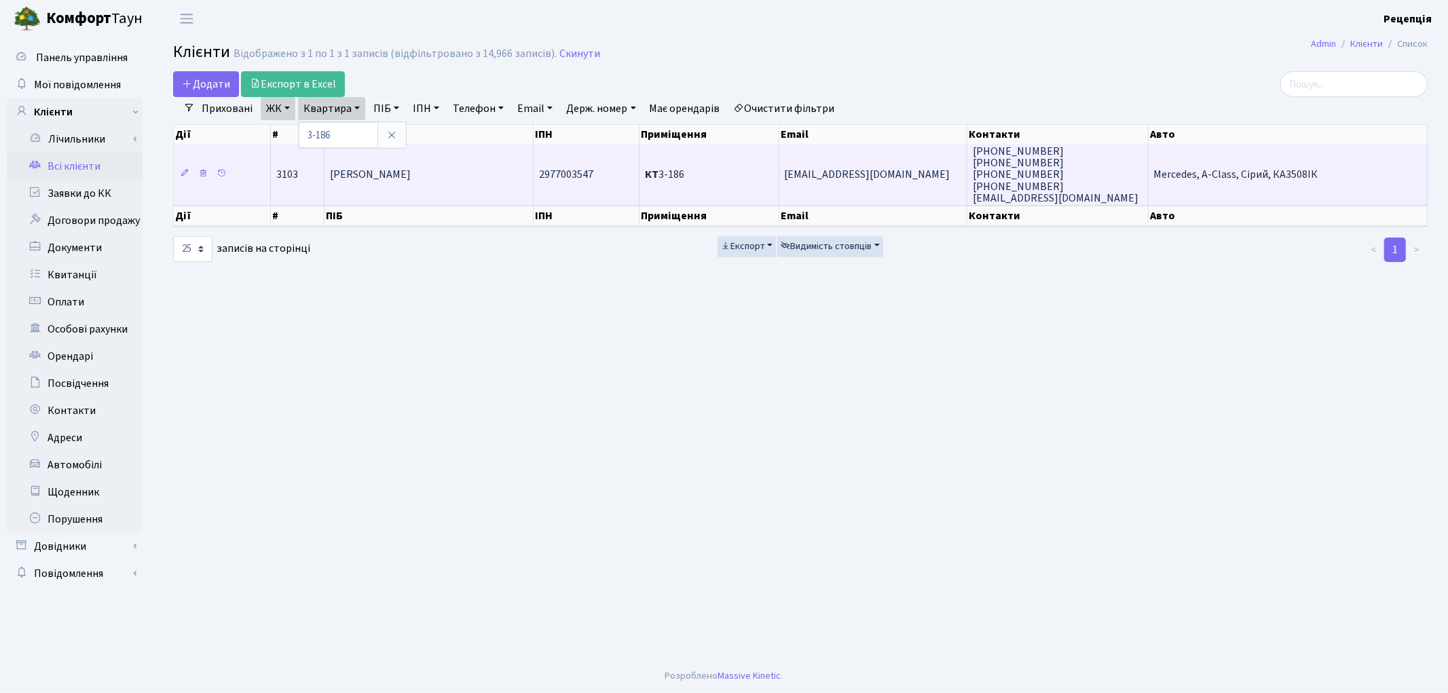
click at [411, 172] on span "[PERSON_NAME]" at bounding box center [370, 175] width 81 height 15
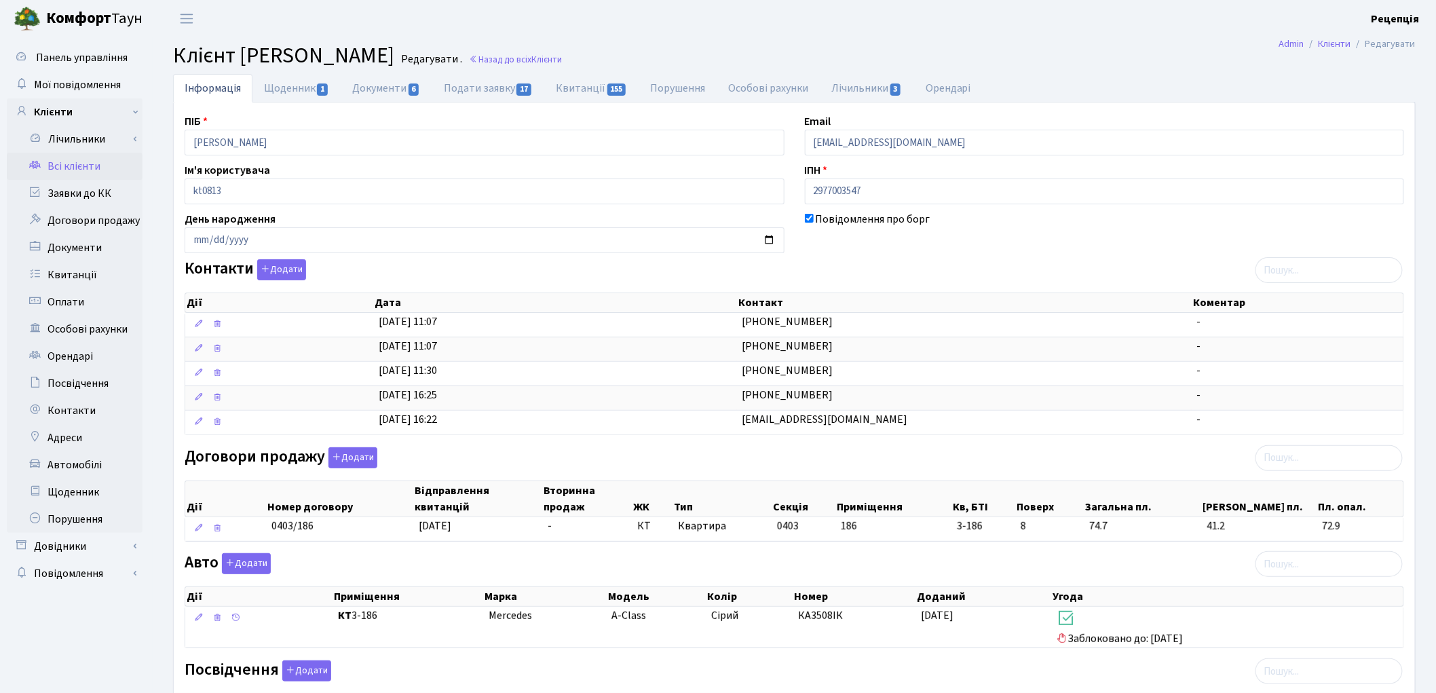
click at [60, 160] on link "Всі клієнти" at bounding box center [75, 166] width 136 height 27
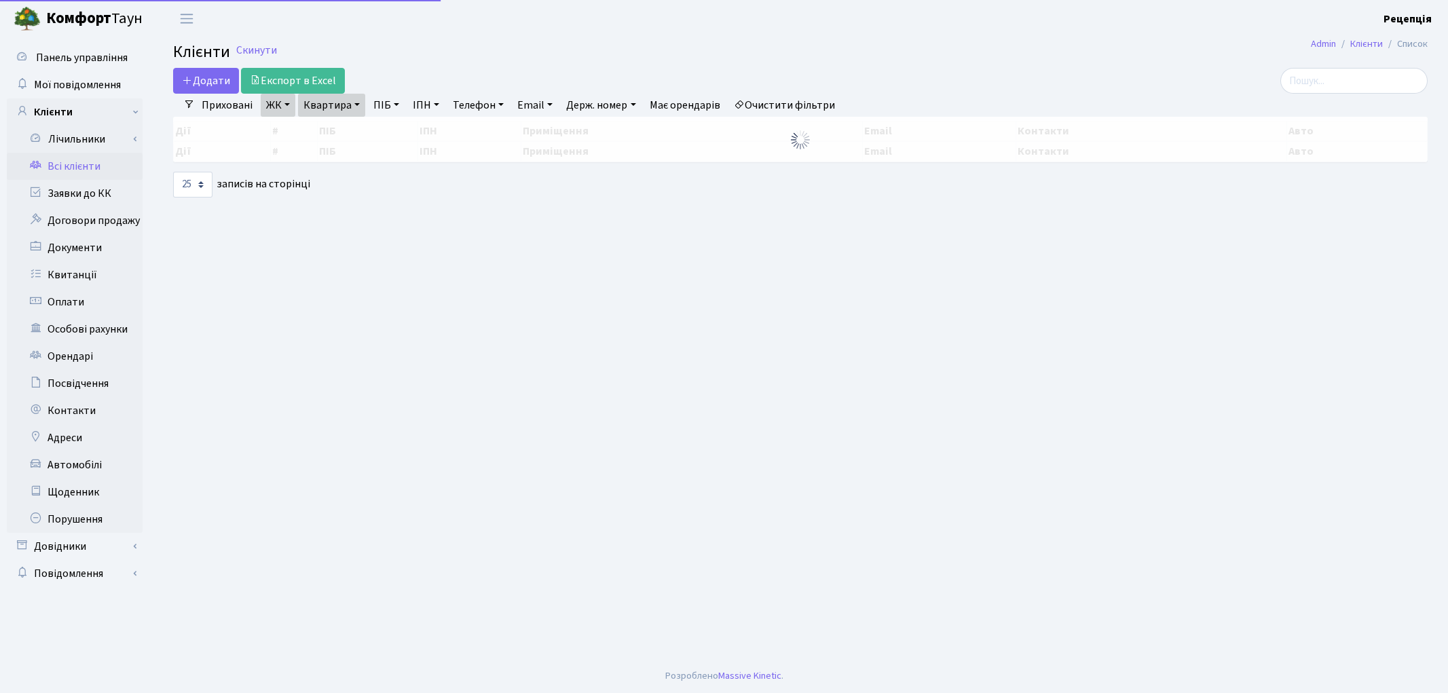
select select "25"
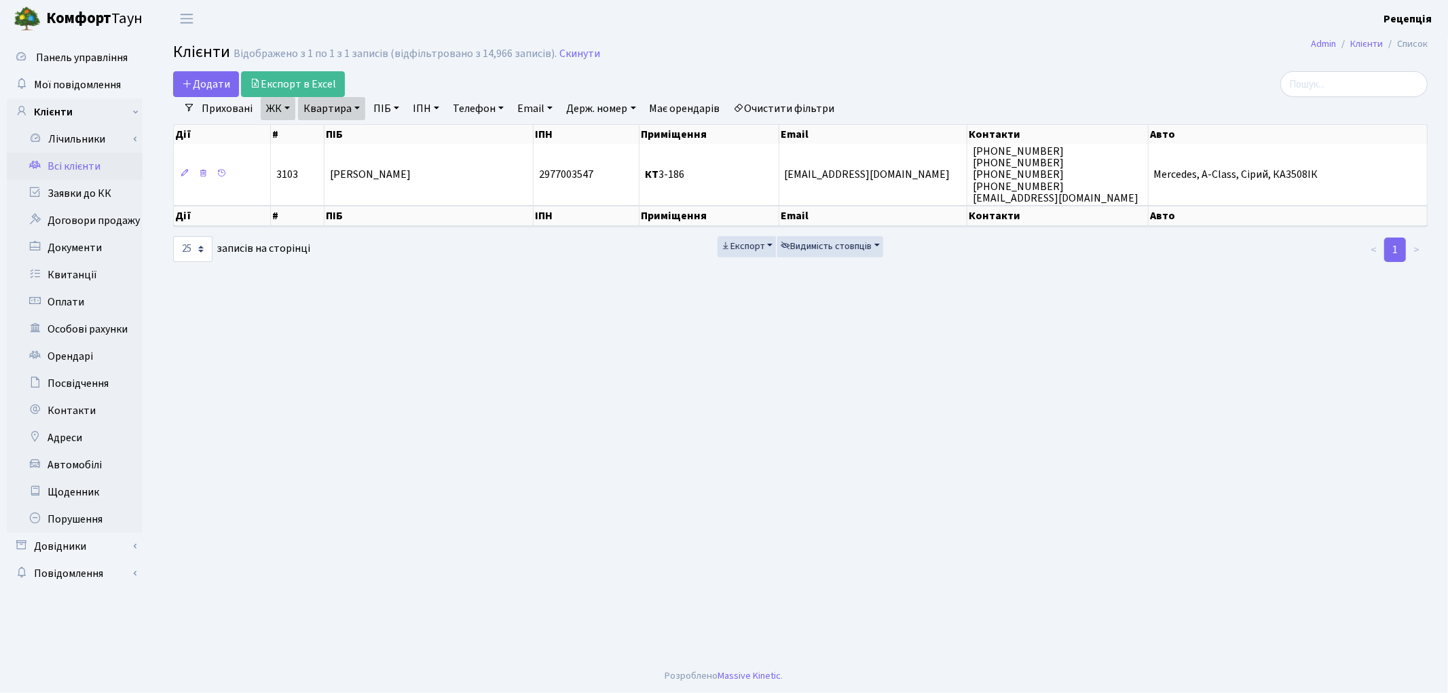
click at [806, 103] on link "Очистити фільтри" at bounding box center [784, 108] width 112 height 23
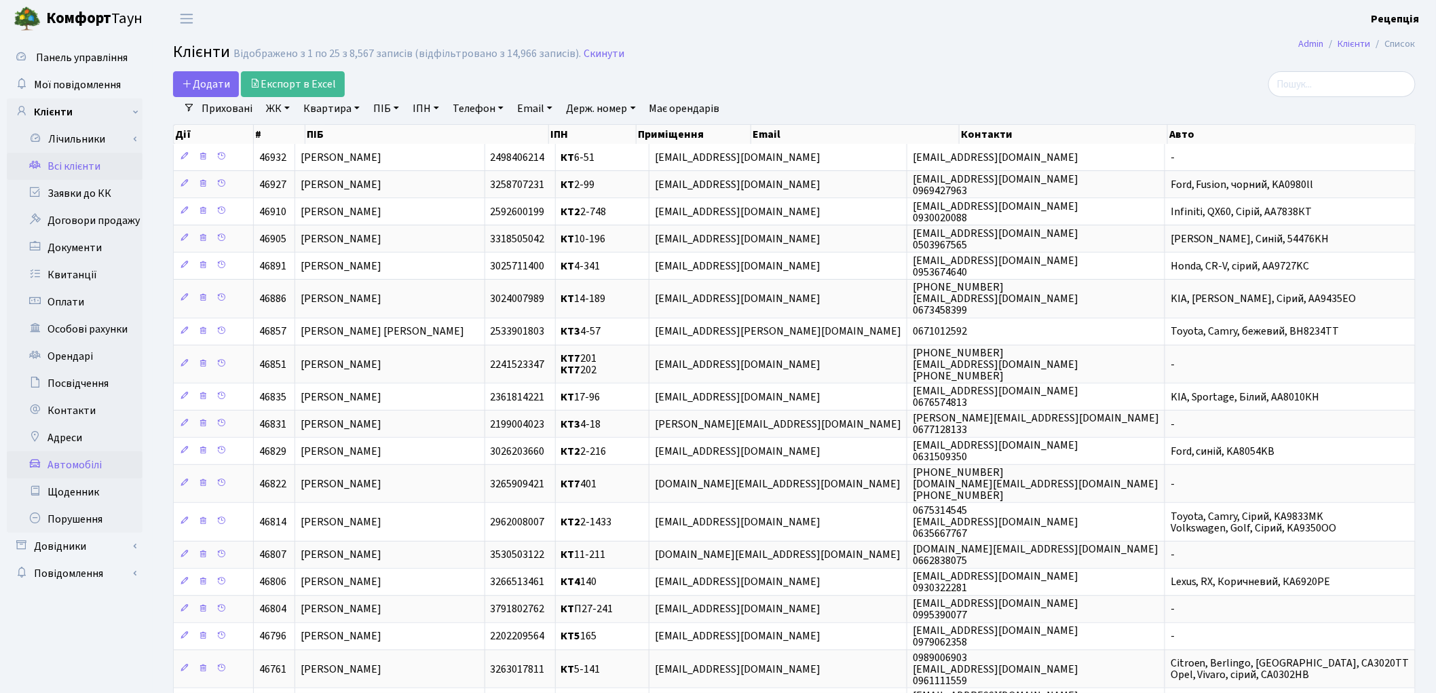
click at [73, 466] on link "Автомобілі" at bounding box center [75, 464] width 136 height 27
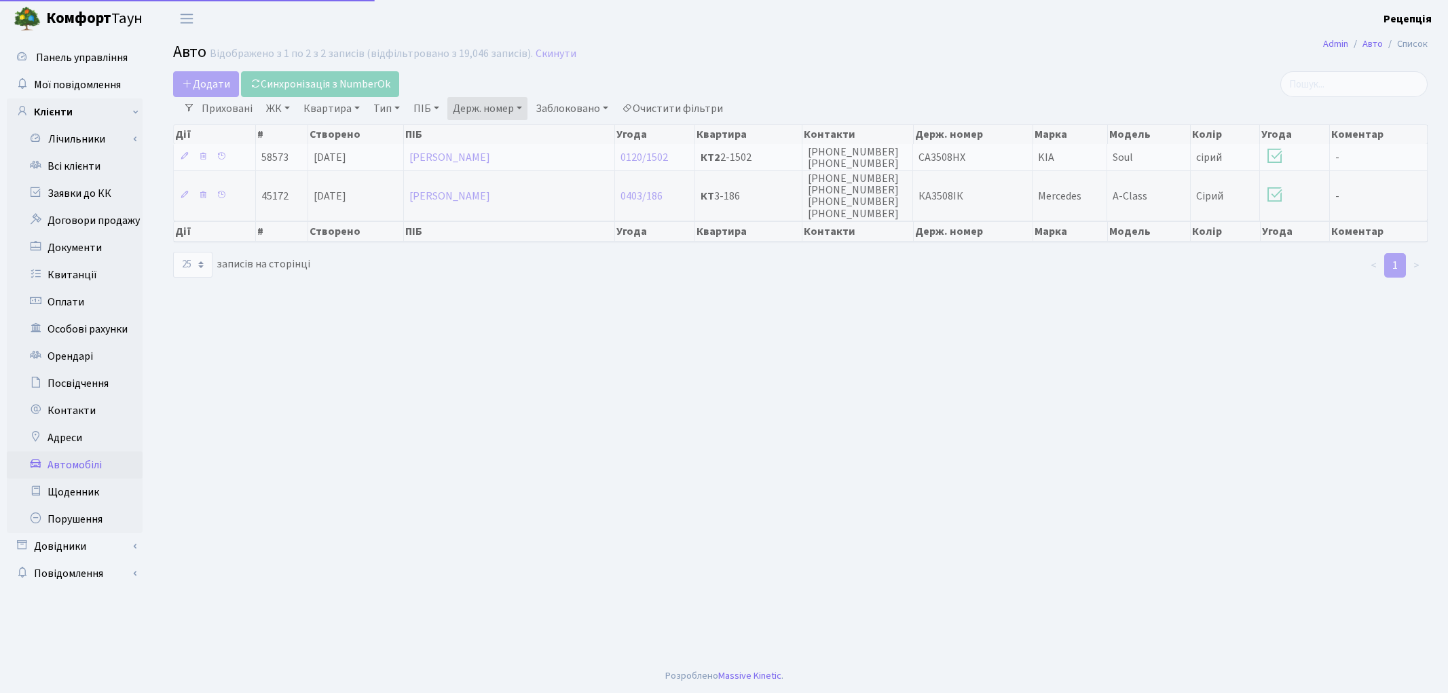
select select "25"
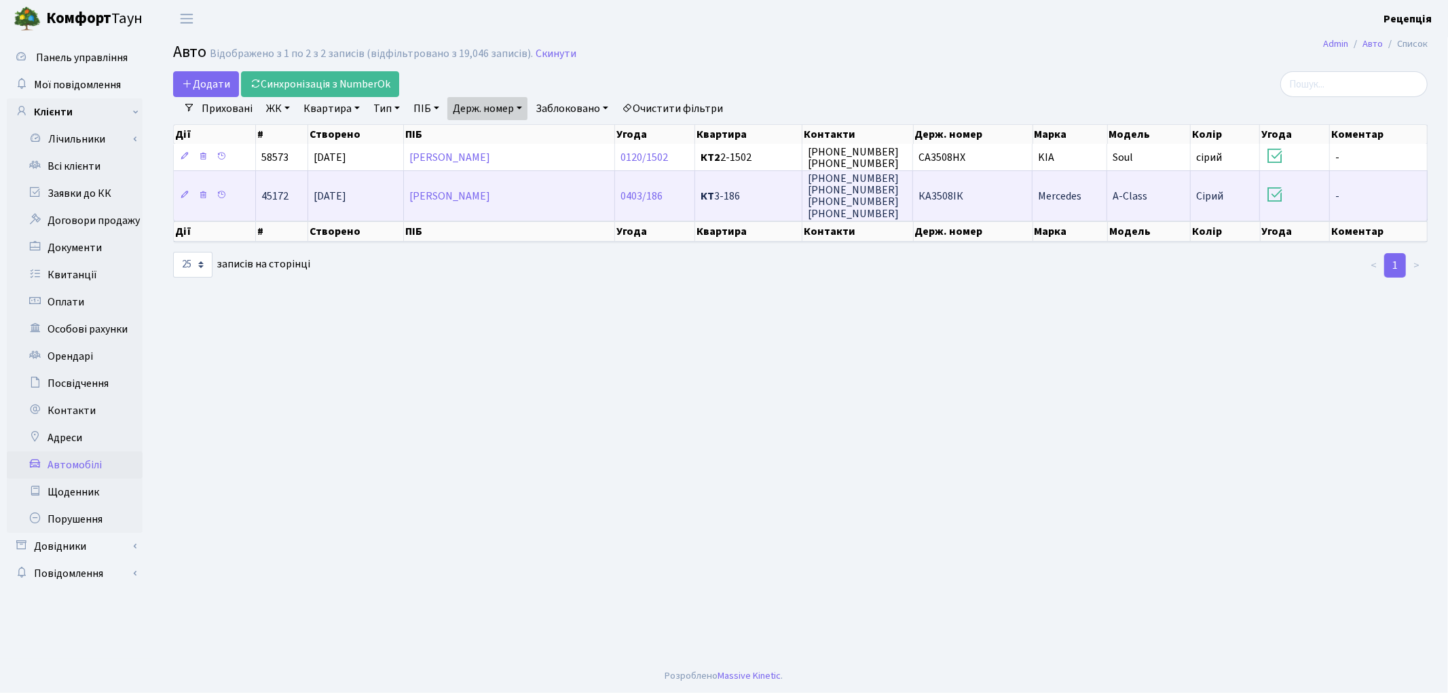
click at [956, 200] on span "КА3508ІК" at bounding box center [940, 196] width 45 height 15
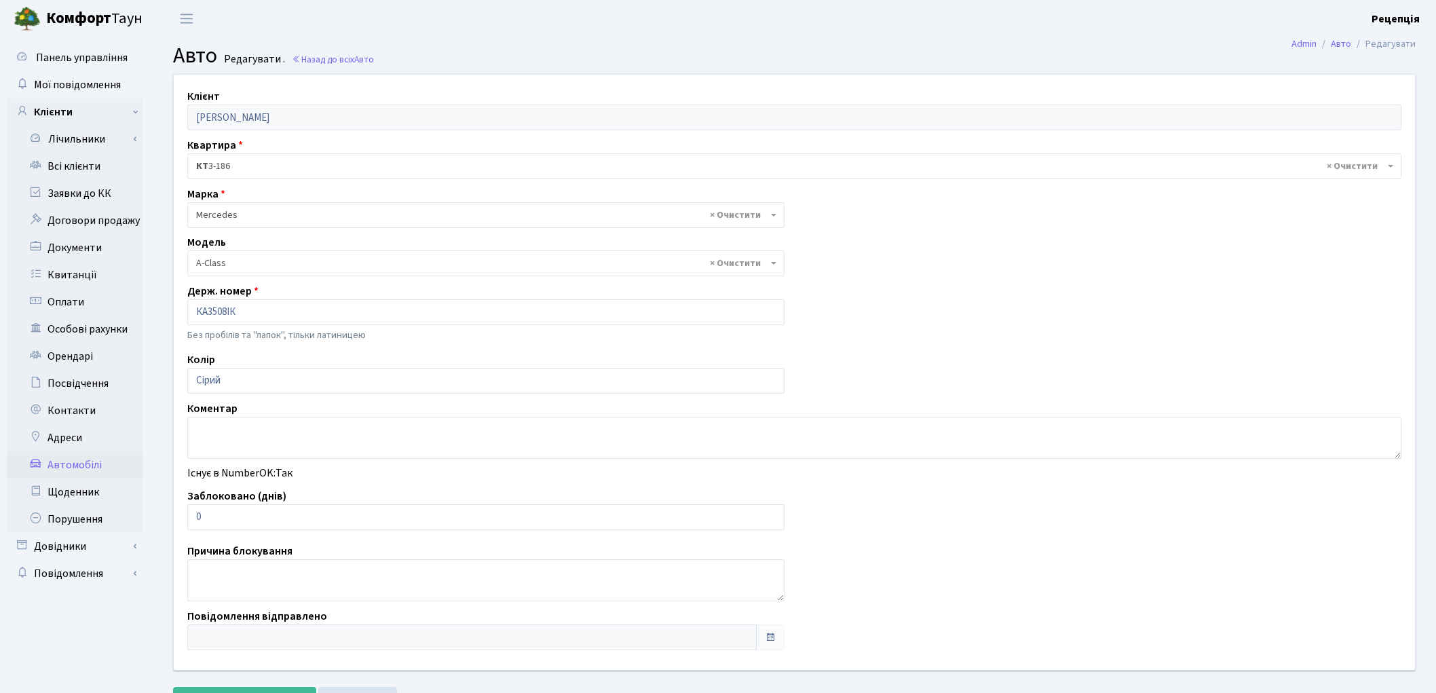
select select "1453"
click at [83, 164] on link "Всі клієнти" at bounding box center [75, 166] width 136 height 27
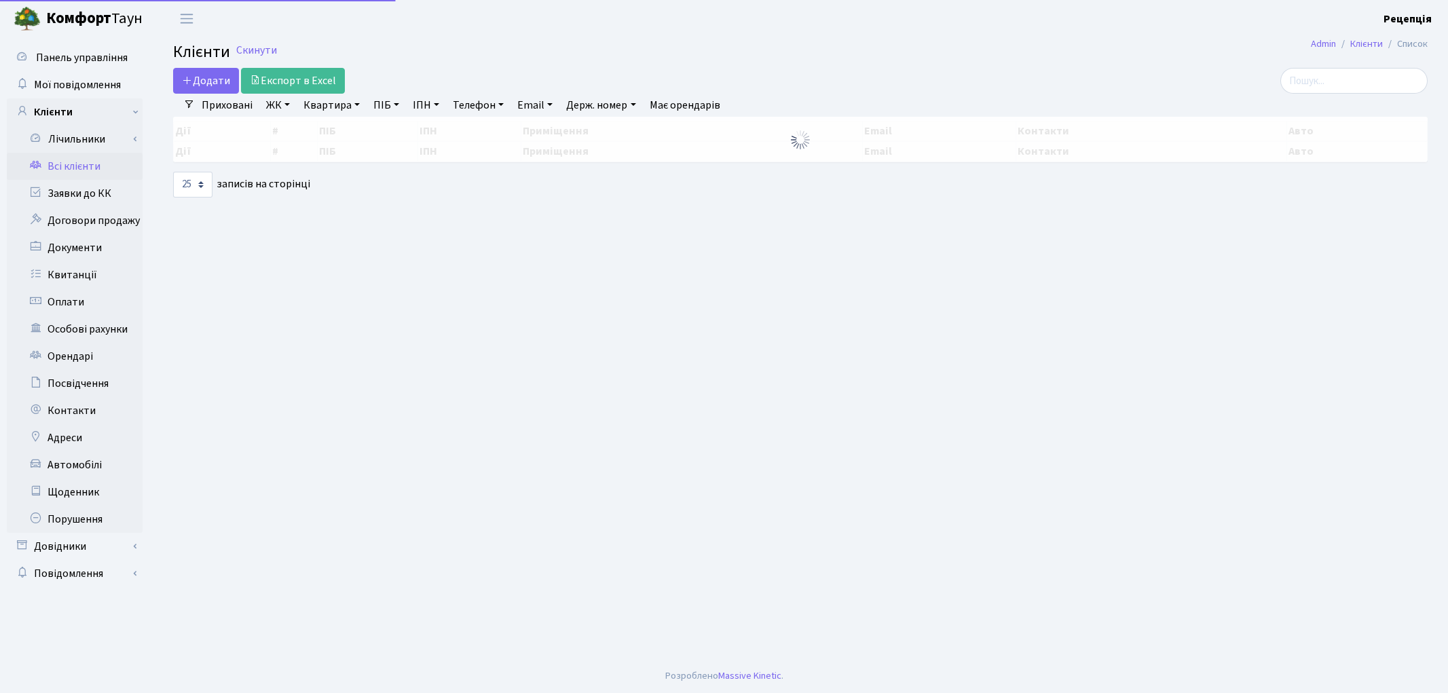
select select "25"
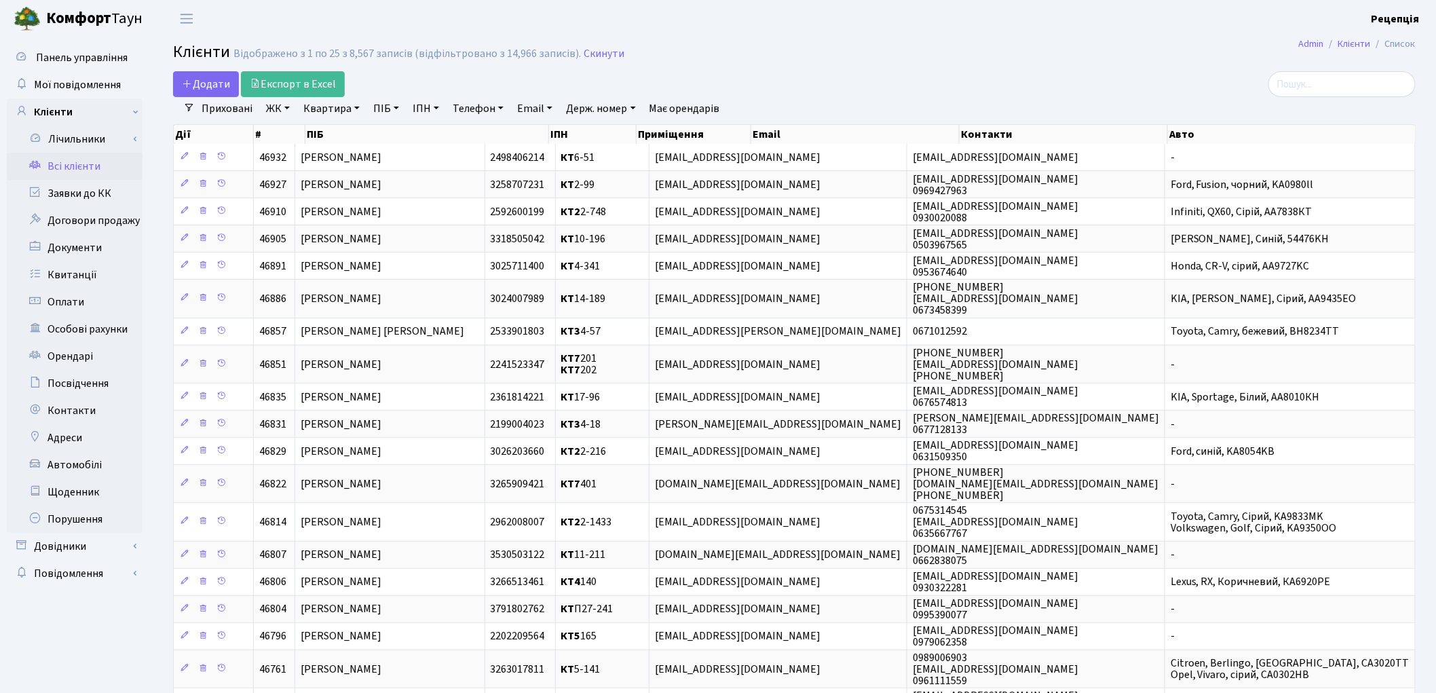
click at [720, 75] on div "Додати Експорт в Excel" at bounding box center [584, 84] width 822 height 26
click at [935, 67] on main "Admin Клієнти Список Клієнти Відображено з 1 по 25 з 8,567 записів (відфільтров…" at bounding box center [794, 520] width 1283 height 966
